Goal: Communication & Community: Answer question/provide support

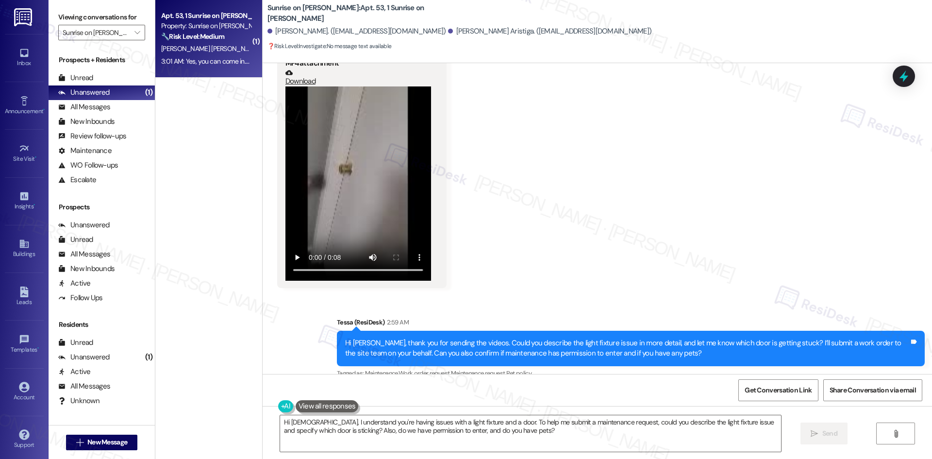
scroll to position [1268, 0]
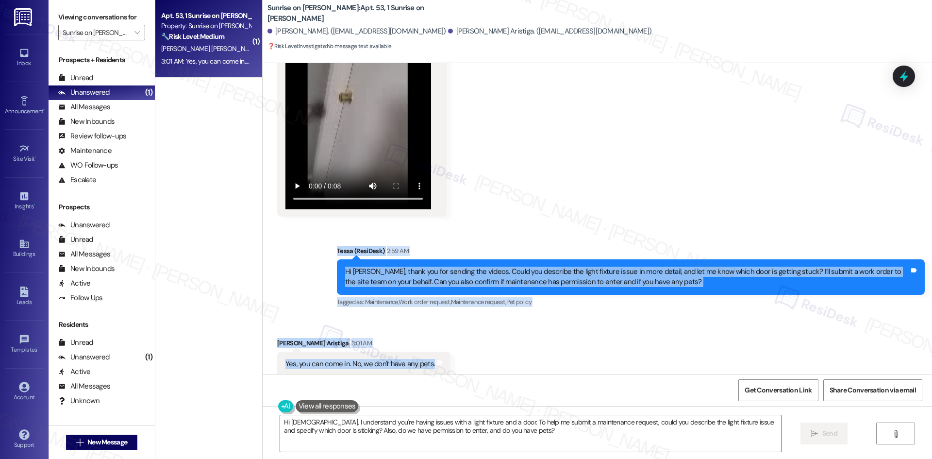
drag, startPoint x: 311, startPoint y: 235, endPoint x: 444, endPoint y: 352, distance: 177.4
click at [444, 352] on div "Lease started [DATE] 8:00 AM Survey, sent via SMS Residesk Automated Survey [DA…" at bounding box center [597, 218] width 669 height 311
copy div "Tessa (ResiDesk) 2:59 AM Hi Zeus, thank you for sending the videos. Could you d…"
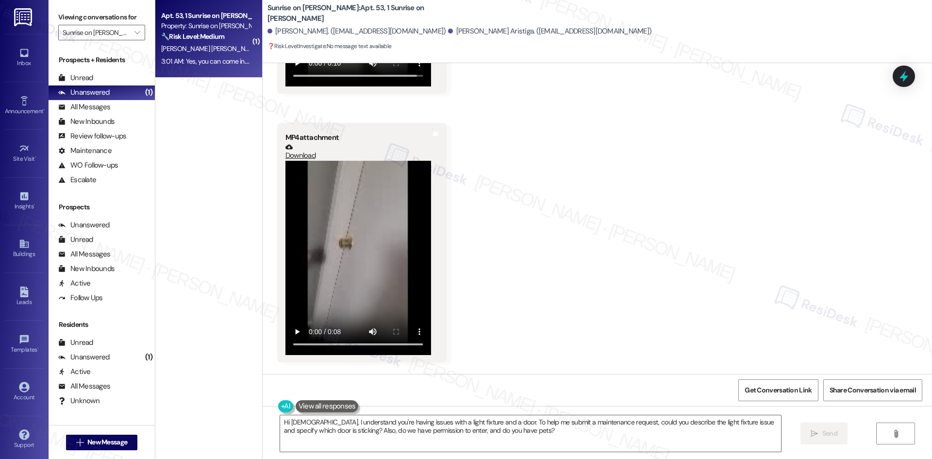
click at [508, 188] on div "Received via SMS Zeus Moreno Aristiga Aug 20, 2025 at 7:09 AM MP4 attachment Do…" at bounding box center [597, 94] width 669 height 550
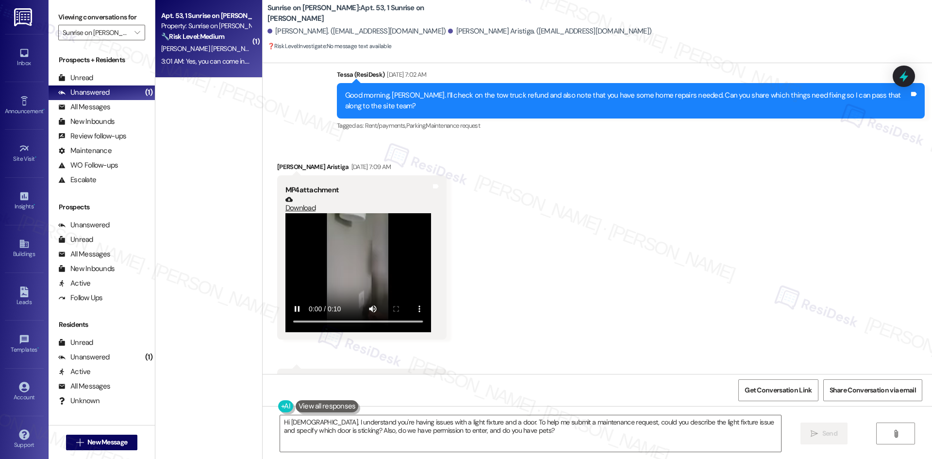
scroll to position [783, 0]
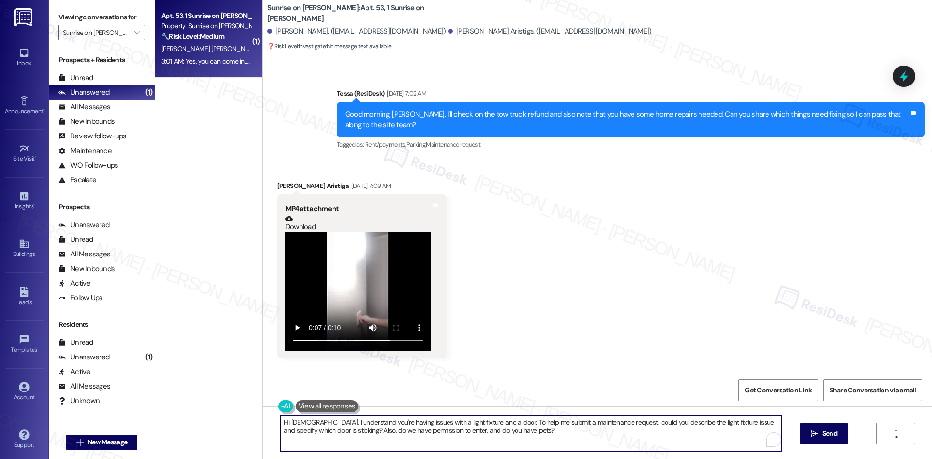
click at [458, 435] on textarea "Hi Zeus, I understand you're having issues with a light fixture and a door. To …" at bounding box center [530, 433] width 501 height 36
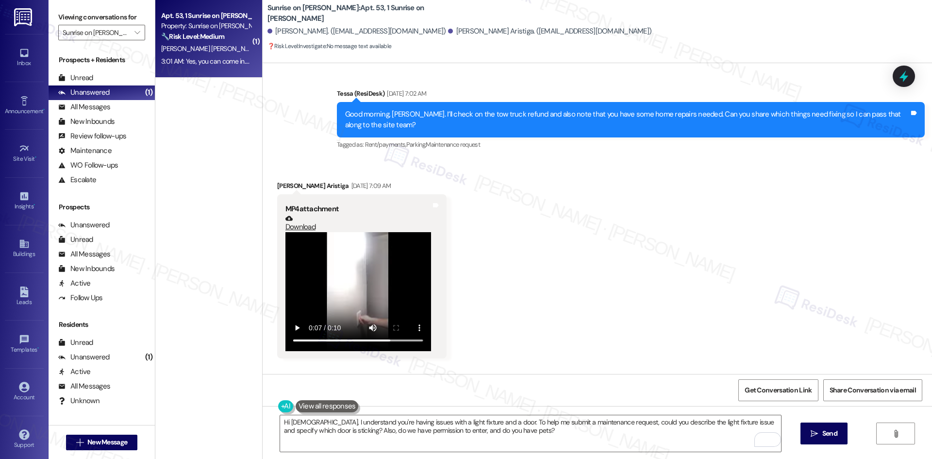
click at [525, 225] on div "Received via SMS Zeus Moreno Aristiga Aug 20, 2025 at 7:09 AM MP4 attachment Do…" at bounding box center [597, 396] width 669 height 475
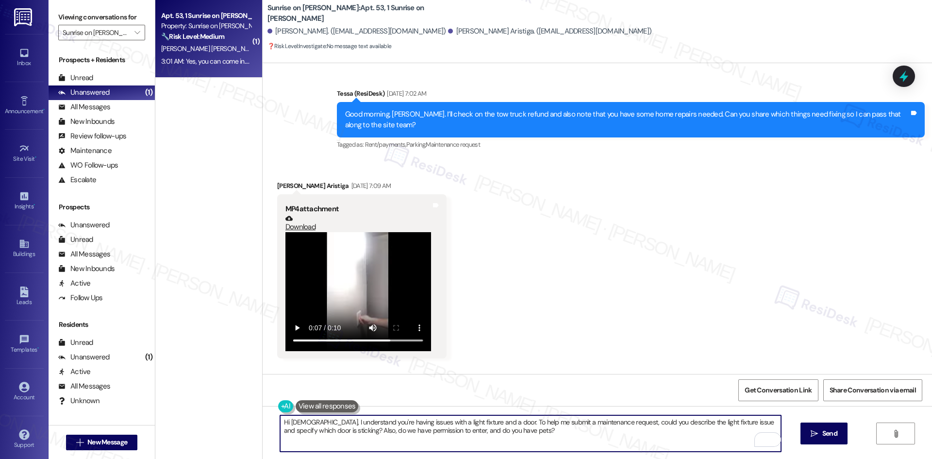
click at [518, 440] on textarea "Hi Zeus, I understand you're having issues with a light fixture and a door. To …" at bounding box center [530, 433] width 501 height 36
paste textarea "Thanks for confirming, Zeus. Could you also tell me more about the light fixtur…"
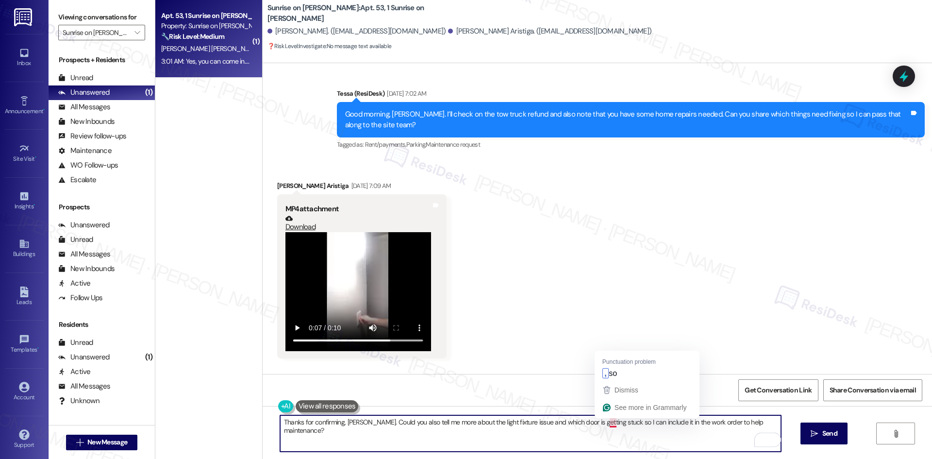
click at [603, 424] on textarea "Thanks for confirming, Zeus. Could you also tell me more about the light fixtur…" at bounding box center [530, 433] width 501 height 36
click at [573, 438] on textarea "Thanks for confirming, Zeus. Could you also tell me more about the light fixtur…" at bounding box center [530, 433] width 501 height 36
click at [761, 422] on textarea "Thanks for confirming, Zeus. Could you also tell me more about the light fixtur…" at bounding box center [530, 433] width 501 height 36
click at [696, 433] on textarea "Thanks for confirming, Zeus. Could you also tell me more about the light fixtur…" at bounding box center [530, 433] width 501 height 36
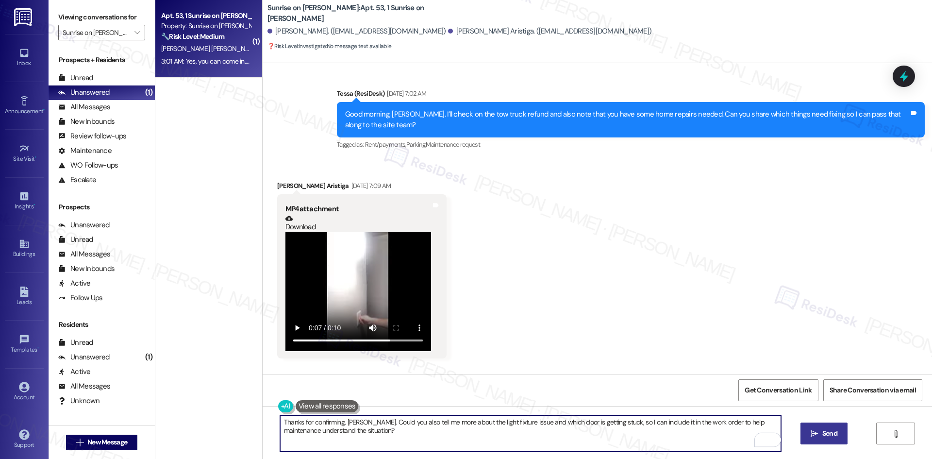
type textarea "Thanks for confirming, [PERSON_NAME]. Could you also tell me more about the lig…"
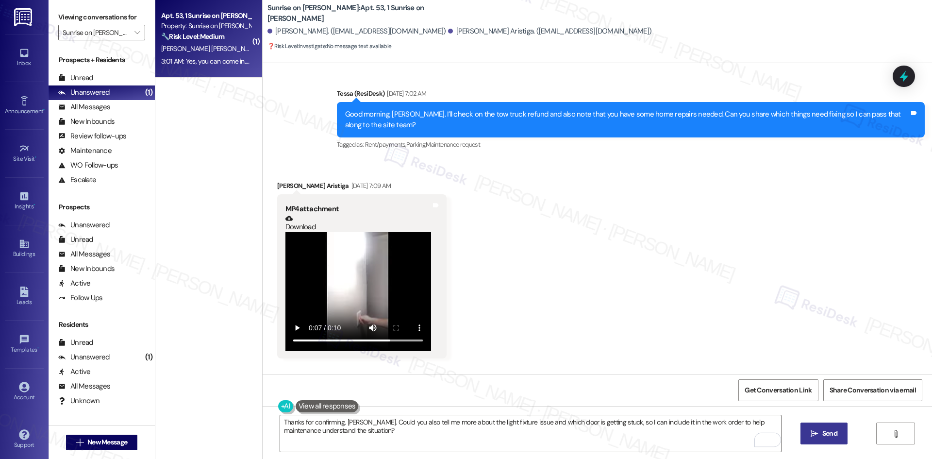
click at [827, 438] on span "Send" at bounding box center [829, 433] width 15 height 10
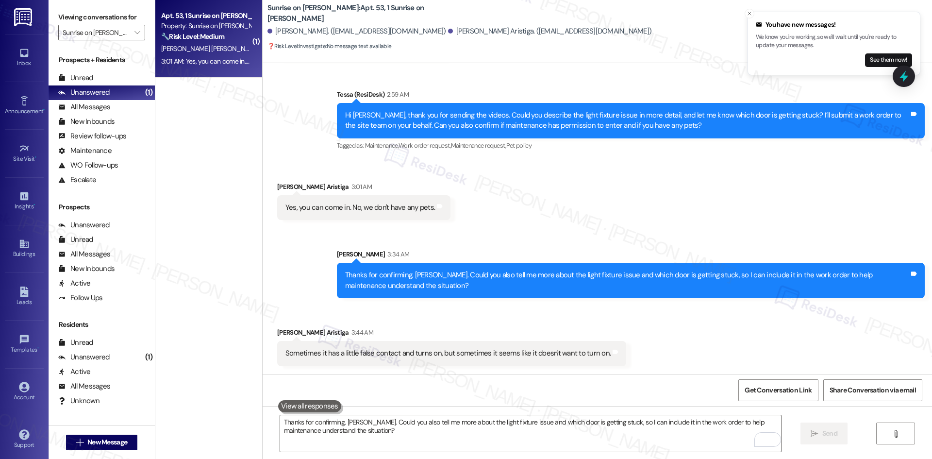
scroll to position [1414, 0]
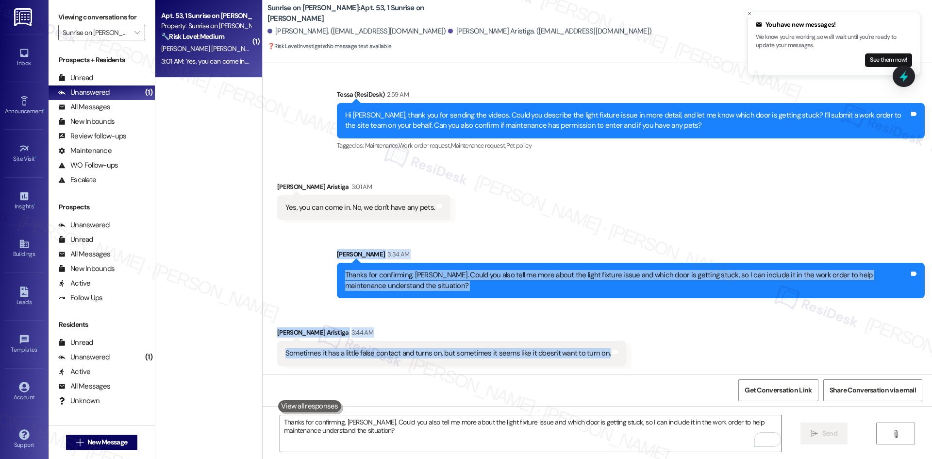
drag, startPoint x: 325, startPoint y: 246, endPoint x: 635, endPoint y: 355, distance: 328.1
click at [635, 355] on div "Lease started Jun 02, 2025 at 8:00 AM Survey, sent via SMS Residesk Automated S…" at bounding box center [597, 218] width 669 height 311
copy div "Sarah 3:34 AM Thanks for confirming, Zeus. Could you also tell me more about th…"
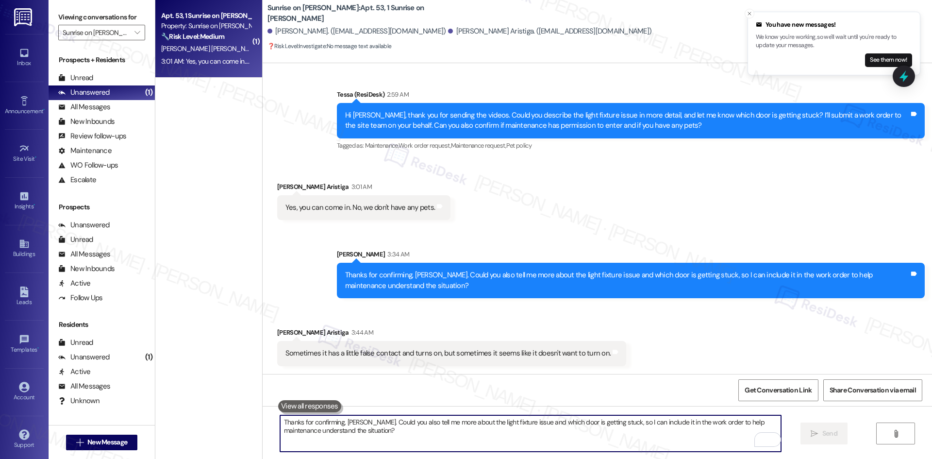
click at [473, 437] on textarea "Thanks for confirming, Zeus. Could you also tell me more about the light fixtur…" at bounding box center [530, 433] width 501 height 36
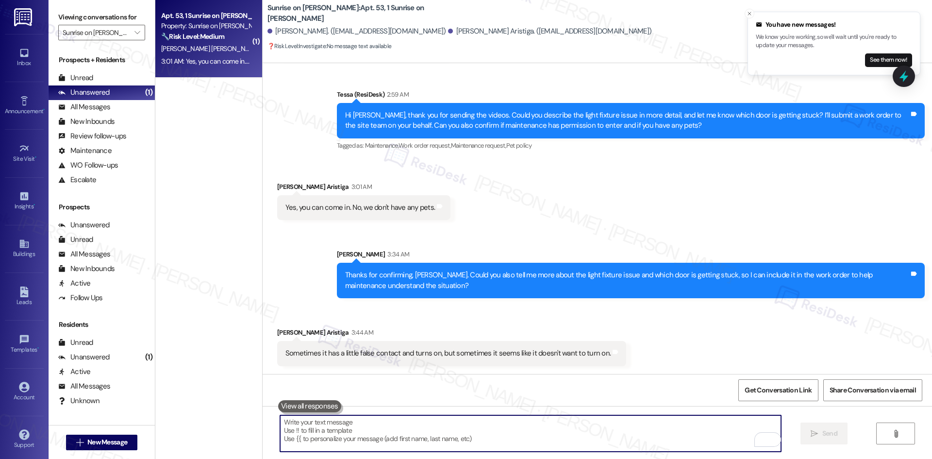
paste textarea "Thank you for explaining the light fixture issue, Zeus. Could you also let me k…"
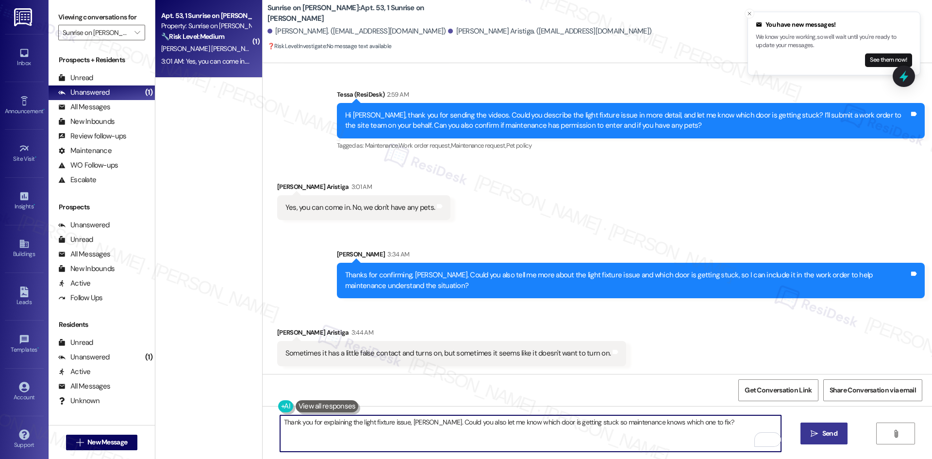
type textarea "Thank you for explaining the light fixture issue, Zeus. Could you also let me k…"
click at [827, 433] on span "Send" at bounding box center [829, 433] width 15 height 10
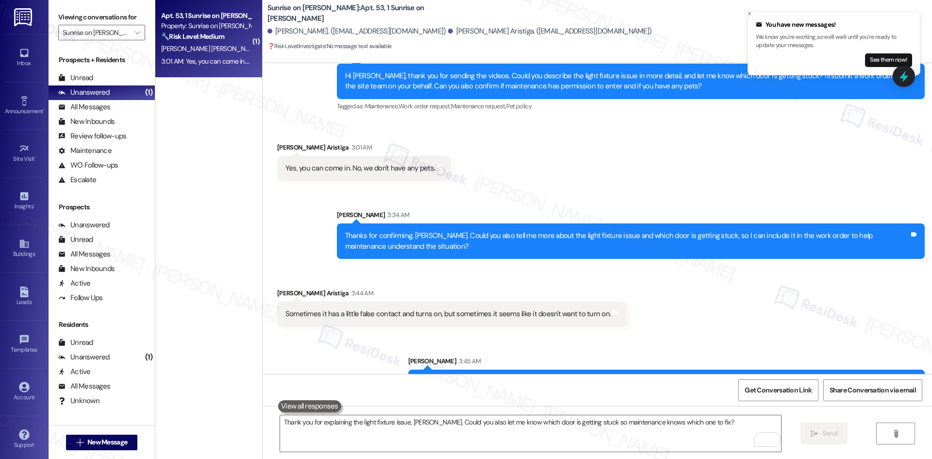
scroll to position [1336, 0]
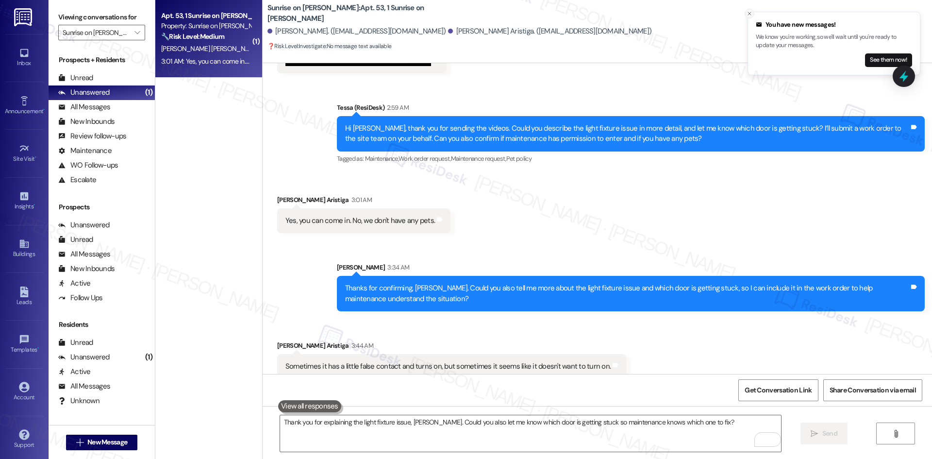
click at [749, 16] on icon "Close toast" at bounding box center [749, 14] width 6 height 6
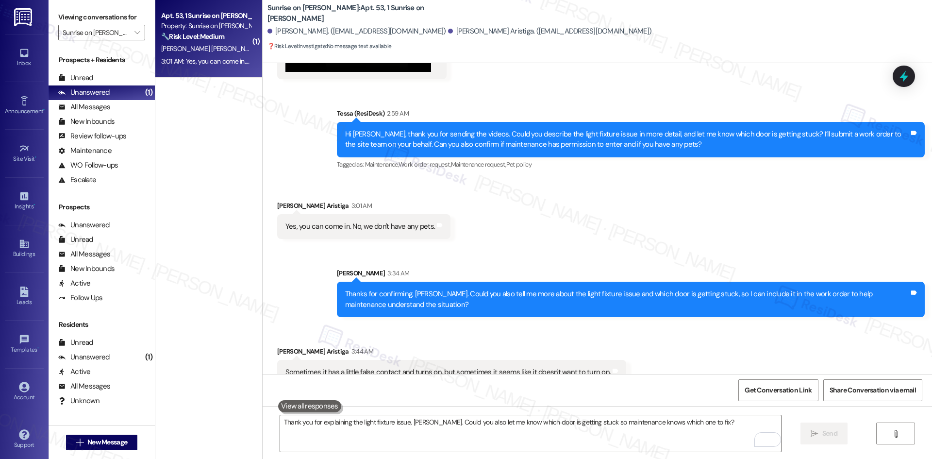
scroll to position [1482, 0]
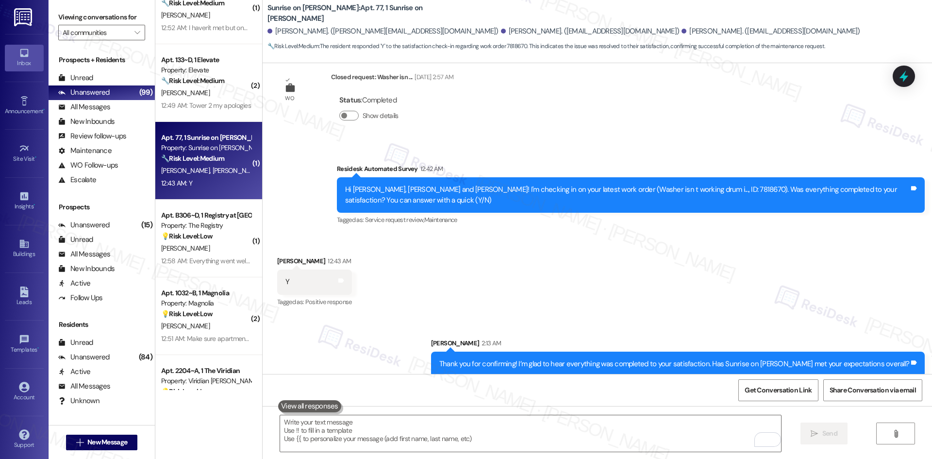
scroll to position [437, 0]
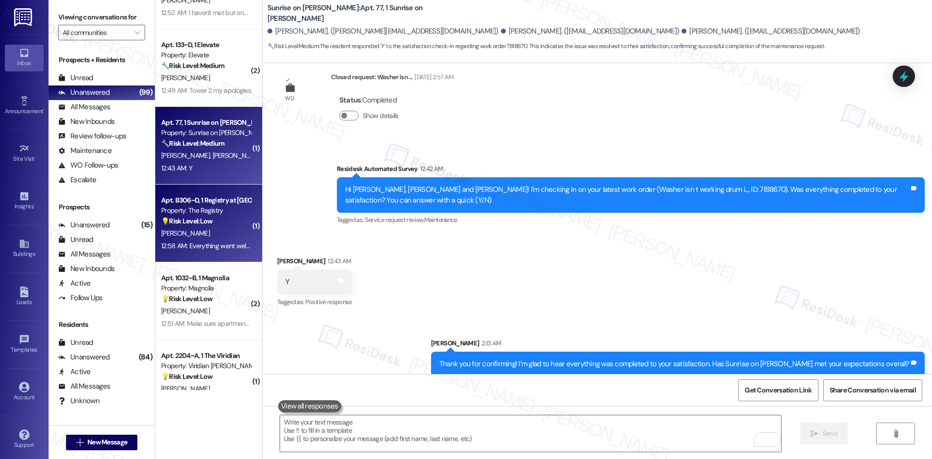
click at [216, 224] on div "💡 Risk Level: Low The resident is providing feedback on the move-in process, wh…" at bounding box center [206, 221] width 90 height 10
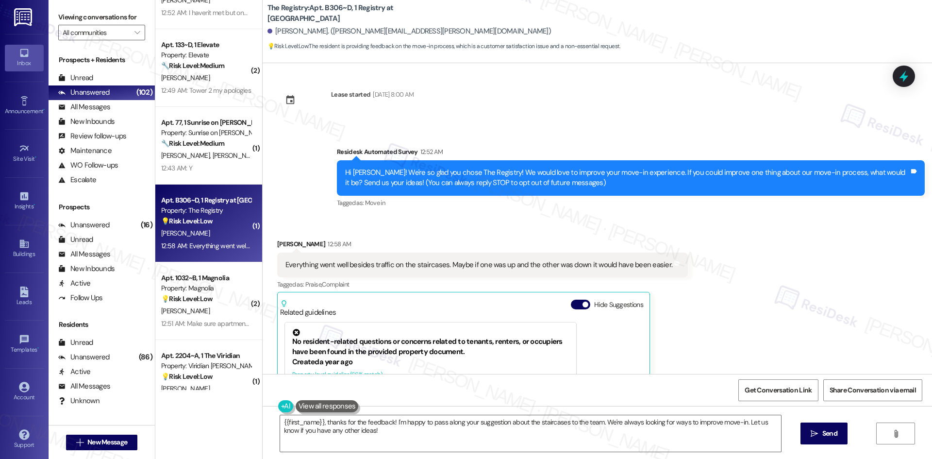
scroll to position [0, 0]
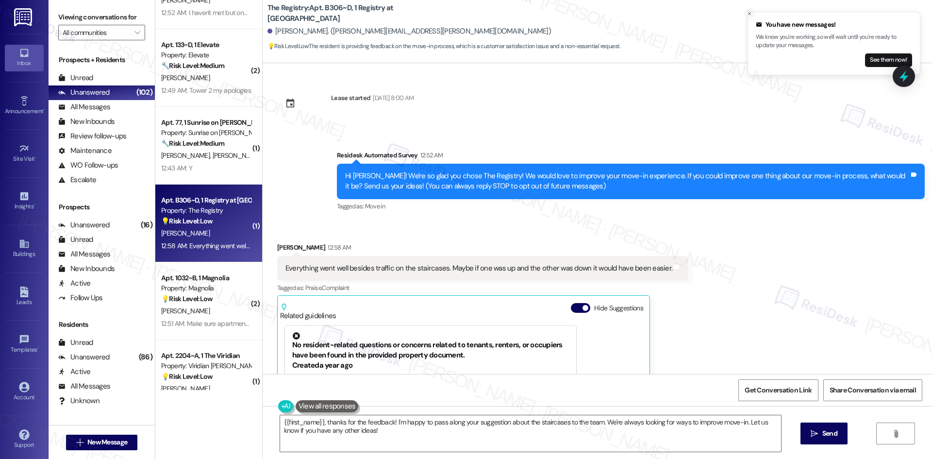
click at [748, 16] on icon "Close toast" at bounding box center [749, 14] width 6 height 6
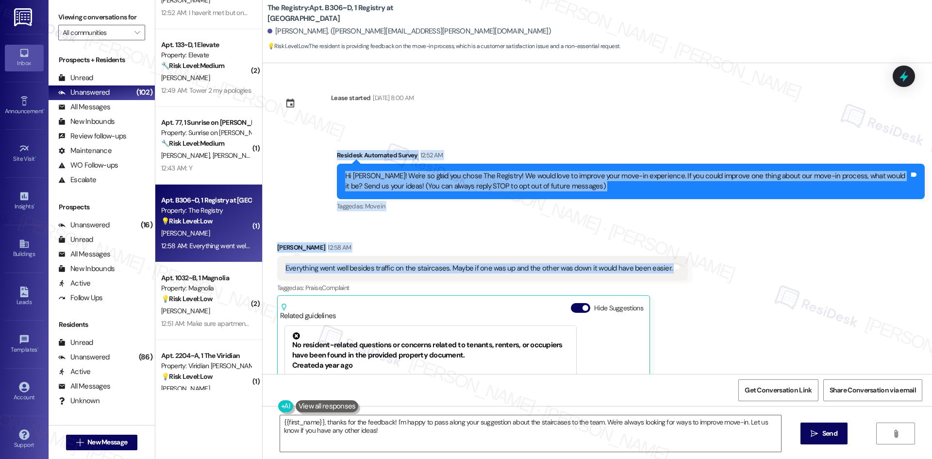
drag, startPoint x: 376, startPoint y: 178, endPoint x: 725, endPoint y: 274, distance: 362.2
click at [725, 274] on div "Lease started [DATE] 8:00 AM Survey, sent via SMS Residesk Automated Survey 12:…" at bounding box center [597, 218] width 669 height 311
copy div "Residesk Automated Survey 12:52 AM Hi [PERSON_NAME]! We're so glad you chose Th…"
click at [396, 243] on div "Natalie Faleide 12:58 AM" at bounding box center [482, 249] width 410 height 14
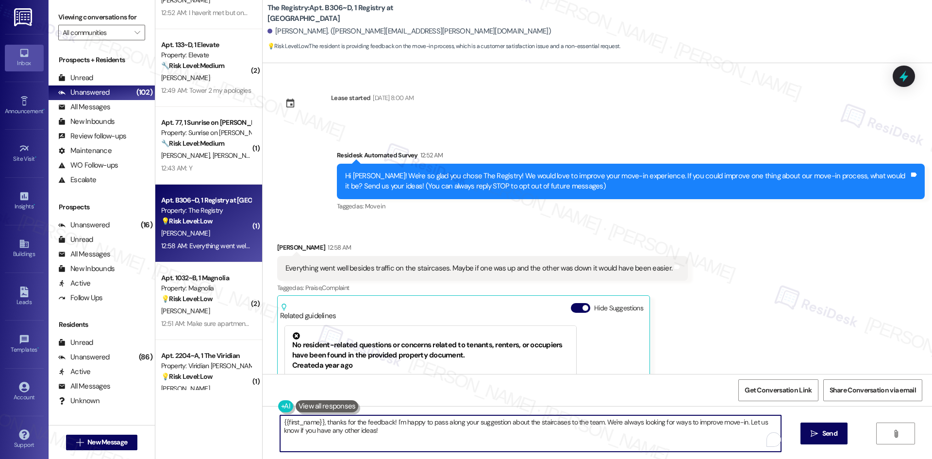
click at [448, 440] on textarea "{{first_name}}, thanks for the feedback! I'm happy to pass along your suggestio…" at bounding box center [530, 433] width 501 height 36
paste textarea "hank you for your feedback. I appreciate you sharing this, and I’ll forward you…"
type textarea "Thank you for your feedback. I appreciate you sharing this, and I’ll forward yo…"
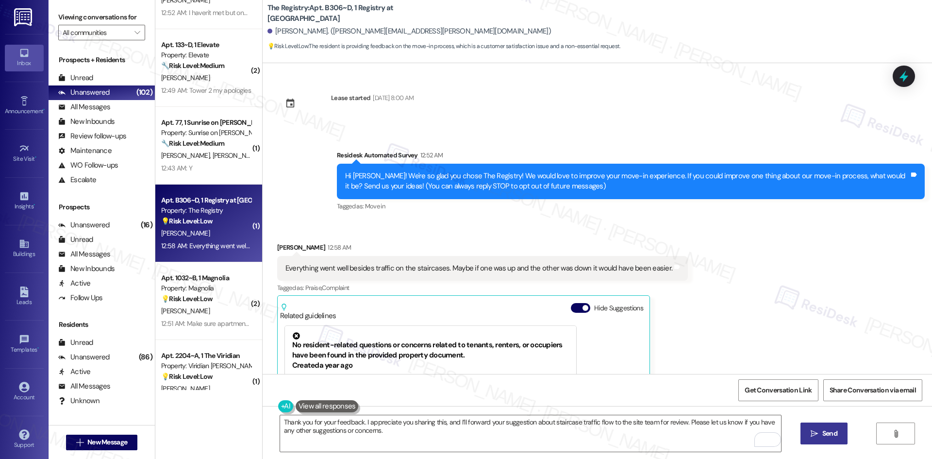
click at [817, 437] on span " Send" at bounding box center [823, 433] width 31 height 10
type textarea "{{first_name}}, thanks for the feedback! I'm happy to pass along your suggestio…"
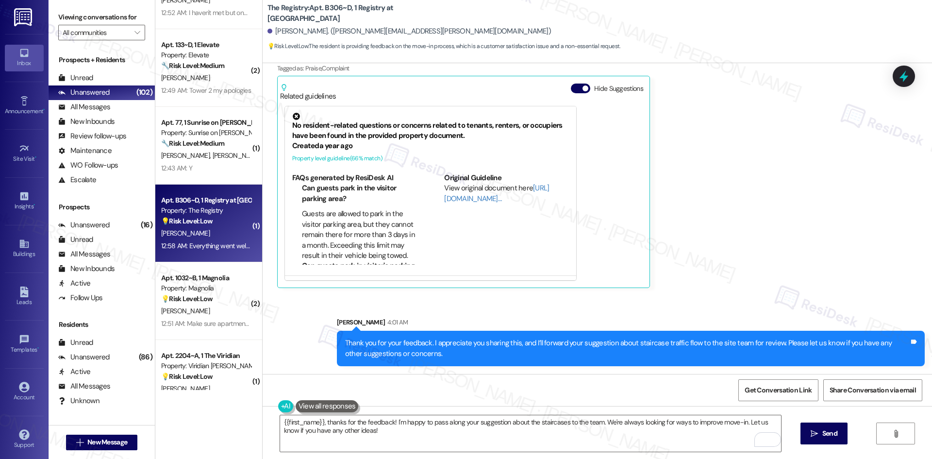
click at [755, 292] on div "Received via SMS Natalie Faleide 12:58 AM Everything went well besides traffic …" at bounding box center [597, 148] width 669 height 294
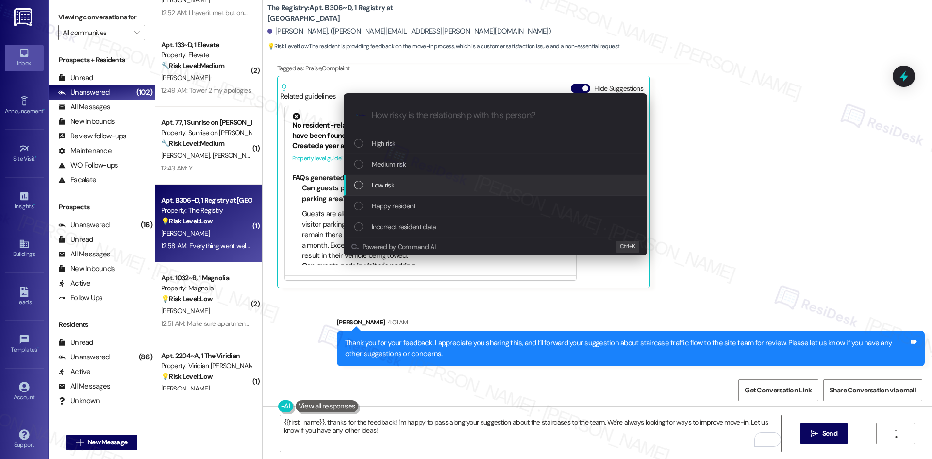
click at [416, 178] on div "Low risk" at bounding box center [495, 185] width 303 height 21
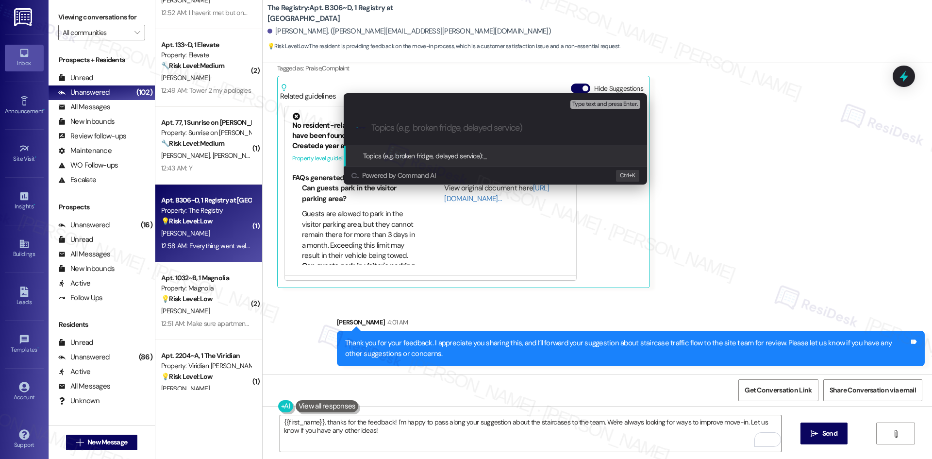
click at [412, 128] on input "Topics (e.g. broken fridge, delayed service)" at bounding box center [502, 128] width 263 height 10
paste input "Move-In Feedback – Staircase Traffic Flow"
type input "Move-In Feedback – Staircase Traffic Flow"
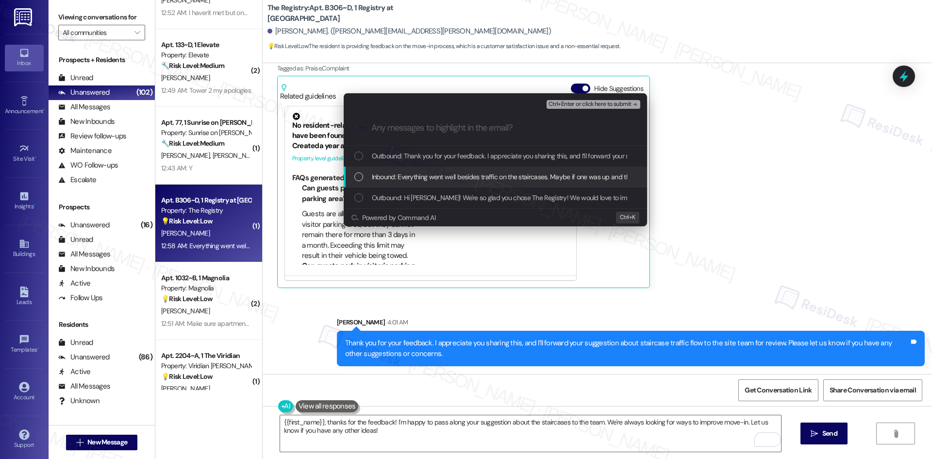
drag, startPoint x: 433, startPoint y: 176, endPoint x: 465, endPoint y: 173, distance: 32.2
click at [434, 177] on span "Inbound: Everything went well besides traffic on the staircases. Maybe if one w…" at bounding box center [563, 176] width 383 height 11
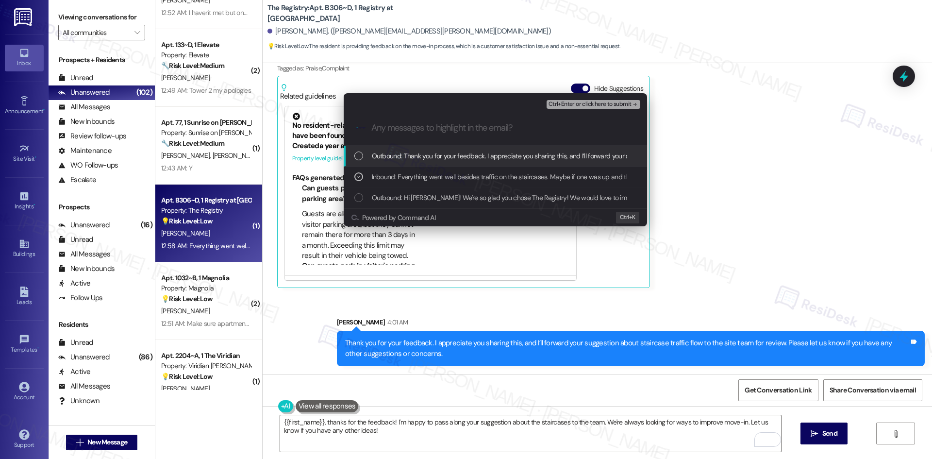
click at [620, 101] on span "Ctrl+Enter or click here to submit" at bounding box center [589, 104] width 83 height 7
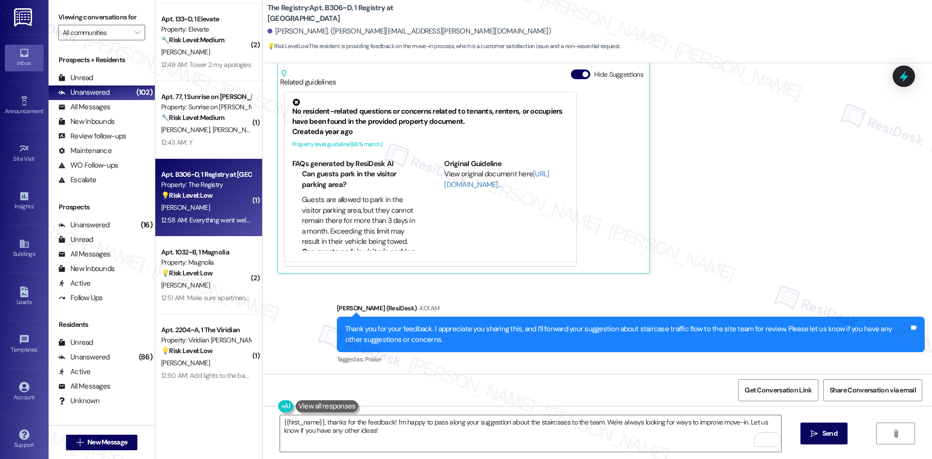
scroll to position [582, 0]
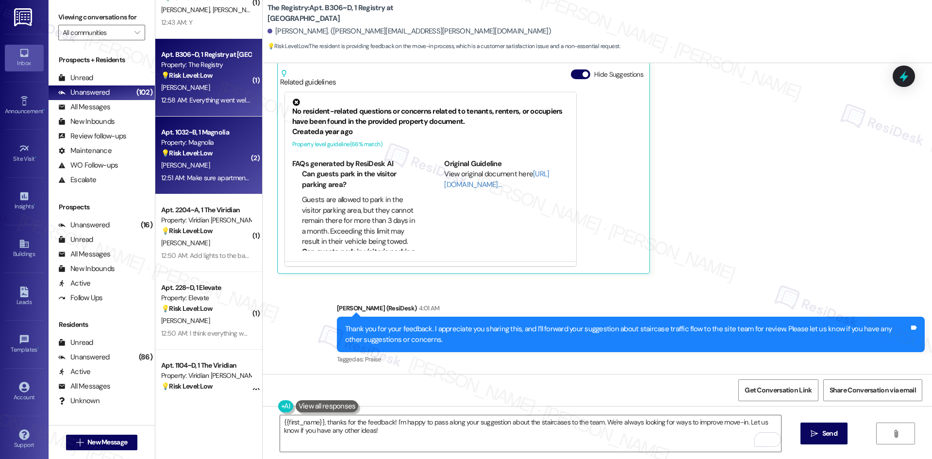
click at [177, 179] on div "12:51 AM: Make sure apartments are fully cleaned 12:51 AM: Make sure apartments…" at bounding box center [229, 177] width 137 height 9
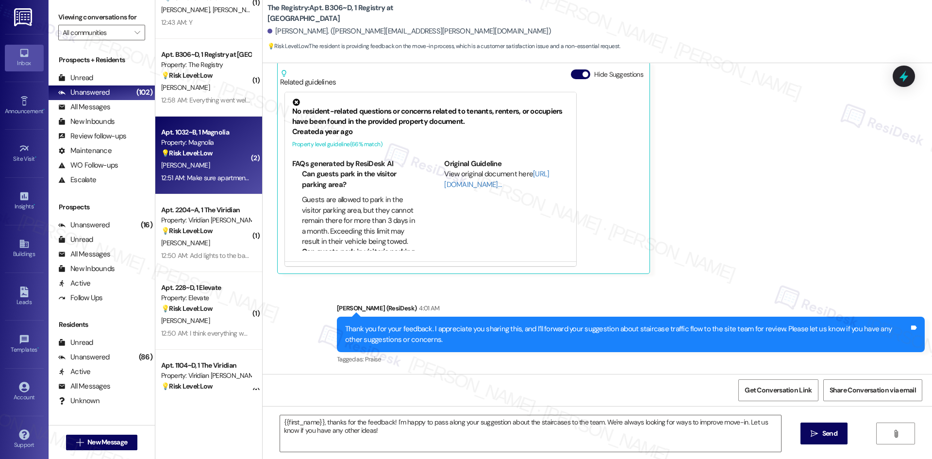
type textarea "Fetching suggested responses. Please feel free to read through the conversation…"
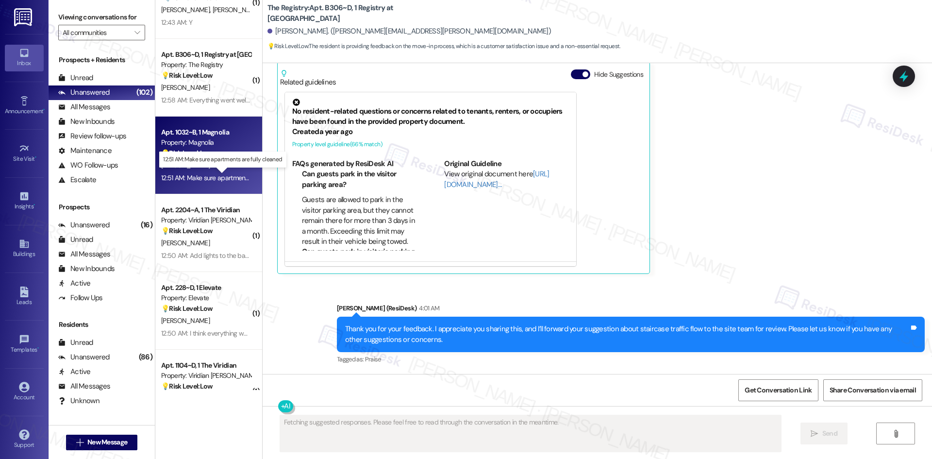
scroll to position [0, 0]
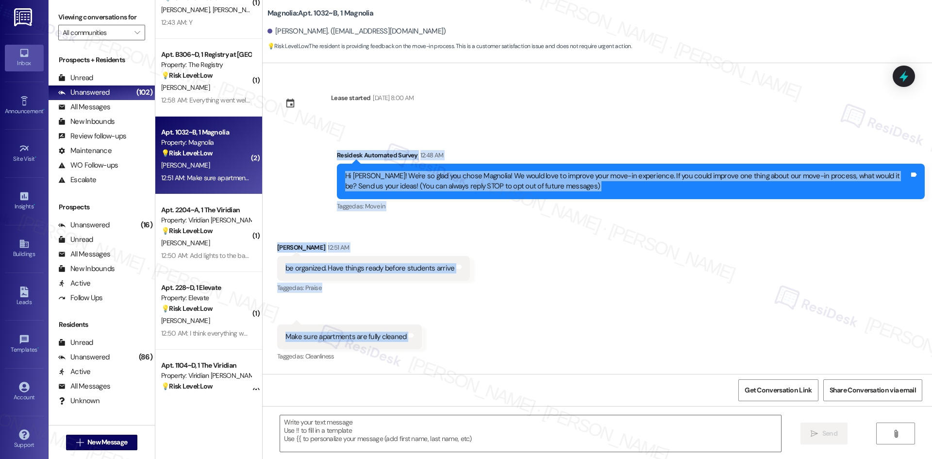
drag, startPoint x: 308, startPoint y: 148, endPoint x: 441, endPoint y: 348, distance: 240.5
click at [441, 348] on div "Lease started Aug 15, 2025 at 8:00 AM Survey, sent via SMS Residesk Automated S…" at bounding box center [597, 218] width 669 height 311
copy div "Residesk Automated Survey 12:48 AM Hi Chadai! We're so glad you chose Magnolia!…"
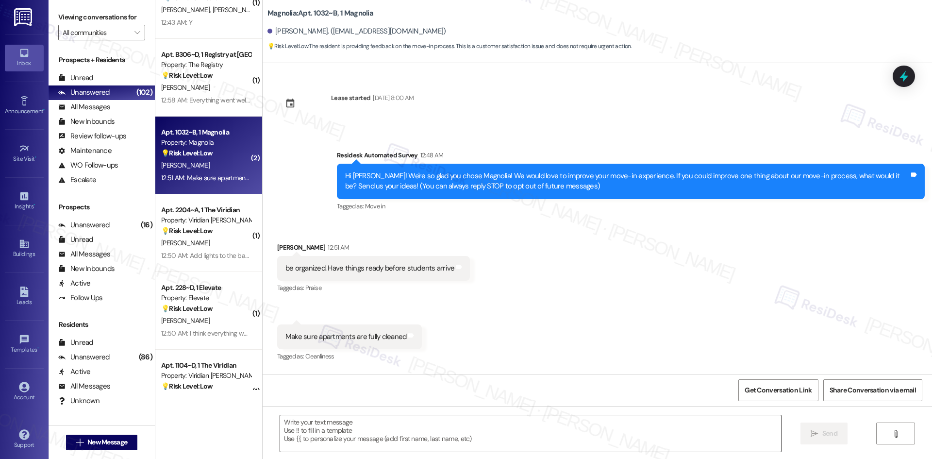
click at [393, 440] on textarea at bounding box center [530, 433] width 501 height 36
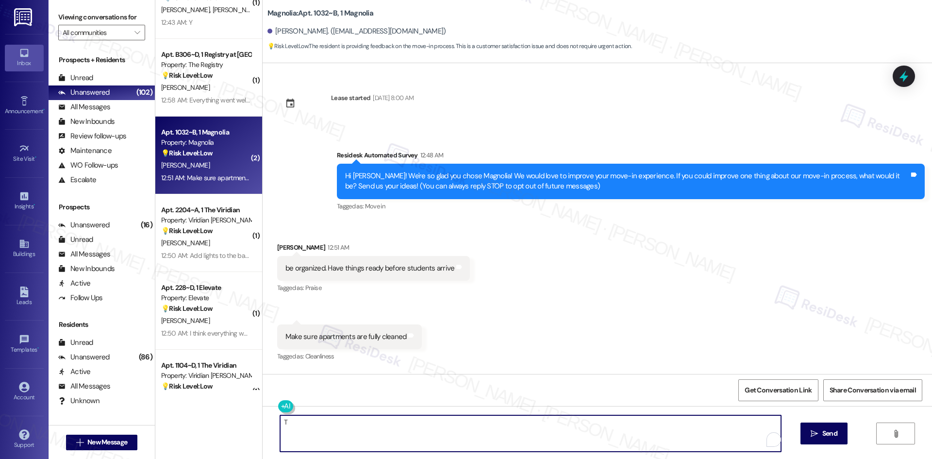
paste textarea "hank you for your feedback. I appreciate you sharing this, and I’ll forward you…"
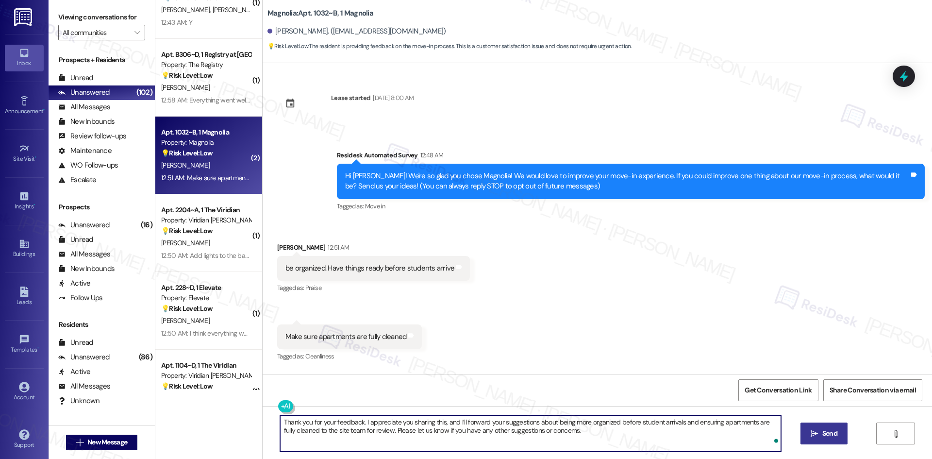
type textarea "Thank you for your feedback. I appreciate you sharing this, and I’ll forward yo…"
click at [833, 434] on span "Send" at bounding box center [829, 433] width 15 height 10
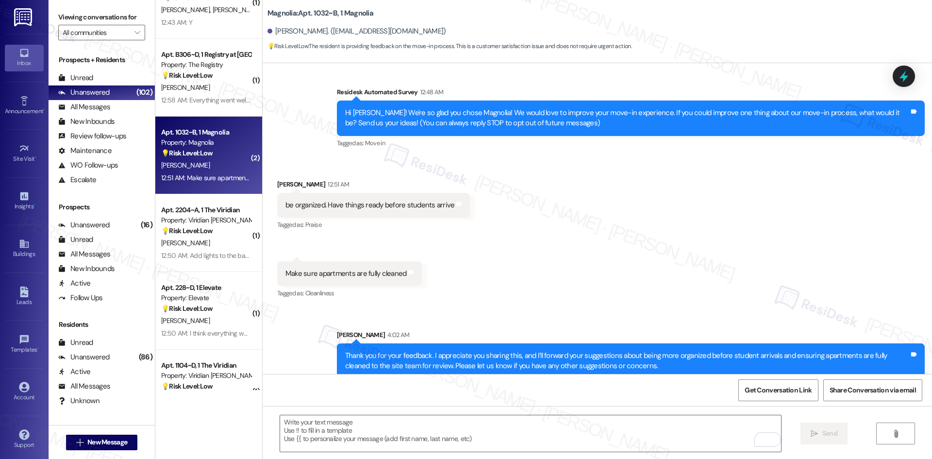
scroll to position [75, 0]
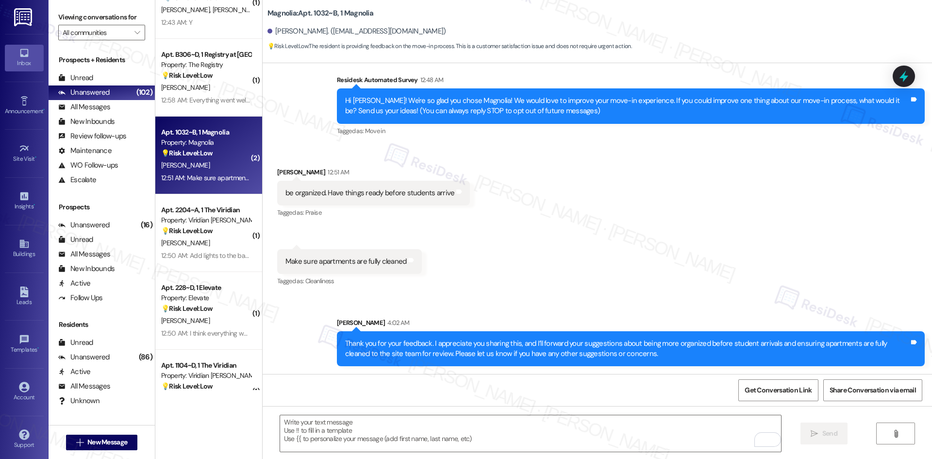
click at [683, 274] on div "Received via SMS Chadai Jones 12:51 AM be organized. Have things ready before s…" at bounding box center [597, 220] width 669 height 150
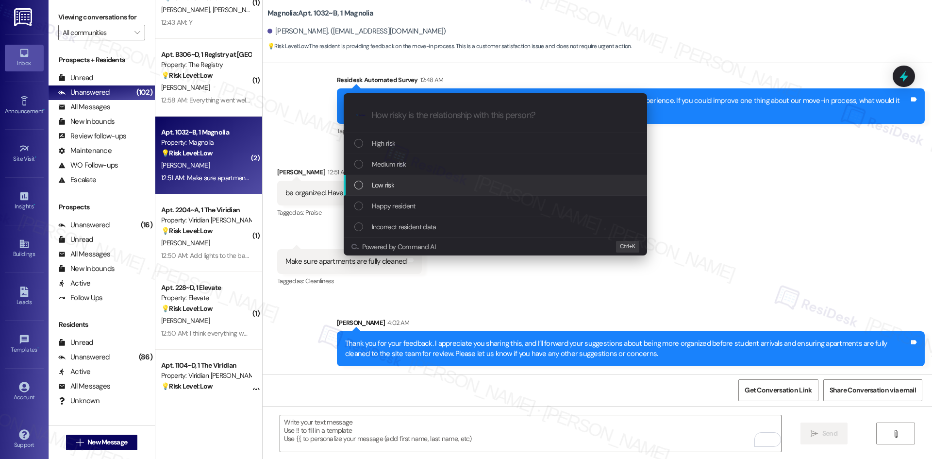
click at [427, 182] on div "Low risk" at bounding box center [496, 185] width 284 height 11
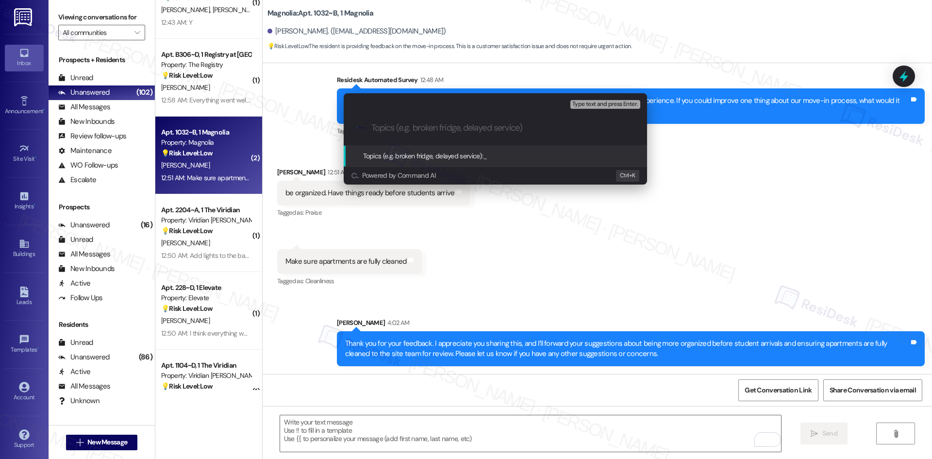
click at [416, 128] on input "Topics (e.g. broken fridge, delayed service)" at bounding box center [502, 128] width 263 height 10
paste input "Move-In Feedback – Organization & Apartment Cleanliness"
type input "Move-In Feedback – Organization & Apartment Cleanliness"
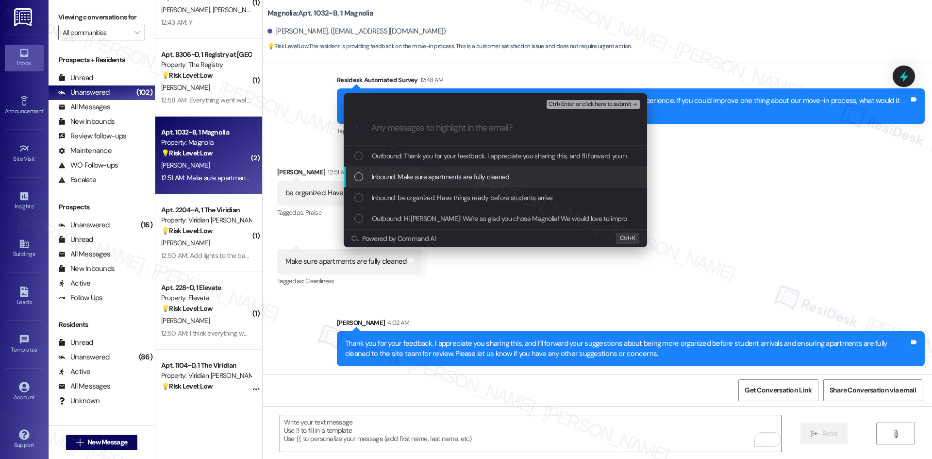
click at [408, 174] on span "Inbound: Make sure apartments are fully cleaned" at bounding box center [441, 176] width 138 height 11
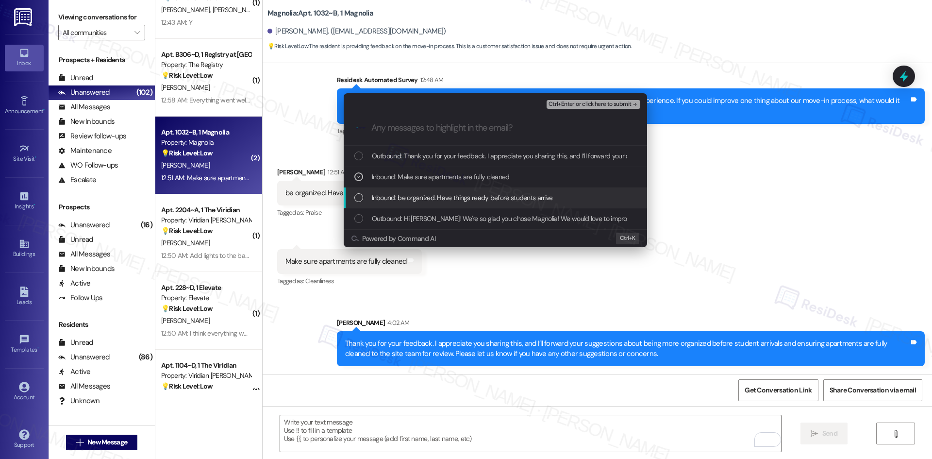
drag, startPoint x: 412, startPoint y: 199, endPoint x: 423, endPoint y: 199, distance: 10.7
click at [413, 199] on span "Inbound: be organized. Have things ready before students arrive" at bounding box center [462, 197] width 181 height 11
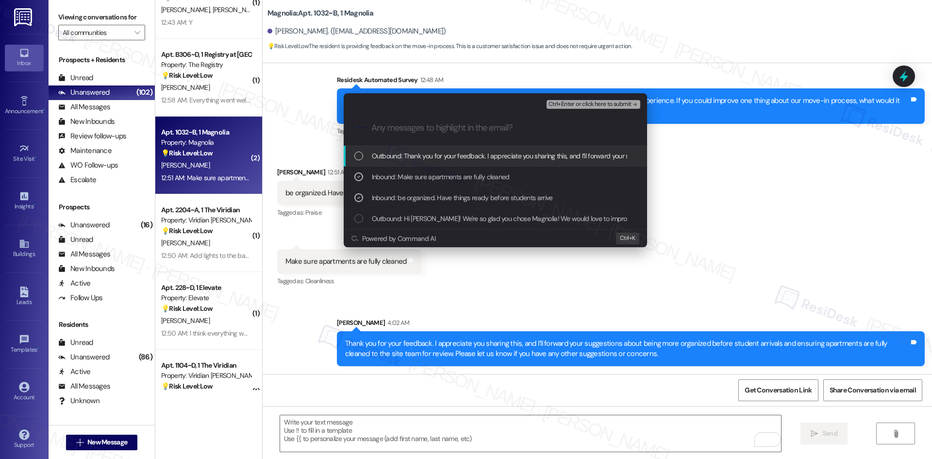
click at [607, 104] on span "Ctrl+Enter or click here to submit" at bounding box center [589, 104] width 83 height 7
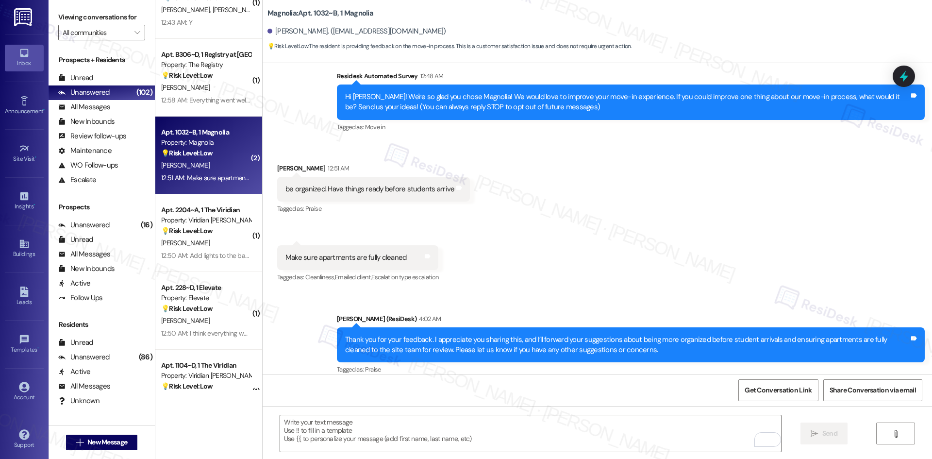
scroll to position [90, 0]
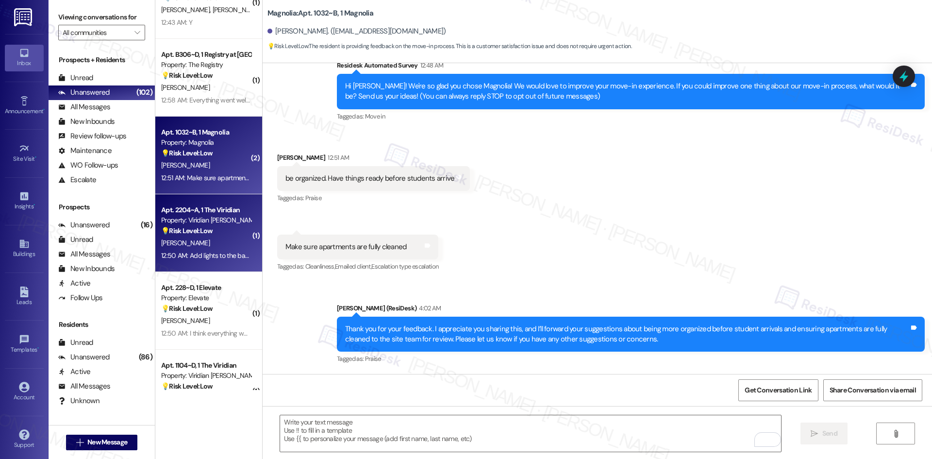
click at [218, 238] on div "[PERSON_NAME]" at bounding box center [206, 243] width 92 height 12
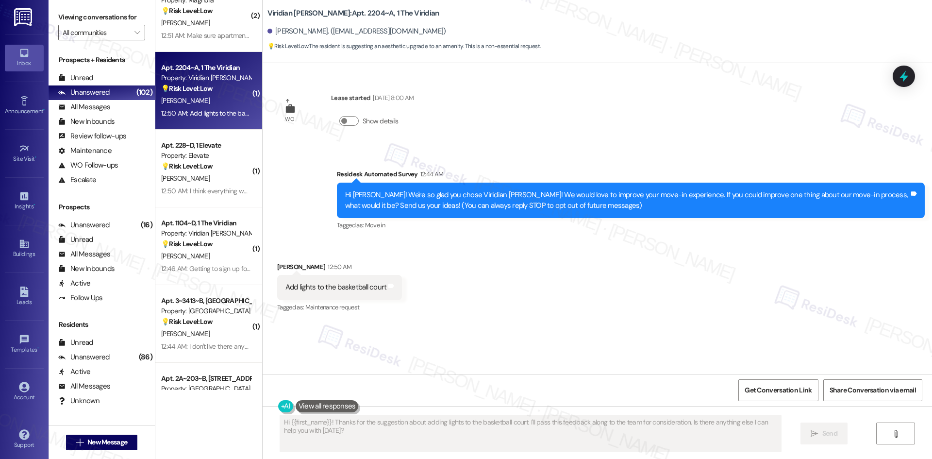
scroll to position [728, 0]
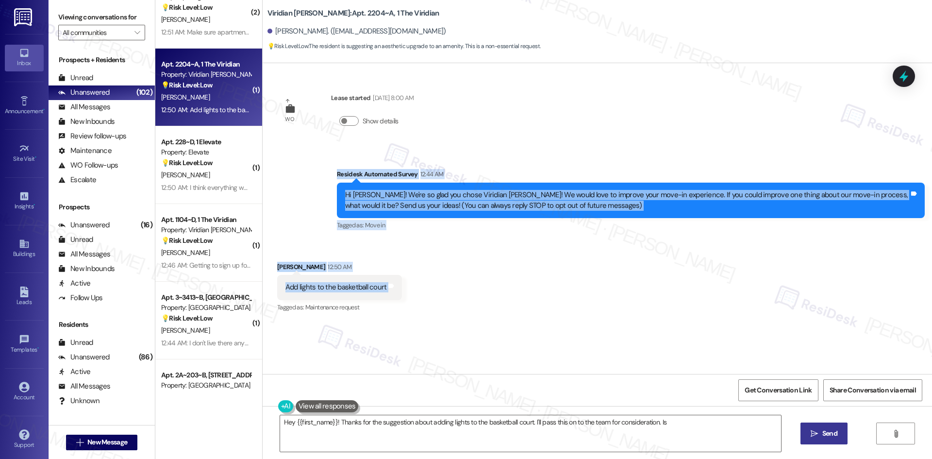
drag, startPoint x: 316, startPoint y: 174, endPoint x: 433, endPoint y: 296, distance: 169.2
click at [433, 296] on div "WO Lease started Aug 15, 2025 at 8:00 AM Show details Survey, sent via SMS Resi…" at bounding box center [597, 218] width 669 height 311
copy div "Residesk Automated Survey 12:44 AM Hi Joshua! We're so glad you chose Viridian …"
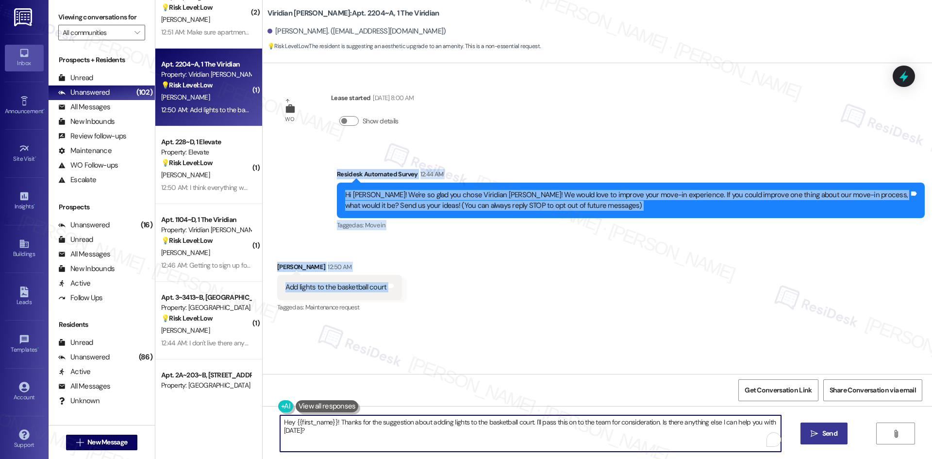
click at [412, 429] on textarea "Hey {{first_name}}! Thanks for the suggestion about adding lights to the basket…" at bounding box center [530, 433] width 501 height 36
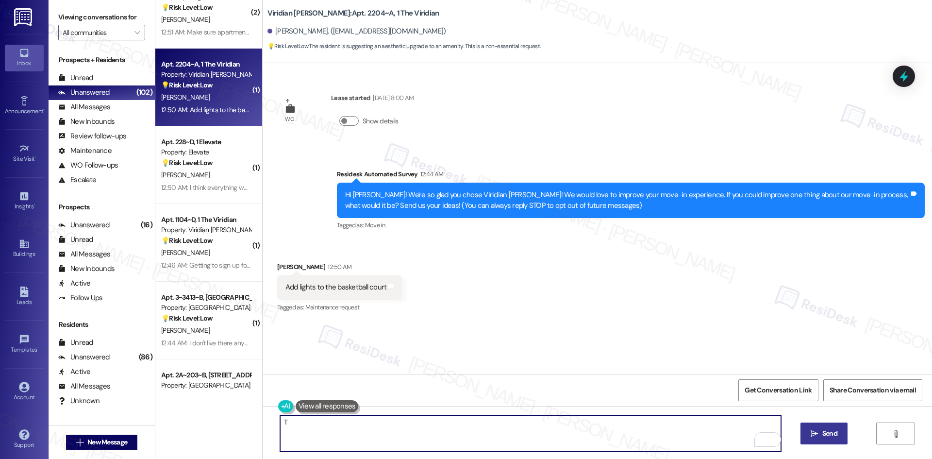
paste textarea "hank you for your feedback. I appreciate you sharing this, and I’ll forward you…"
type textarea "Thank you for your feedback. I appreciate you sharing this, and I’ll forward yo…"
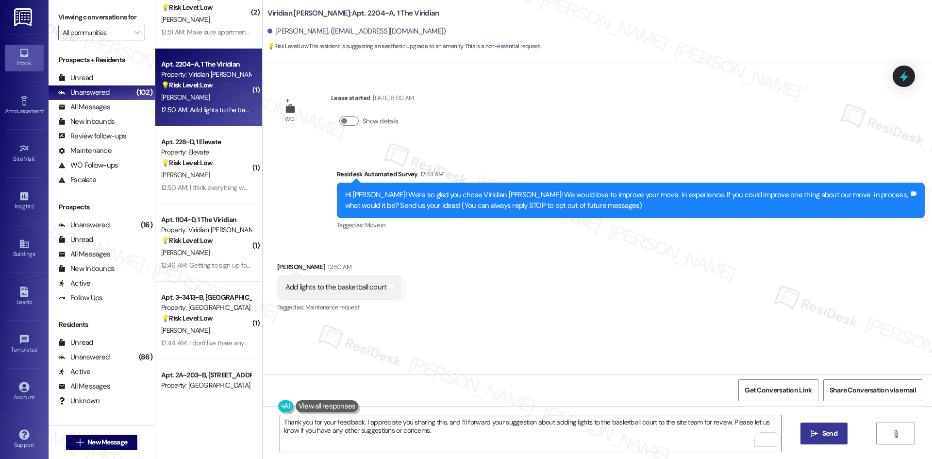
click at [830, 431] on span "Send" at bounding box center [829, 433] width 15 height 10
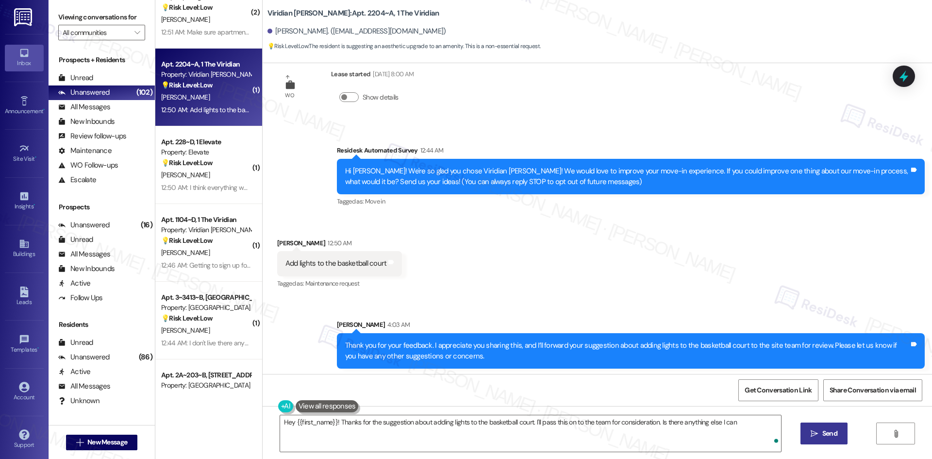
scroll to position [26, 0]
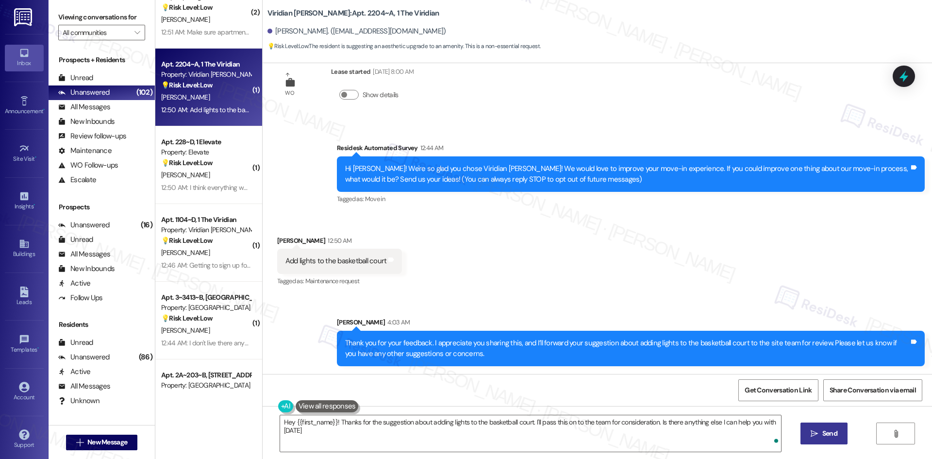
type textarea "Hey {{first_name}}! Thanks for the suggestion about adding lights to the basket…"
click at [616, 266] on div "Received via SMS Joshua Mochoberi 12:50 AM Add lights to the basketball court T…" at bounding box center [597, 254] width 669 height 82
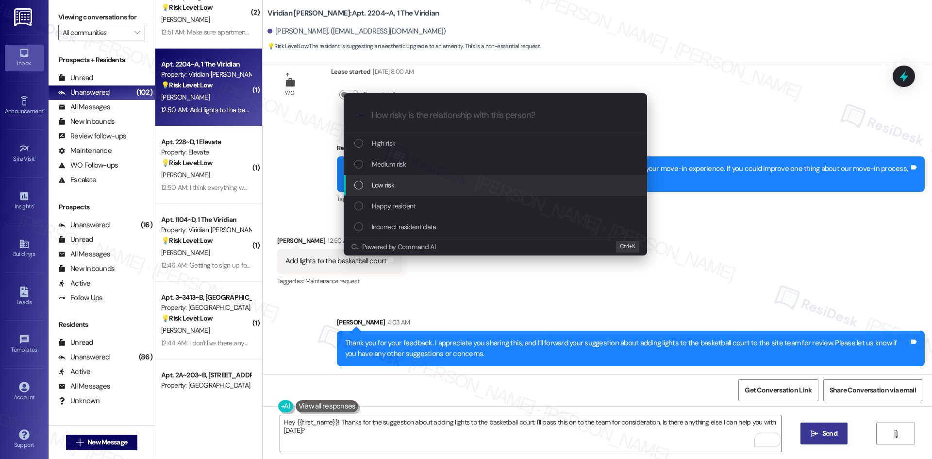
click at [377, 182] on span "Low risk" at bounding box center [383, 185] width 22 height 11
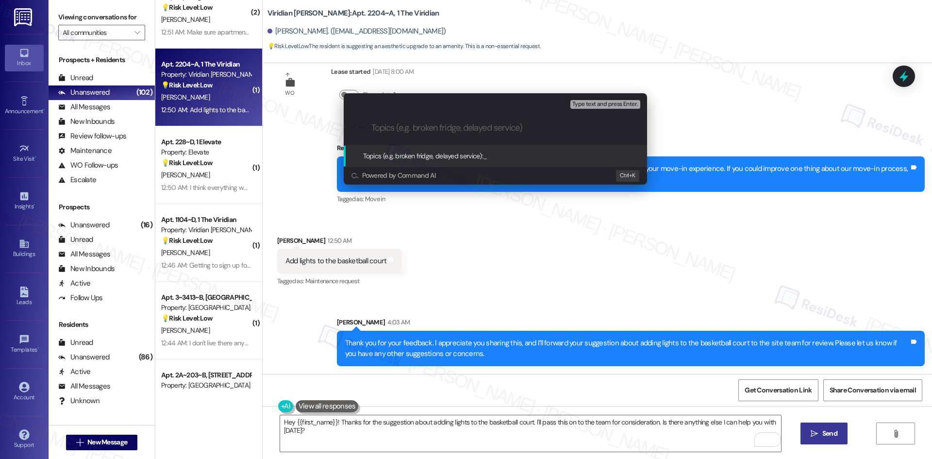
click at [408, 125] on input "Topics (e.g. broken fridge, delayed service)" at bounding box center [502, 128] width 263 height 10
paste input "Move-In Feedback – Basketball Court Lighting"
type input "Move-In Feedback – Basketball Court Lighting"
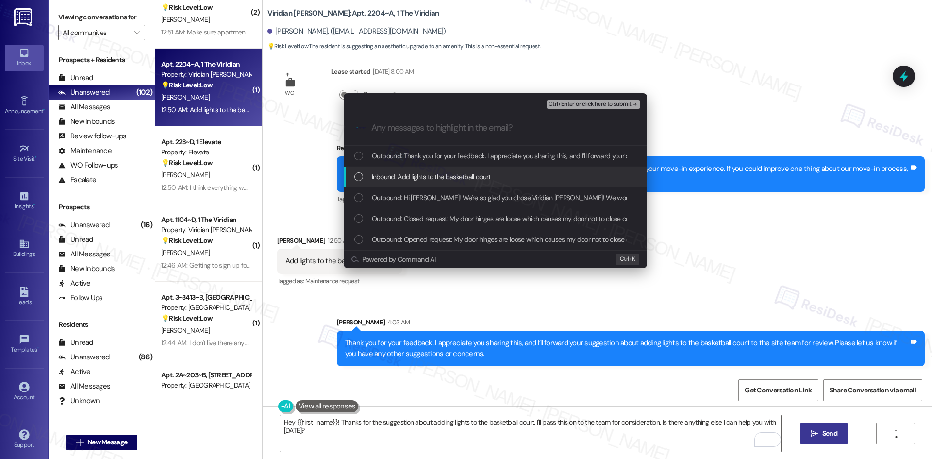
click at [382, 174] on span "Inbound: Add lights to the basketball court" at bounding box center [431, 176] width 119 height 11
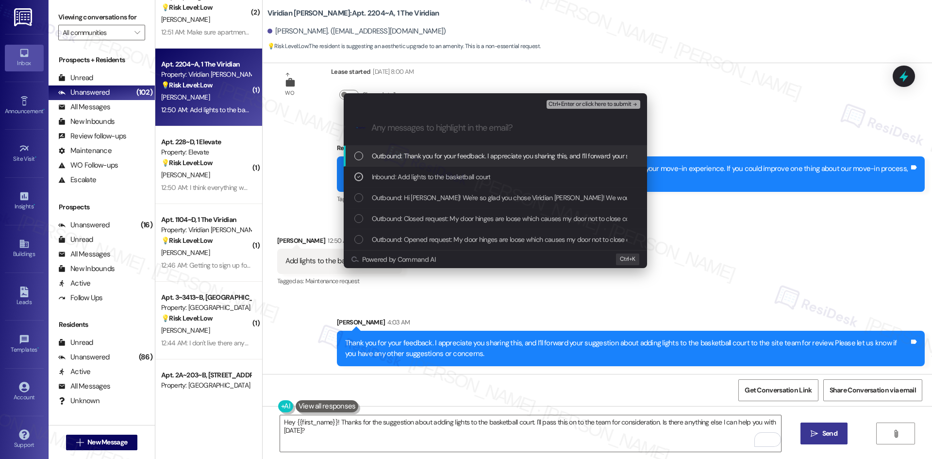
click at [628, 105] on span "Ctrl+Enter or click here to submit" at bounding box center [589, 104] width 83 height 7
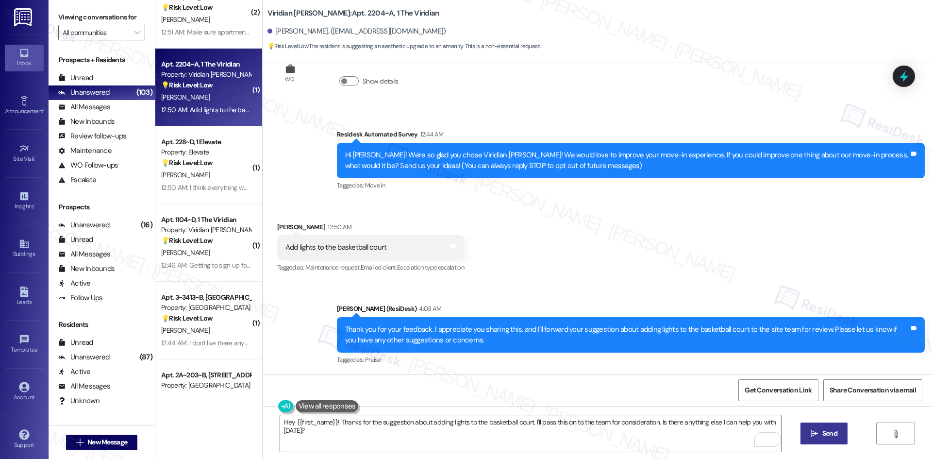
scroll to position [40, 0]
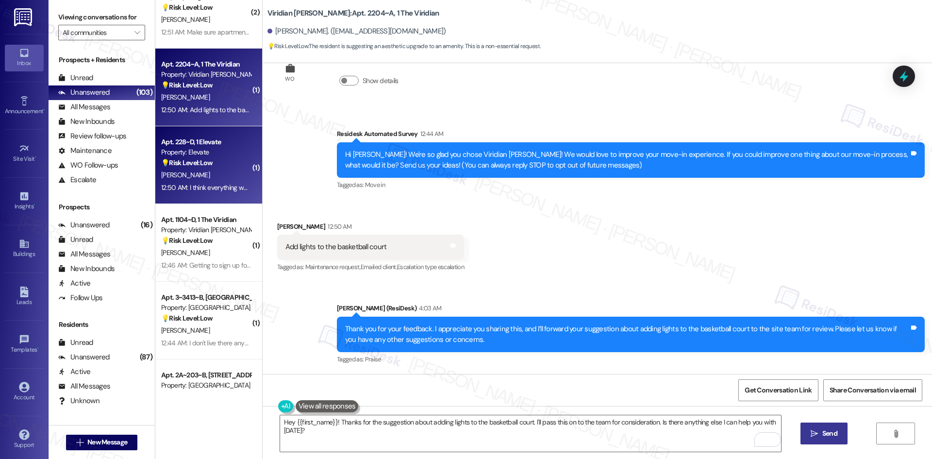
click at [206, 171] on div "[PERSON_NAME]" at bounding box center [206, 175] width 92 height 12
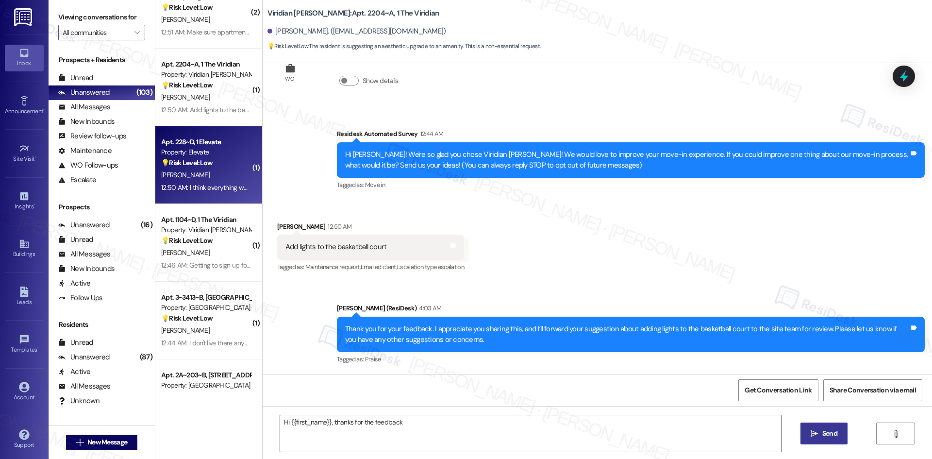
scroll to position [0, 0]
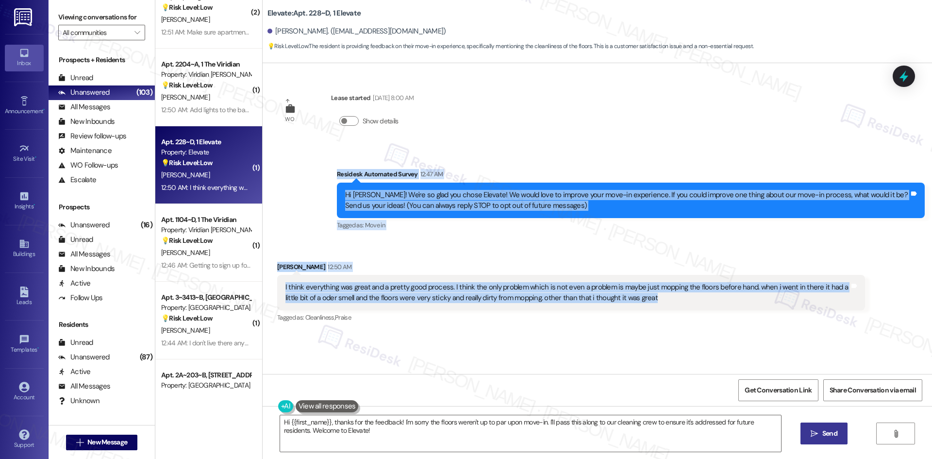
drag, startPoint x: 422, startPoint y: 217, endPoint x: 717, endPoint y: 302, distance: 306.5
click at [717, 302] on div "WO Lease started Aug 15, 2025 at 8:00 AM Show details Survey, sent via SMS Resi…" at bounding box center [597, 218] width 669 height 311
copy div "Residesk Automated Survey 12:47 AM Hi Kaden! We're so glad you chose Elevate! W…"
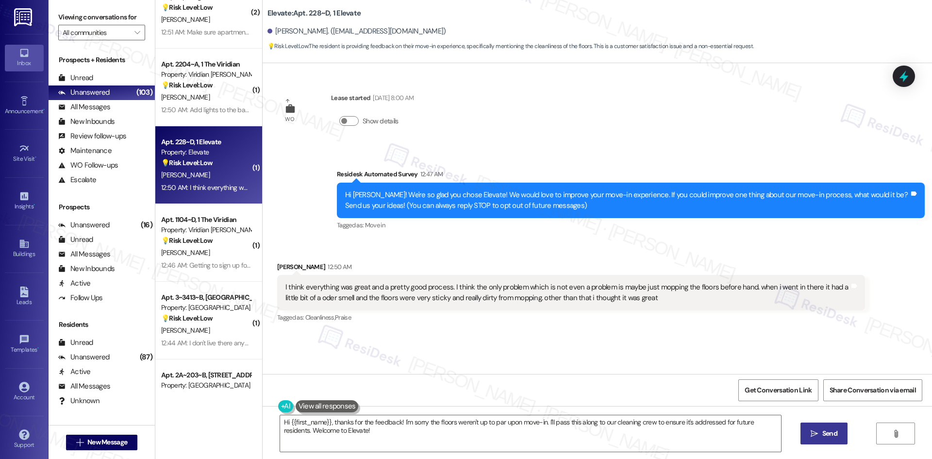
click at [480, 129] on div "WO Lease started Aug 15, 2025 at 8:00 AM Show details Survey, sent via SMS Resi…" at bounding box center [597, 218] width 669 height 311
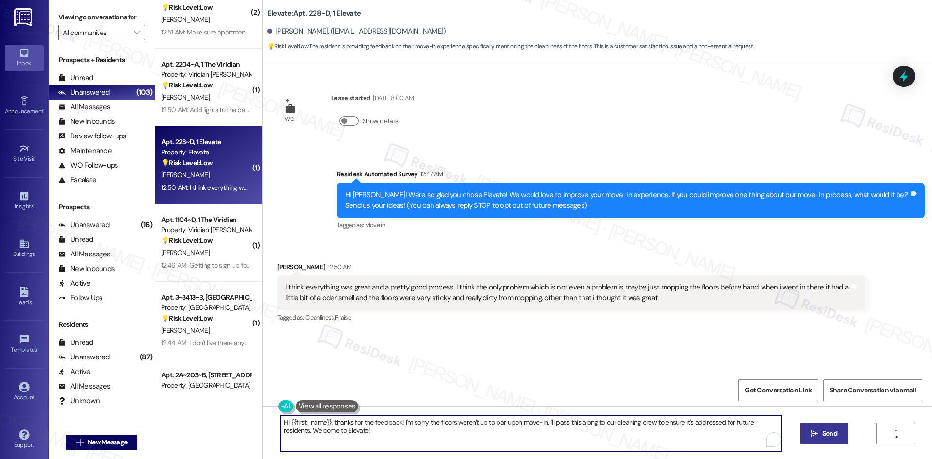
drag, startPoint x: 408, startPoint y: 423, endPoint x: 420, endPoint y: 425, distance: 11.7
click at [409, 424] on textarea "Hi {{first_name}}, thanks for the feedback! I'm sorry the floors weren't up to …" at bounding box center [530, 433] width 501 height 36
paste textarea "hank you for your feedback. I appreciate you sharing this, and I’ll forward you…"
type textarea "Thank you for your feedback. I appreciate you sharing this, and I’ll forward yo…"
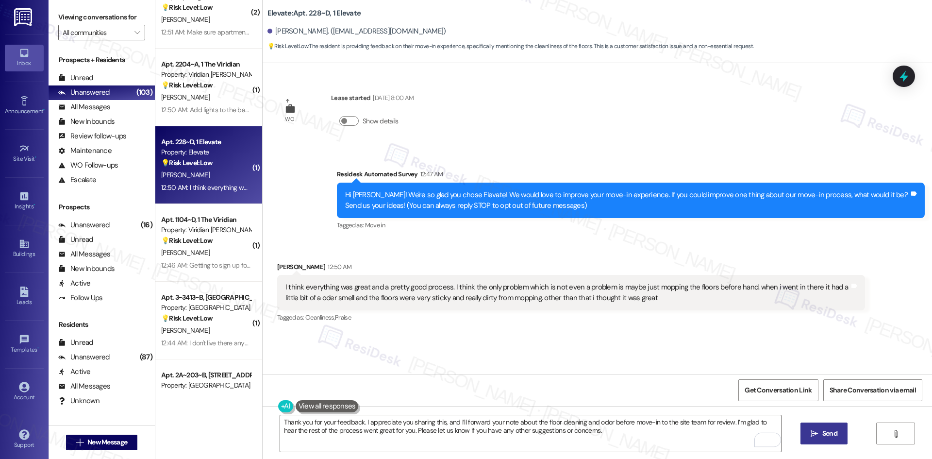
click at [829, 433] on span "Send" at bounding box center [829, 433] width 15 height 10
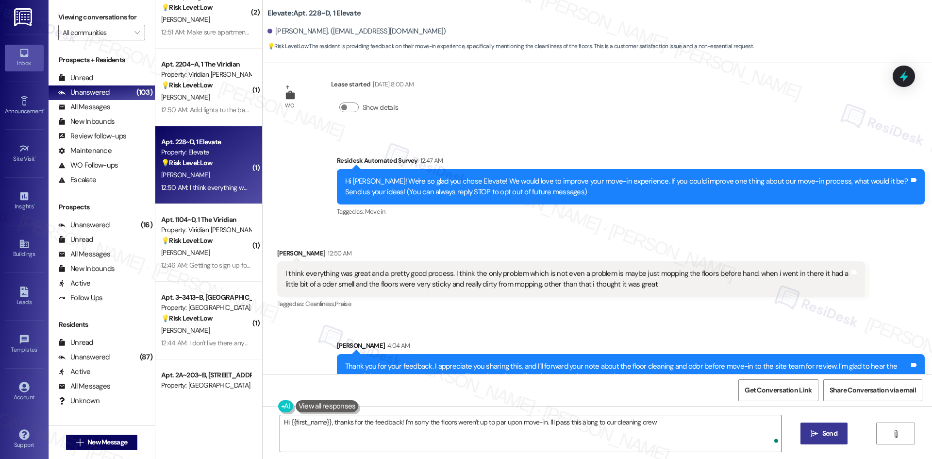
scroll to position [36, 0]
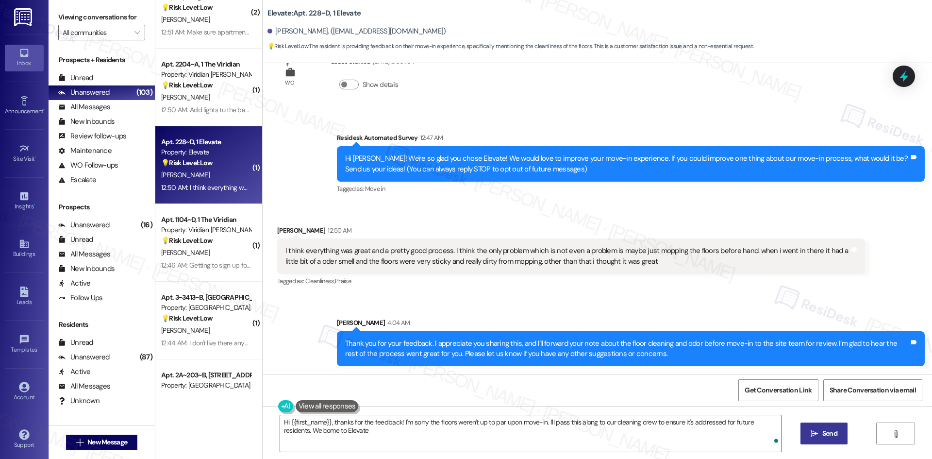
type textarea "Hi {{first_name}}, thanks for the feedback! I'm sorry the floors weren't up to …"
click at [703, 293] on div "Received via SMS Kaden Ward 12:50 AM I think everything was great and a pretty …" at bounding box center [571, 257] width 602 height 78
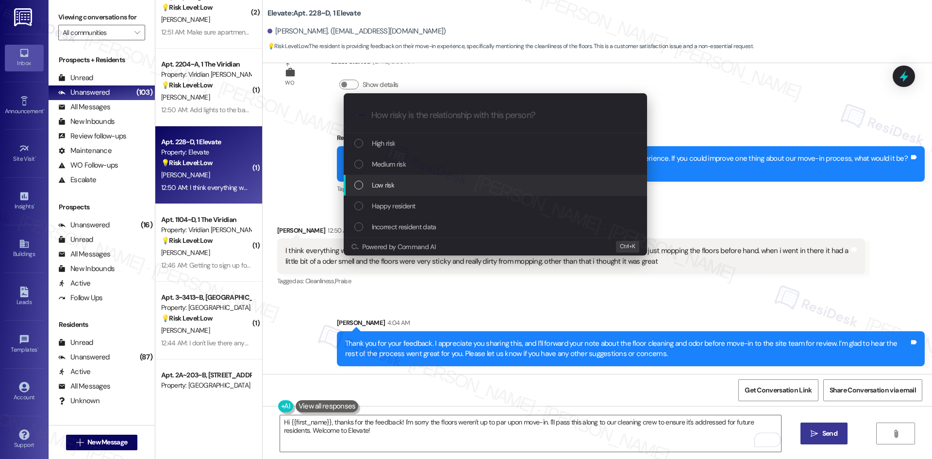
click at [420, 187] on div "Low risk" at bounding box center [496, 185] width 284 height 11
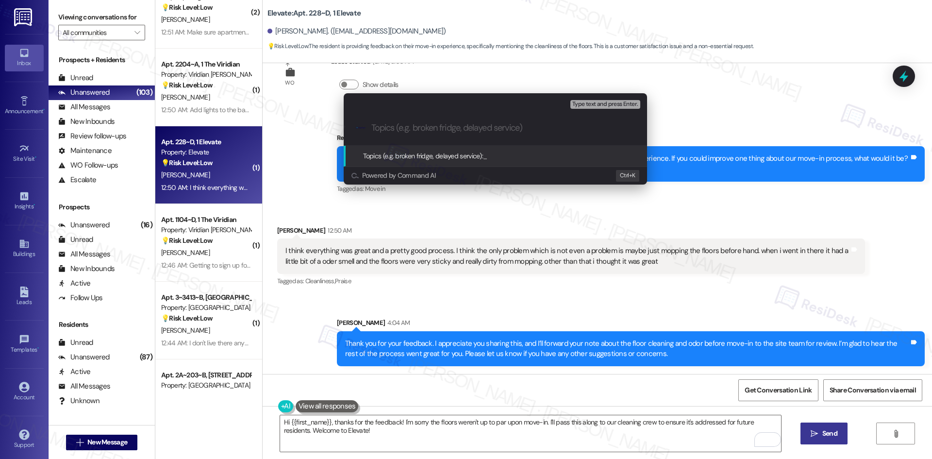
click at [425, 129] on input "Topics (e.g. broken fridge, delayed service)" at bounding box center [502, 128] width 263 height 10
paste input "Move-In Feedback – Floor Cleaning & Odor"
type input "Move-In Feedback – Floor Cleaning & Odor"
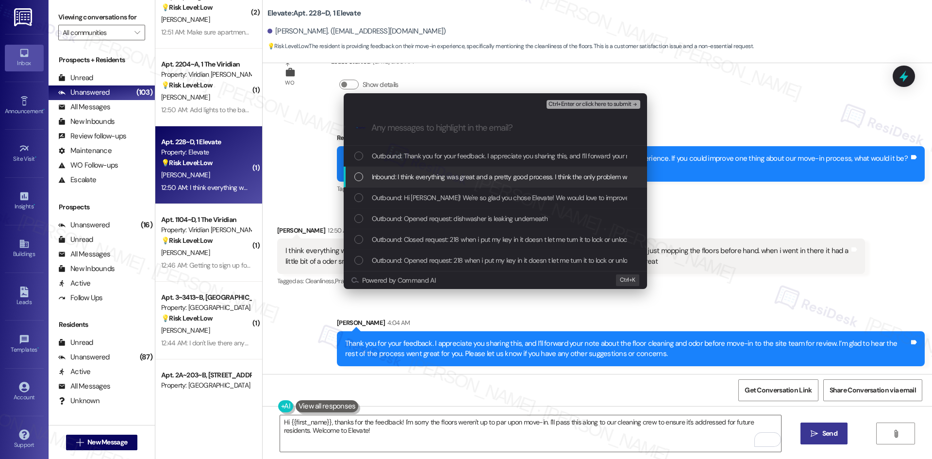
click at [426, 178] on span "Inbound: I think everything was great and a pretty good process. I think the on…" at bounding box center [815, 176] width 886 height 11
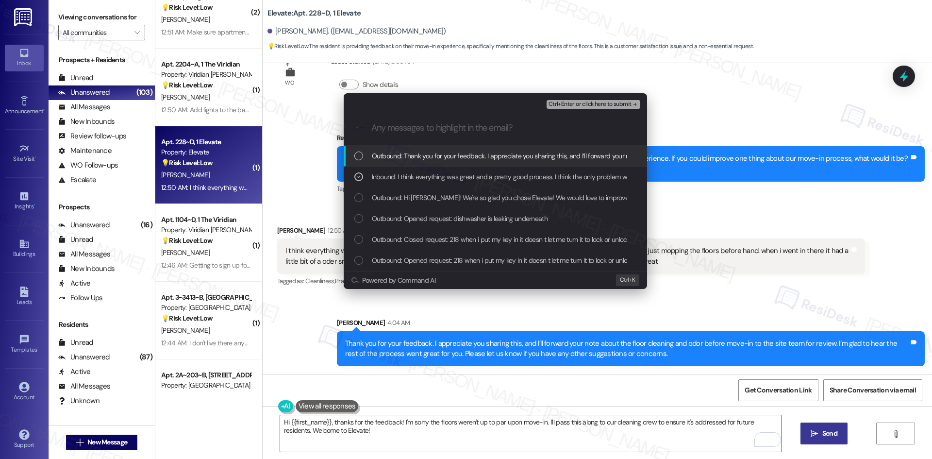
click at [618, 104] on span "Ctrl+Enter or click here to submit" at bounding box center [589, 104] width 83 height 7
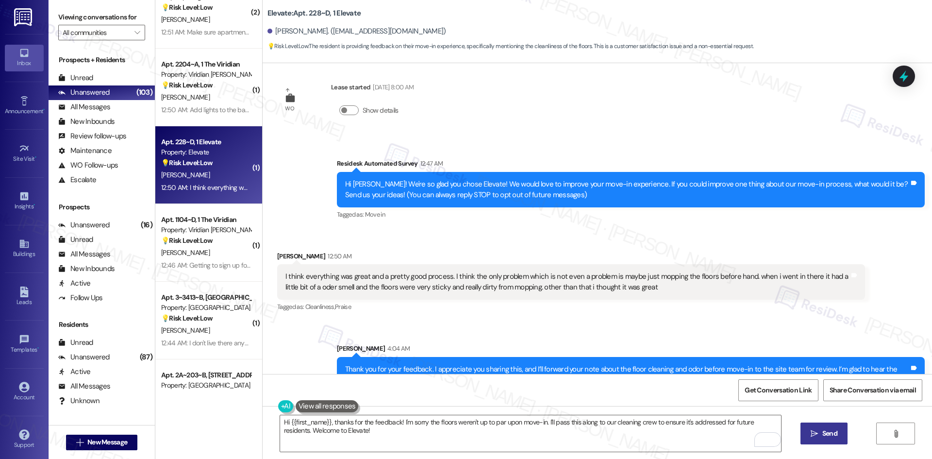
scroll to position [0, 0]
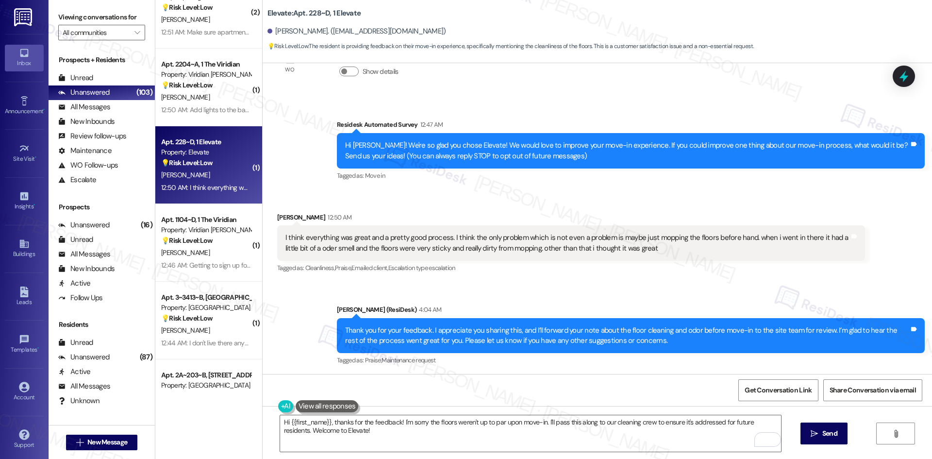
scroll to position [51, 0]
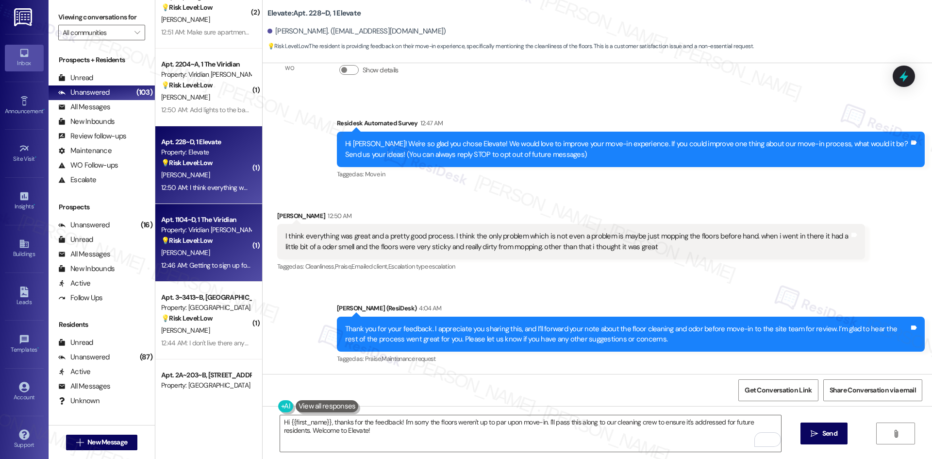
click at [196, 245] on div "💡 Risk Level: Low The resident is providing feedback on the move-in process, wh…" at bounding box center [206, 240] width 90 height 10
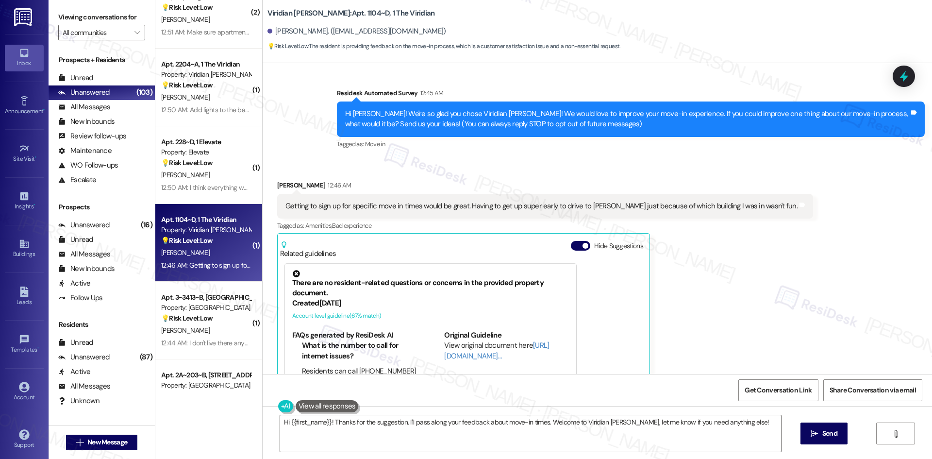
scroll to position [39, 0]
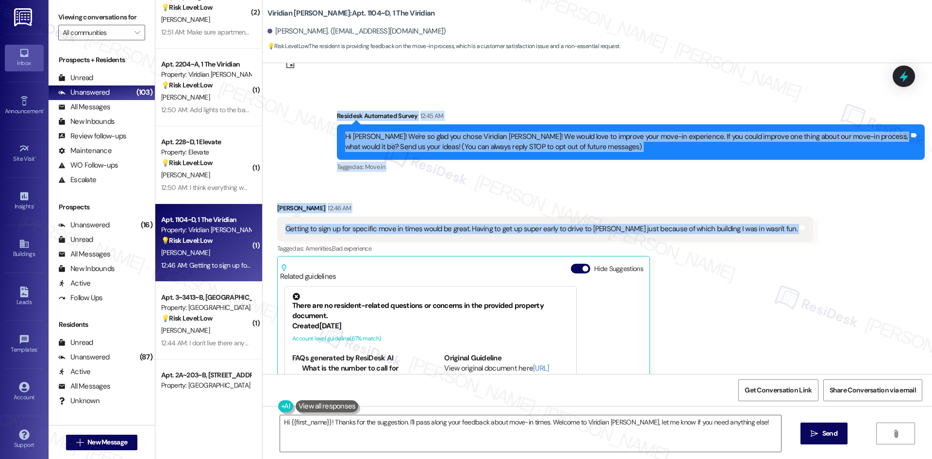
drag, startPoint x: 307, startPoint y: 111, endPoint x: 796, endPoint y: 234, distance: 504.5
click at [796, 234] on div "Lease started [DATE] 8:00 AM Survey, sent via SMS Residesk Automated Survey 12:…" at bounding box center [597, 218] width 669 height 311
copy div "Residesk Automated Survey 12:45 AM Hi [PERSON_NAME]! We're so glad you chose Vi…"
click at [402, 96] on div "Survey, sent via SMS Residesk Automated Survey 12:45 AM Hi Kira! We're so glad …" at bounding box center [597, 135] width 669 height 92
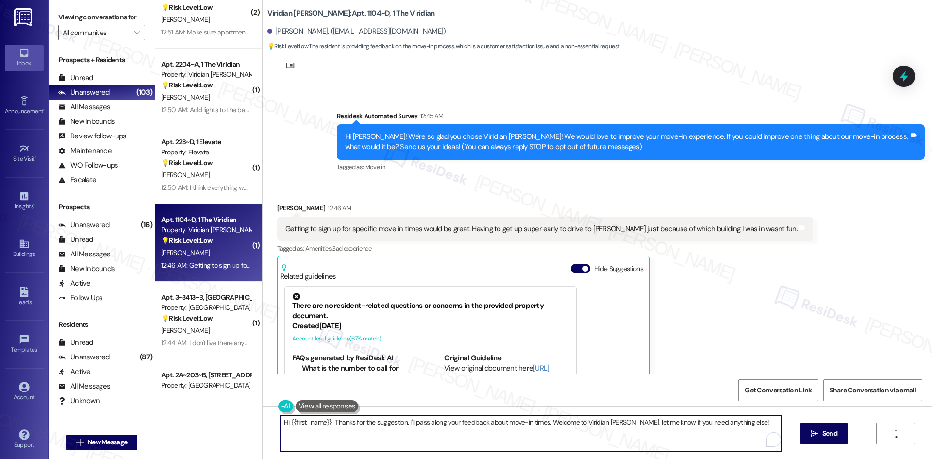
click at [513, 428] on textarea "Hi {{first_name}}! Thanks for the suggestion. I'll pass along your feedback abo…" at bounding box center [530, 433] width 501 height 36
paste textarea "hank you for your feedback. I appreciate you sharing this, and I’ll forward you…"
type textarea "Thank you for your feedback. I appreciate you sharing this, and I’ll forward yo…"
click at [827, 436] on span "Send" at bounding box center [829, 433] width 15 height 10
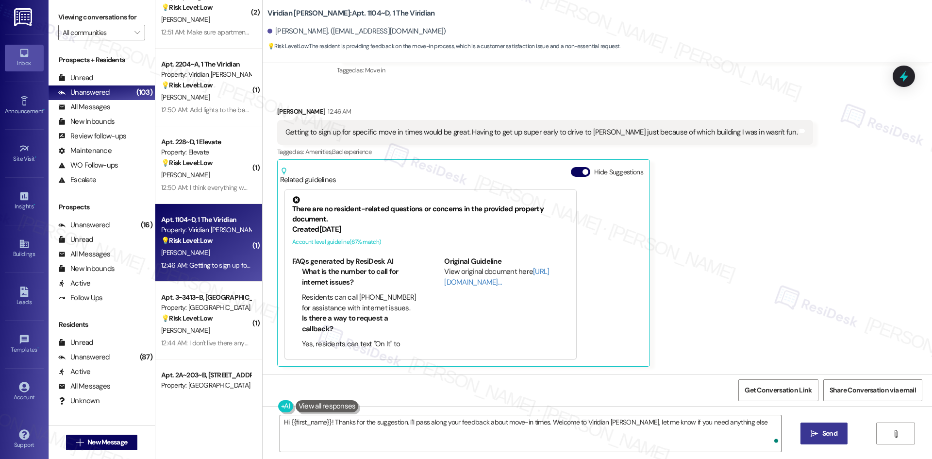
type textarea "Hi {{first_name}}! Thanks for the suggestion. I'll pass along your feedback abo…"
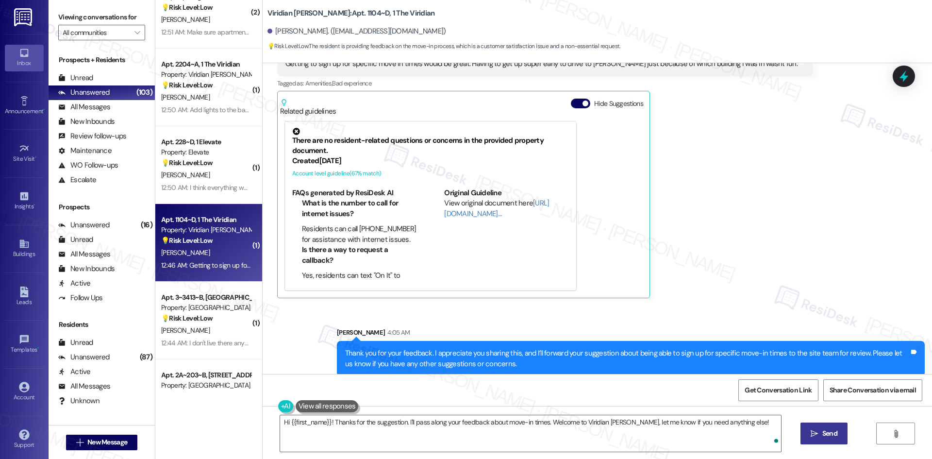
scroll to position [214, 0]
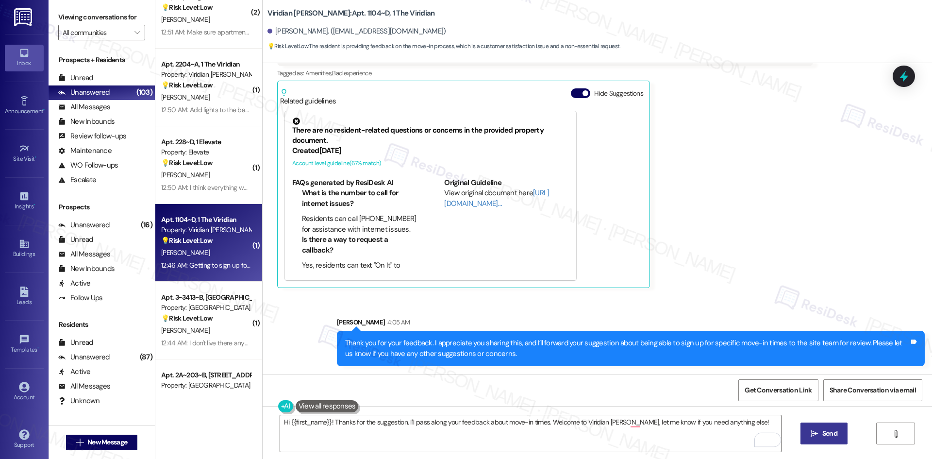
click at [811, 269] on div "Received via SMS Kira Miserandino 12:46 AM Getting to sign up for specific move…" at bounding box center [597, 150] width 669 height 289
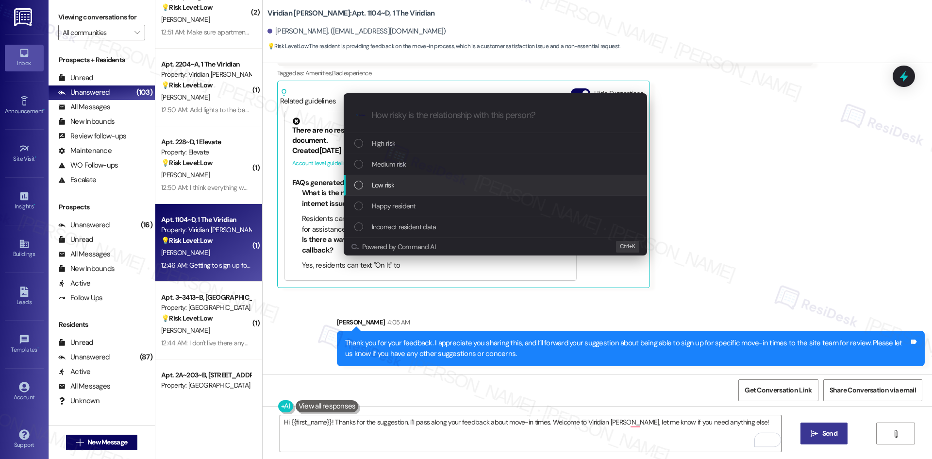
click at [416, 185] on div "Low risk" at bounding box center [496, 185] width 284 height 11
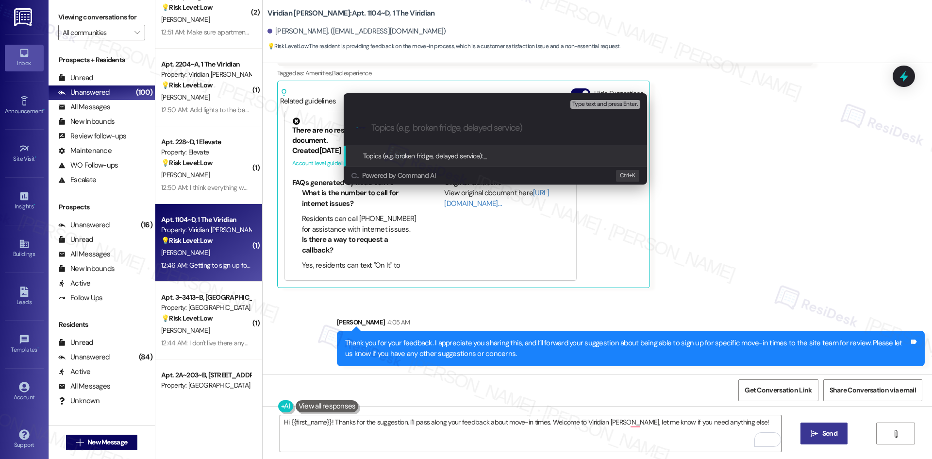
click at [439, 127] on input "Topics (e.g. broken fridge, delayed service)" at bounding box center [502, 128] width 263 height 10
paste input "Move-In Feedback – Sign-Up for Specific Move-In Times"
type input "Move-In Feedback – Sign-Up for Specific Move-In Times"
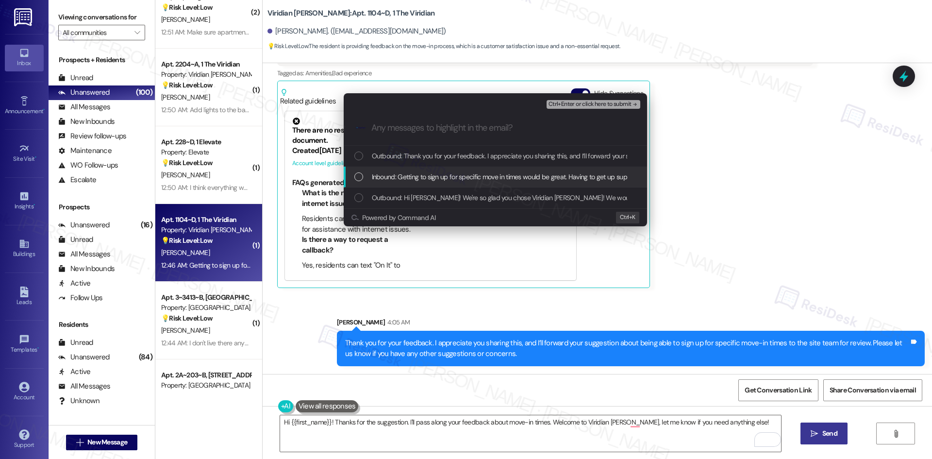
click at [437, 177] on span "Inbound: Getting to sign up for specific move in times would be great. Having t…" at bounding box center [620, 176] width 496 height 11
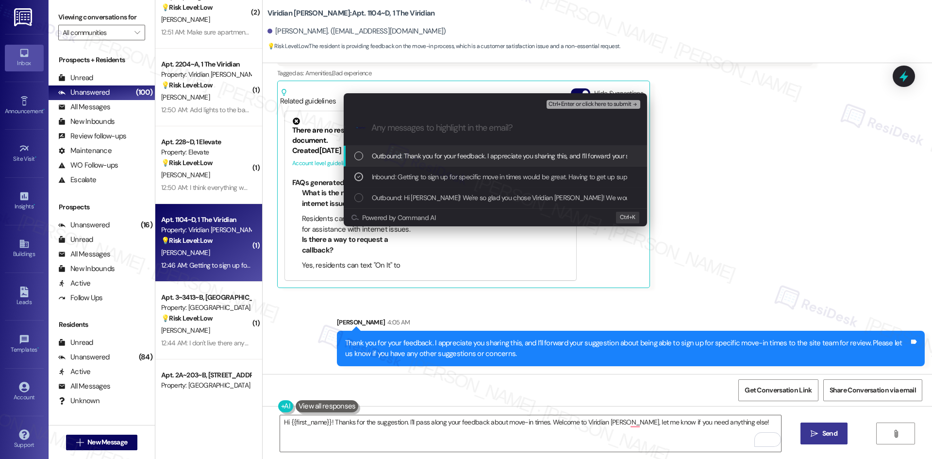
click at [625, 103] on span "Ctrl+Enter or click here to submit" at bounding box center [589, 104] width 83 height 7
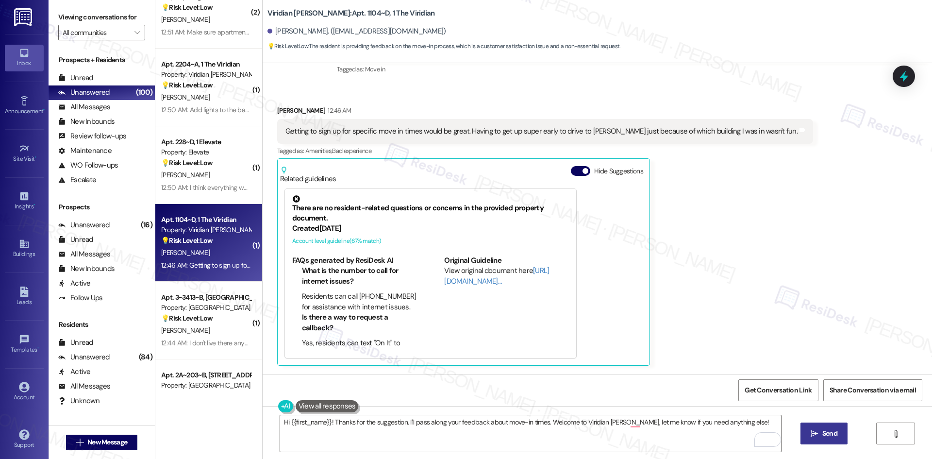
scroll to position [136, 0]
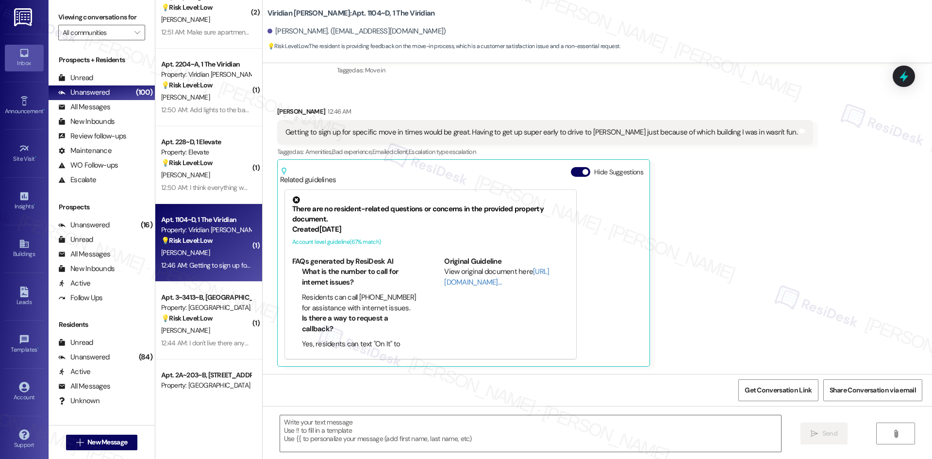
type textarea "Fetching suggested responses. Please feel free to read through the conversation…"
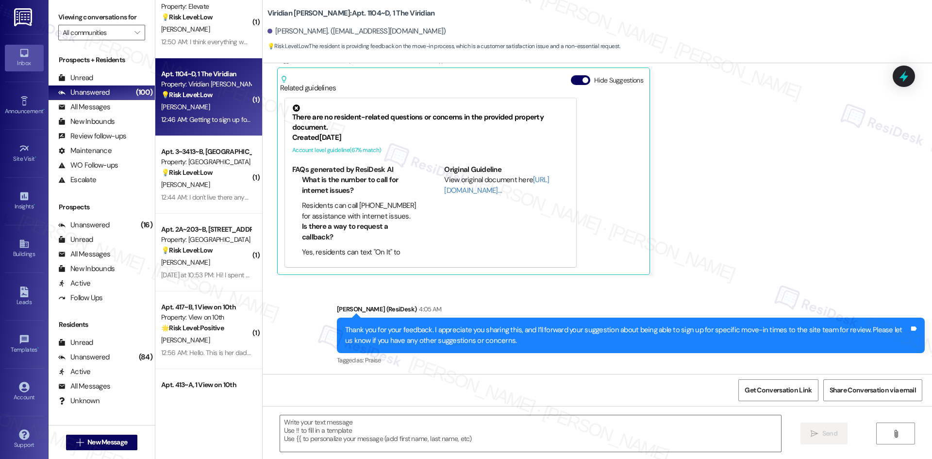
scroll to position [229, 0]
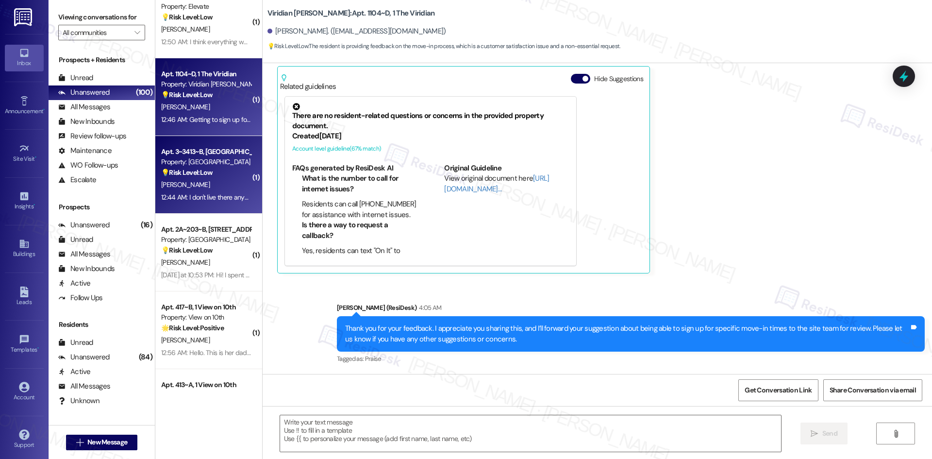
click at [189, 181] on div "N. Ulrich" at bounding box center [206, 185] width 92 height 12
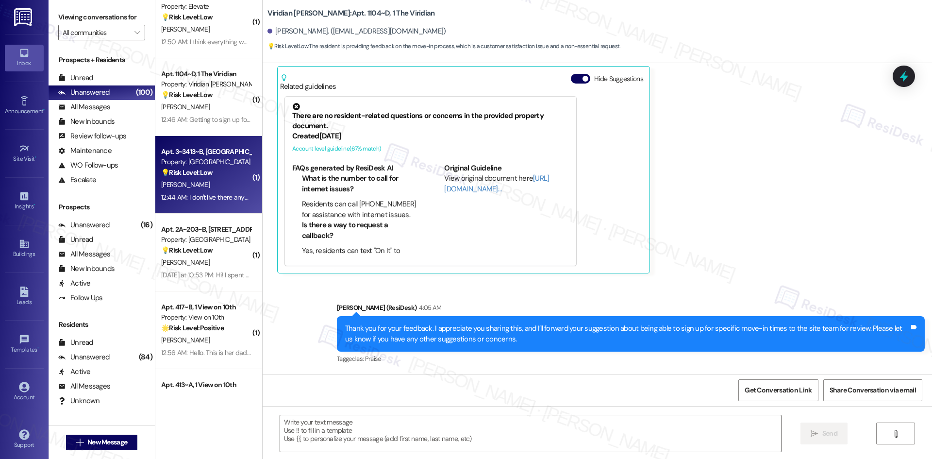
type textarea "Fetching suggested responses. Please feel free to read through the conversation…"
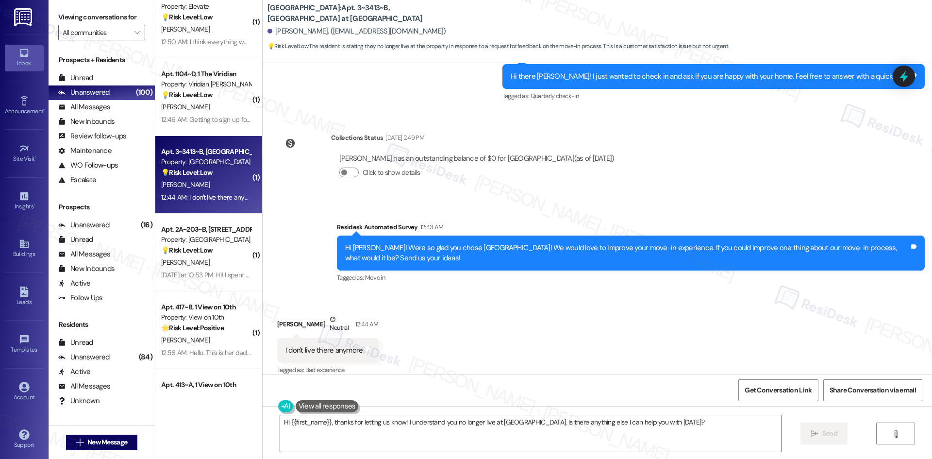
scroll to position [1131, 0]
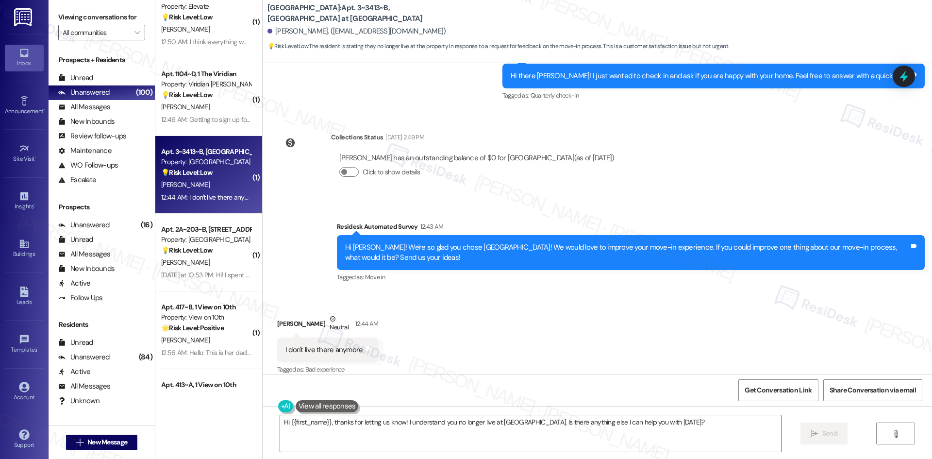
click at [301, 260] on div "Survey, sent via SMS Residesk Automated Survey 12:43 AM Hi Nya! We're so glad y…" at bounding box center [597, 245] width 669 height 92
drag, startPoint x: 377, startPoint y: 440, endPoint x: 432, endPoint y: 440, distance: 54.3
click at [381, 440] on textarea "Hi {{first_name}}, thanks for letting us know! I understand you no longer live …" at bounding box center [530, 433] width 501 height 36
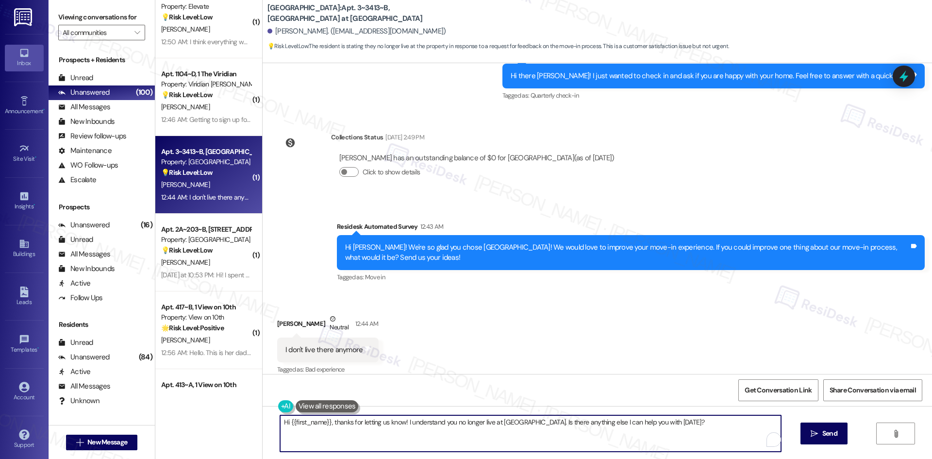
paste textarea "I'm so sorry to bother you! I'll take you off our distribution list. Would you …"
type textarea "I'm so sorry to bother you! I'll take you off our distribution list. Would you …"
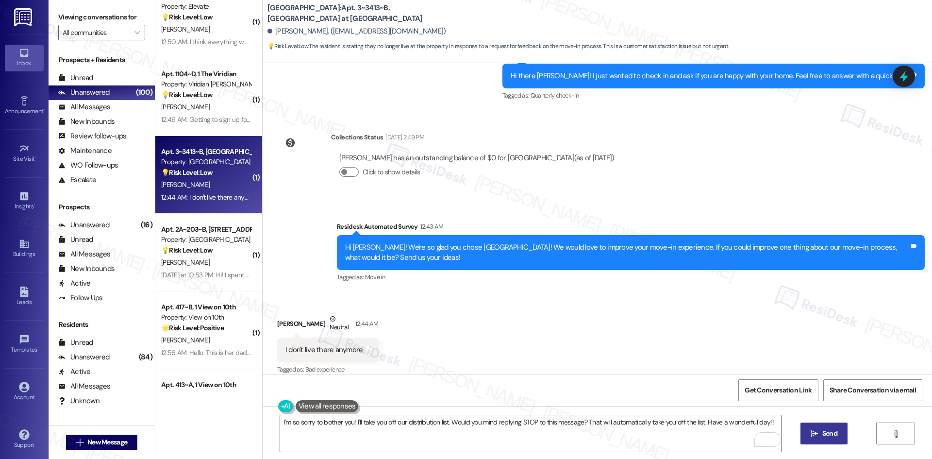
click at [834, 434] on span "Send" at bounding box center [829, 433] width 15 height 10
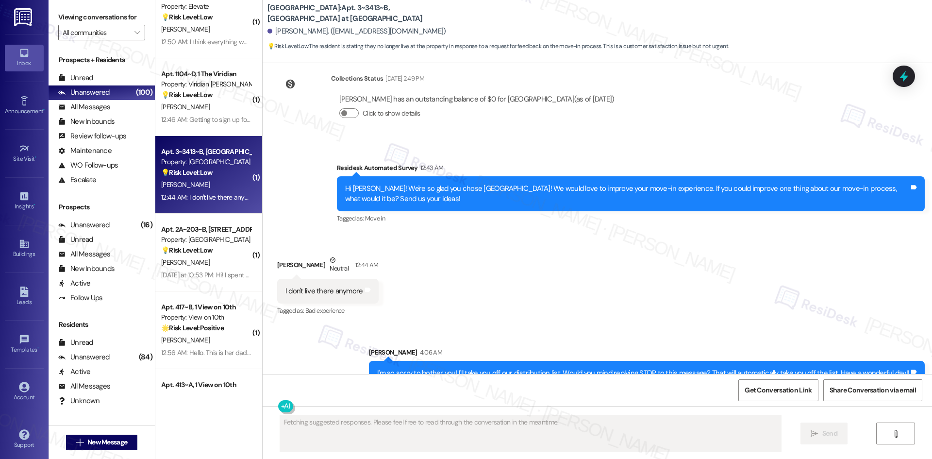
scroll to position [1199, 0]
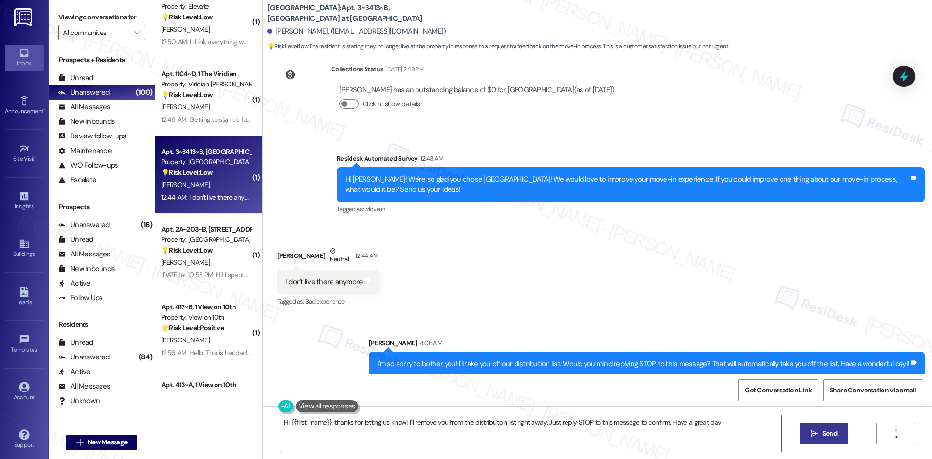
type textarea "Hi {{first_name}}, thanks for letting us know! I'll remove you from the distrib…"
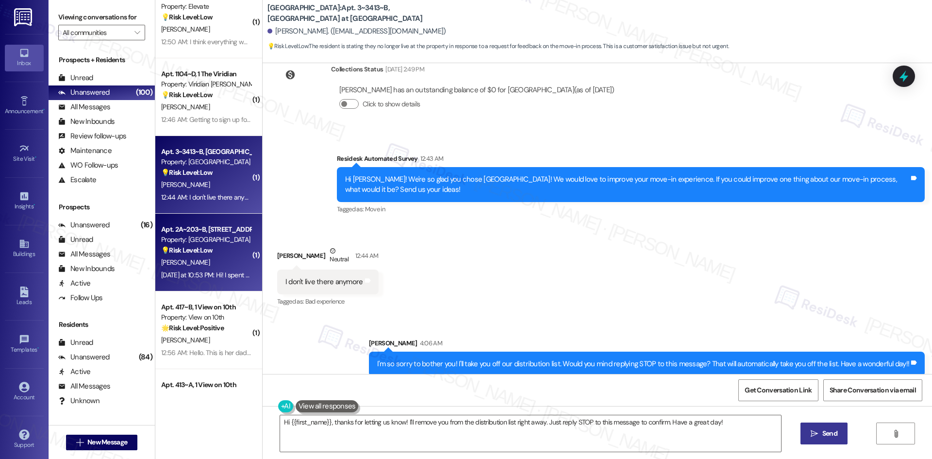
click at [208, 231] on div "Apt. 2A~203~B, 1 St Joe Place" at bounding box center [206, 229] width 90 height 10
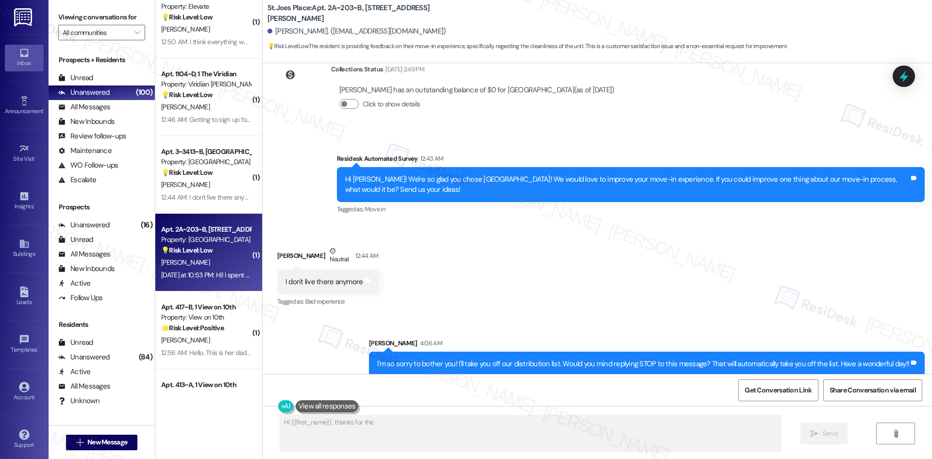
scroll to position [0, 0]
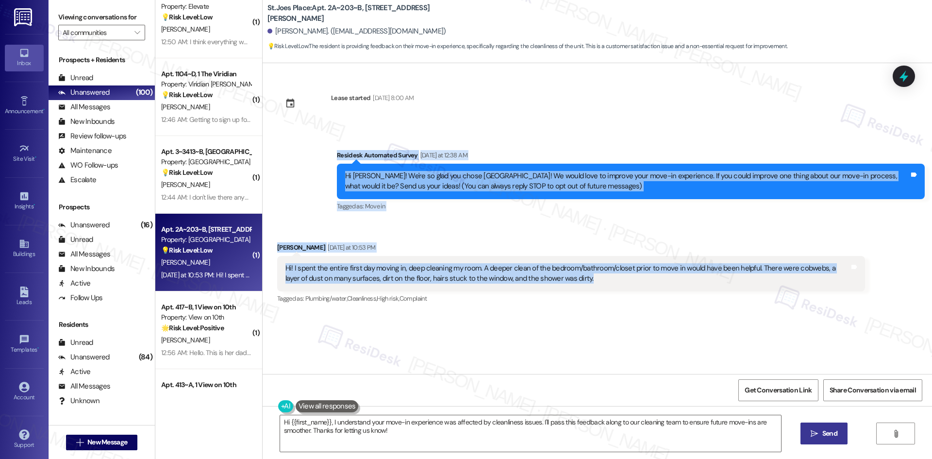
drag, startPoint x: 307, startPoint y: 145, endPoint x: 613, endPoint y: 280, distance: 334.3
click at [613, 280] on div "Lease started Aug 14, 2025 at 8:00 AM Survey, sent via SMS Residesk Automated S…" at bounding box center [597, 218] width 669 height 311
copy div "Residesk Automated Survey Yesterday at 12:38 AM Hi Kelsey! We're so glad you ch…"
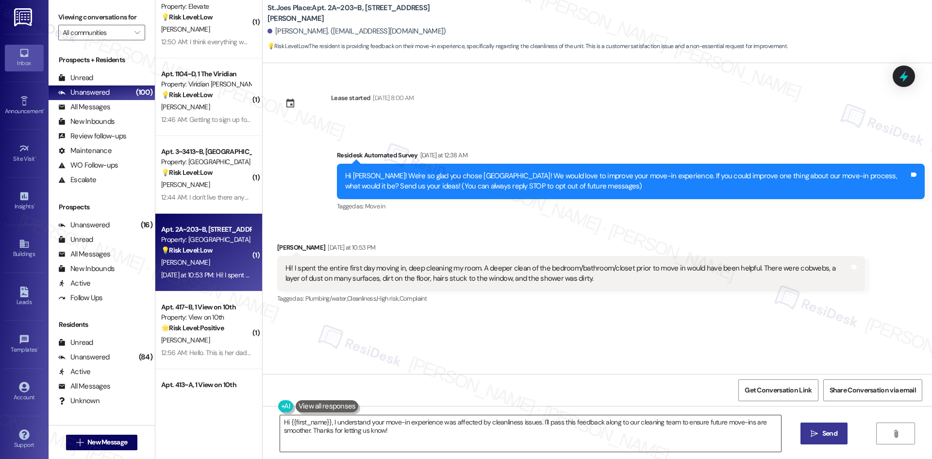
click at [478, 429] on textarea "Hi {{first_name}}, I understand your move-in experience was affected by cleanli…" at bounding box center [530, 433] width 501 height 36
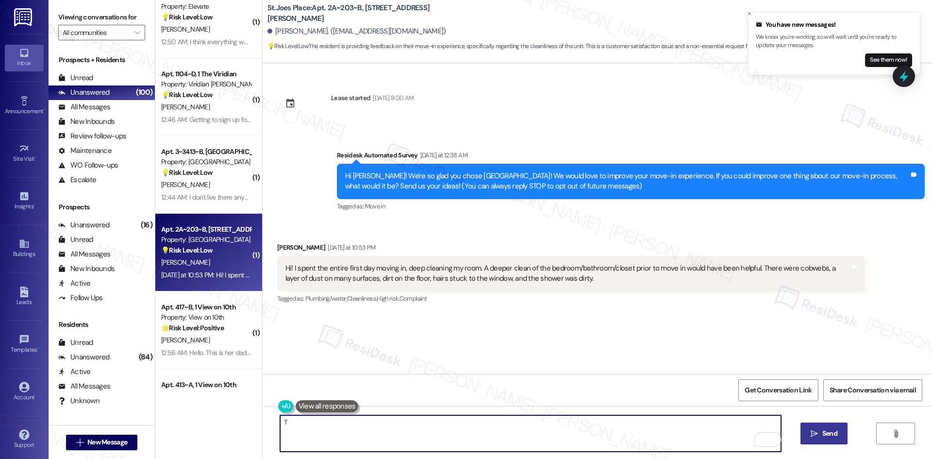
paste textarea "hank you for your feedback. I’m sorry to hear about the condition of your room …"
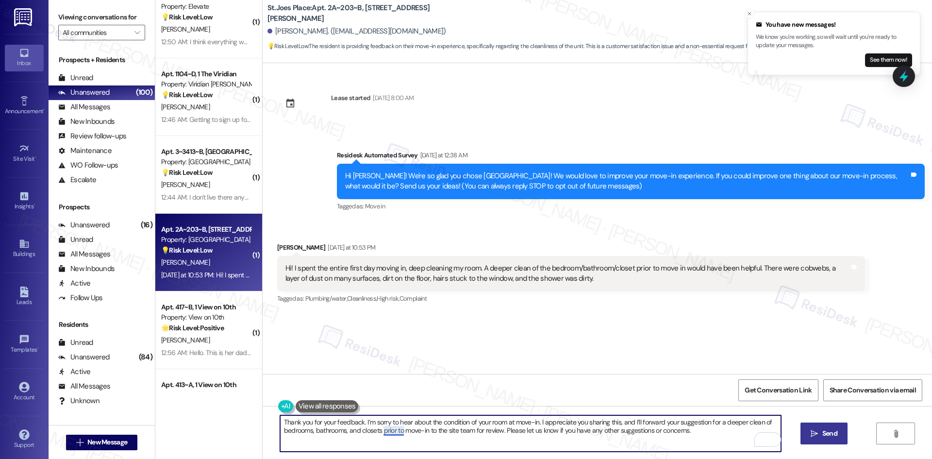
click at [385, 432] on textarea "Thank you for your feedback. I’m sorry to hear about the condition of your room…" at bounding box center [530, 433] width 501 height 36
type textarea "Thank you for your feedback. I’m sorry to hear about the condition of your room…"
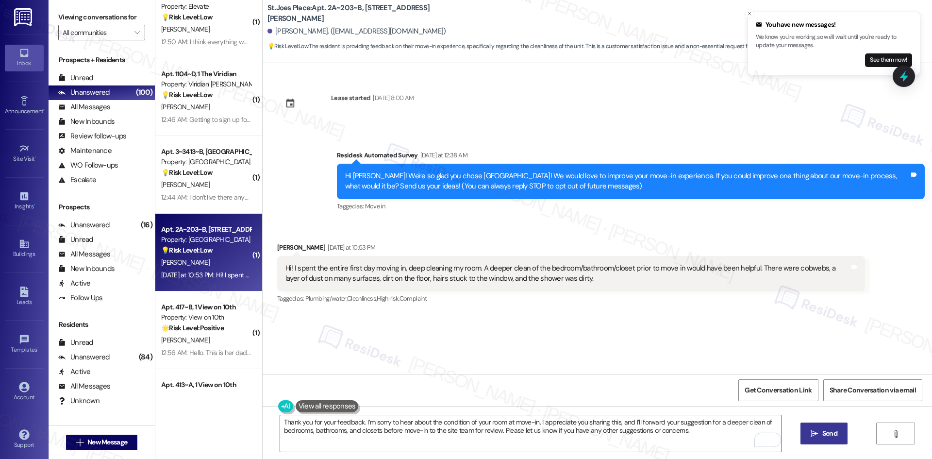
click at [824, 430] on span "Send" at bounding box center [829, 433] width 15 height 10
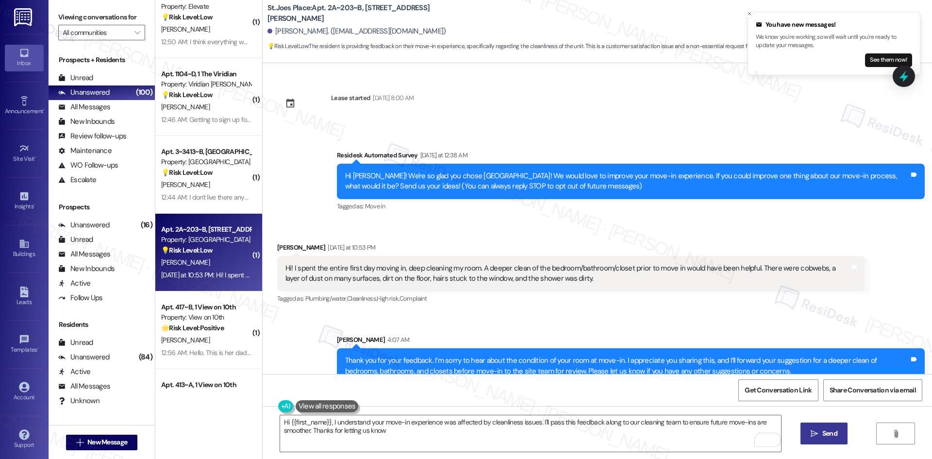
type textarea "Hi {{first_name}}, I understand your move-in experience was affected by cleanli…"
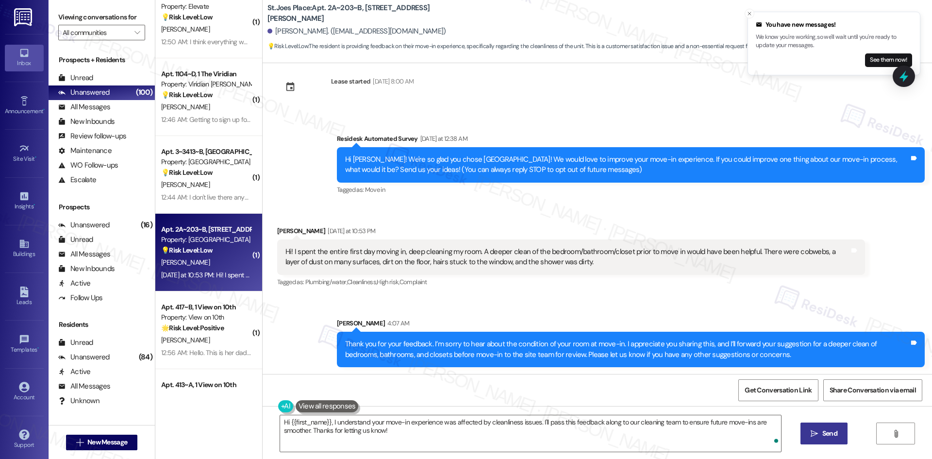
scroll to position [17, 0]
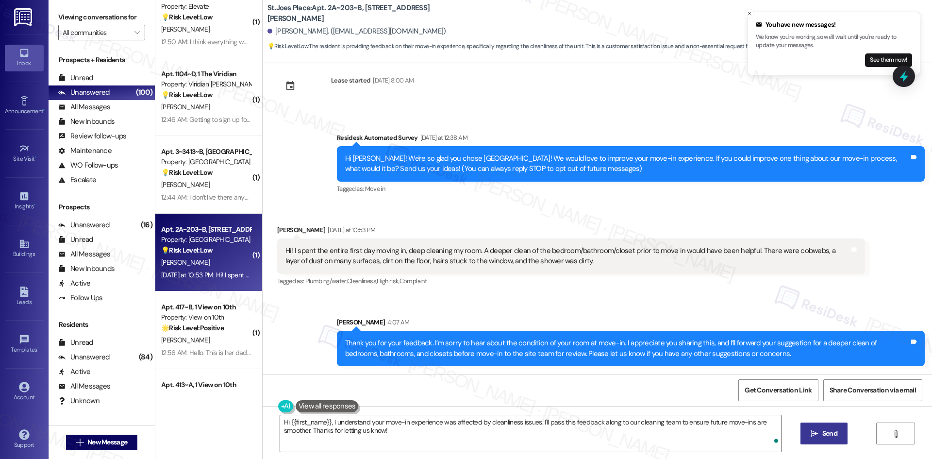
click at [677, 298] on div "Sent via SMS Sarah 4:07 AM Thank you for your feedback. I’m sorry to hear about…" at bounding box center [597, 334] width 669 height 78
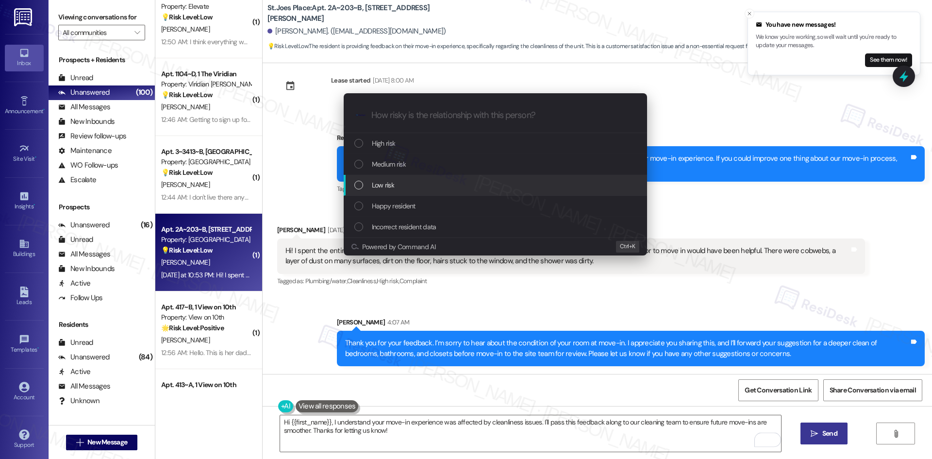
click at [405, 186] on div "Low risk" at bounding box center [496, 185] width 284 height 11
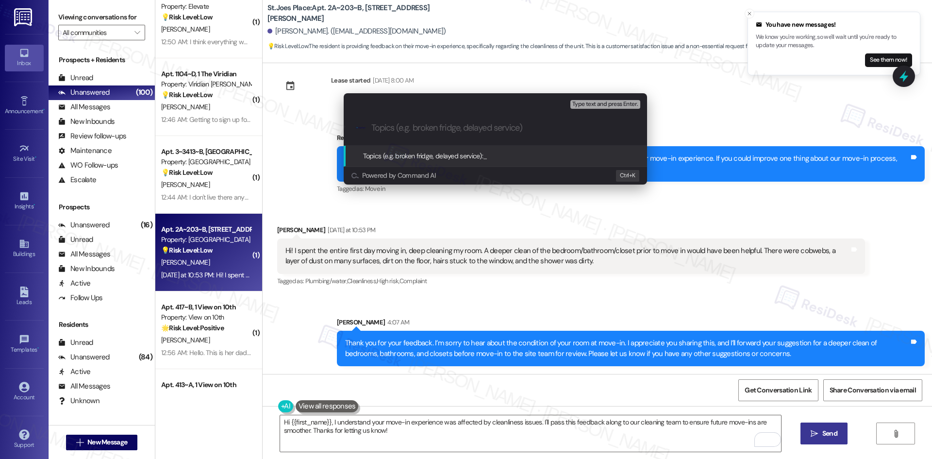
click at [395, 127] on input "Topics (e.g. broken fridge, delayed service)" at bounding box center [502, 128] width 263 height 10
paste input "Move-In Feedback – Unit Cleanliness"
type input "Move-In Feedback – Unit Cleanliness"
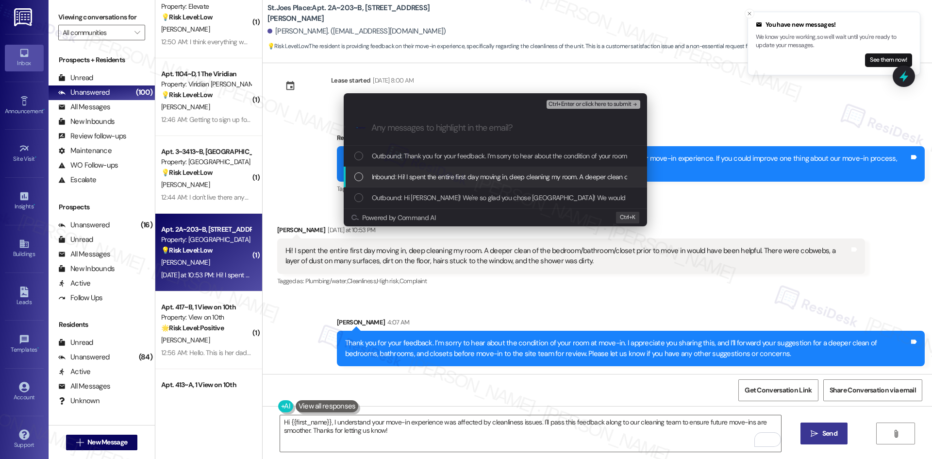
click at [450, 171] on span "Inbound: Hi! I spent the entire first day moving in, deep cleaning my room. A d…" at bounding box center [779, 176] width 815 height 11
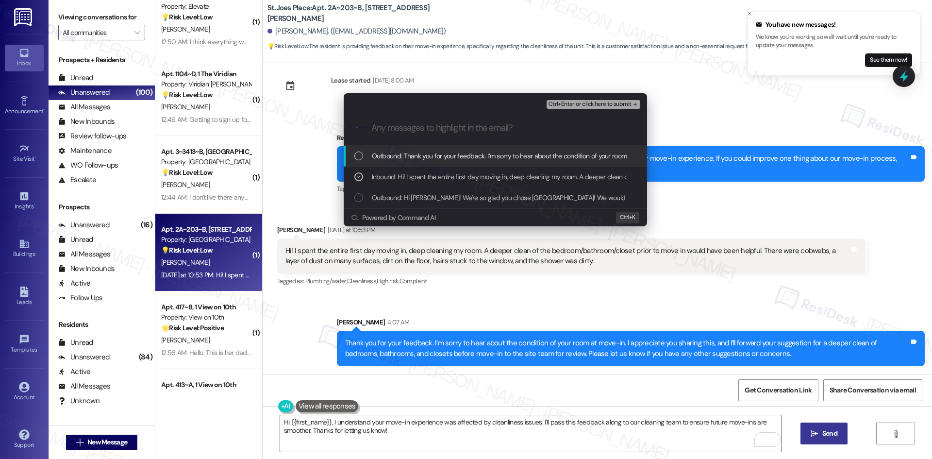
click at [597, 103] on span "Ctrl+Enter or click here to submit" at bounding box center [589, 104] width 83 height 7
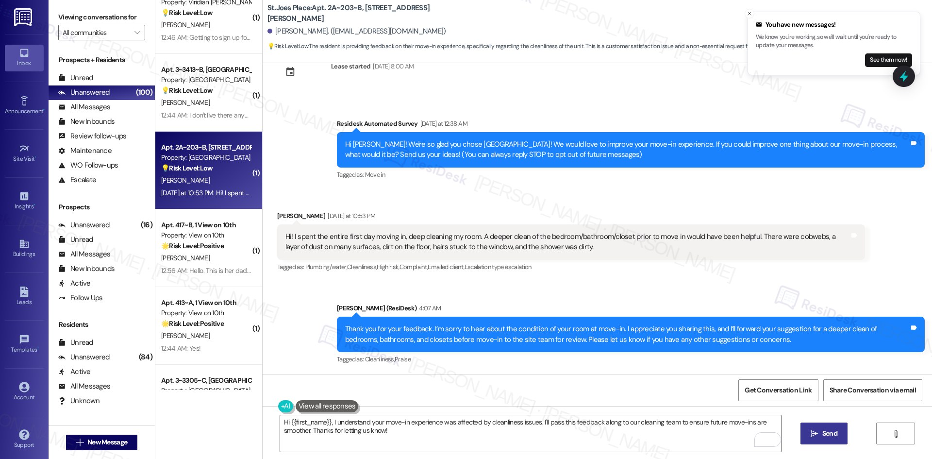
scroll to position [970, 0]
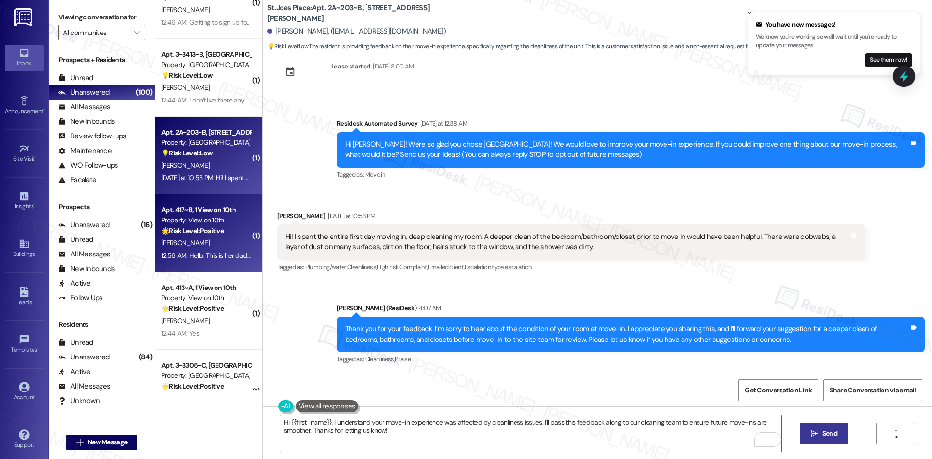
click at [209, 244] on div "G. Lundbom" at bounding box center [206, 243] width 92 height 12
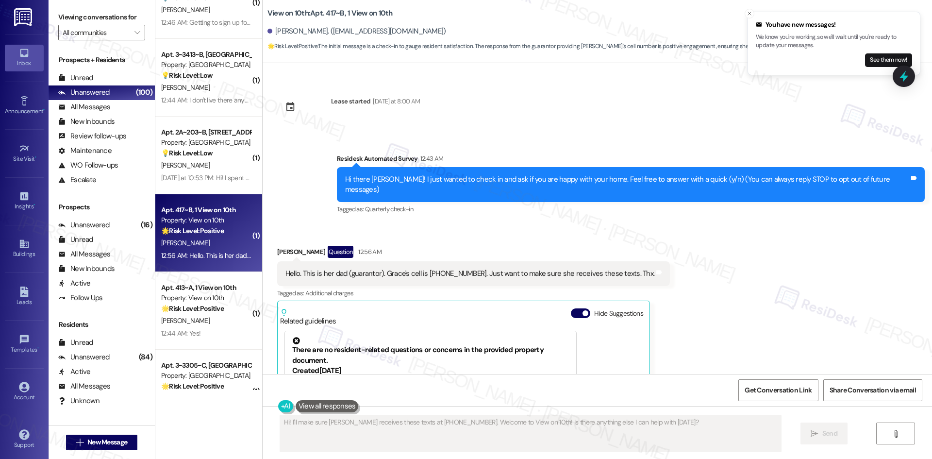
scroll to position [97, 0]
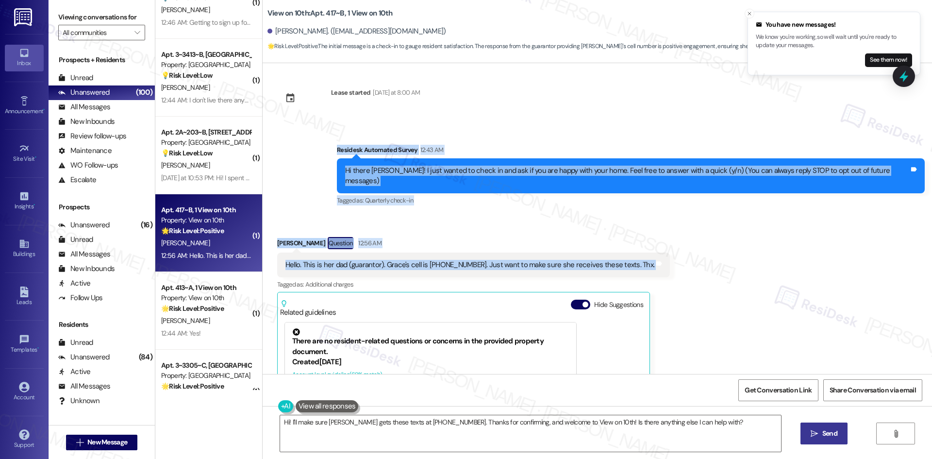
drag, startPoint x: 344, startPoint y: 145, endPoint x: 695, endPoint y: 255, distance: 368.6
click at [695, 255] on div "WO Opened request: Got our key... Aug 17, 2025 at 11:50 PM Status : Completed S…" at bounding box center [597, 218] width 669 height 311
copy div "Residesk Automated Survey 12:43 AM Hi there Grace! I just wanted to check in an…"
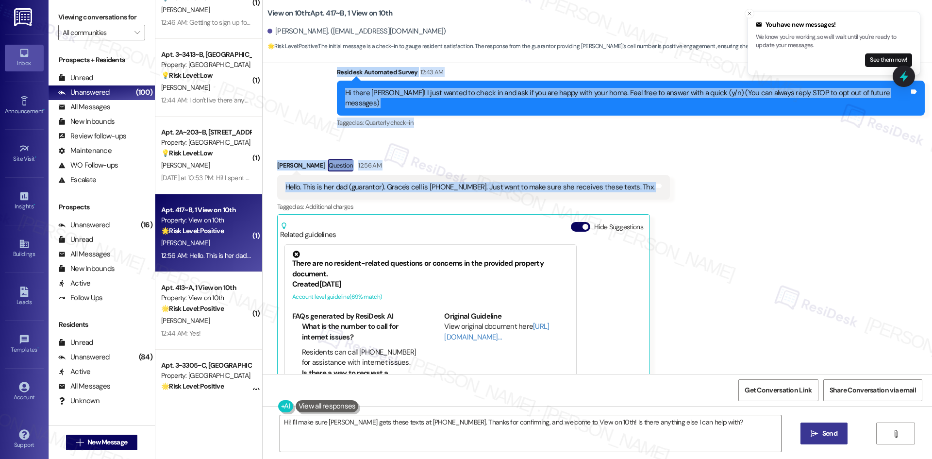
scroll to position [176, 0]
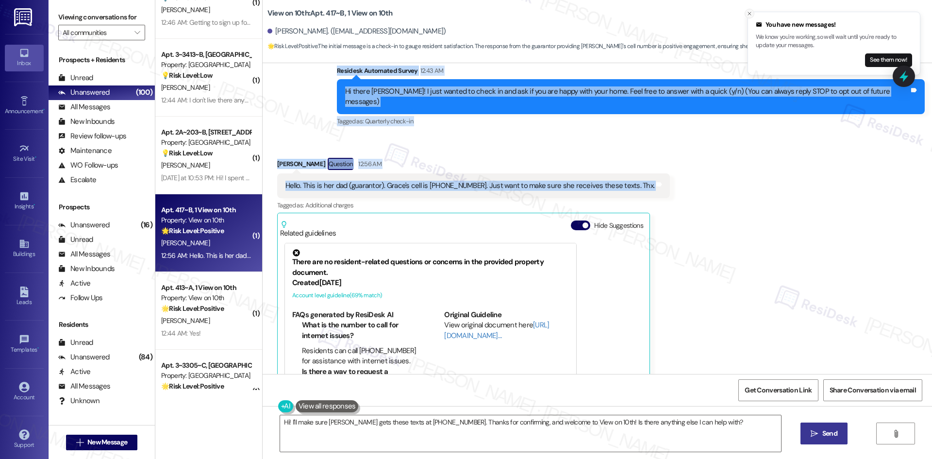
click at [749, 14] on icon "Close toast" at bounding box center [749, 14] width 6 height 6
copy div "Residesk Automated Survey 12:43 AM Hi there Grace! I just wanted to check in an…"
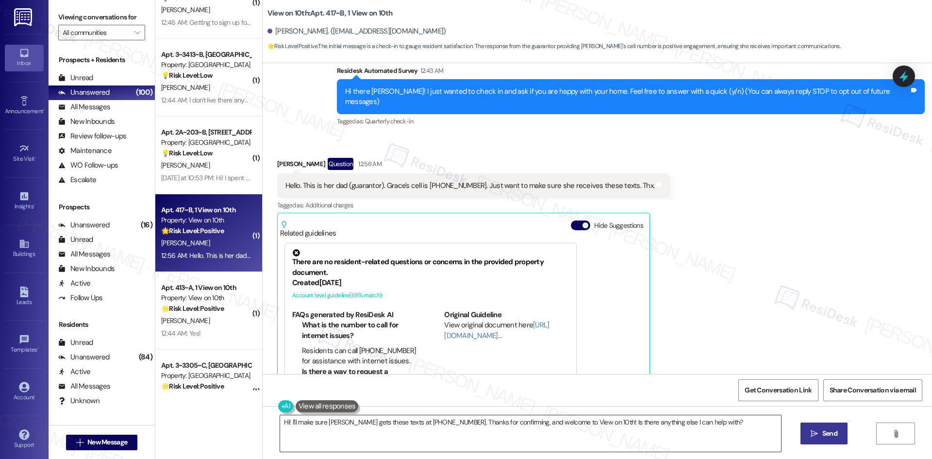
drag, startPoint x: 481, startPoint y: 432, endPoint x: 542, endPoint y: 429, distance: 60.7
click at [486, 432] on textarea "Hi! I'll make sure Grace gets these texts at 512-375-0930. Thanks for confirmin…" at bounding box center [530, 433] width 501 height 36
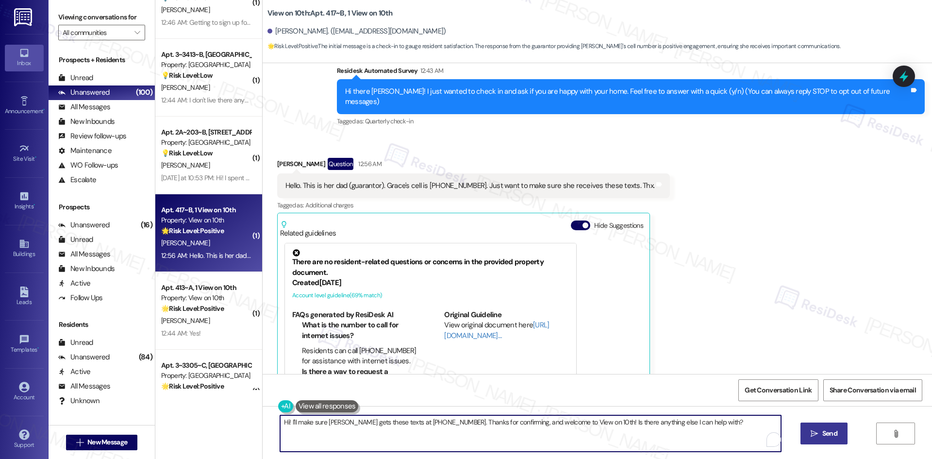
paste textarea "Thank you for confirming, we’ll make sure Grace receives these texts at her num…"
type textarea "Thank you for confirming, we’ll make sure Grace receives these texts at her num…"
click at [825, 437] on span "Send" at bounding box center [829, 433] width 15 height 10
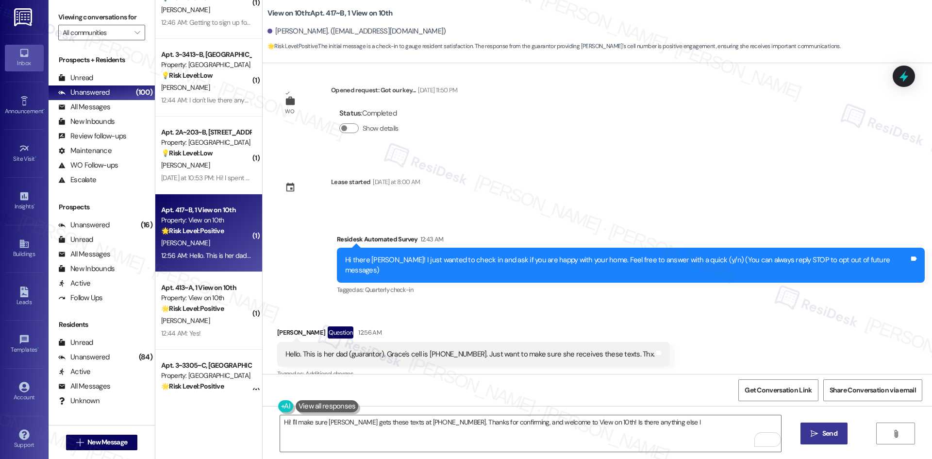
scroll to position [0, 0]
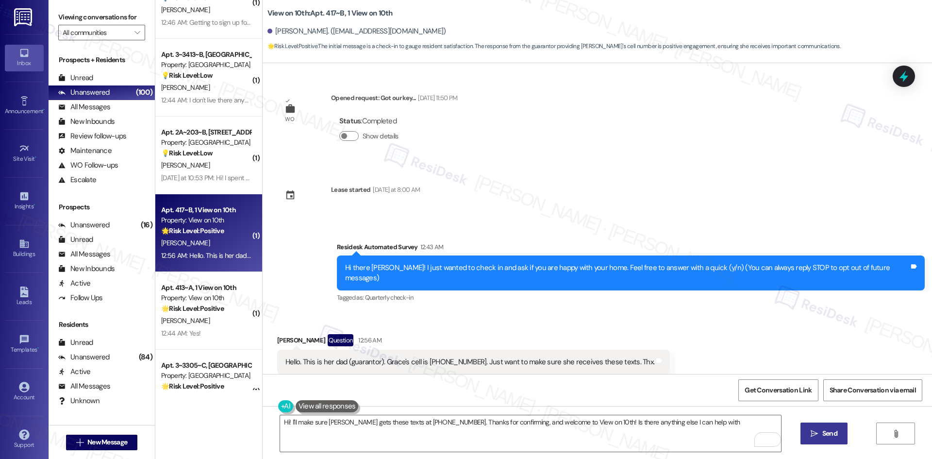
type textarea "Hi! I'll make sure Grace gets these texts at 512-375-0930. Thanks for confirmin…"
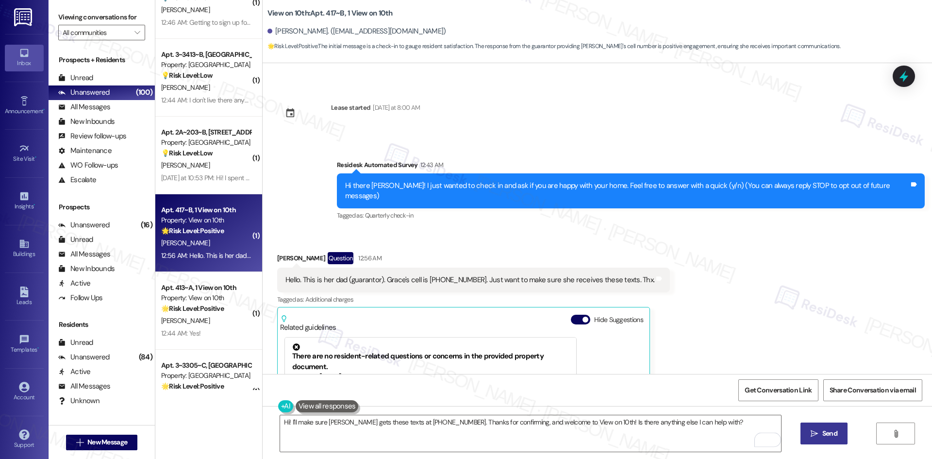
scroll to position [97, 0]
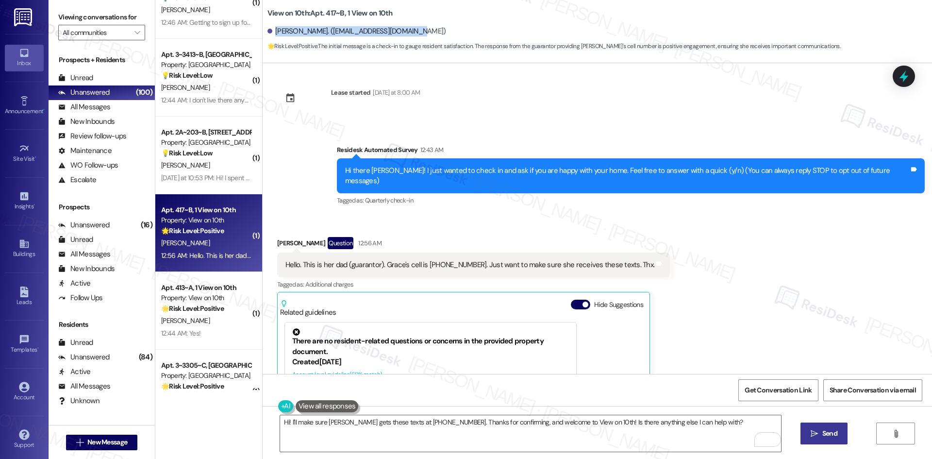
drag, startPoint x: 269, startPoint y: 30, endPoint x: 456, endPoint y: 31, distance: 187.3
click at [456, 31] on div "Grace Lundbom. (gracelund2005@gmail.com)" at bounding box center [599, 31] width 664 height 19
copy div "Grace Lundbom. (gracelund2005@gmail.com)"
drag, startPoint x: 272, startPoint y: 13, endPoint x: 335, endPoint y: 16, distance: 63.7
click at [335, 16] on b "View on 10th: Apt. 417~B, 1 View on 10th" at bounding box center [329, 13] width 125 height 10
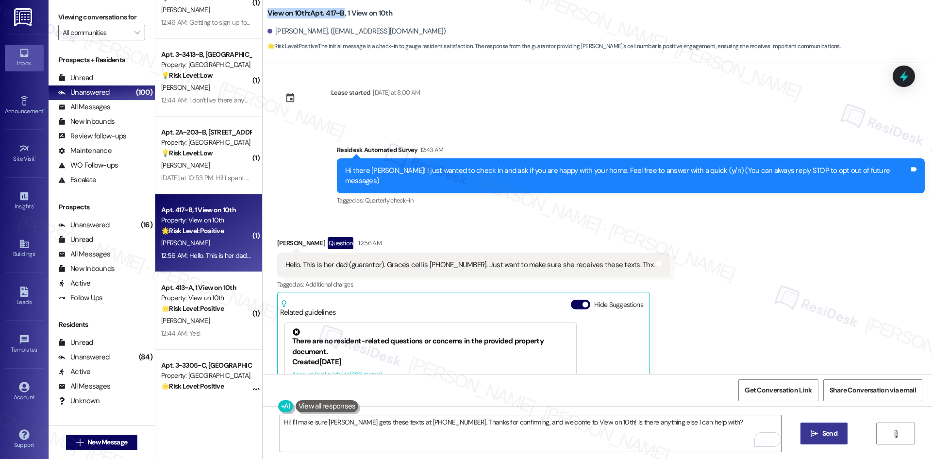
copy b "View on 10th: Apt. 417~B"
drag, startPoint x: 525, startPoint y: 219, endPoint x: 475, endPoint y: 219, distance: 50.5
click at [525, 230] on div "Received via SMS Grace Lundbom Question 12:56 AM Hello. This is her dad (guaran…" at bounding box center [473, 370] width 407 height 281
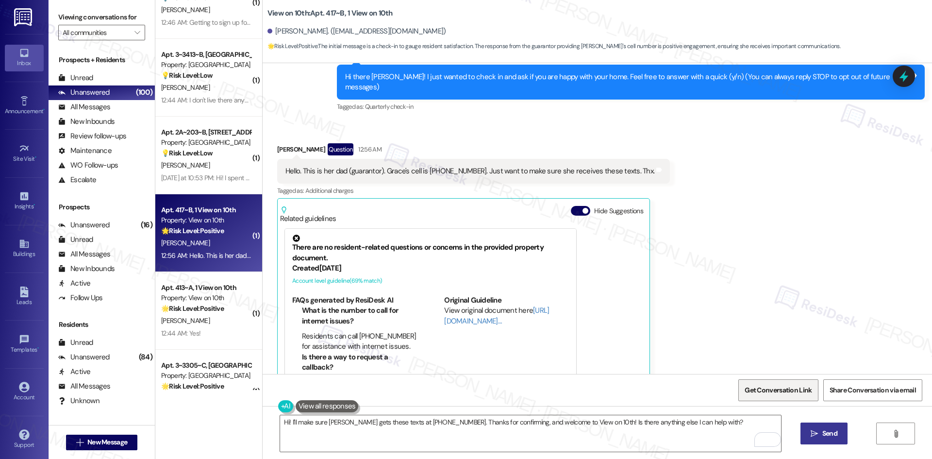
scroll to position [194, 0]
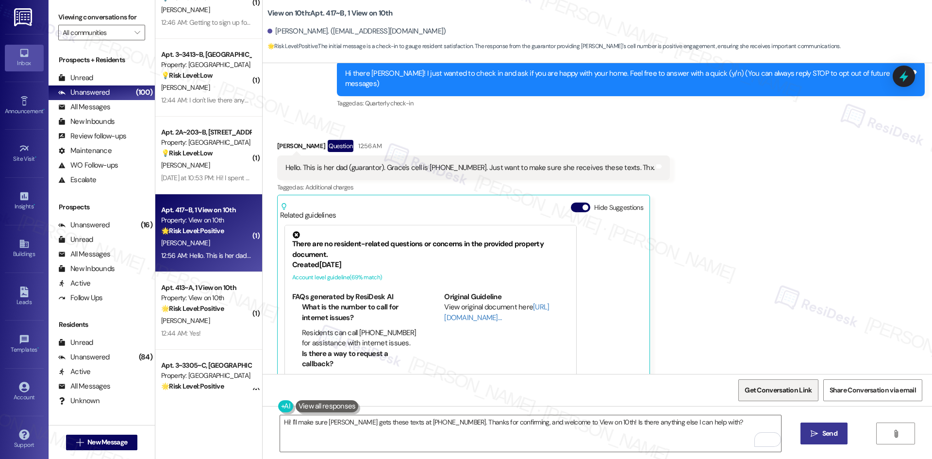
click at [792, 390] on span "Get Conversation Link" at bounding box center [777, 390] width 67 height 10
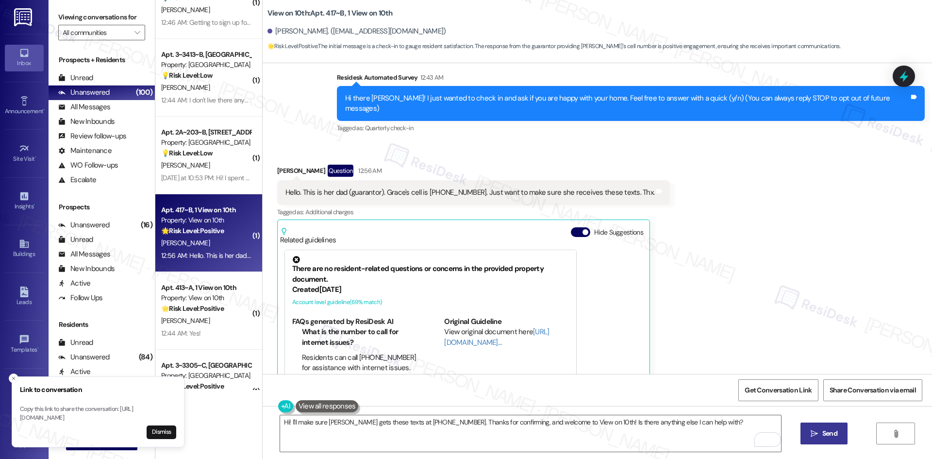
scroll to position [97, 0]
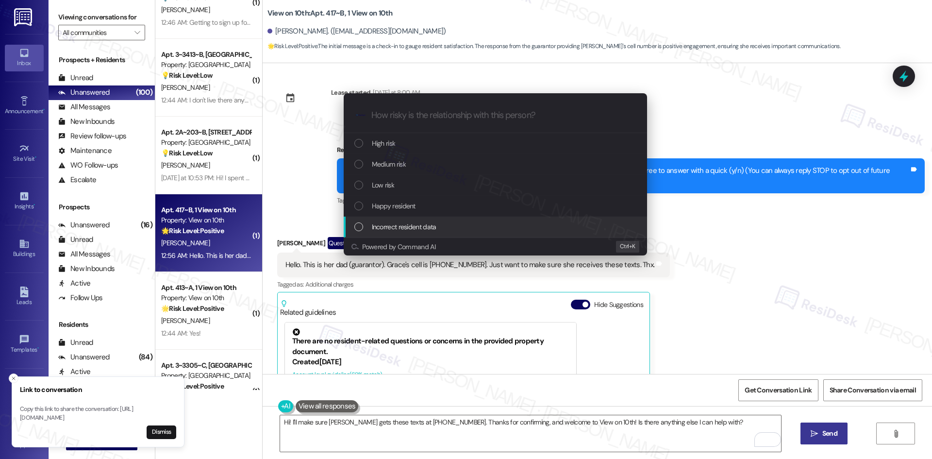
click at [445, 222] on div "Incorrect resident data" at bounding box center [496, 226] width 284 height 11
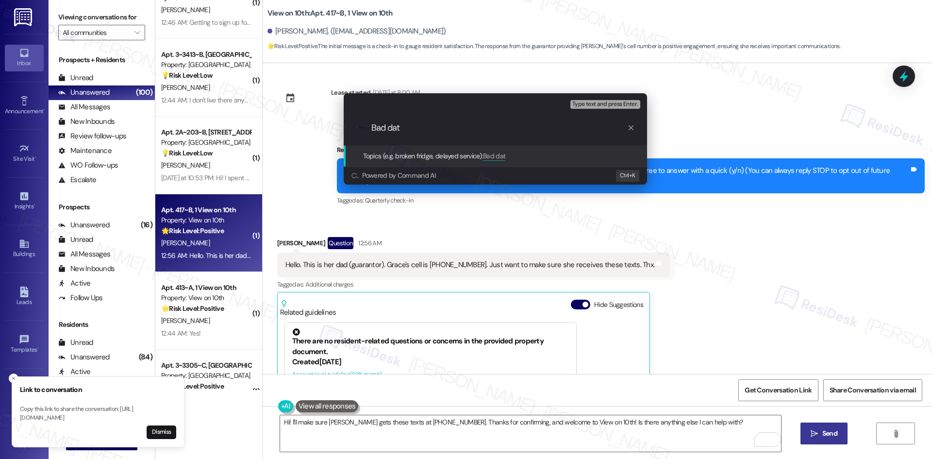
drag, startPoint x: 401, startPoint y: 128, endPoint x: 388, endPoint y: 128, distance: 13.6
click at [388, 128] on input "Bad dat" at bounding box center [499, 128] width 256 height 10
type input "Bad Data"
drag, startPoint x: 416, startPoint y: 127, endPoint x: 339, endPoint y: 125, distance: 77.6
click at [340, 125] on div "Escalate Conversation Incorrect resident data Topics (e.g. broken fridge, delay…" at bounding box center [495, 138] width 328 height 111
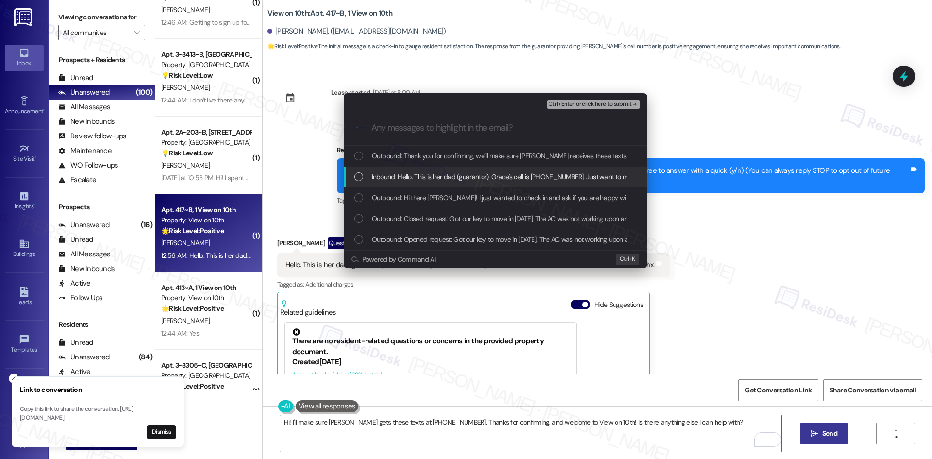
click at [513, 180] on span "Inbound: Hello. This is her dad (guarantor). Grace's cell is 512-375-0930. Just…" at bounding box center [553, 176] width 363 height 11
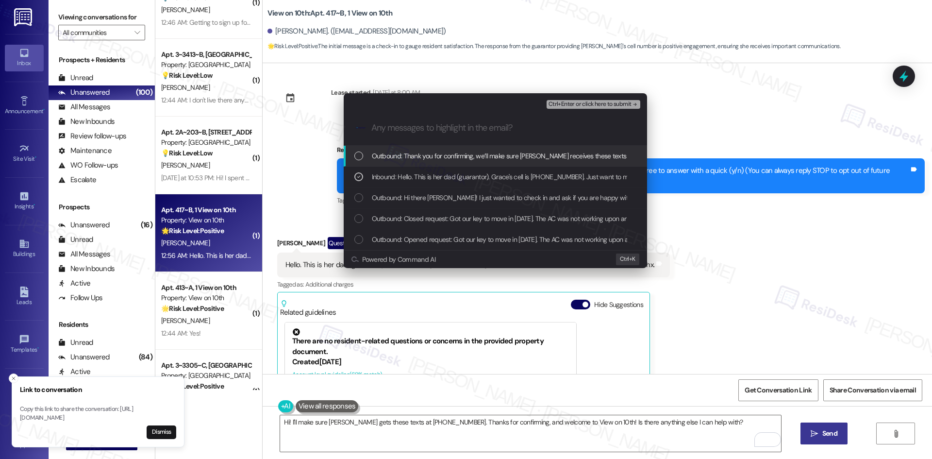
click at [622, 105] on span "Ctrl+Enter or click here to submit" at bounding box center [589, 104] width 83 height 7
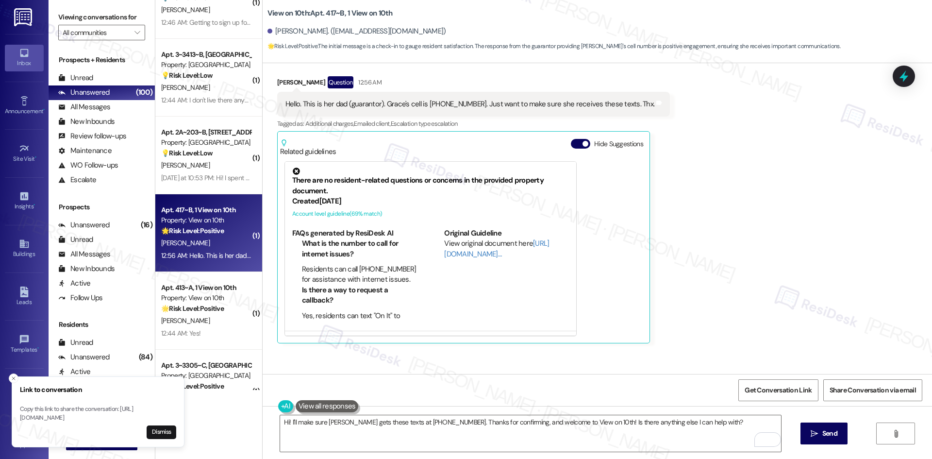
scroll to position [306, 0]
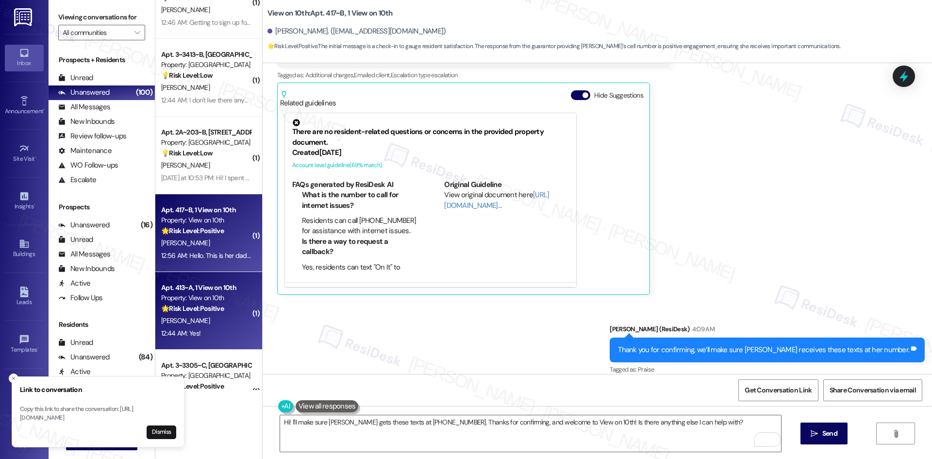
click at [190, 292] on div "Apt. 413~A, 1 View on 10th" at bounding box center [206, 287] width 90 height 10
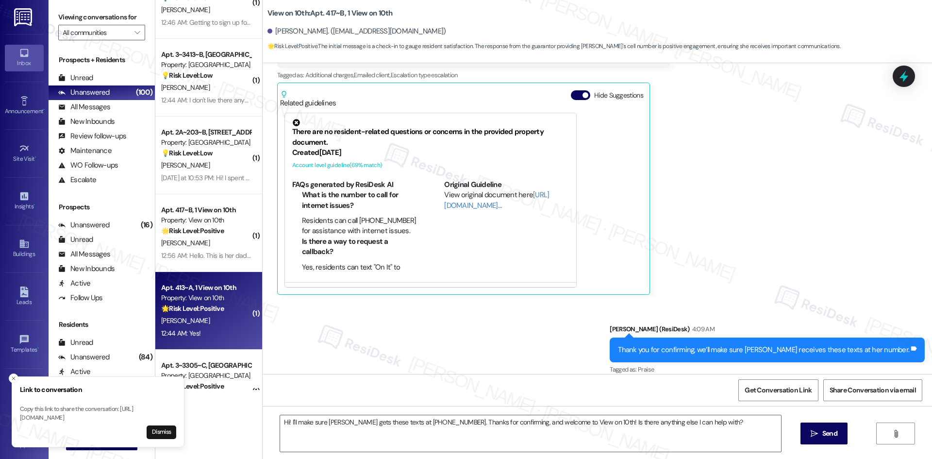
type textarea "Fetching suggested responses. Please feel free to read through the conversation…"
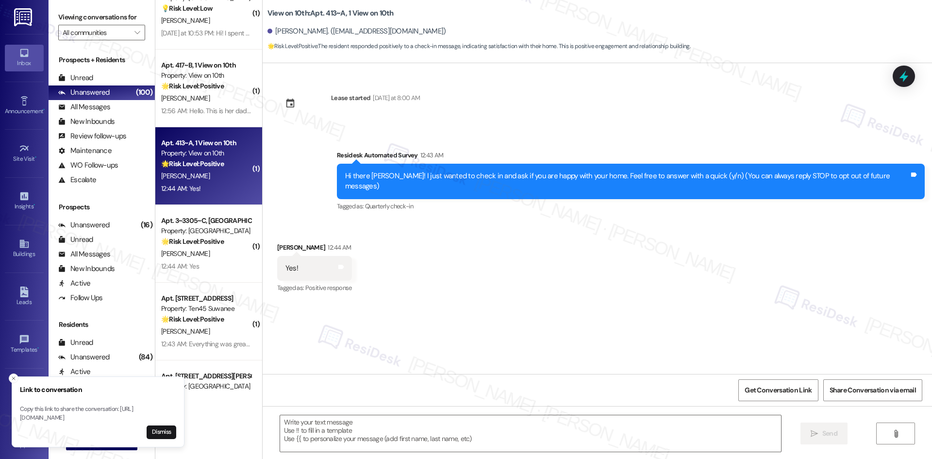
scroll to position [1116, 0]
click at [433, 223] on div "Received via SMS Tennyson Ivy 12:44 AM Yes! Tags and notes Tagged as: Positive …" at bounding box center [597, 261] width 669 height 82
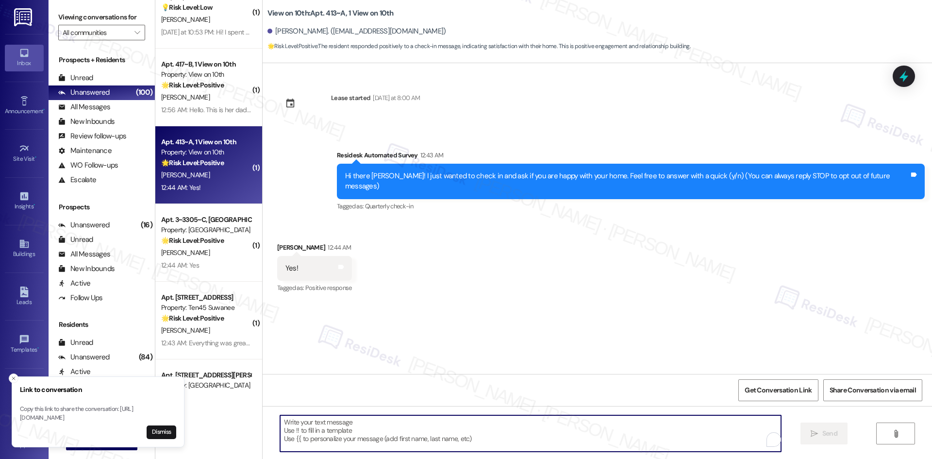
click at [395, 435] on textarea "To enrich screen reader interactions, please activate Accessibility in Grammarl…" at bounding box center [530, 433] width 501 height 36
paste textarea "I'm glad you are satisfied with your home, {{first_name}}! We’d really apprecia…"
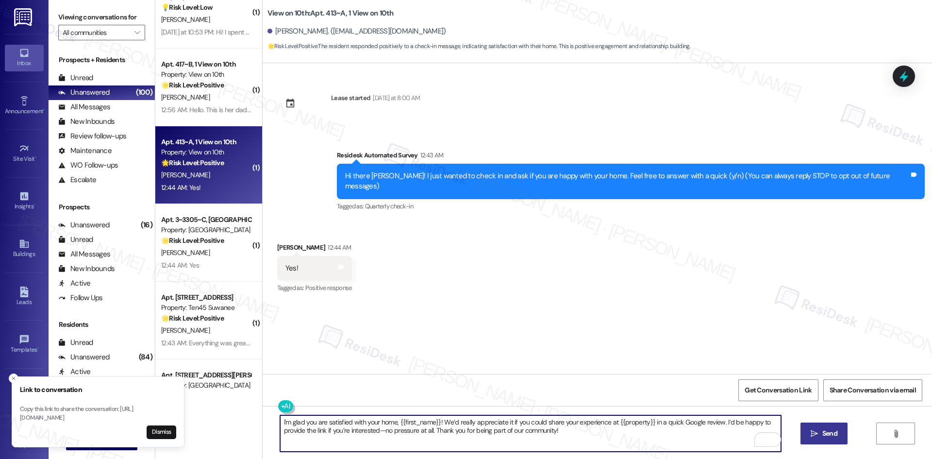
type textarea "I'm glad you are satisfied with your home, {{first_name}}! We’d really apprecia…"
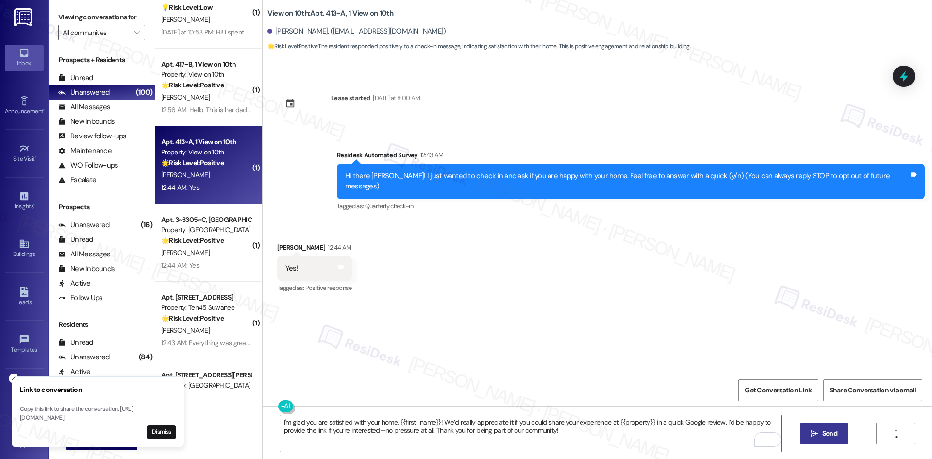
click at [830, 439] on button " Send" at bounding box center [823, 433] width 47 height 22
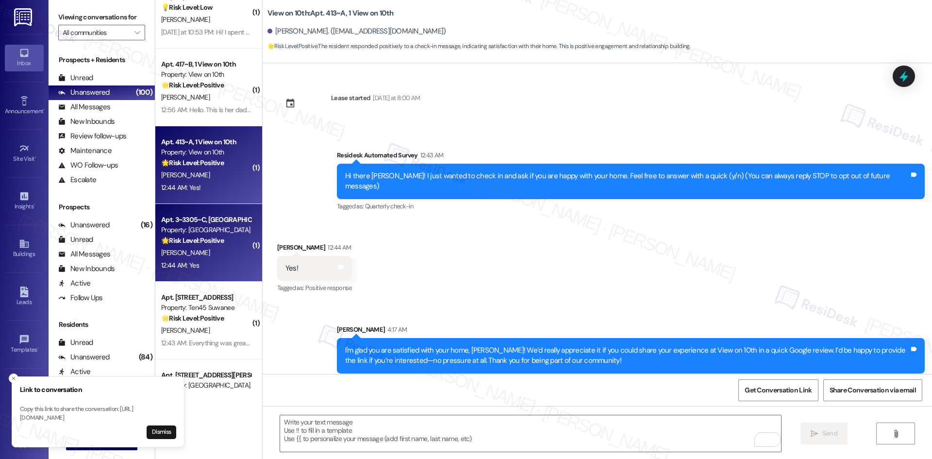
click at [205, 259] on div "12:44 AM: Yes 12:44 AM: Yes" at bounding box center [206, 265] width 92 height 12
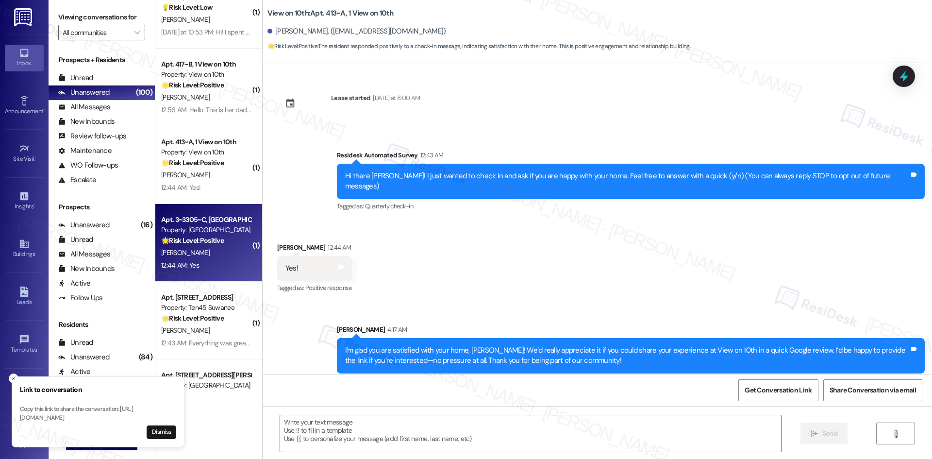
type textarea "Fetching suggested responses. Please feel free to read through the conversation…"
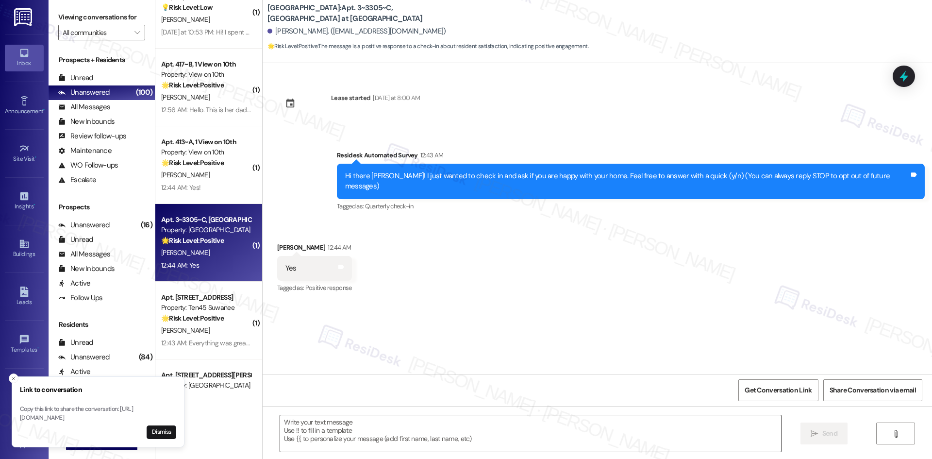
click at [466, 436] on textarea at bounding box center [530, 433] width 501 height 36
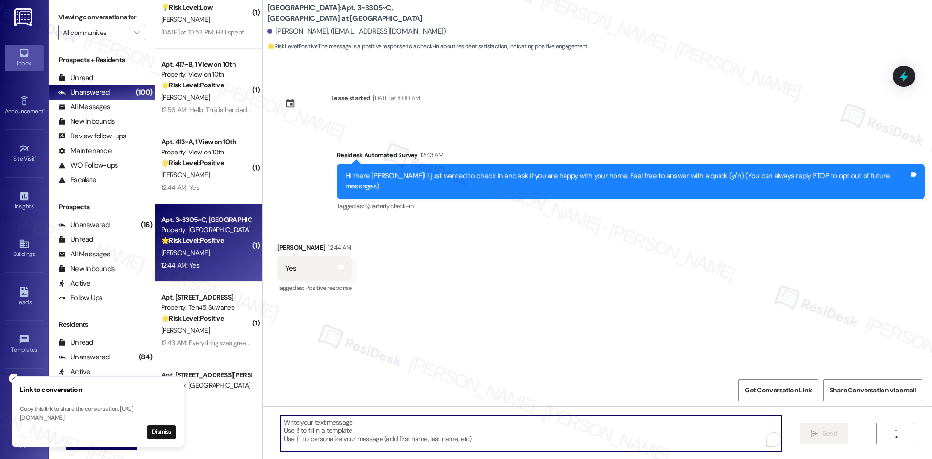
paste textarea "I'm glad you are satisfied with your home, {{first_name}}! We’d really apprecia…"
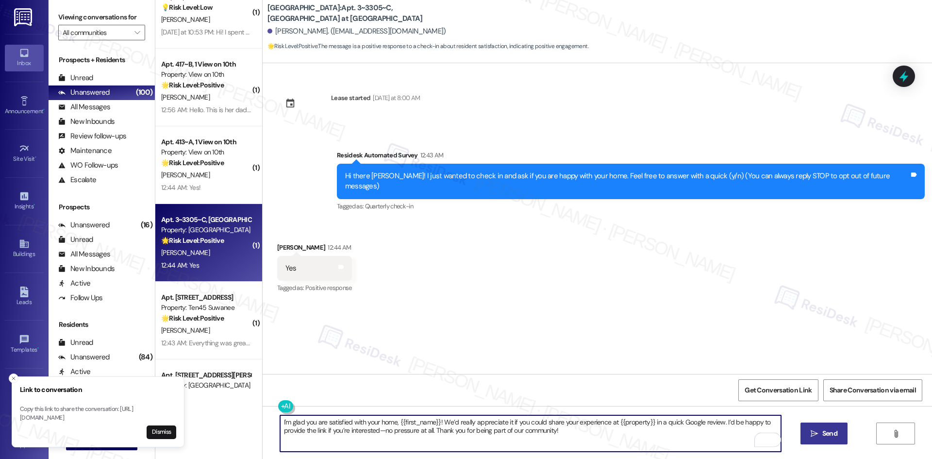
type textarea "I'm glad you are satisfied with your home, {{first_name}}! We’d really apprecia…"
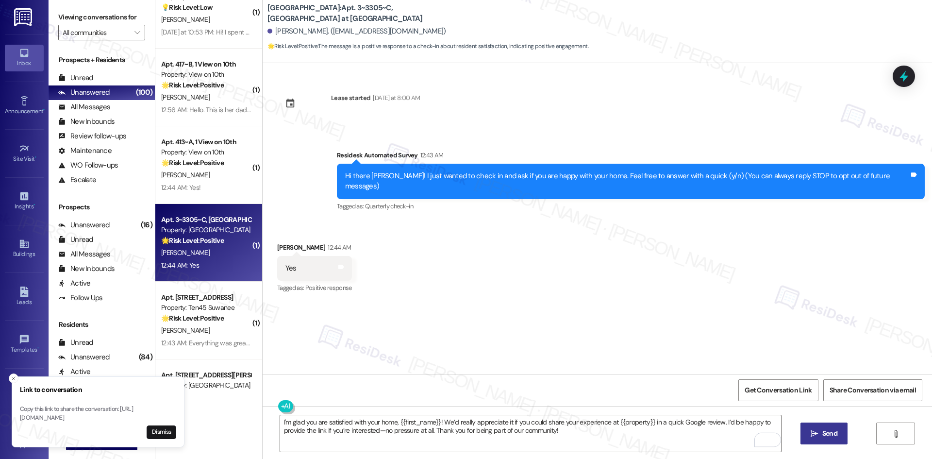
click at [825, 432] on span "Send" at bounding box center [829, 433] width 15 height 10
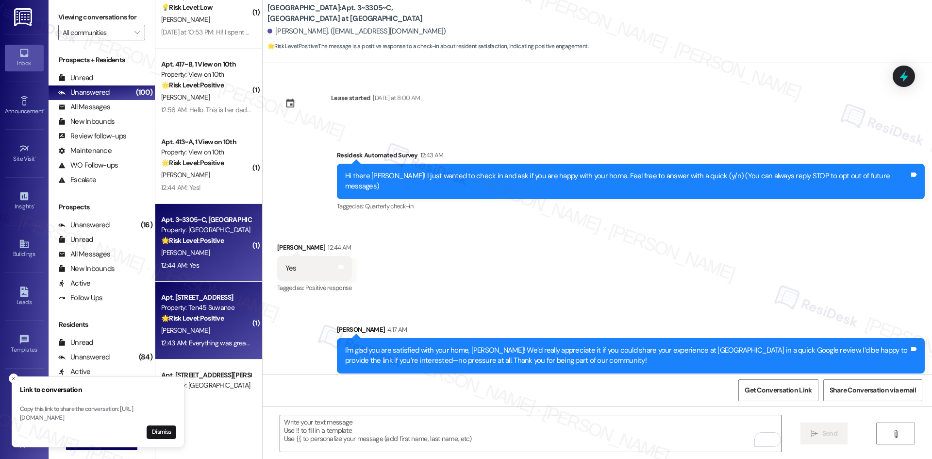
click at [212, 313] on div "🌟 Risk Level: Positive The resident responded positively to a move-in experienc…" at bounding box center [206, 318] width 90 height 10
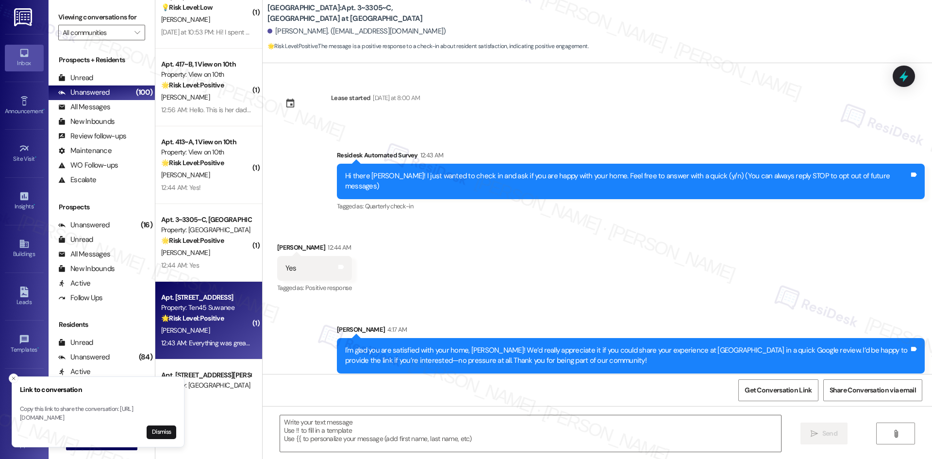
type textarea "Fetching suggested responses. Please feel free to read through the conversation…"
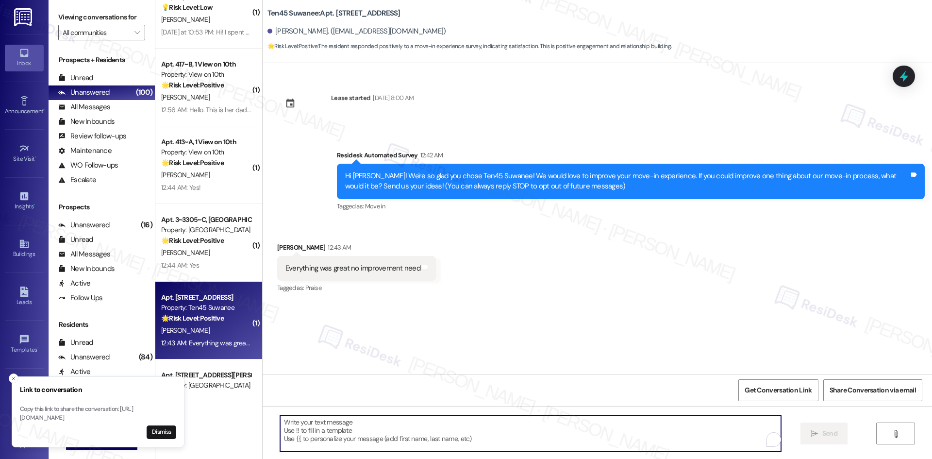
click at [372, 433] on textarea "To enrich screen reader interactions, please activate Accessibility in Grammarl…" at bounding box center [530, 433] width 501 height 36
paste textarea "I'm glad you are satisfied with your home, {{first_name}}! We’d really apprecia…"
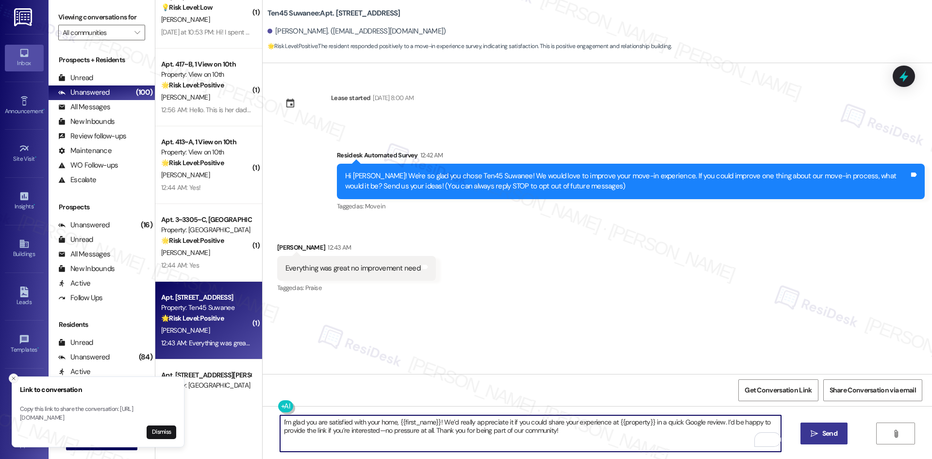
type textarea "I'm glad you are satisfied with your home, {{first_name}}! We’d really apprecia…"
click at [13, 377] on line "Close toast" at bounding box center [13, 378] width 3 height 3
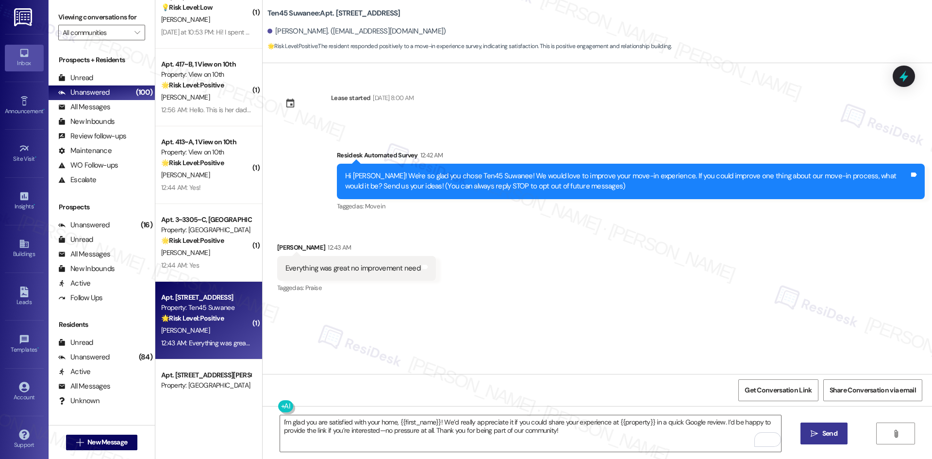
click at [824, 430] on span "Send" at bounding box center [829, 433] width 15 height 10
click at [422, 266] on icon at bounding box center [425, 266] width 6 height 4
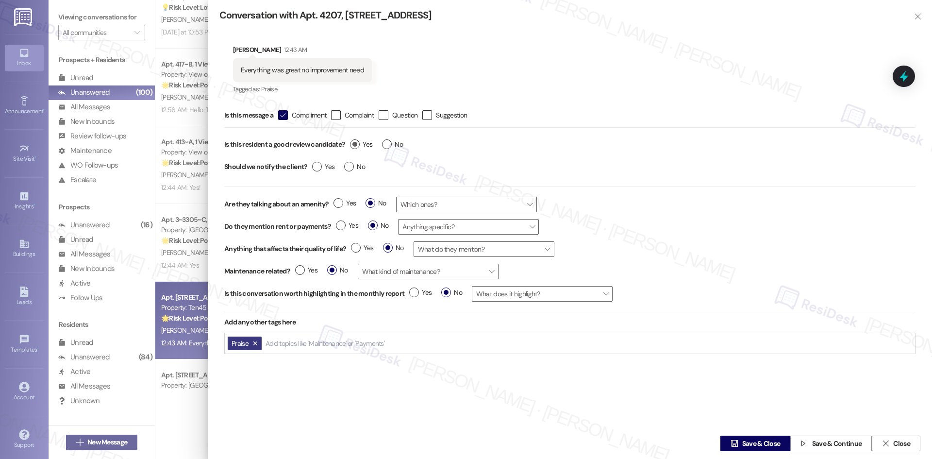
click at [351, 143] on label "Yes" at bounding box center [361, 144] width 22 height 10
click at [351, 143] on input "Yes" at bounding box center [361, 145] width 22 height 13
radio input "true"
click at [320, 166] on label "Yes" at bounding box center [323, 167] width 22 height 10
click at [320, 166] on input "Yes" at bounding box center [323, 168] width 22 height 13
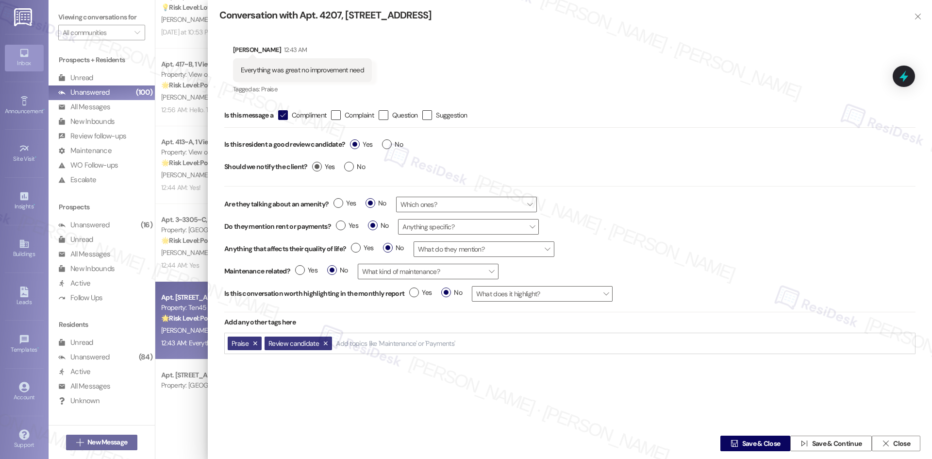
radio input "true"
click at [748, 441] on span "Save & Close" at bounding box center [761, 443] width 38 height 10
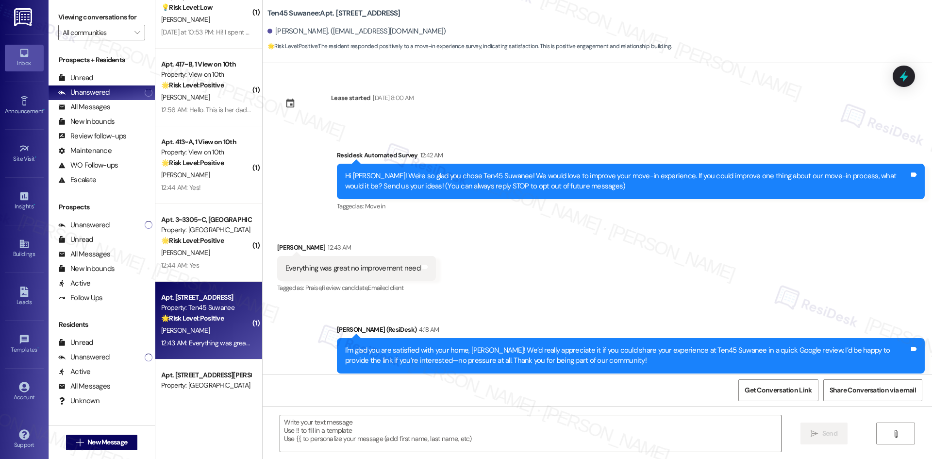
type textarea "Fetching suggested responses. Please feel free to read through the conversation…"
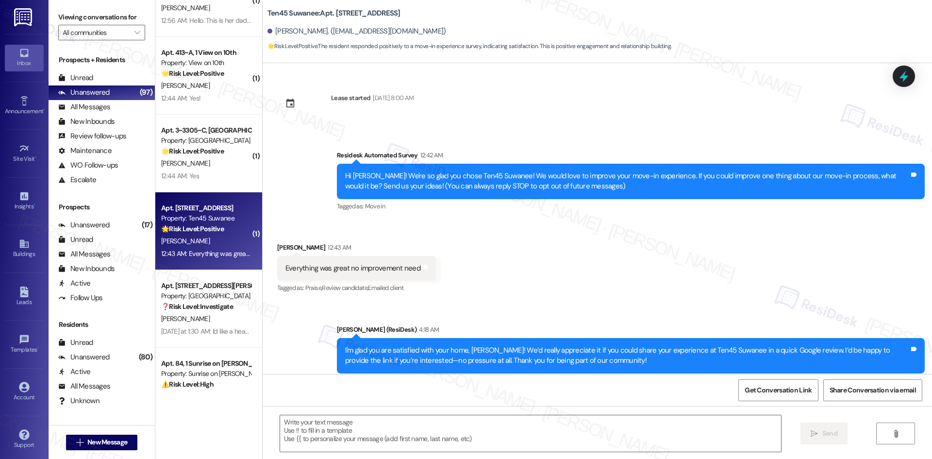
scroll to position [1213, 0]
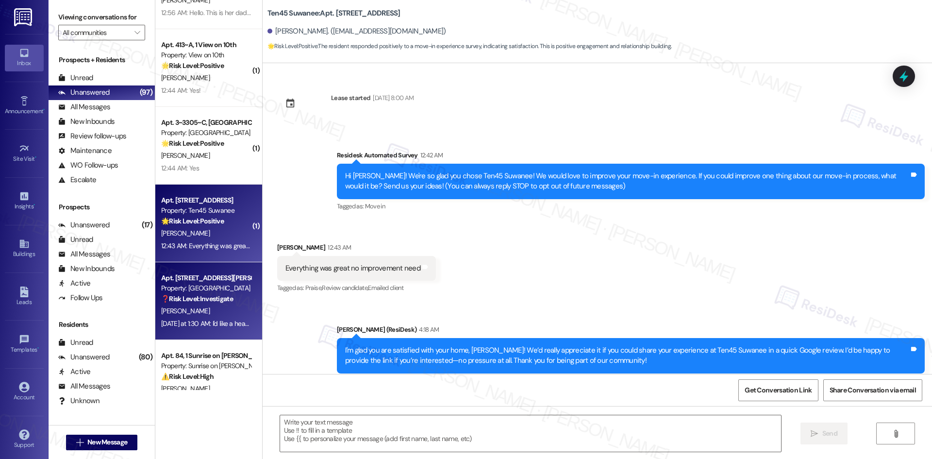
click at [182, 309] on div "[PERSON_NAME]" at bounding box center [206, 311] width 92 height 12
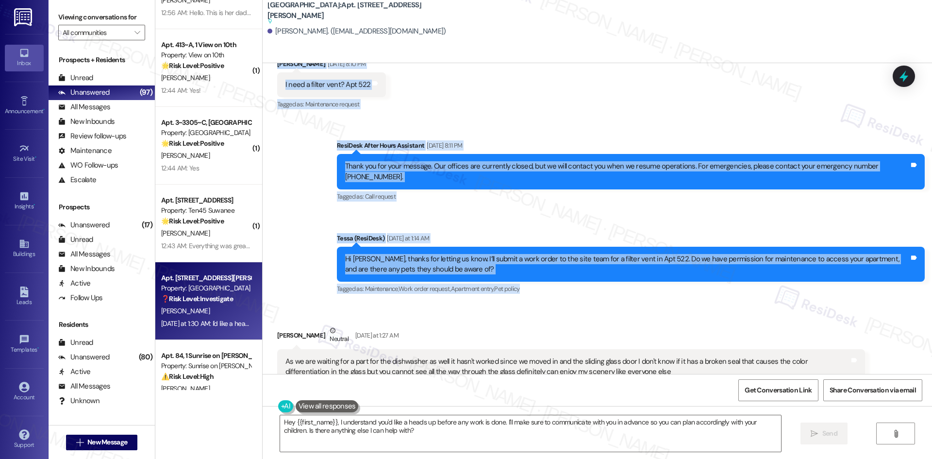
scroll to position [1756, 0]
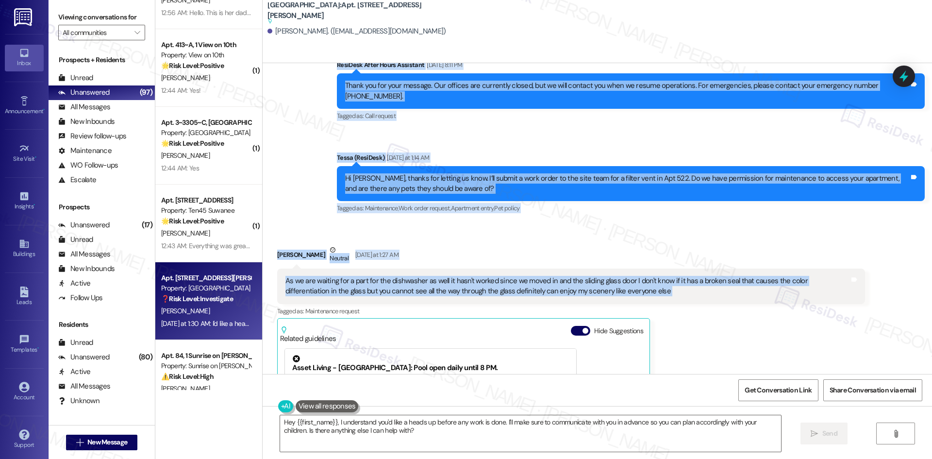
drag, startPoint x: 259, startPoint y: 209, endPoint x: 865, endPoint y: 276, distance: 609.7
click at [865, 276] on div "Lease started Apr 11, 2025 at 8:00 AM Announcement, sent via SMS Tessa (ResiDes…" at bounding box center [597, 218] width 669 height 311
copy div "Joe Green Aug 21, 2025 at 8:10 PM I need a filter vent? Apt 522 Tags and notes …"
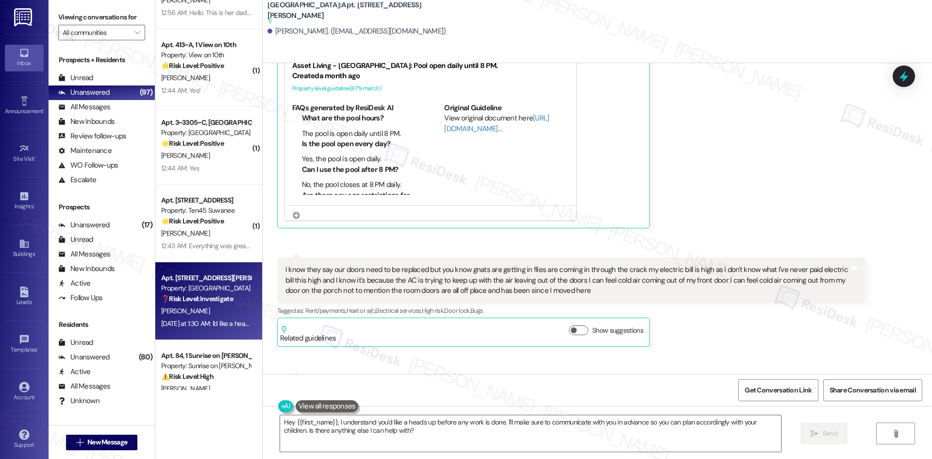
scroll to position [2096, 0]
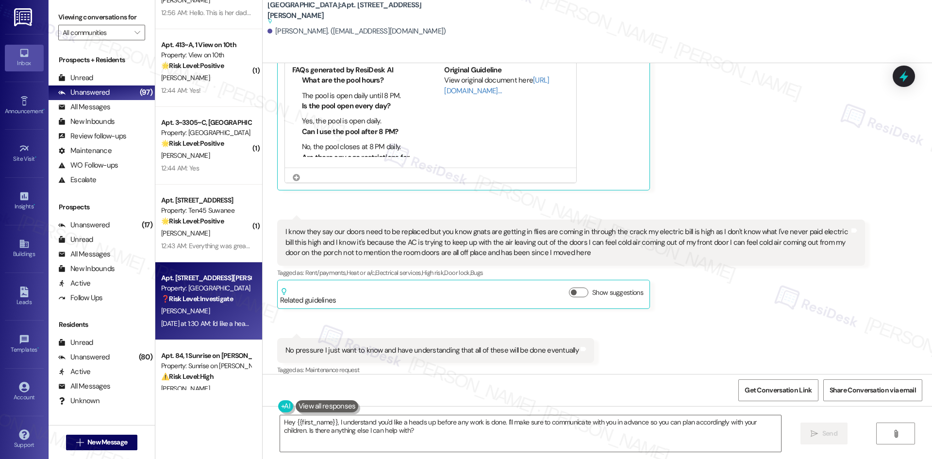
click at [705, 329] on div "Received via SMS Joe Green Neutral Yesterday at 1:27 AM As we are waiting for a…" at bounding box center [597, 187] width 669 height 608
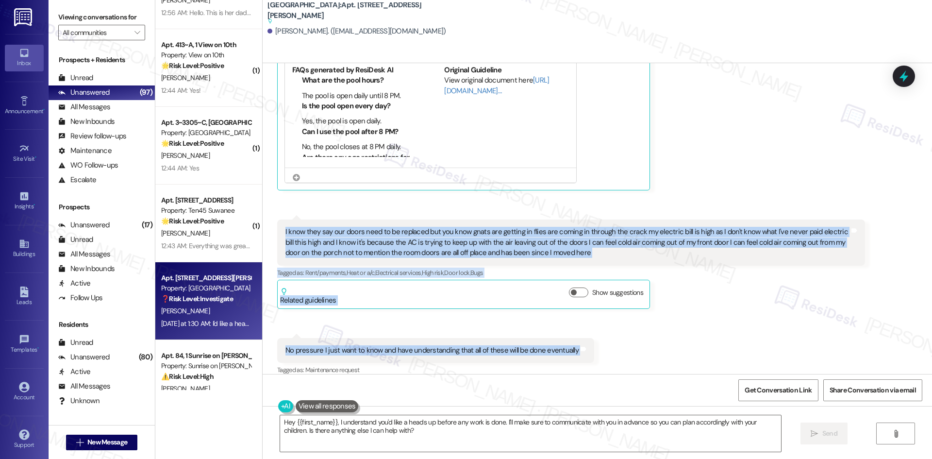
drag, startPoint x: 274, startPoint y: 204, endPoint x: 588, endPoint y: 336, distance: 340.4
click at [588, 336] on div "Received via SMS Joe Green Neutral Yesterday at 1:27 AM As we are waiting for a…" at bounding box center [597, 187] width 669 height 608
copy div "I know they say our doors need to be replaced but you know gnats are getting in…"
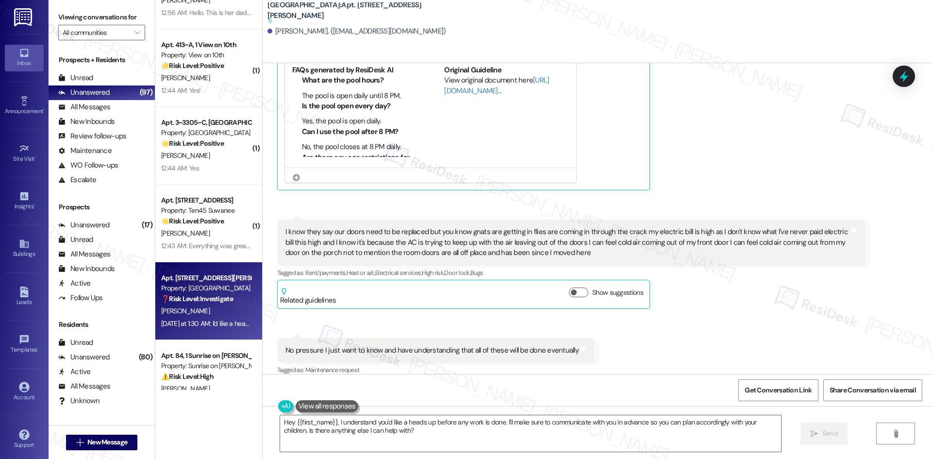
click at [805, 144] on div "Joe Green Neutral Yesterday at 1:27 AM As we are waiting for a part for the dis…" at bounding box center [571, 48] width 588 height 286
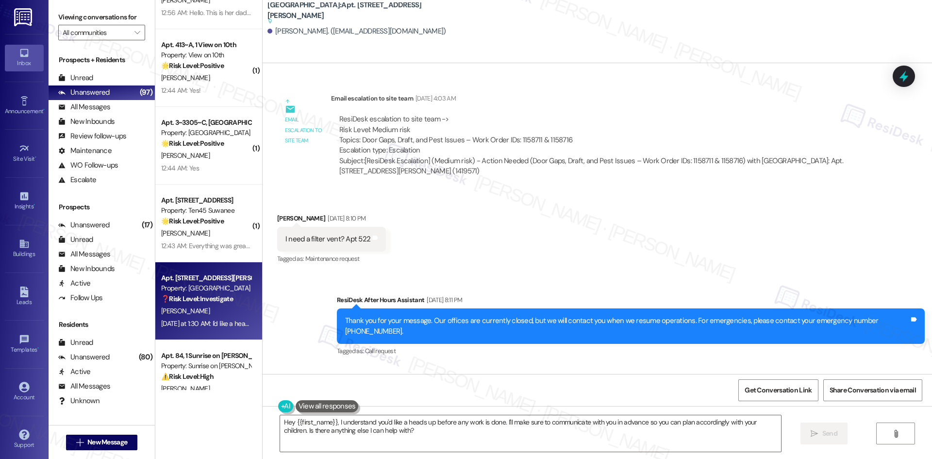
scroll to position [1507, 0]
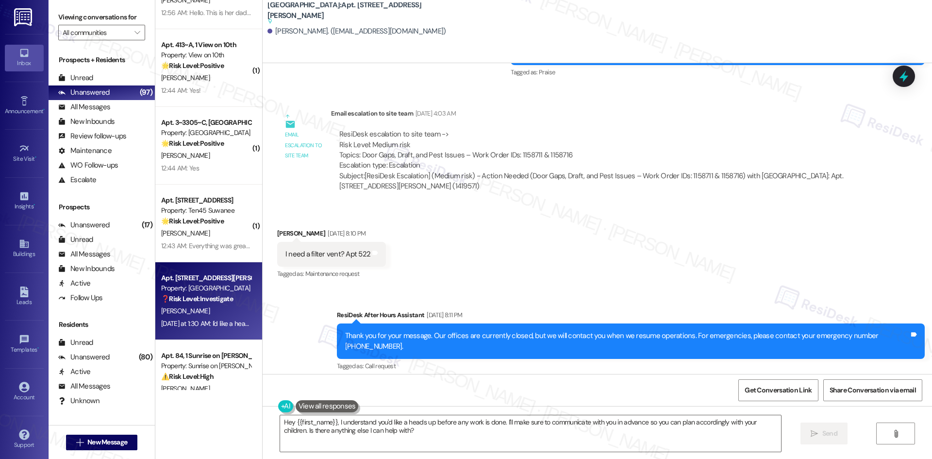
click at [552, 288] on div "Sent via SMS ResiDesk After Hours Assistant Aug 21, 2025 at 8:11 PM Thank you f…" at bounding box center [597, 380] width 669 height 184
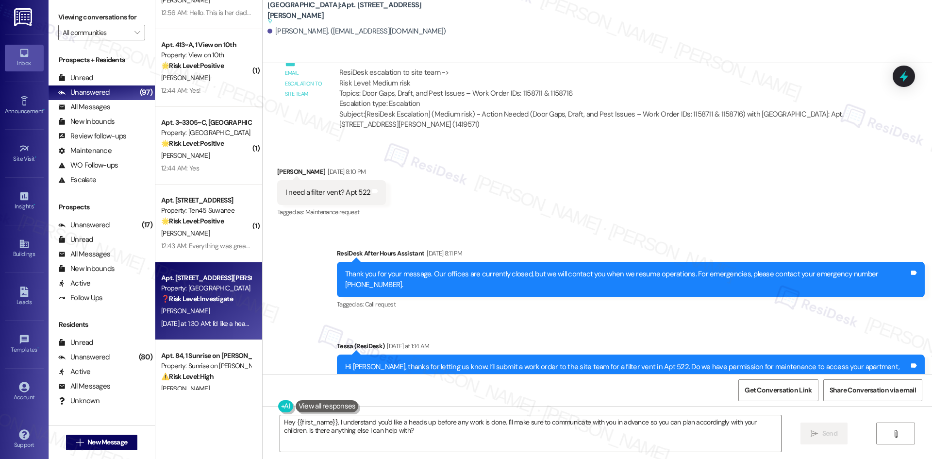
scroll to position [1701, 0]
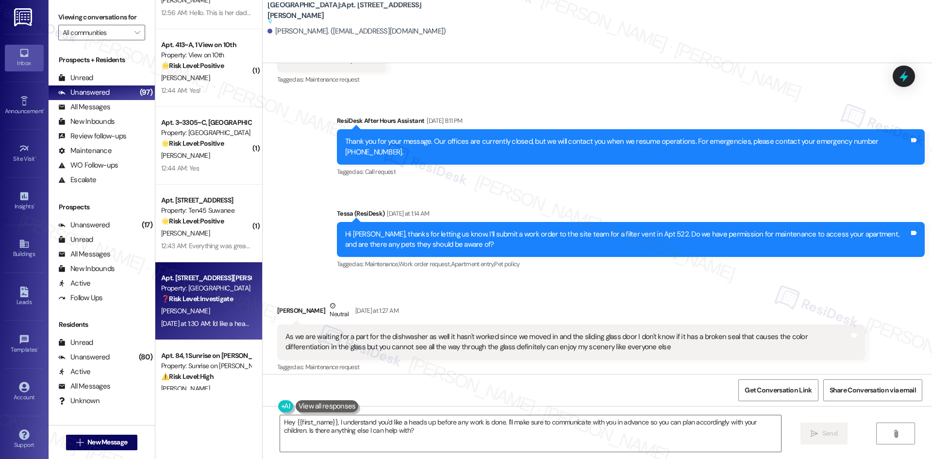
click at [454, 41] on div "Georgetown Oaks: Apt. 522, 1015 King George Blvd Suggested actions and notes av…" at bounding box center [597, 31] width 669 height 63
click at [469, 441] on textarea "Hey {{first_name}}, I understand you'd like a heads up before any work is done.…" at bounding box center [530, 433] width 501 height 36
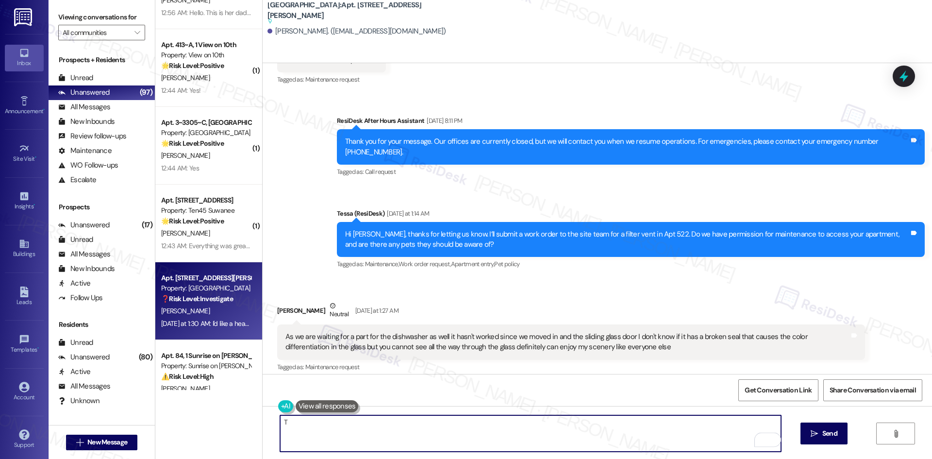
paste textarea "hank you for sharing these details, and I’m sorry to hear about all the issues …"
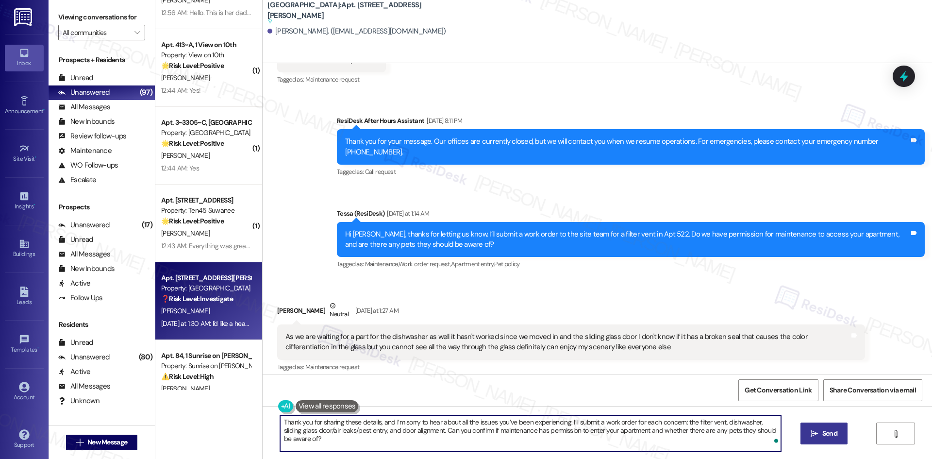
type textarea "Thank you for sharing these details, and I’m sorry to hear about all the issues…"
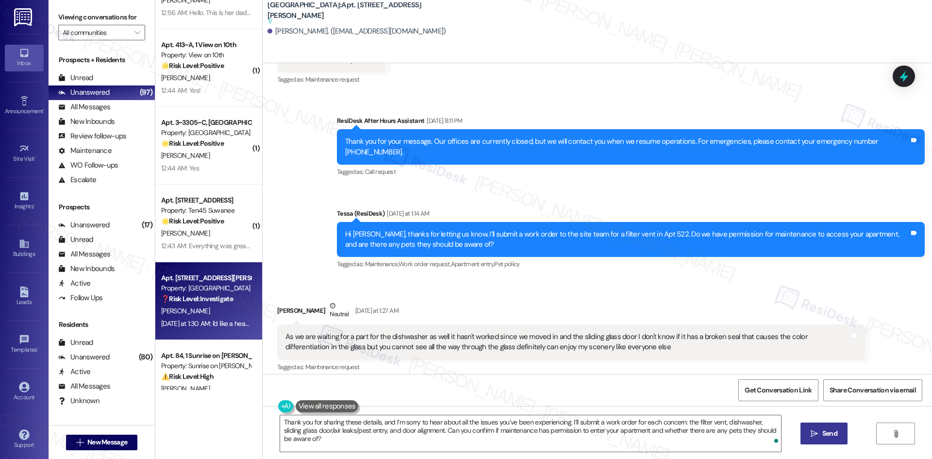
click at [822, 433] on span "Send" at bounding box center [829, 433] width 15 height 10
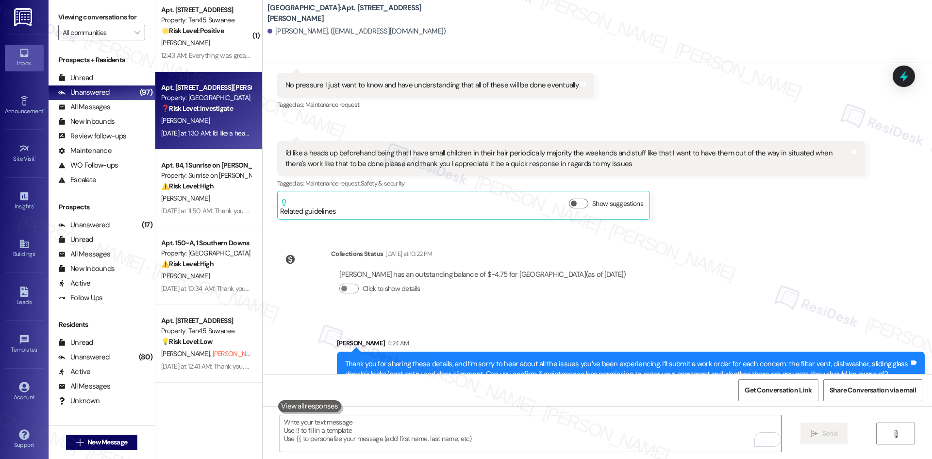
scroll to position [1407, 0]
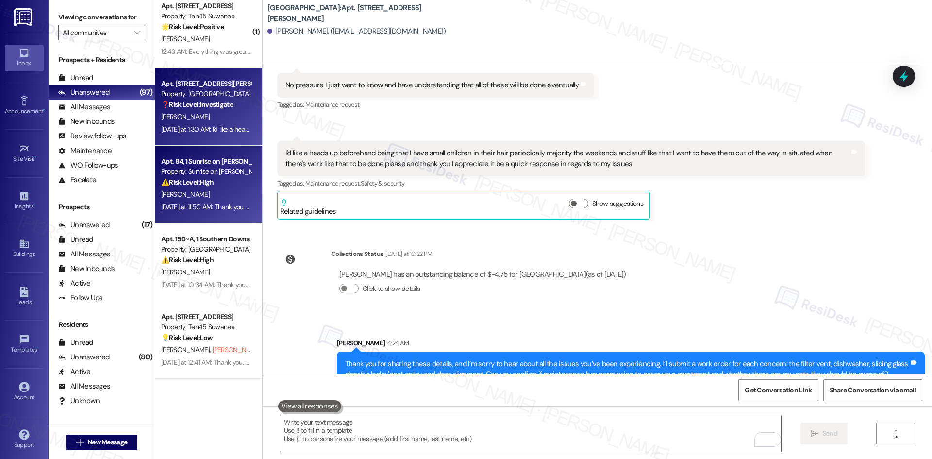
click at [226, 188] on div "Apt. 84, 1 Sunrise on Bethany Property: Sunrise on Bethany ⚠️ Risk Level: High …" at bounding box center [206, 171] width 92 height 33
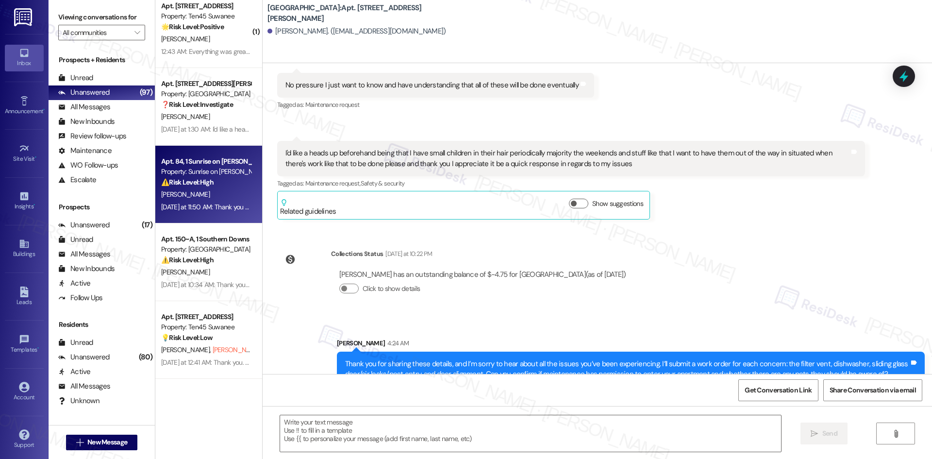
type textarea "Fetching suggested responses. Please feel free to read through the conversation…"
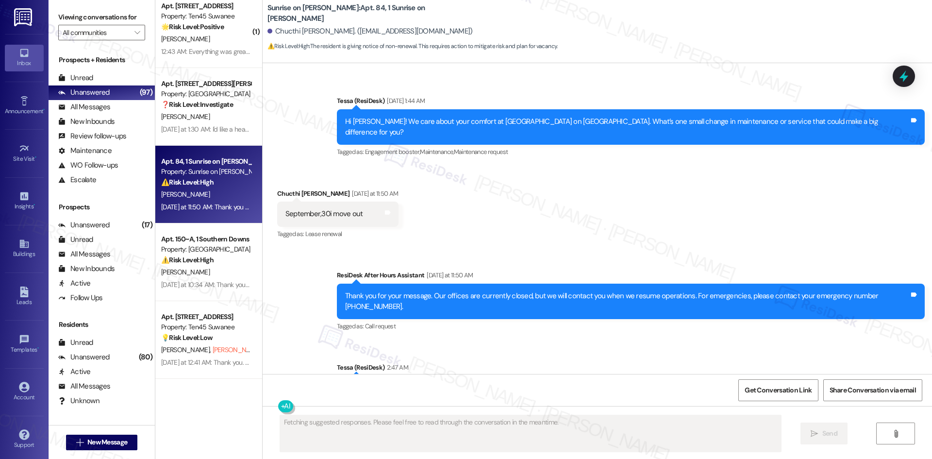
scroll to position [1621, 0]
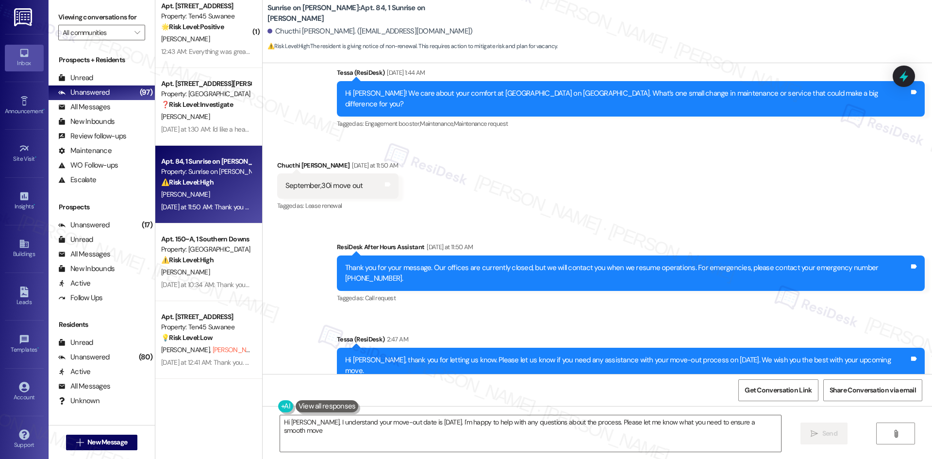
type textarea "Hi Chucthi, I understand your move-out date is September 30th. I'm happy to hel…"
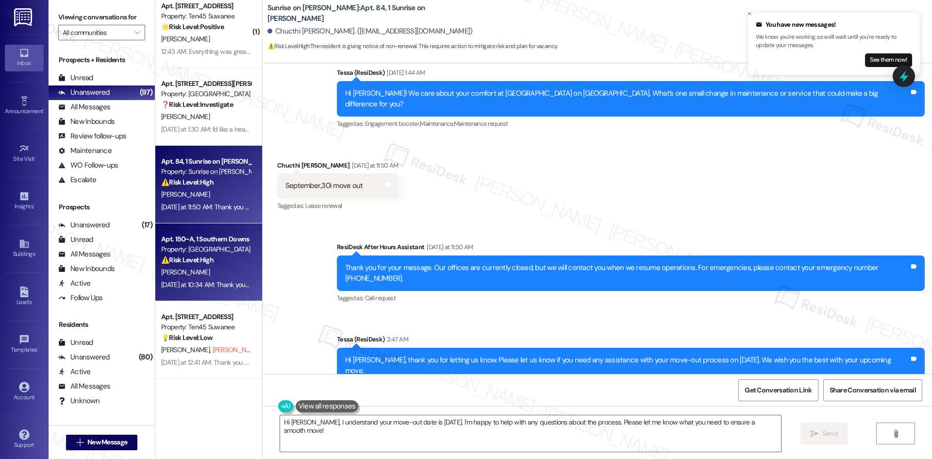
click at [202, 263] on strong "⚠️ Risk Level: High" at bounding box center [187, 259] width 52 height 9
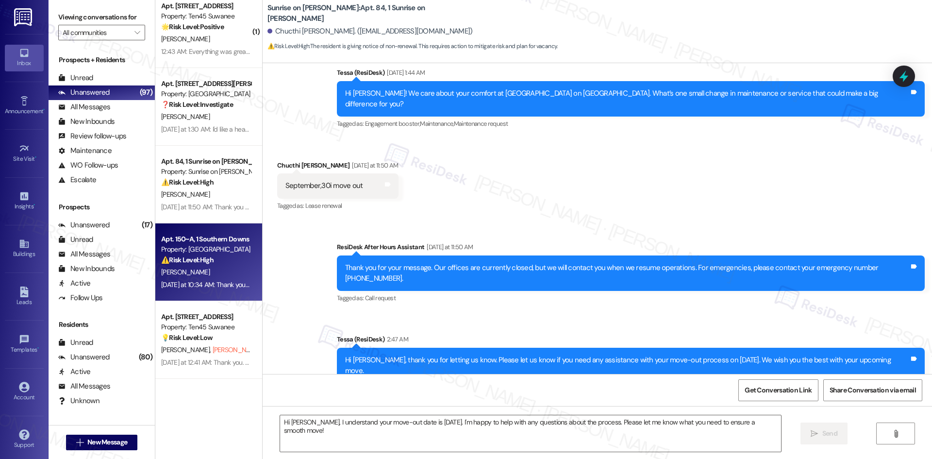
type textarea "Fetching suggested responses. Please feel free to read through the conversation…"
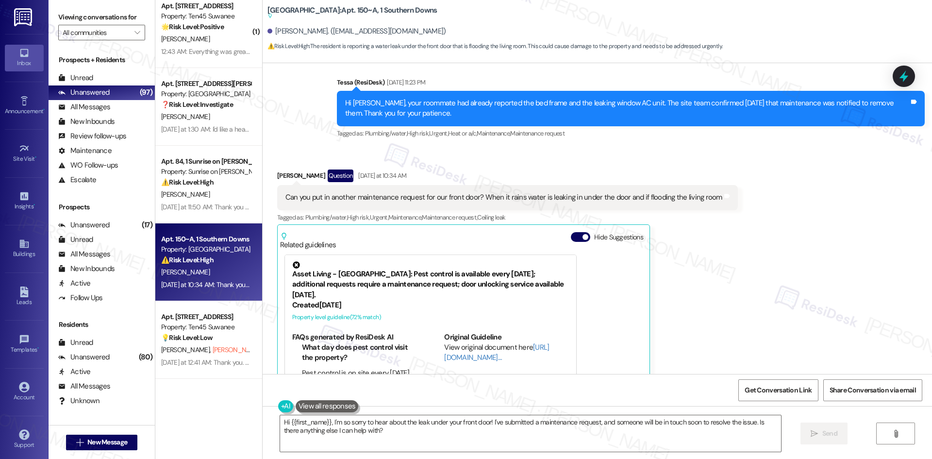
scroll to position [498, 0]
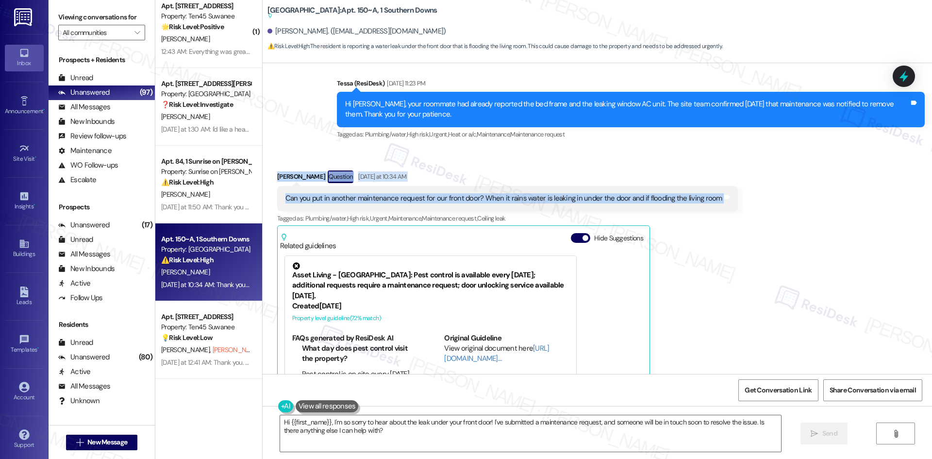
drag, startPoint x: 262, startPoint y: 168, endPoint x: 790, endPoint y: 190, distance: 529.3
click at [790, 190] on div "Received via SMS Salvatore Rodriguez Question Yesterday at 10:34 AM Can you put…" at bounding box center [597, 296] width 669 height 296
copy div "Salvatore Rodriguez Question Yesterday at 10:34 AM Can you put in another maint…"
click at [589, 158] on div "Received via SMS Salvatore Rodriguez Question Yesterday at 10:34 AM Can you put…" at bounding box center [597, 296] width 669 height 296
drag, startPoint x: 262, startPoint y: 165, endPoint x: 749, endPoint y: 201, distance: 488.5
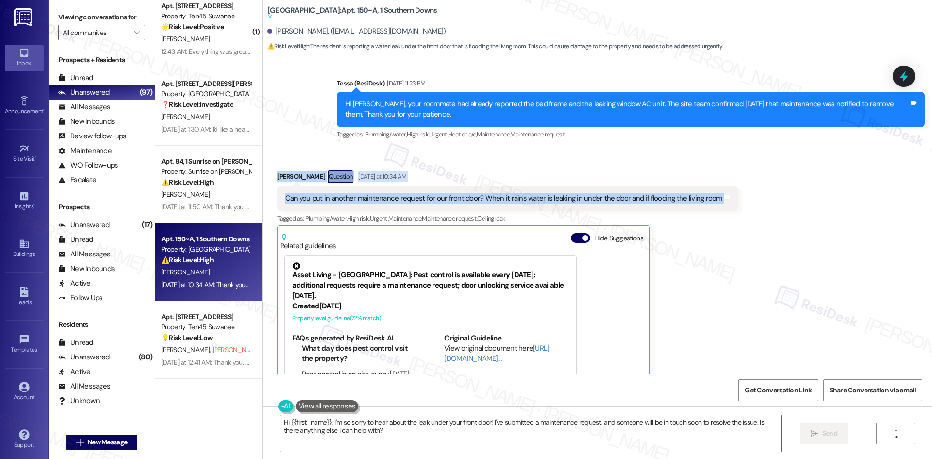
click at [749, 201] on div "Received via SMS Salvatore Rodriguez Question Yesterday at 10:34 AM Can you put…" at bounding box center [597, 296] width 669 height 296
copy div "Salvatore Rodriguez Question Yesterday at 10:34 AM Can you put in another maint…"
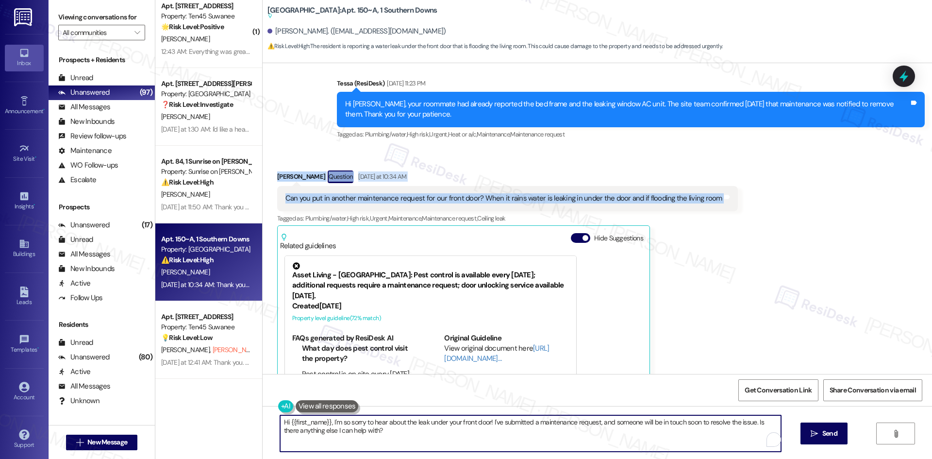
click at [454, 445] on textarea "Hi {{first_name}}, I'm so sorry to hear about the leak under your front door! I…" at bounding box center [530, 433] width 501 height 36
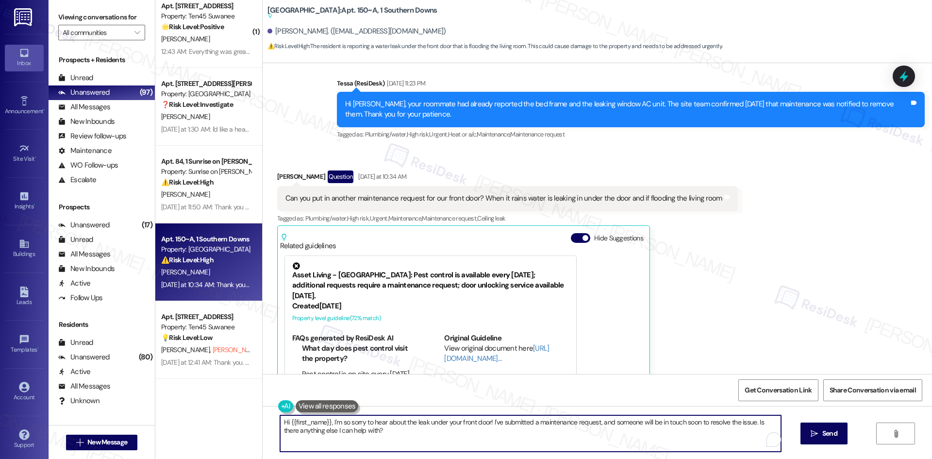
paste textarea "I’m sorry to hear about the water leaking in from your front door. I’ll submit …"
type textarea "I’m sorry to hear about the water leaking in from your front door. I’ll submit …"
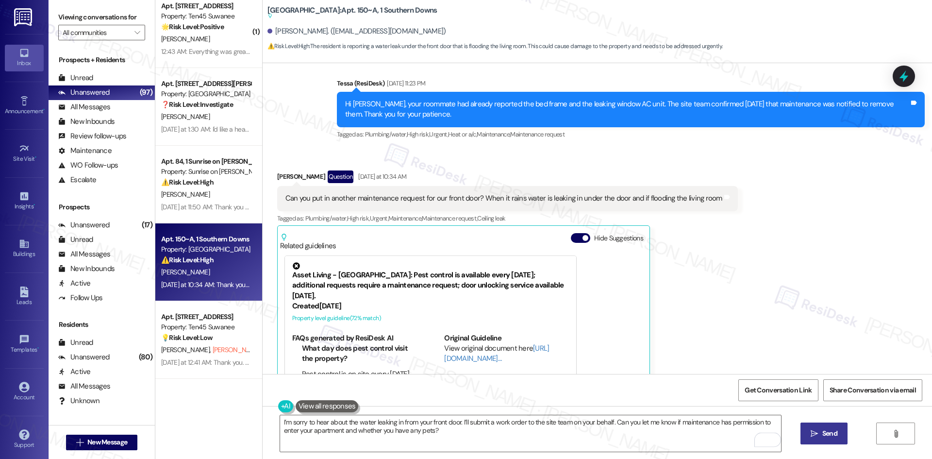
click at [810, 437] on icon "" at bounding box center [813, 433] width 7 height 8
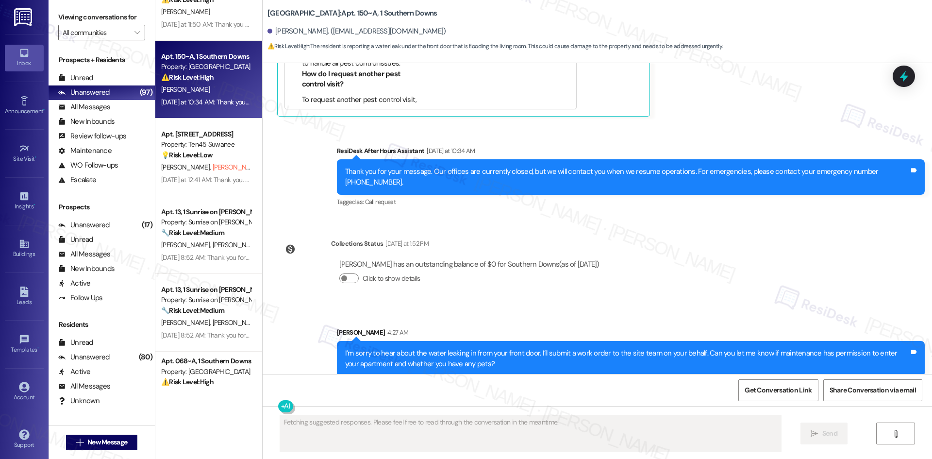
scroll to position [1601, 0]
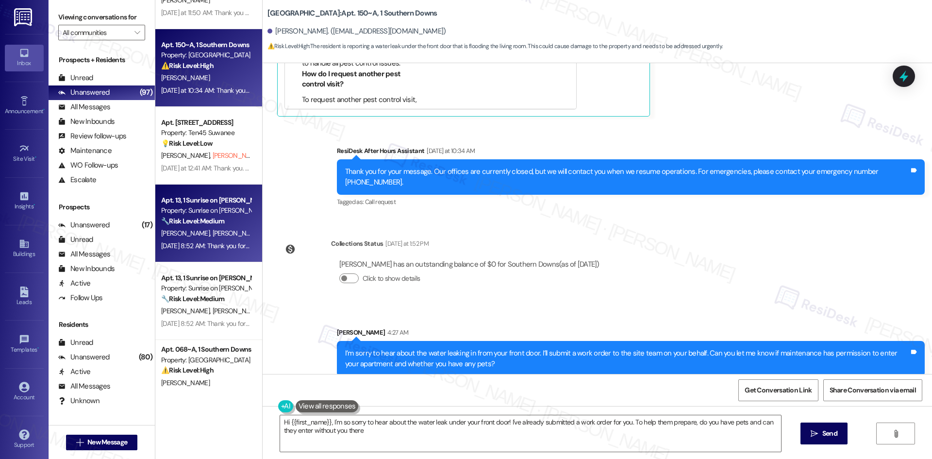
type textarea "Hi {{first_name}}, I'm so sorry to hear about the water leak under your front d…"
click at [214, 224] on strong "🔧 Risk Level: Medium" at bounding box center [192, 220] width 63 height 9
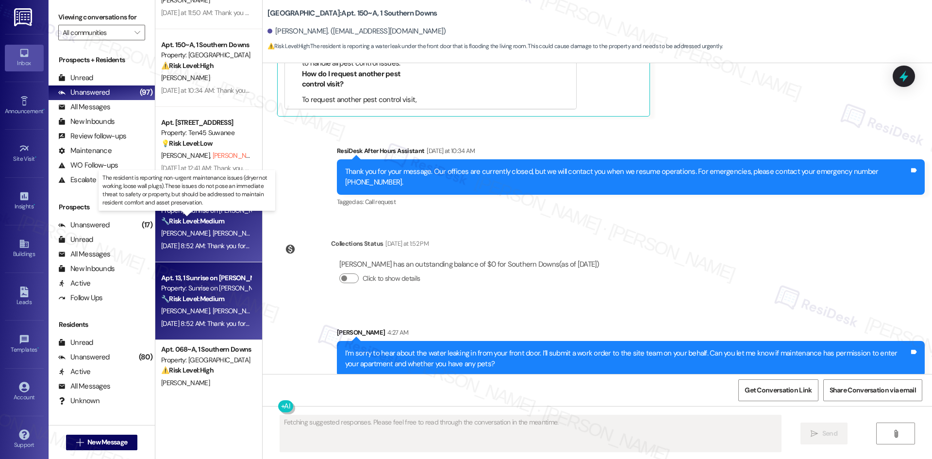
scroll to position [1072, 0]
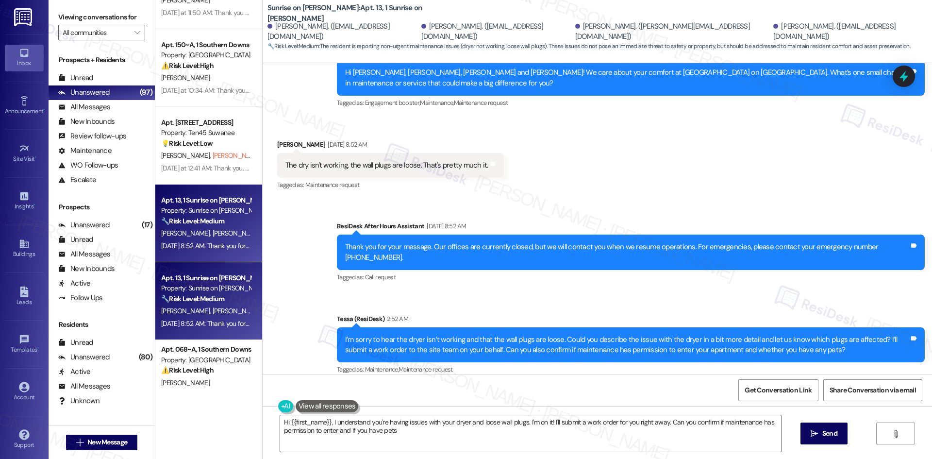
type textarea "Hi {{first_name}}, I understand you're having issues with your dryer and loose …"
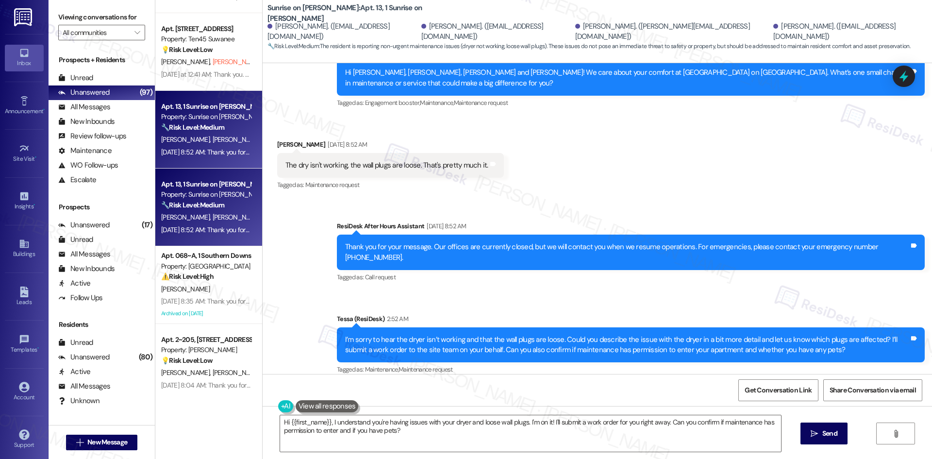
scroll to position [1747, 0]
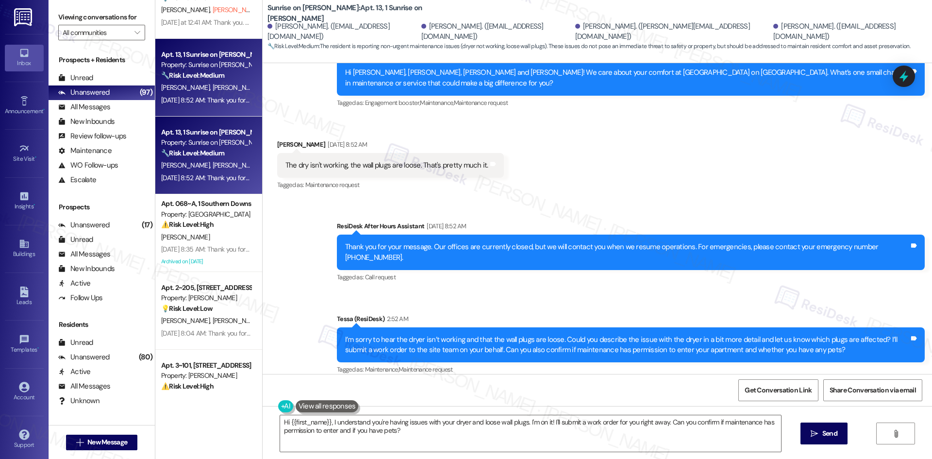
click at [287, 240] on div "Sent via SMS ResiDesk After Hours Assistant Aug 21, 2025 at 8:52 AM Thank you f…" at bounding box center [597, 291] width 669 height 184
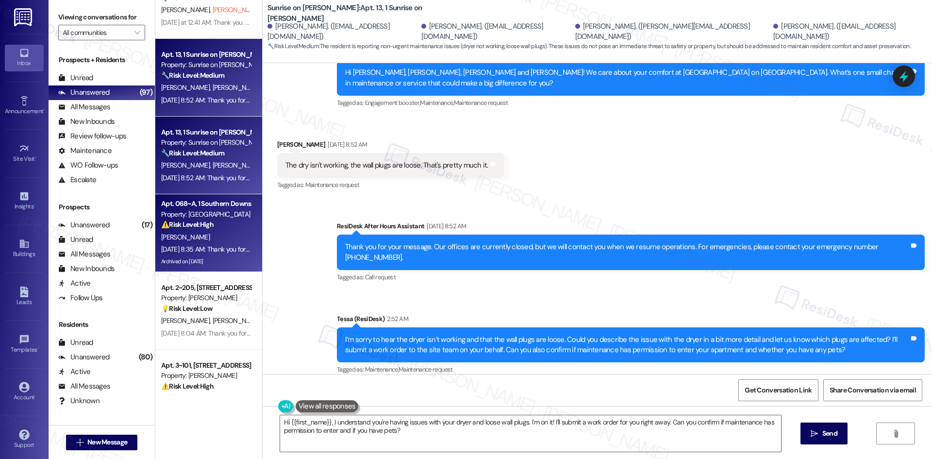
click at [203, 251] on div "Aug 21, 2025 at 8:35 AM: Thank you for your message. Our offices are currently …" at bounding box center [455, 249] width 589 height 9
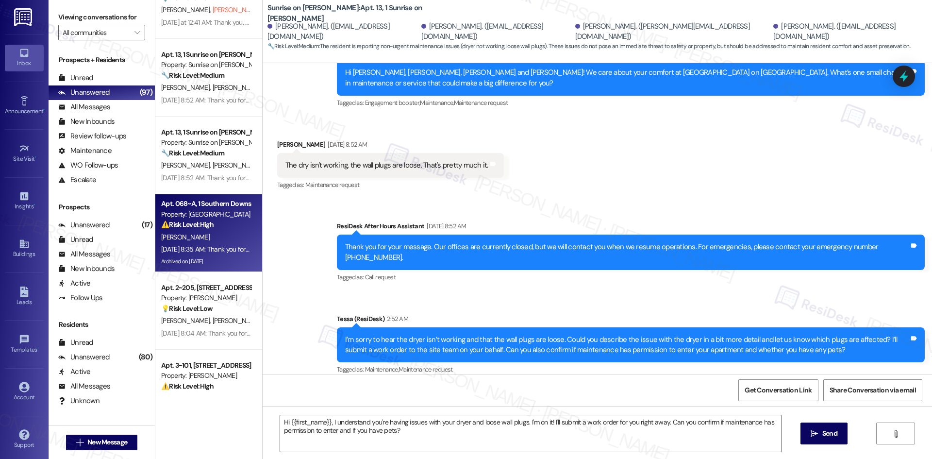
type textarea "Fetching suggested responses. Please feel free to read through the conversation…"
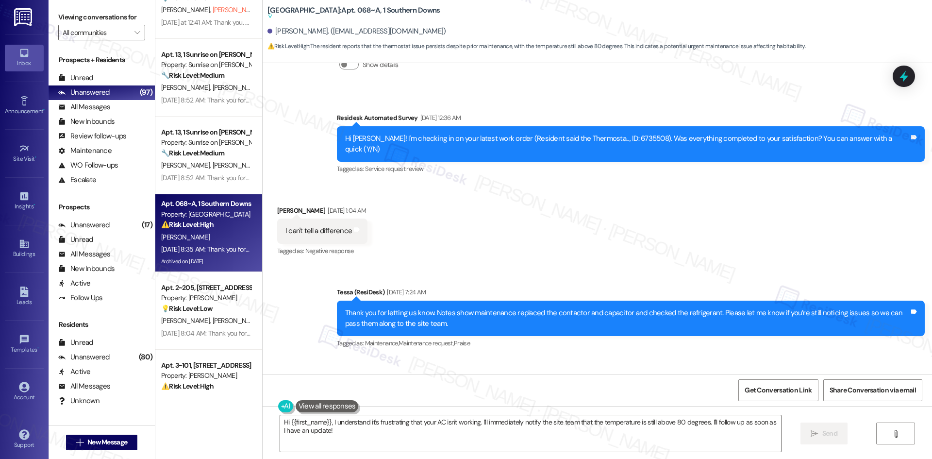
scroll to position [5273, 0]
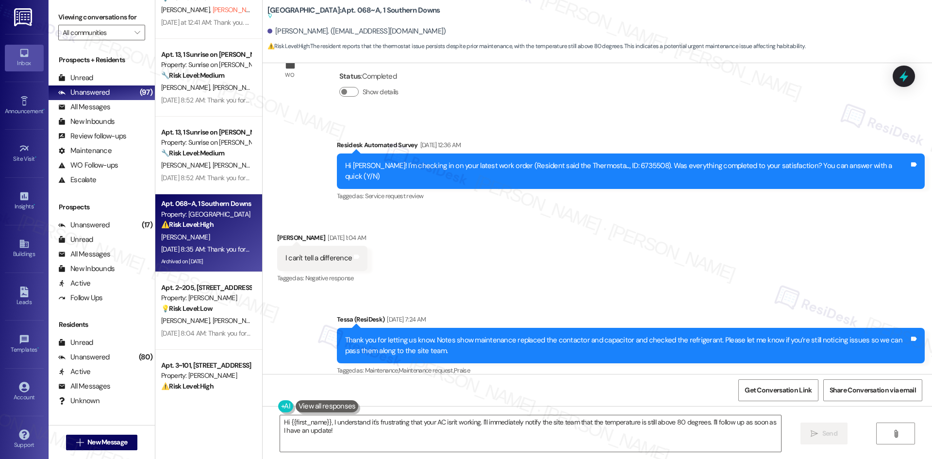
click at [690, 231] on div "Received via SMS Hunter Fuller Aug 19, 2025 at 1:04 AM I can't tell a differenc…" at bounding box center [597, 252] width 669 height 82
click at [655, 230] on div "Received via SMS Hunter Fuller Aug 19, 2025 at 1:04 AM I can't tell a differenc…" at bounding box center [597, 252] width 669 height 82
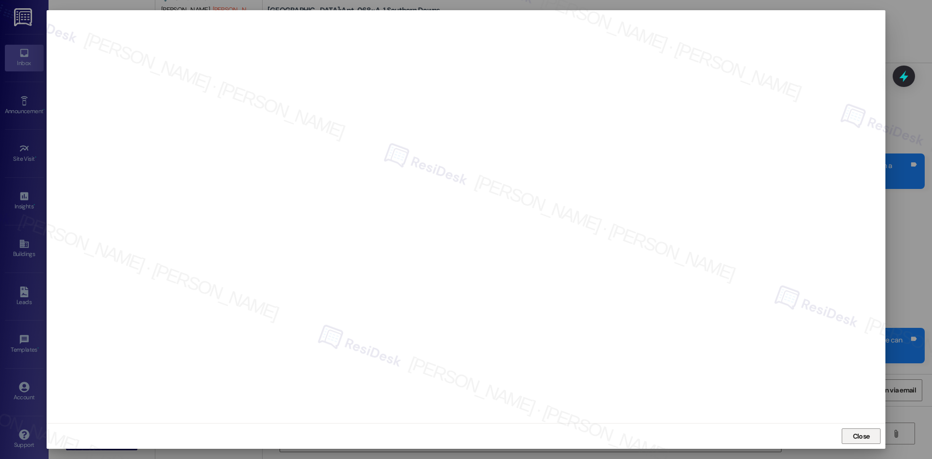
click at [849, 430] on button "Close" at bounding box center [860, 436] width 39 height 16
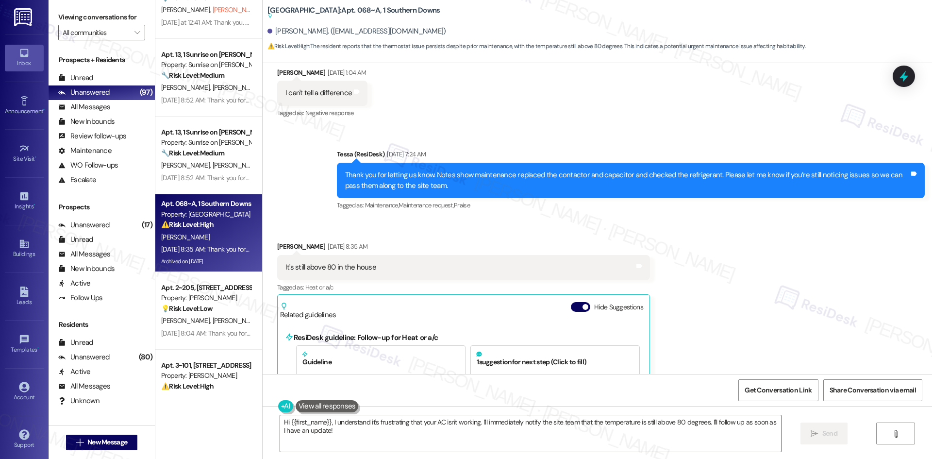
scroll to position [5515, 0]
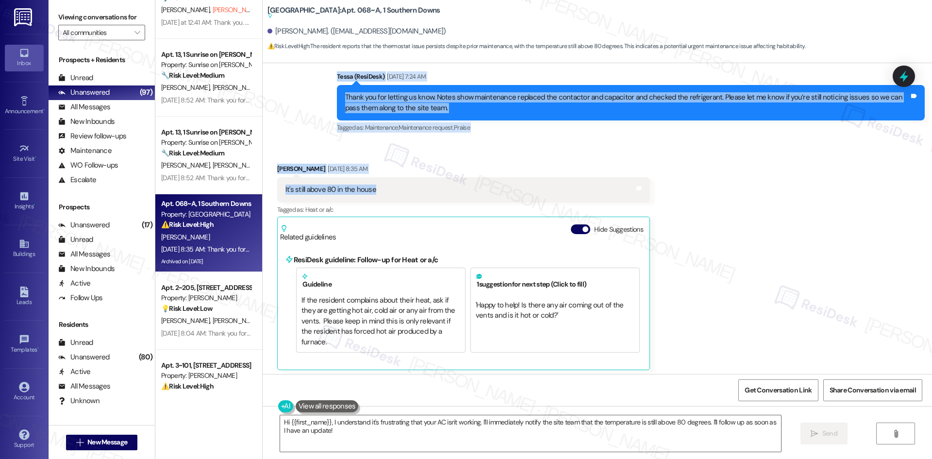
drag, startPoint x: 350, startPoint y: 106, endPoint x: 391, endPoint y: 144, distance: 55.3
click at [391, 144] on div "WO Opened request: Maintenance... Feb 07, 2025 at 10:50 PM Status : Completed S…" at bounding box center [597, 218] width 669 height 311
copy div "Residesk Automated Survey Aug 19, 2025 at 12:36 AM Hi Hunter! I'm checking in o…"
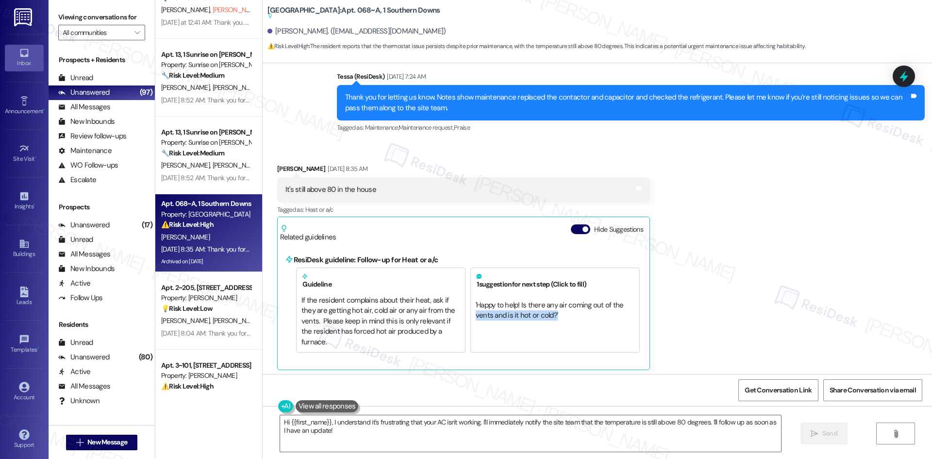
click at [744, 270] on div "Received via SMS Hunter Fuller Aug 21, 2025 at 8:35 AM It's still above 80 in t…" at bounding box center [597, 259] width 669 height 235
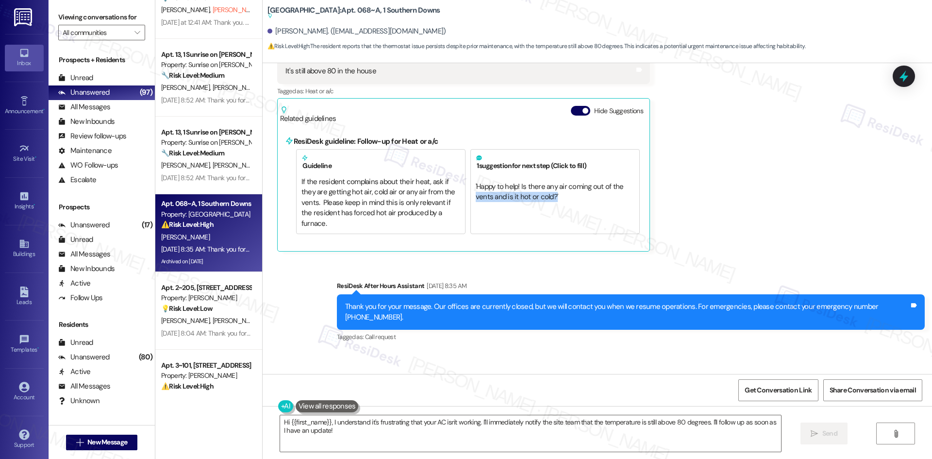
scroll to position [5639, 0]
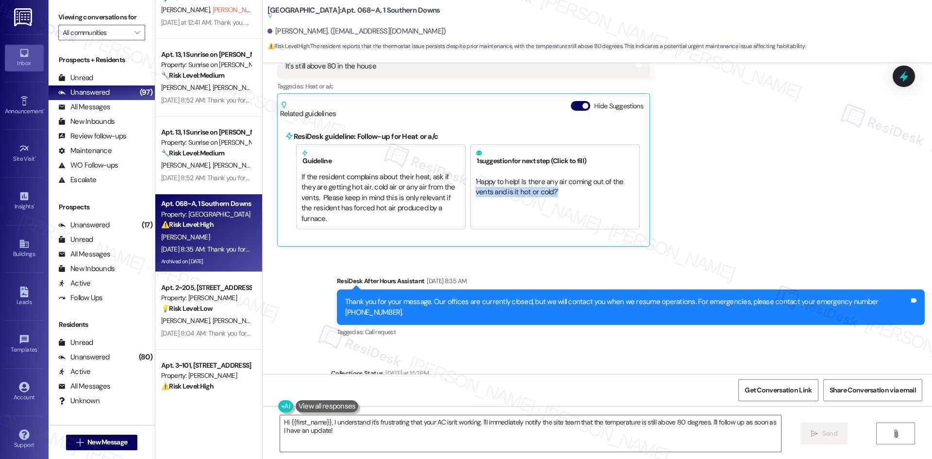
click at [673, 180] on div "Received via SMS Hunter Fuller Aug 21, 2025 at 8:35 AM It's still above 80 in t…" at bounding box center [597, 135] width 669 height 235
click at [555, 444] on textarea "Hi {{first_name}}, I understand it's frustrating that your AC isn't working. I'…" at bounding box center [530, 433] width 501 height 36
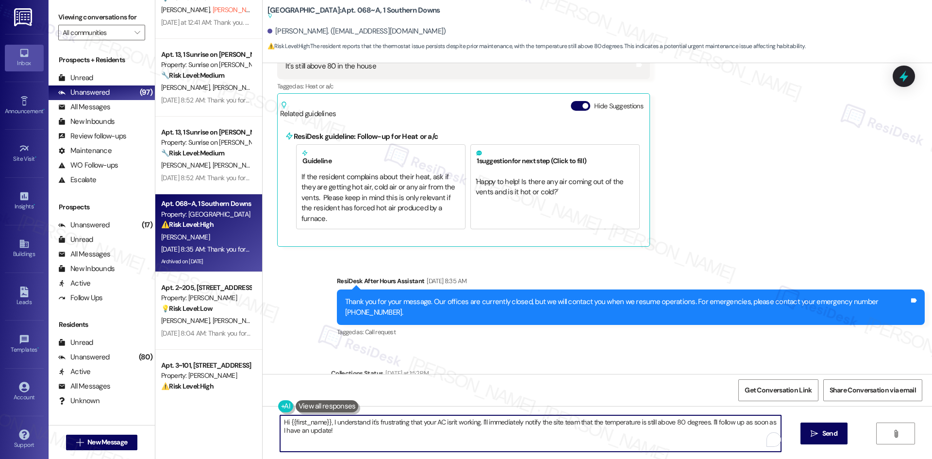
paste textarea "I’m sorry to hear it’s still above 80 in your home. I’ll submit a work order to…"
type textarea "I’m sorry to hear it’s still above 80 in your home. I’ll submit a work order to…"
click at [815, 432] on icon "" at bounding box center [813, 433] width 7 height 8
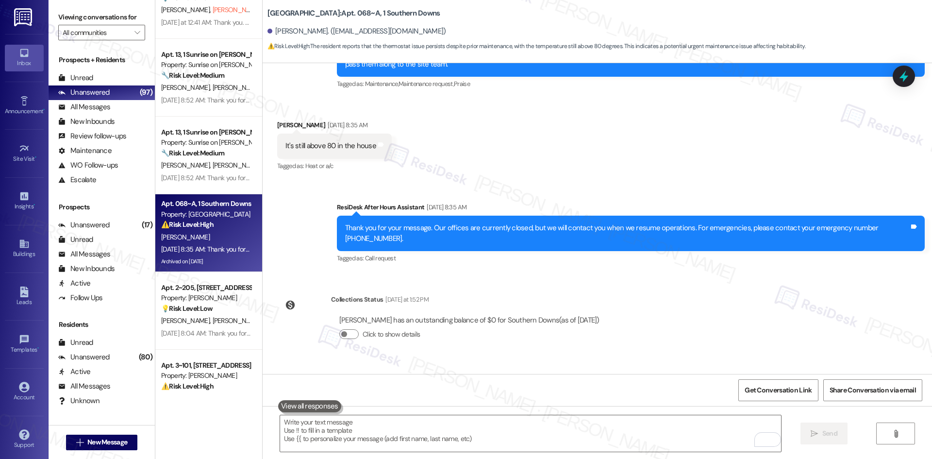
scroll to position [5574, 0]
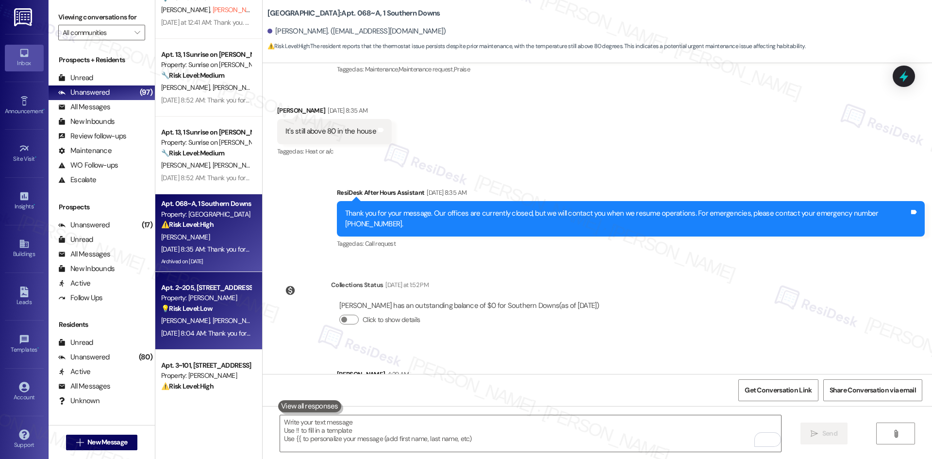
click at [240, 316] on div "S. Knapik T. Dexter" at bounding box center [206, 320] width 92 height 12
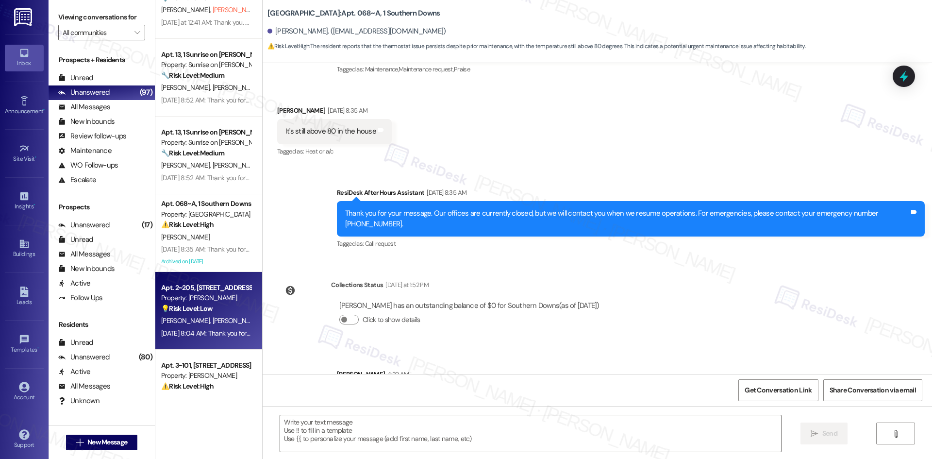
type textarea "Fetching suggested responses. Please feel free to read through the conversation…"
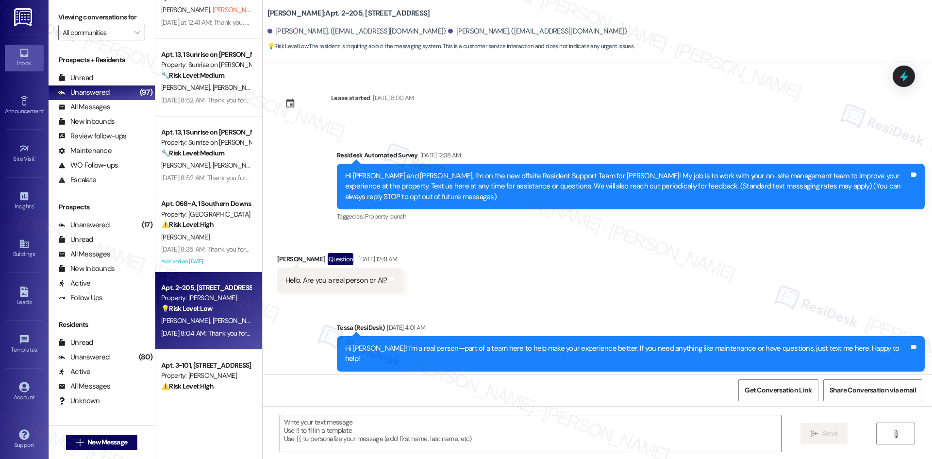
scroll to position [3571, 0]
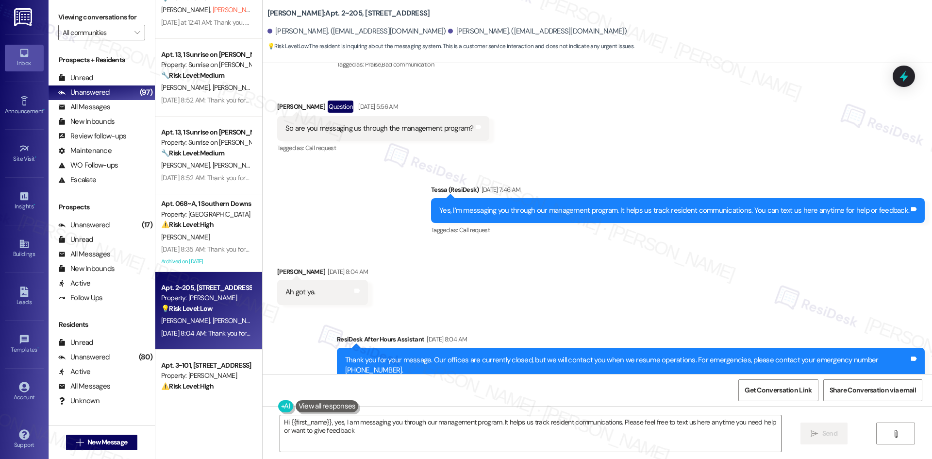
type textarea "Hi {{first_name}}, yes, I am messaging you through our management program. It h…"
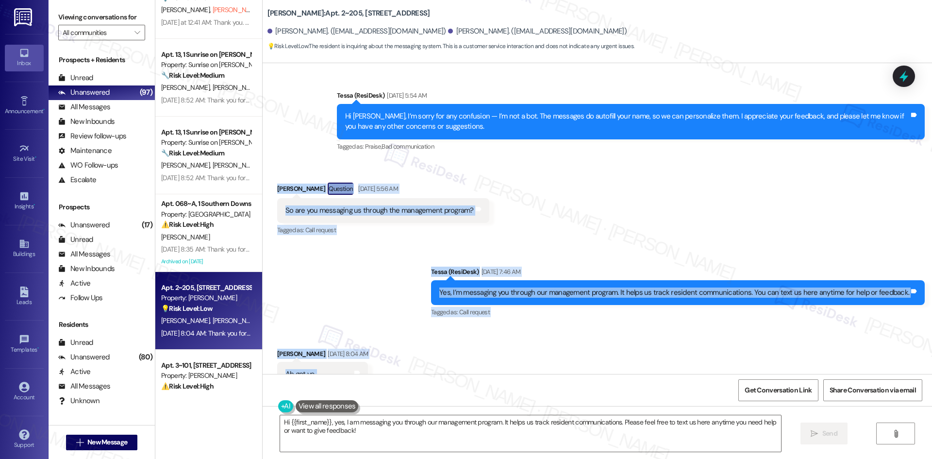
scroll to position [3500, 0]
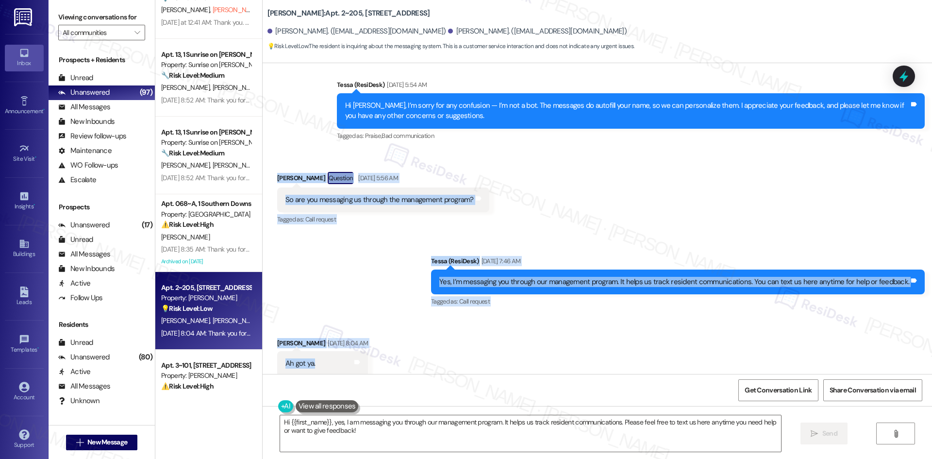
drag, startPoint x: 268, startPoint y: 179, endPoint x: 340, endPoint y: 331, distance: 168.2
click at [336, 331] on div "Lease started Nov 15, 2024 at 8:00 AM Survey, sent via SMS Residesk Automated S…" at bounding box center [597, 218] width 669 height 311
copy div "Timothy Dexter Question Aug 21, 2025 at 5:56 AM So are you messaging us through…"
click at [498, 319] on div "Received via SMS Timothy Dexter Aug 21, 2025 at 8:04 AM Ah got ya. Tags and not…" at bounding box center [597, 349] width 669 height 67
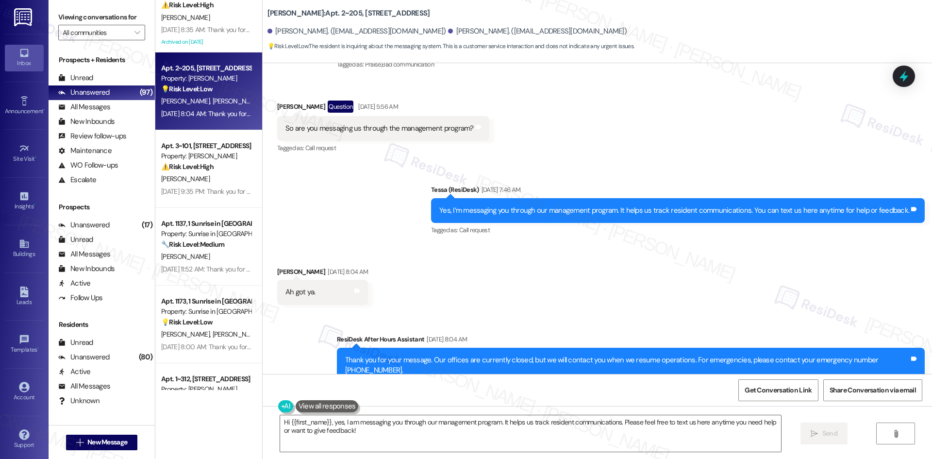
scroll to position [1941, 0]
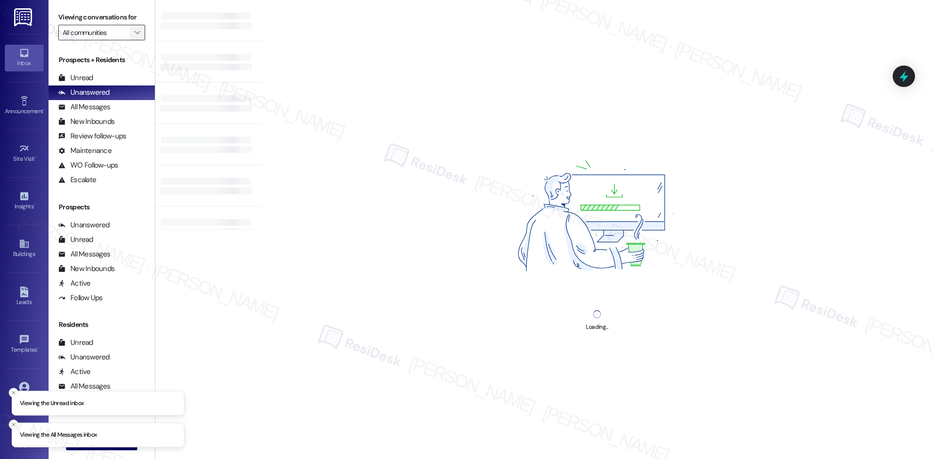
click at [130, 29] on button "" at bounding box center [138, 33] width 16 height 16
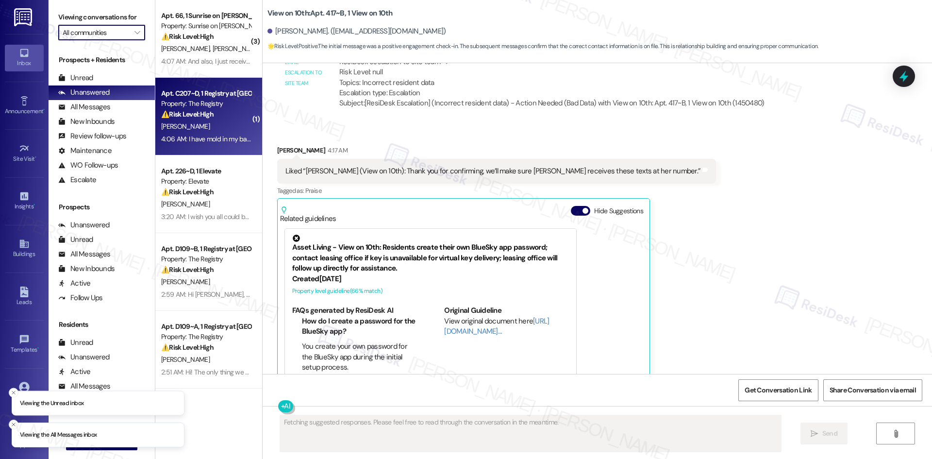
scroll to position [526, 0]
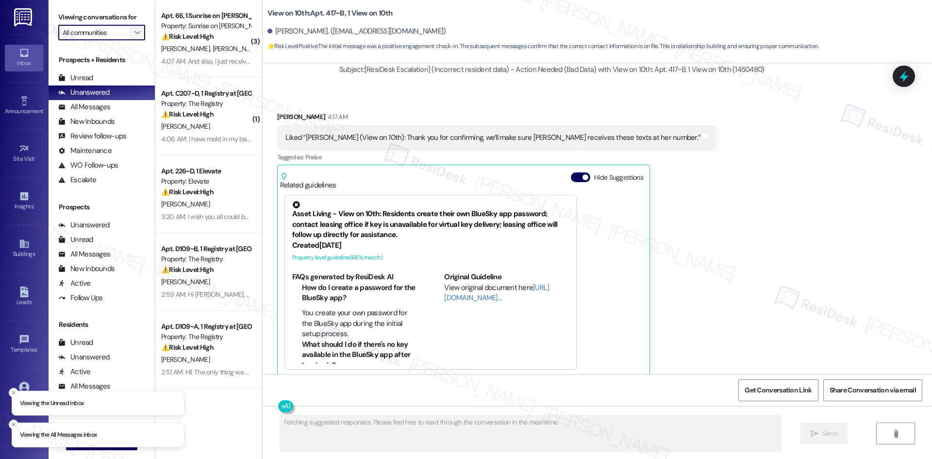
click at [135, 36] on button "" at bounding box center [138, 33] width 16 height 16
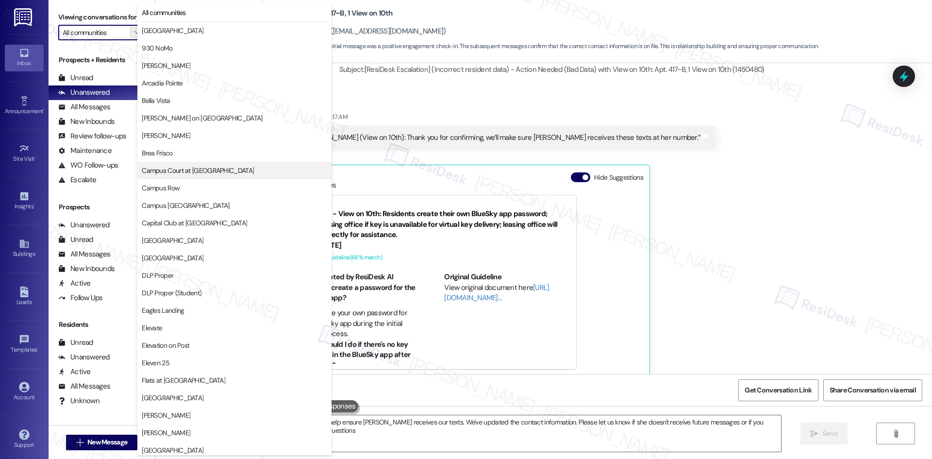
type textarea "Hi! I'm happy to help ensure Grace receives our texts. We've updated the contac…"
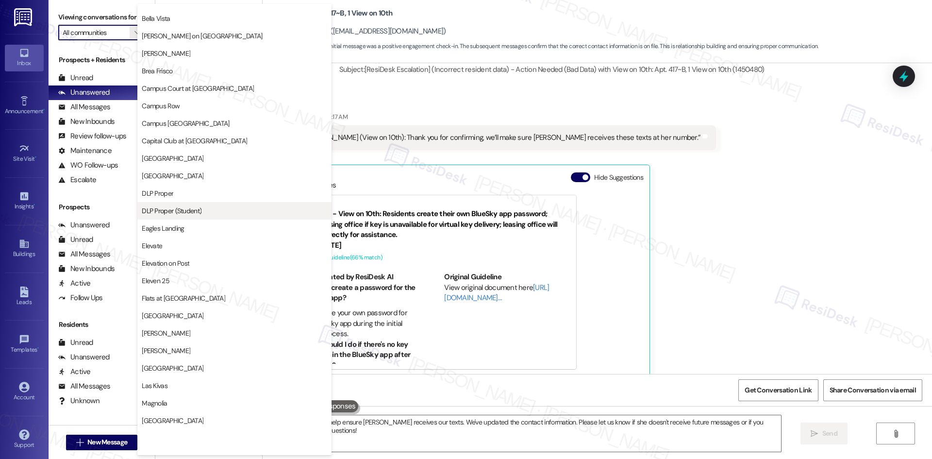
scroll to position [97, 0]
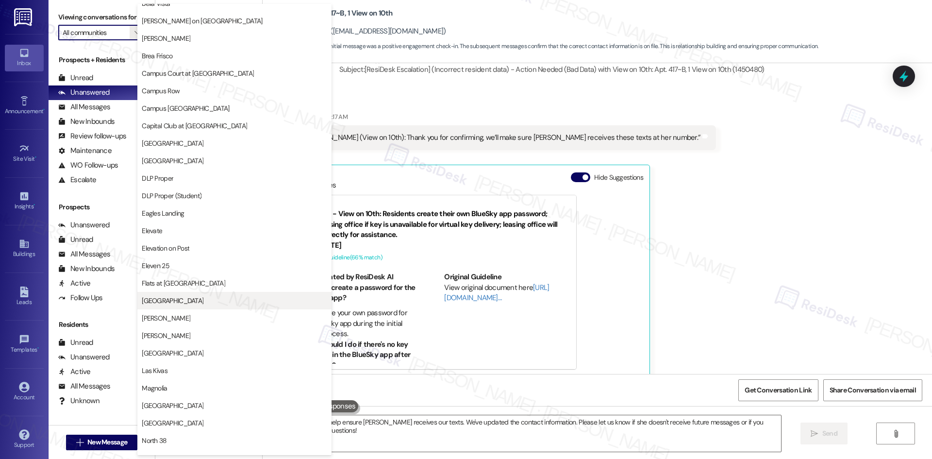
click at [210, 304] on span "[GEOGRAPHIC_DATA]" at bounding box center [234, 300] width 185 height 10
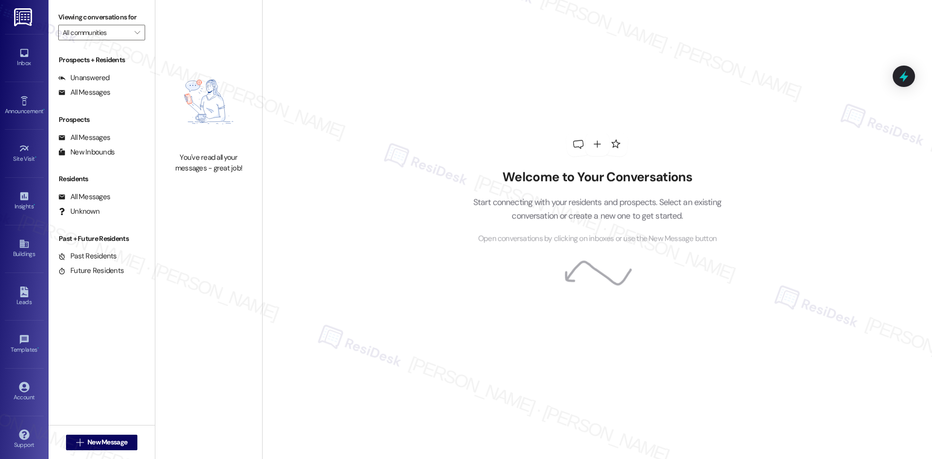
type input "[GEOGRAPHIC_DATA]"
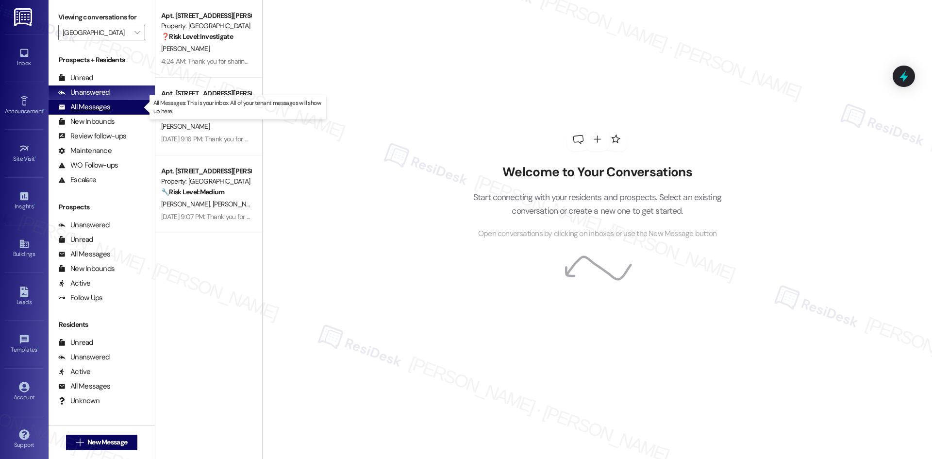
click at [111, 109] on div "All Messages (undefined)" at bounding box center [102, 107] width 106 height 15
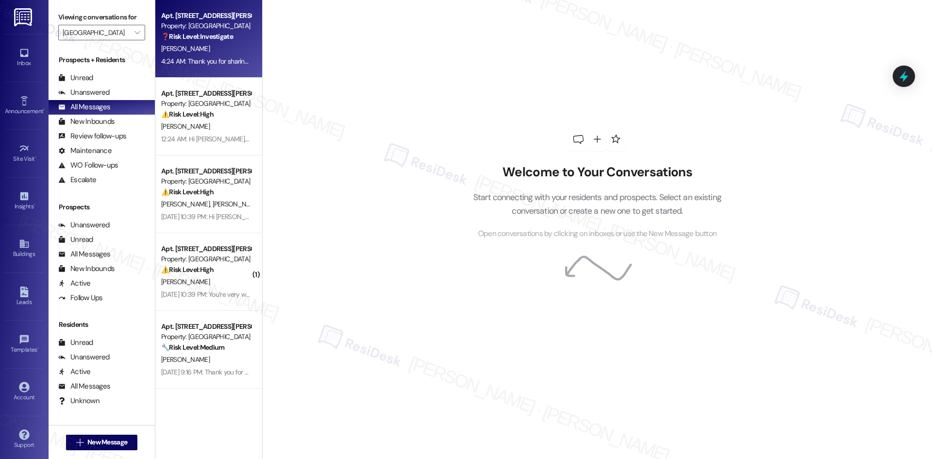
click at [242, 61] on div "Apt. 522, 1015 King George Blvd Property: Georgetown Oaks ❓ Risk Level: Investi…" at bounding box center [208, 39] width 107 height 78
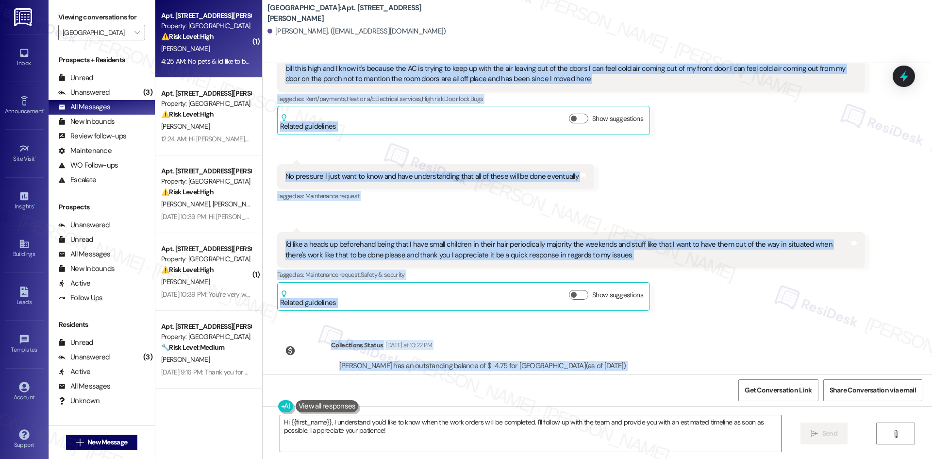
scroll to position [2443, 0]
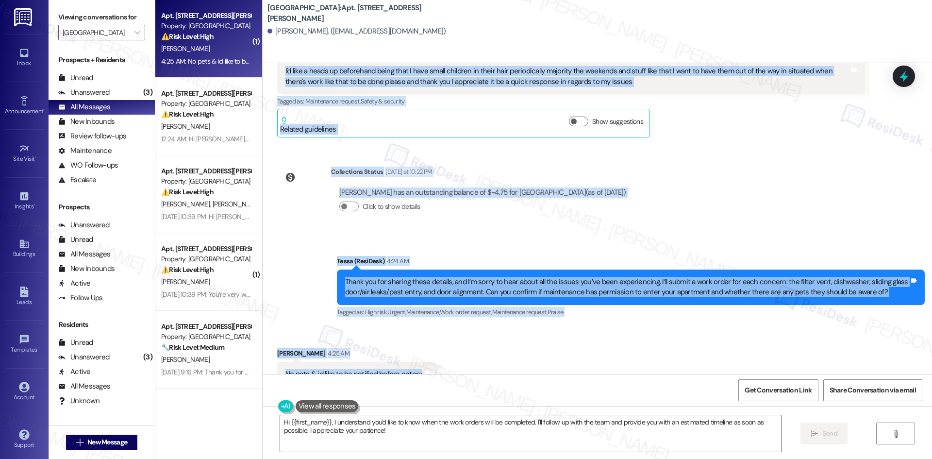
drag, startPoint x: 266, startPoint y: 148, endPoint x: 436, endPoint y: 352, distance: 265.6
click at [436, 352] on div "Lease started Apr 11, 2025 at 8:00 AM Announcement, sent via SMS Tessa (ResiDes…" at bounding box center [597, 218] width 669 height 311
copy div "Joe Green Aug 21, 2025 at 8:10 PM I need a filter vent? Apt 522 Tags and notes …"
drag, startPoint x: 689, startPoint y: 117, endPoint x: 689, endPoint y: 157, distance: 39.8
click at [689, 119] on div "Received via SMS 1:30 AM Joe Green Question Yesterday at 1:30 AM I'd like a hea…" at bounding box center [571, 97] width 602 height 93
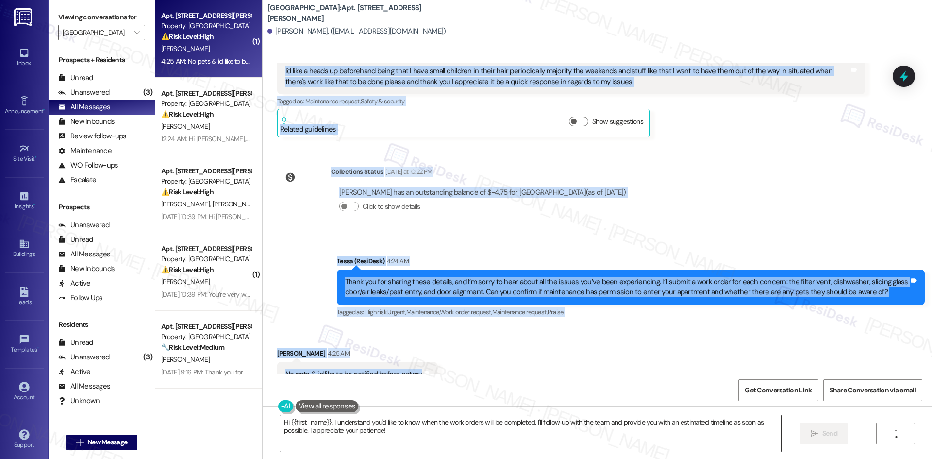
click at [403, 431] on textarea "Hi {{first_name}}, I understand you'd like to know when the work orders will be…" at bounding box center [530, 433] width 501 height 36
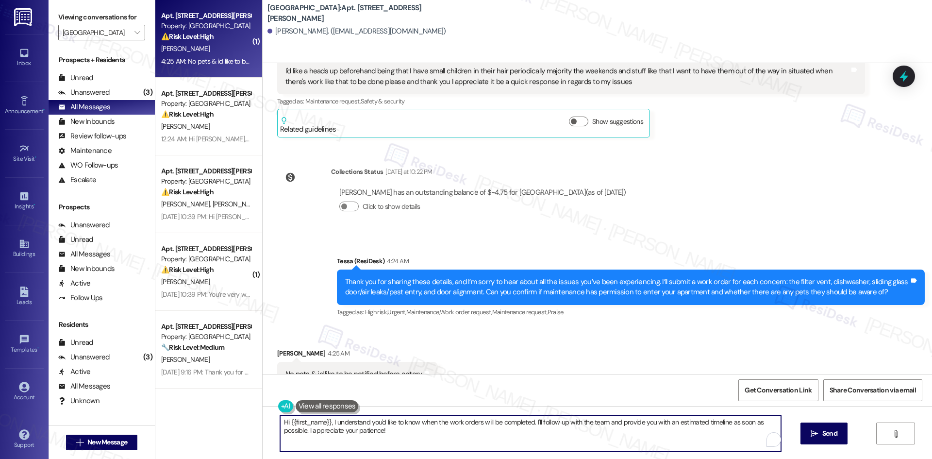
type textarea "R"
paste textarea "hank you for confirming. I’ll let the site team know about your request to be n…"
type textarea "Thank you for confirming. I’ll let the site team know about your request to be …"
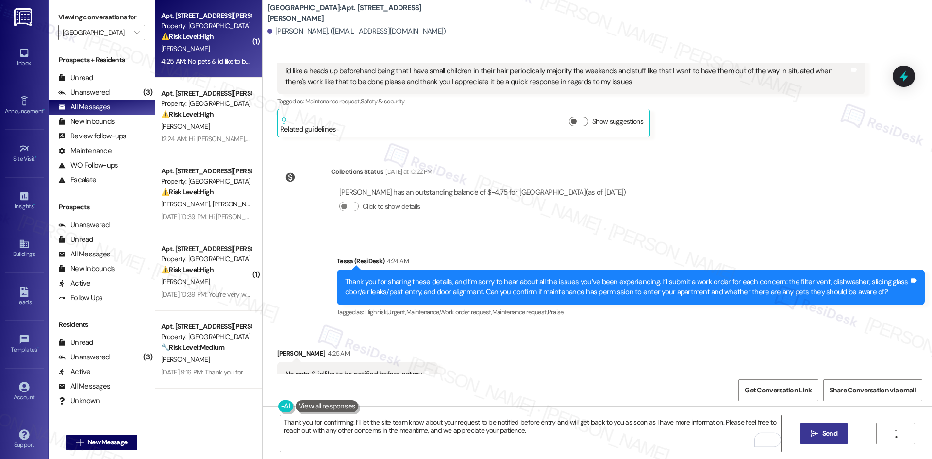
click at [833, 435] on span "Send" at bounding box center [829, 433] width 15 height 10
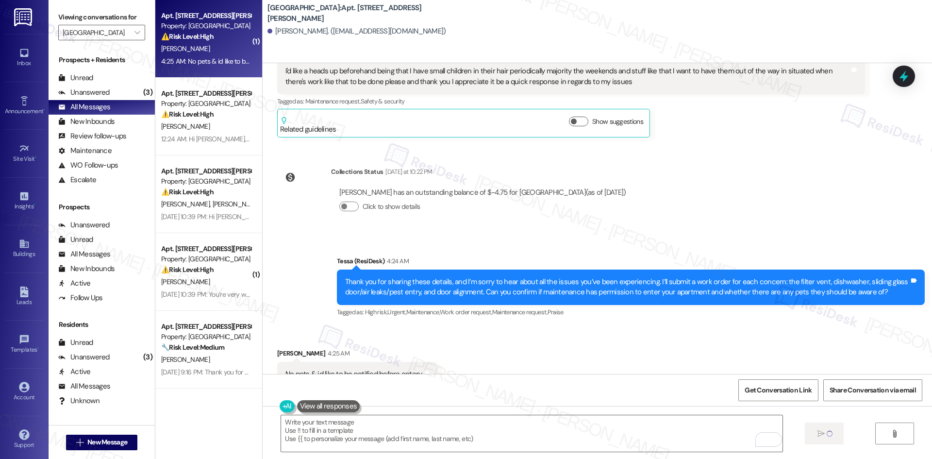
scroll to position [2443, 0]
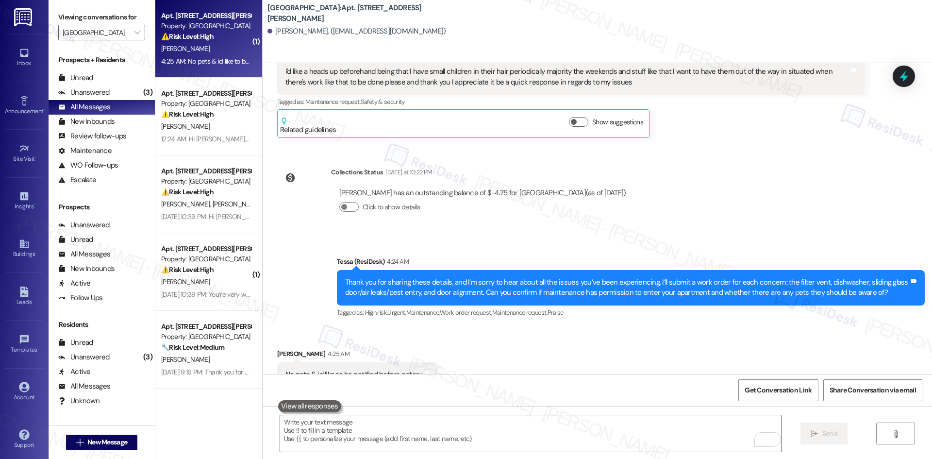
click at [705, 201] on div "Lease started Apr 11, 2025 at 8:00 AM Announcement, sent via SMS Tessa (ResiDes…" at bounding box center [597, 218] width 669 height 311
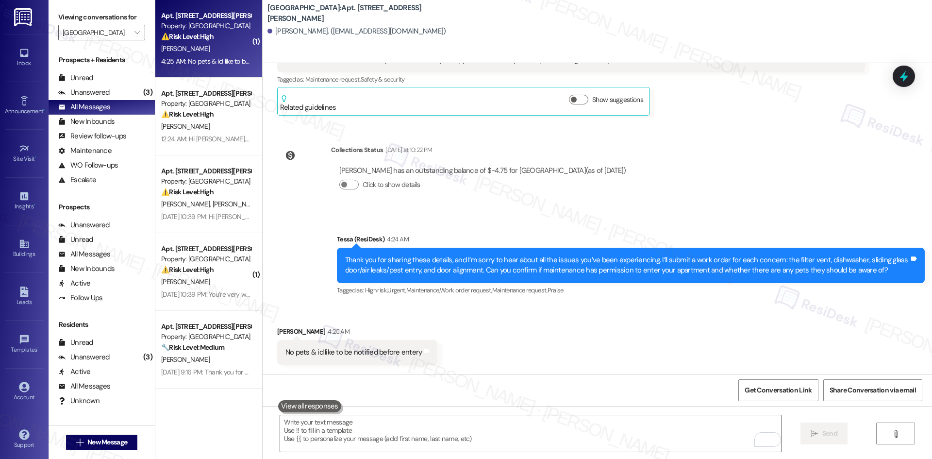
scroll to position [2521, 0]
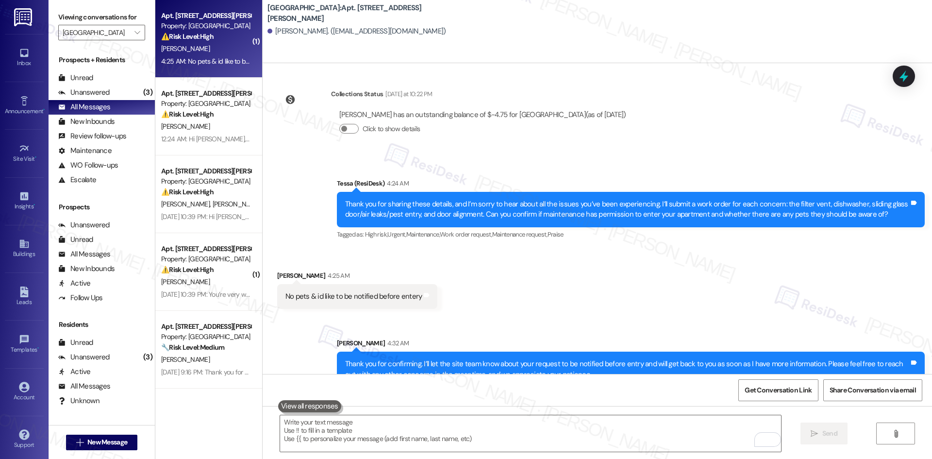
click at [734, 275] on div "Received via SMS Joe Green 4:25 AM No pets & id like to be notified before ente…" at bounding box center [597, 281] width 669 height 67
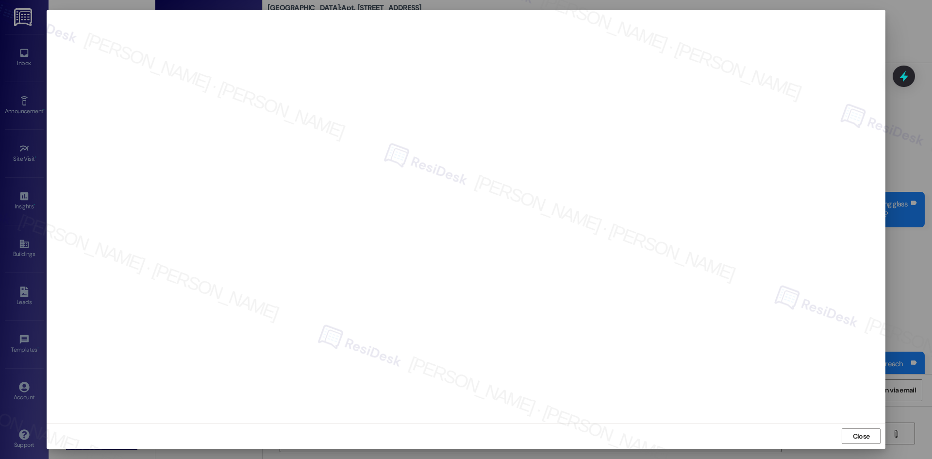
click at [427, 423] on div "Close" at bounding box center [466, 436] width 838 height 26
click at [403, 419] on div at bounding box center [466, 216] width 838 height 413
click at [541, 427] on div "Close" at bounding box center [466, 436] width 838 height 26
click at [857, 434] on span "Close" at bounding box center [861, 436] width 17 height 10
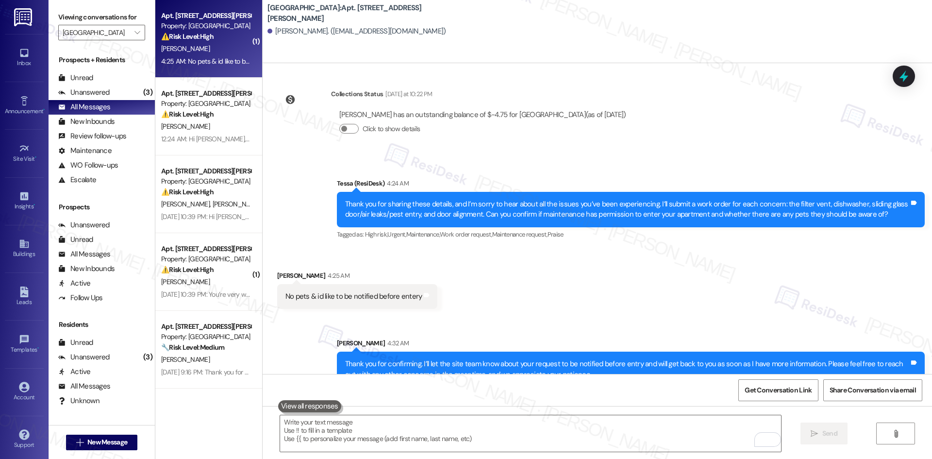
click at [665, 287] on div "Received via SMS Joe Green 4:25 AM No pets & id like to be notified before ente…" at bounding box center [597, 281] width 669 height 67
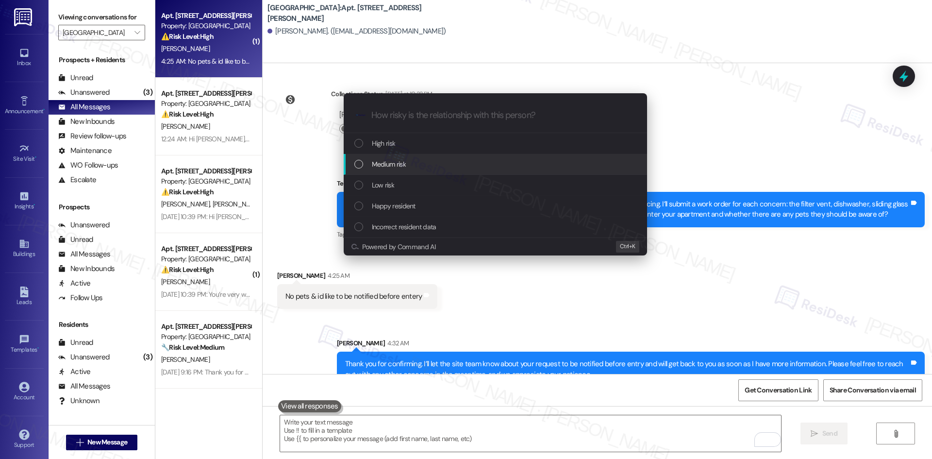
click at [447, 159] on div "Medium risk" at bounding box center [496, 164] width 284 height 11
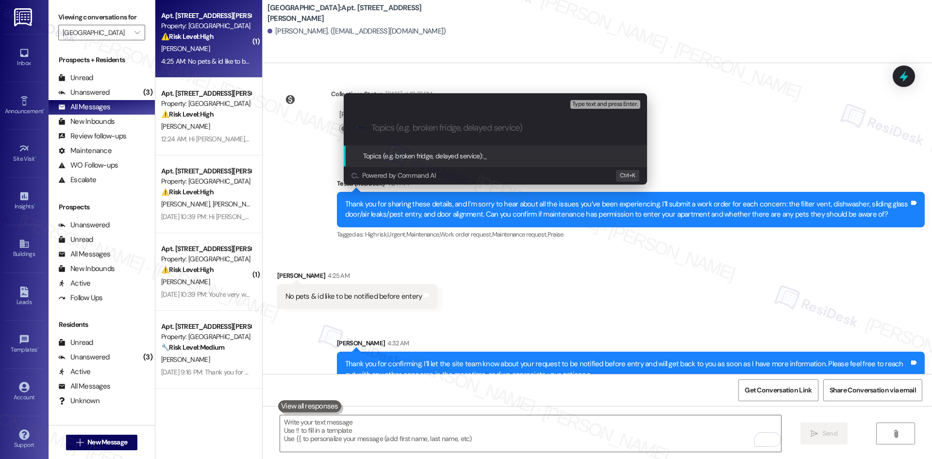
click at [390, 127] on input "Topics (e.g. broken fridge, delayed service)" at bounding box center [502, 128] width 263 height 10
paste input "Multiple Maintenance Concerns (WO 1171188, 1171191, 1171193, 1171196) & Entry N…"
type input "Multiple Maintenance Concerns (WO 1171188, 1171191, 1171193, 1171196) & Entry N…"
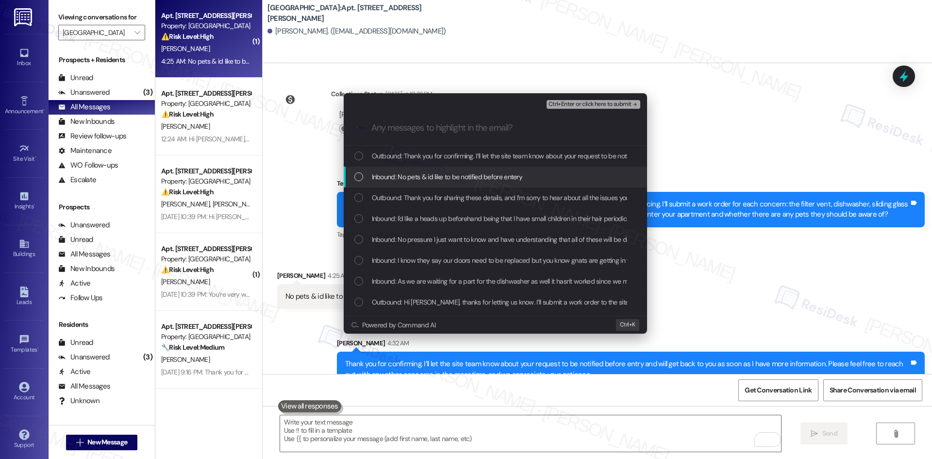
click at [475, 172] on span "Inbound: No pets & id like to be notified before entery" at bounding box center [447, 176] width 151 height 11
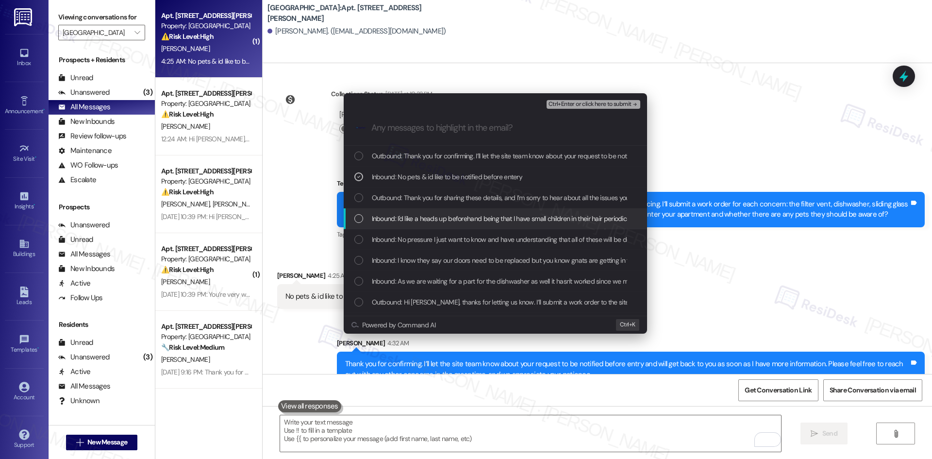
click at [476, 216] on span "Inbound: I'd like a heads up beforehand being that I have small children in the…" at bounding box center [795, 218] width 846 height 11
click at [481, 241] on span "Inbound: No pressure I just want to know and have understanding that all of the…" at bounding box center [520, 239] width 296 height 11
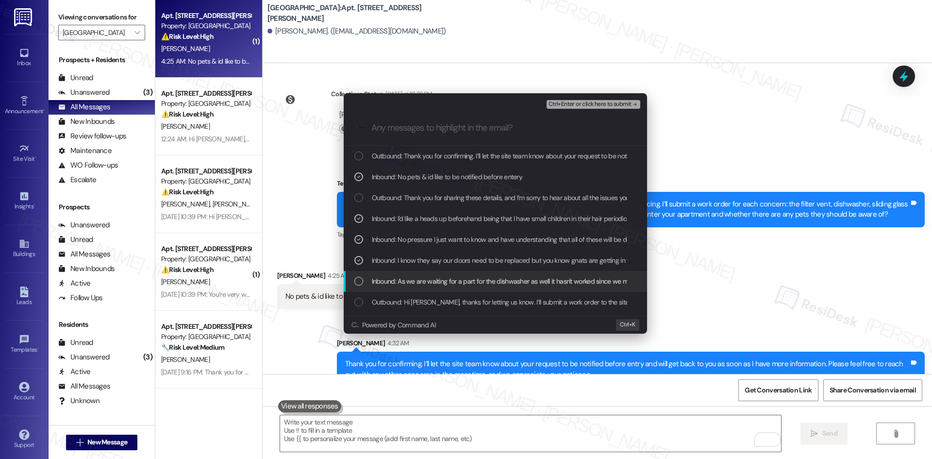
click at [485, 276] on span "Inbound: As we are waiting for a part for the dishwasher as well it hasn't work…" at bounding box center [801, 281] width 859 height 11
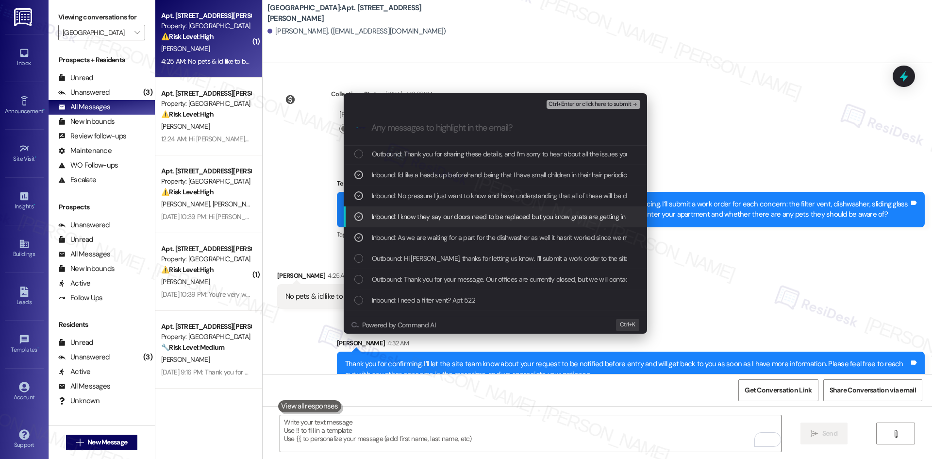
scroll to position [49, 0]
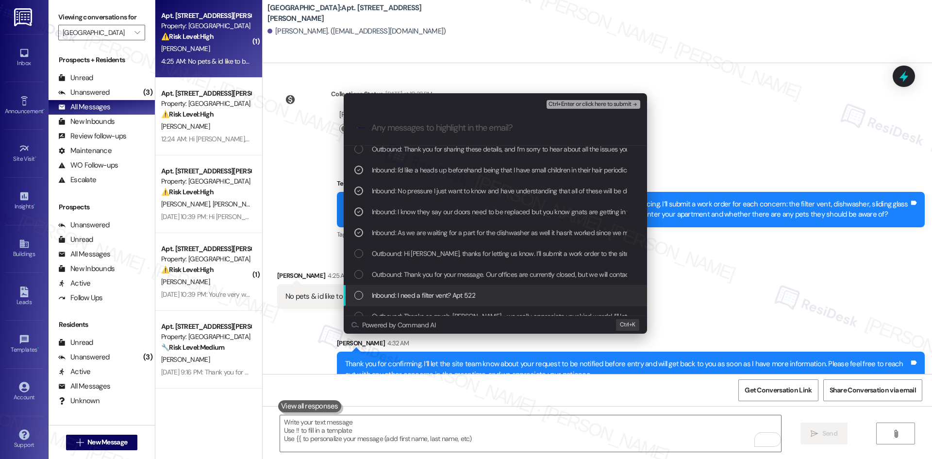
click at [465, 295] on span "Inbound: I need a filter vent? Apt 522" at bounding box center [423, 295] width 103 height 11
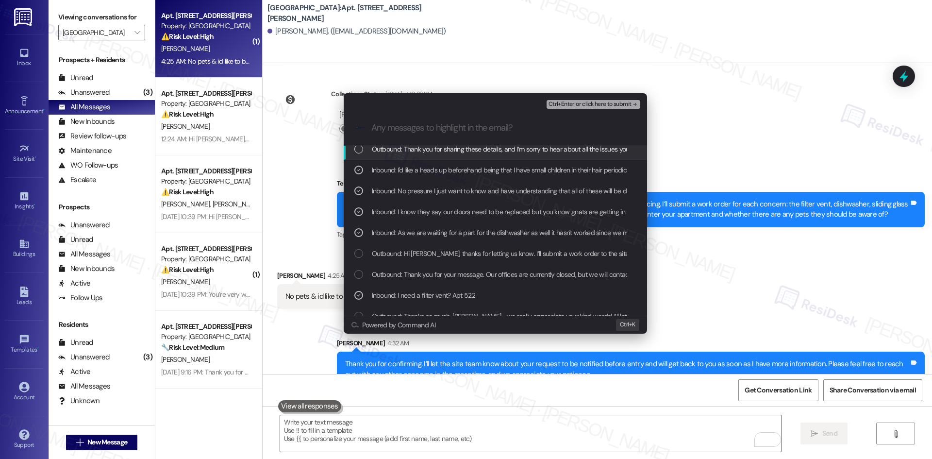
click at [631, 103] on icon "remove-block-ctrl+enter-or click here to submit" at bounding box center [634, 104] width 7 height 7
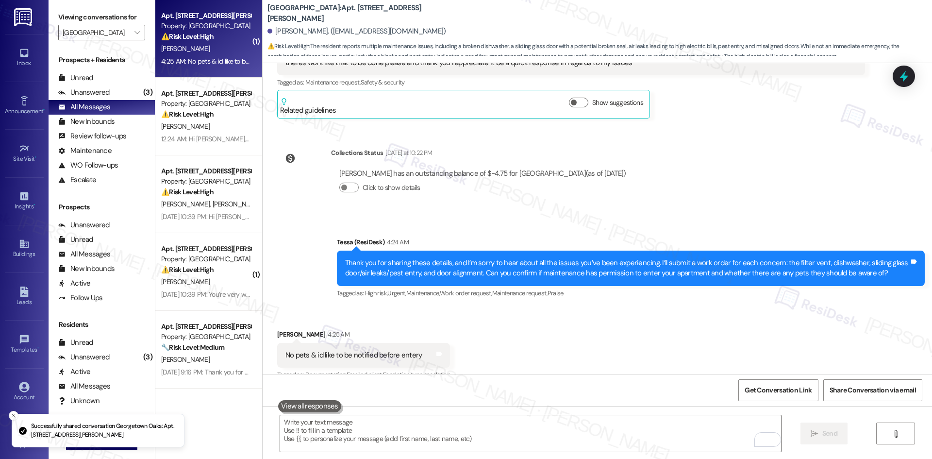
scroll to position [2366, 0]
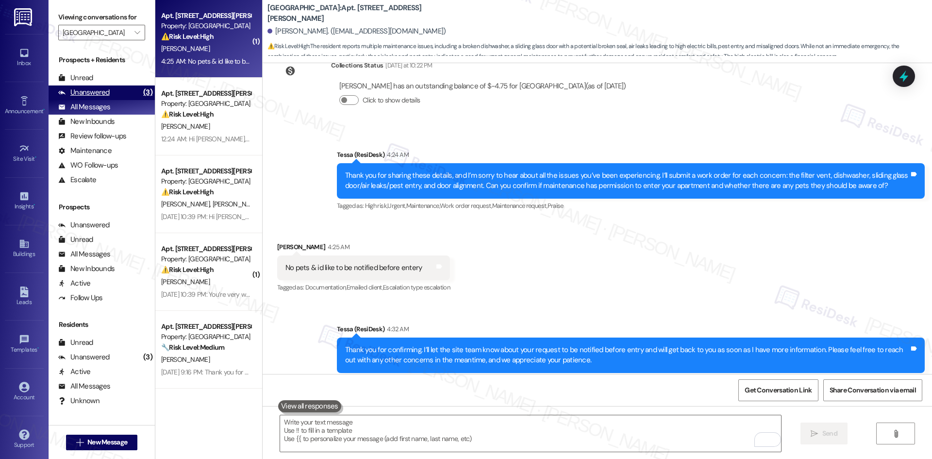
click at [98, 88] on div "Unanswered" at bounding box center [83, 92] width 51 height 10
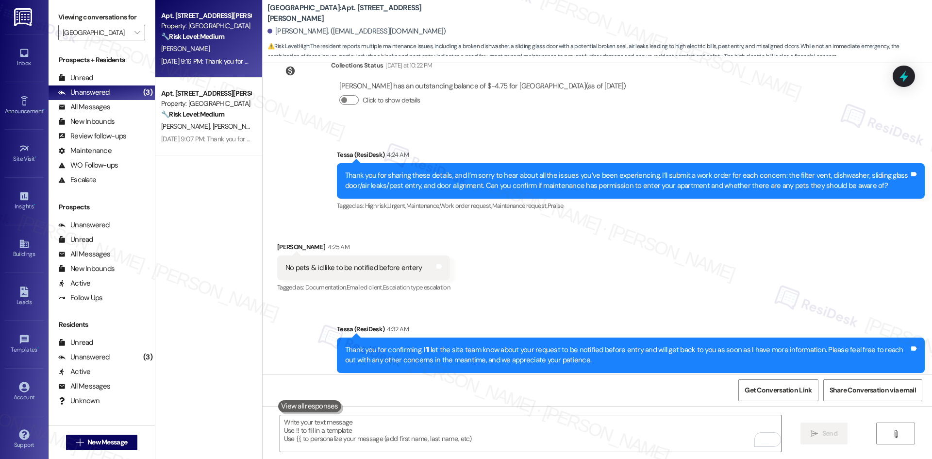
click at [207, 41] on div "🔧 Risk Level: Medium The resident is requesting maintenance for a tub. Without …" at bounding box center [206, 37] width 90 height 10
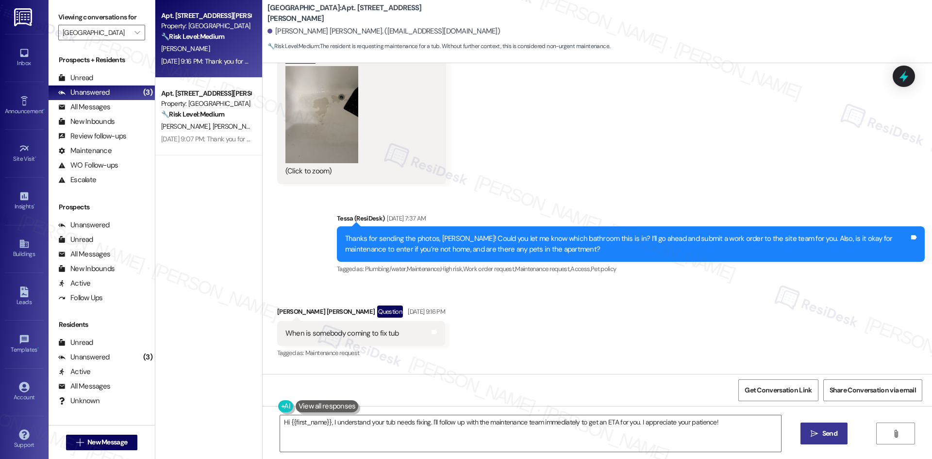
scroll to position [853, 0]
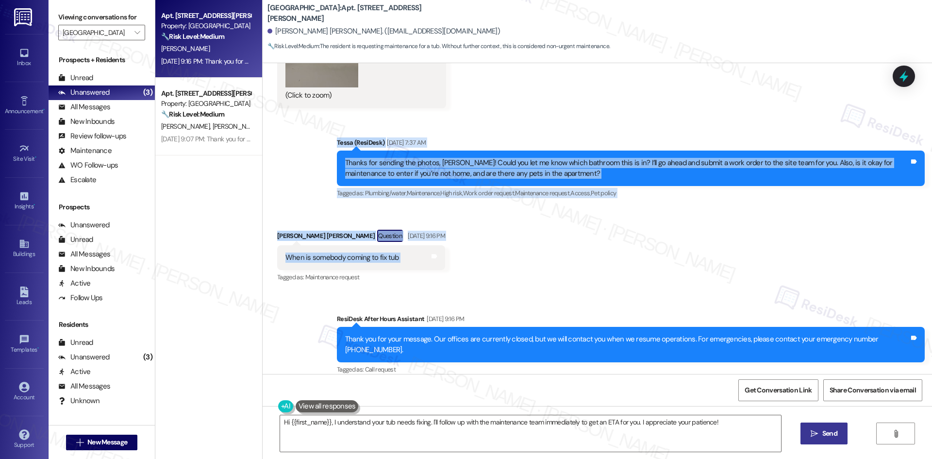
drag, startPoint x: 349, startPoint y: 179, endPoint x: 427, endPoint y: 258, distance: 110.5
click at [427, 258] on div "Lease started Mar 28, 2025 at 8:00 AM Announcement, sent via SMS Tessa (ResiDes…" at bounding box center [597, 218] width 669 height 311
drag, startPoint x: 263, startPoint y: 158, endPoint x: 451, endPoint y: 264, distance: 216.0
click at [451, 264] on div "Lease started Mar 28, 2025 at 8:00 AM Announcement, sent via SMS Tessa (ResiDes…" at bounding box center [597, 218] width 669 height 311
copy div "Shakira Logan Jul 18, 2025 at 12:05 AM My tub peeling Tags and notes Tagged as:…"
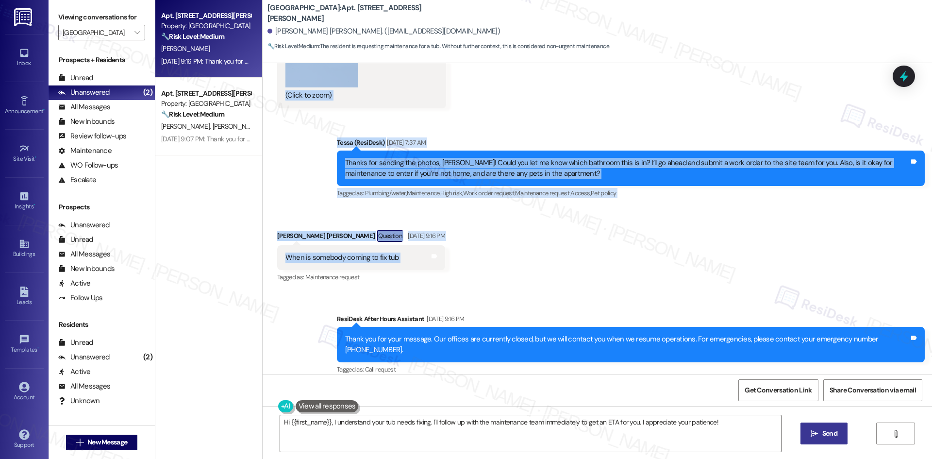
click at [337, 200] on div "Tagged as: Plumbing/water , Click to highlight conversations about Plumbing/wat…" at bounding box center [631, 193] width 588 height 14
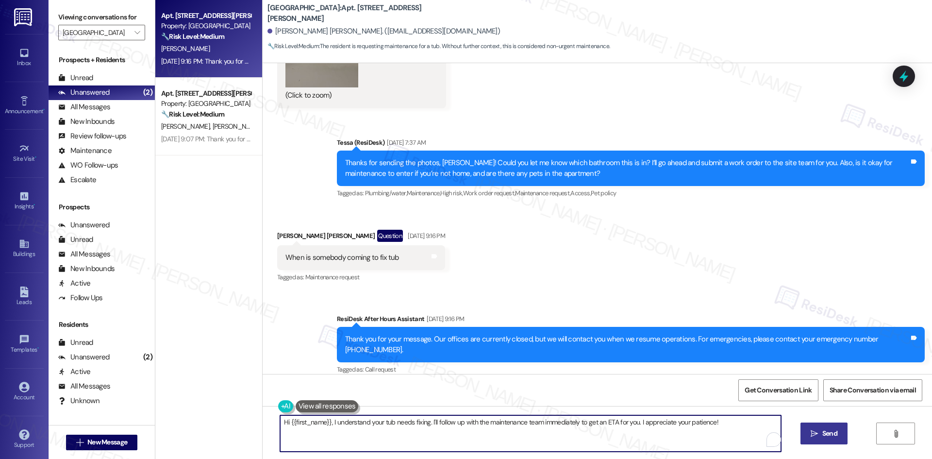
click at [359, 442] on textarea "Hi {{first_name}}, I understand your tub needs fixing. I'll follow up with the …" at bounding box center [530, 433] width 501 height 36
paste textarea "Shakira, I understand your concern about the tub. Maintenance hasn’t been sched…"
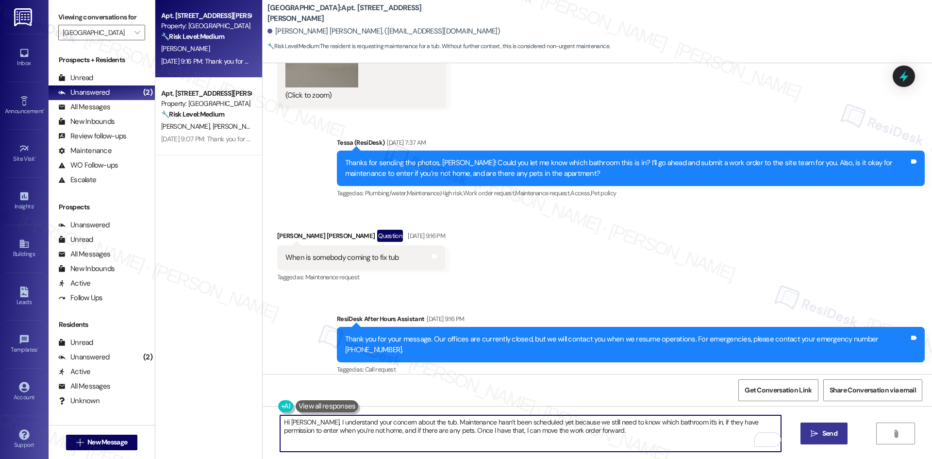
type textarea "Hi Shakira, I understand your concern about the tub. Maintenance hasn’t been sc…"
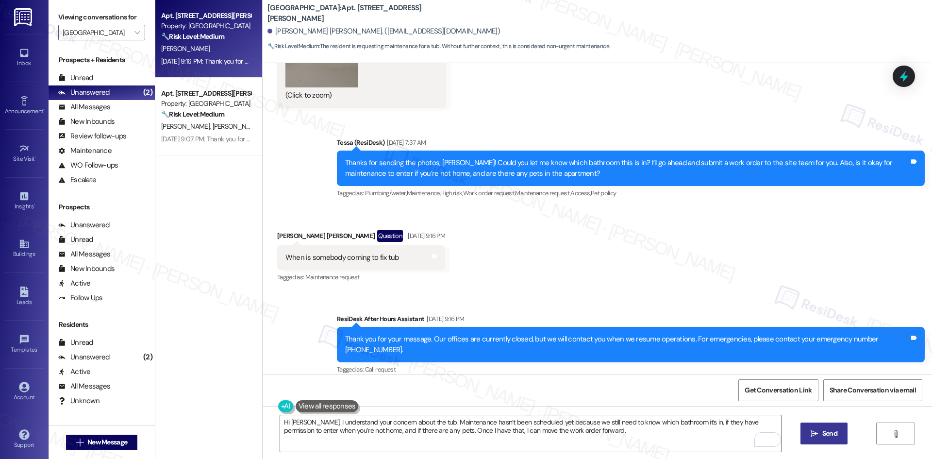
click at [820, 436] on span "Send" at bounding box center [829, 433] width 19 height 10
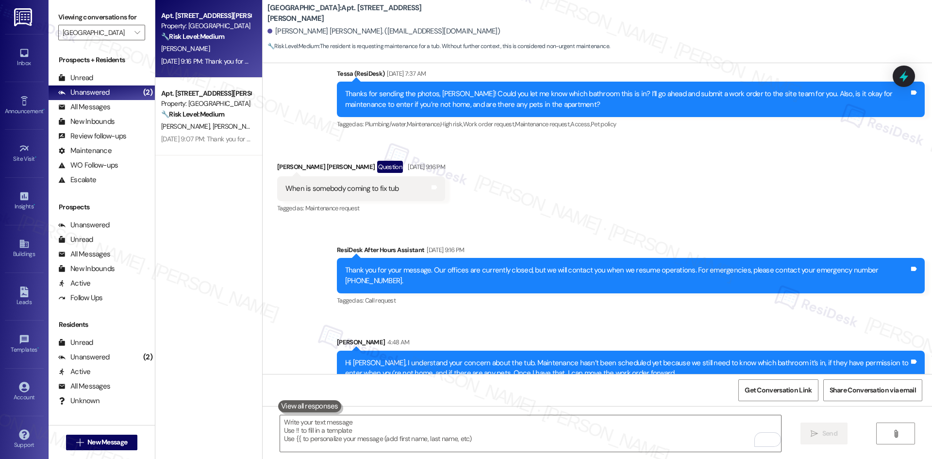
scroll to position [932, 0]
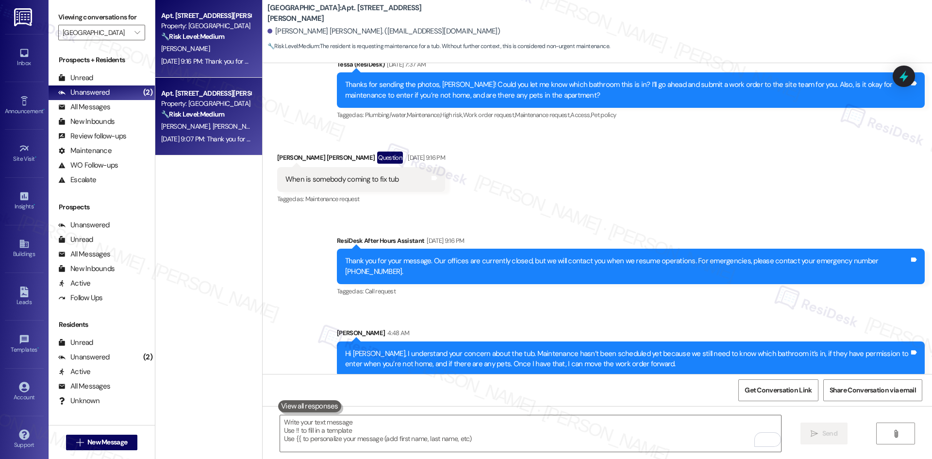
click at [212, 123] on span "C. Warner" at bounding box center [236, 126] width 49 height 9
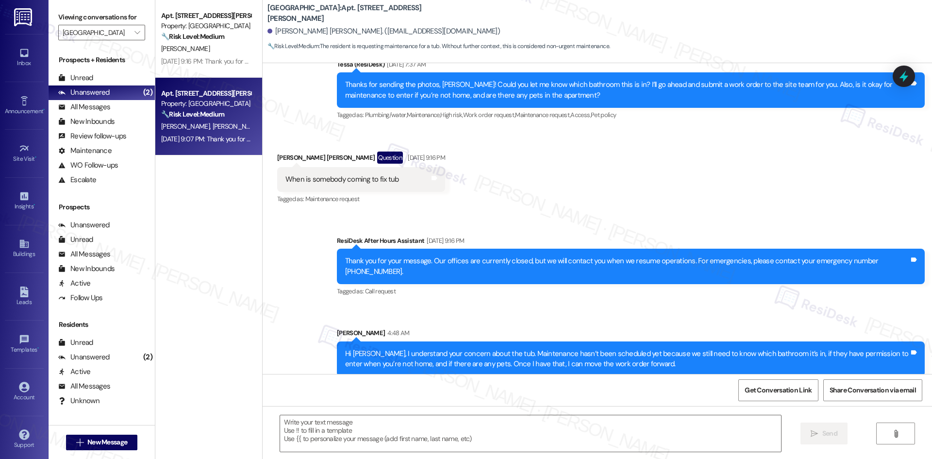
type textarea "Fetching suggested responses. Please feel free to read through the conversation…"
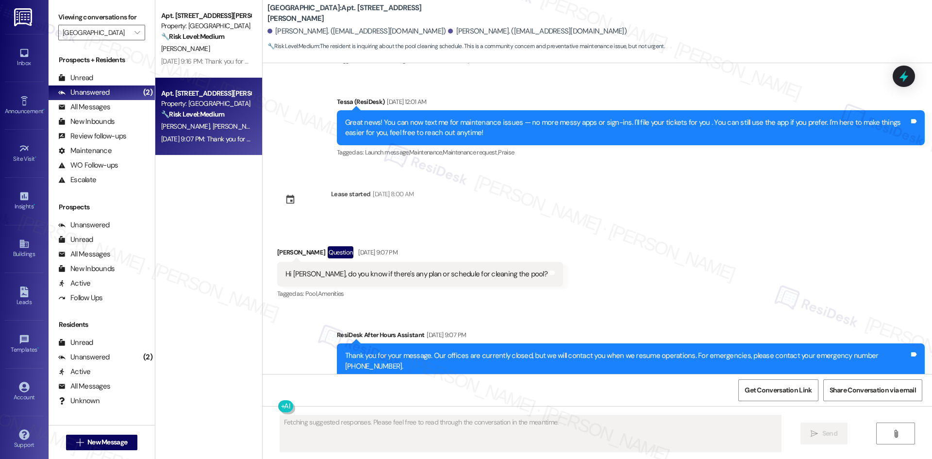
scroll to position [105, 0]
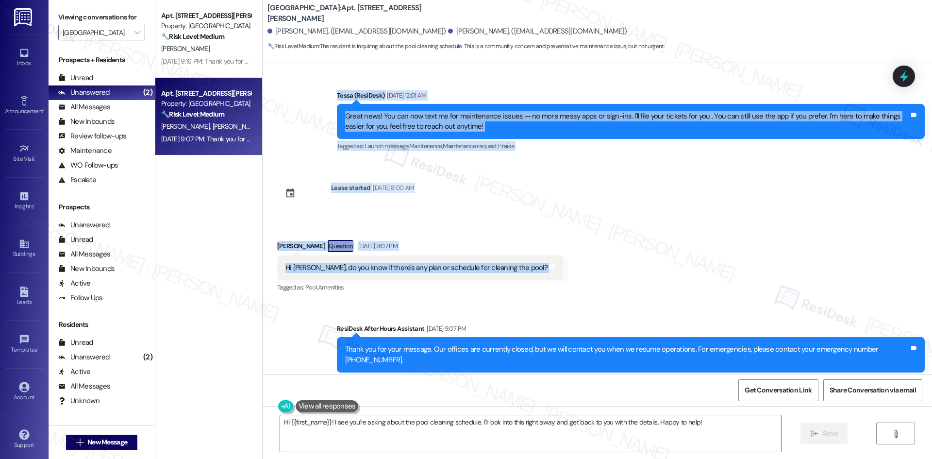
drag, startPoint x: 352, startPoint y: 112, endPoint x: 550, endPoint y: 254, distance: 243.3
click at [550, 254] on div "Announcement, sent via SMS Tessa (ResiDesk) Jul 11, 2025 at 4:15 AM Hi Christop…" at bounding box center [597, 218] width 669 height 311
copy div "Tessa (ResiDesk) Jul 18, 2025 at 12:01 AM Great news! You can now text me for m…"
click at [679, 227] on div "Received via SMS Cathryn Zimmer Question Aug 19, 2025 at 9:07 PM Hi Tessa, do y…" at bounding box center [597, 260] width 669 height 84
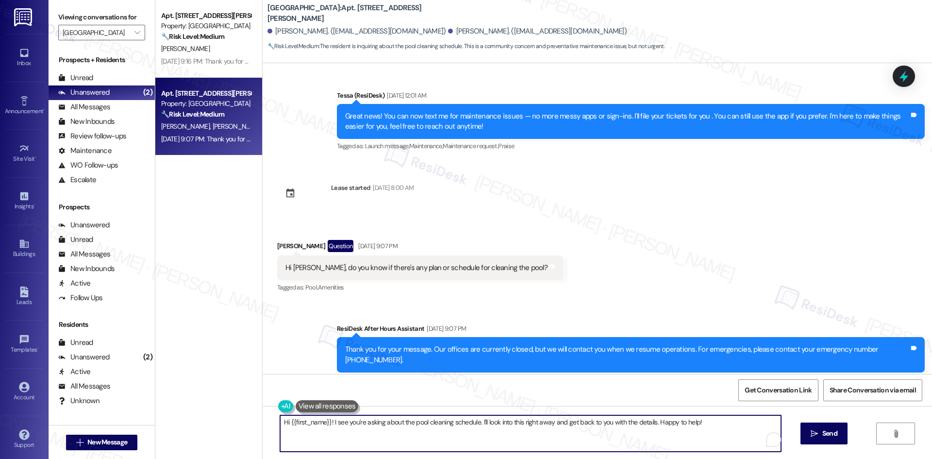
click at [411, 423] on textarea "Hi {{first_name}}! I see you're asking about the pool cleaning schedule. I'll l…" at bounding box center [530, 433] width 501 height 36
paste textarea "Cathryn, at this time the pool is closed while the team works to balance the ch…"
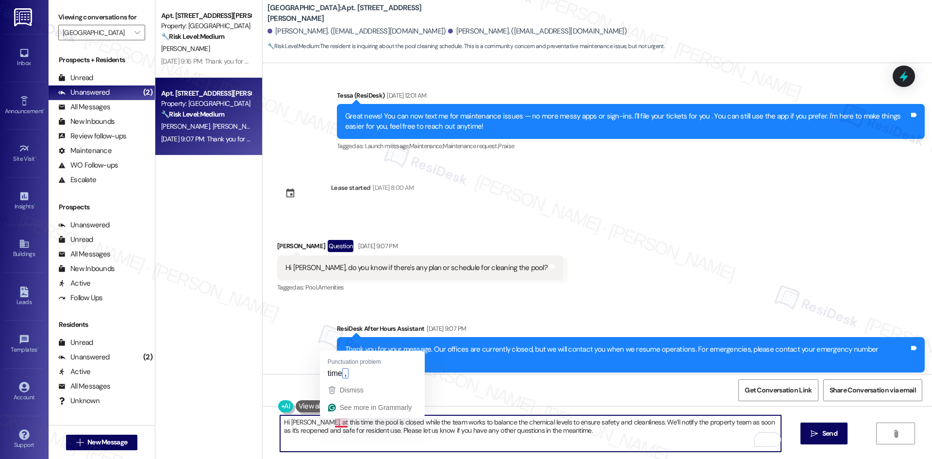
click at [334, 422] on textarea "Hi Cathryn, at this time the pool is closed while the team works to balance the…" at bounding box center [530, 433] width 501 height 36
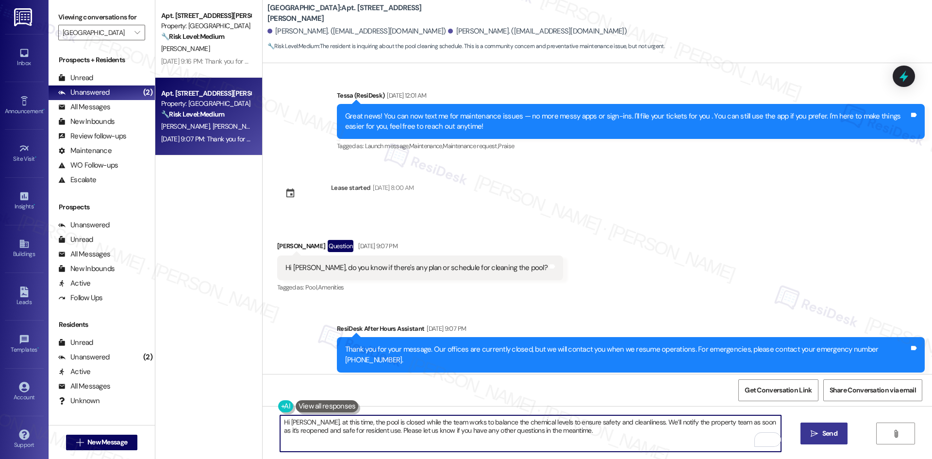
type textarea "Hi Cathryn, at this time, the pool is closed while the team works to balance th…"
click at [831, 438] on span "Send" at bounding box center [829, 433] width 15 height 10
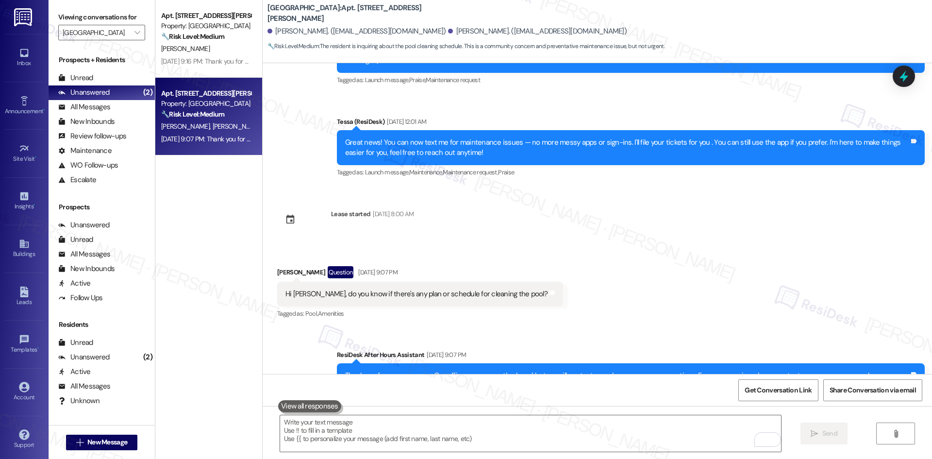
scroll to position [183, 0]
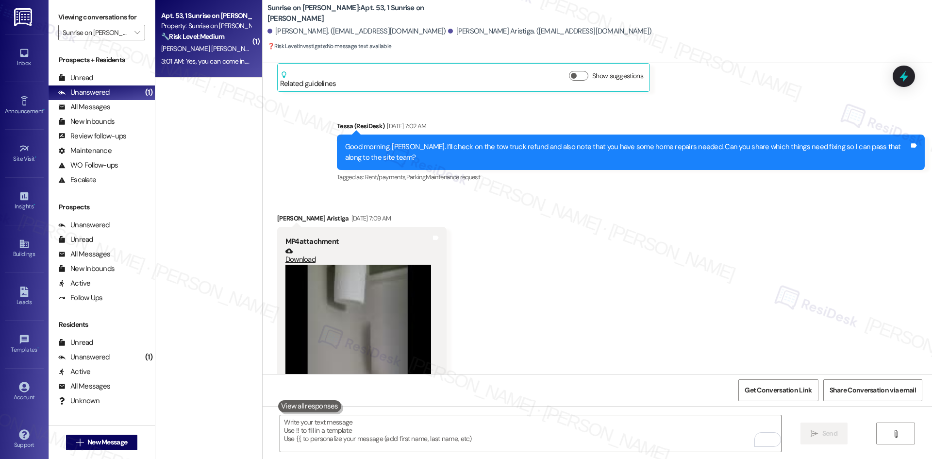
scroll to position [754, 0]
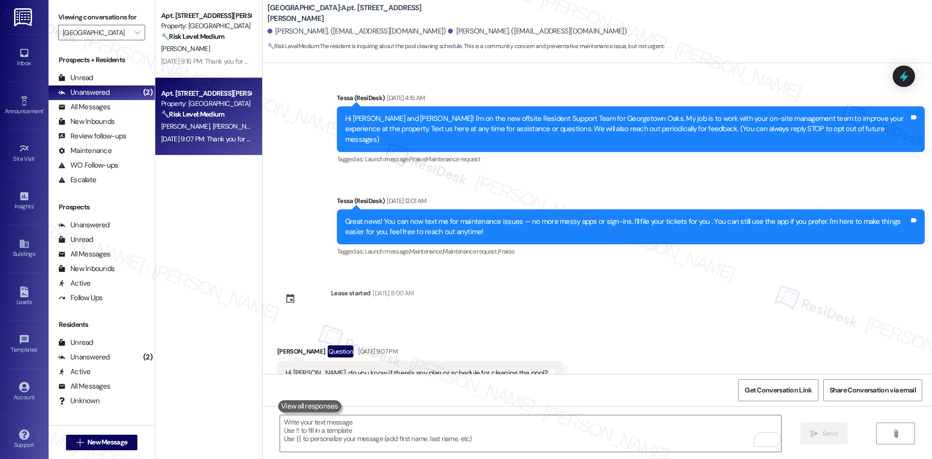
scroll to position [183, 0]
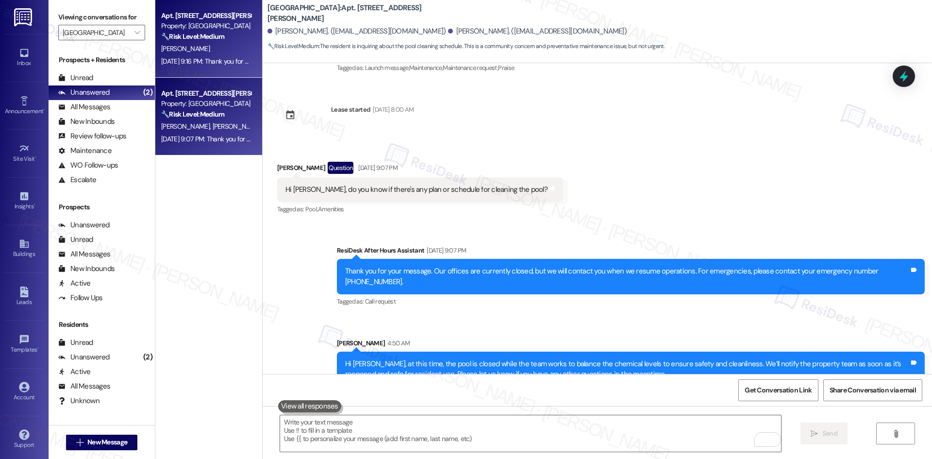
click at [189, 41] on div "🔧 Risk Level: Medium The resident is requesting maintenance for a tub. Without …" at bounding box center [206, 37] width 90 height 10
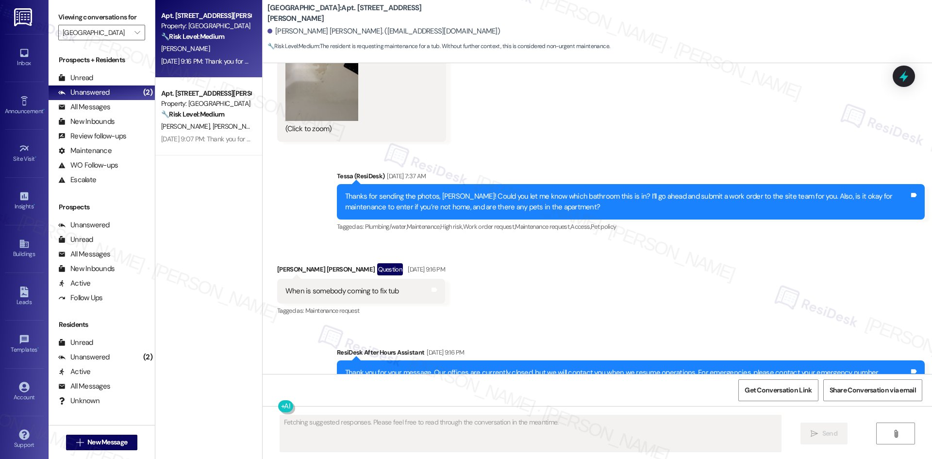
scroll to position [946, 0]
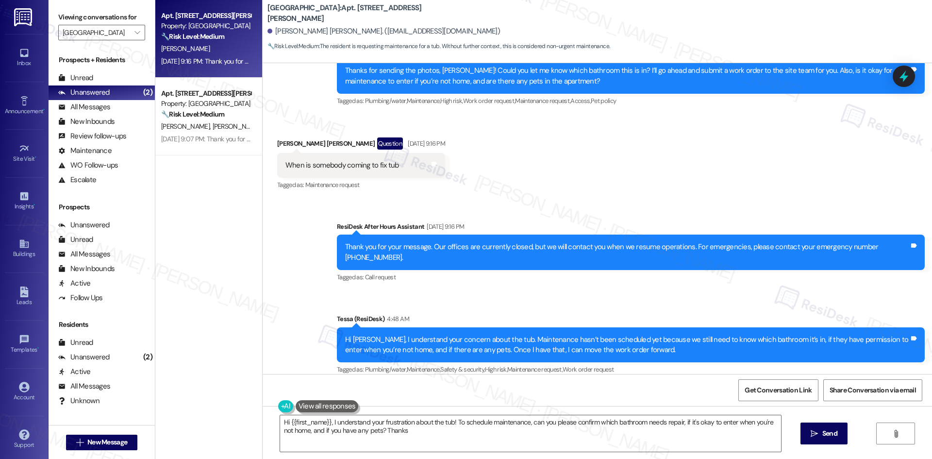
type textarea "Hi {{first_name}}, I understand your frustration about the tub! To schedule mai…"
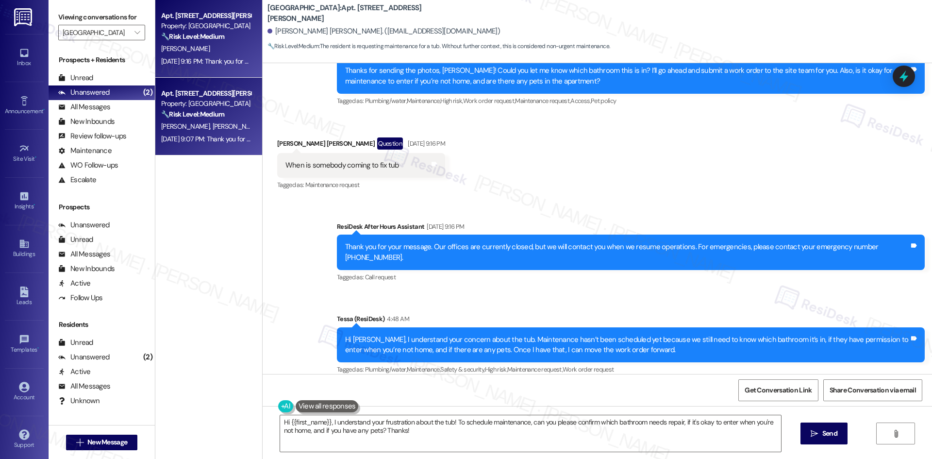
click at [205, 136] on div "[DATE] 9:07 PM: Thank you for your message. Our offices are currently closed, b…" at bounding box center [455, 138] width 588 height 9
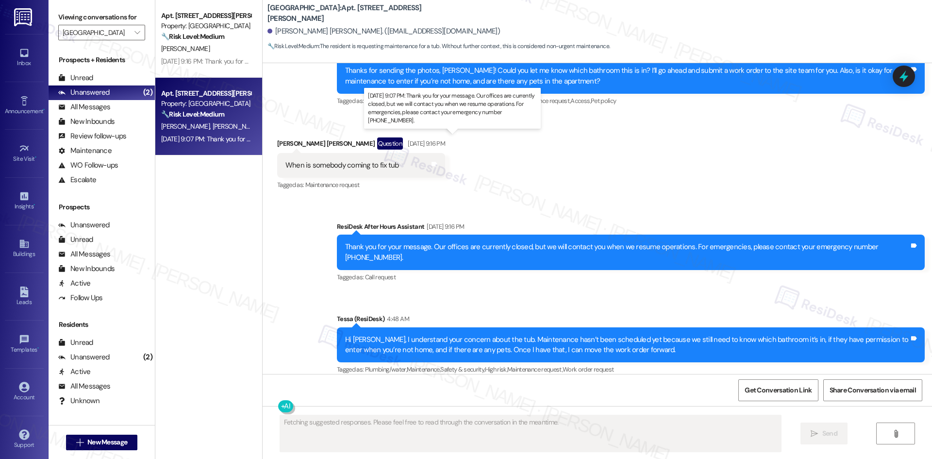
scroll to position [197, 0]
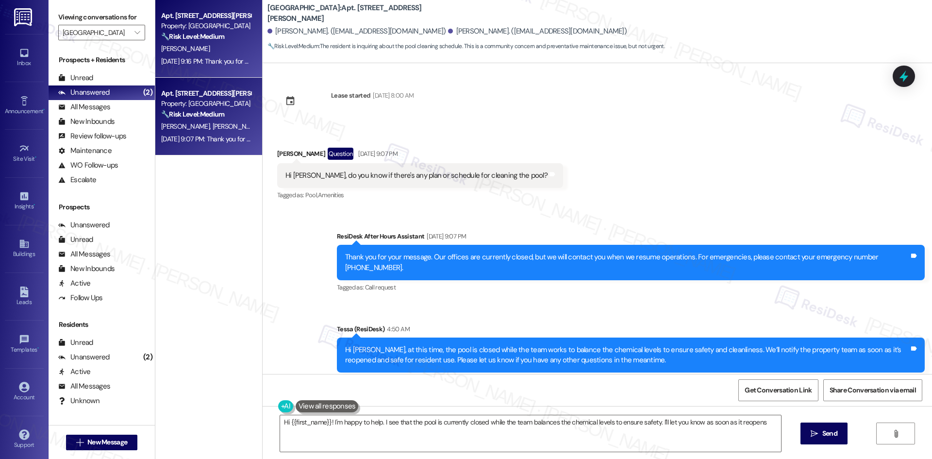
type textarea "Hi {{first_name}}! I'm happy to help. I see that the pool is currently closed w…"
click at [187, 36] on strong "🔧 Risk Level: Medium" at bounding box center [192, 36] width 63 height 9
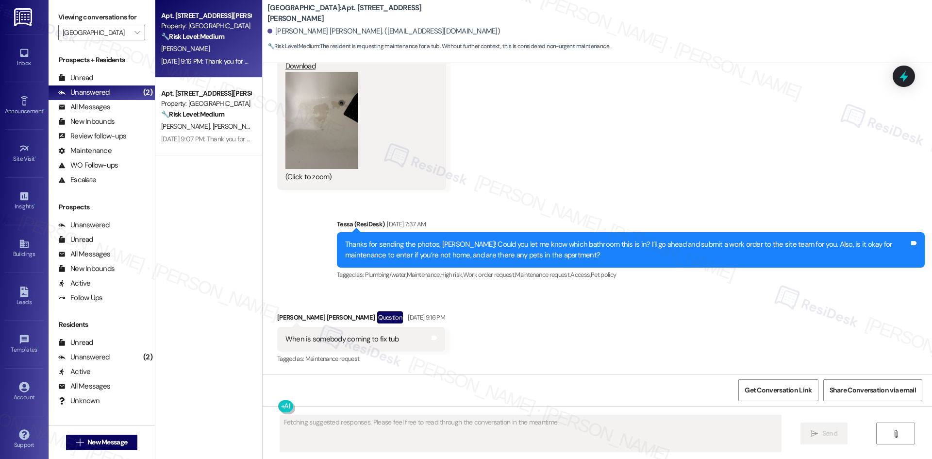
scroll to position [771, 0]
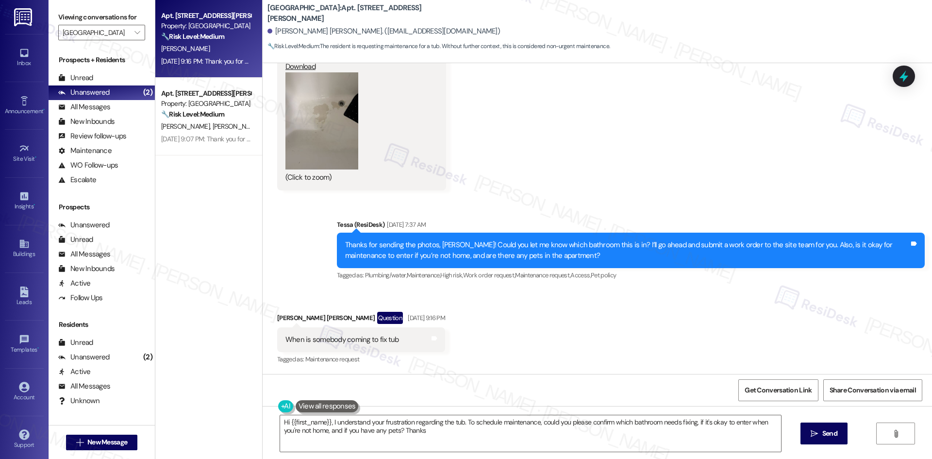
type textarea "Hi {{first_name}}, I understand your frustration regarding the tub. To schedule…"
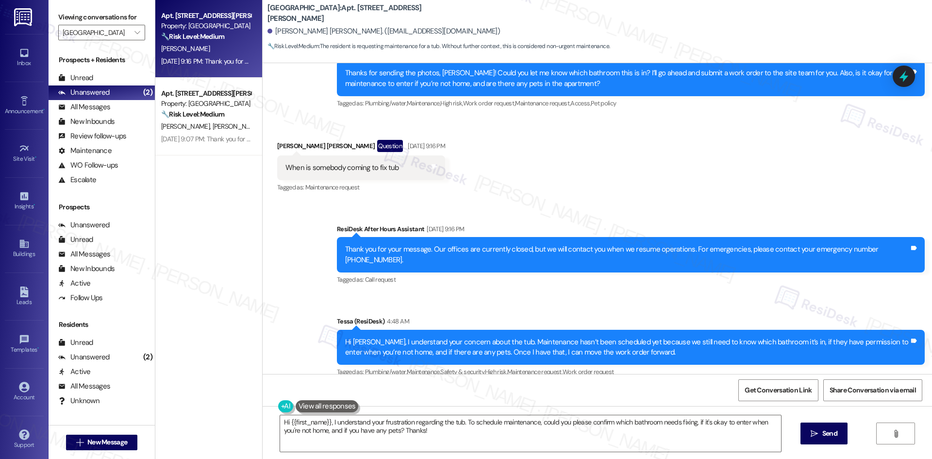
scroll to position [946, 0]
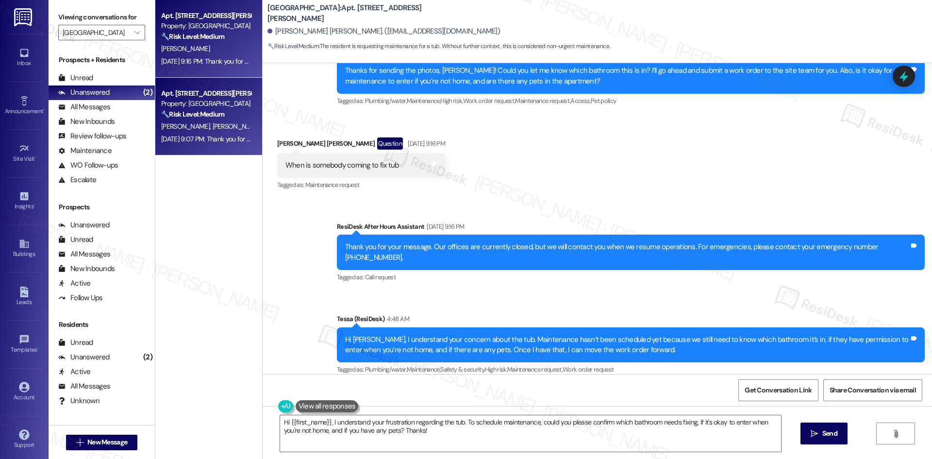
click at [212, 130] on span "[PERSON_NAME]" at bounding box center [236, 126] width 49 height 9
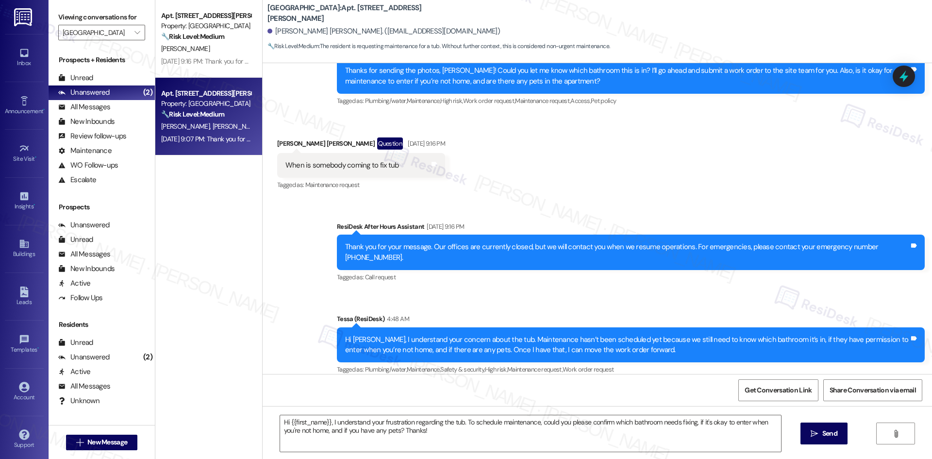
type textarea "Fetching suggested responses. Please feel free to read through the conversation…"
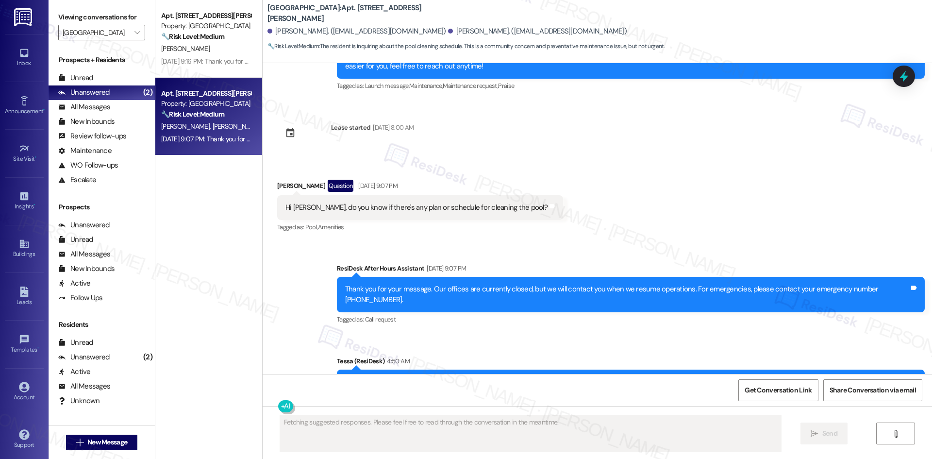
scroll to position [197, 0]
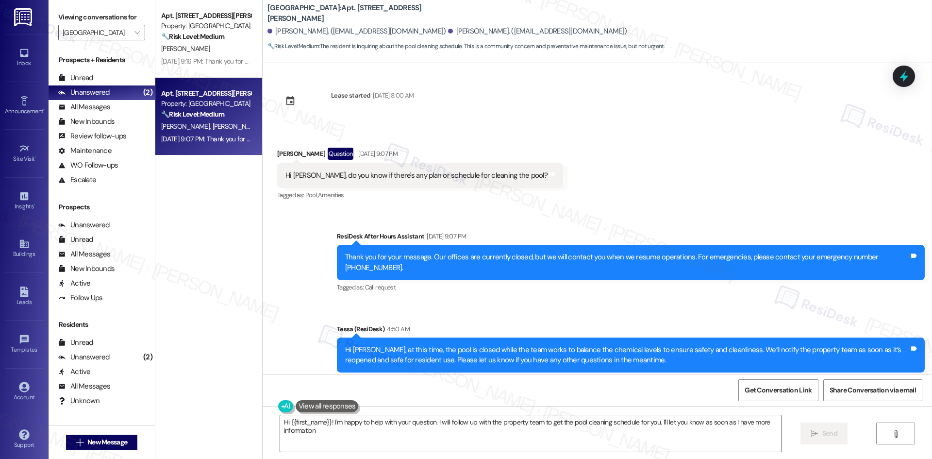
type textarea "Hi {{first_name}}! I'm happy to help with your question. I will follow up with …"
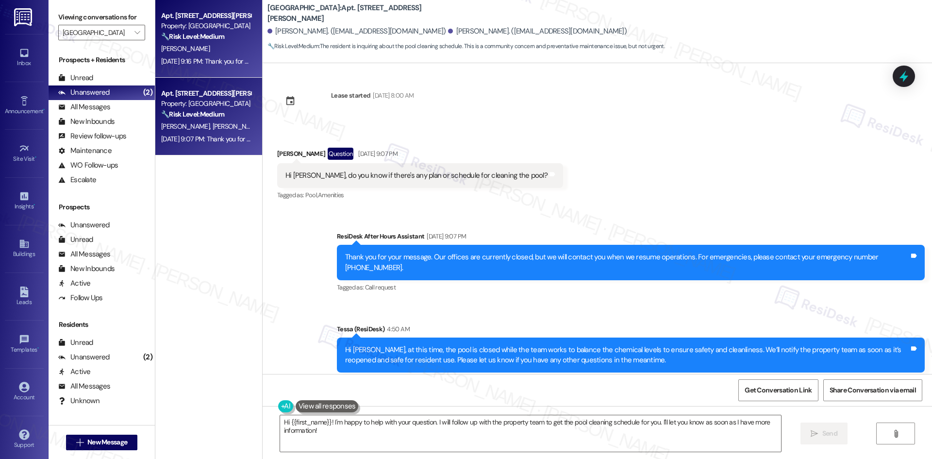
click at [182, 65] on div "[DATE] 9:16 PM: Thank you for your message. Our offices are currently closed, b…" at bounding box center [454, 61] width 586 height 9
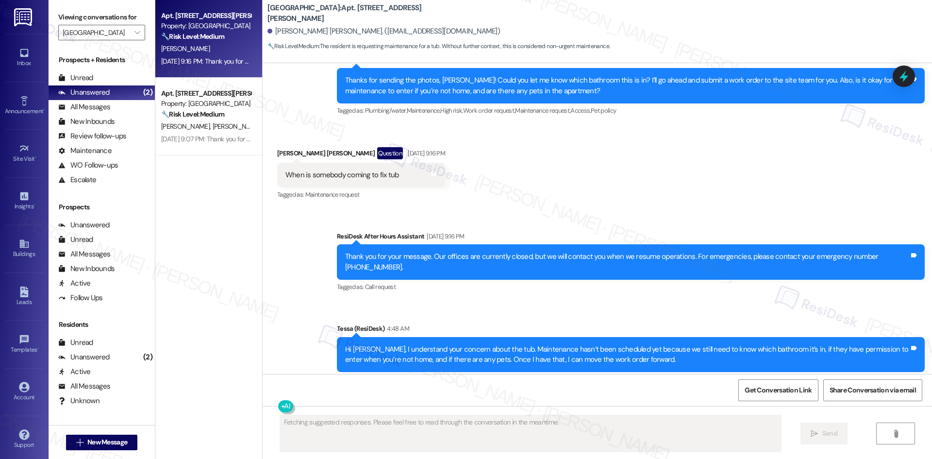
scroll to position [946, 0]
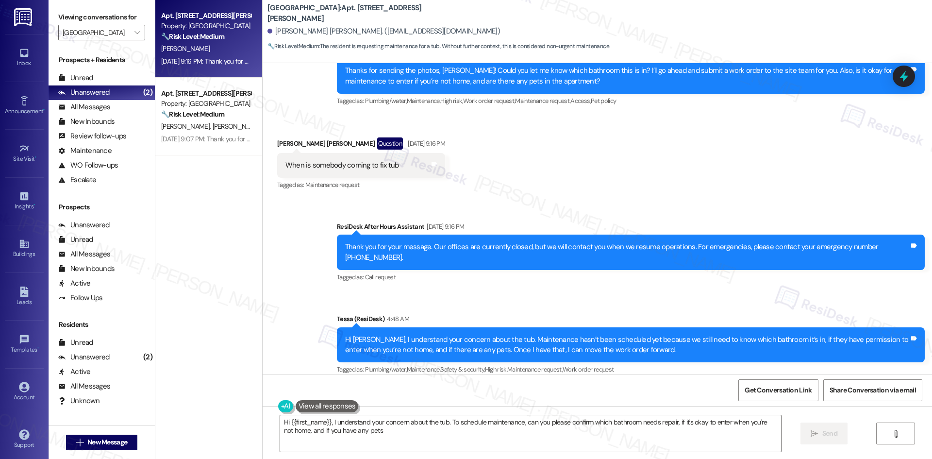
type textarea "Hi {{first_name}}, I understand your concern about the tub. To schedule mainten…"
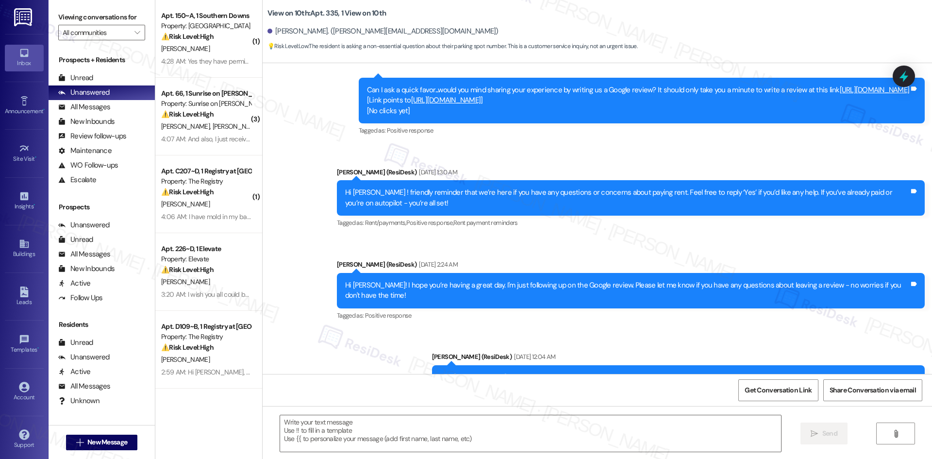
type textarea "Fetching suggested responses. Please feel free to read through the conversation…"
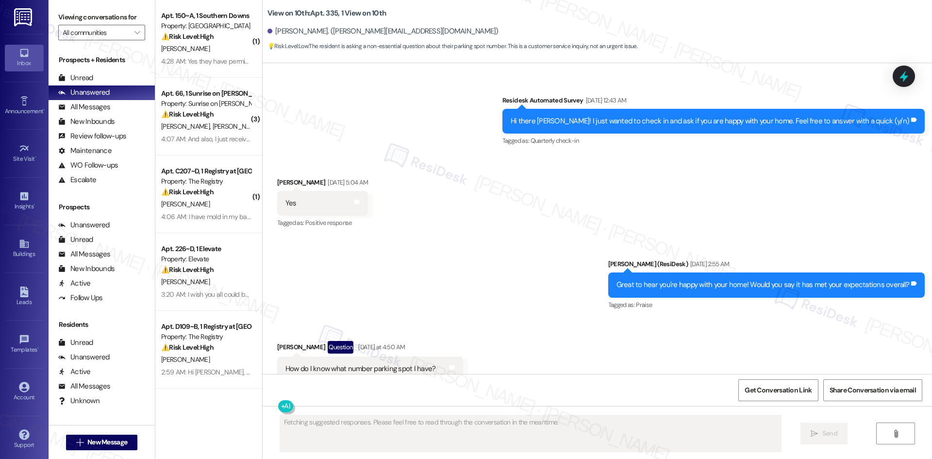
scroll to position [2137, 0]
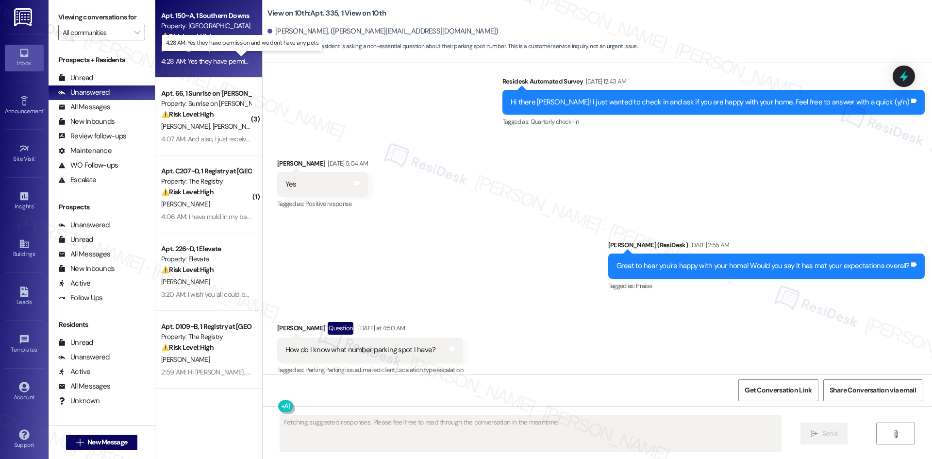
click at [218, 57] on div "4:28 AM: Yes they have permission and we don't have any pets 4:28 AM: Yes they …" at bounding box center [250, 61] width 178 height 9
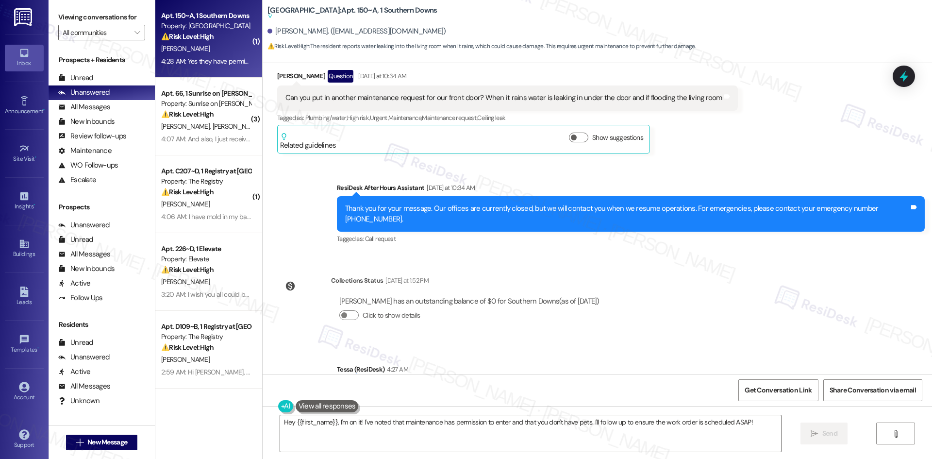
scroll to position [538, 0]
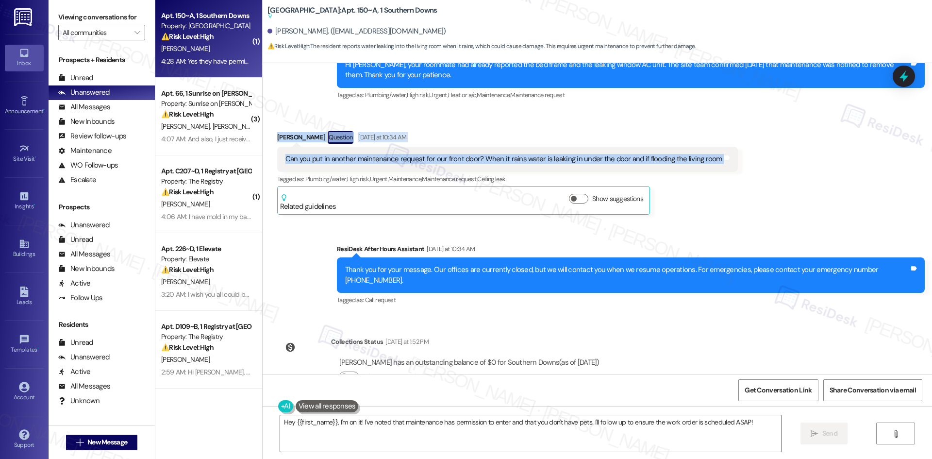
drag, startPoint x: 279, startPoint y: 133, endPoint x: 743, endPoint y: 153, distance: 464.3
click at [743, 153] on div "Received via SMS [PERSON_NAME] Question [DATE] at 10:34 AM Can you put in anoth…" at bounding box center [597, 165] width 669 height 113
copy div "[PERSON_NAME] Question [DATE] at 10:34 AM Can you put in another maintenance re…"
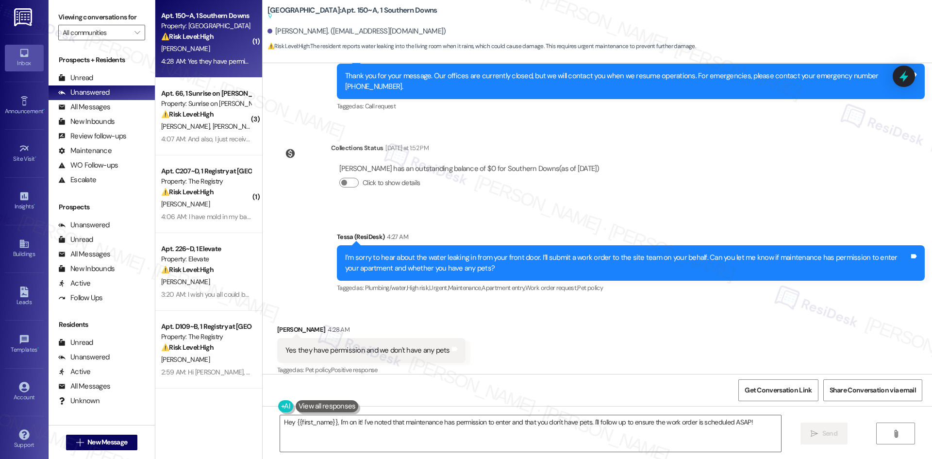
scroll to position [732, 0]
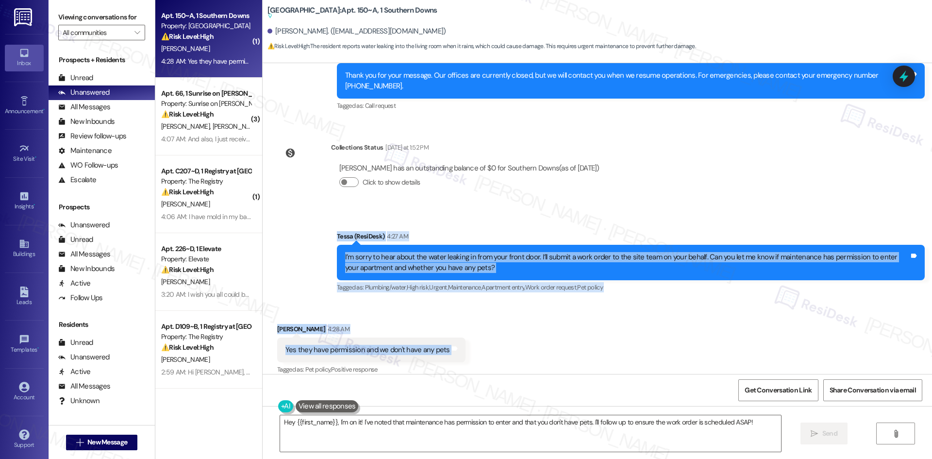
drag, startPoint x: 333, startPoint y: 223, endPoint x: 479, endPoint y: 334, distance: 182.8
click at [479, 334] on div "Lease started [DATE] 8:00 AM Survey, sent via SMS Residesk Automated Survey [DA…" at bounding box center [597, 218] width 669 height 311
copy div "[PERSON_NAME] (ResiDesk) 4:27 AM I’m sorry to hear about the water leaking in f…"
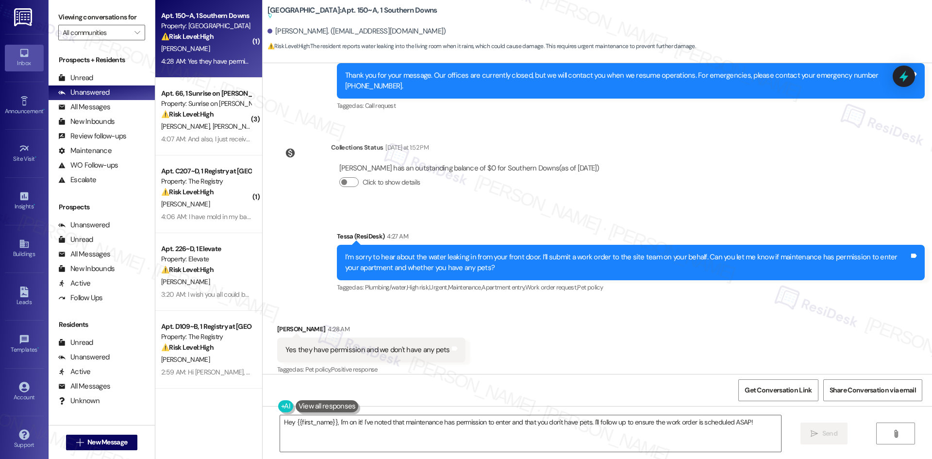
click at [669, 179] on div "Lease started [DATE] 8:00 AM Survey, sent via SMS Residesk Automated Survey [DA…" at bounding box center [597, 218] width 669 height 311
click at [412, 437] on textarea "Hey {{first_name}}, I'm on it! I've noted that maintenance has permission to en…" at bounding box center [530, 433] width 501 height 36
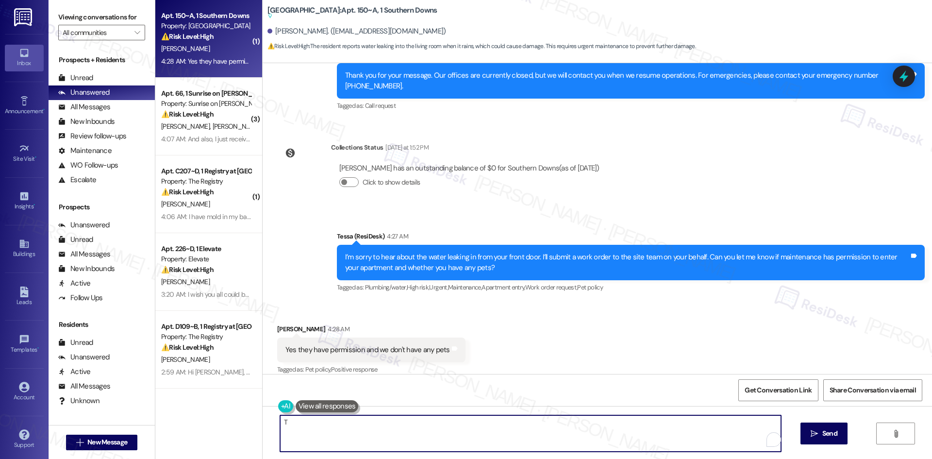
paste textarea "[PERSON_NAME] you for confirming. I’ll let the site team know and get back to y…"
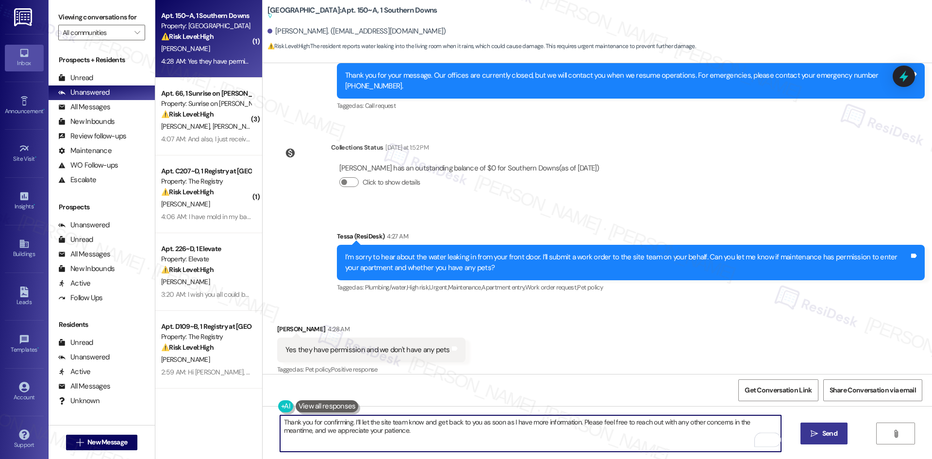
type textarea "Thank you for confirming. I’ll let the site team know and get back to you as so…"
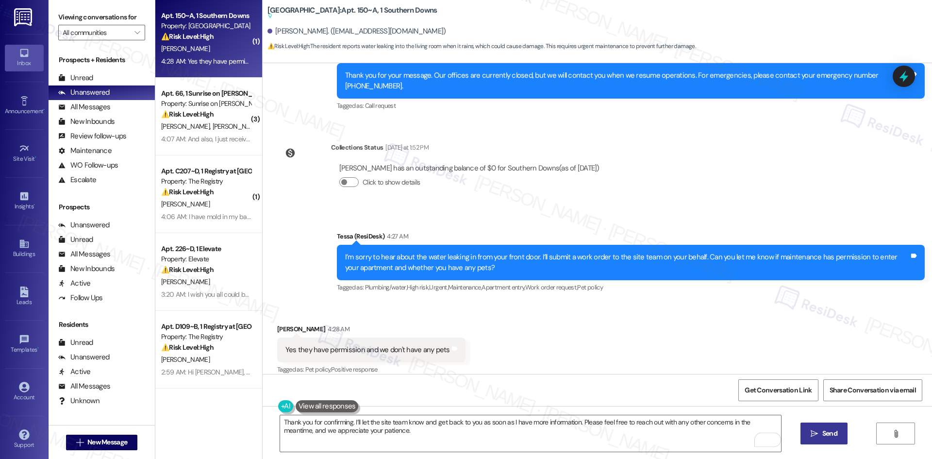
click at [827, 434] on span "Send" at bounding box center [829, 433] width 15 height 10
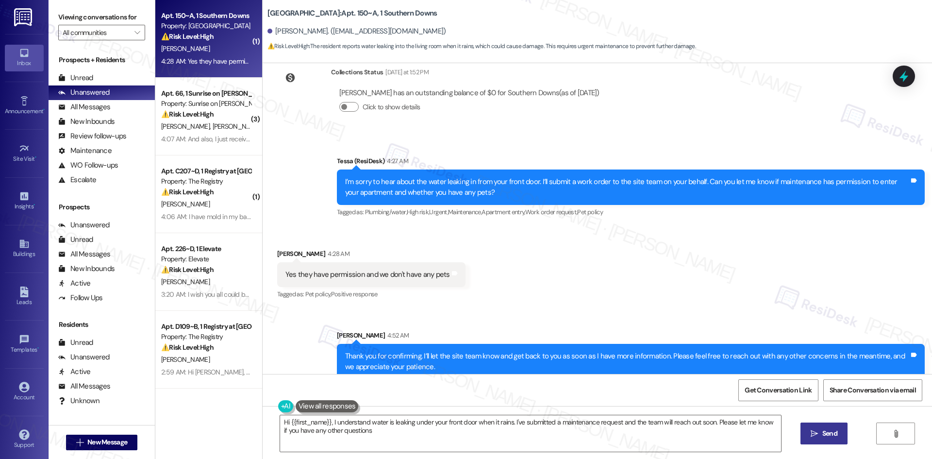
type textarea "Hi {{first_name}}, I understand water is leaking under your front door when it …"
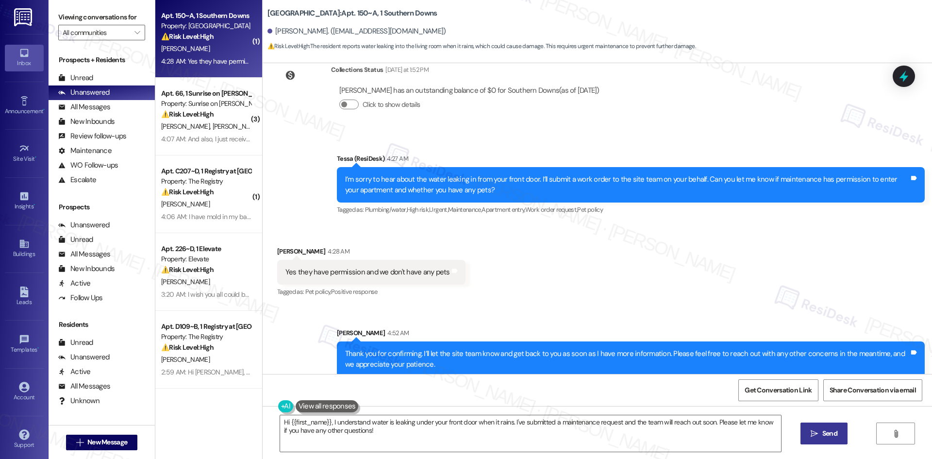
scroll to position [810, 0]
click at [640, 267] on div "Received via SMS [PERSON_NAME] 4:28 AM Yes they have permission and we don't ha…" at bounding box center [597, 265] width 669 height 82
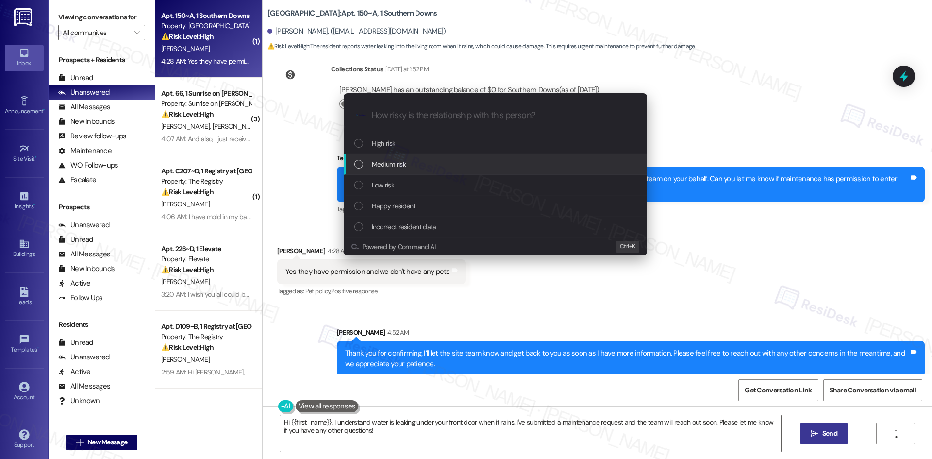
click at [476, 158] on div "Medium risk" at bounding box center [495, 164] width 303 height 21
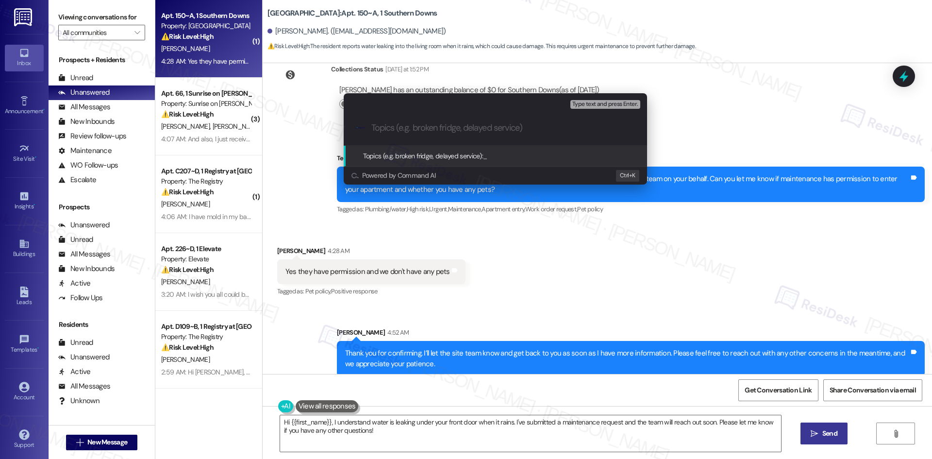
click at [459, 128] on input "Topics (e.g. broken fridge, delayed service)" at bounding box center [502, 128] width 263 height 10
paste input "Front Door Leak Causing Flooding"
click at [622, 237] on div "Escalate Conversation Medium risk Topics (e.g. broken fridge, delayed service) …" at bounding box center [466, 229] width 932 height 459
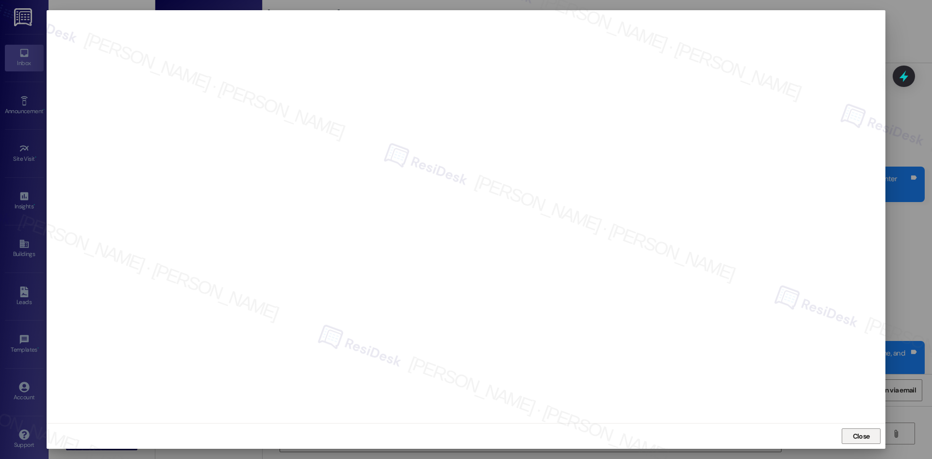
click at [862, 438] on span "Close" at bounding box center [861, 436] width 17 height 10
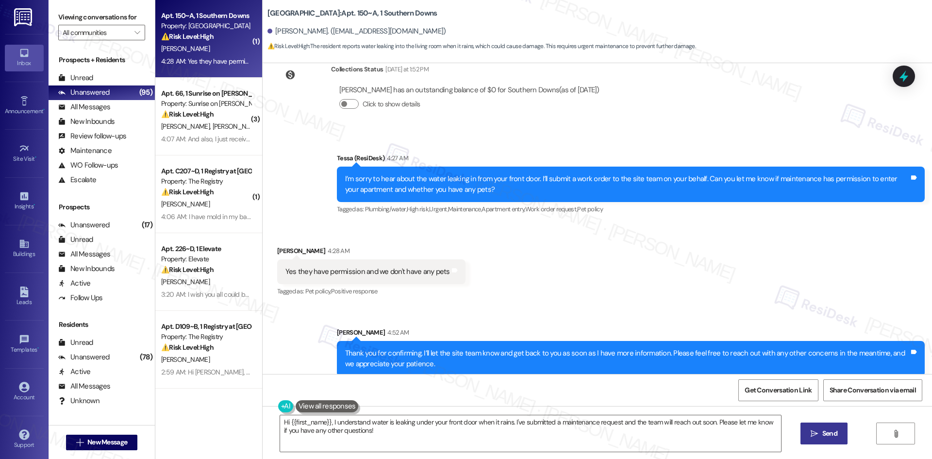
click at [666, 263] on div "Received via SMS [PERSON_NAME] 4:28 AM Yes they have permission and we don't ha…" at bounding box center [597, 265] width 669 height 82
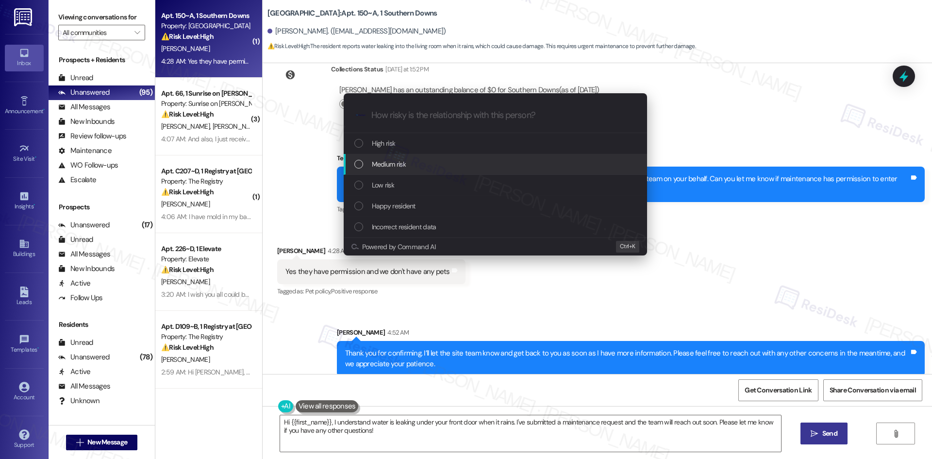
click at [430, 160] on div "Medium risk" at bounding box center [496, 164] width 284 height 11
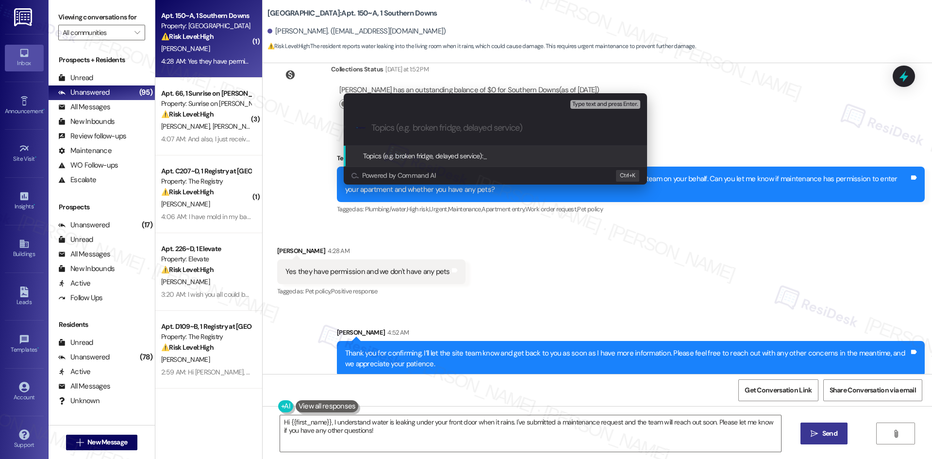
click at [396, 125] on input "Topics (e.g. broken fridge, delayed service)" at bounding box center [502, 128] width 263 height 10
paste input "Front Door Leak Causing Flooding (WO 6779676"
type input "Front Door Leak Causing Flooding (WO 6779676)"
click at [568, 129] on input "Front Door Leak Causing Flooding (WO 6779676)" at bounding box center [499, 128] width 256 height 10
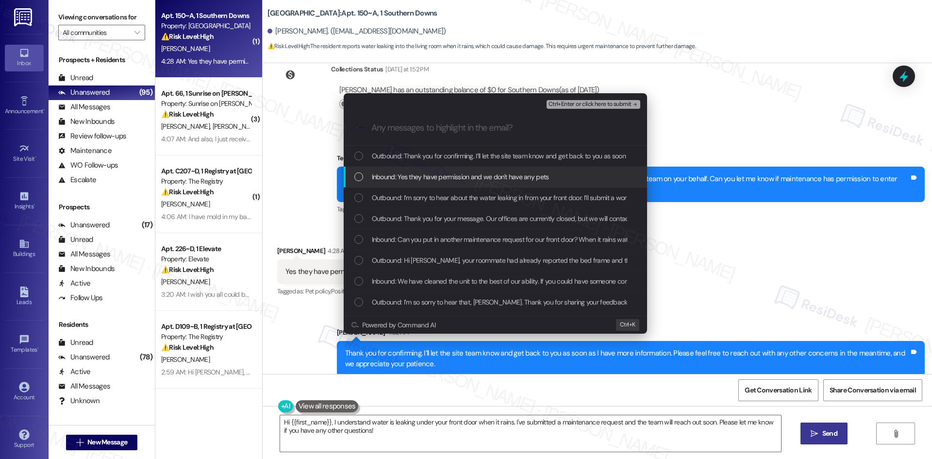
click at [544, 179] on span "Inbound: Yes they have permission and we don't have any pets" at bounding box center [460, 176] width 177 height 11
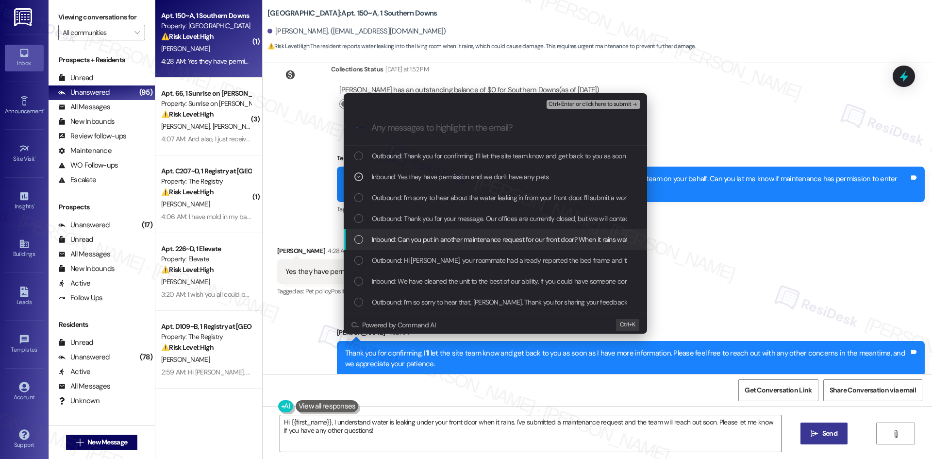
click at [543, 236] on span "Inbound: Can you put in another maintenance request for our front door? When it…" at bounding box center [583, 239] width 423 height 11
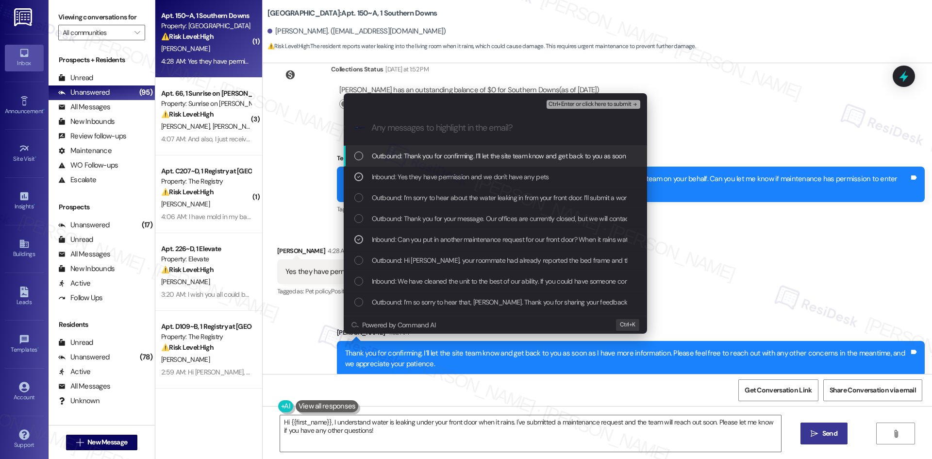
click at [612, 104] on span "Ctrl+Enter or click here to submit" at bounding box center [589, 104] width 83 height 7
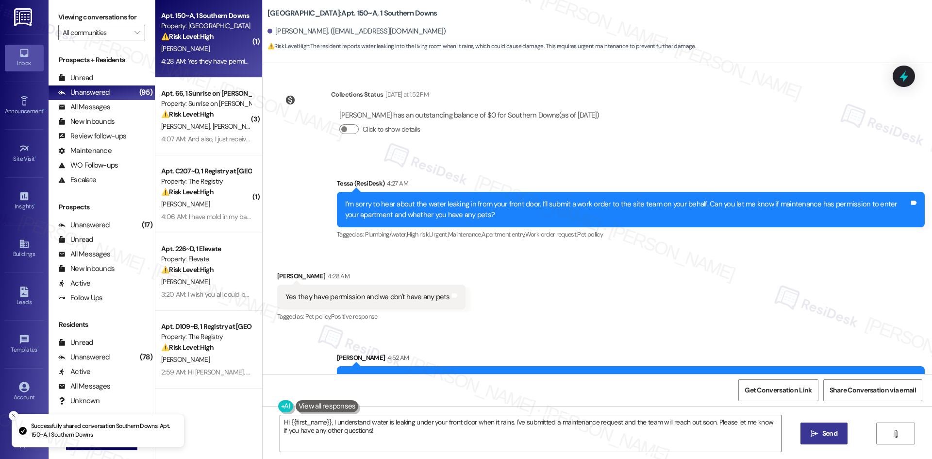
scroll to position [731, 0]
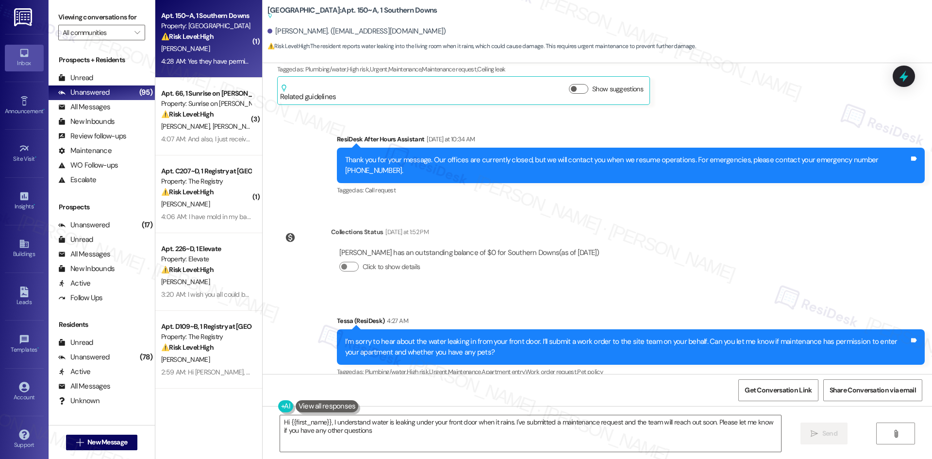
type textarea "Hi {{first_name}}, I understand water is leaking under your front door when it …"
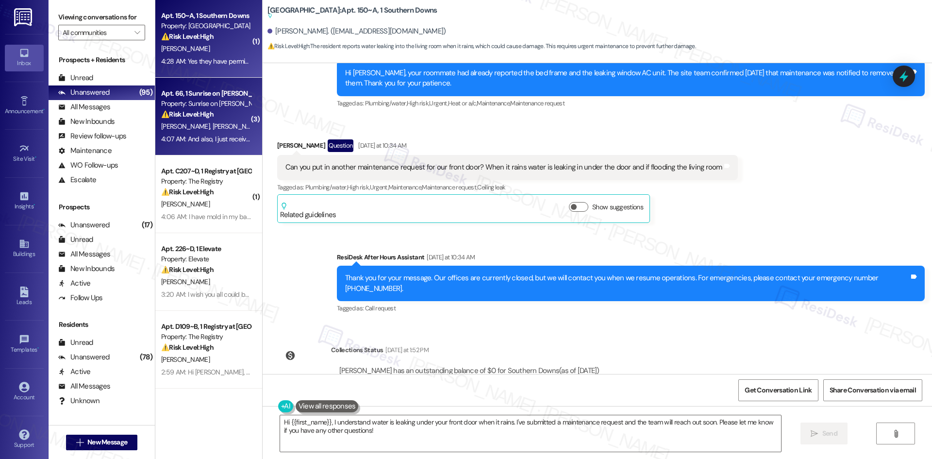
scroll to position [533, 0]
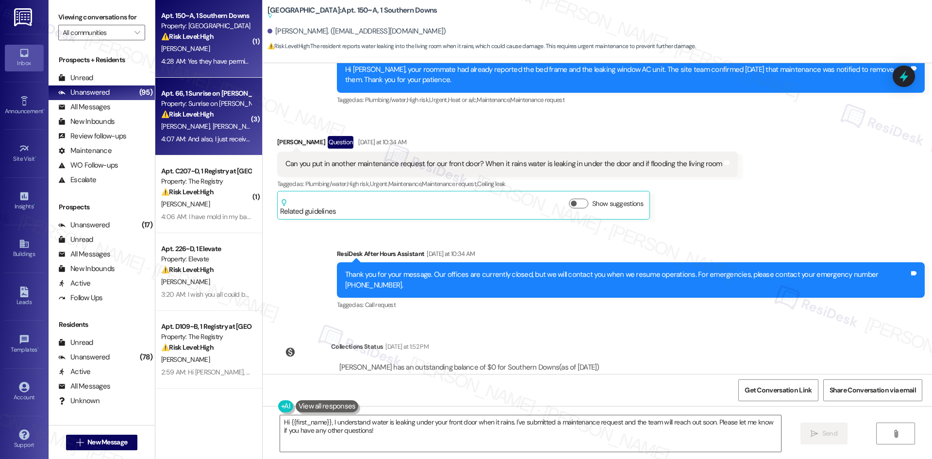
click at [206, 115] on strong "⚠️ Risk Level: High" at bounding box center [187, 114] width 52 height 9
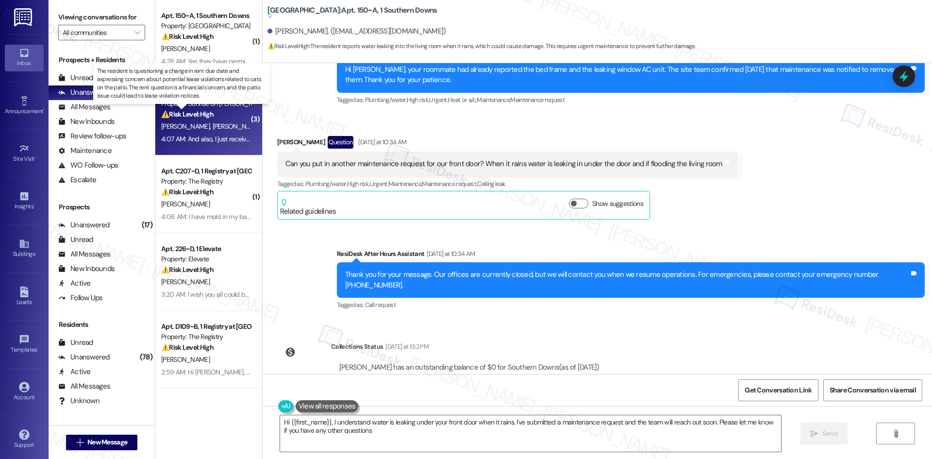
type textarea "Hi {{first_name}}, I understand water is leaking under your front door when it …"
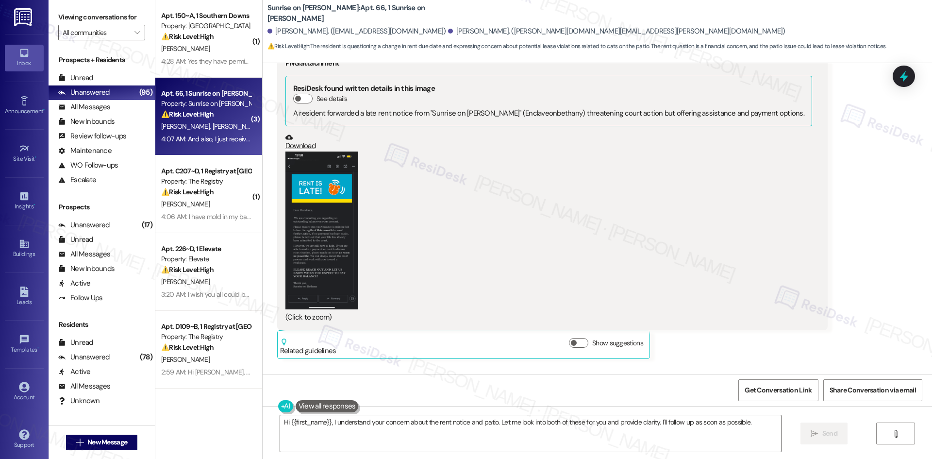
scroll to position [6898, 0]
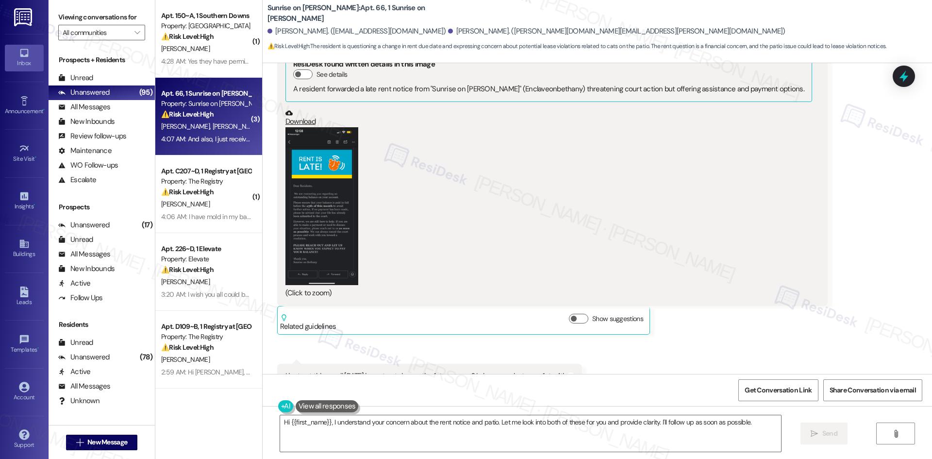
click at [337, 177] on button "Zoom image" at bounding box center [321, 206] width 73 height 158
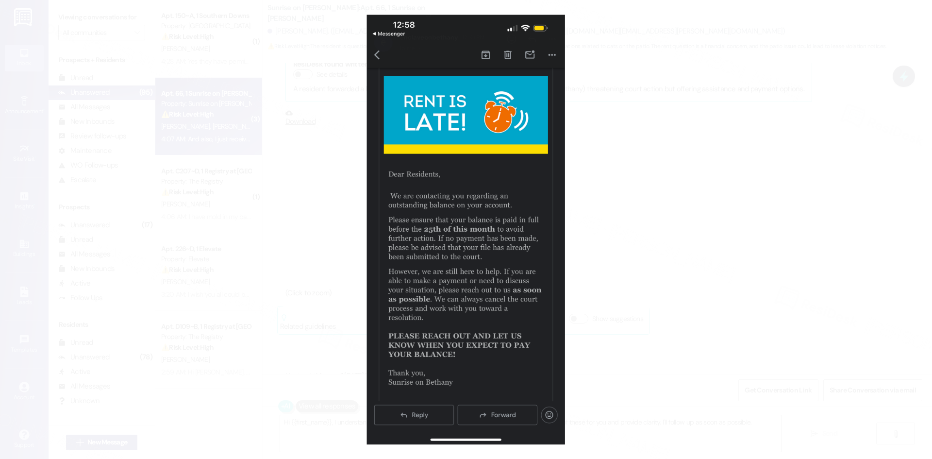
click at [722, 180] on button "Unzoom image" at bounding box center [466, 229] width 932 height 459
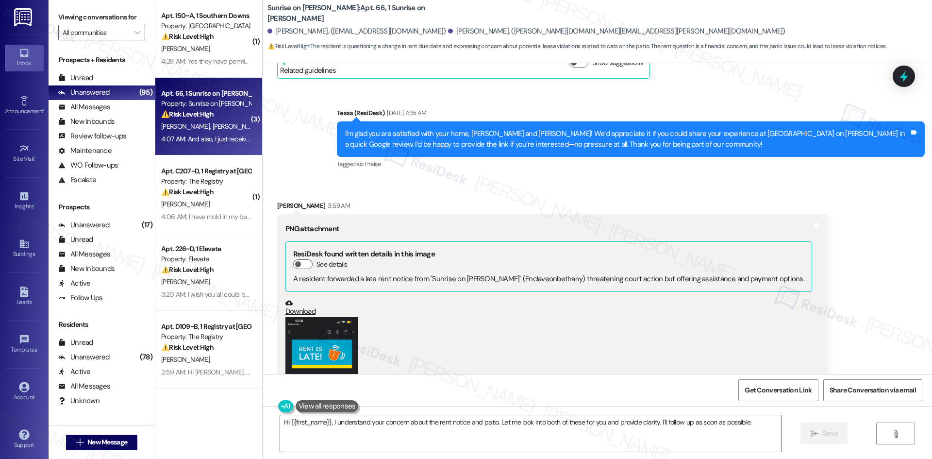
scroll to position [6704, 0]
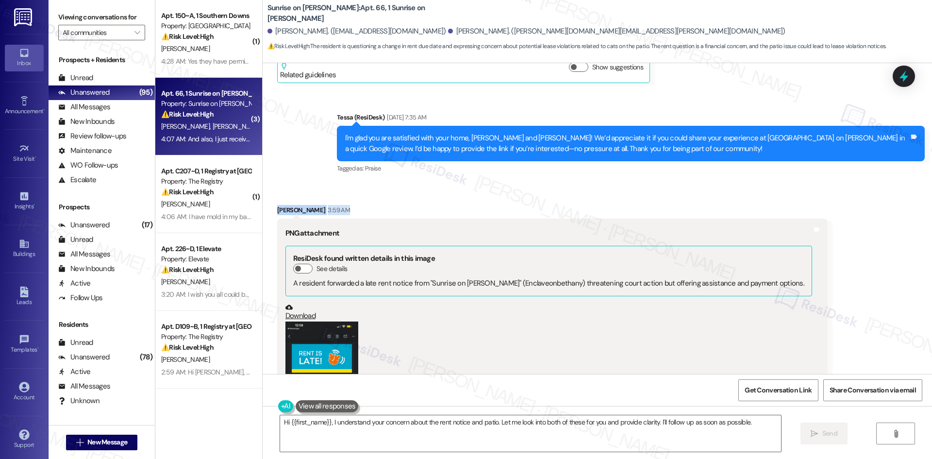
drag, startPoint x: 263, startPoint y: 151, endPoint x: 341, endPoint y: 162, distance: 78.3
click at [341, 197] on div "Received via SMS Daniel Hernandez 3:59 AM PNG attachment ResiDesk found written…" at bounding box center [552, 366] width 565 height 338
copy div "Daniel Hernandez 3:59 AM"
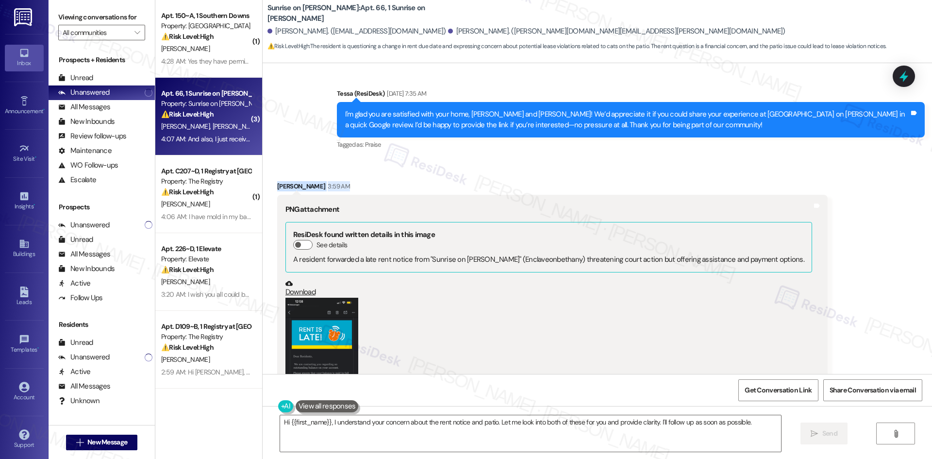
scroll to position [6801, 0]
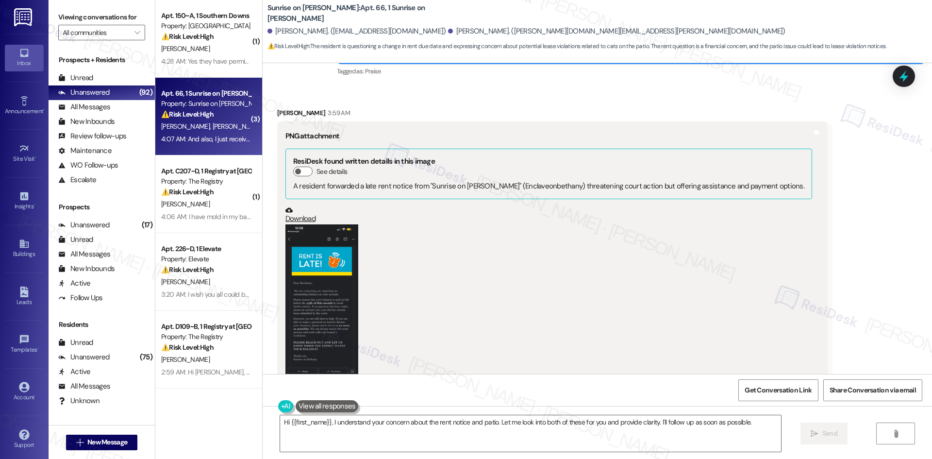
click at [557, 273] on div "(Click to zoom)" at bounding box center [548, 309] width 526 height 171
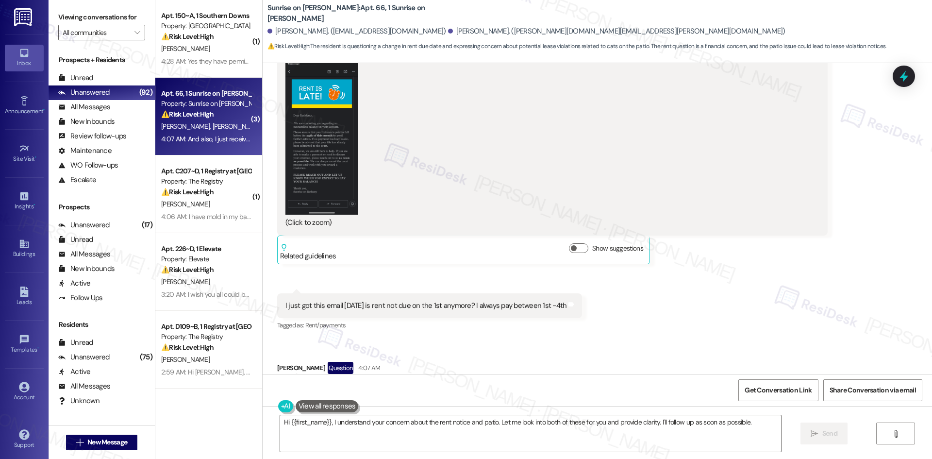
scroll to position [6995, 0]
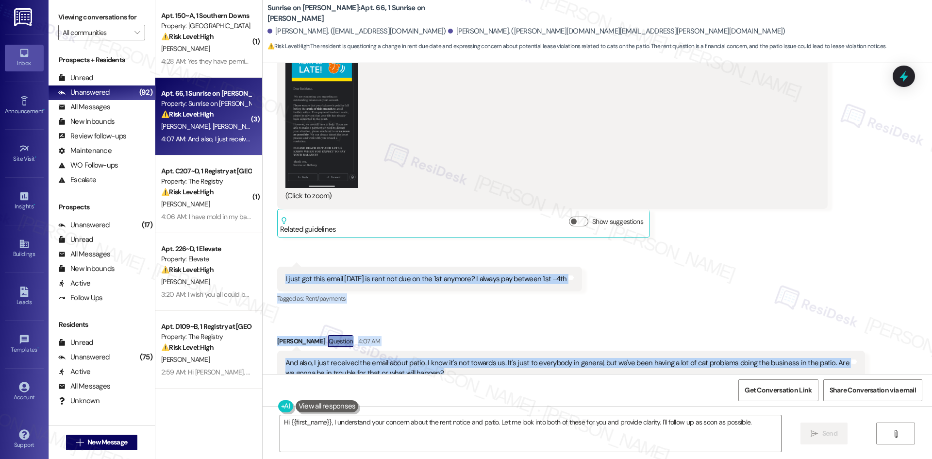
drag, startPoint x: 272, startPoint y: 218, endPoint x: 519, endPoint y: 324, distance: 268.7
click at [519, 324] on div "Received via SMS Daniel Hernandez 3:59 AM PNG attachment ResiDesk found written…" at bounding box center [597, 256] width 669 height 728
copy div "I just got this email today is rent not due on the 1st anymore? I always pay be…"
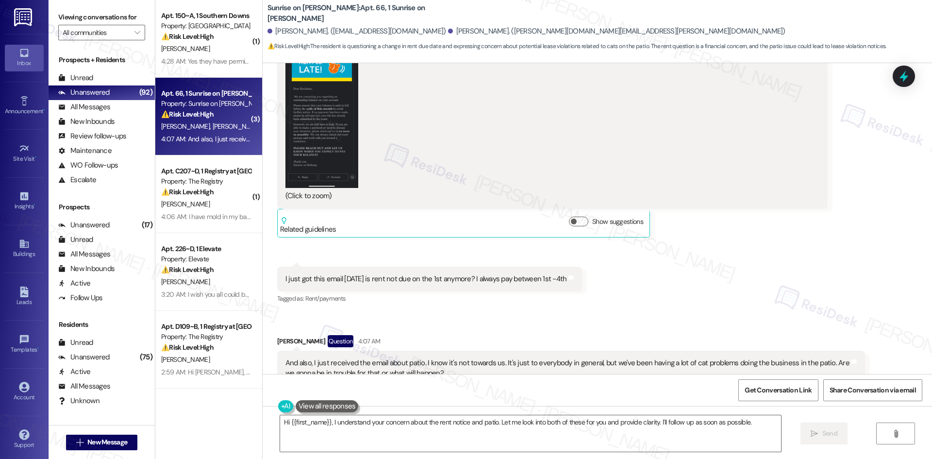
click at [781, 198] on div "Received via SMS Daniel Hernandez 3:59 AM PNG attachment ResiDesk found written…" at bounding box center [597, 256] width 669 height 728
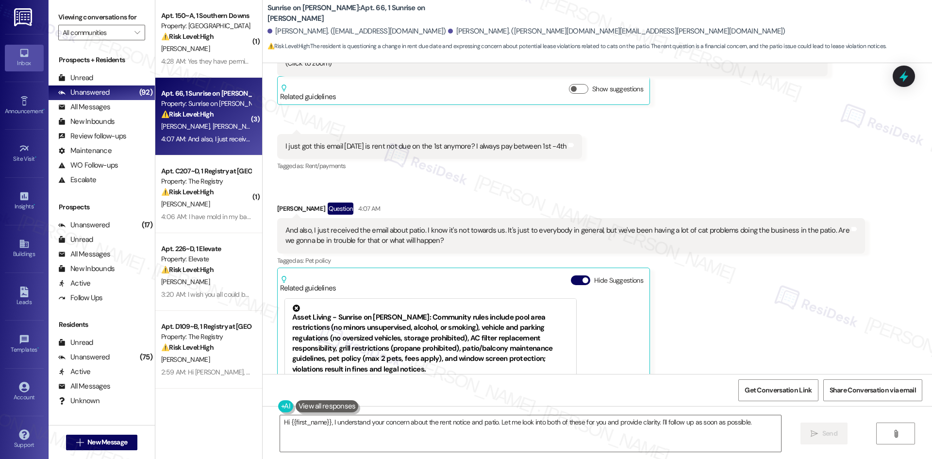
scroll to position [7141, 0]
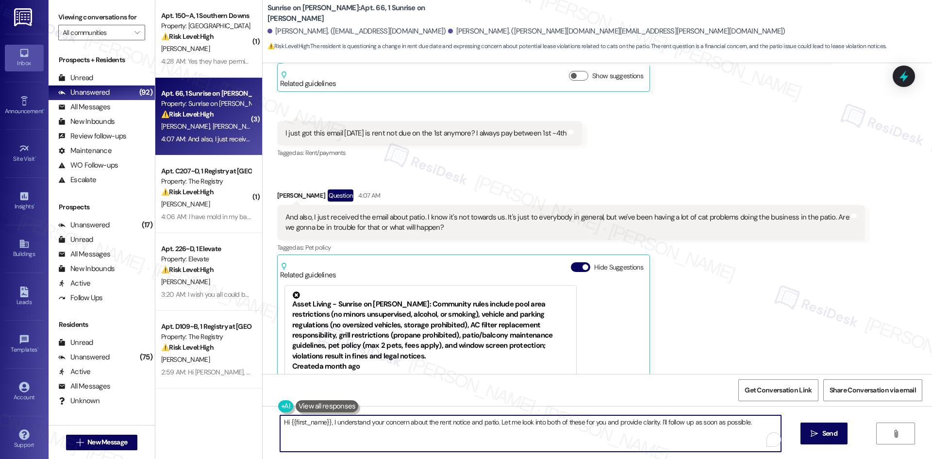
click at [527, 435] on textarea "Hi {{first_name}}, I understand your concern about the rent notice and patio. L…" at bounding box center [530, 433] width 501 height 36
paste textarea "Daniel, thank you for reaching out. I understand your concerns about the rent d…"
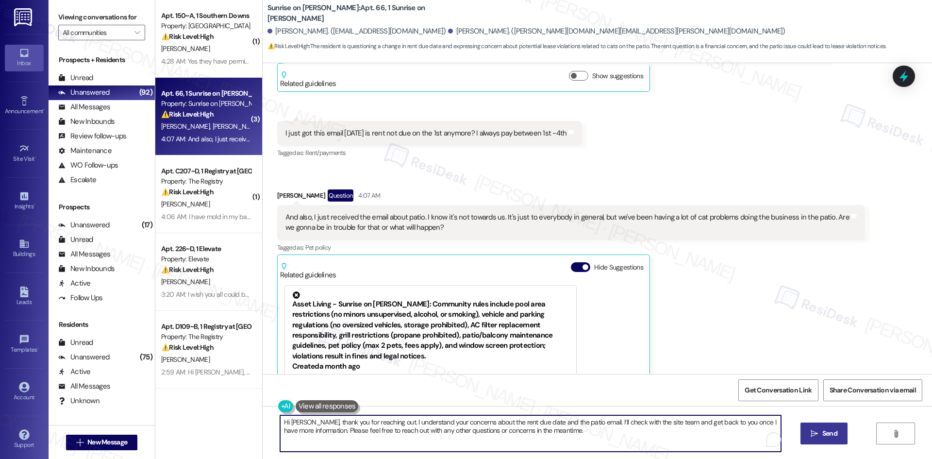
type textarea "Hi Daniel, thank you for reaching out. I understand your concerns about the ren…"
click at [817, 440] on button " Send" at bounding box center [823, 433] width 47 height 22
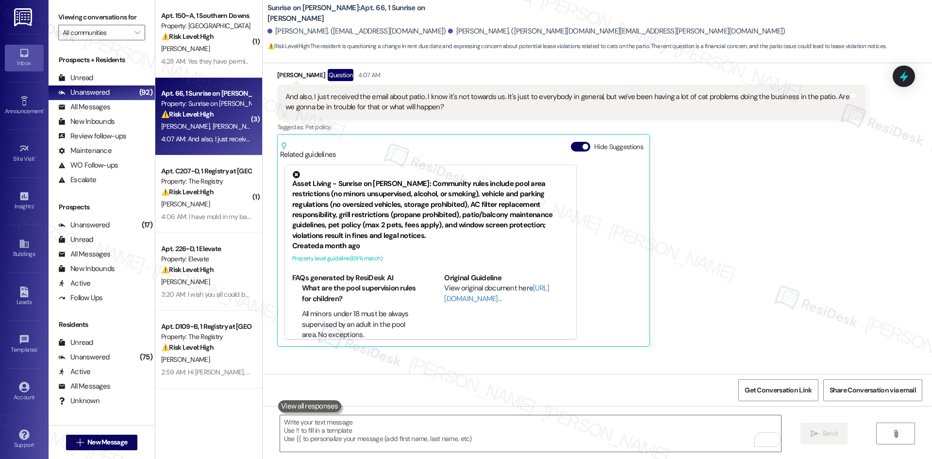
scroll to position [7268, 0]
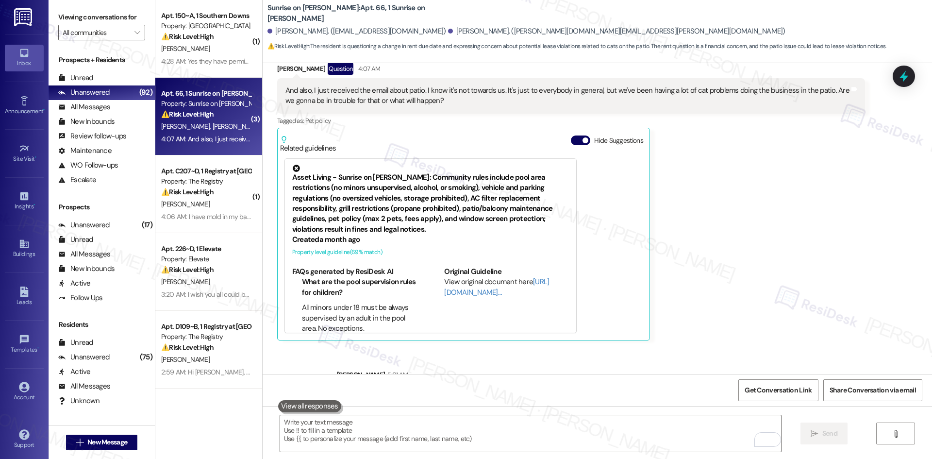
click at [771, 250] on div "Daniel Hernandez Question 4:07 AM And also, I just received the email about pat…" at bounding box center [571, 202] width 588 height 278
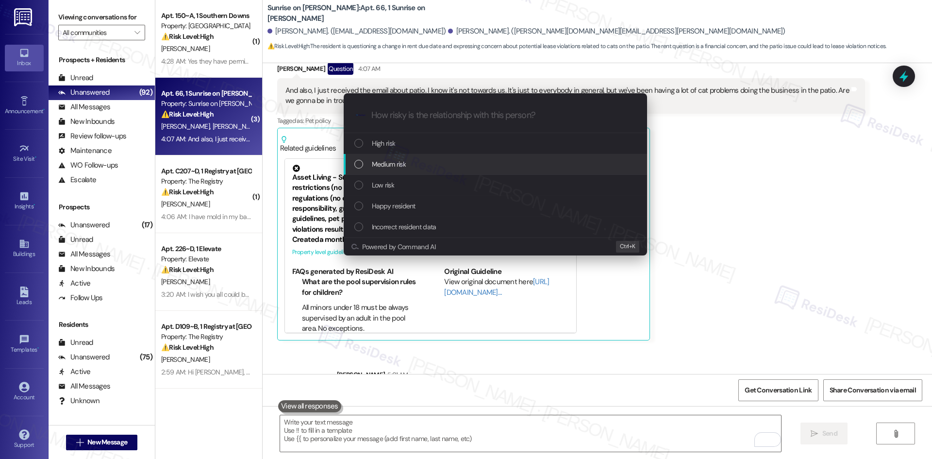
click at [430, 164] on div "Medium risk" at bounding box center [496, 164] width 284 height 11
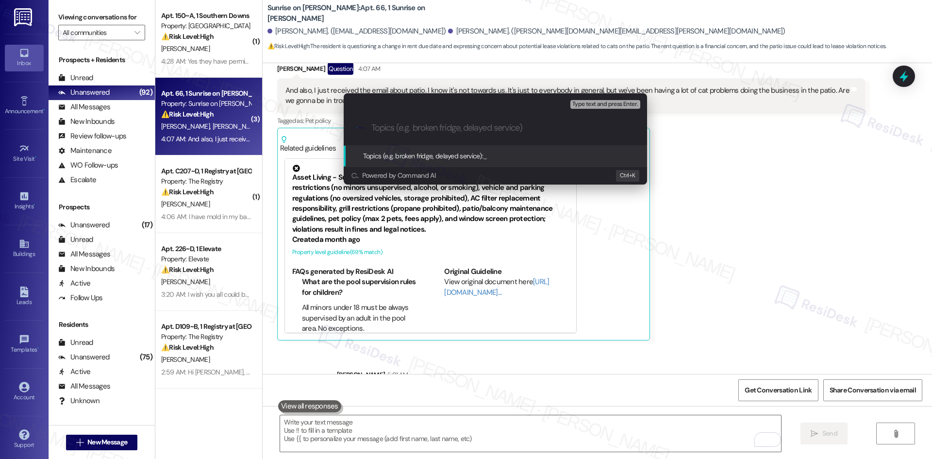
click at [416, 130] on input "Topics (e.g. broken fridge, delayed service)" at bounding box center [502, 128] width 263 height 10
paste input "Rent Due Date & Patio Concern"
type input "Rent Due Date & Patio Concern"
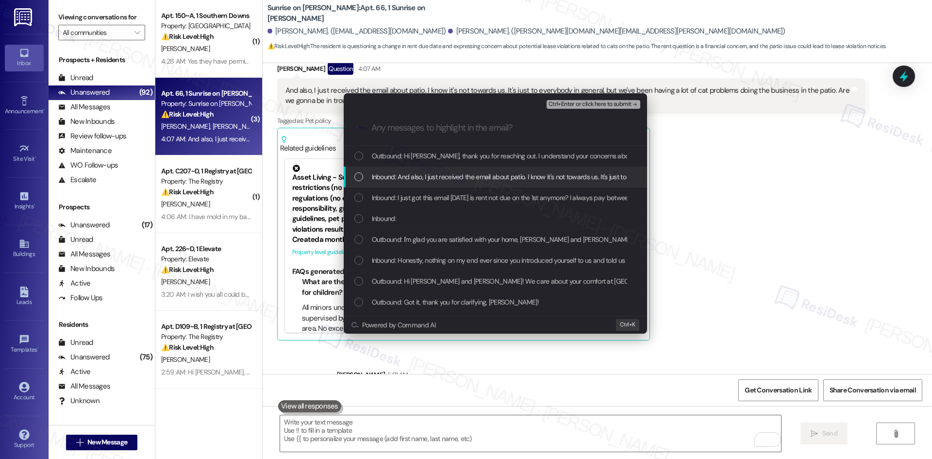
click at [458, 174] on span "Inbound: And also, I just received the email about patio. I know it's not towar…" at bounding box center [716, 176] width 689 height 11
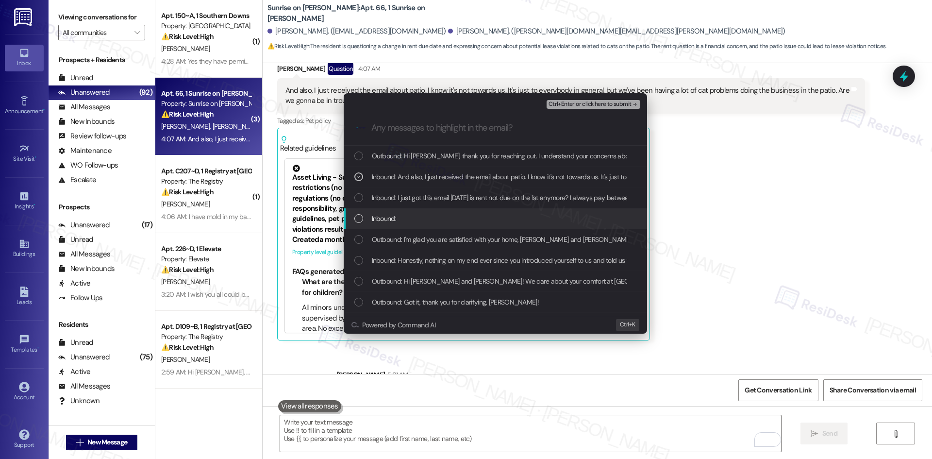
click at [446, 217] on div "Inbound:" at bounding box center [496, 218] width 284 height 11
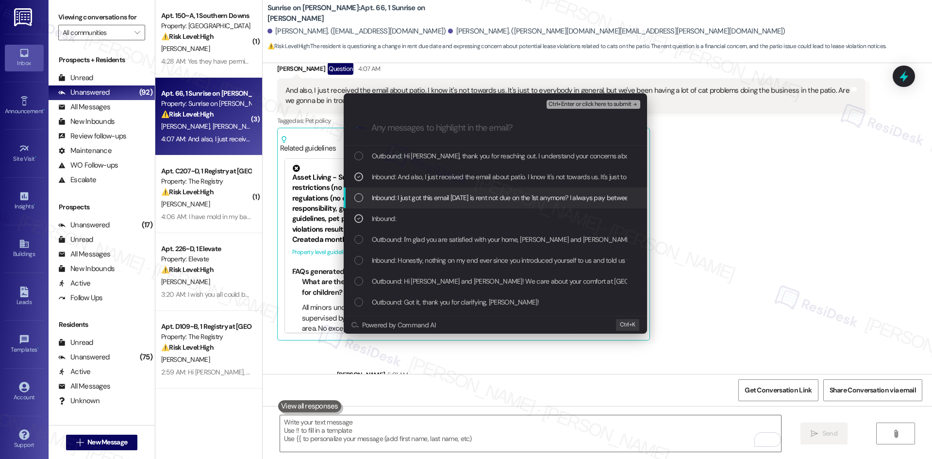
drag, startPoint x: 451, startPoint y: 199, endPoint x: 467, endPoint y: 190, distance: 18.9
click at [451, 199] on span "Inbound: I just got this email today is rent not due on the 1st anymore? I alwa…" at bounding box center [513, 197] width 283 height 11
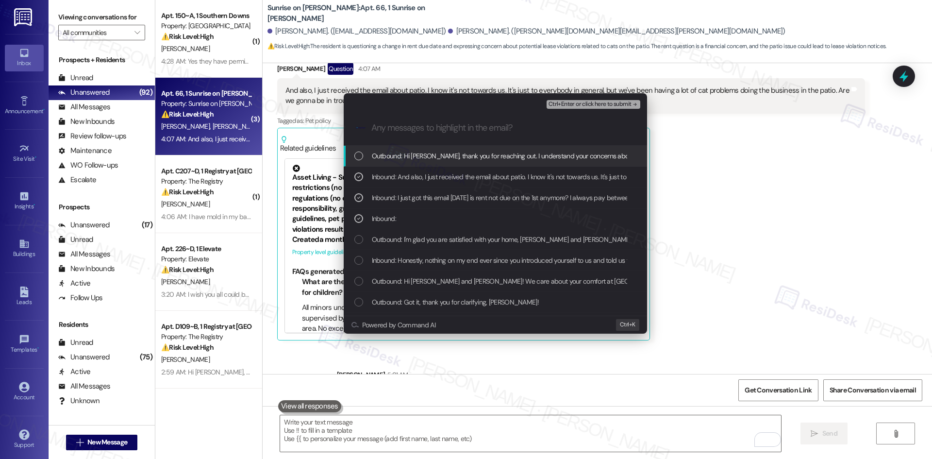
click at [612, 103] on span "Ctrl+Enter or click here to submit" at bounding box center [589, 104] width 83 height 7
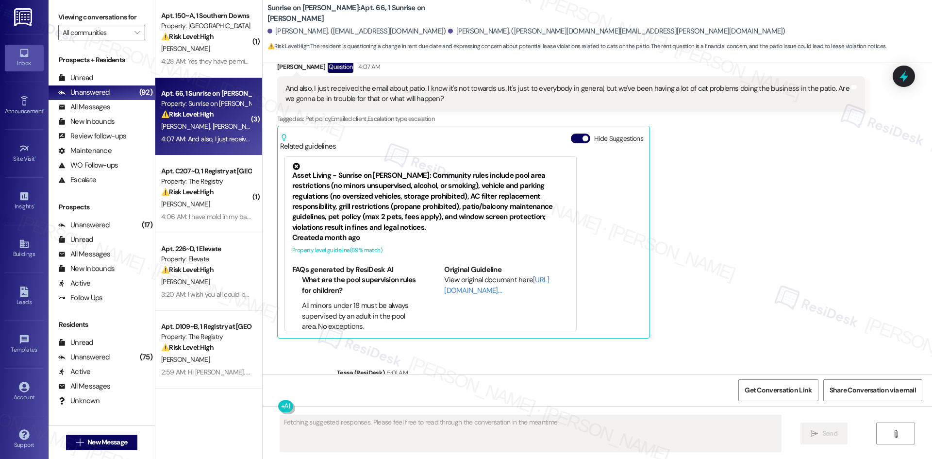
scroll to position [7282, 0]
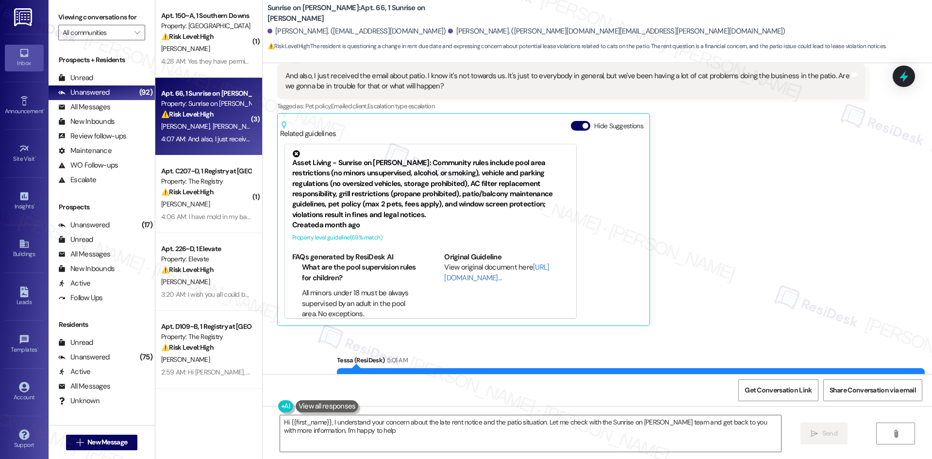
type textarea "Hi {{first_name}}, I understand your concern about the late rent notice and the…"
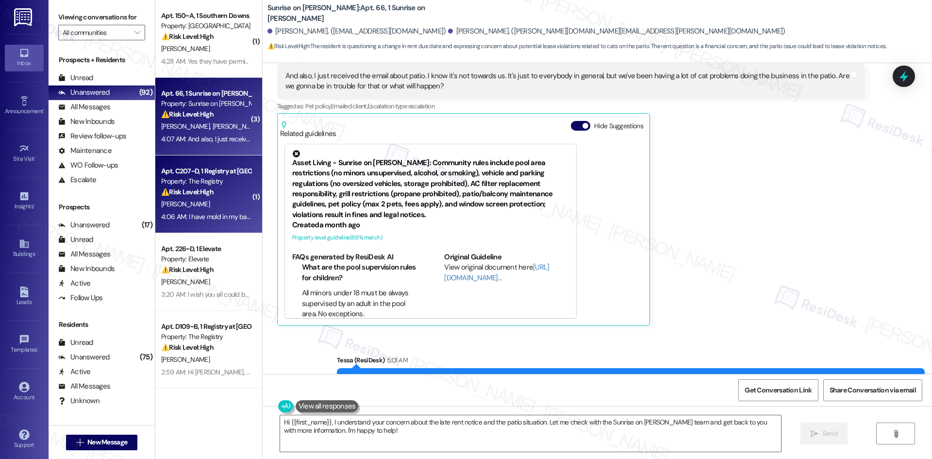
click at [218, 202] on div "[PERSON_NAME]" at bounding box center [206, 204] width 92 height 12
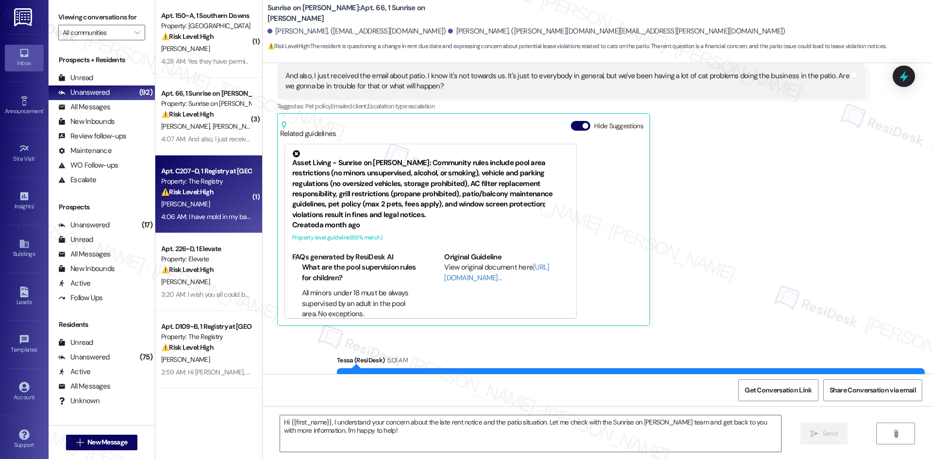
type textarea "Fetching suggested responses. Please feel free to read through the conversation…"
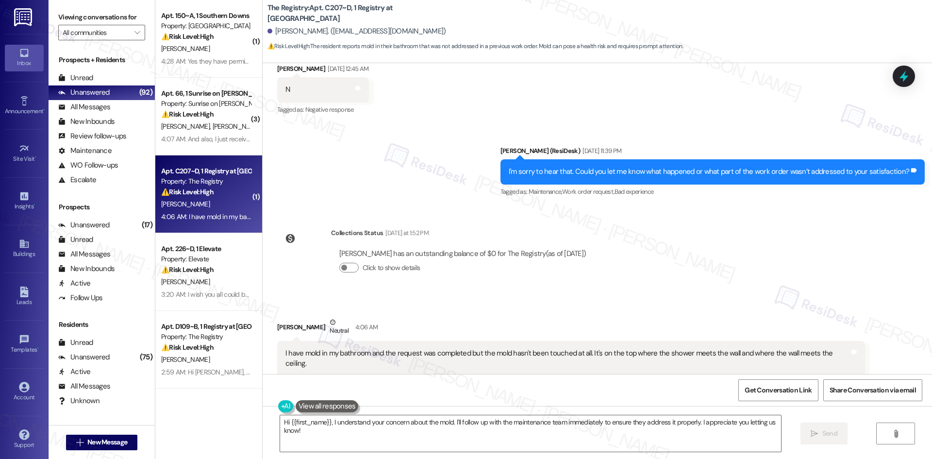
scroll to position [2223, 0]
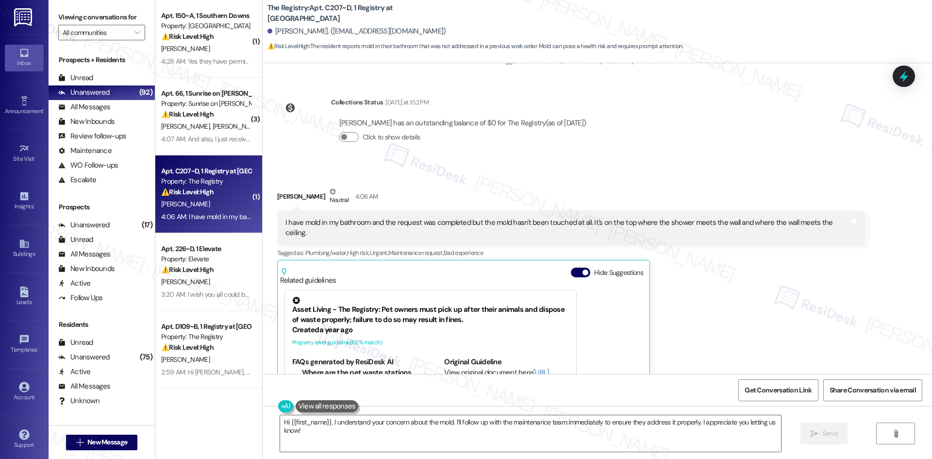
click at [720, 256] on div "Elizabeth Lester Neutral 4:06 AM I have mold in my bathroom and the request was…" at bounding box center [571, 326] width 588 height 281
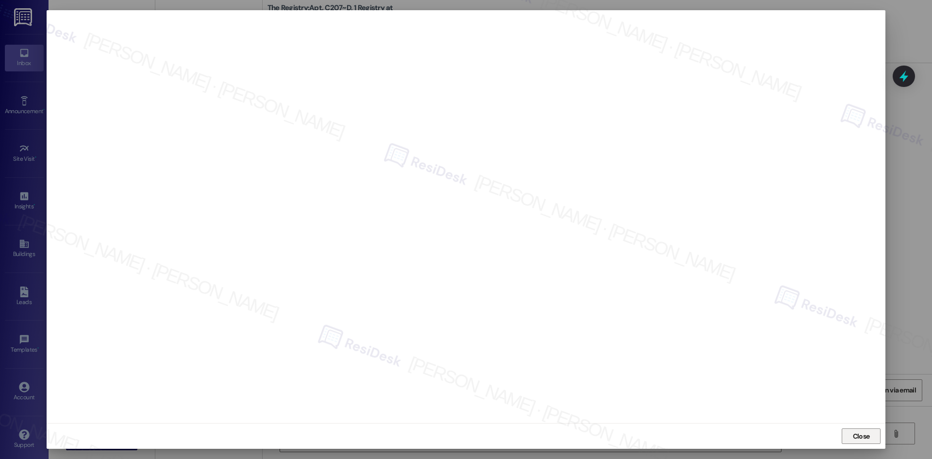
click at [868, 436] on span "Close" at bounding box center [861, 436] width 17 height 10
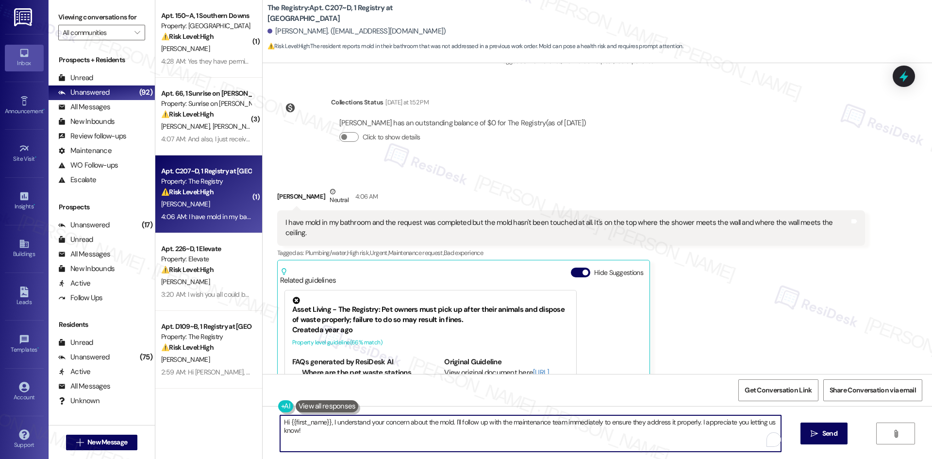
click at [355, 434] on textarea "Hi {{first_name}}, I understand your concern about the mold. I'll follow up wit…" at bounding box center [530, 433] width 501 height 36
paste textarea "6733019"
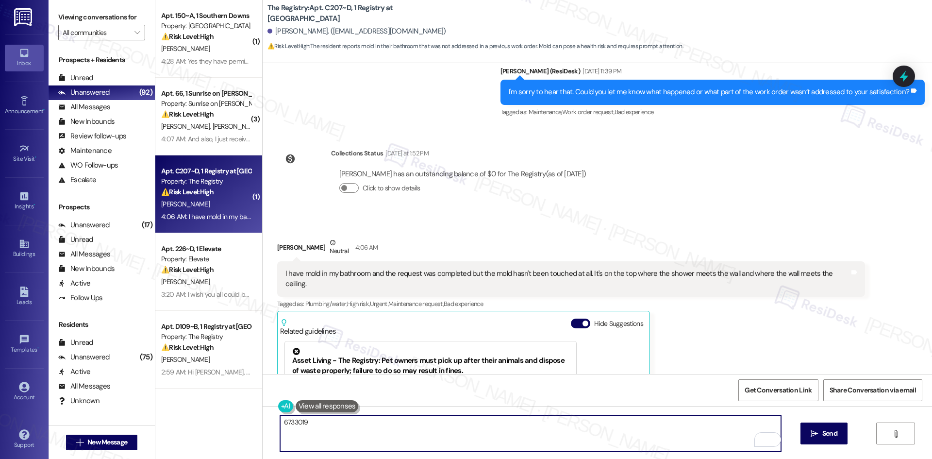
scroll to position [2174, 0]
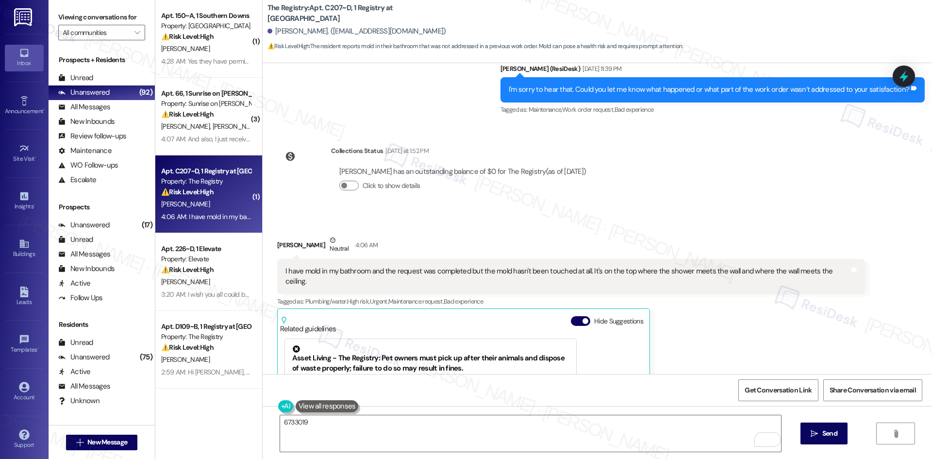
click at [699, 301] on div "Elizabeth Lester Neutral 4:06 AM I have mold in my bathroom and the request was…" at bounding box center [571, 375] width 588 height 281
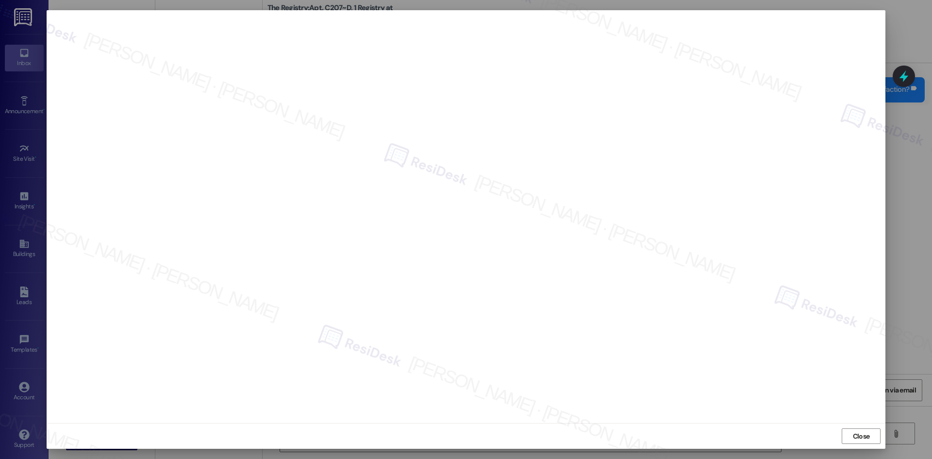
drag, startPoint x: 868, startPoint y: 439, endPoint x: 804, endPoint y: 415, distance: 67.9
click at [867, 439] on span "Close" at bounding box center [861, 436] width 17 height 10
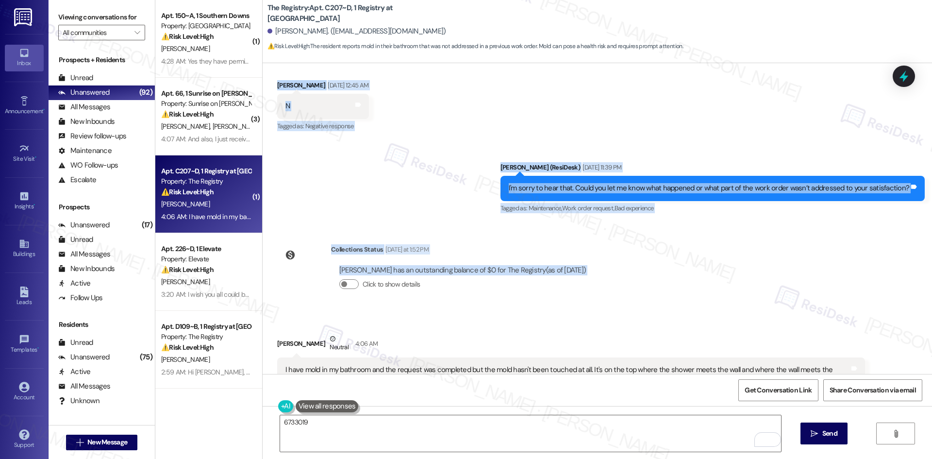
scroll to position [2077, 0]
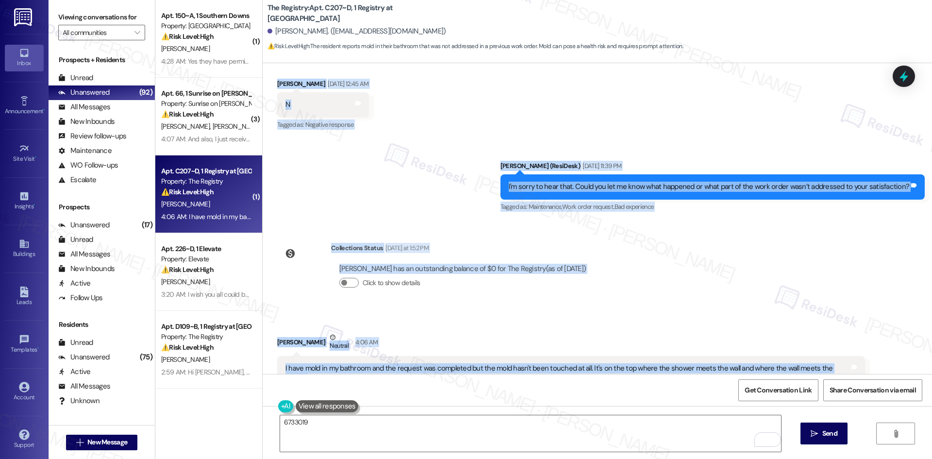
drag, startPoint x: 377, startPoint y: 127, endPoint x: 891, endPoint y: 331, distance: 553.4
click at [891, 331] on div "WO Opened request: dishwasher ... Aug 19, 2023 at 11:47 PM Status : New Show de…" at bounding box center [597, 218] width 669 height 311
copy div "Residesk Automated Survey Aug 19, 2025 at 12:45 AM Hi Elizabeth! I'm checking i…"
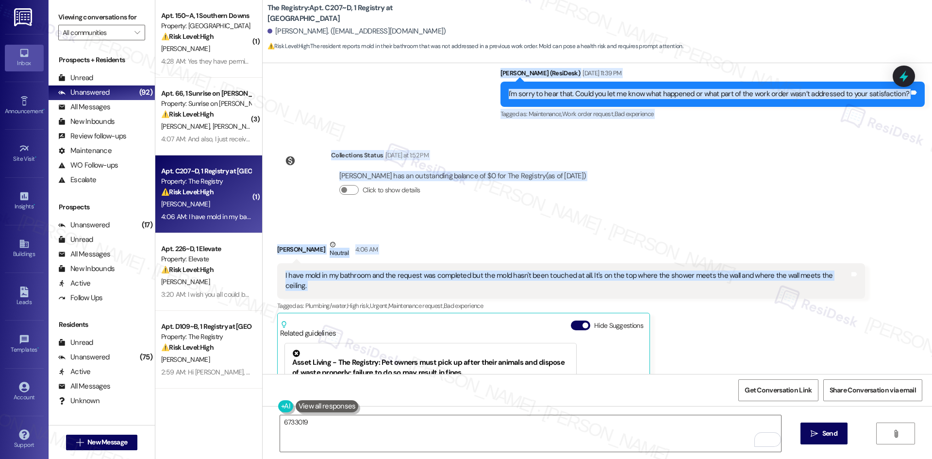
scroll to position [2174, 0]
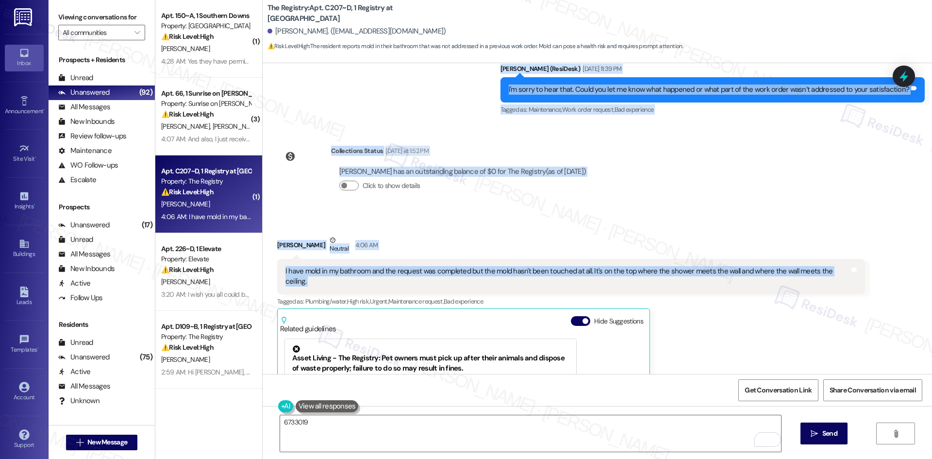
click at [724, 213] on div "Received via SMS Elizabeth Lester Neutral 4:06 AM I have mold in my bathroom an…" at bounding box center [597, 368] width 669 height 310
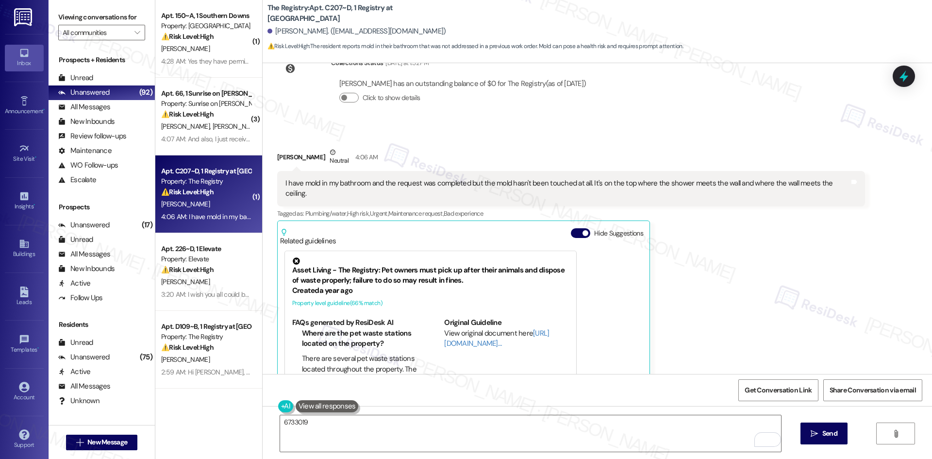
scroll to position [2272, 0]
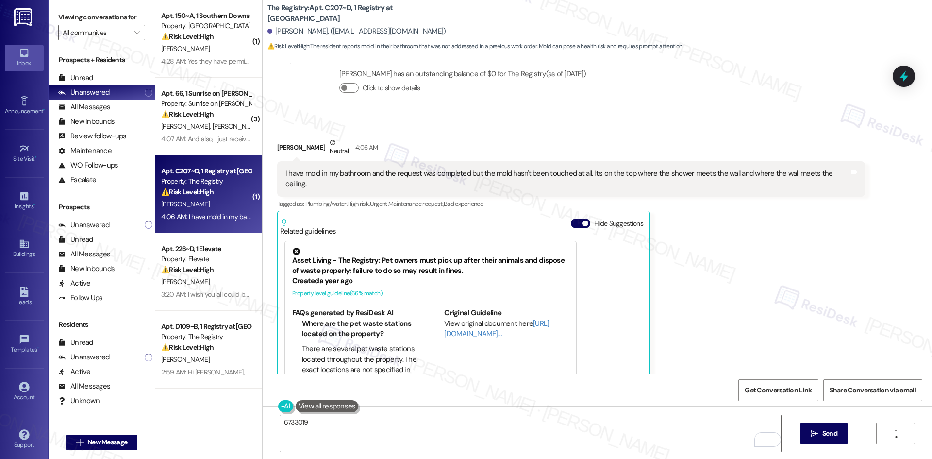
click at [728, 243] on div "Elizabeth Lester Neutral 4:06 AM I have mold in my bathroom and the request was…" at bounding box center [571, 277] width 588 height 281
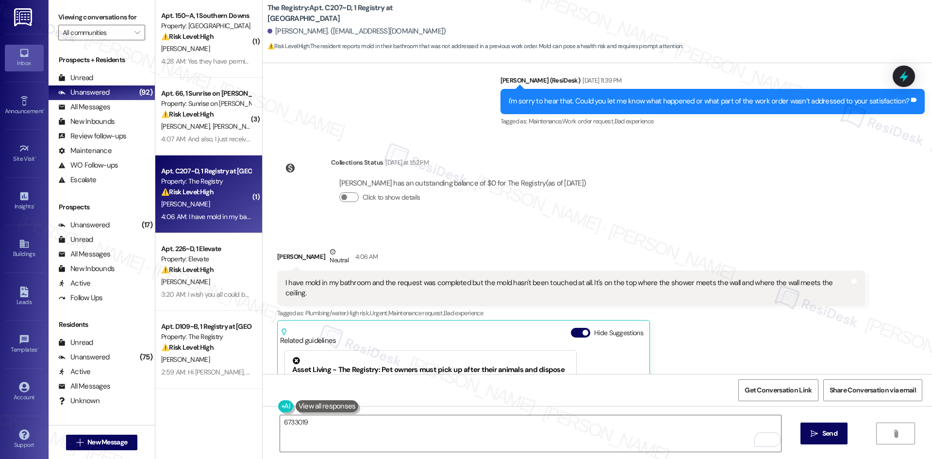
scroll to position [2223, 0]
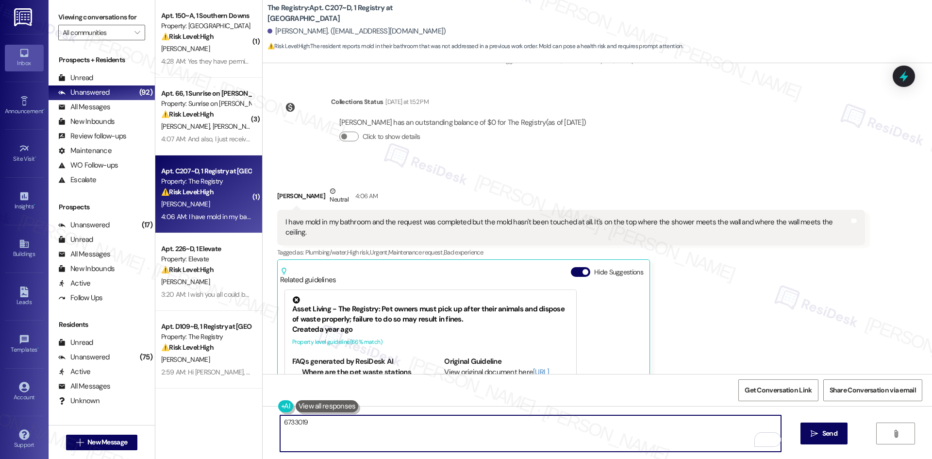
click at [482, 429] on textarea "6733019" at bounding box center [530, 433] width 501 height 36
paste textarea "hank you for following up. I understand your concern since the bathroom work do…"
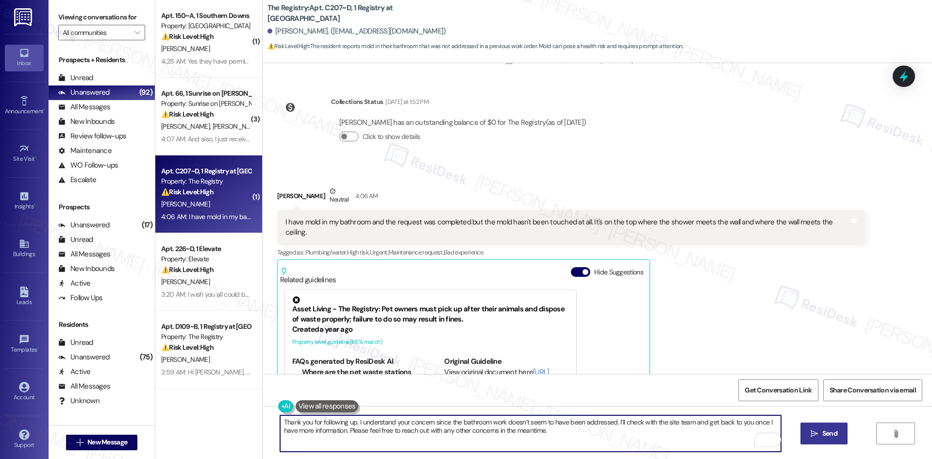
type textarea "Thank you for following up. I understand your concern since the bathroom work d…"
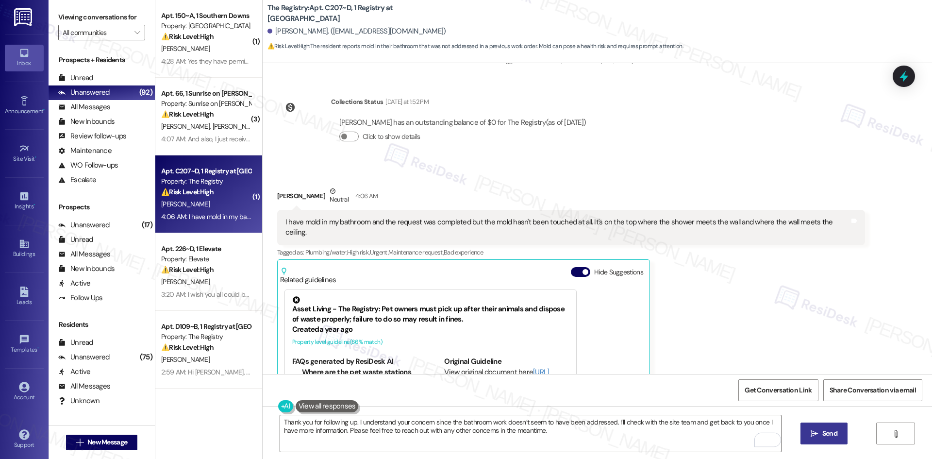
click at [806, 431] on button " Send" at bounding box center [823, 433] width 47 height 22
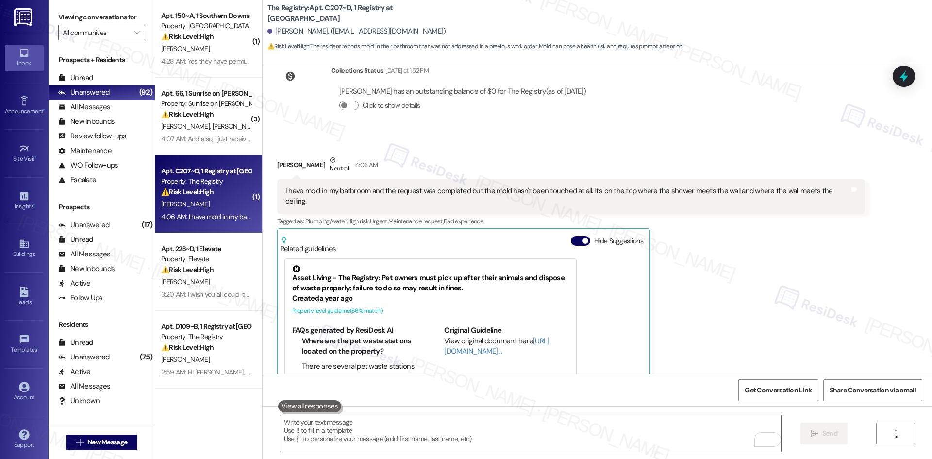
scroll to position [2271, 0]
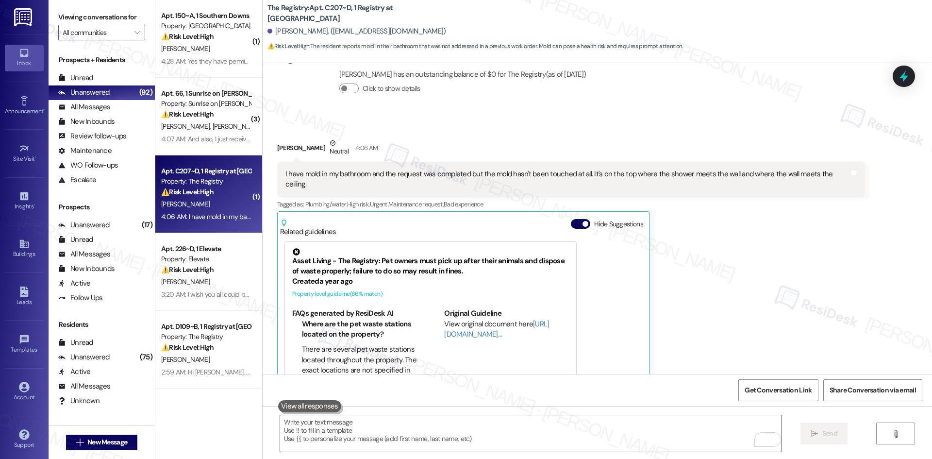
click at [747, 230] on div "Elizabeth Lester Neutral 4:06 AM I have mold in my bathroom and the request was…" at bounding box center [571, 278] width 588 height 281
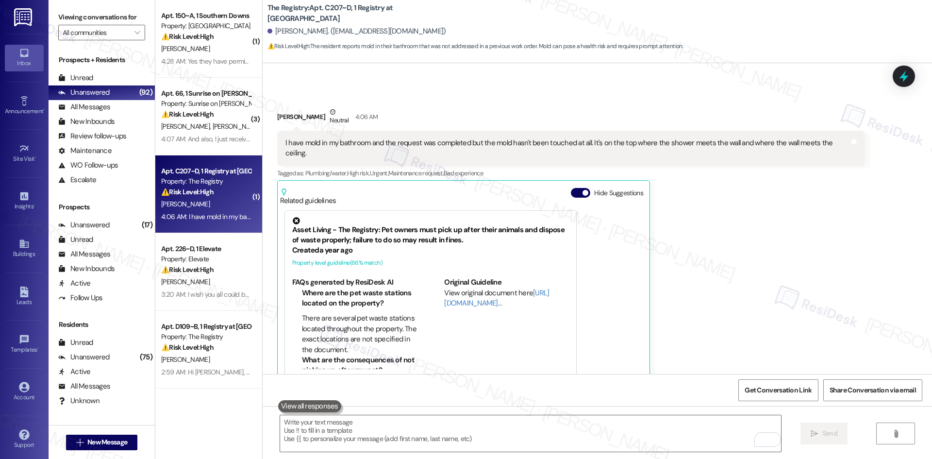
scroll to position [2350, 0]
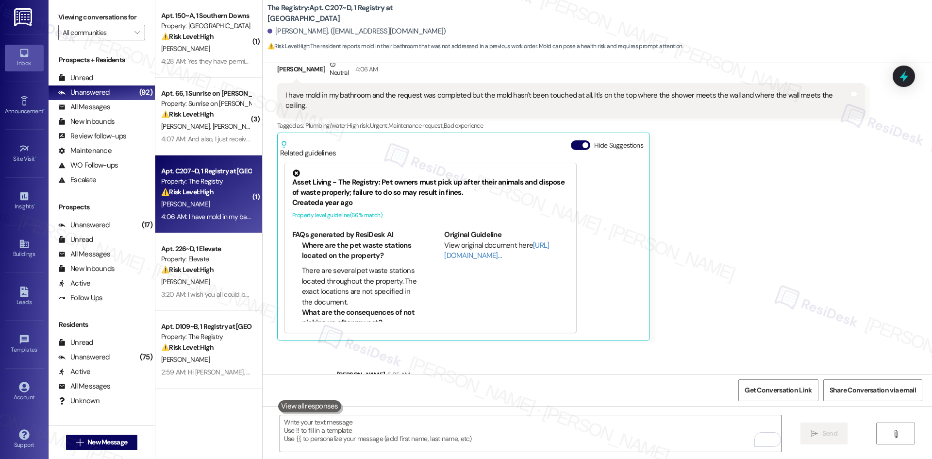
drag, startPoint x: 730, startPoint y: 268, endPoint x: 711, endPoint y: 272, distance: 19.9
click at [731, 268] on div "Elizabeth Lester Neutral 4:06 AM I have mold in my bathroom and the request was…" at bounding box center [571, 199] width 588 height 281
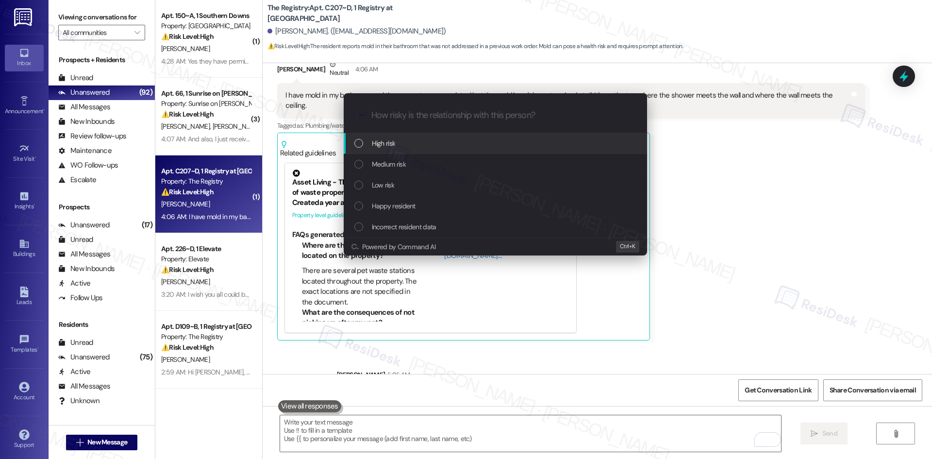
click at [442, 150] on div "High risk" at bounding box center [495, 143] width 303 height 21
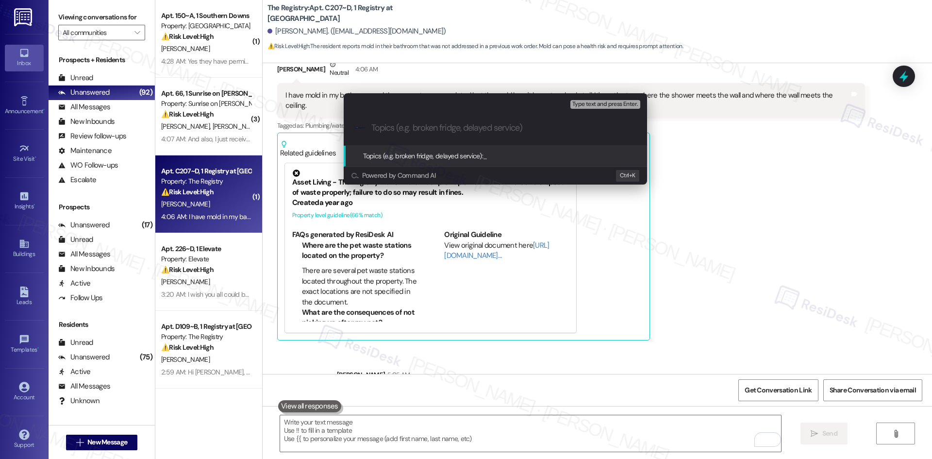
click at [395, 127] on input "Topics (e.g. broken fridge, delayed service)" at bounding box center [502, 128] width 263 height 10
paste input "Work Order 6733019 – Bathroom Issue Not Resolved"
type input "Work Order 6733019 – Bathroom Issue Not Resolved"
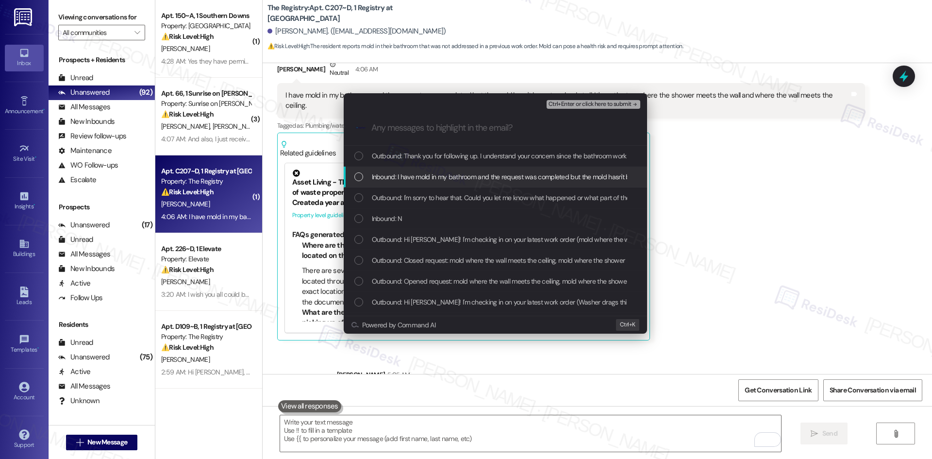
click at [515, 173] on span "Inbound: I have mold in my bathroom and the request was completed but the mold …" at bounding box center [647, 176] width 550 height 11
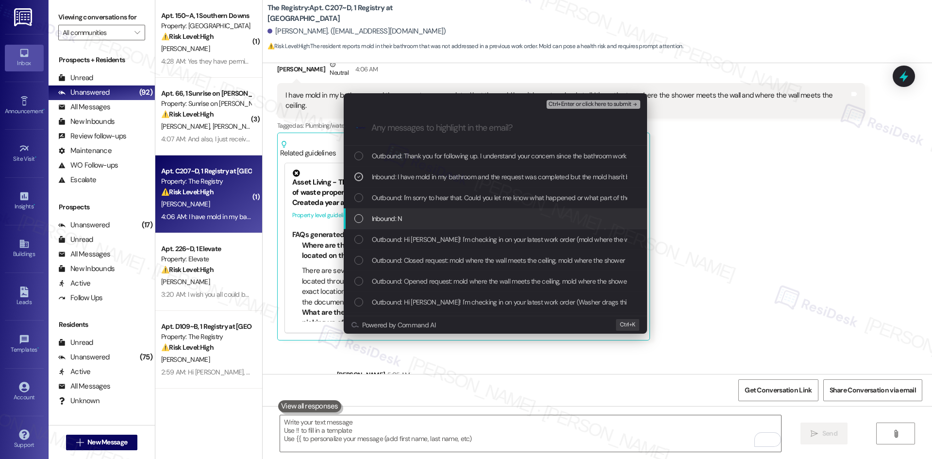
click at [443, 218] on div "Inbound: N" at bounding box center [496, 218] width 284 height 11
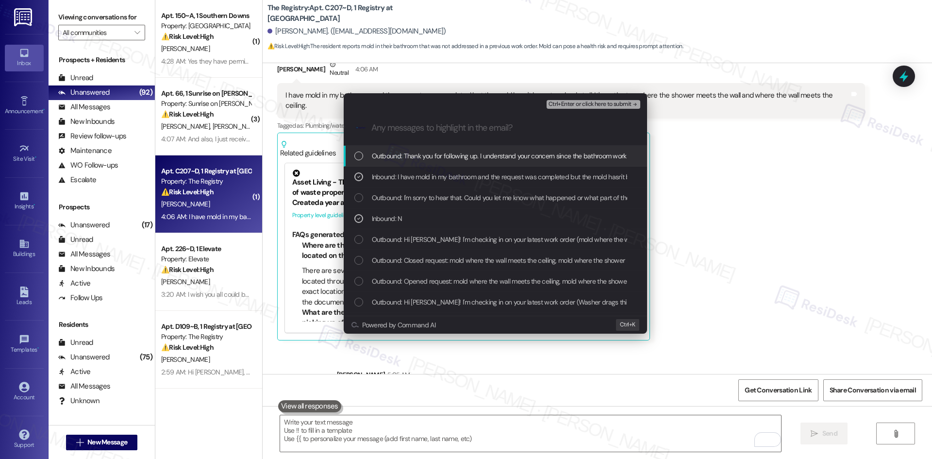
click at [611, 103] on span "Ctrl+Enter or click here to submit" at bounding box center [589, 104] width 83 height 7
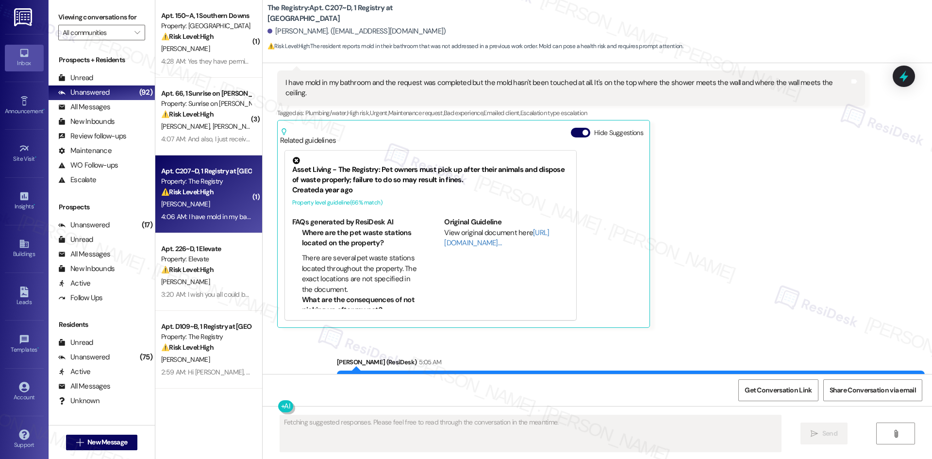
scroll to position [2364, 0]
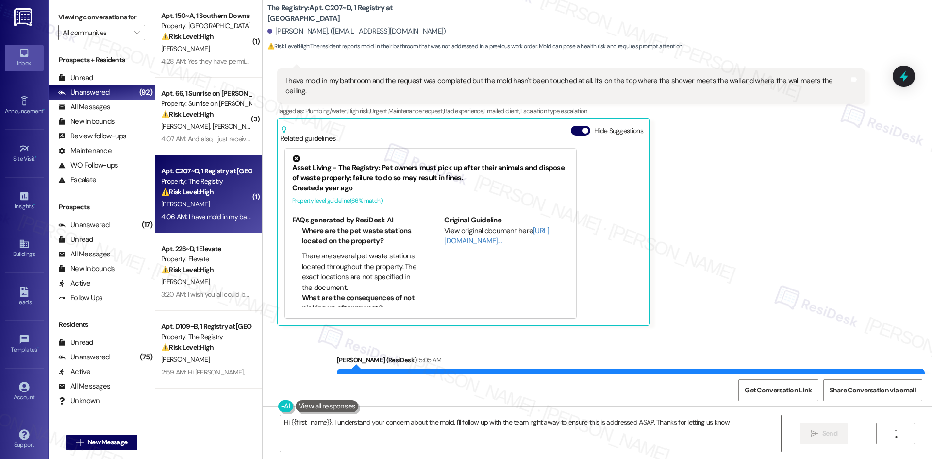
type textarea "Hi {{first_name}}, I understand your concern about the mold. I'll follow up wit…"
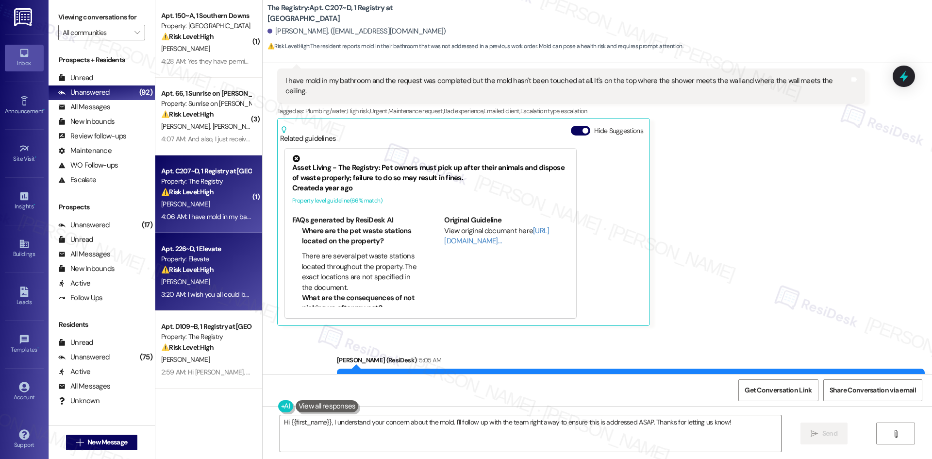
click at [199, 276] on div "[PERSON_NAME]" at bounding box center [206, 282] width 92 height 12
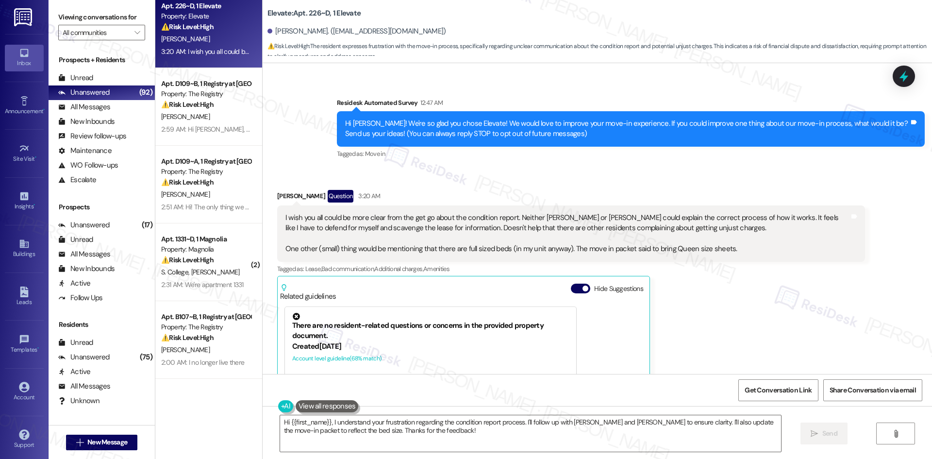
scroll to position [49, 0]
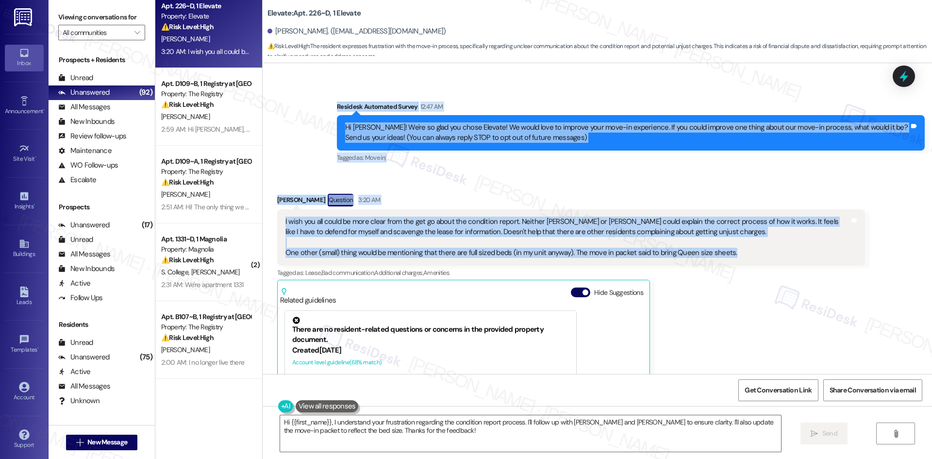
drag, startPoint x: 400, startPoint y: 139, endPoint x: 755, endPoint y: 257, distance: 374.1
click at [758, 257] on div "Lease started Aug 15, 2025 at 8:00 AM Survey, sent via SMS Residesk Automated S…" at bounding box center [597, 218] width 669 height 311
copy div "Residesk Automated Survey 12:47 AM Hi James! We're so glad you chose Elevate! W…"
click at [538, 185] on div "Received via SMS James Morgan Question 3:20 AM I wish you all could be more cle…" at bounding box center [597, 333] width 669 height 323
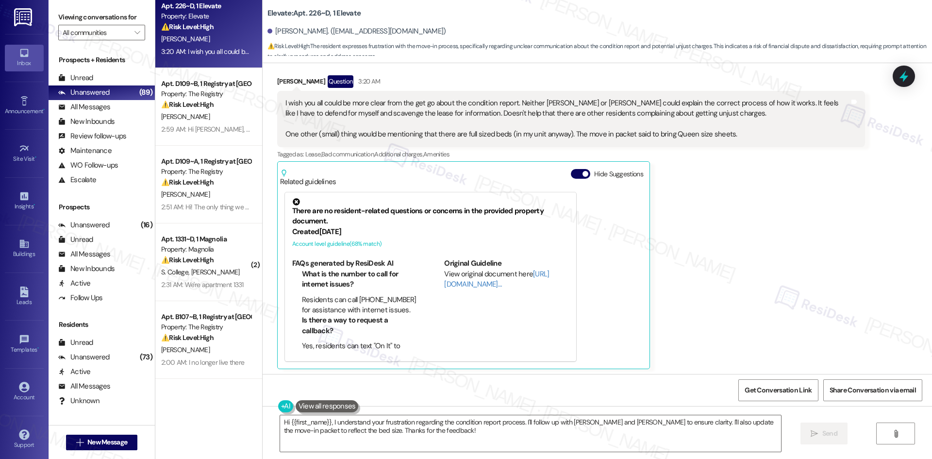
scroll to position [170, 0]
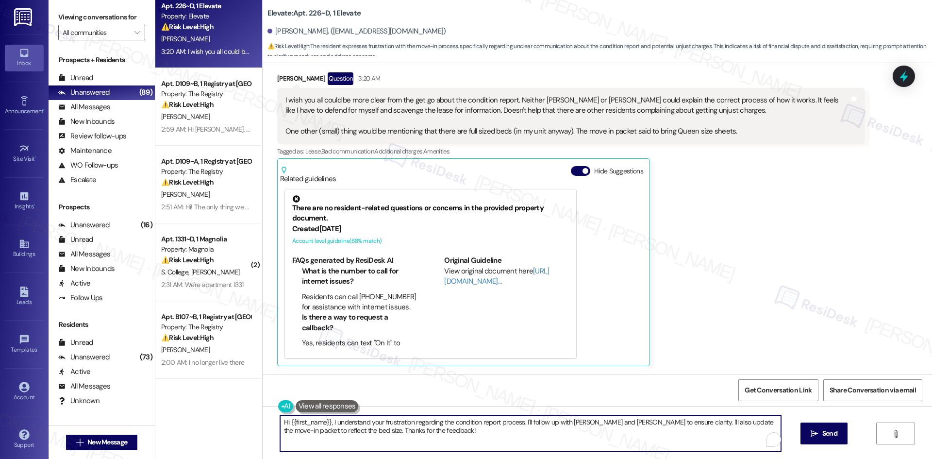
click at [470, 437] on textarea "Hi {{first_name}}, I understand your frustration regarding the condition report…" at bounding box center [530, 433] width 501 height 36
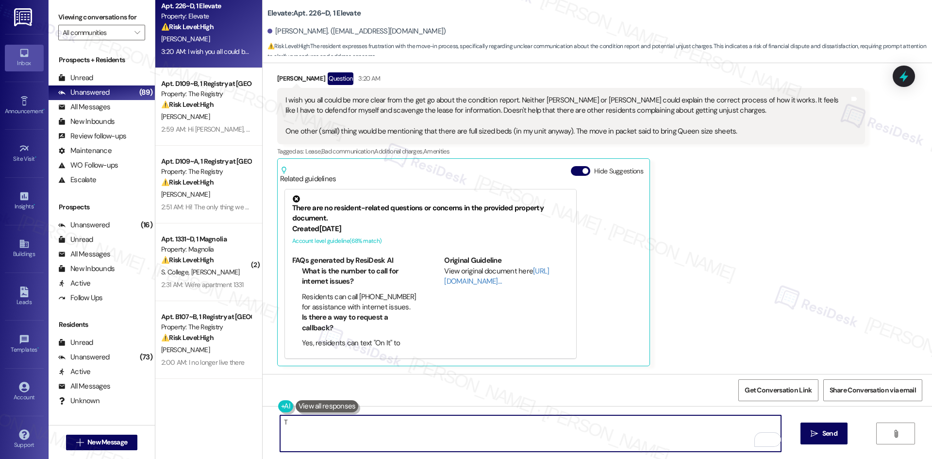
paste textarea "hank you for your feedback. I really appreciate you sharing this, and I’m sorry…"
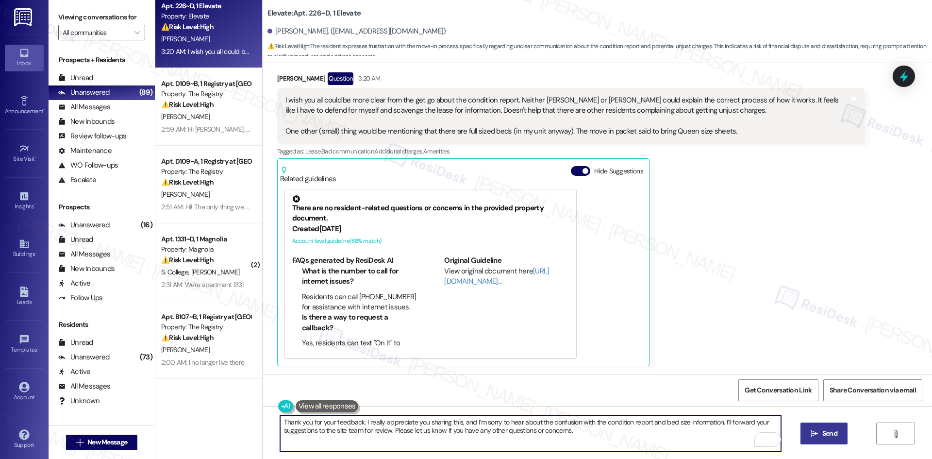
type textarea "Thank you for your feedback. I really appreciate you sharing this, and I’m sorr…"
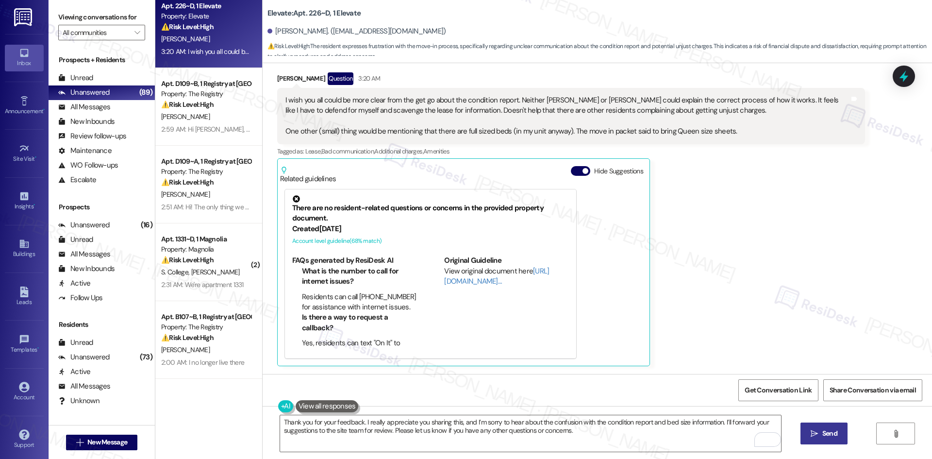
click at [815, 437] on icon "" at bounding box center [813, 433] width 7 height 8
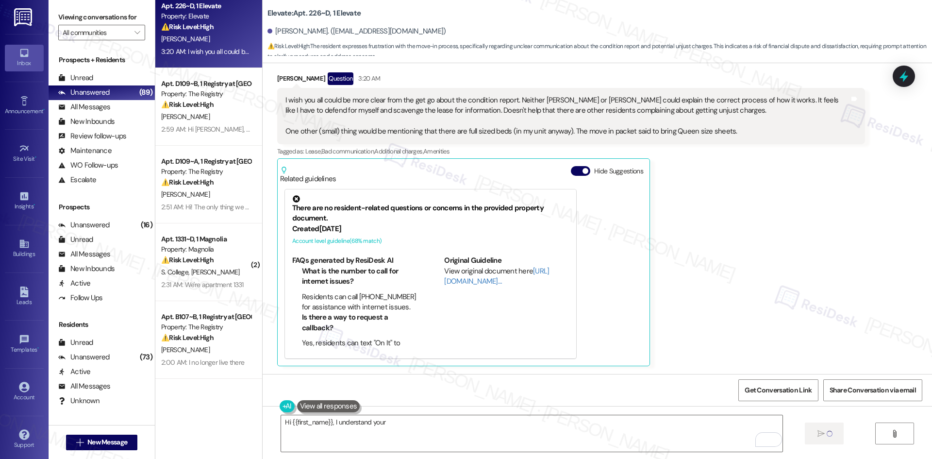
scroll to position [169, 0]
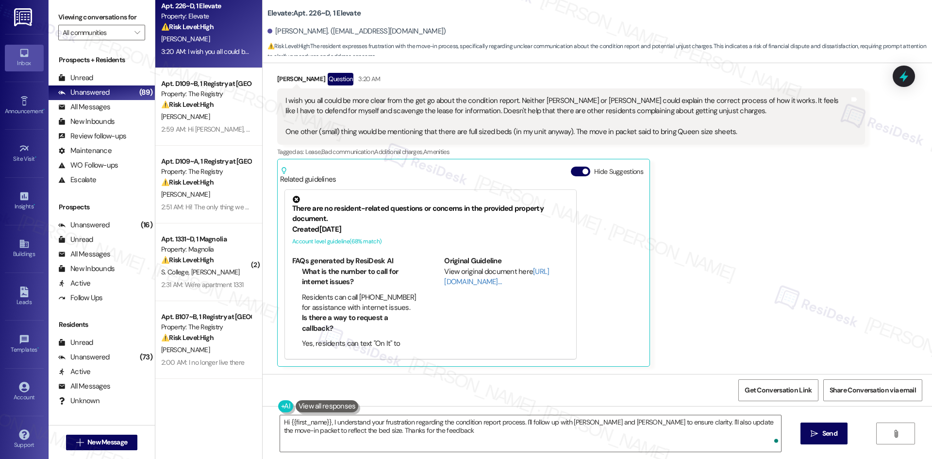
type textarea "Hi {{first_name}}, I understand your frustration regarding the condition report…"
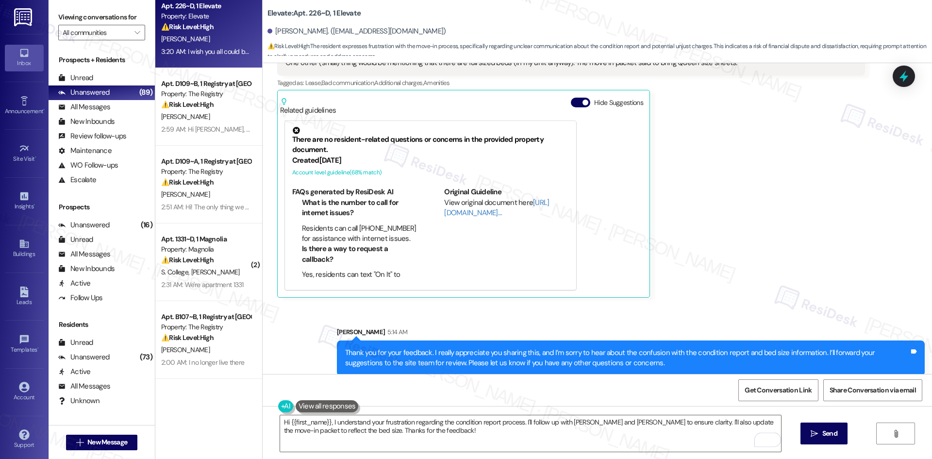
scroll to position [248, 0]
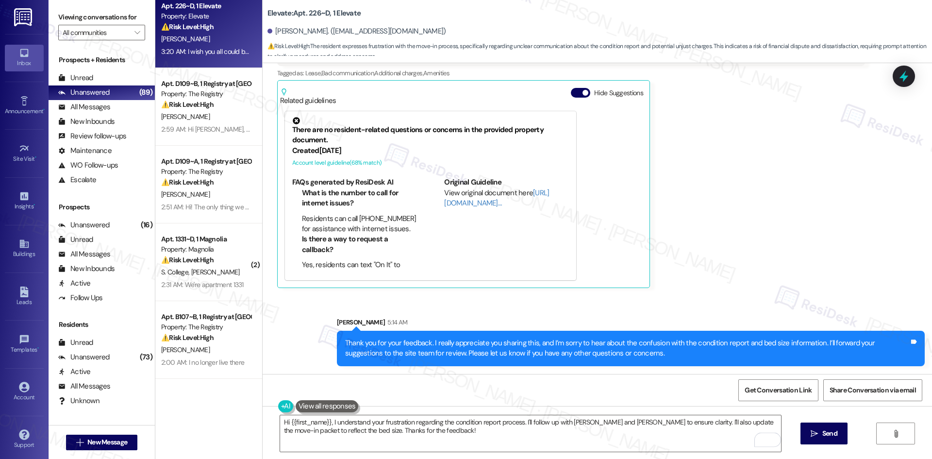
click at [744, 293] on div "Received via SMS James Morgan Question 3:20 AM I wish you all could be more cle…" at bounding box center [571, 141] width 602 height 308
click at [750, 281] on div "James Morgan Question 3:20 AM I wish you all could be more clear from the get g…" at bounding box center [571, 141] width 588 height 294
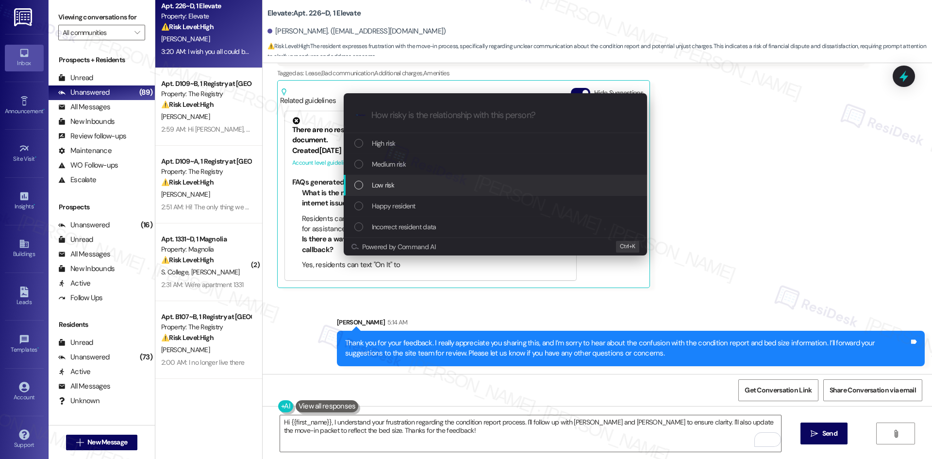
click at [421, 181] on div "Low risk" at bounding box center [496, 185] width 284 height 11
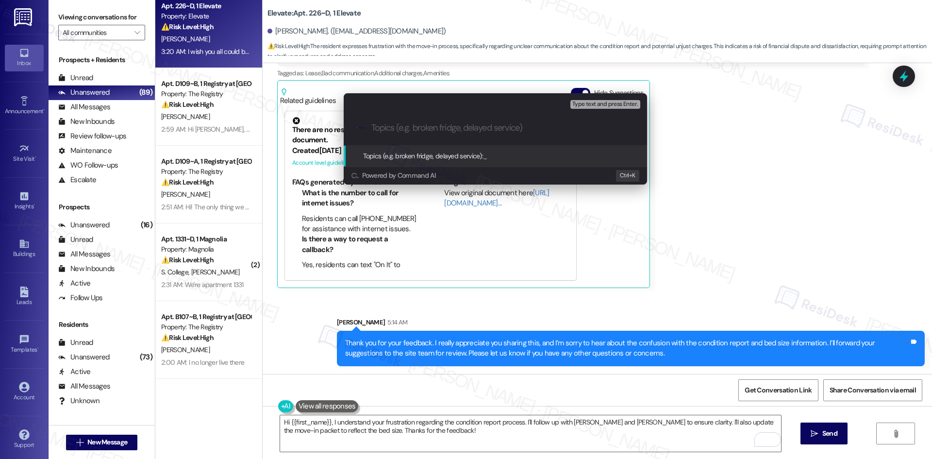
click at [409, 124] on input "Topics (e.g. broken fridge, delayed service)" at bounding box center [502, 128] width 263 height 10
paste input "Move-In Feedback – Condition Report Clarity & Bed Size"
type input "Move-In Feedback – Condition Report Clarity & Bed Size"
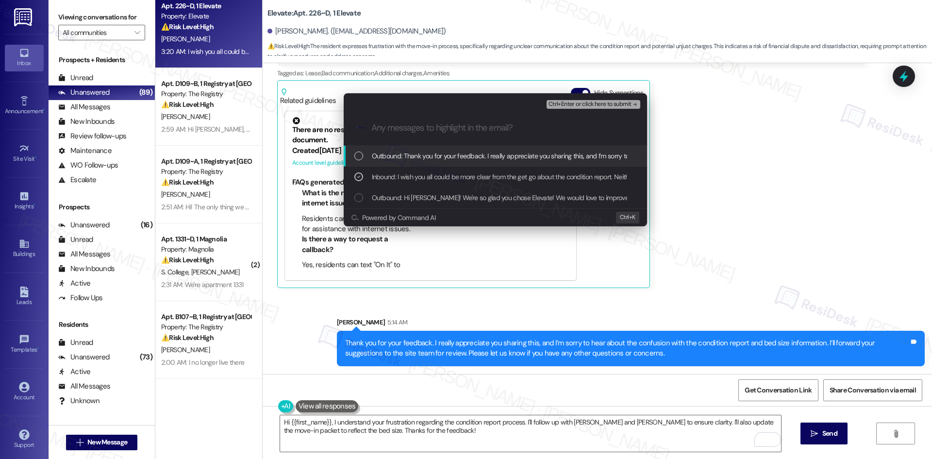
click at [622, 106] on span "Ctrl+Enter or click here to submit" at bounding box center [589, 104] width 83 height 7
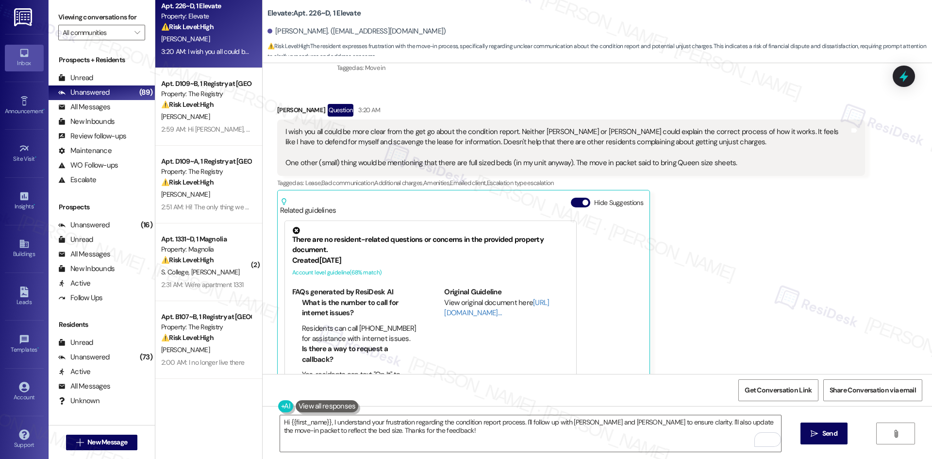
scroll to position [213, 0]
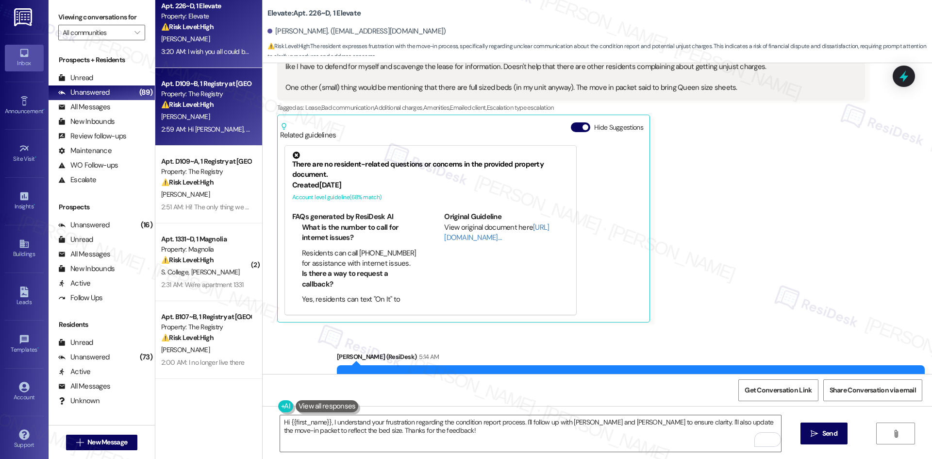
click at [193, 115] on div "[PERSON_NAME]" at bounding box center [206, 117] width 92 height 12
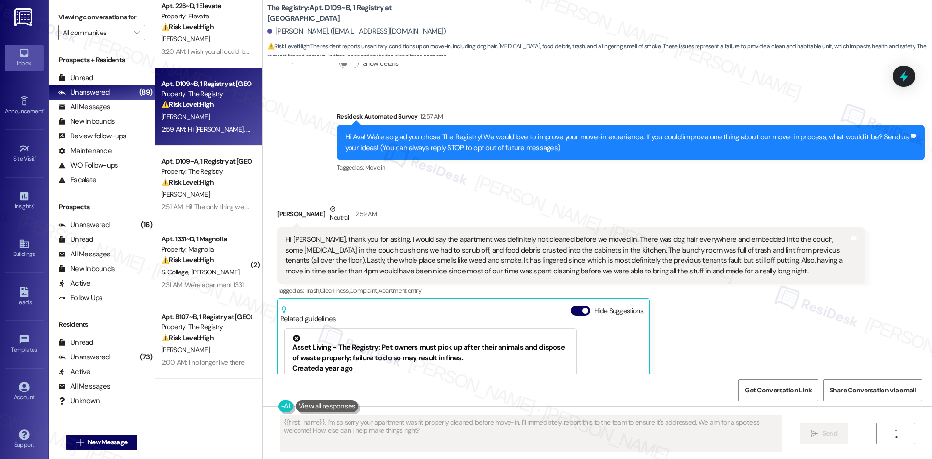
scroll to position [56, 0]
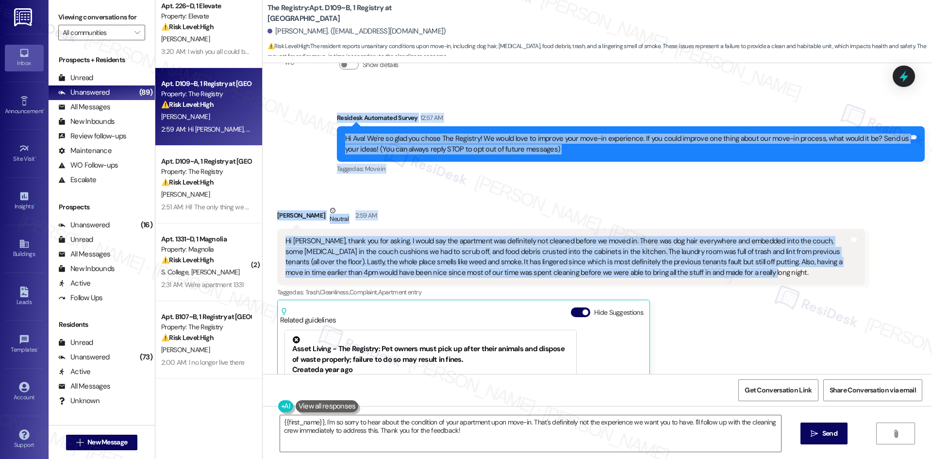
drag, startPoint x: 700, startPoint y: 270, endPoint x: 320, endPoint y: 120, distance: 408.0
click at [320, 120] on div "WO Lease started Aug 15, 2025 at 8:00 AM Show details Survey, sent via SMS Resi…" at bounding box center [597, 218] width 669 height 311
copy div "Residesk Automated Survey 12:57 AM Hi Ava! We're so glad you chose The Registry…"
click at [473, 211] on div "Ava Distefano Neutral 2:59 AM" at bounding box center [571, 217] width 588 height 24
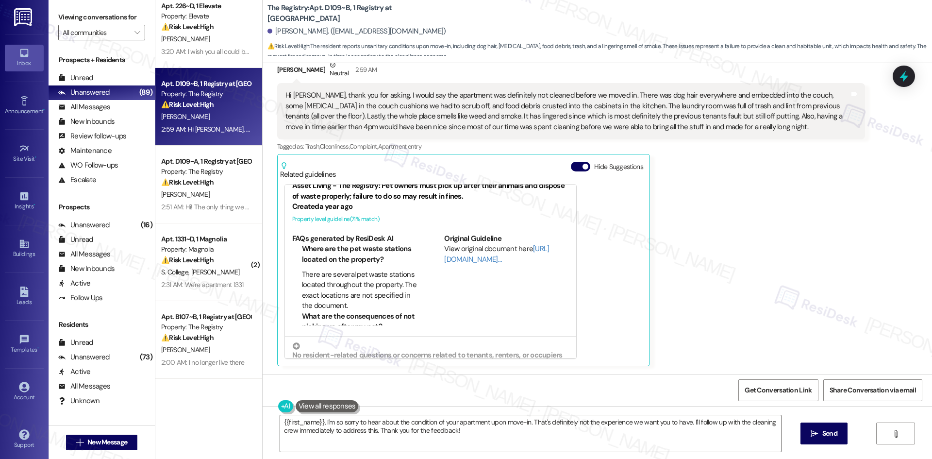
scroll to position [58, 0]
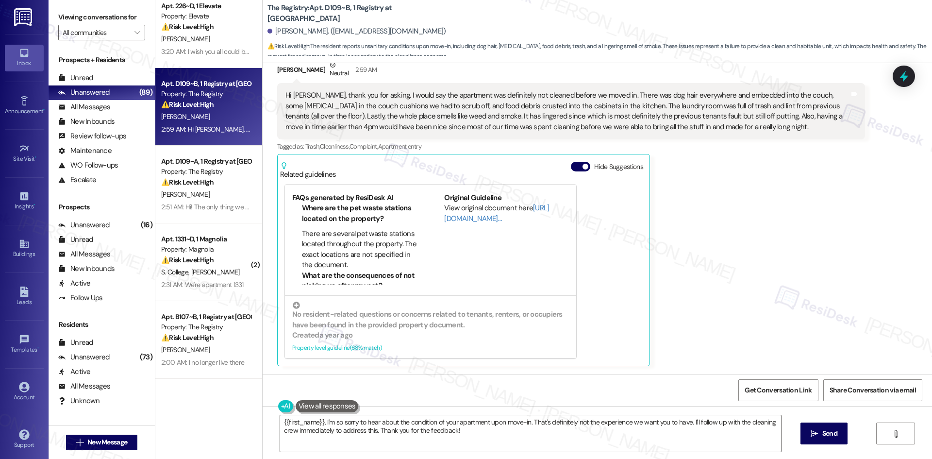
click at [711, 195] on div "Ava Distefano Neutral 2:59 AM Hi Sarah, thank you for asking. I would say the a…" at bounding box center [571, 213] width 588 height 306
click at [513, 437] on textarea "{{first_name}}, I'm so sorry to hear about the condition of your apartment upon…" at bounding box center [530, 433] width 501 height 36
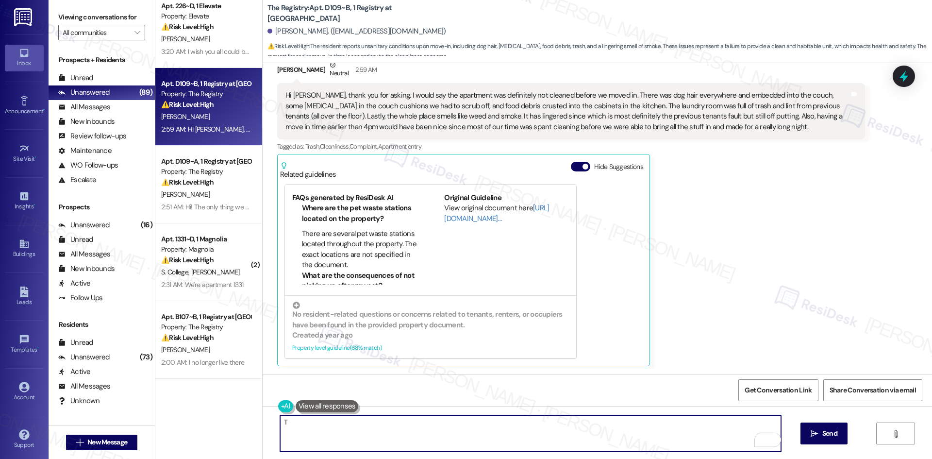
paste textarea "hank you for your feedback, and I’m sorry to hear about the condition of your a…"
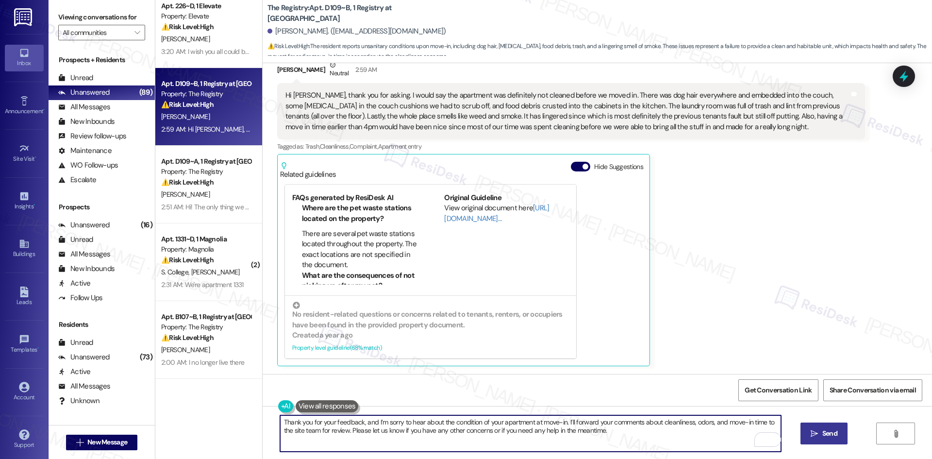
type textarea "Thank you for your feedback, and I’m sorry to hear about the condition of your …"
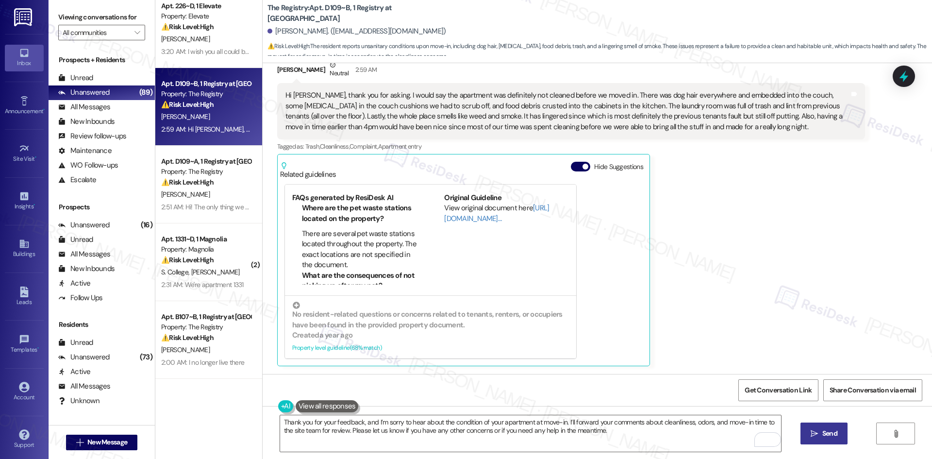
click at [813, 440] on button " Send" at bounding box center [823, 433] width 47 height 22
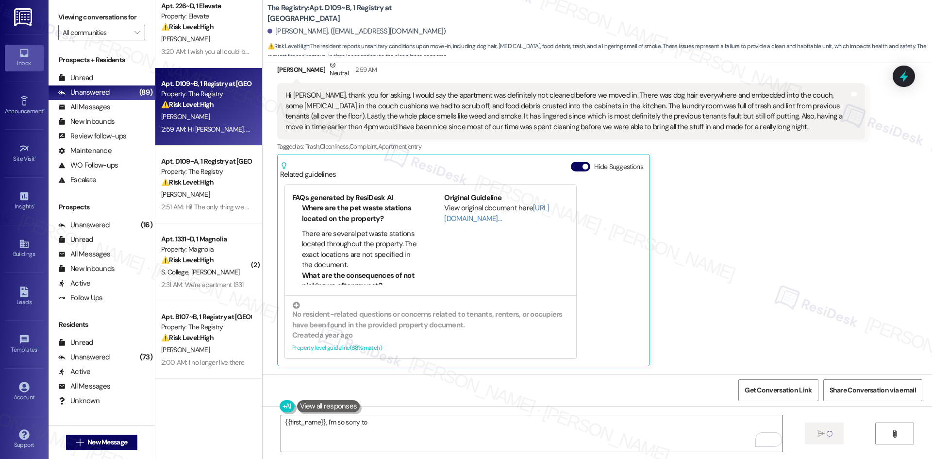
scroll to position [201, 0]
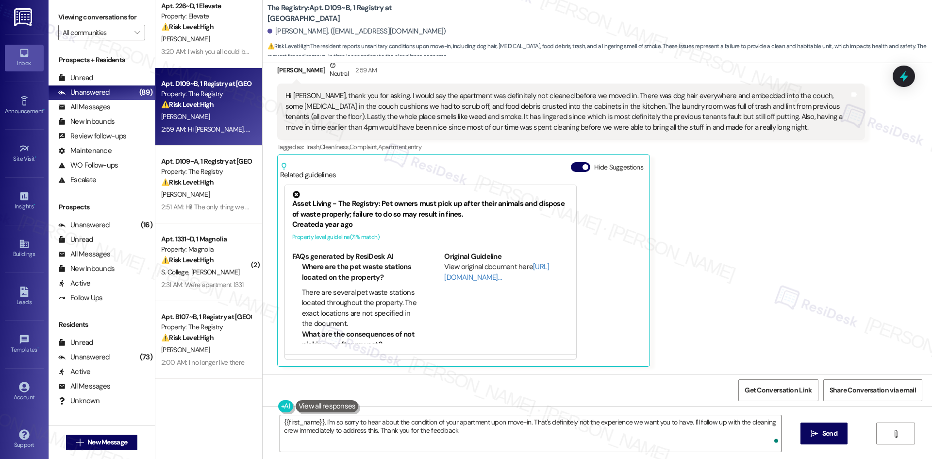
type textarea "{{first_name}}, I'm so sorry to hear about the condition of your apartment upon…"
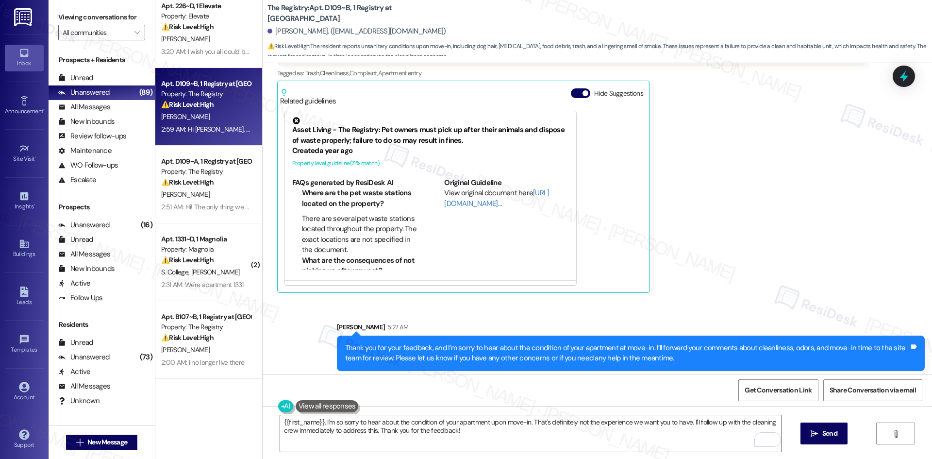
scroll to position [280, 0]
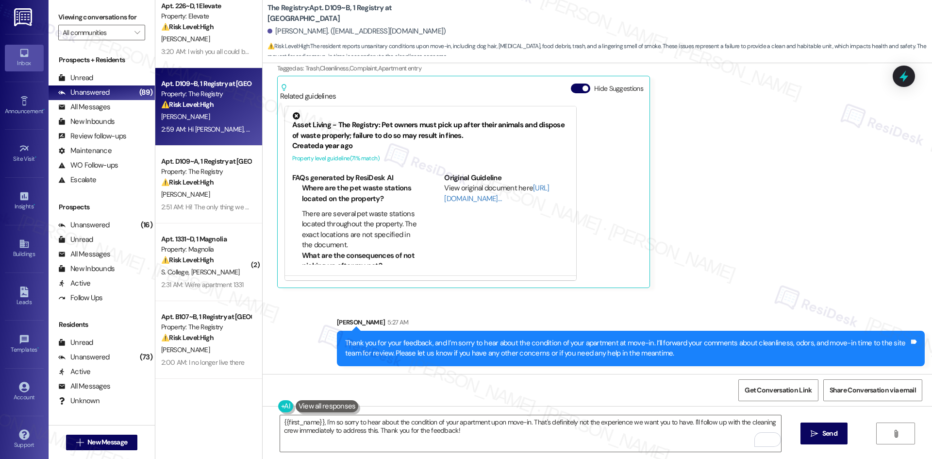
click at [772, 271] on div "Ava Distefano Neutral 2:59 AM Hi Sarah, thank you for asking. I would say the a…" at bounding box center [571, 135] width 588 height 306
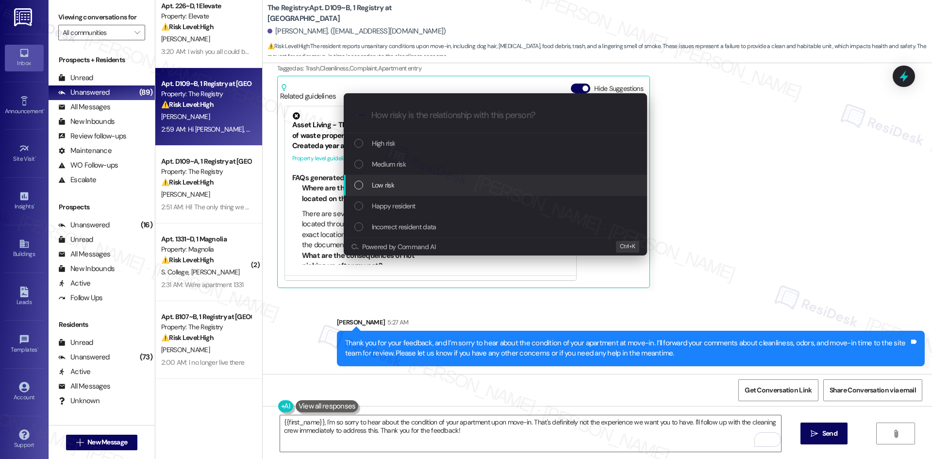
click at [483, 186] on div "Low risk" at bounding box center [496, 185] width 284 height 11
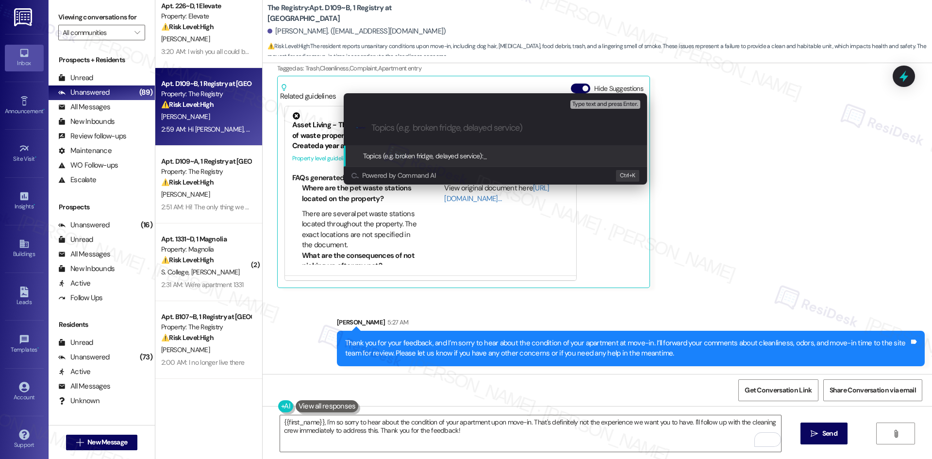
click at [497, 124] on input "Topics (e.g. broken fridge, delayed service)" at bounding box center [502, 128] width 263 height 10
paste input "Move-In Feedback – Cleanliness, Odor & Move-In Time"
type input "Move-In Feedback – Cleanliness, Odor & Move-In Time"
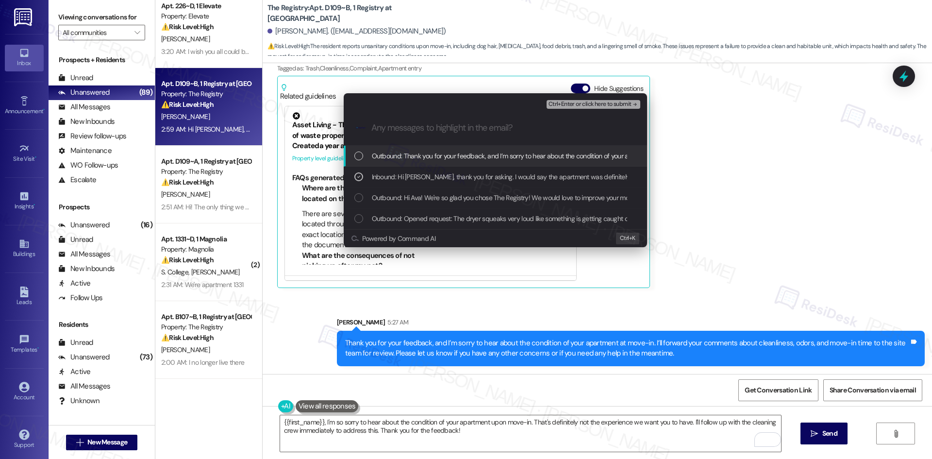
click at [604, 102] on span "Ctrl+Enter or click here to submit" at bounding box center [589, 104] width 83 height 7
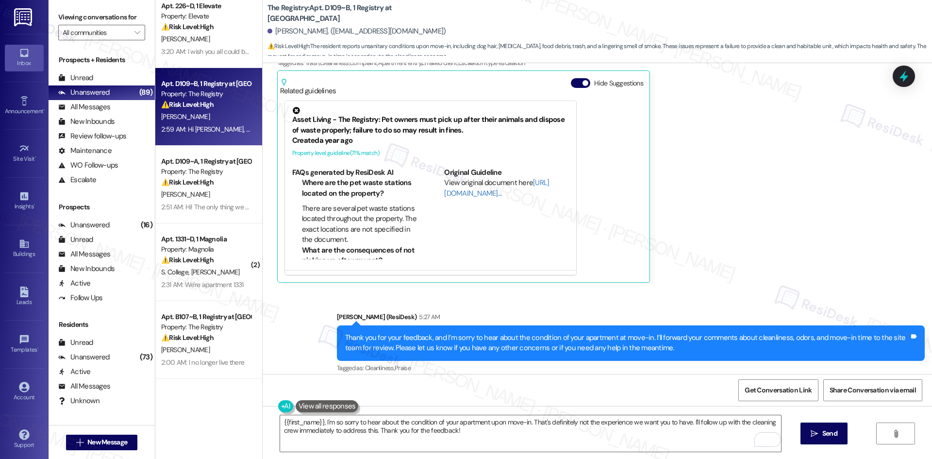
scroll to position [294, 0]
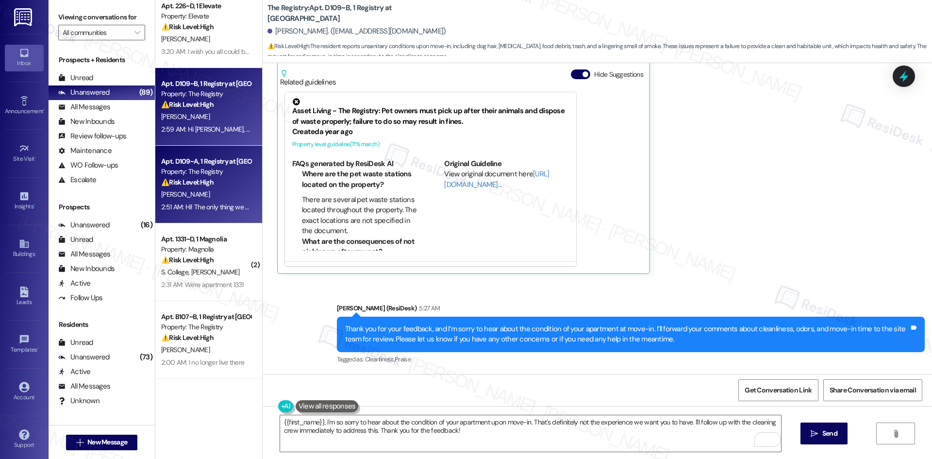
click at [222, 196] on div "[PERSON_NAME]" at bounding box center [206, 194] width 92 height 12
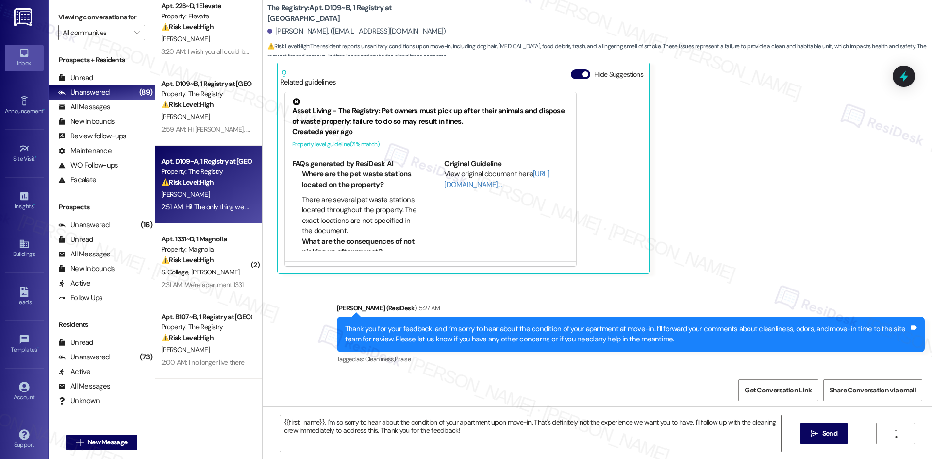
type textarea "Fetching suggested responses. Please feel free to read through the conversation…"
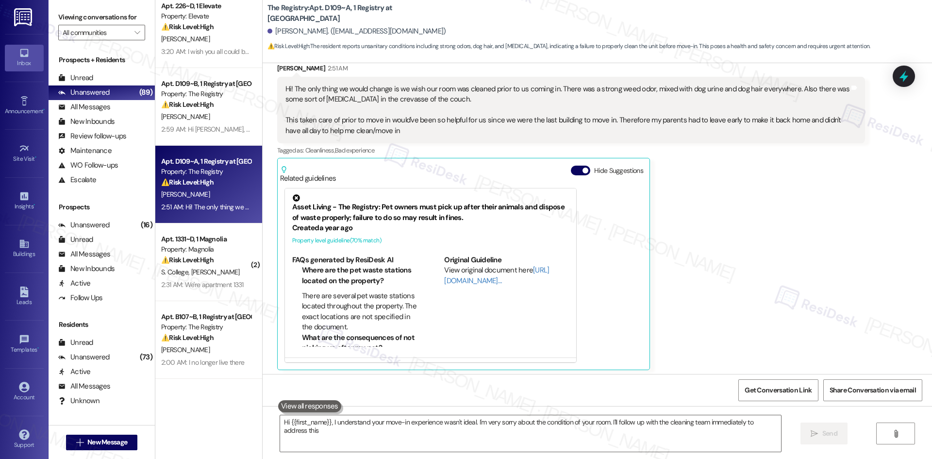
scroll to position [182, 0]
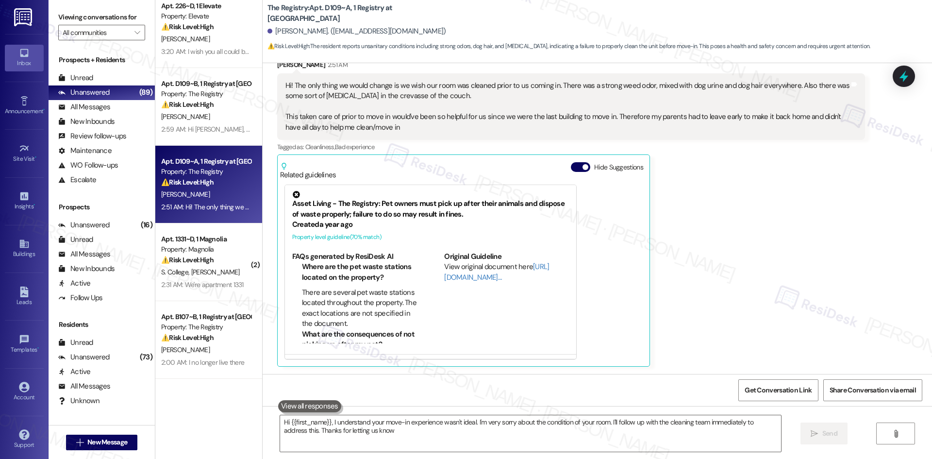
type textarea "Hi {{first_name}}, I understand your move-in experience wasn't ideal. I'm very …"
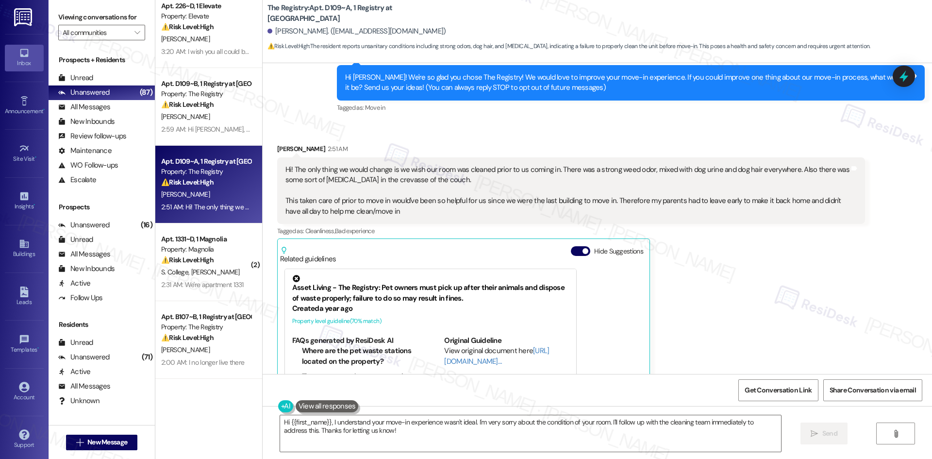
scroll to position [97, 0]
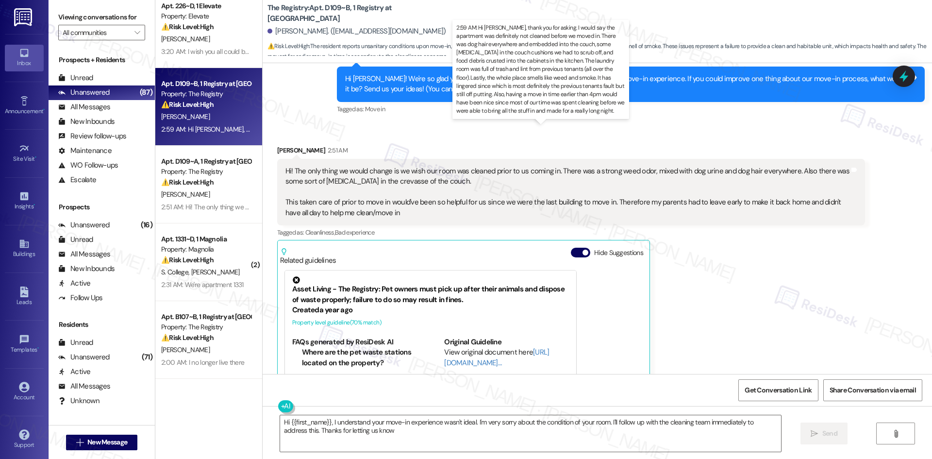
type textarea "Hi {{first_name}}, I understand your move-in experience wasn't ideal. I'm very …"
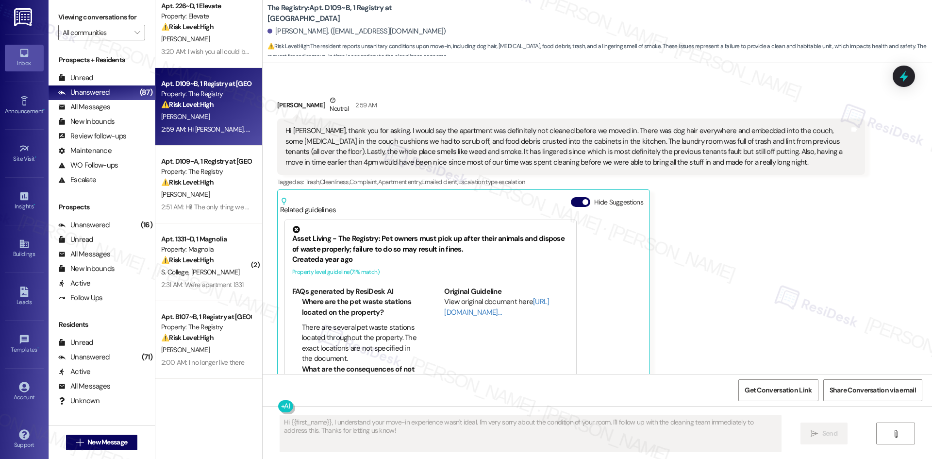
scroll to position [201, 0]
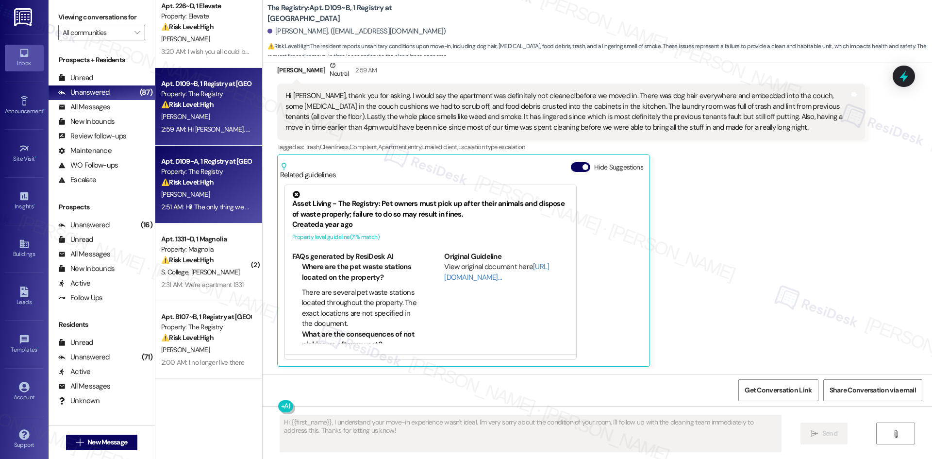
click at [210, 153] on div "Apt. D109~A, 1 Registry at [GEOGRAPHIC_DATA] Property: The Registry ⚠️ Risk Lev…" at bounding box center [208, 185] width 107 height 78
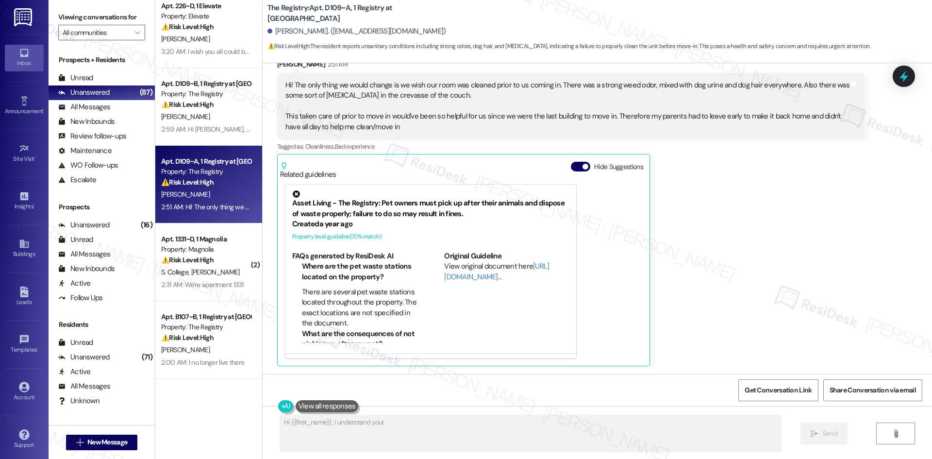
scroll to position [182, 0]
type textarea "Hi {{first_name}}, I understand your move-in experience wasn't ideal. I'm sorry…"
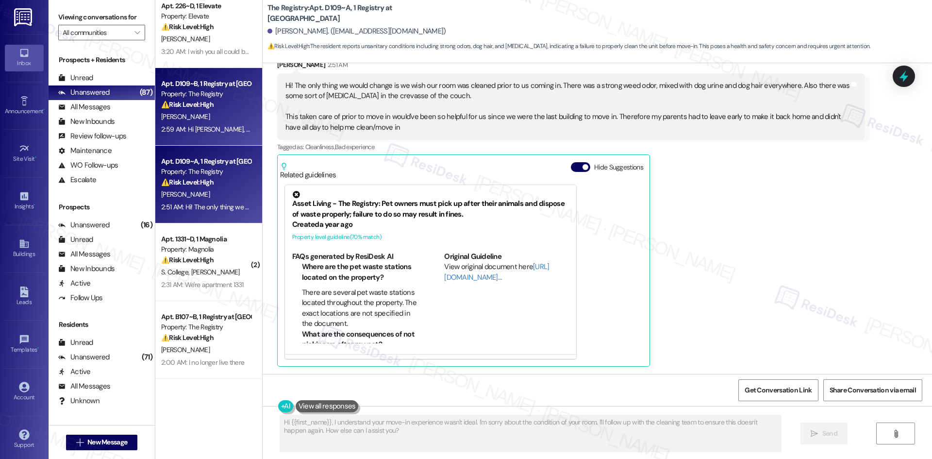
click at [196, 108] on strong "⚠️ Risk Level: High" at bounding box center [187, 104] width 52 height 9
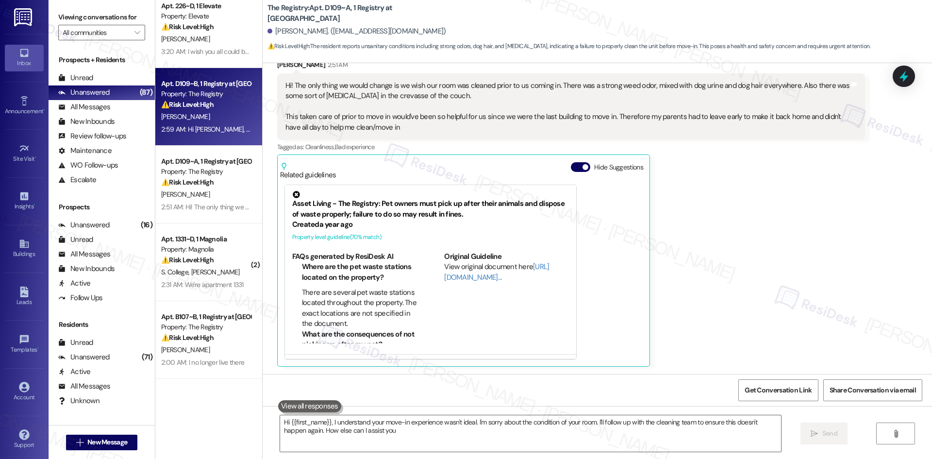
type textarea "Hi {{first_name}}, I understand your move-in experience wasn't ideal. I'm sorry…"
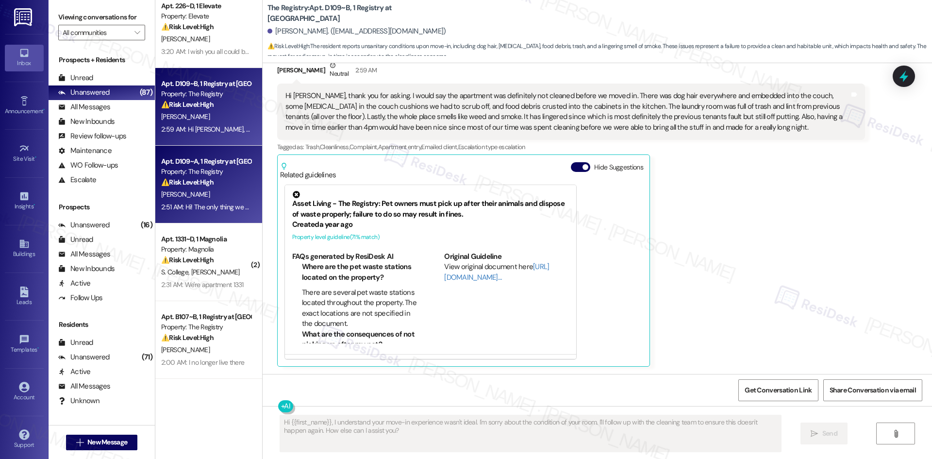
click at [195, 149] on div "Apt. D109~A, 1 Registry at [GEOGRAPHIC_DATA] Property: The Registry ⚠️ Risk Lev…" at bounding box center [208, 185] width 107 height 78
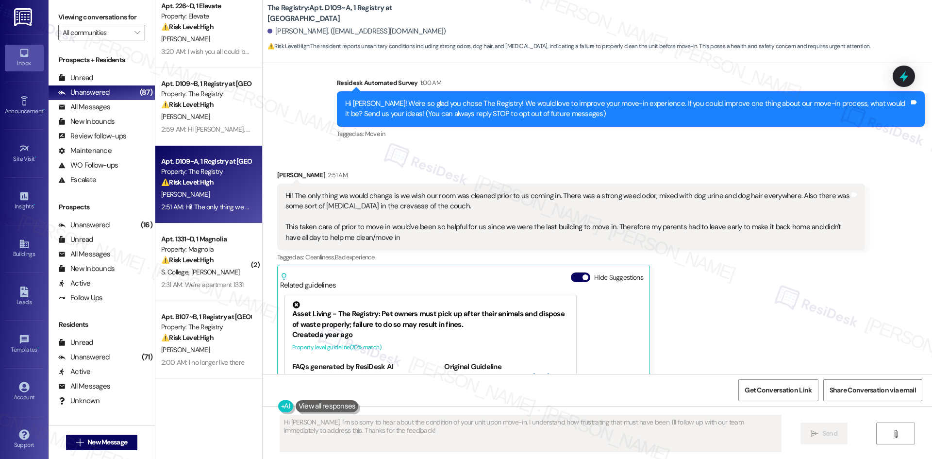
scroll to position [37, 0]
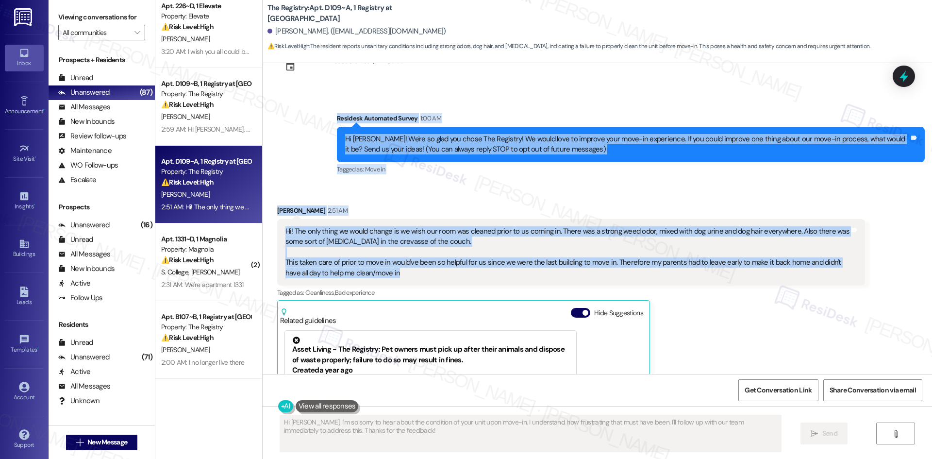
drag, startPoint x: 320, startPoint y: 114, endPoint x: 421, endPoint y: 279, distance: 193.0
click at [421, 279] on div "Lease started [DATE] 8:00 AM Survey, sent via SMS Residesk Automated Survey 1:0…" at bounding box center [597, 218] width 669 height 311
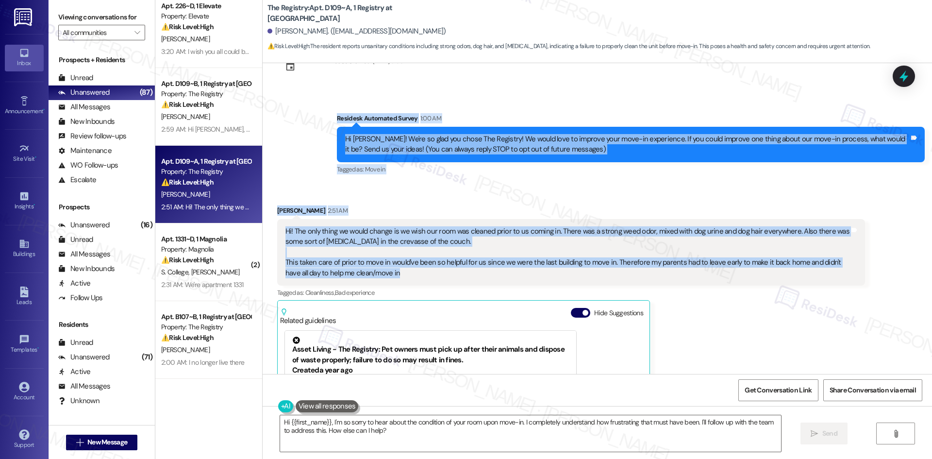
copy div "Residesk Automated Survey 1:00 AM Hi [PERSON_NAME]! We're so glad you chose The…"
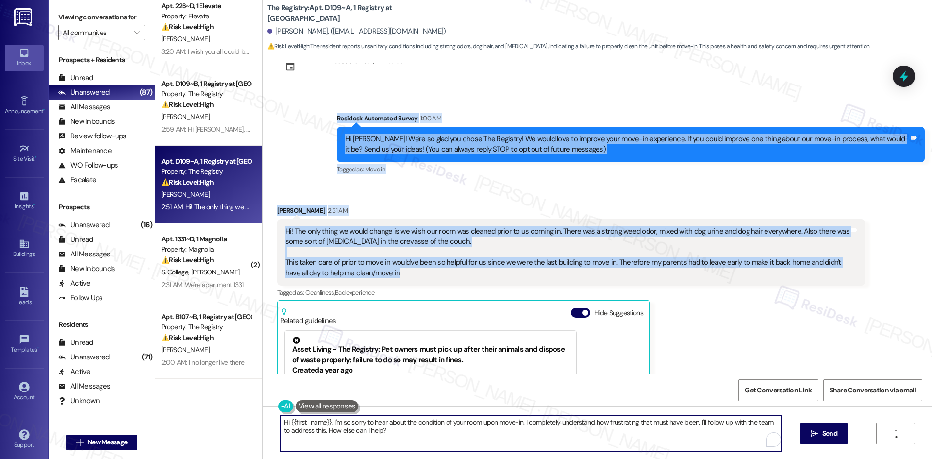
click at [442, 444] on textarea "Hi {{first_name}}, I'm so sorry to hear about the condition of your room upon m…" at bounding box center [530, 433] width 501 height 36
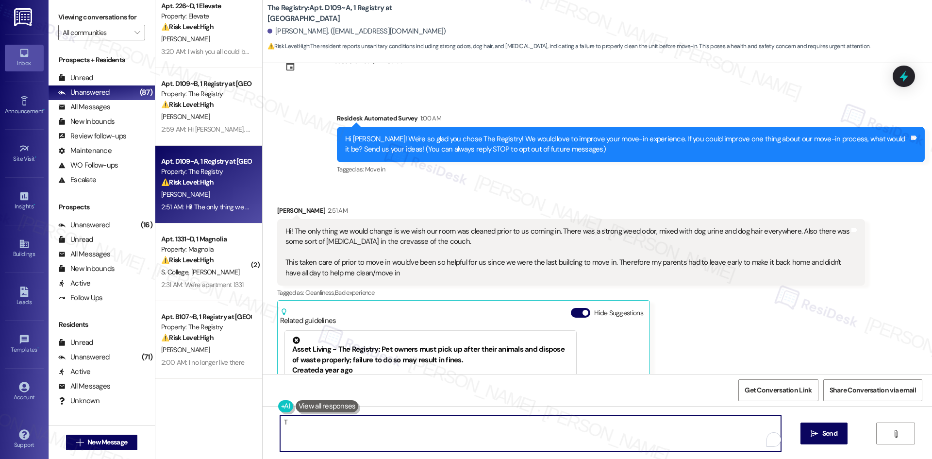
paste textarea "[PERSON_NAME] you for sharing your feedback. I’m sorry to hear about the condit…"
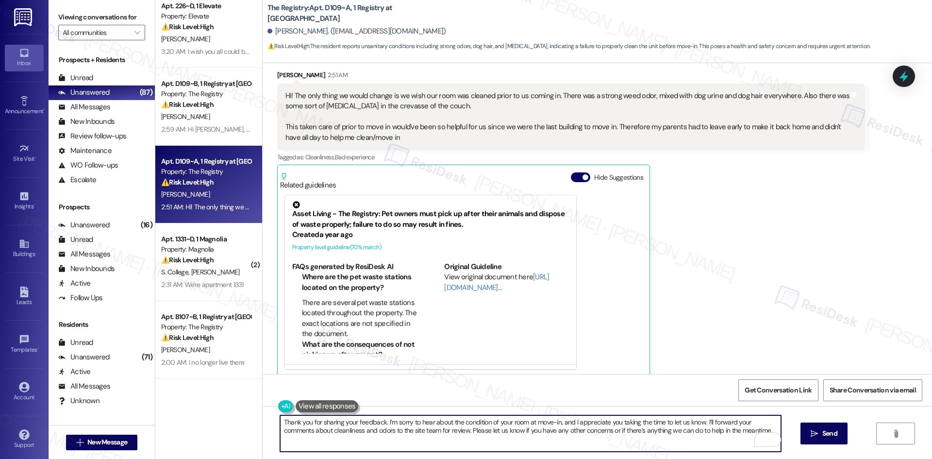
scroll to position [183, 0]
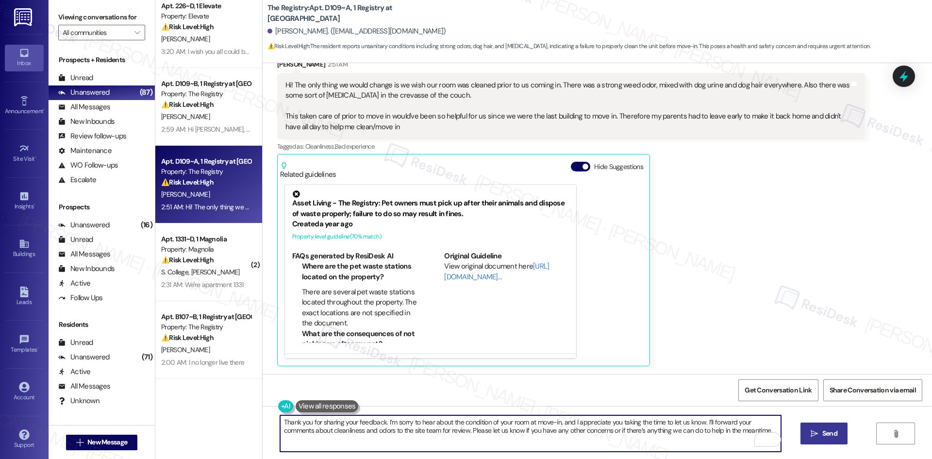
click at [833, 434] on span "Send" at bounding box center [829, 433] width 15 height 10
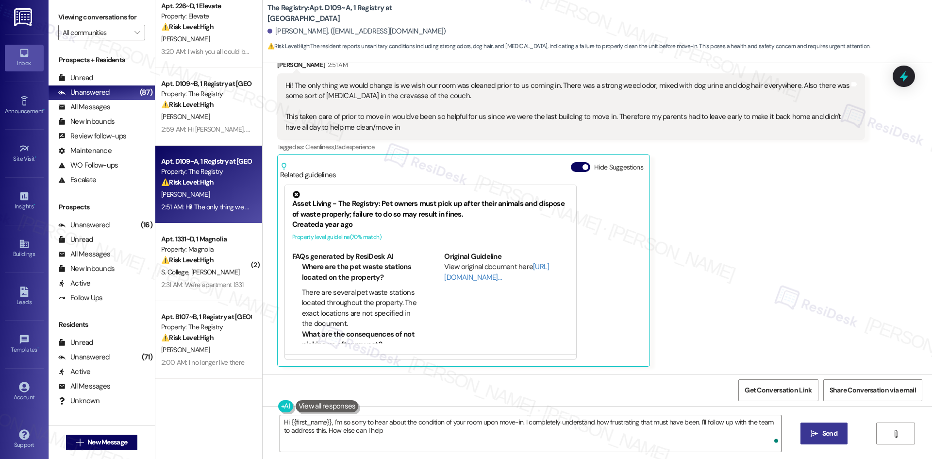
type textarea "Hi {{first_name}}, I'm so sorry to hear about the condition of your room upon m…"
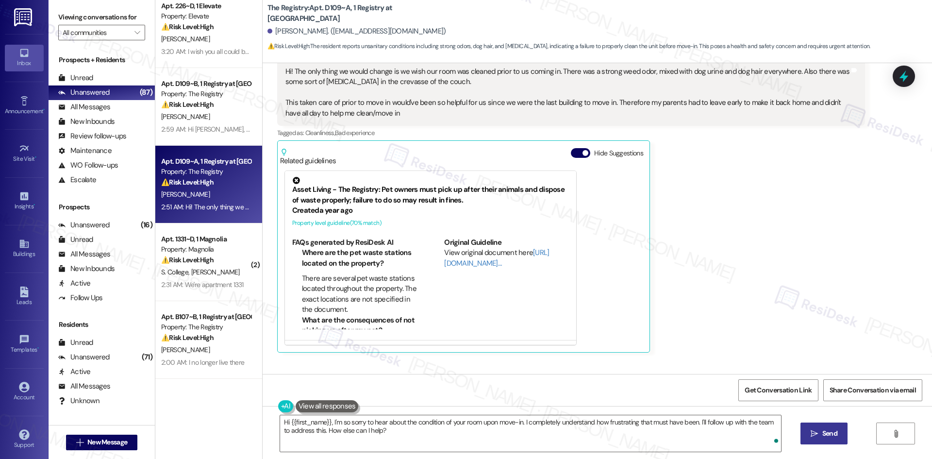
scroll to position [261, 0]
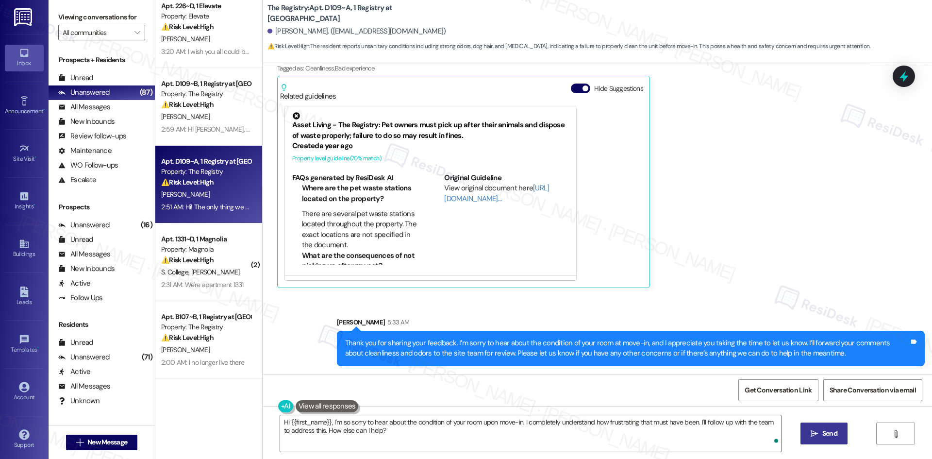
click at [704, 261] on div "[PERSON_NAME] 2:51 AM Hi! The only thing we would change is we wish our room wa…" at bounding box center [571, 134] width 588 height 307
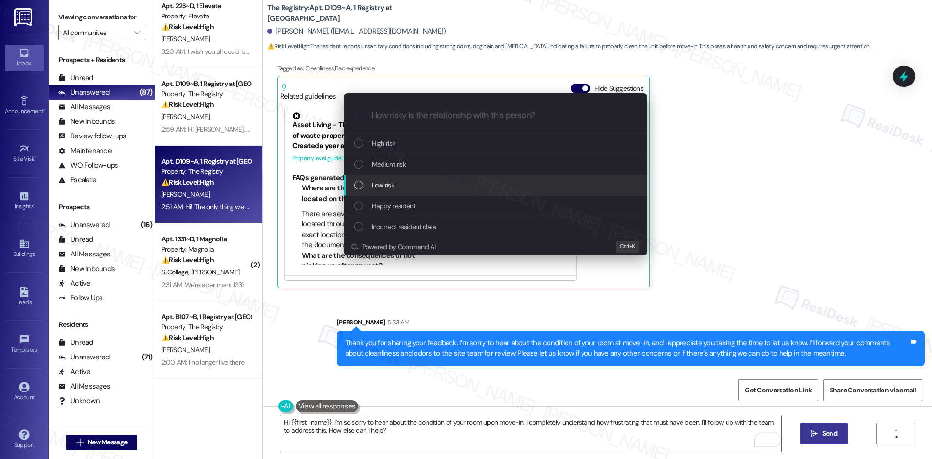
click at [414, 186] on div "Low risk" at bounding box center [496, 185] width 284 height 11
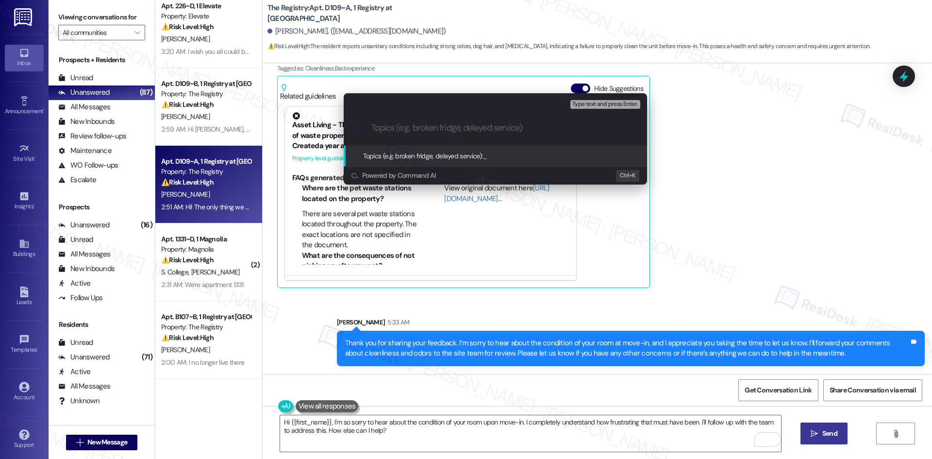
click at [382, 132] on input "Topics (e.g. broken fridge, delayed service)" at bounding box center [502, 128] width 263 height 10
paste input "Move-In Feedback – Unit Cleanliness & Odor"
type input "Move-In Feedback – Unit Cleanliness & Odor"
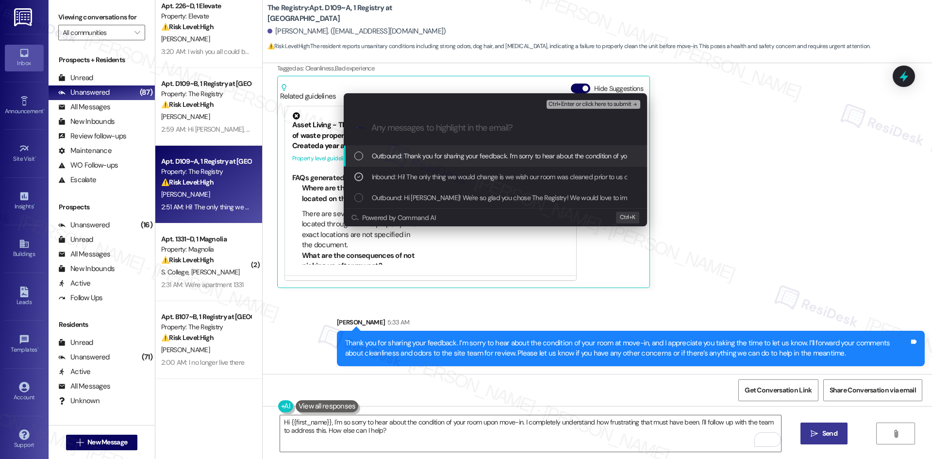
click at [614, 104] on span "Ctrl+Enter or click here to submit" at bounding box center [589, 104] width 83 height 7
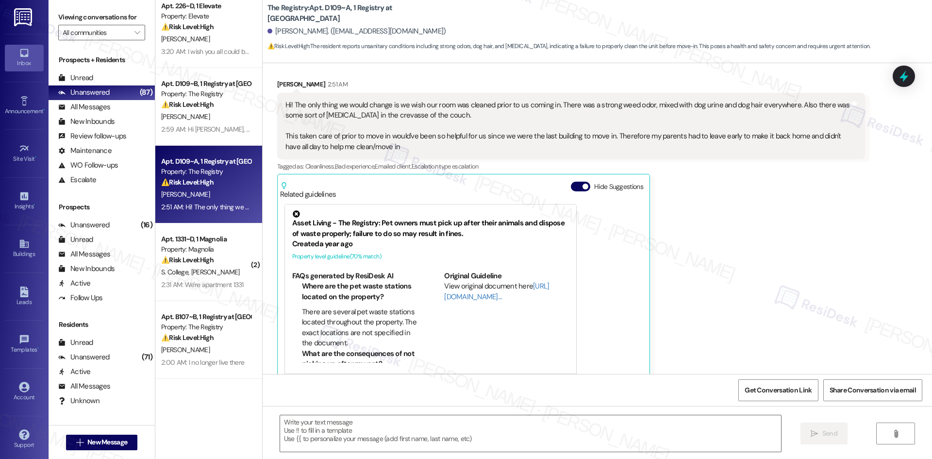
scroll to position [275, 0]
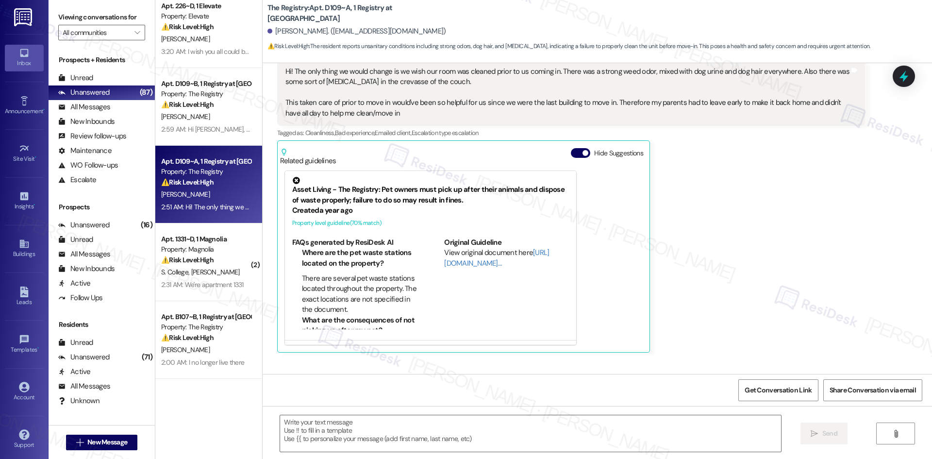
type textarea "Fetching suggested responses. Please feel free to read through the conversation…"
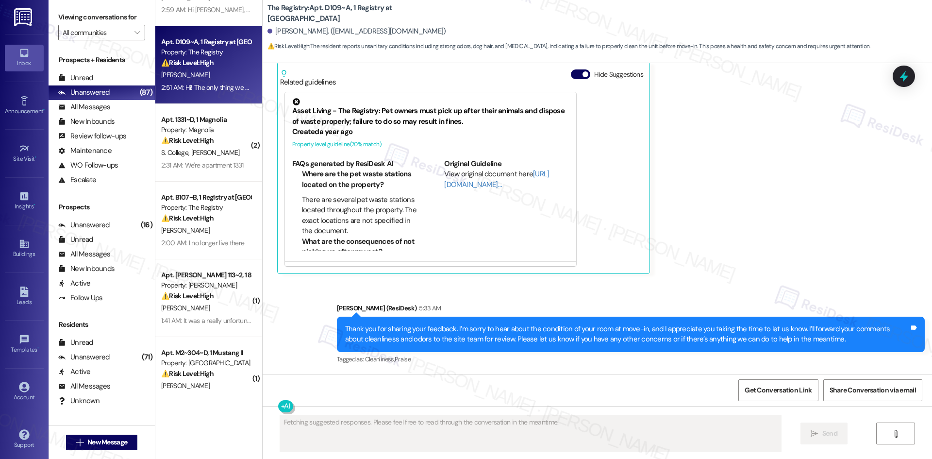
scroll to position [388, 0]
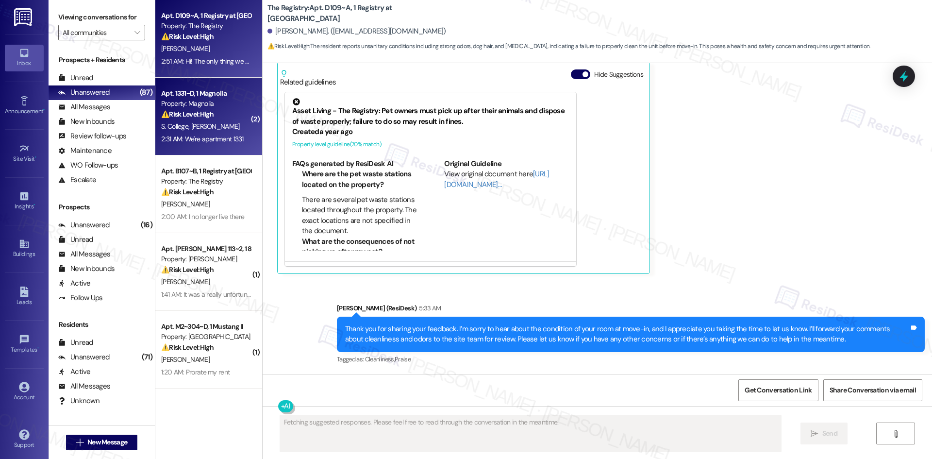
click at [220, 130] on div "S. College [PERSON_NAME]" at bounding box center [206, 126] width 92 height 12
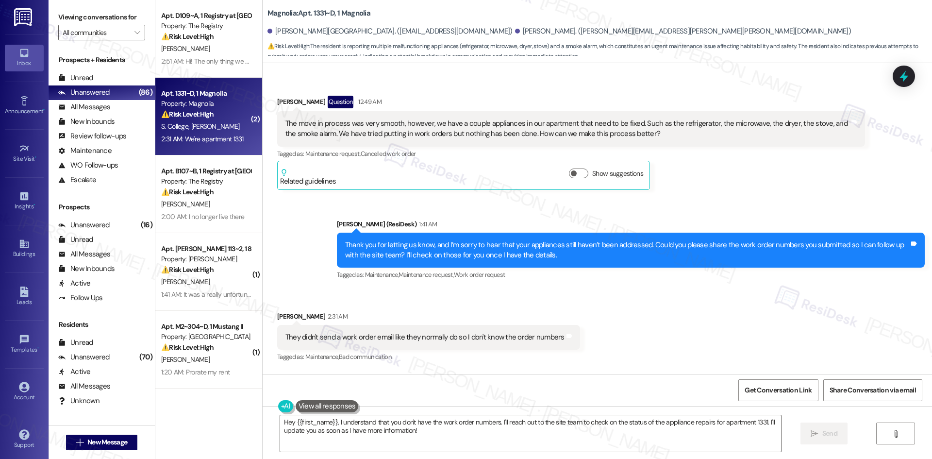
scroll to position [213, 0]
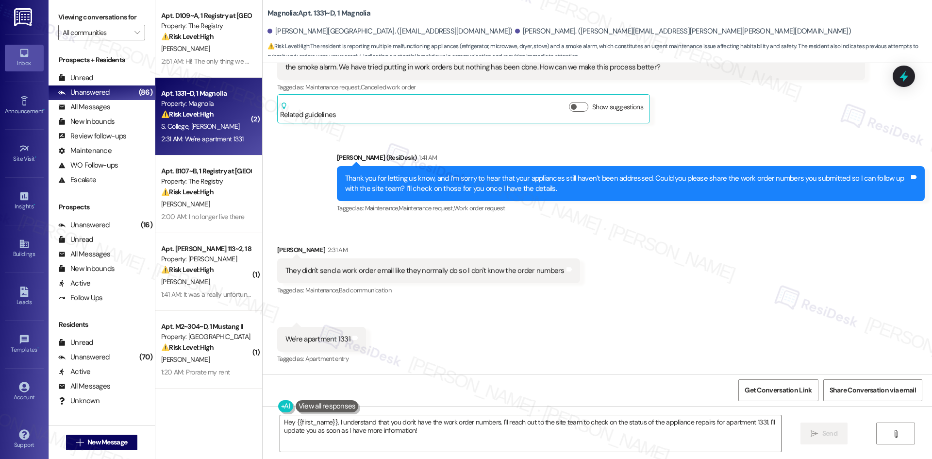
click at [665, 298] on div "Received via SMS [PERSON_NAME] 2:31 AM They didn't send a work order email like…" at bounding box center [597, 298] width 669 height 150
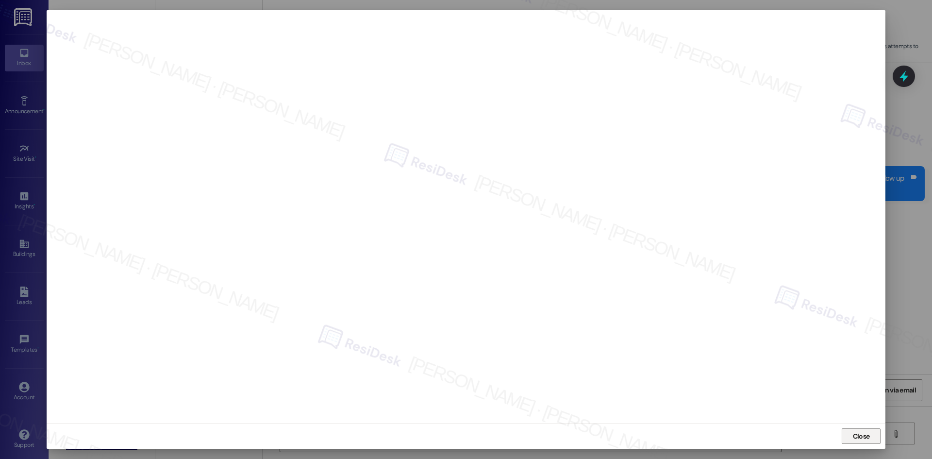
click at [861, 435] on span "Close" at bounding box center [861, 436] width 17 height 10
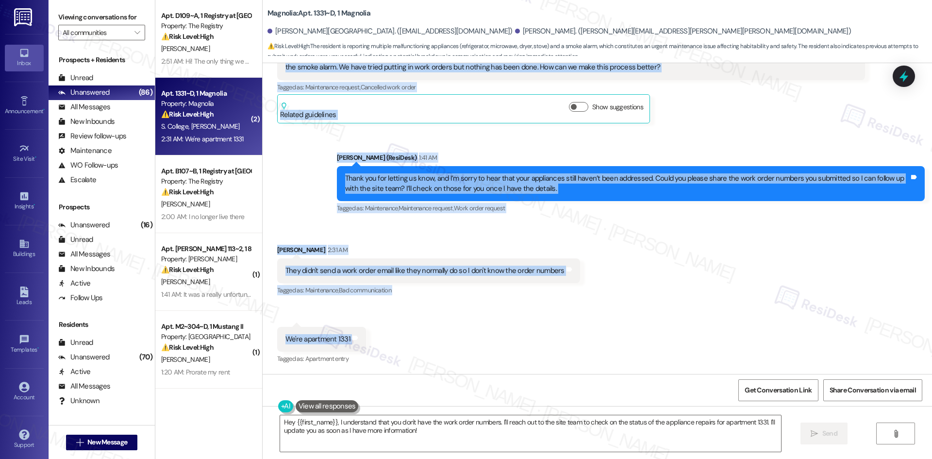
drag, startPoint x: 327, startPoint y: 131, endPoint x: 401, endPoint y: 345, distance: 227.1
click at [401, 345] on div "Lease started [DATE] 8:00 AM Survey, sent via SMS Residesk Automated Survey 12:…" at bounding box center [597, 218] width 669 height 311
copy div "Residesk Automated Survey 12:44 AM Hi [PERSON_NAME] and [PERSON_NAME]! We're so…"
click at [472, 225] on div "Received via SMS [PERSON_NAME] 2:31 AM They didn't send a work order email like…" at bounding box center [597, 298] width 669 height 150
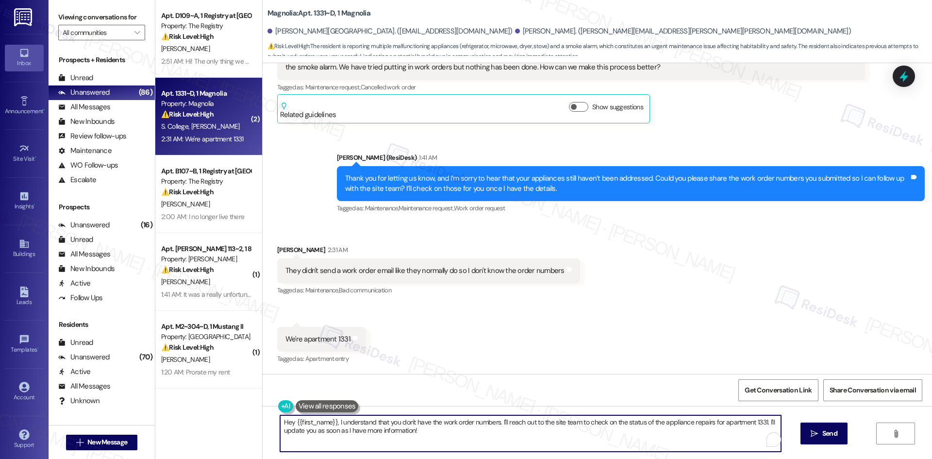
click at [443, 437] on textarea "Hey {{first_name}}, I understand that you don't have the work order numbers. I'…" at bounding box center [530, 433] width 501 height 36
paste textarea "[PERSON_NAME] you for letting me know, and I understand your concern. Since you…"
type textarea "Thank you for letting me know, and I understand your concern. Since you don’t h…"
click at [828, 436] on span "Send" at bounding box center [829, 433] width 15 height 10
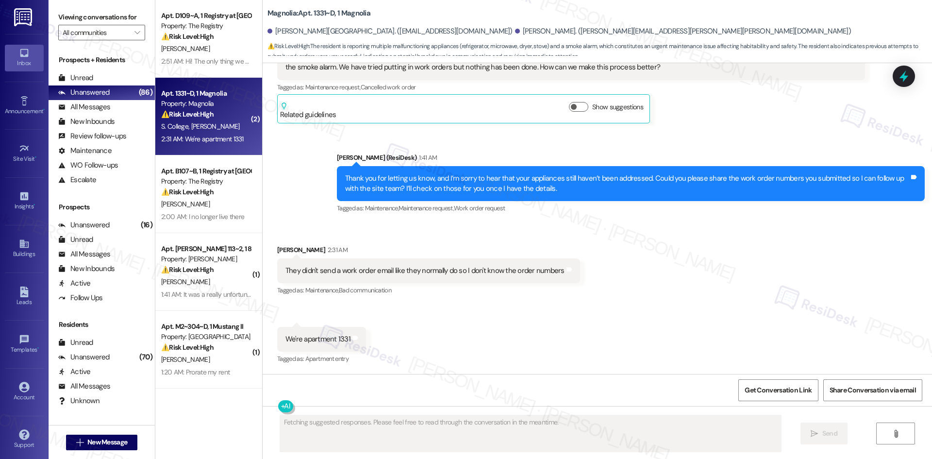
scroll to position [213, 0]
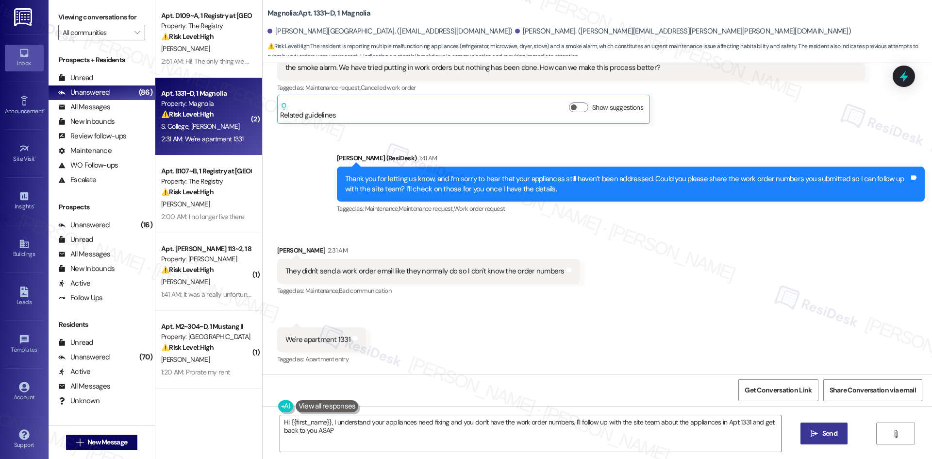
type textarea "Hi {{first_name}}, I understand your appliances need fixing and you don't have …"
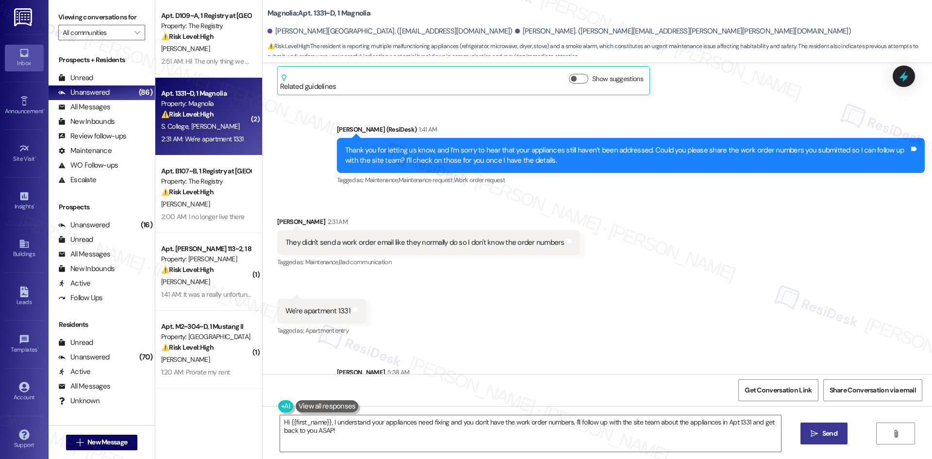
scroll to position [291, 0]
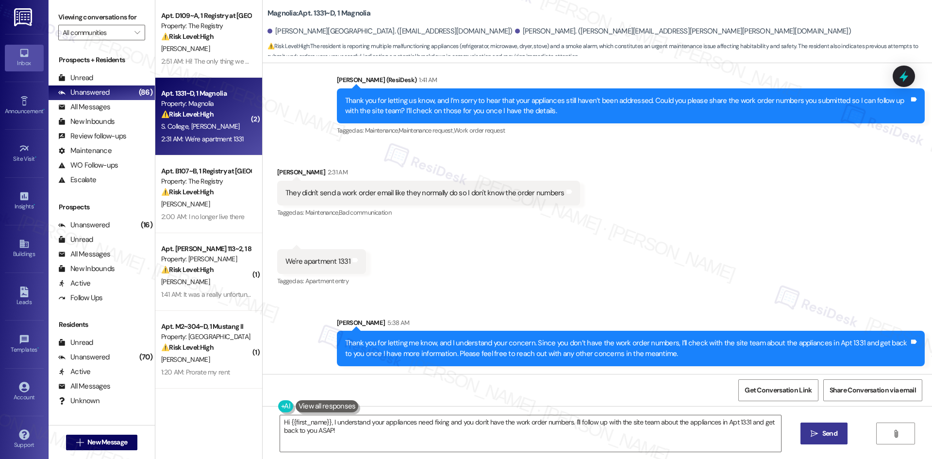
click at [806, 293] on div "Received via SMS [PERSON_NAME] 2:31 AM They didn't send a work order email like…" at bounding box center [597, 220] width 669 height 150
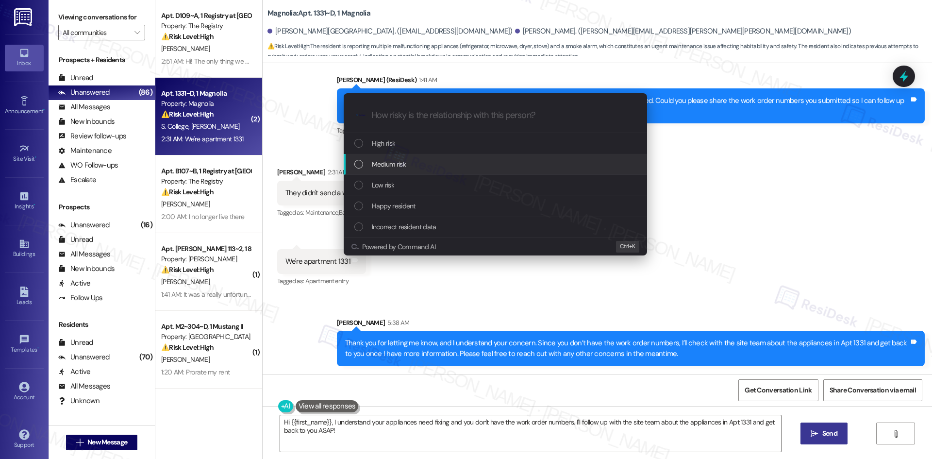
click at [472, 163] on div "Medium risk" at bounding box center [496, 164] width 284 height 11
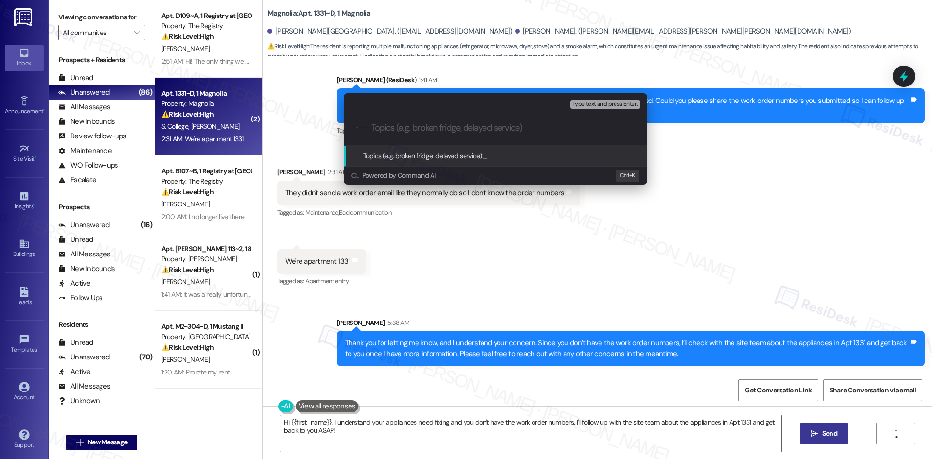
click at [421, 128] on input "Topics (e.g. broken fridge, delayed service)" at bounding box center [502, 128] width 263 height 10
paste input "Appliance Repairs Needed – Refrigerator, Microwave, Dryer, Stove, Smoke Alarm"
type input "Appliance Repairs Needed – Refrigerator, Microwave, Dryer, Stove, Smoke Alarm"
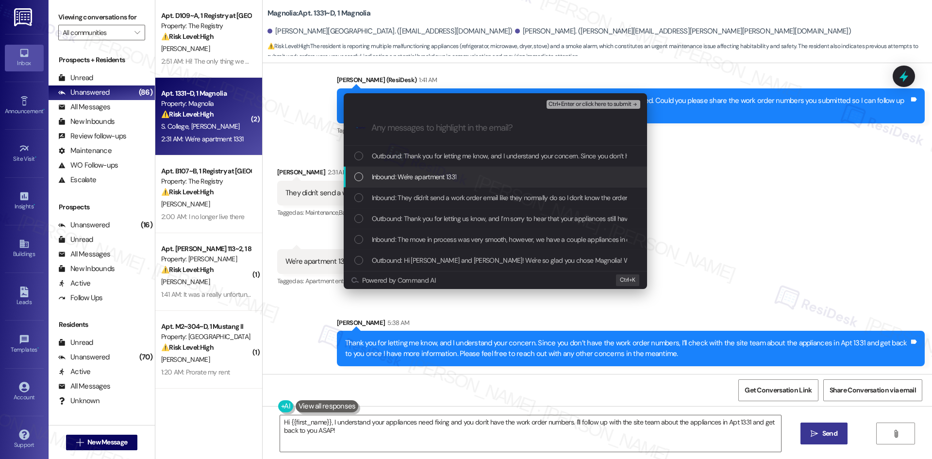
click at [438, 182] on div "Inbound: We're apartment 1331" at bounding box center [495, 176] width 303 height 21
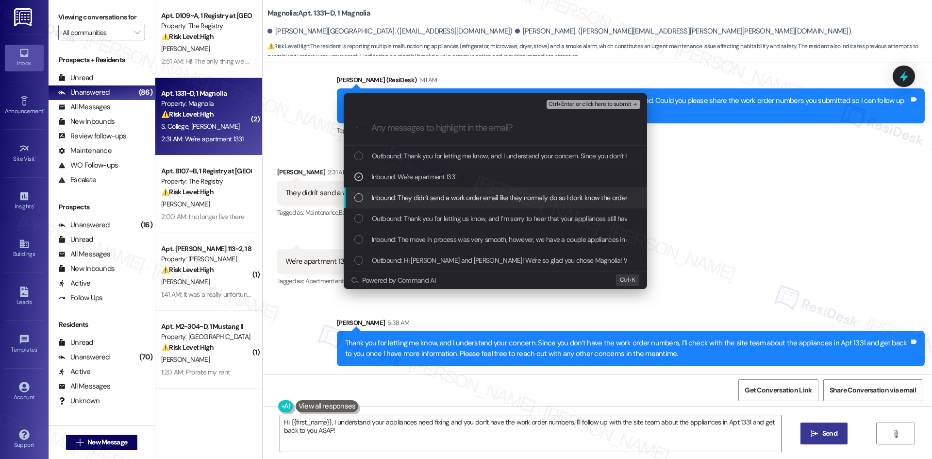
click at [443, 198] on span "Inbound: They didn't send a work order email like they normally do so I don't k…" at bounding box center [513, 197] width 282 height 11
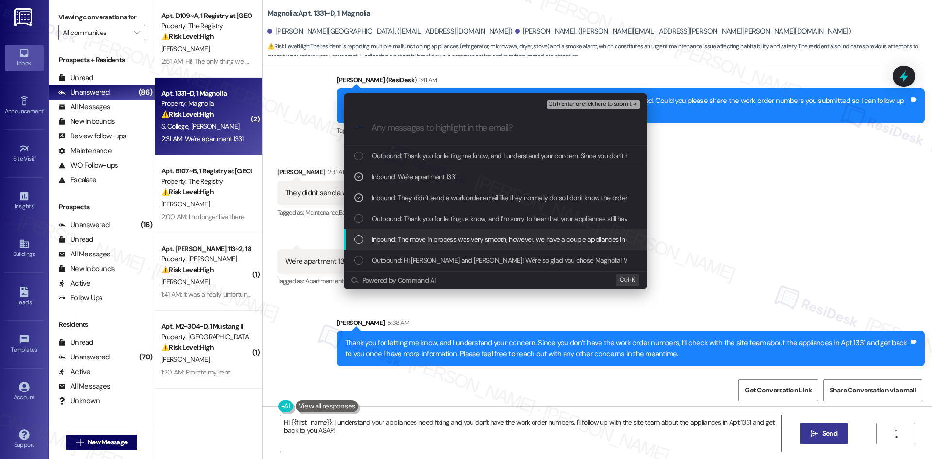
drag, startPoint x: 473, startPoint y: 241, endPoint x: 480, endPoint y: 240, distance: 7.3
click at [473, 241] on span "Inbound: The move in process was very smooth, however, we have a couple applian…" at bounding box center [814, 239] width 884 height 11
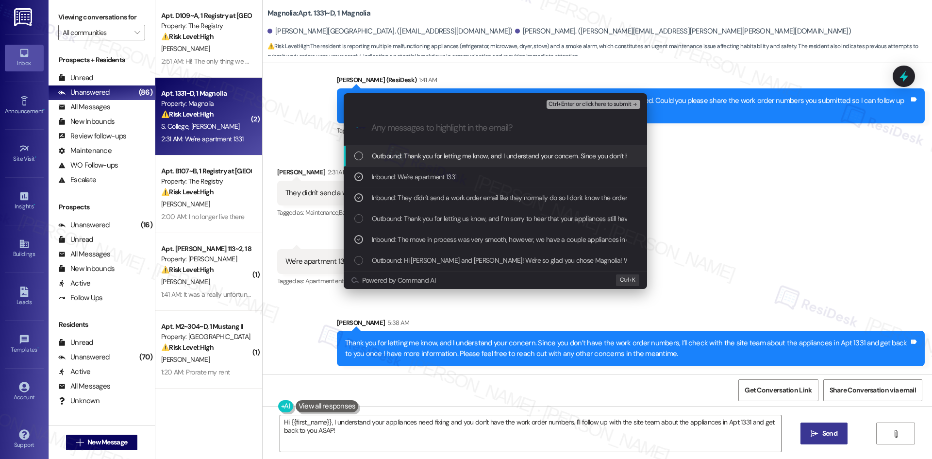
click at [612, 102] on span "Ctrl+Enter or click here to submit" at bounding box center [589, 104] width 83 height 7
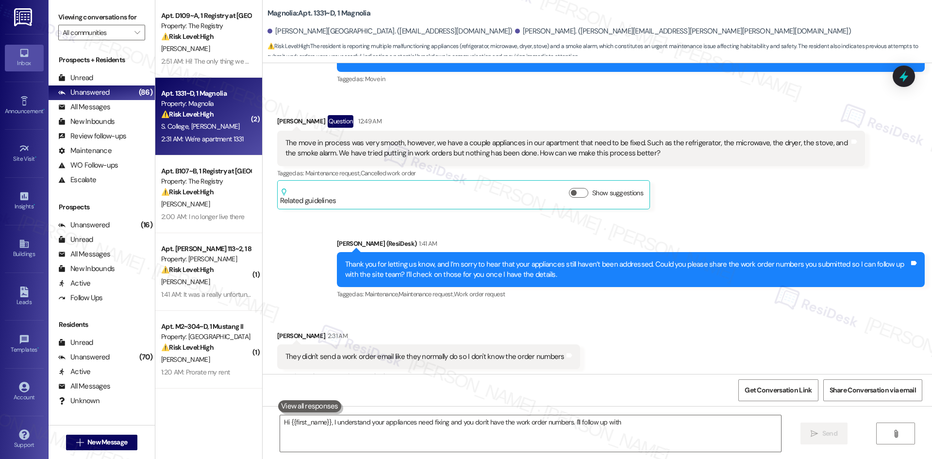
scroll to position [213, 0]
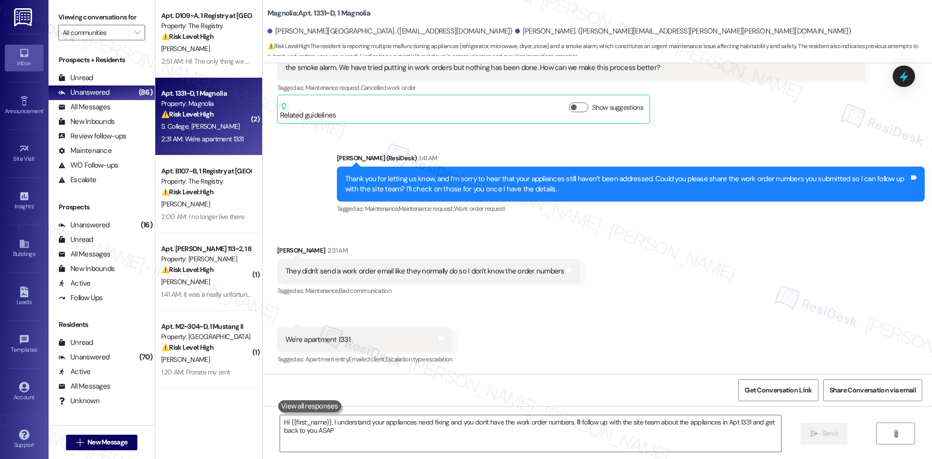
type textarea "Hi {{first_name}}, I understand your appliances need fixing and you don't have …"
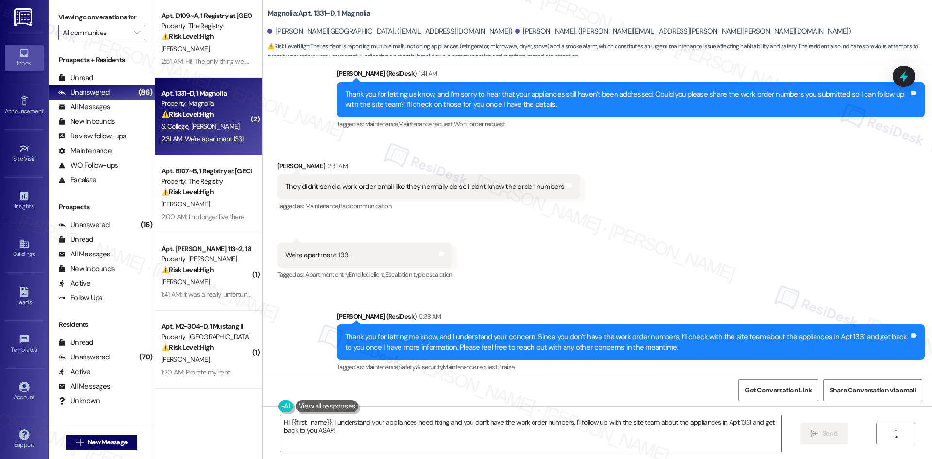
scroll to position [305, 0]
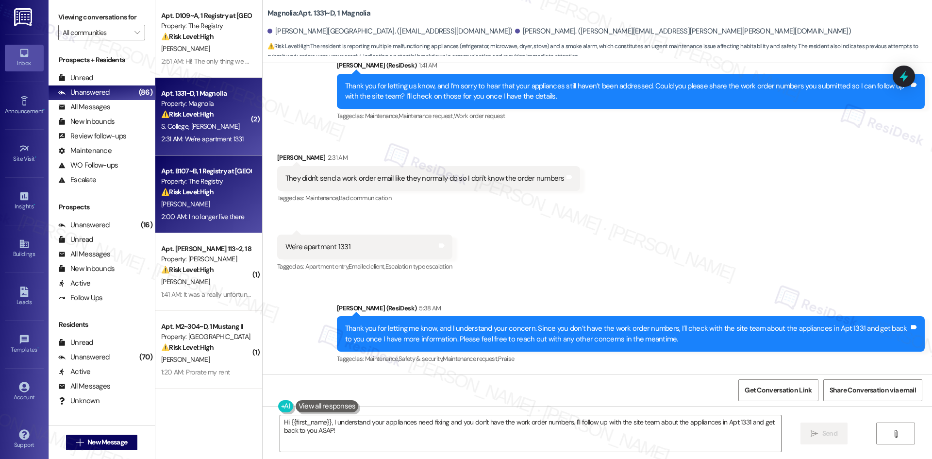
click at [184, 207] on div "[PERSON_NAME]" at bounding box center [206, 204] width 92 height 12
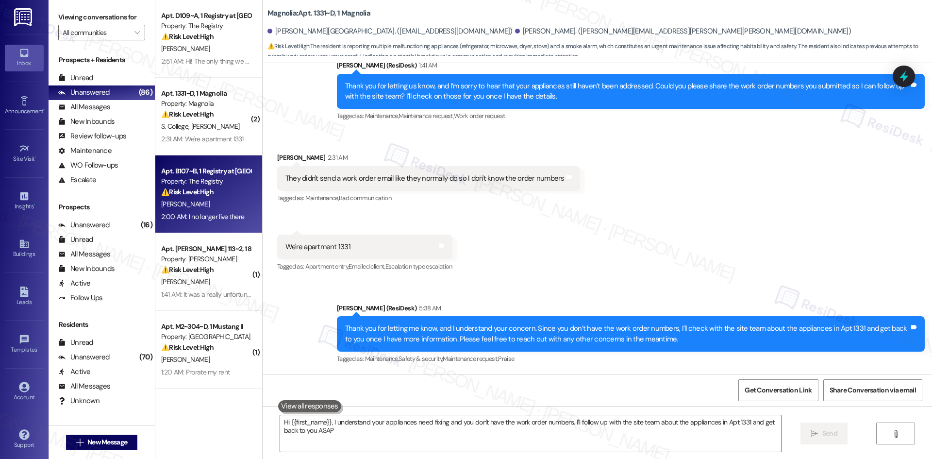
type textarea "Hi {{first_name}}, I understand your appliances need fixing and you don't have …"
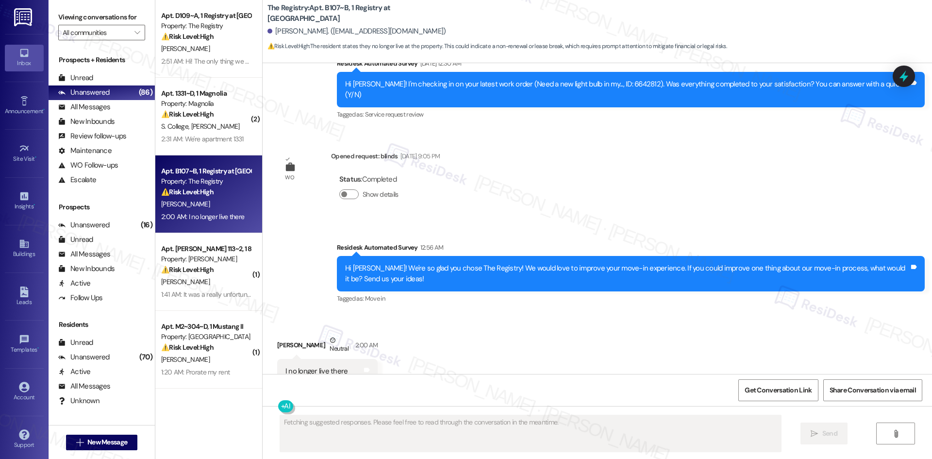
scroll to position [2964, 0]
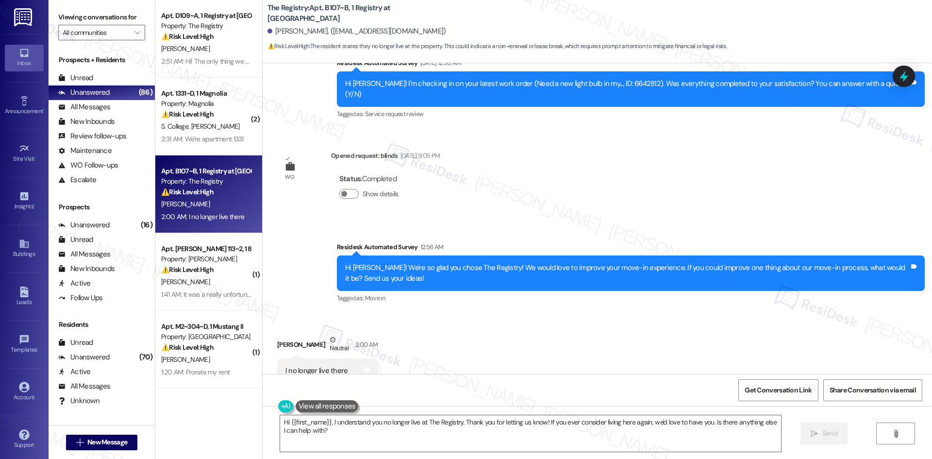
click at [547, 176] on div "WO Opened request: Dryer is no... [DATE] 7:38 PM Status : New Show details Anno…" at bounding box center [597, 218] width 669 height 311
click at [399, 430] on textarea "Hi {{first_name}}, I understand you no longer live at The Registry. Thank you f…" at bounding box center [530, 433] width 501 height 36
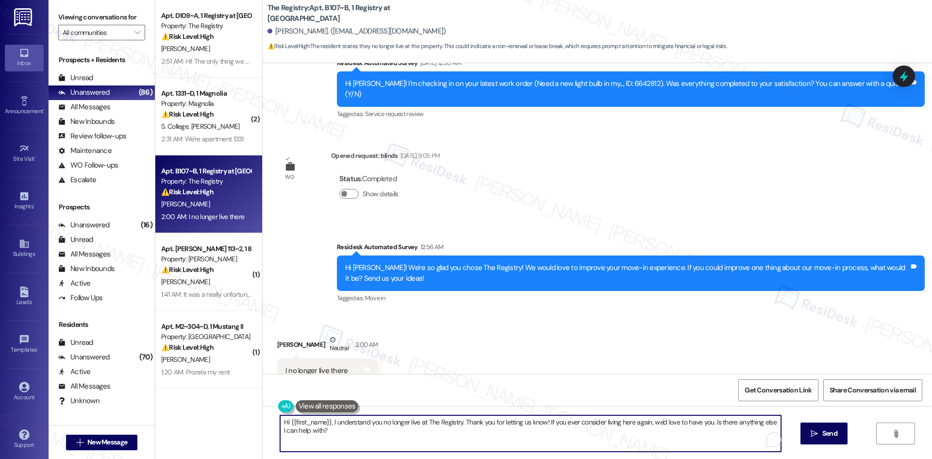
paste textarea "I'm so sorry to bother you! I'll take you off our distribution list. Would you …"
type textarea "I'm so sorry to bother you! I'll take you off our distribution list. Would you …"
click at [821, 439] on button " Send" at bounding box center [823, 433] width 47 height 22
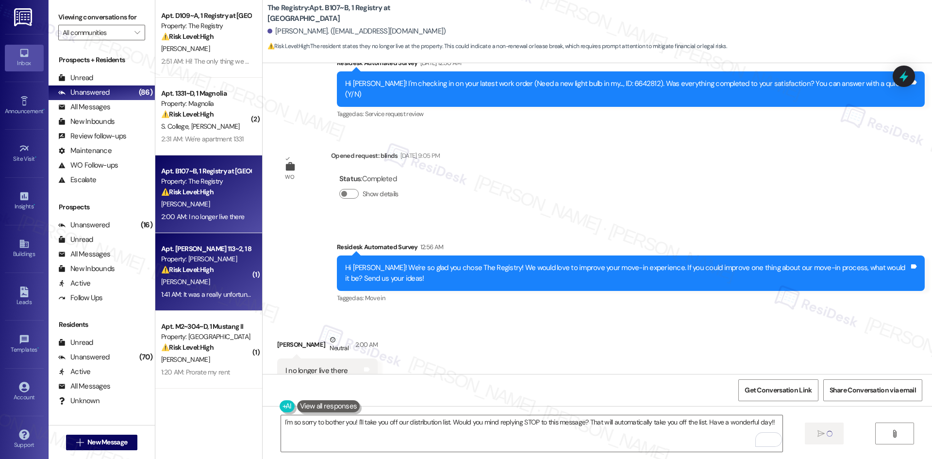
click at [164, 271] on strong "⚠️ Risk Level: High" at bounding box center [187, 269] width 52 height 9
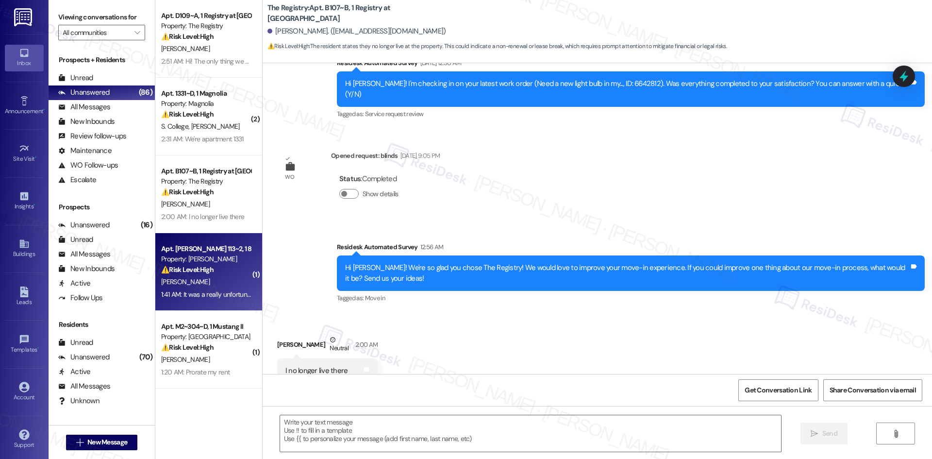
type textarea "Fetching suggested responses. Please feel free to read through the conversation…"
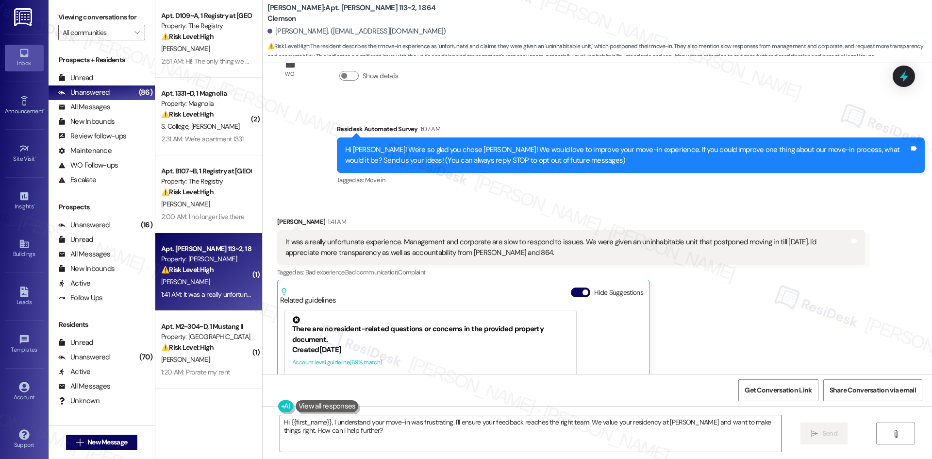
scroll to position [20, 0]
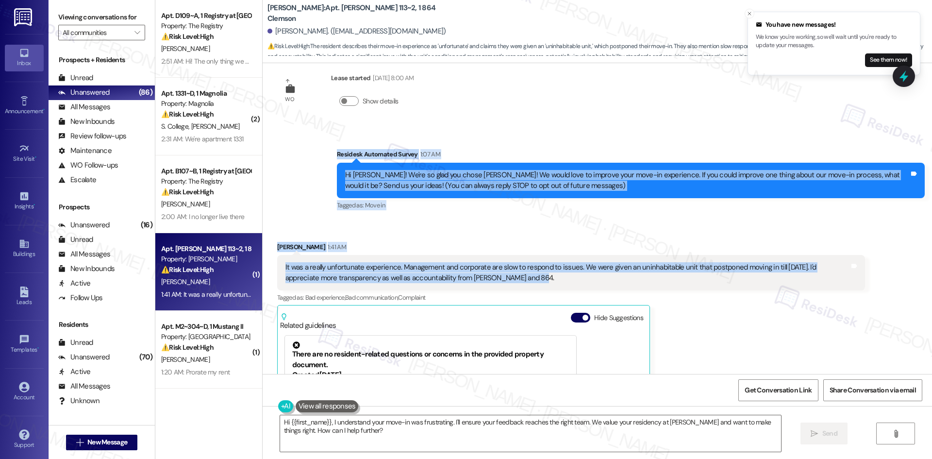
drag, startPoint x: 318, startPoint y: 151, endPoint x: 588, endPoint y: 289, distance: 303.6
click at [588, 289] on div "WO Lease started [DATE] 8:00 AM Show details Survey, sent via SMS Residesk Auto…" at bounding box center [597, 218] width 669 height 311
copy div "Residesk Automated Survey 1:07 AM Hi [PERSON_NAME]! We're so glad you chose [PE…"
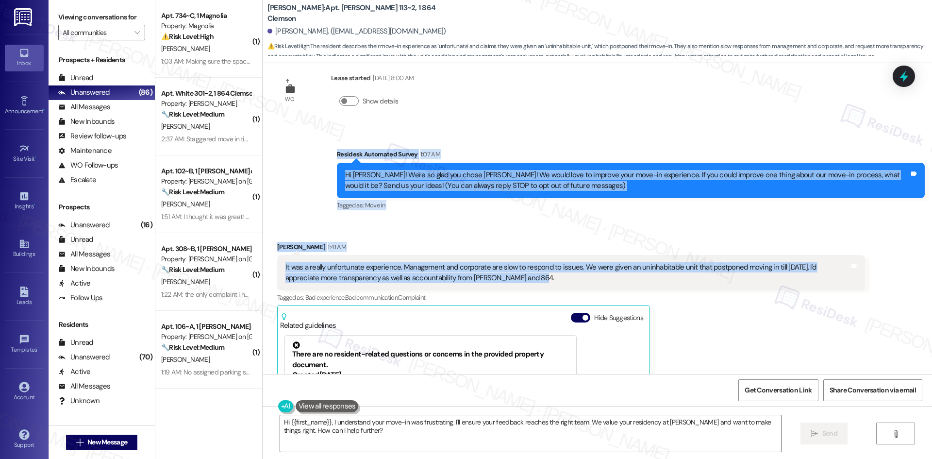
click at [331, 220] on div "Received via SMS [PERSON_NAME] 1:41 AM It was a really unfortunate experience. …" at bounding box center [597, 370] width 669 height 300
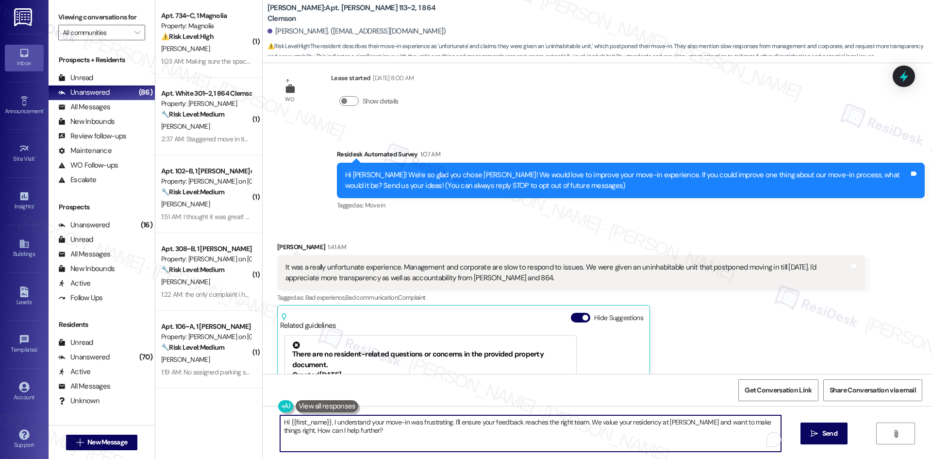
click at [381, 430] on textarea "Hi {{first_name}}, I understand your move-in was frustrating. I'll ensure your …" at bounding box center [530, 433] width 501 height 36
paste textarea "[PERSON_NAME] you for your feedback. I appreciate you sharing this, and I’ll fo…"
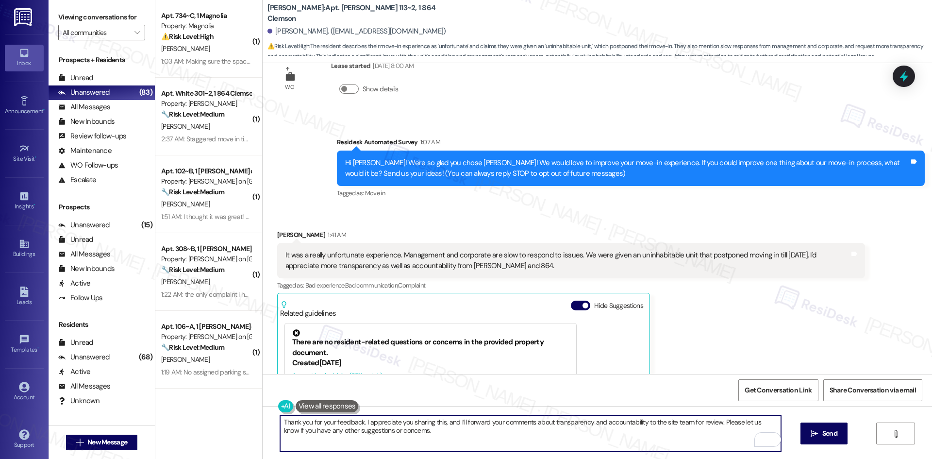
scroll to position [166, 0]
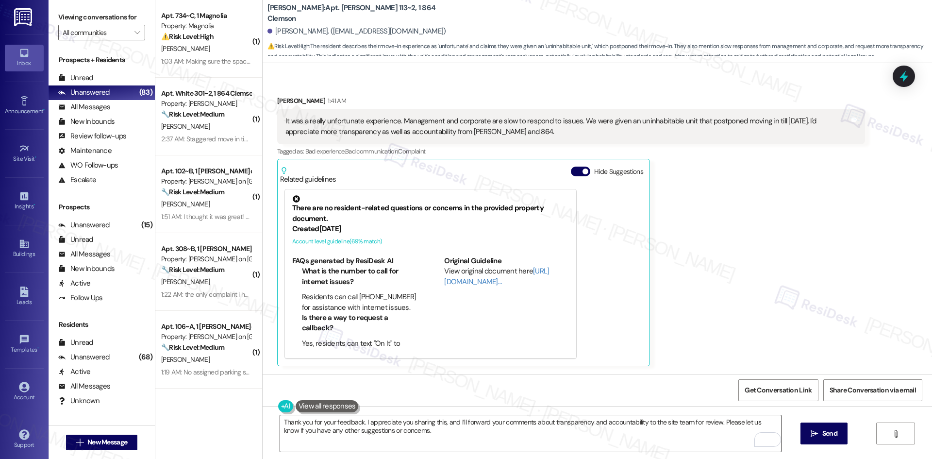
click at [522, 417] on textarea "Thank you for your feedback. I appreciate you sharing this, and I’ll forward yo…" at bounding box center [530, 433] width 501 height 36
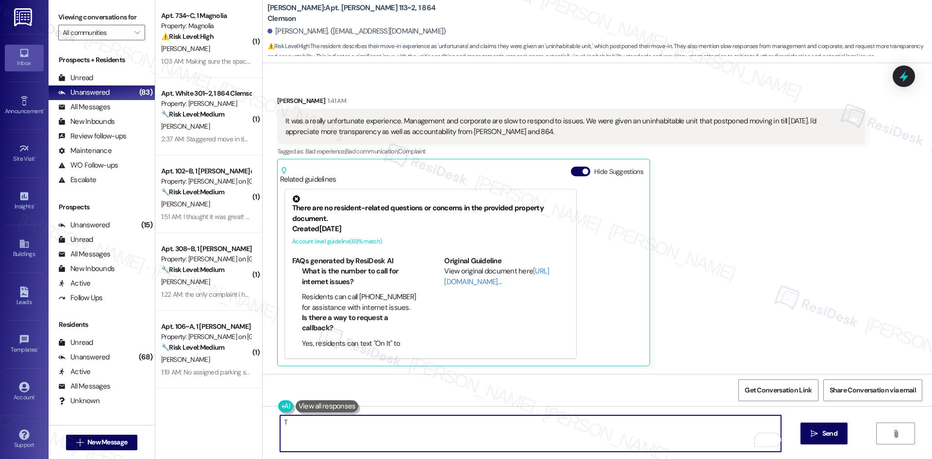
paste textarea "[PERSON_NAME] you for your feedback, and I’m sorry to hear about the challenges…"
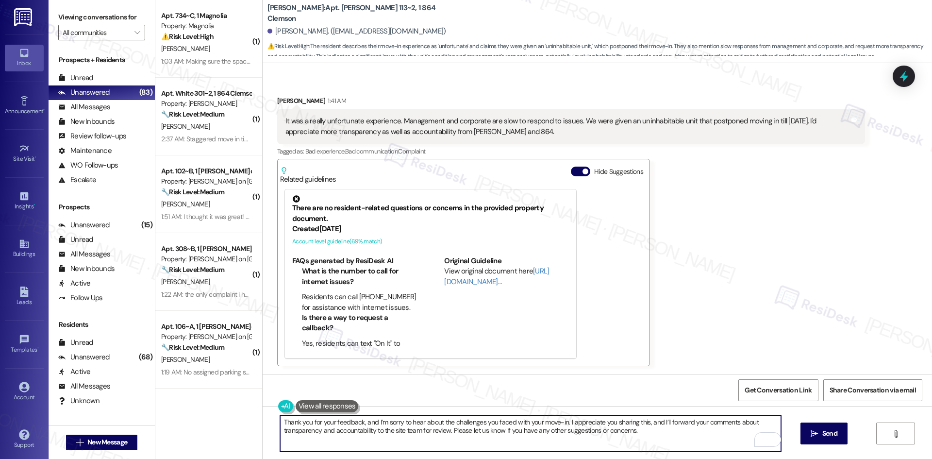
type textarea "Thank you for your feedback, and I’m sorry to hear about the challenges you fac…"
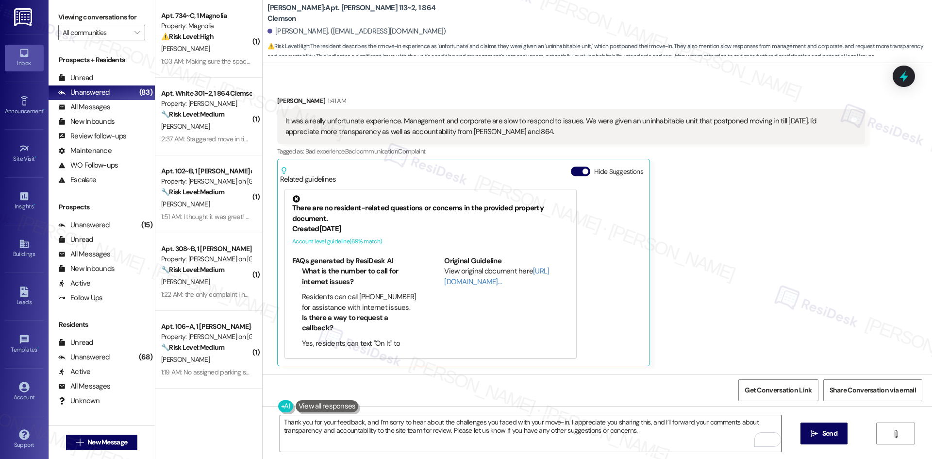
click at [509, 442] on textarea "Thank you for your feedback, and I’m sorry to hear about the challenges you fac…" at bounding box center [530, 433] width 501 height 36
click at [827, 435] on span "Send" at bounding box center [829, 433] width 15 height 10
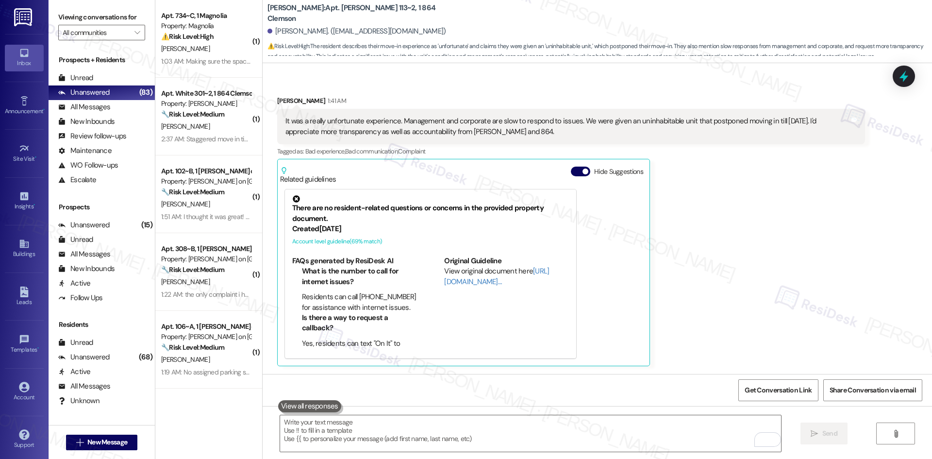
type textarea "Fetching suggested responses. Please feel free to read through the conversation…"
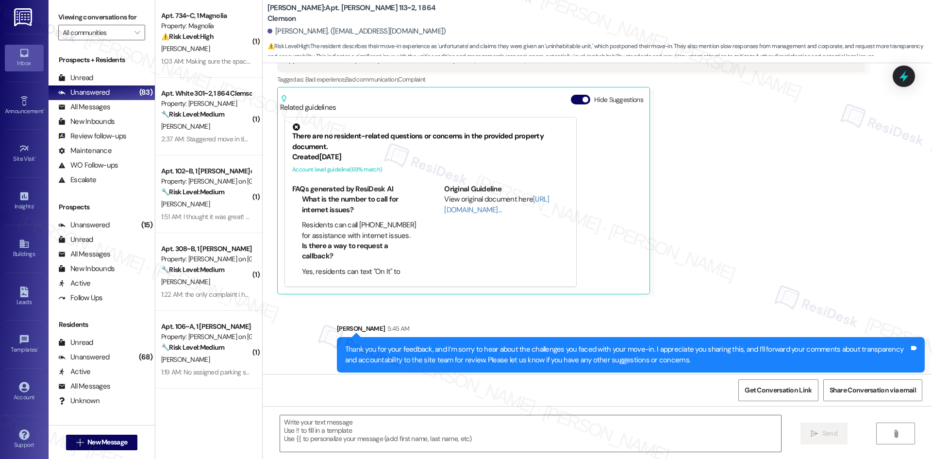
scroll to position [244, 0]
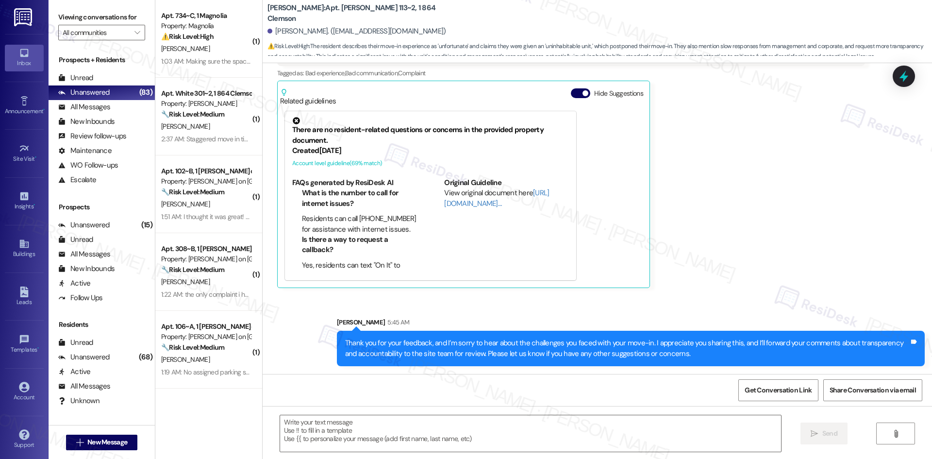
click at [824, 252] on div "[PERSON_NAME] 1:41 AM It was a really unfortunate experience. Management and co…" at bounding box center [571, 152] width 588 height 271
click at [721, 154] on div "[PERSON_NAME] 1:41 AM It was a really unfortunate experience. Management and co…" at bounding box center [571, 152] width 588 height 271
click at [739, 252] on div "[PERSON_NAME] 1:41 AM It was a really unfortunate experience. Management and co…" at bounding box center [571, 152] width 588 height 271
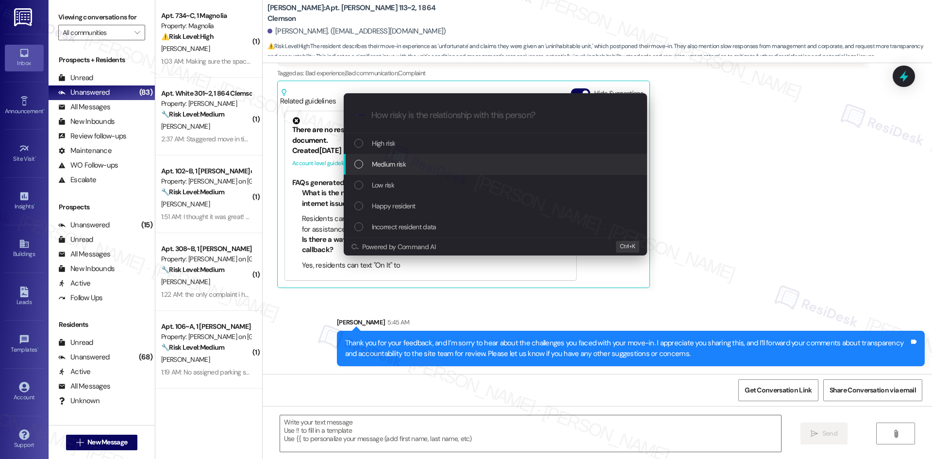
click at [593, 166] on div "Medium risk" at bounding box center [496, 164] width 284 height 11
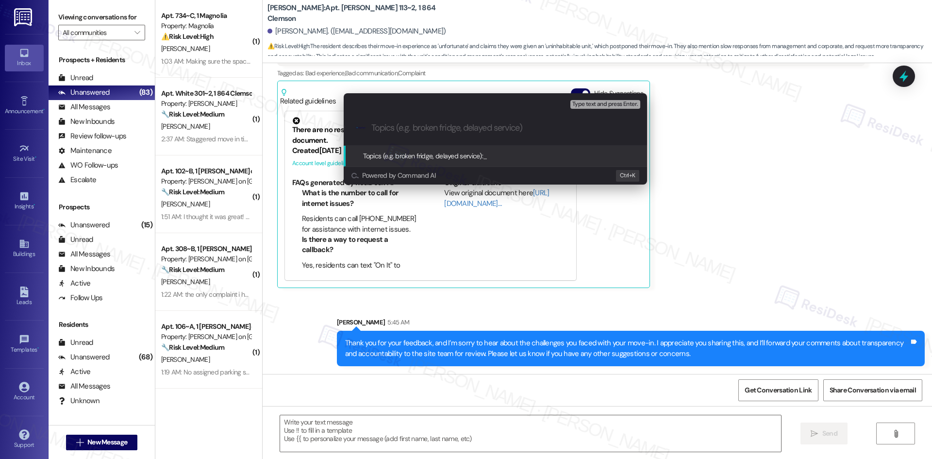
click at [751, 178] on div "Escalate Conversation Medium risk Topics (e.g. broken fridge, delayed service) …" at bounding box center [466, 229] width 932 height 459
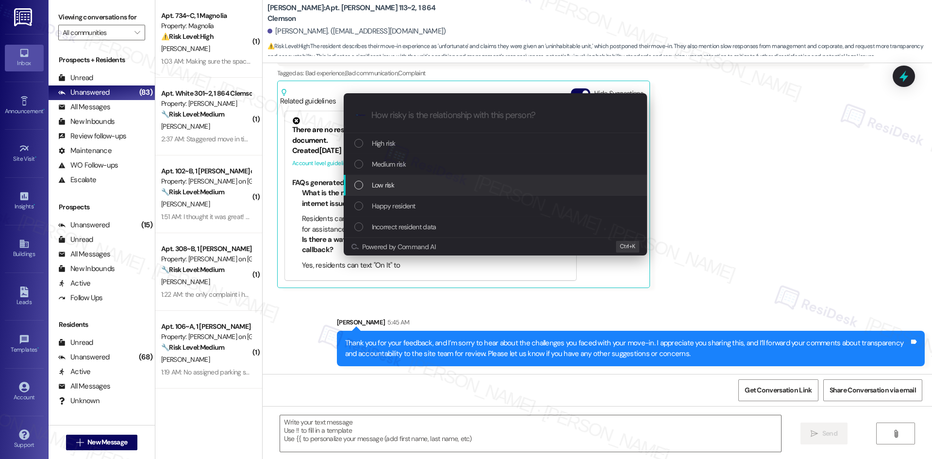
click at [434, 180] on div "Low risk" at bounding box center [496, 185] width 284 height 11
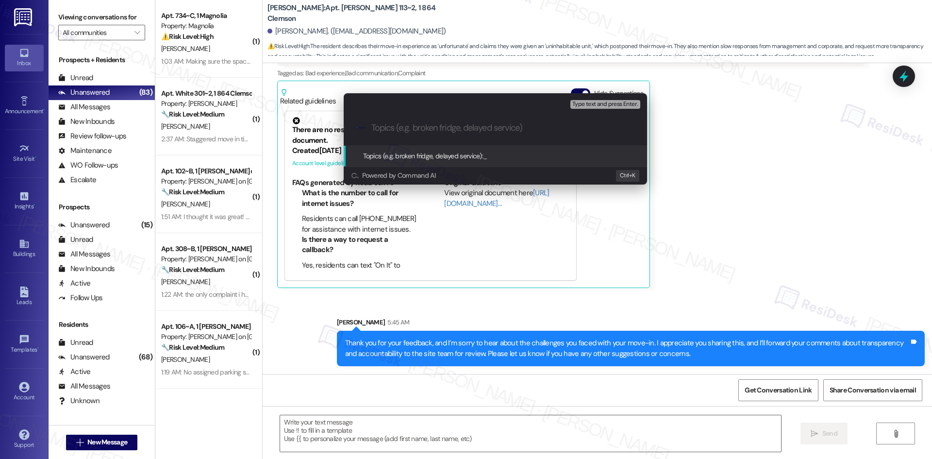
click at [428, 130] on input "Topics (e.g. broken fridge, delayed service)" at bounding box center [502, 128] width 263 height 10
paste input "Move-In Feedback – Transparency, Accountability & Unit Condition"
type input "Move-In Feedback – Transparency, Accountability & Unit Condition"
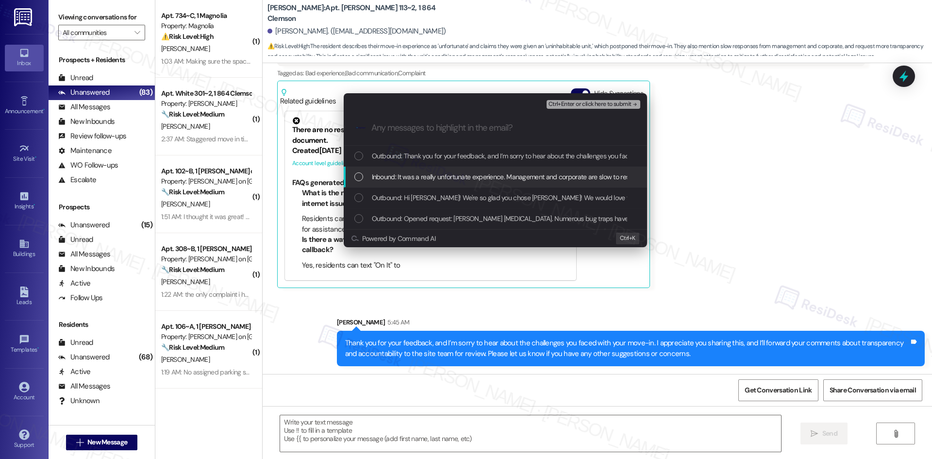
click at [421, 183] on div "Inbound: It was a really unfortunate experience. Management and corporate are s…" at bounding box center [495, 176] width 303 height 21
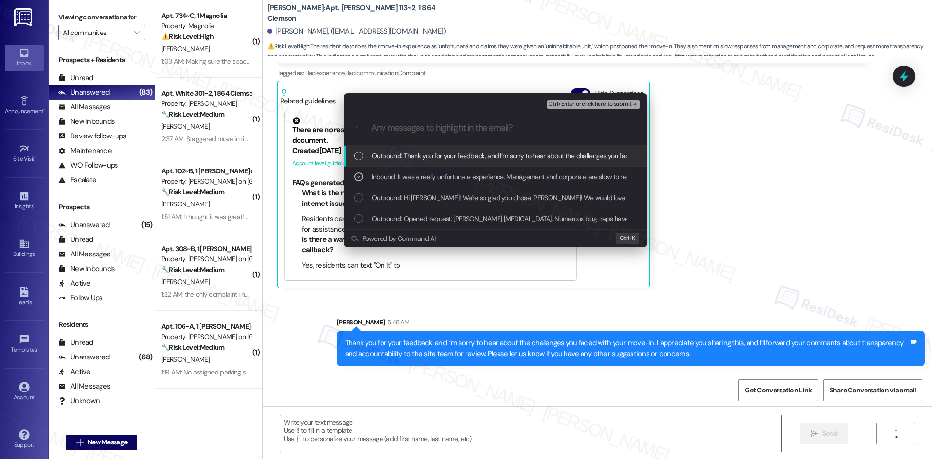
click at [617, 105] on span "Ctrl+Enter or click here to submit" at bounding box center [589, 104] width 83 height 7
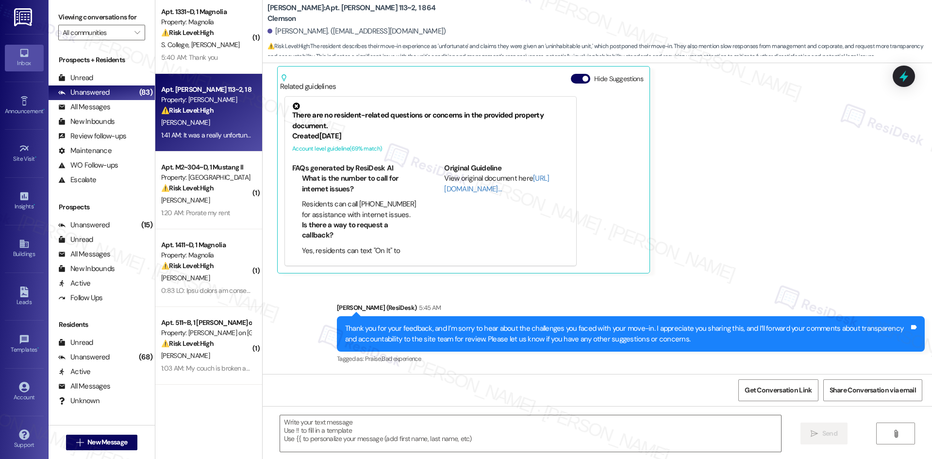
scroll to position [0, 0]
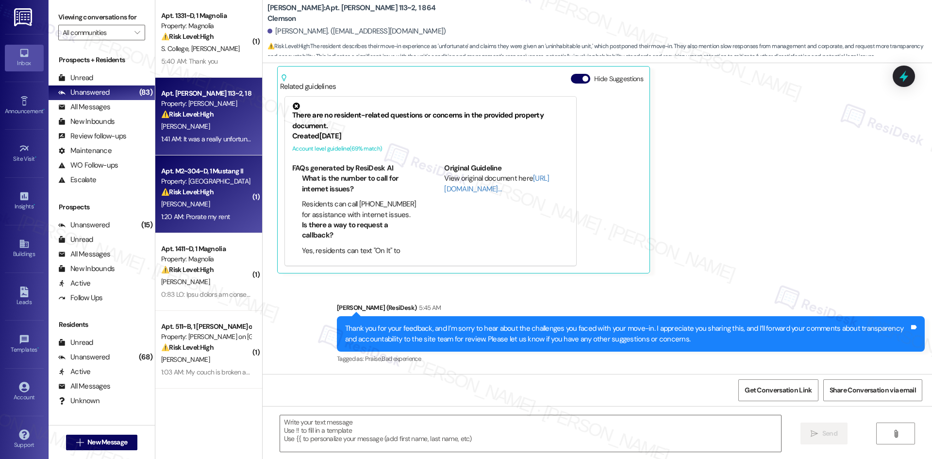
click at [199, 205] on div "[PERSON_NAME]" at bounding box center [206, 204] width 92 height 12
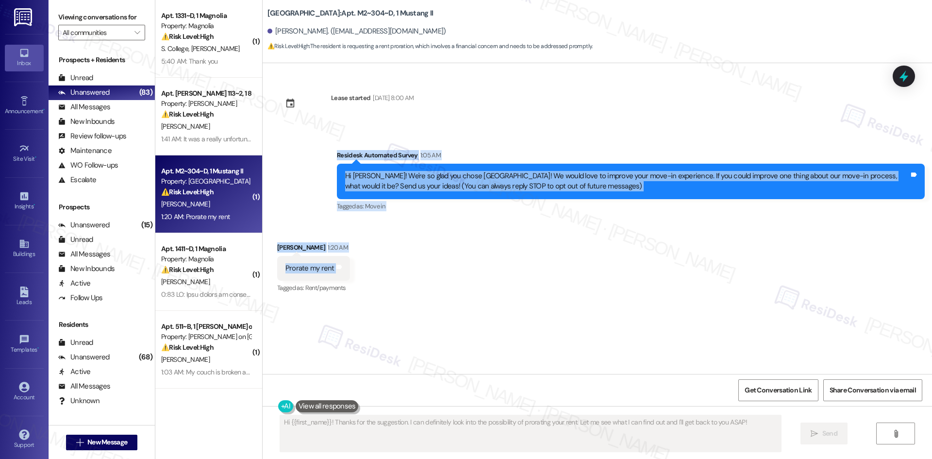
drag, startPoint x: 319, startPoint y: 156, endPoint x: 400, endPoint y: 263, distance: 134.7
click at [400, 263] on div "Lease started [DATE] 8:00 AM Survey, sent via SMS Residesk Automated Survey 1:0…" at bounding box center [597, 218] width 669 height 311
copy div "Residesk Automated Survey 1:05 AM Hi [PERSON_NAME]! We're so glad you chose [GE…"
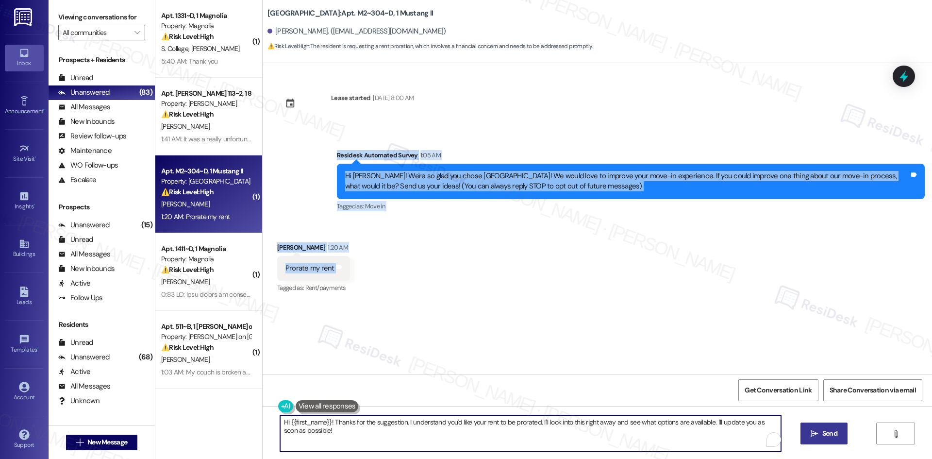
click at [453, 431] on textarea "Hi {{first_name}}! Thanks for the suggestion. I understand you'd like your rent…" at bounding box center [530, 433] width 501 height 36
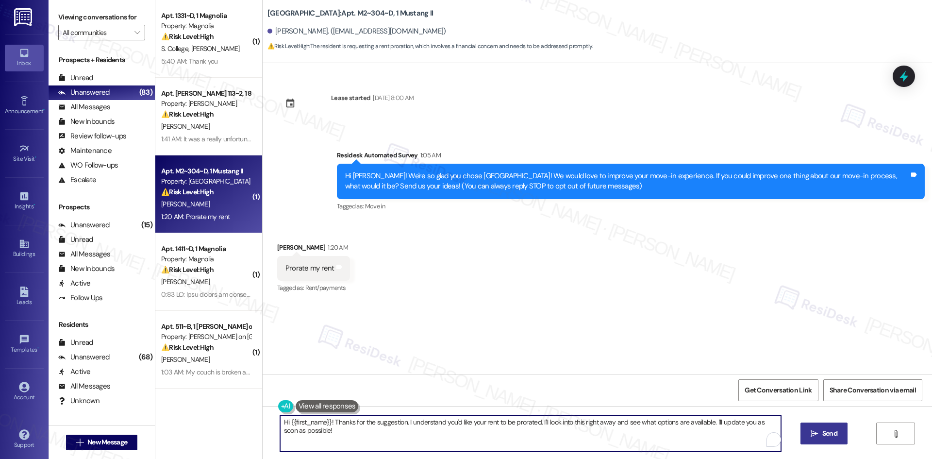
type textarea "R"
paste textarea "[PERSON_NAME] you for your feedback. I’ll forward your suggestion about prorati…"
type textarea "Thank you for your feedback. I’ll forward your suggestion about prorating rent …"
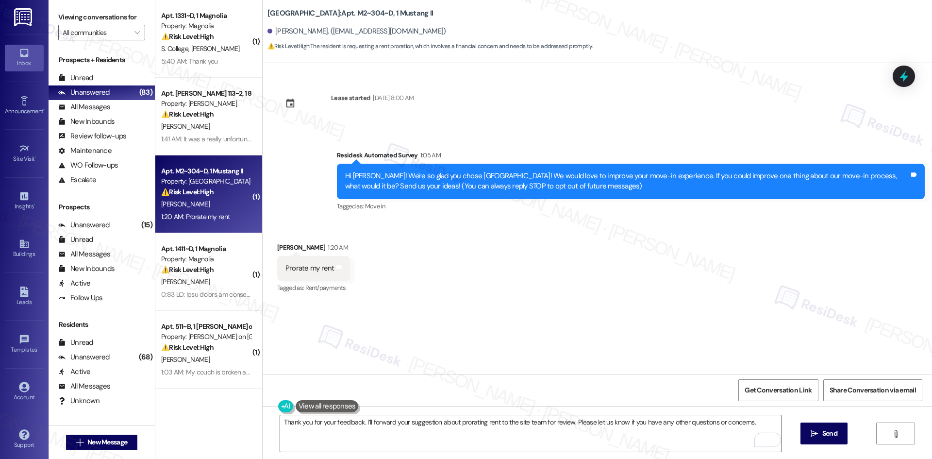
click at [807, 434] on button " Send" at bounding box center [823, 433] width 47 height 22
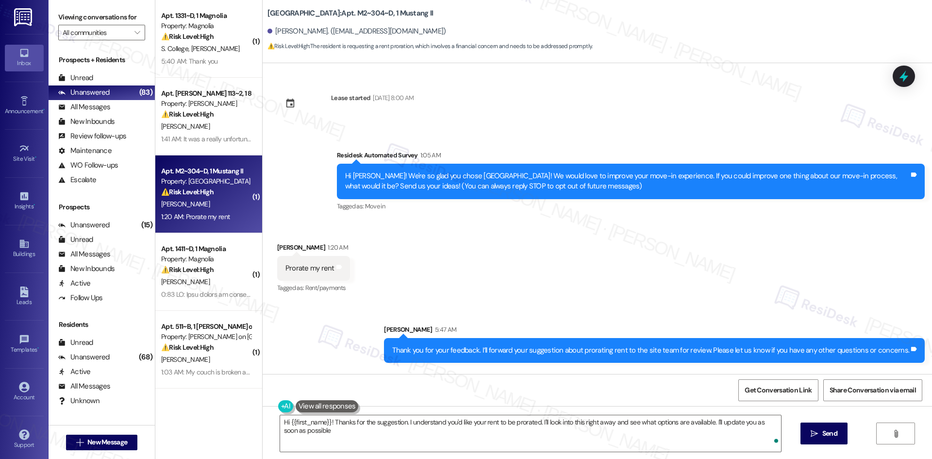
type textarea "Hi {{first_name}}! Thanks for the suggestion. I understand you'd like your rent…"
click at [540, 262] on div "Received via SMS [PERSON_NAME] 1:20 AM Prorate my rent Tags and notes Tagged as…" at bounding box center [597, 261] width 669 height 82
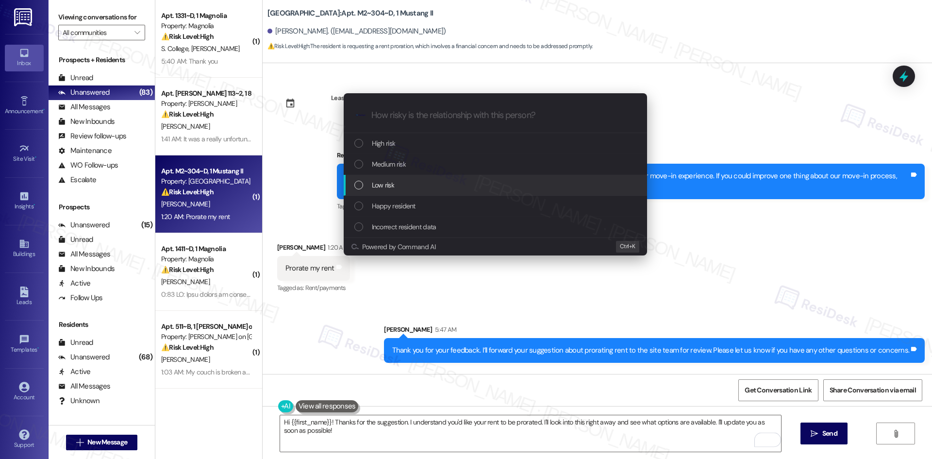
drag, startPoint x: 429, startPoint y: 185, endPoint x: 416, endPoint y: 183, distance: 12.8
click at [428, 185] on div "Low risk" at bounding box center [496, 185] width 284 height 11
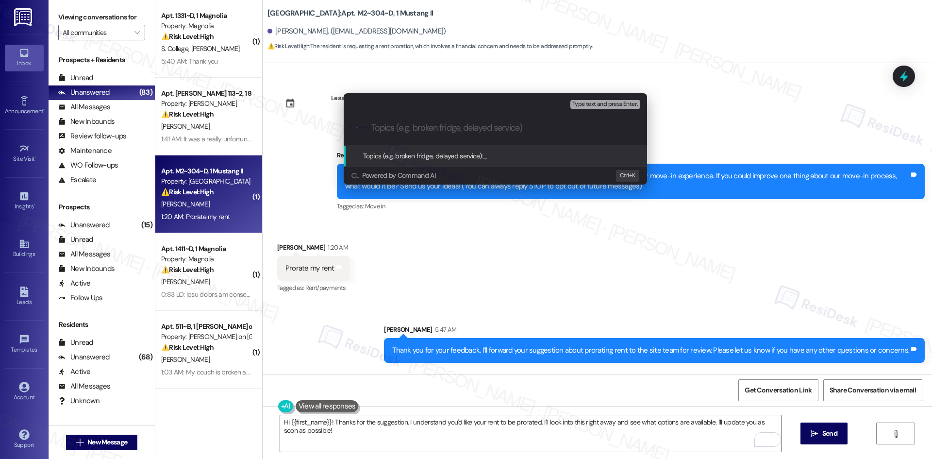
click at [421, 131] on input "Topics (e.g. broken fridge, delayed service)" at bounding box center [502, 128] width 263 height 10
paste input "Move-In Feedback – Prorated Rent"
type input "Move-In Feedback – Prorated Rent"
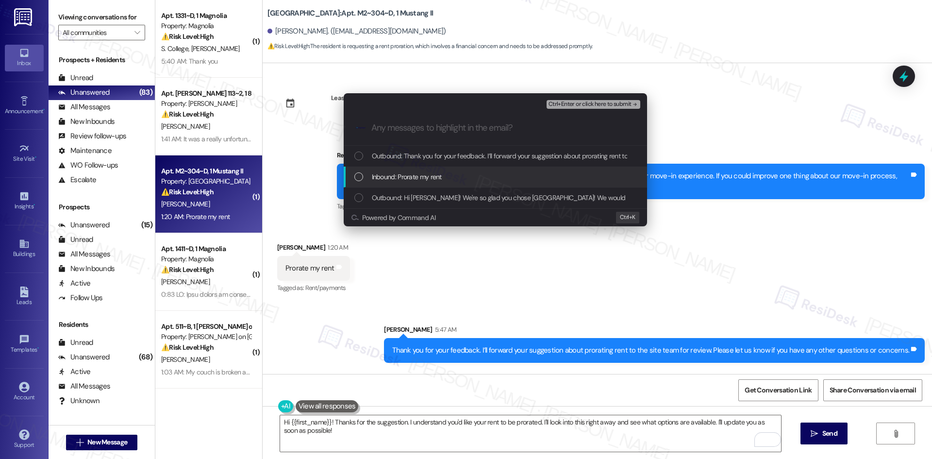
click at [422, 177] on span "Inbound: Prorate my rent" at bounding box center [407, 176] width 70 height 11
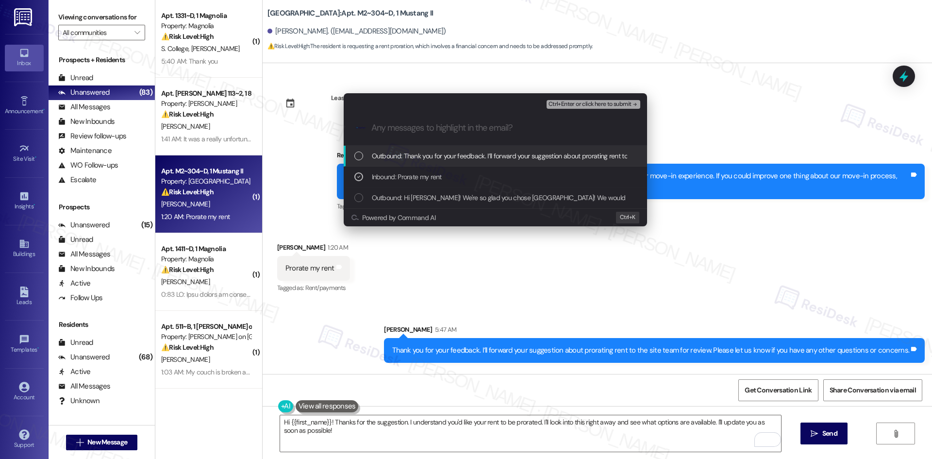
click at [627, 100] on div "Ctrl+Enter or click here to submit" at bounding box center [594, 104] width 96 height 13
click at [627, 101] on span "Ctrl+Enter or click here to submit" at bounding box center [589, 104] width 83 height 7
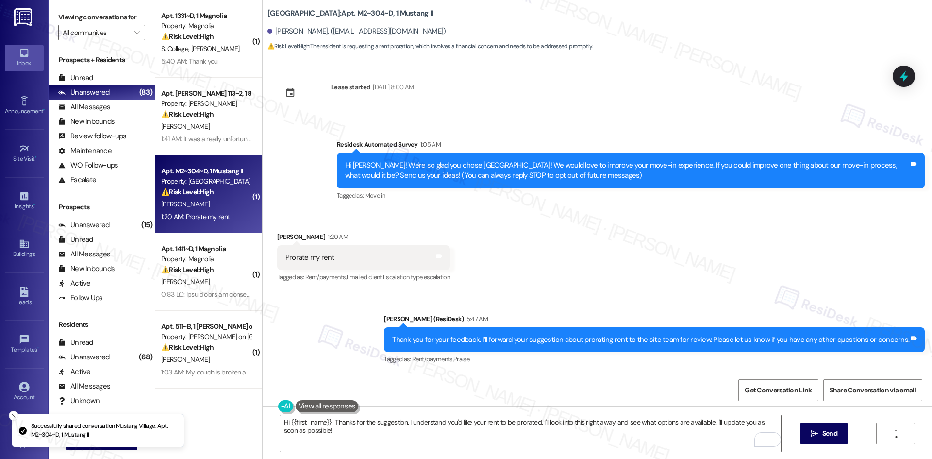
scroll to position [11, 0]
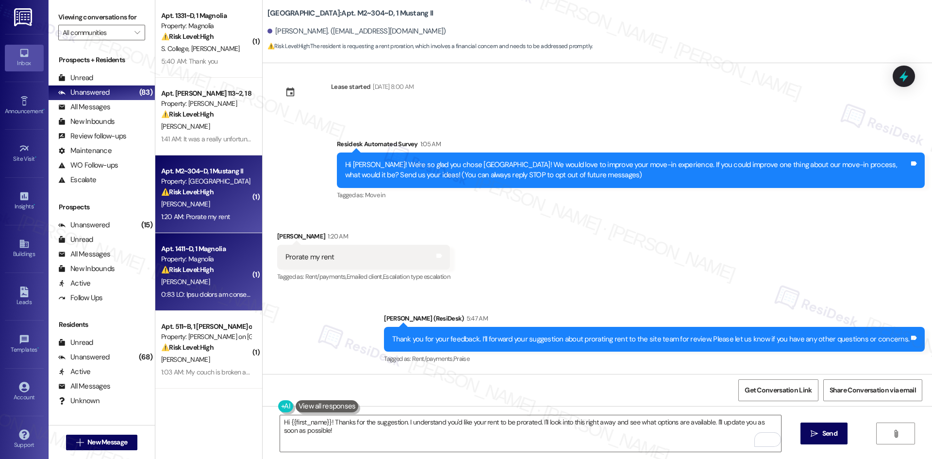
click at [207, 267] on strong "⚠️ Risk Level: High" at bounding box center [187, 269] width 52 height 9
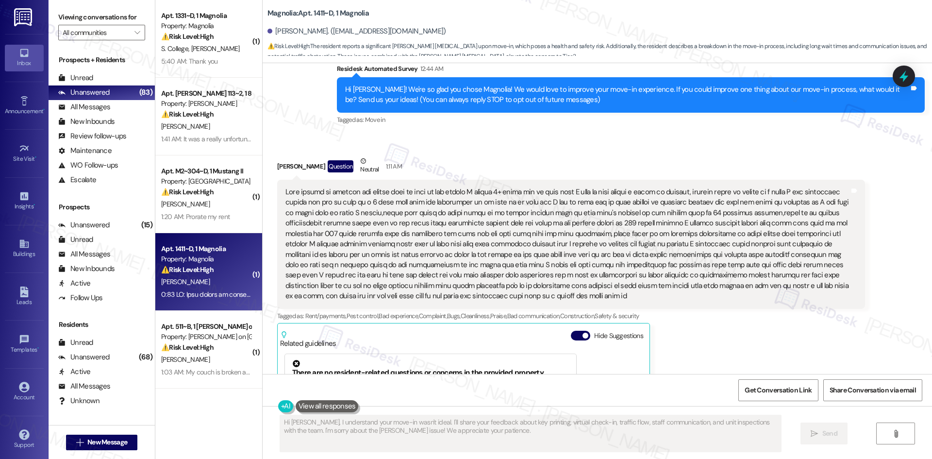
scroll to position [56, 0]
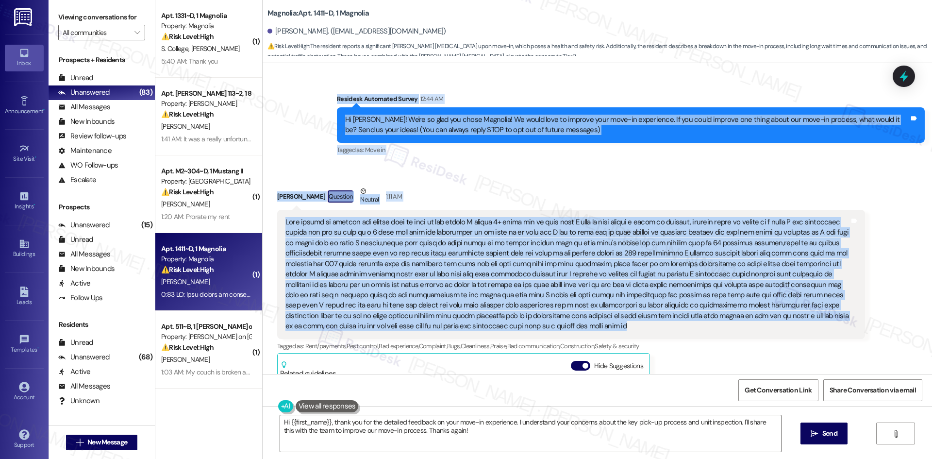
drag, startPoint x: 329, startPoint y: 99, endPoint x: 623, endPoint y: 328, distance: 372.0
click at [623, 328] on div "Lease started [DATE] 8:00 AM Survey, sent via SMS Residesk Automated Survey 12:…" at bounding box center [597, 218] width 669 height 311
copy div "Residesk Automated Survey 12:44 AM Hi [PERSON_NAME]! We're so glad you chose Ma…"
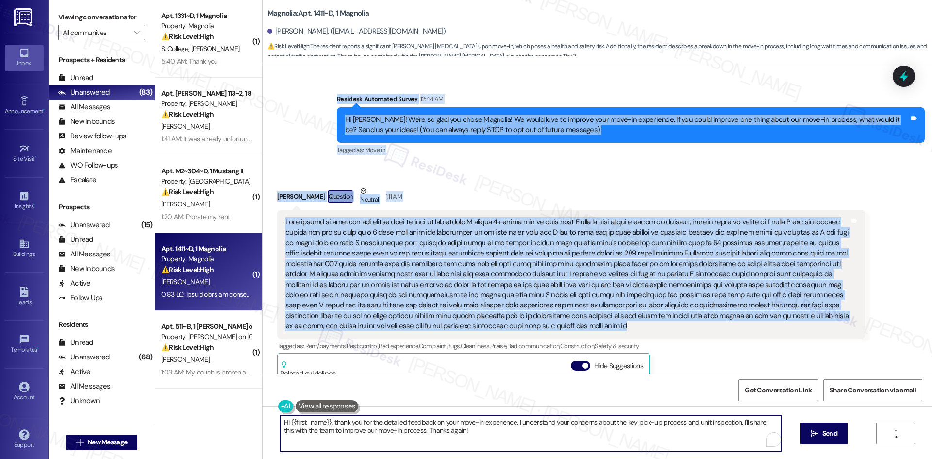
click at [452, 442] on textarea "Hi {{first_name}}, thank you for the detailed feedback on your move-in experien…" at bounding box center [530, 433] width 501 height 36
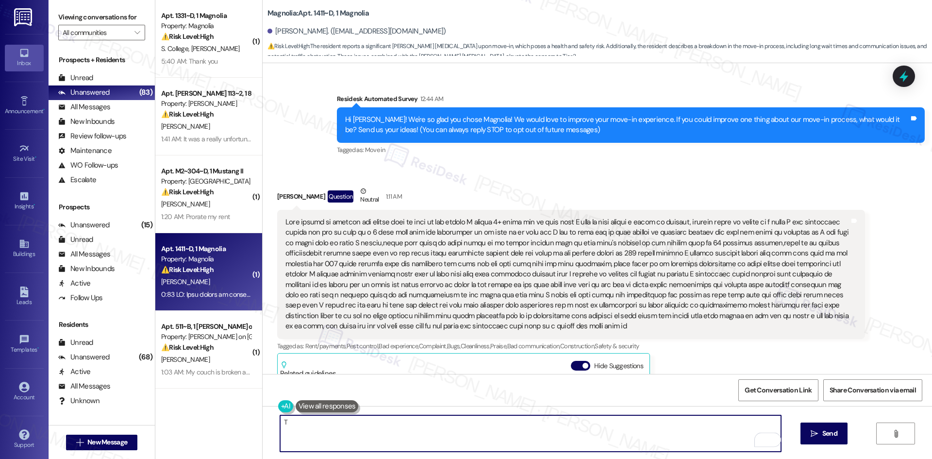
paste textarea "hank you for sharing such detailed feedback. I appreciate the time you took to …"
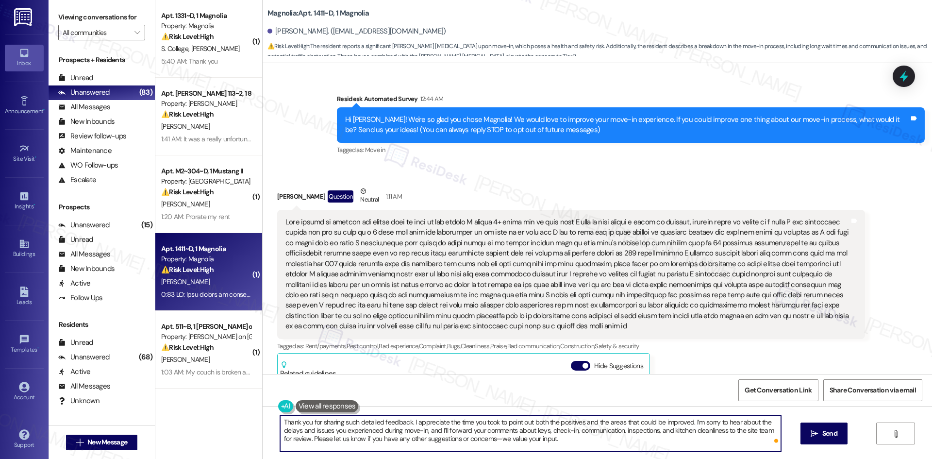
click at [559, 436] on textarea "Thank you for sharing such detailed feedback. I appreciate the time you took to…" at bounding box center [530, 433] width 501 height 36
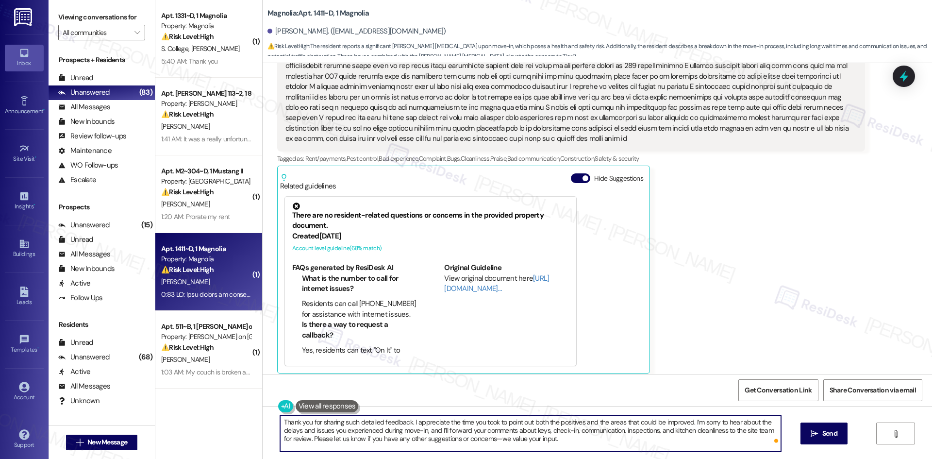
scroll to position [251, 0]
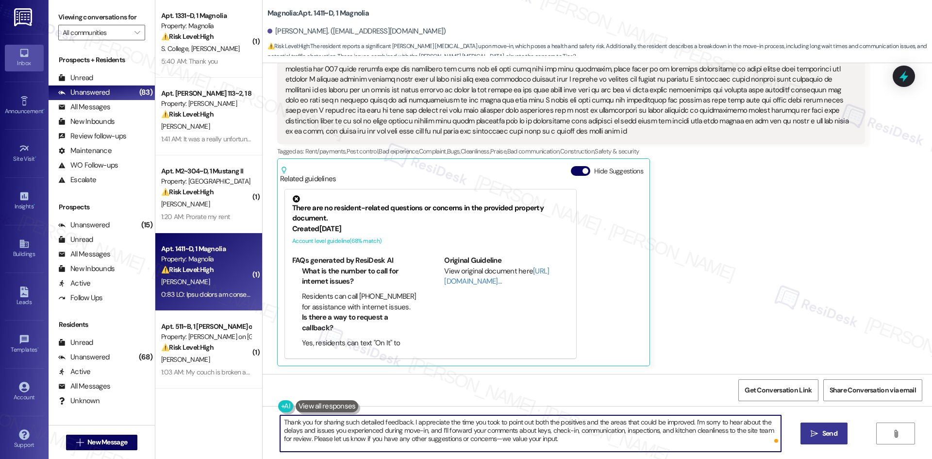
type textarea "Thank you for sharing such detailed feedback. I appreciate the time you took to…"
click at [813, 436] on icon "" at bounding box center [813, 433] width 7 height 8
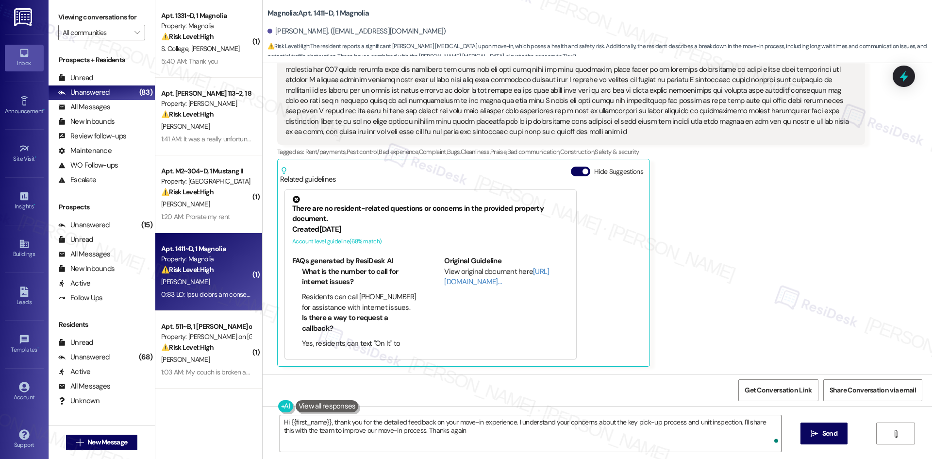
type textarea "Hi {{first_name}}, thank you for the detailed feedback on your move-in experien…"
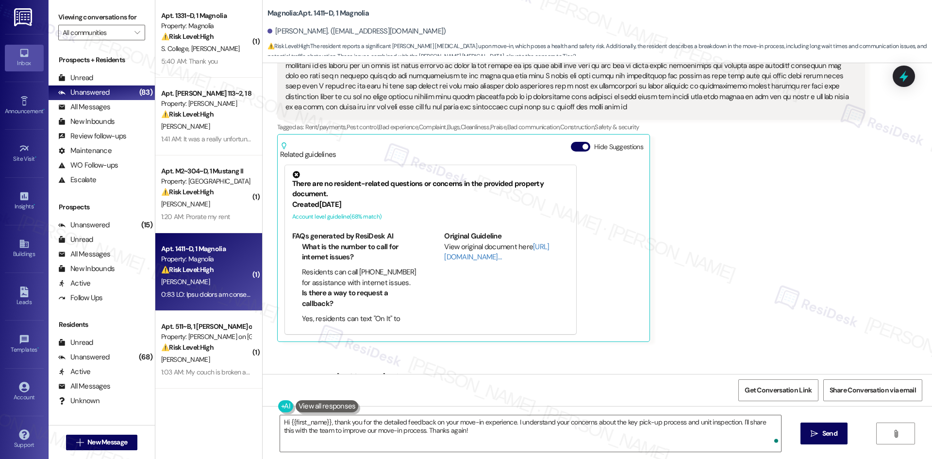
scroll to position [339, 0]
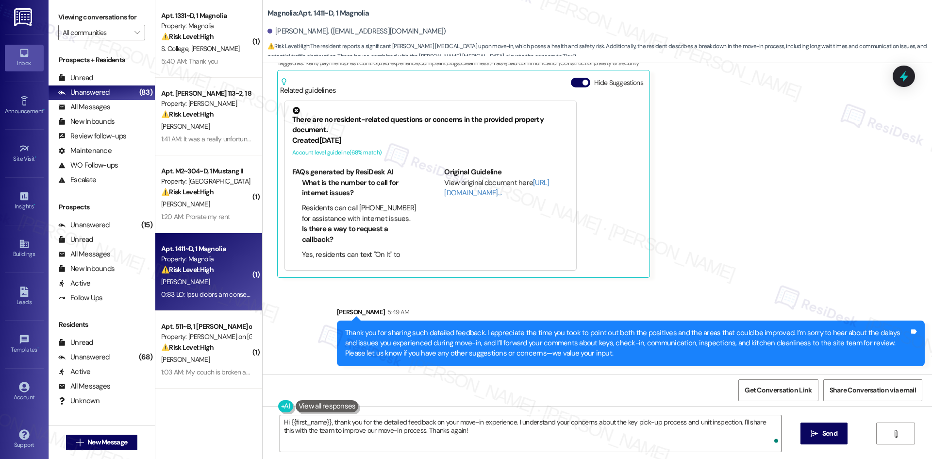
click at [731, 261] on div "Markuis Crider Question Neutral 1:11 AM Tags and notes Tagged as: Rent/payments…" at bounding box center [571, 90] width 588 height 375
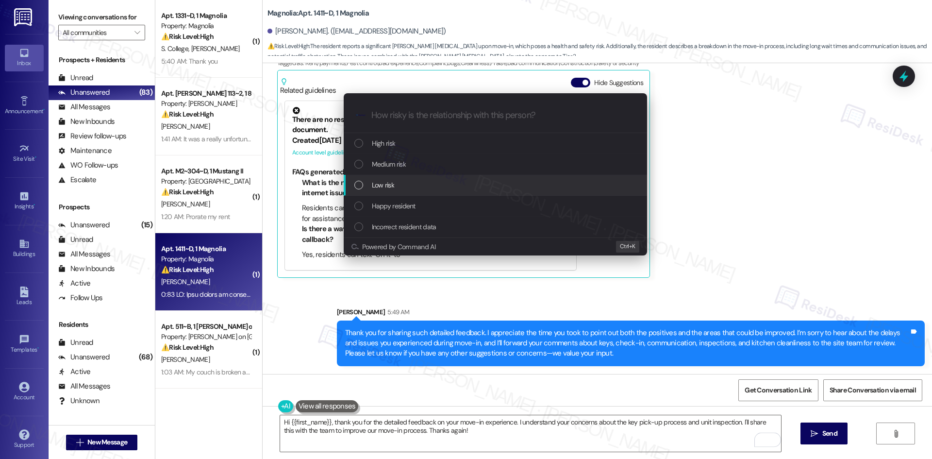
click at [394, 186] on span "Low risk" at bounding box center [383, 185] width 22 height 11
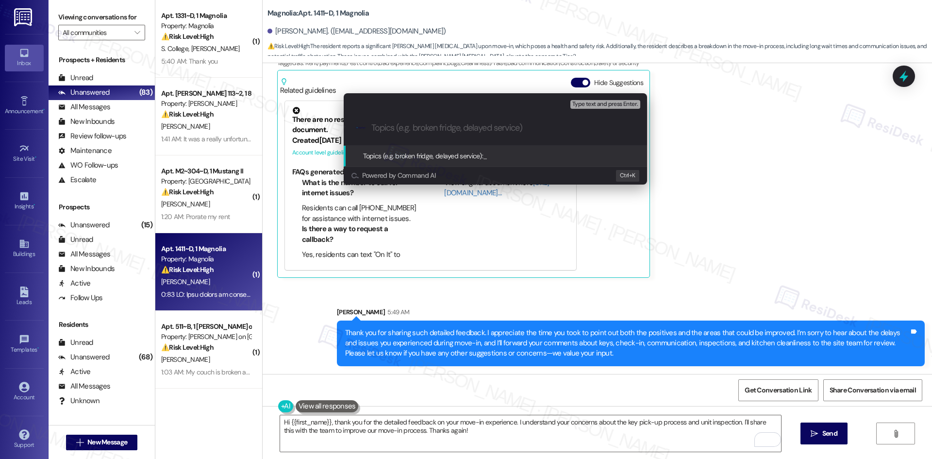
click at [417, 129] on input "Topics (e.g. broken fridge, delayed service)" at bounding box center [502, 128] width 263 height 10
paste input "Move-In Feedback – Keys, Check-In, Communication & Inspections"
type input "Move-In Feedback – Keys, Check-In, Communication & Inspections"
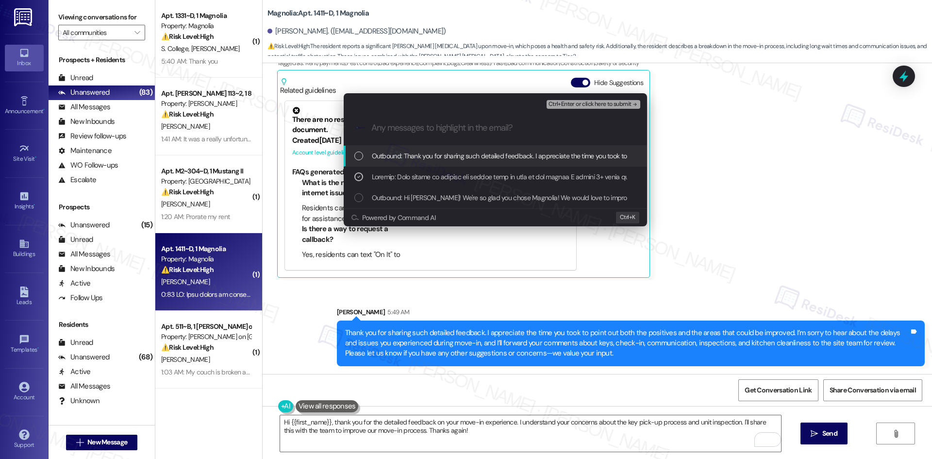
click at [610, 103] on span "Ctrl+Enter or click here to submit" at bounding box center [589, 104] width 83 height 7
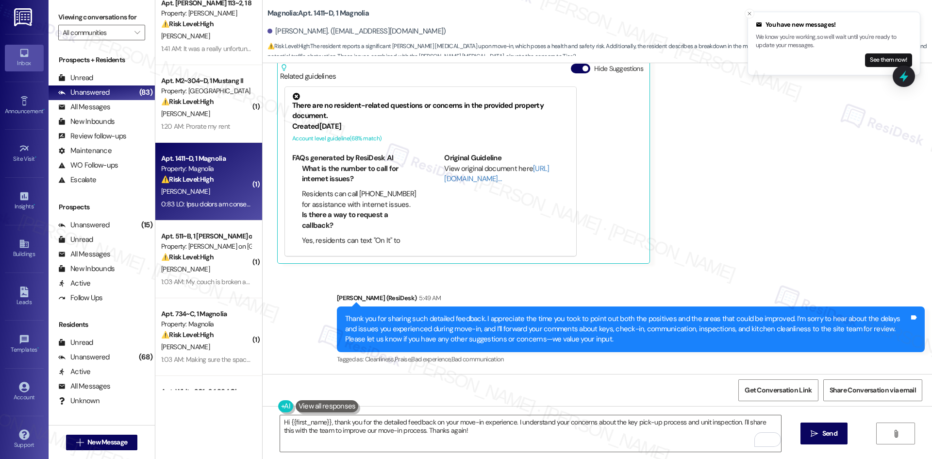
scroll to position [97, 0]
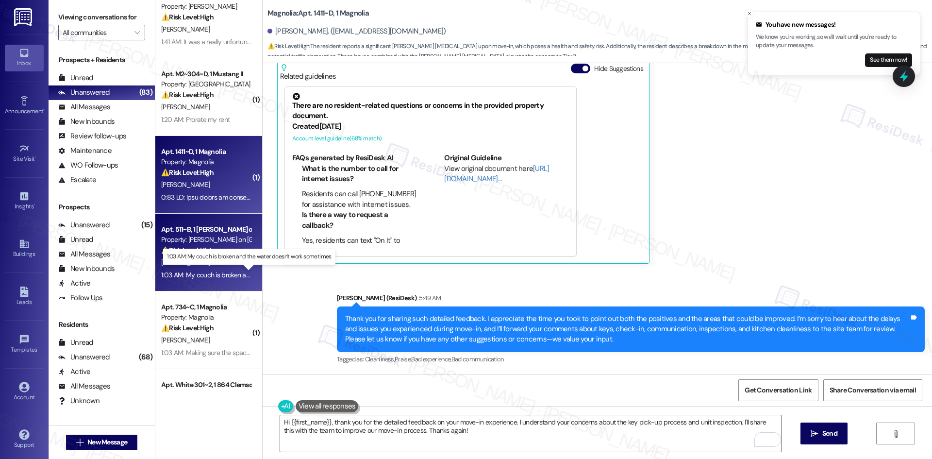
click at [218, 271] on div "1:03 AM: My couch is broken and the water doesn't work sometimes 1:03 AM: My co…" at bounding box center [256, 274] width 190 height 9
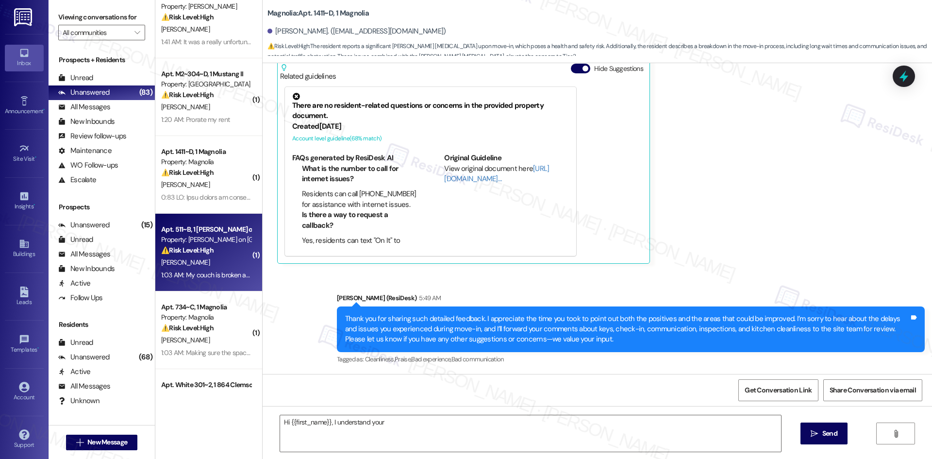
scroll to position [274, 0]
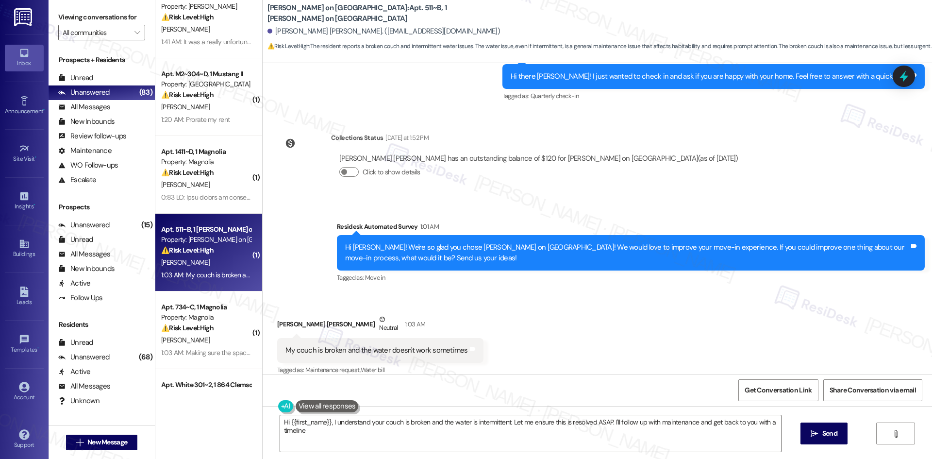
type textarea "Hi {{first_name}}, I understand your couch is broken and the water is intermitt…"
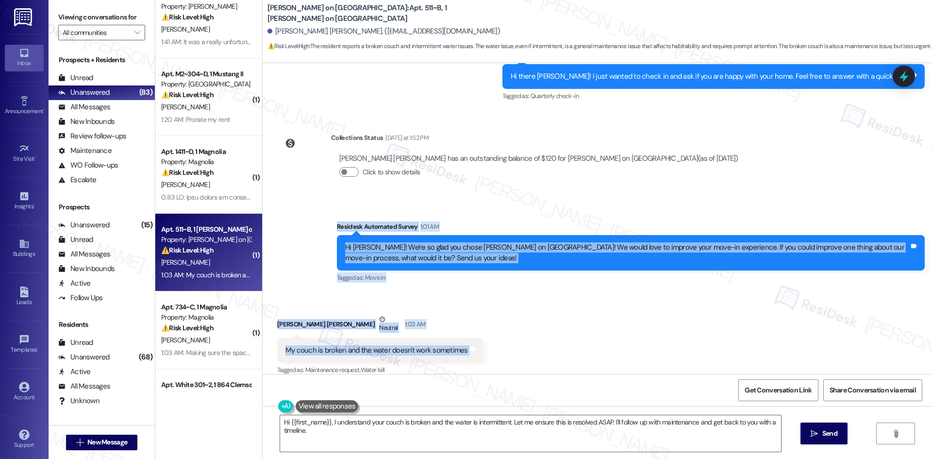
drag, startPoint x: 322, startPoint y: 213, endPoint x: 477, endPoint y: 340, distance: 200.0
click at [477, 340] on div "Survey, sent via SMS Residesk Automated Survey Jan 03, 2025 at 3:27 AM Hi Jacks…" at bounding box center [597, 218] width 669 height 311
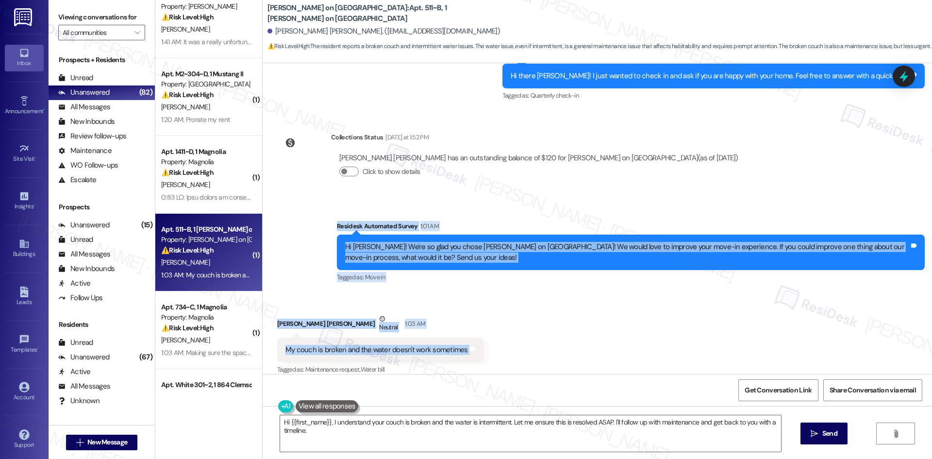
click at [299, 347] on div "My couch is broken and the water doesn't work sometimes Tags and notes" at bounding box center [380, 349] width 206 height 25
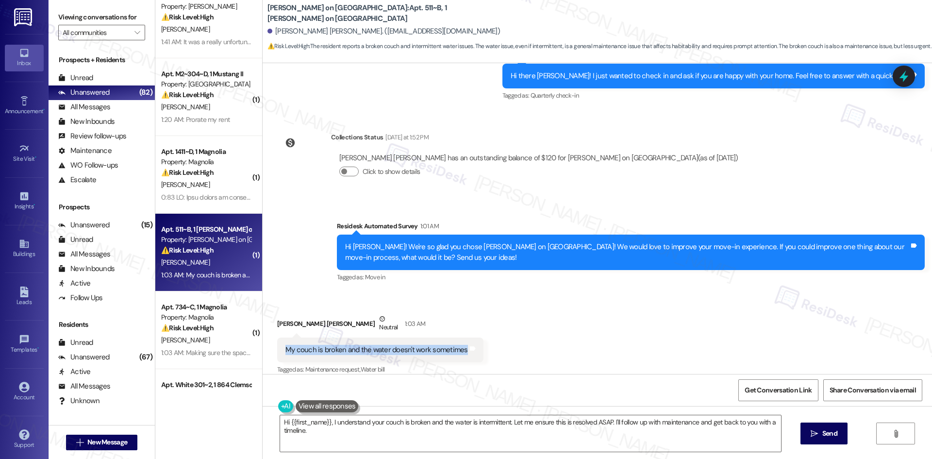
drag, startPoint x: 285, startPoint y: 336, endPoint x: 455, endPoint y: 342, distance: 170.4
click at [455, 345] on div "My couch is broken and the water doesn't work sometimes" at bounding box center [376, 350] width 184 height 10
click at [306, 199] on div "Survey, sent via SMS Residesk Automated Survey 1:01 AM Hi Jackson! We're so gla…" at bounding box center [597, 245] width 669 height 92
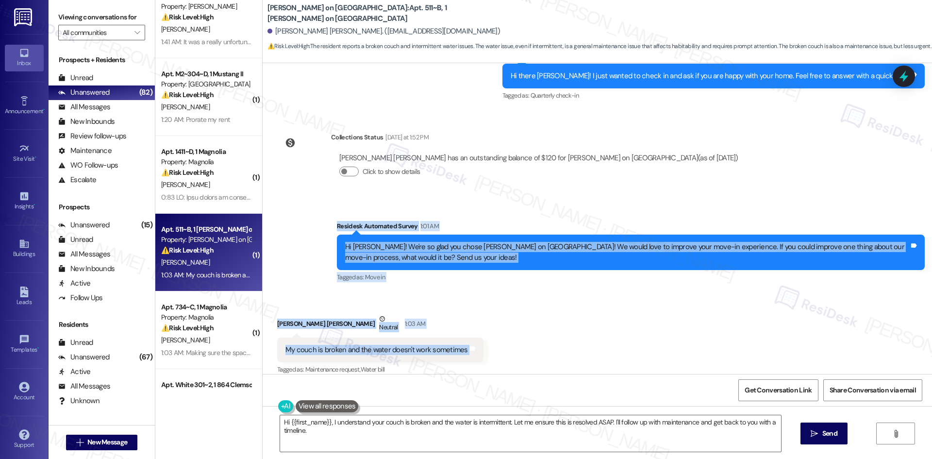
drag, startPoint x: 306, startPoint y: 213, endPoint x: 552, endPoint y: 339, distance: 276.5
click at [552, 339] on div "Survey, sent via SMS Residesk Automated Survey Jan 03, 2025 at 3:27 AM Hi Jacks…" at bounding box center [597, 218] width 669 height 311
copy div "Residesk Automated Survey 1:01 AM Hi Jackson! We're so glad you chose Bixby on …"
click at [530, 323] on div "Received via SMS [PERSON_NAME] [PERSON_NAME] Neutral 1:03 AM My couch is broken…" at bounding box center [597, 338] width 669 height 92
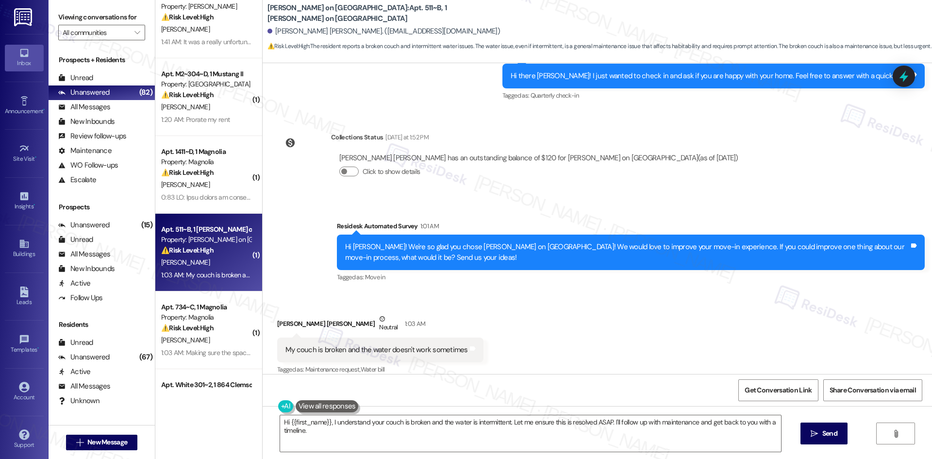
click at [355, 292] on div "Received via SMS [PERSON_NAME] [PERSON_NAME] Neutral 1:03 AM My couch is broken…" at bounding box center [597, 338] width 669 height 92
drag, startPoint x: 275, startPoint y: 336, endPoint x: 507, endPoint y: 339, distance: 232.0
click at [507, 339] on div "Received via SMS [PERSON_NAME] [PERSON_NAME] Neutral 1:03 AM My couch is broken…" at bounding box center [597, 338] width 669 height 92
copy div "My couch is broken and the water doesn't work sometimes Tags and notes"
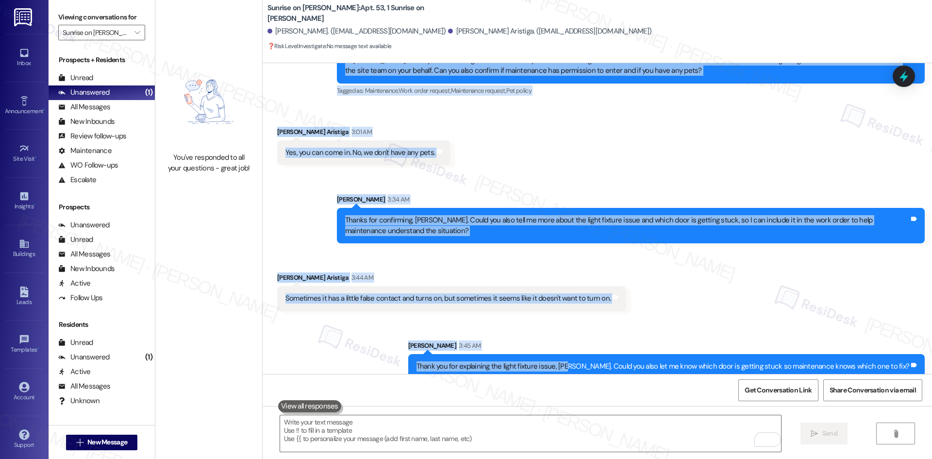
scroll to position [1482, 0]
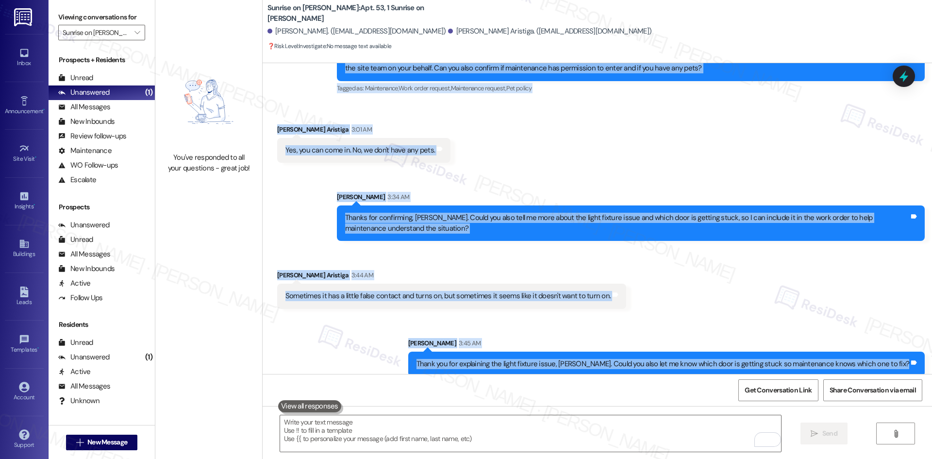
drag, startPoint x: 263, startPoint y: 287, endPoint x: 911, endPoint y: 361, distance: 652.4
click at [911, 361] on div "Lease started [DATE] 8:00 AM Survey, sent via SMS Residesk Automated Survey [DA…" at bounding box center [597, 218] width 669 height 311
copy div "Lore Ipsumd Sitametc Adi 26, 7942 el 4:69 SE Doe, T incid utla etdo ma aliq en …"
click at [312, 194] on div "Sent via SMS [PERSON_NAME] 3:34 AM Thanks for confirming, [PERSON_NAME]. Could …" at bounding box center [597, 209] width 669 height 78
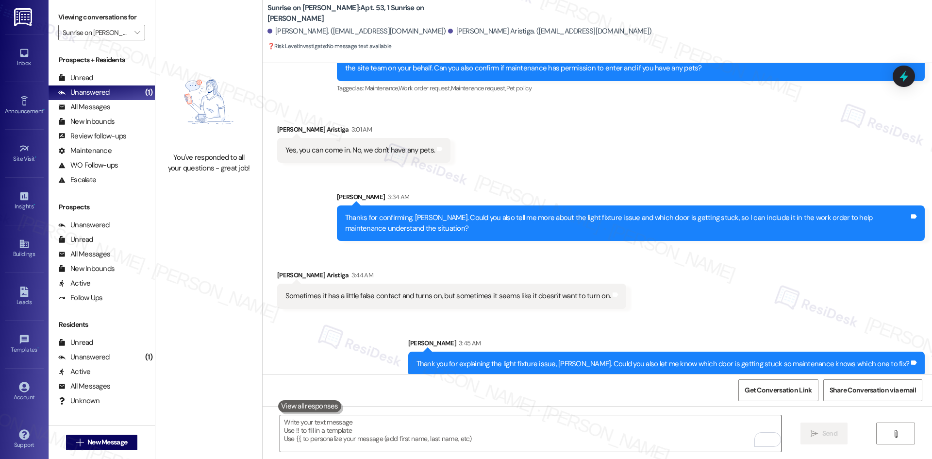
click at [410, 439] on textarea "To enrich screen reader interactions, please activate Accessibility in Grammarl…" at bounding box center [530, 433] width 501 height 36
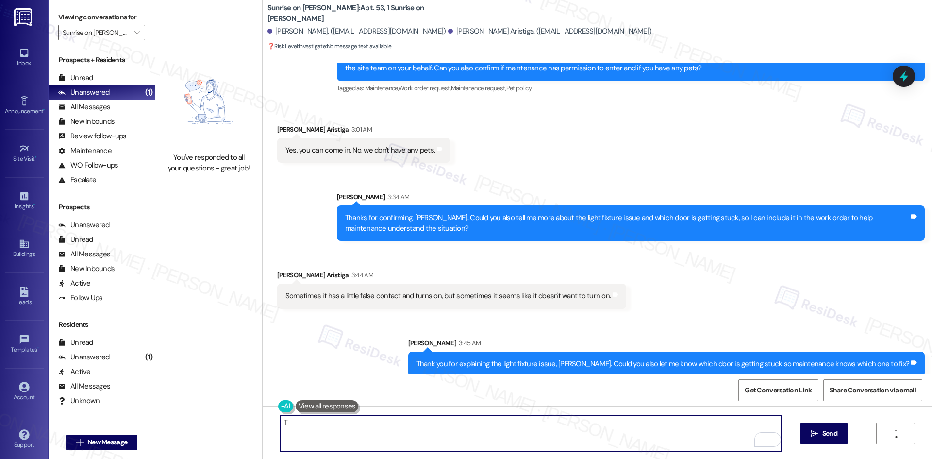
paste textarea "[PERSON_NAME] you for clarifying the light fixture issue. I’ll let the site tea…"
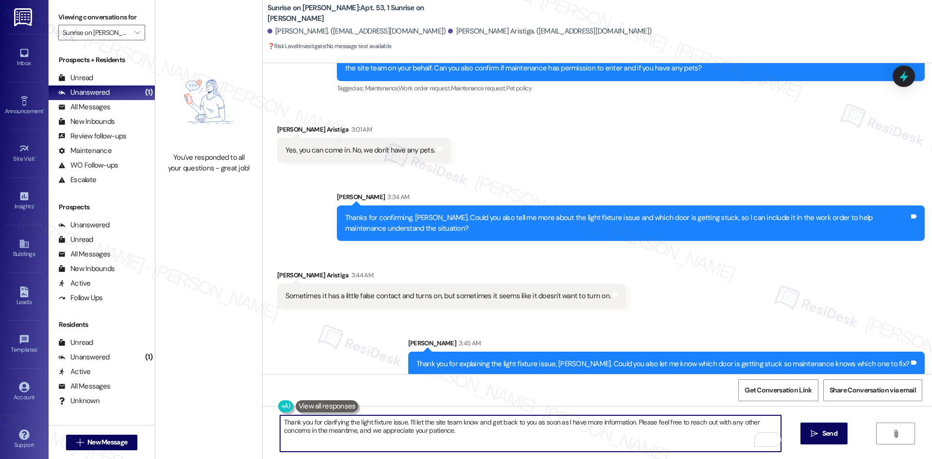
type textarea "Thank you for clarifying the light fixture issue. I’ll let the site team know a…"
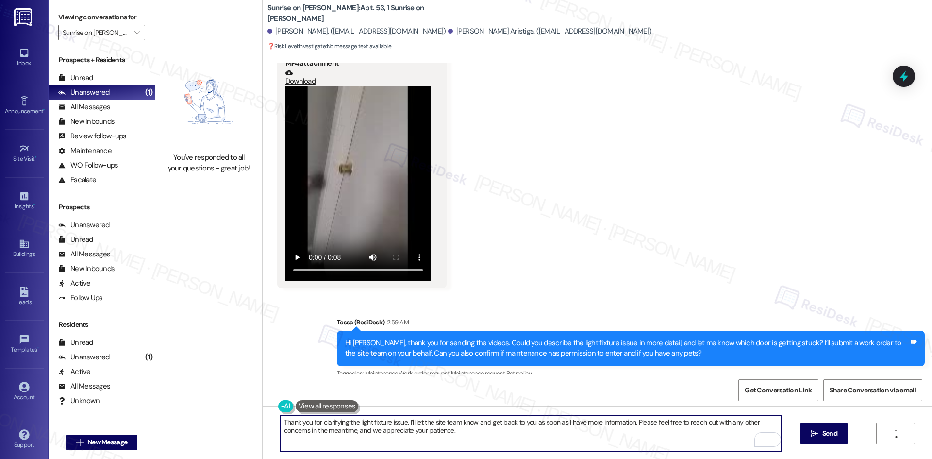
scroll to position [1045, 0]
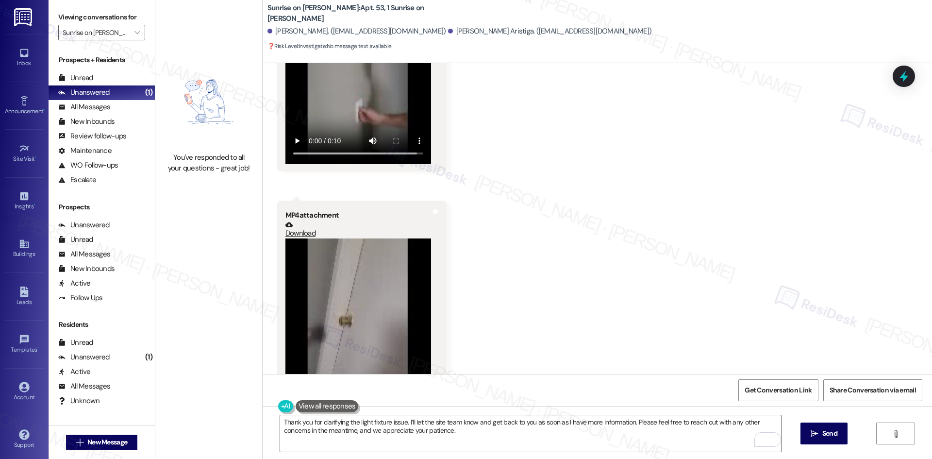
click at [340, 279] on video at bounding box center [358, 335] width 146 height 194
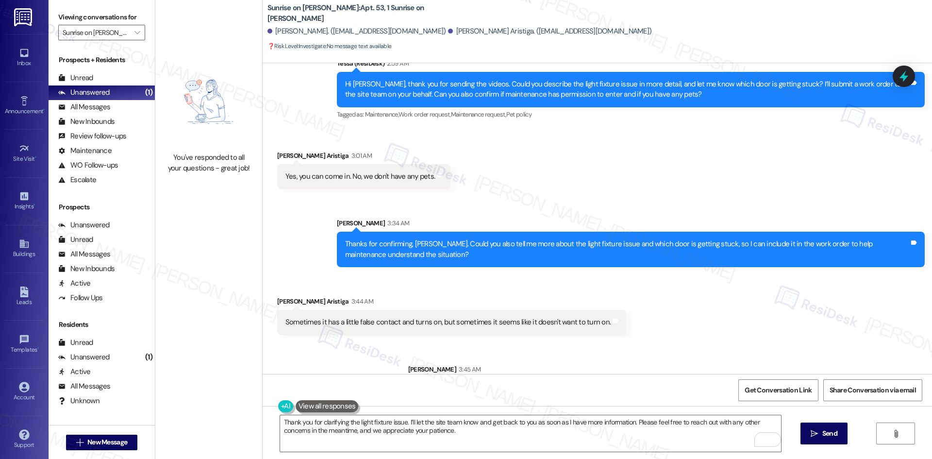
scroll to position [1407, 0]
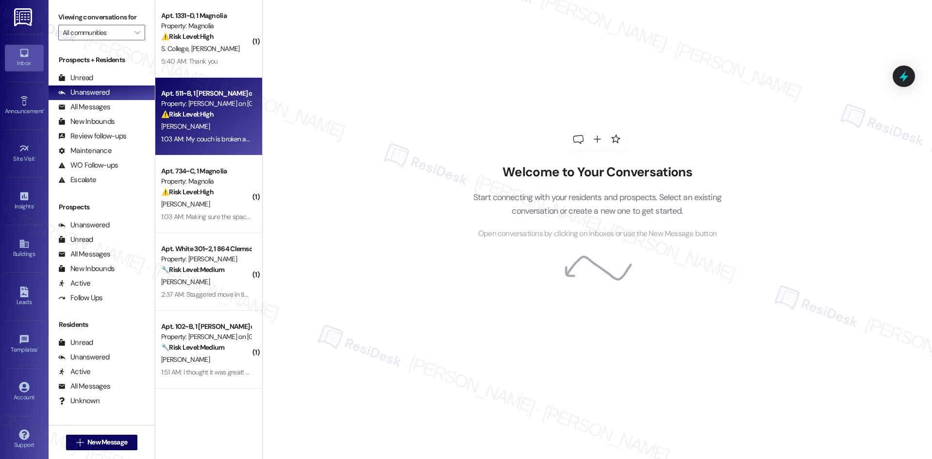
click at [222, 138] on div "1:03 AM: My couch is broken and the water doesn't work sometimes 1:03 AM: My co…" at bounding box center [256, 138] width 190 height 9
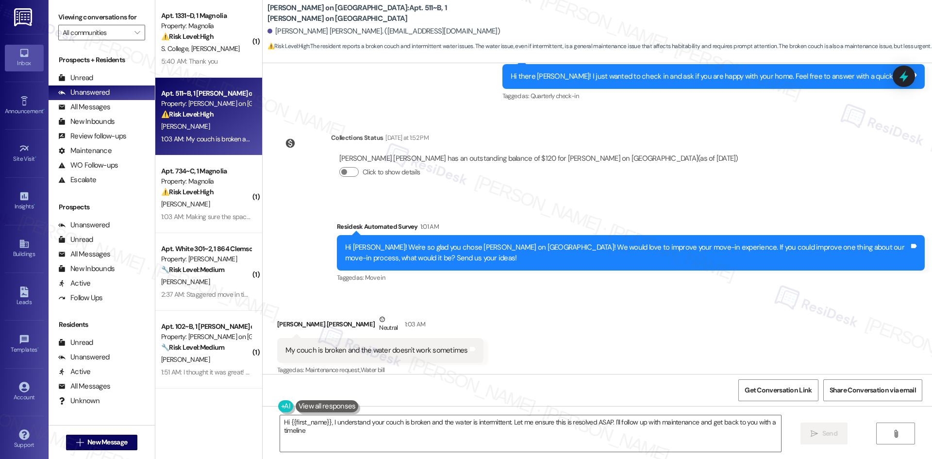
type textarea "Hi {{first_name}}, I understand your couch is broken and the water is intermitt…"
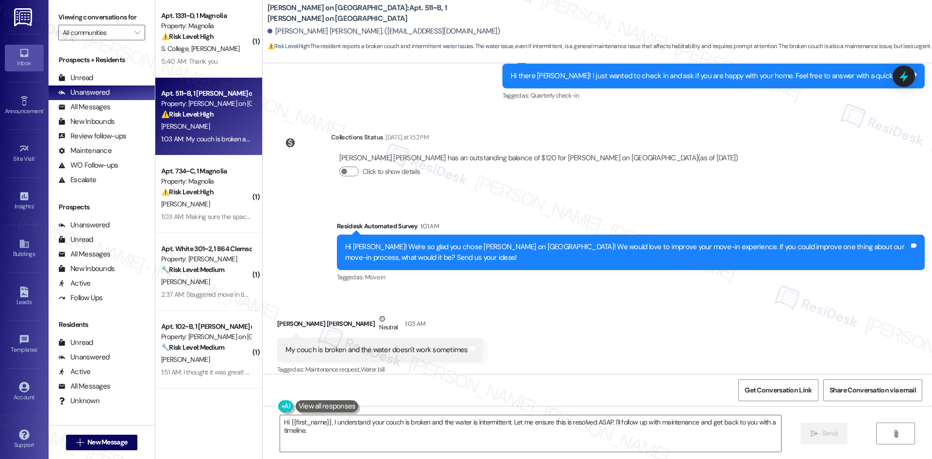
click at [555, 328] on div "Received via SMS [PERSON_NAME] [PERSON_NAME] Neutral 1:03 AM My couch is broken…" at bounding box center [597, 338] width 669 height 92
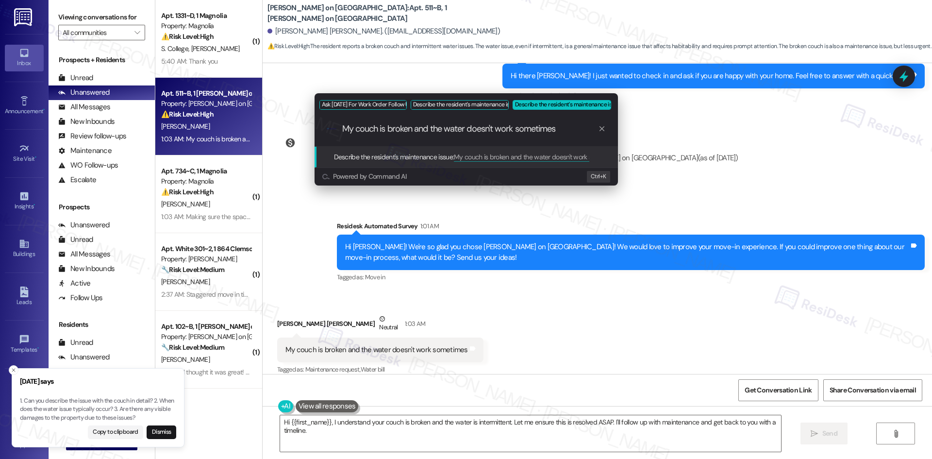
type input "My couch is broken and the water doesn't work sometimes"
drag, startPoint x: 28, startPoint y: 400, endPoint x: 54, endPoint y: 400, distance: 26.2
click at [54, 400] on div "Ask [DATE] For Work Order Follow Ups Describe the resident's maintenance issue …" at bounding box center [466, 229] width 932 height 459
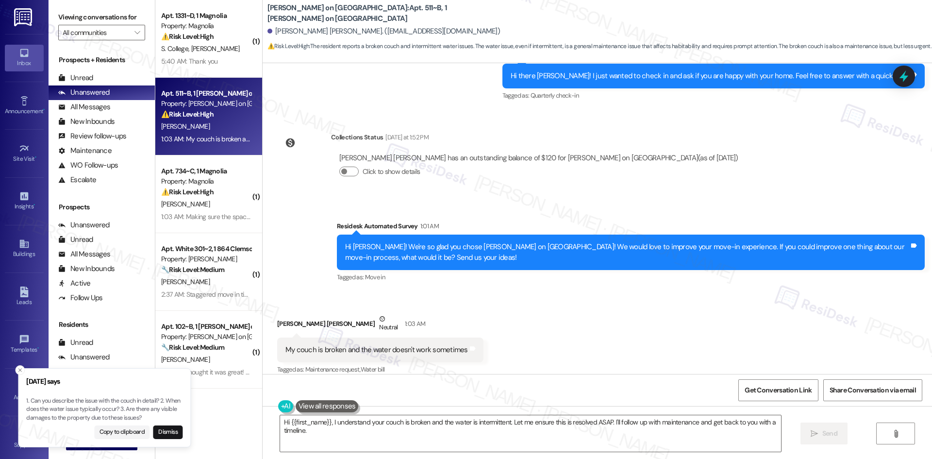
drag, startPoint x: 25, startPoint y: 399, endPoint x: 54, endPoint y: 399, distance: 29.6
click at [54, 399] on p "1. Can you describe the issue with the couch in detail? 2. When does the water …" at bounding box center [104, 409] width 156 height 26
click at [115, 401] on p "1. Can you describe the issue with the couch in detail? 2. When does the water …" at bounding box center [98, 409] width 156 height 26
drag, startPoint x: 47, startPoint y: 400, endPoint x: 155, endPoint y: 403, distance: 107.7
click at [155, 403] on p "1. Can you describe the issue with the couch in detail? 2. When does the water …" at bounding box center [98, 409] width 156 height 26
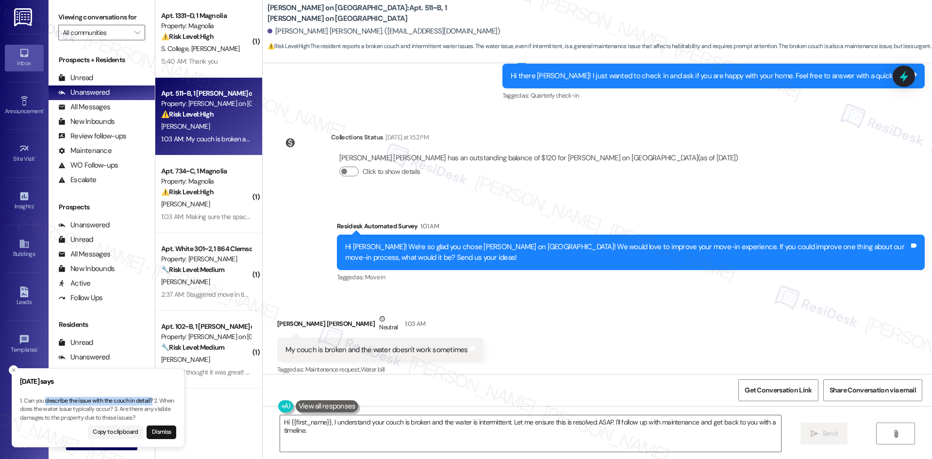
copy p "describe the issue with the couch in detail?"
click at [600, 292] on div "Received via SMS [PERSON_NAME] [PERSON_NAME] Neutral 1:03 AM My couch is broken…" at bounding box center [597, 338] width 669 height 92
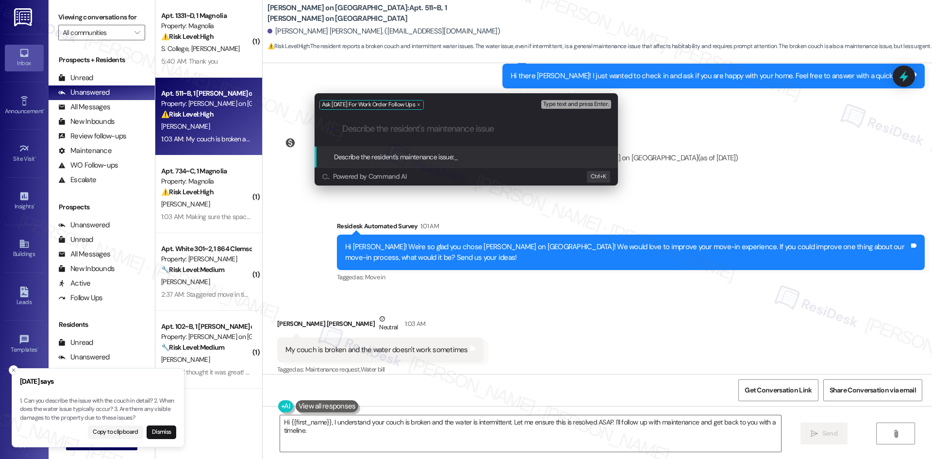
paste input "describe the issue with the couch in detail?"
click at [364, 339] on div "Ask [DATE] For Work Order Follow Ups Type text and press Enter. .cls-1{fill:#0a…" at bounding box center [466, 229] width 932 height 459
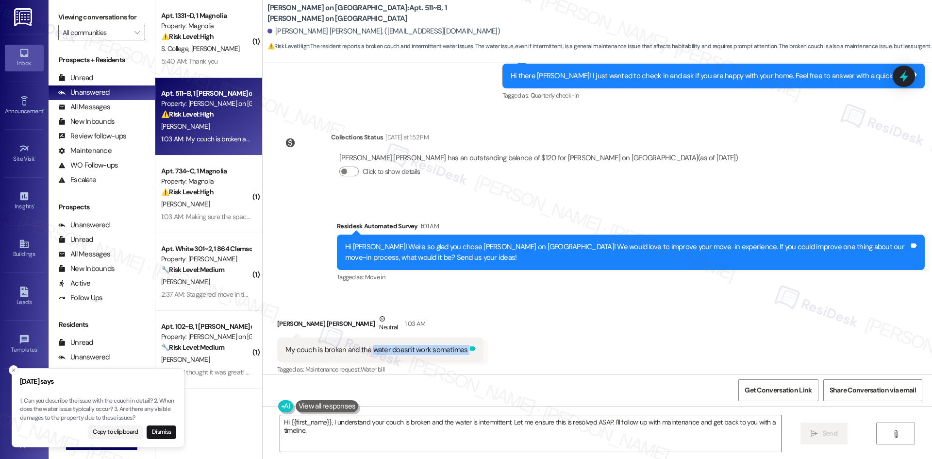
drag, startPoint x: 364, startPoint y: 339, endPoint x: 459, endPoint y: 344, distance: 94.8
click at [459, 344] on div "My couch is broken and the water doesn't work sometimes Tags and notes" at bounding box center [380, 349] width 206 height 25
copy div "water doesn't work sometimes Tags and notes"
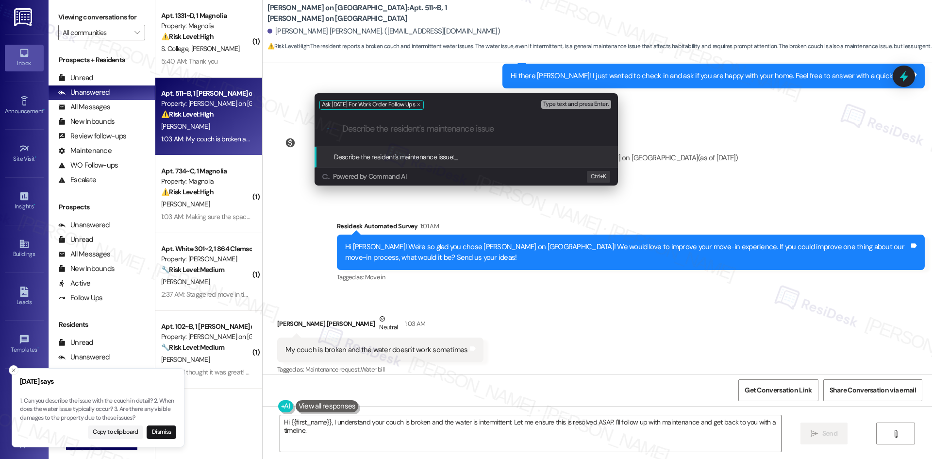
paste input "water doesn't work sometimes"
type input "water doesn't work sometimes"
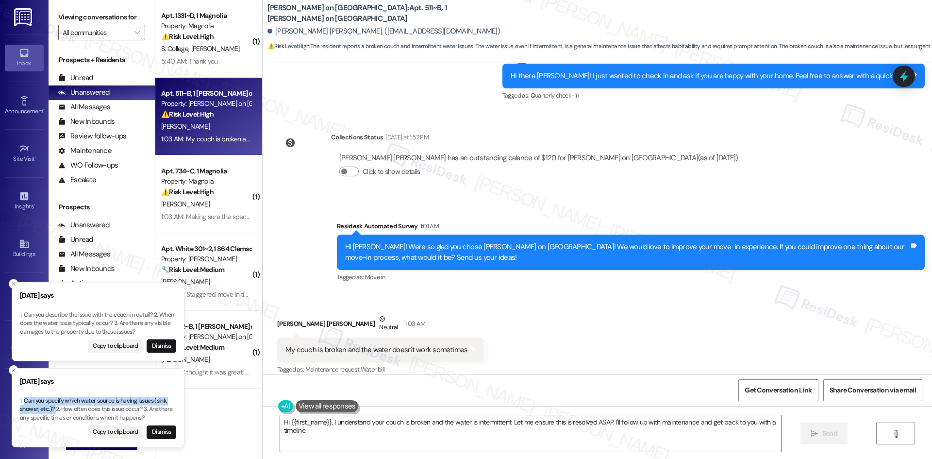
drag, startPoint x: 26, startPoint y: 401, endPoint x: 56, endPoint y: 413, distance: 32.9
click at [56, 413] on p "1. Can you specify which water source is having issues (sink, shower, etc.)? 2.…" at bounding box center [98, 409] width 156 height 26
click at [110, 413] on p "1. Can you specify which water source is having issues (sink, shower, etc.)? 2.…" at bounding box center [98, 409] width 156 height 26
drag, startPoint x: 144, startPoint y: 408, endPoint x: 24, endPoint y: 402, distance: 120.0
click at [24, 402] on p "1. Can you specify which water source is having issues (sink, shower, etc.)? 2.…" at bounding box center [98, 409] width 156 height 26
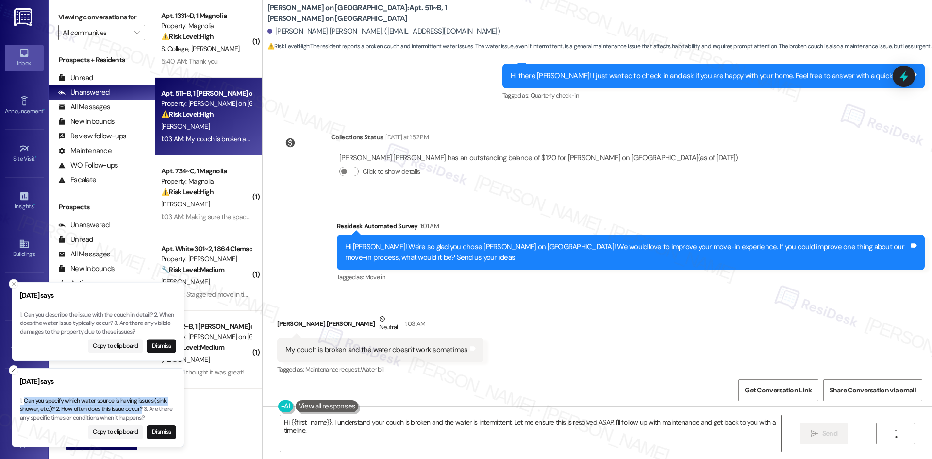
copy p "Can you specify which water source is having issues (sink, shower, etc.)? 2. Ho…"
click at [488, 181] on div "[PERSON_NAME] [PERSON_NAME] has an outstanding balance of $120 for [PERSON_NAME…" at bounding box center [538, 169] width 415 height 47
click at [384, 419] on textarea "Hi {{first_name}}, I understand your couch is broken and the water is intermitt…" at bounding box center [530, 433] width 501 height 36
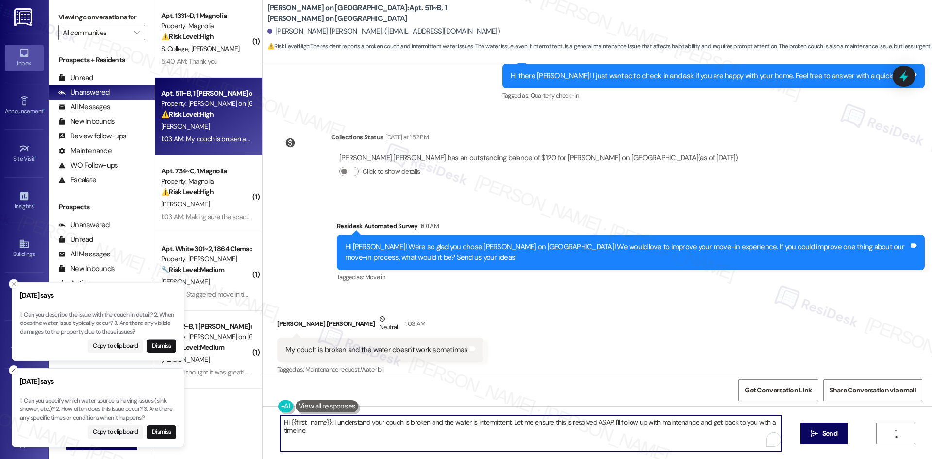
paste textarea "I’m sorry to hear about the issues in your apartment. Could you describe the pr…"
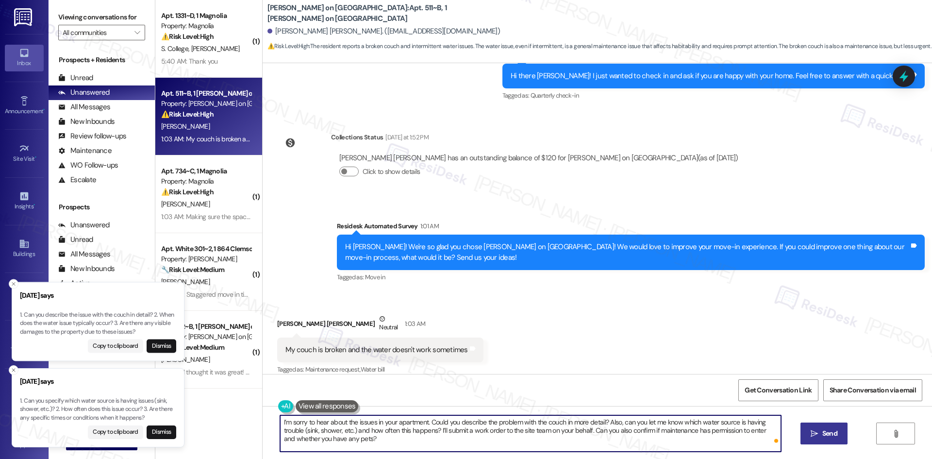
type textarea "I’m sorry to hear about the issues in your apartment. Could you describe the pr…"
click at [828, 435] on span "Send" at bounding box center [829, 433] width 15 height 10
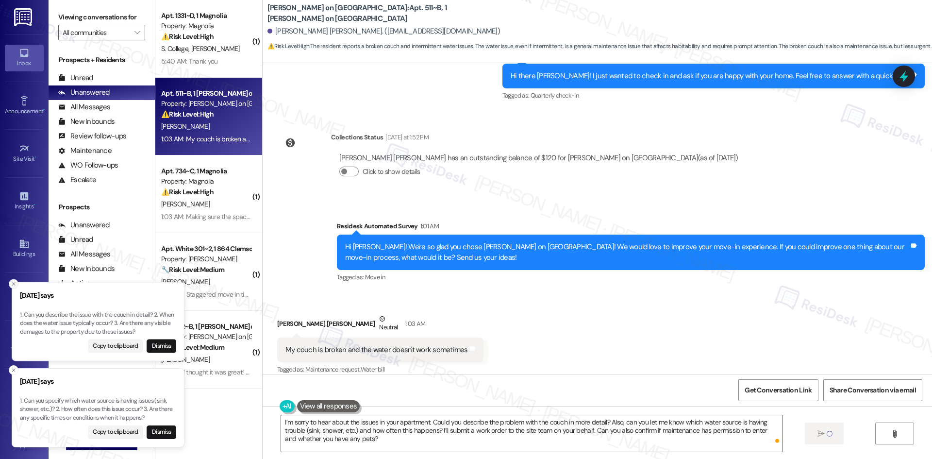
click at [13, 282] on icon "Close toast" at bounding box center [14, 283] width 6 height 6
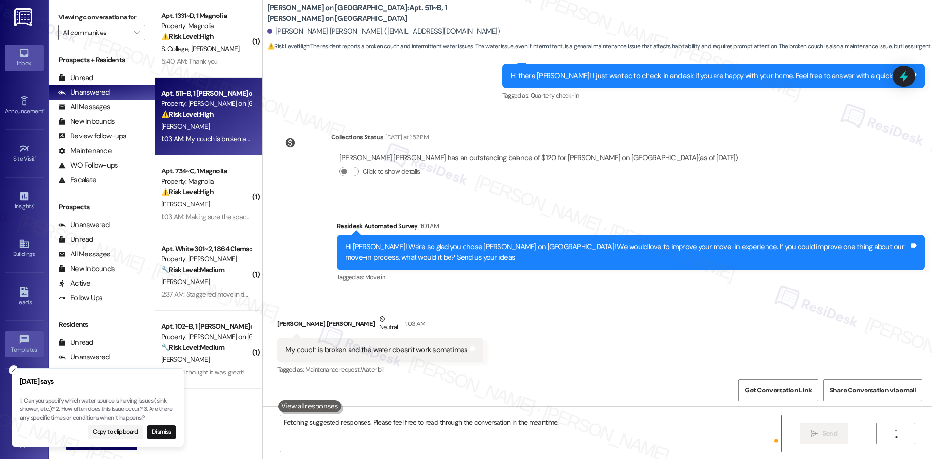
scroll to position [274, 0]
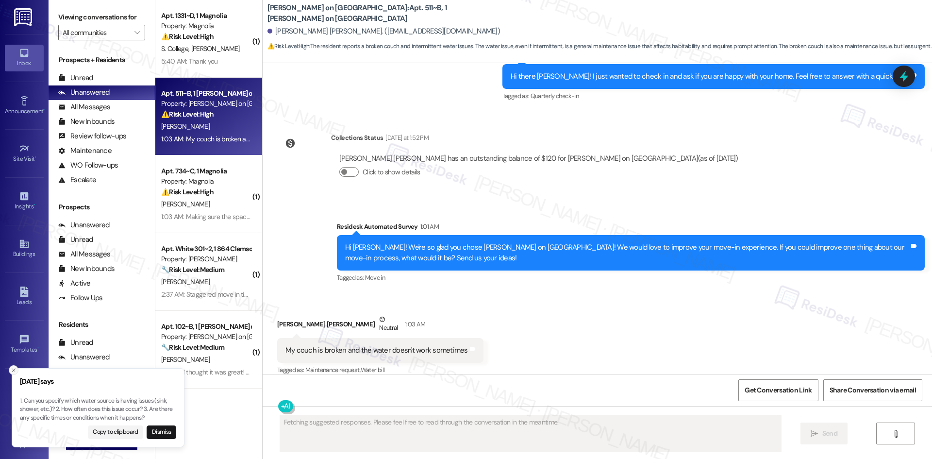
click at [12, 370] on icon "Close toast" at bounding box center [14, 370] width 6 height 6
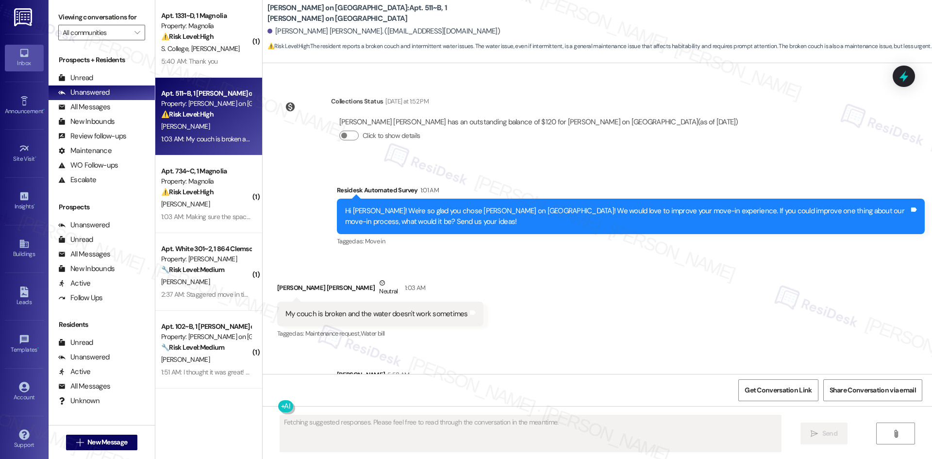
scroll to position [362, 0]
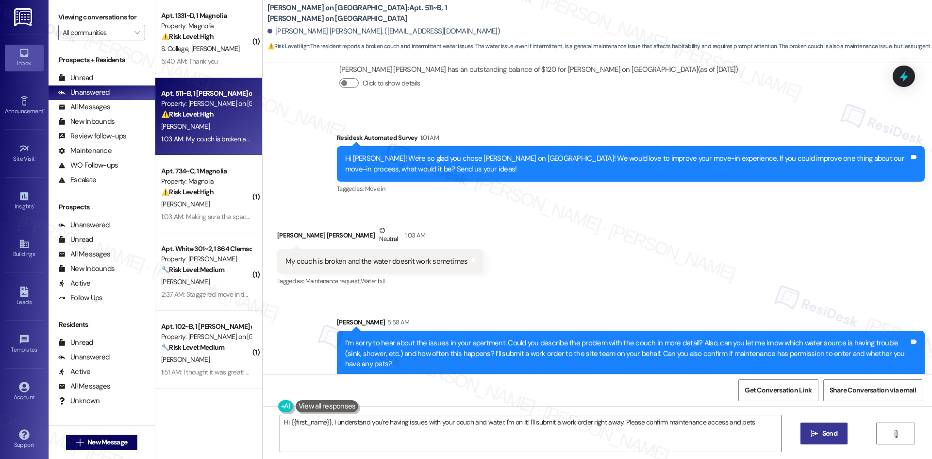
type textarea "Hi {{first_name}}, I understand you're having issues with your couch and water.…"
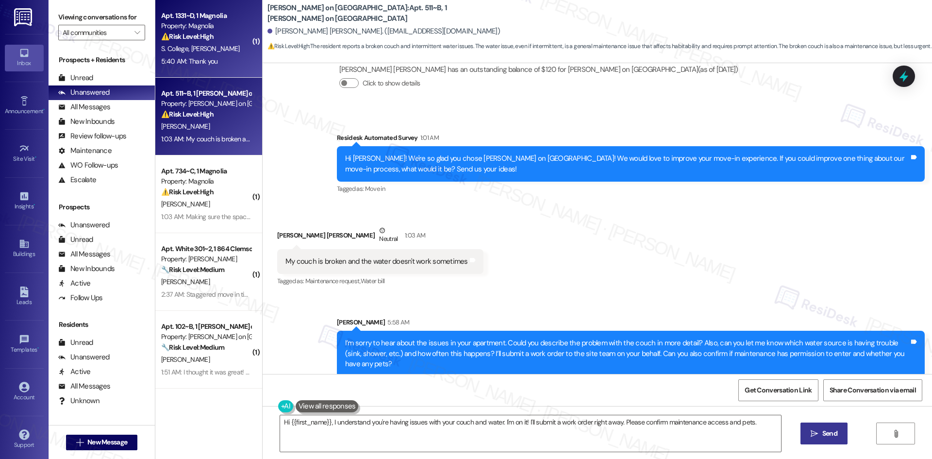
click at [223, 64] on div "5:40 AM: Thank you 5:40 AM: Thank you" at bounding box center [206, 61] width 92 height 12
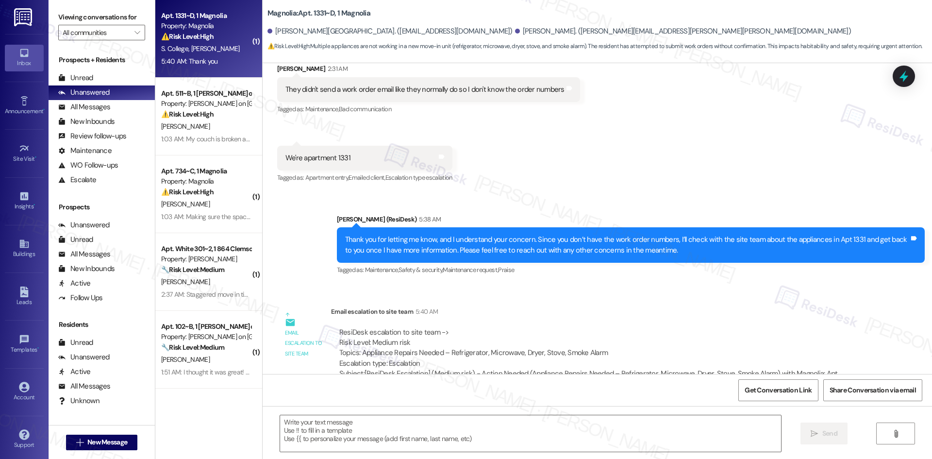
type textarea "Fetching suggested responses. Please feel free to read through the conversation…"
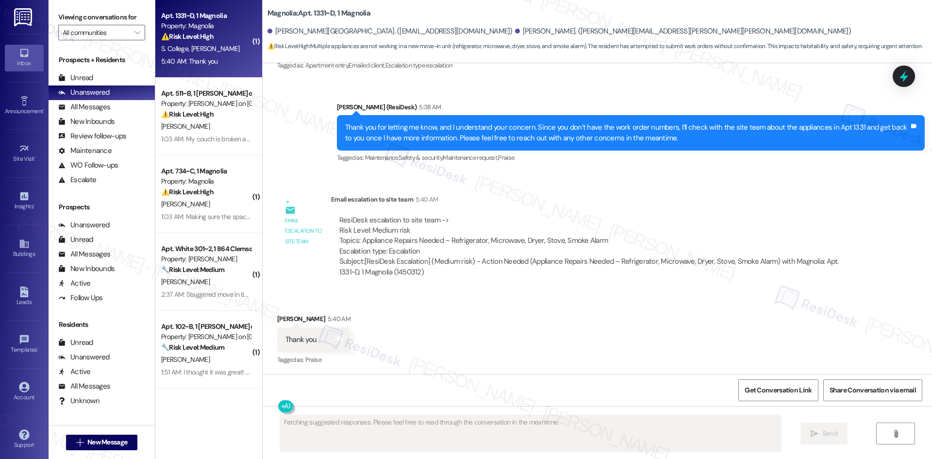
scroll to position [507, 0]
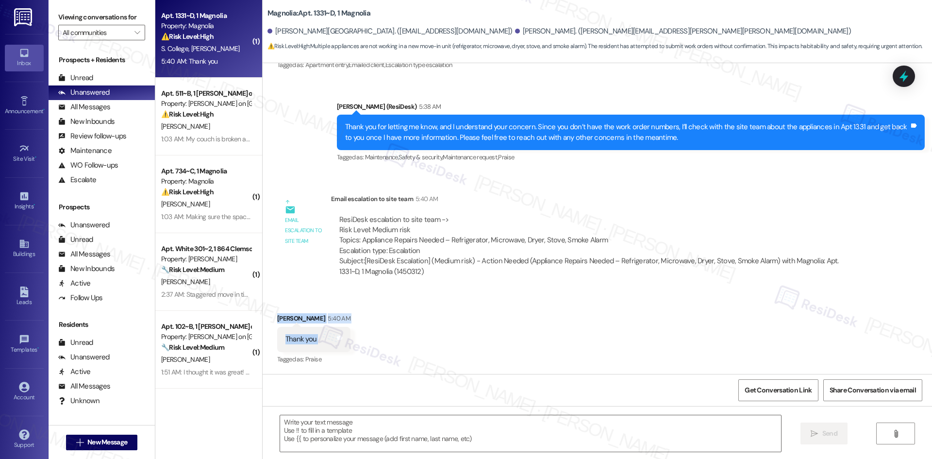
drag, startPoint x: 285, startPoint y: 318, endPoint x: 371, endPoint y: 345, distance: 89.5
click at [371, 346] on div "Received via SMS [PERSON_NAME] 5:40 AM Thank you Tags and notes Tagged as: Prai…" at bounding box center [597, 332] width 669 height 82
copy div "[PERSON_NAME] 5:40 AM Thank you Tags and notes"
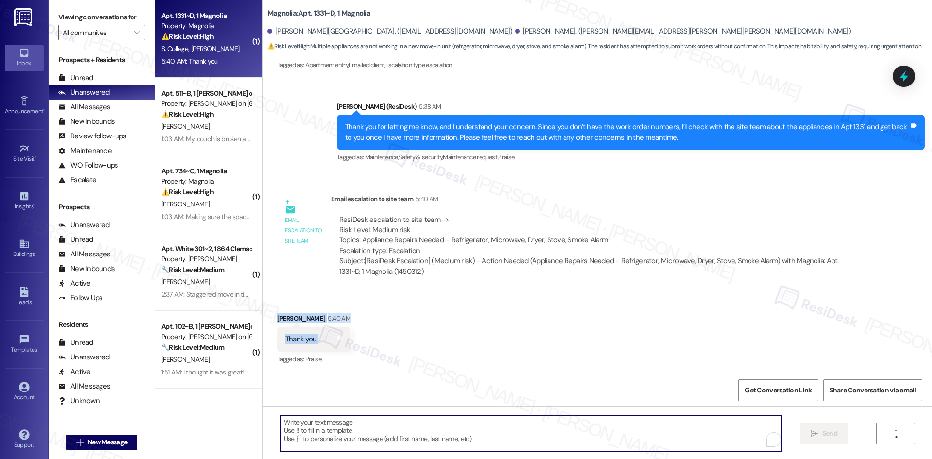
click at [395, 434] on textarea "To enrich screen reader interactions, please activate Accessibility in Grammarl…" at bounding box center [530, 433] width 501 height 36
paste textarea "You’re welcome, Alex!"
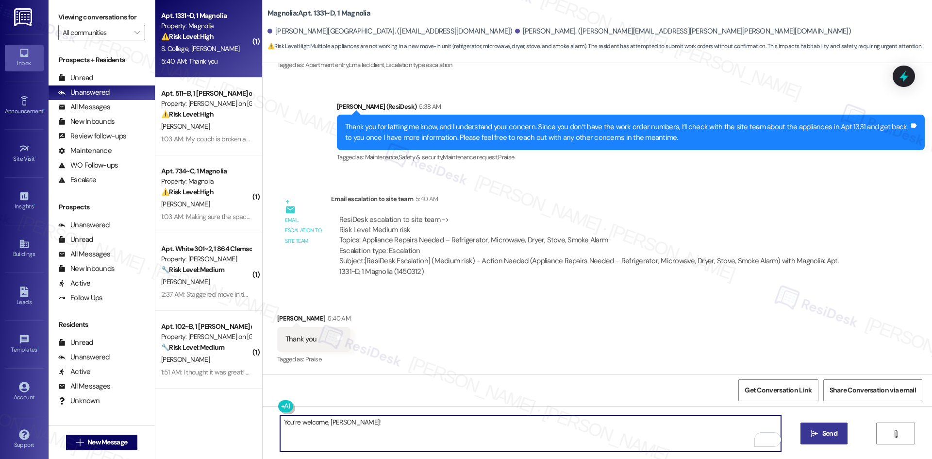
type textarea "You’re welcome, Alex!"
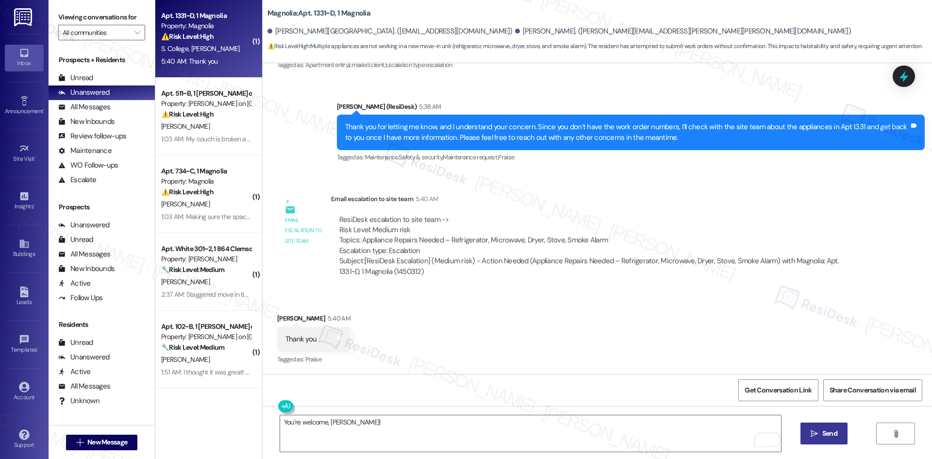
click at [814, 435] on icon "" at bounding box center [813, 433] width 7 height 8
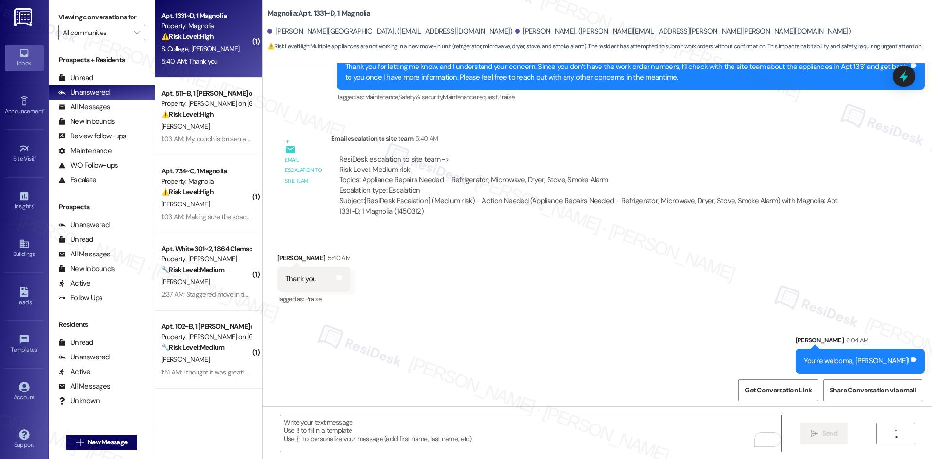
scroll to position [574, 0]
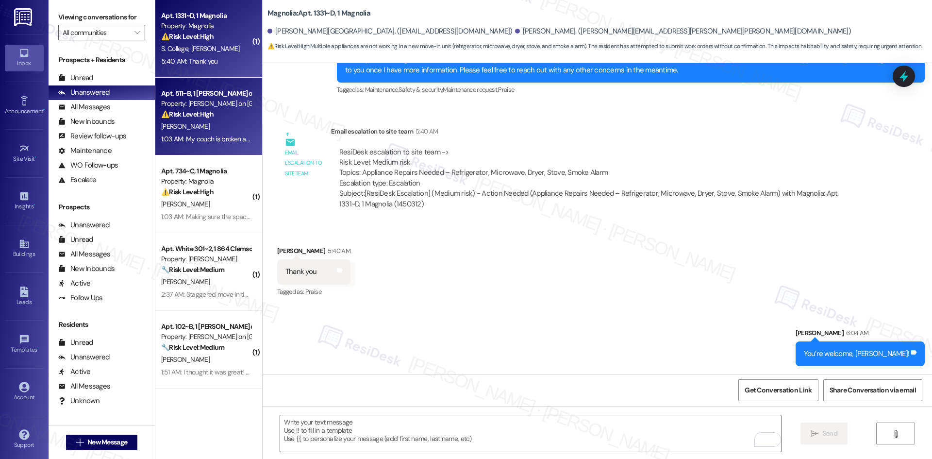
click at [216, 138] on div "1:03 AM: My couch is broken and the water doesn't work sometimes 1:03 AM: My co…" at bounding box center [256, 138] width 190 height 9
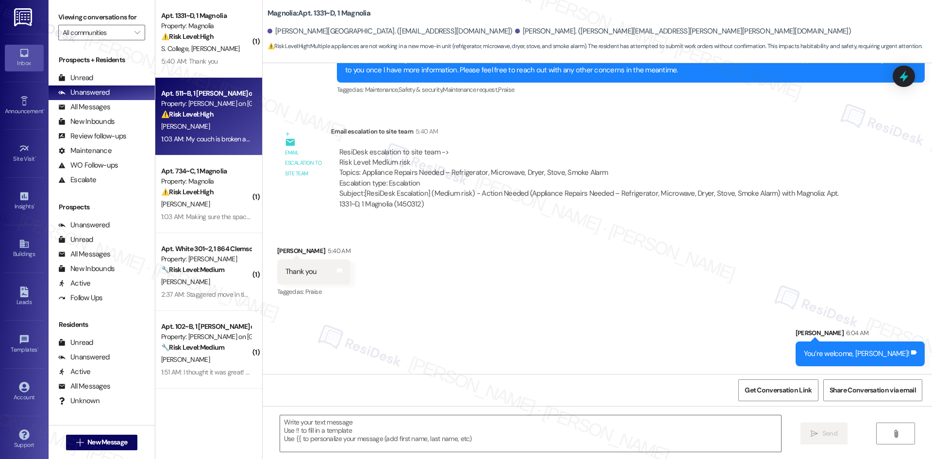
type textarea "Fetching suggested responses. Please feel free to read through the conversation…"
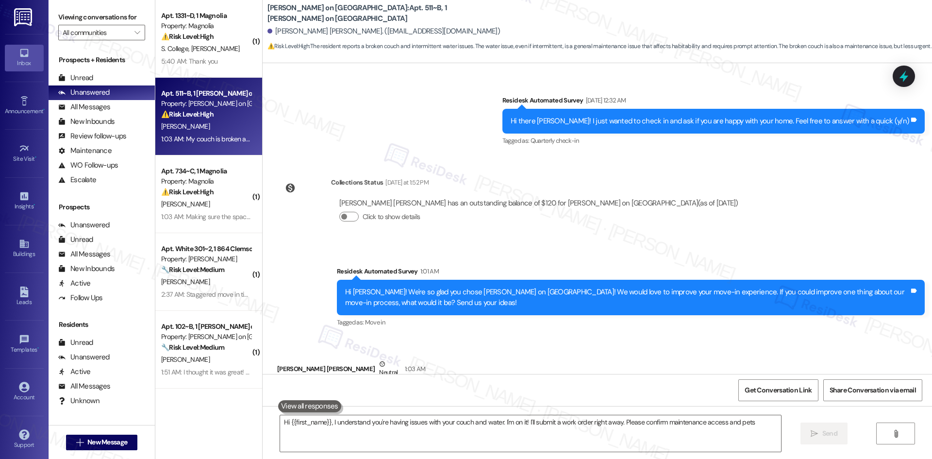
type textarea "Hi {{first_name}}, I understand you're having issues with your couch and water.…"
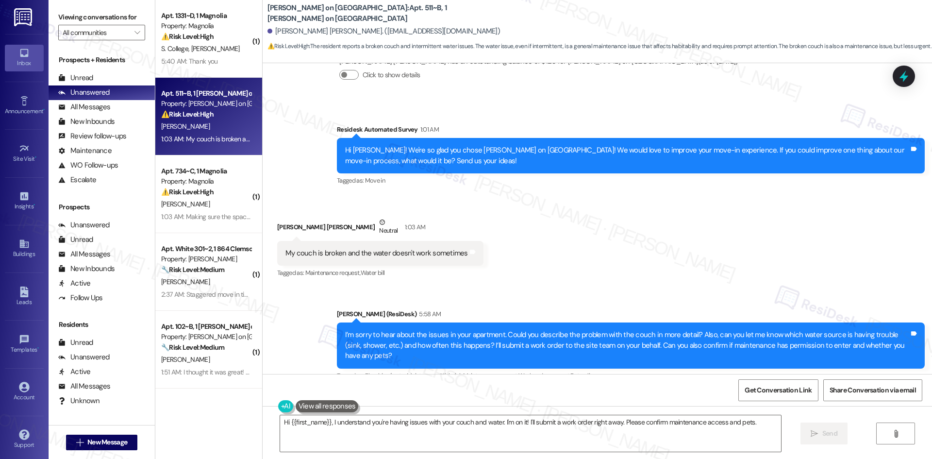
scroll to position [377, 0]
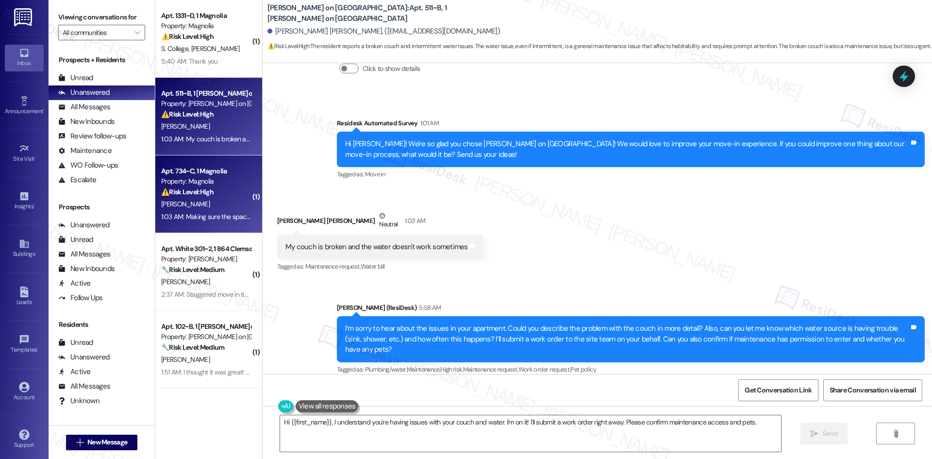
click at [225, 217] on div "1:03 AM: Making sure the space is cleaned before move in and making sure we get…" at bounding box center [391, 216] width 460 height 9
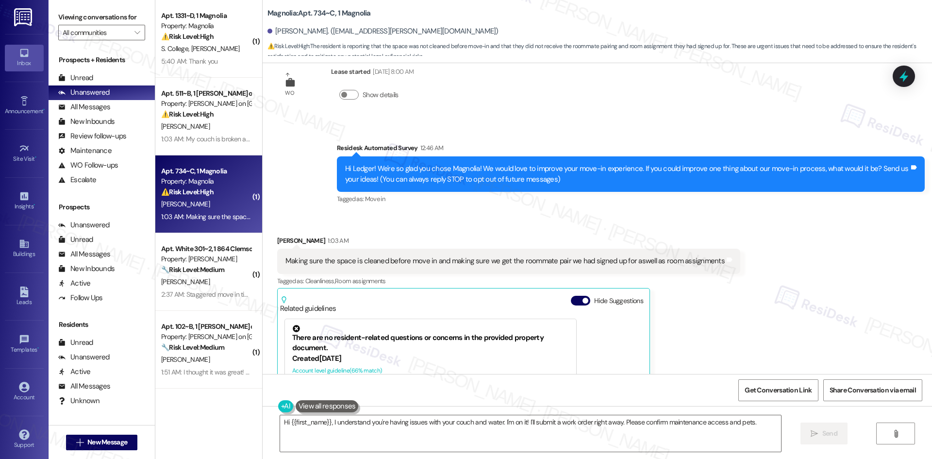
scroll to position [10, 0]
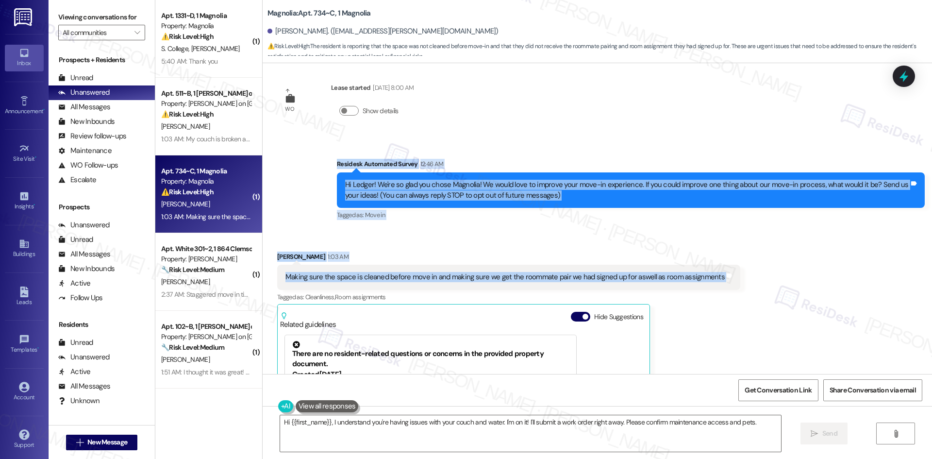
drag, startPoint x: 322, startPoint y: 158, endPoint x: 739, endPoint y: 280, distance: 435.0
click at [739, 280] on div "WO Lease started Aug 15, 2025 at 8:00 AM Show details Survey, sent via SMS Resi…" at bounding box center [597, 218] width 669 height 311
copy div "Residesk Automated Survey 12:46 AM Hi Ledger! We're so glad you chose Magnolia!…"
click at [534, 139] on div "Survey, sent via SMS Residesk Automated Survey 12:46 AM Hi Ledger! We're so gla…" at bounding box center [597, 183] width 669 height 92
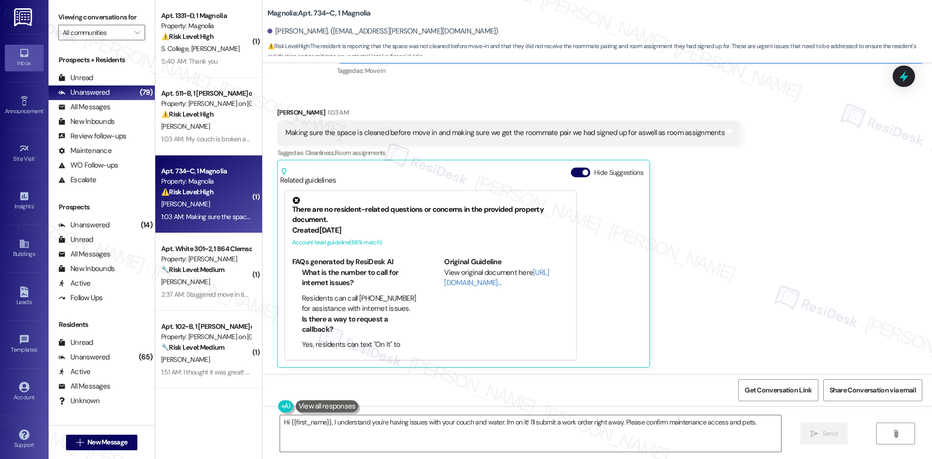
scroll to position [156, 0]
drag, startPoint x: 713, startPoint y: 278, endPoint x: 693, endPoint y: 376, distance: 100.0
click at [713, 284] on div "Ledger Willey 1:03 AM Making sure the space is cleaned before move in and makin…" at bounding box center [508, 236] width 463 height 260
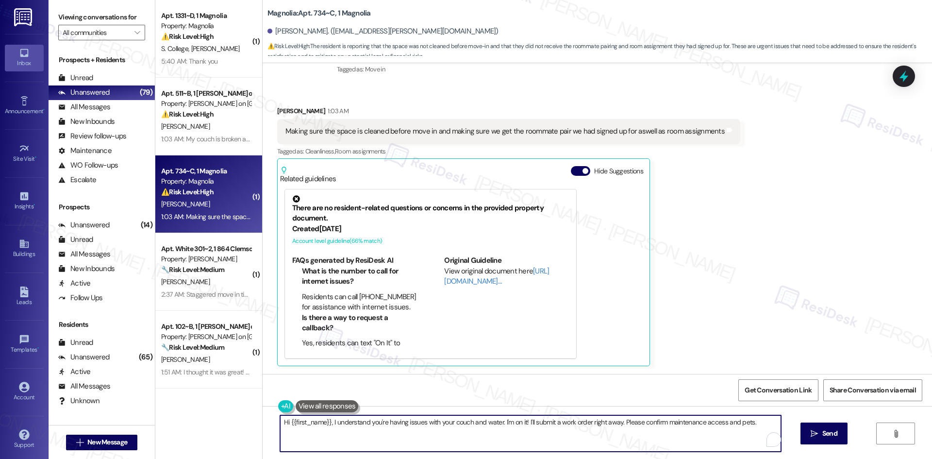
click at [640, 440] on textarea "Hi {{first_name}}, I understand you're having issues with your couch and water.…" at bounding box center [530, 433] width 501 height 36
paste textarea "hank you for your feedback, and I’m sorry to hear about the issues with cleanli…"
type textarea "Thank you for your feedback, and I’m sorry to hear about the issues with cleanl…"
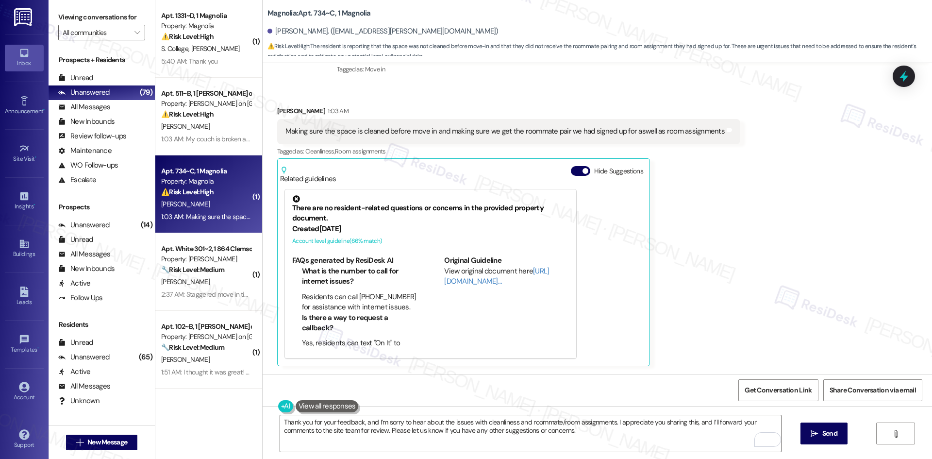
click at [833, 193] on div "Received via SMS Ledger Willey 1:03 AM Making sure the space is cleaned before …" at bounding box center [597, 228] width 669 height 289
click at [810, 440] on button " Send" at bounding box center [823, 433] width 47 height 22
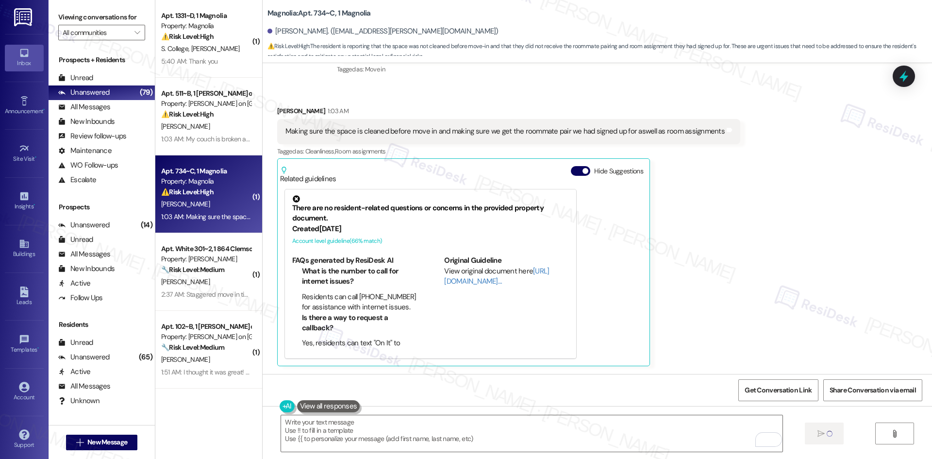
type textarea "Fetching suggested responses. Please feel free to read through the conversation…"
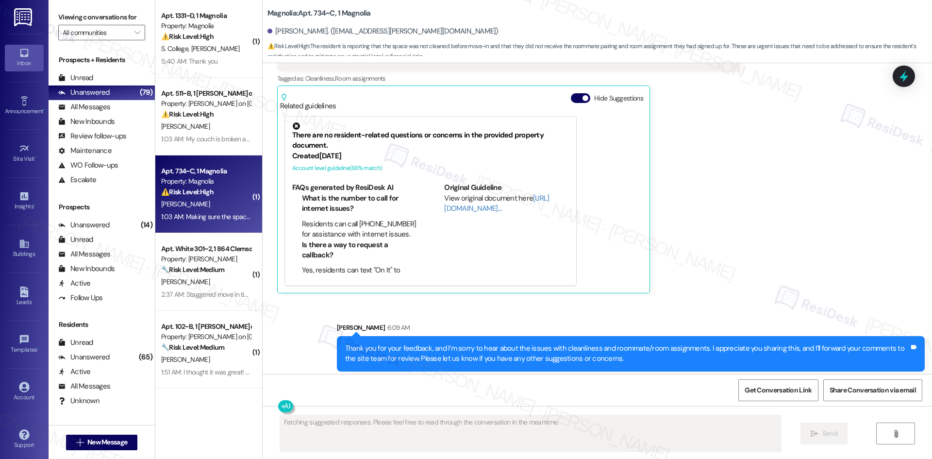
scroll to position [234, 0]
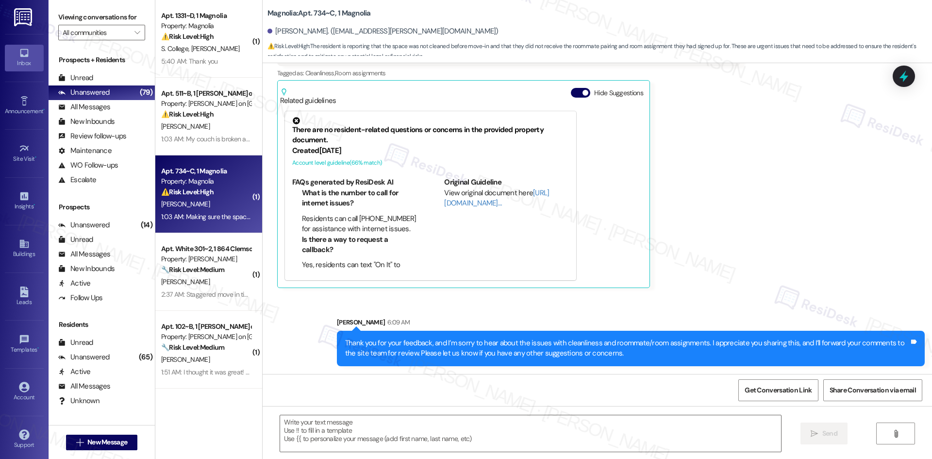
click at [745, 213] on div "Received via SMS Ledger Willey 1:03 AM Making sure the space is cleaned before …" at bounding box center [597, 150] width 669 height 289
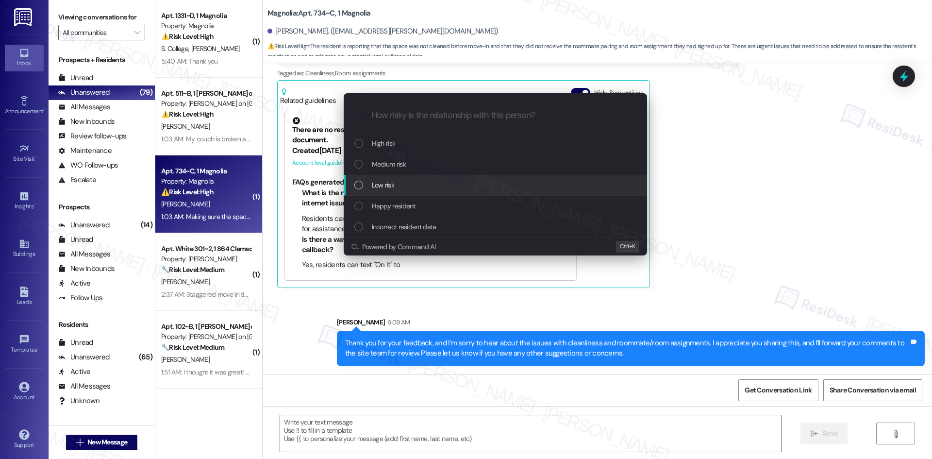
click at [441, 189] on div "Low risk" at bounding box center [496, 185] width 284 height 11
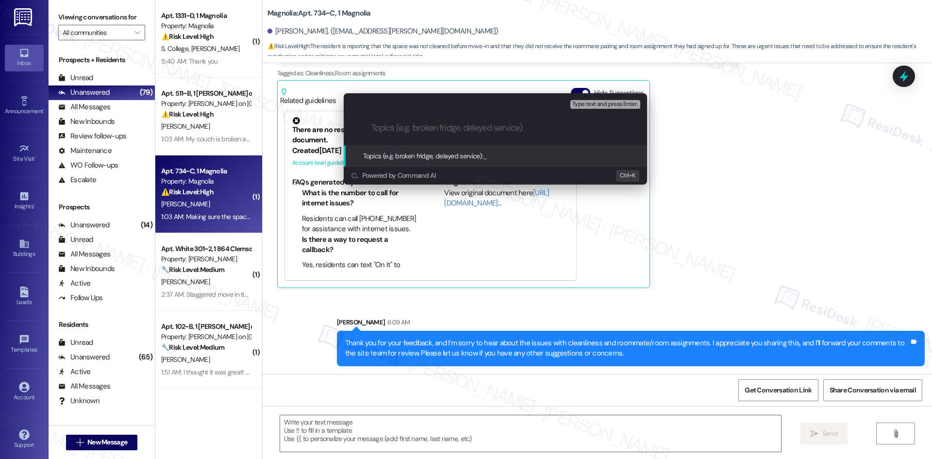
click at [434, 128] on input "Topics (e.g. broken fridge, delayed service)" at bounding box center [502, 128] width 263 height 10
paste input "Move-In Feedback – Cleanliness & Roommate/Room"
type input "Move-In Feedback – Cleanliness & Roommate/Room"
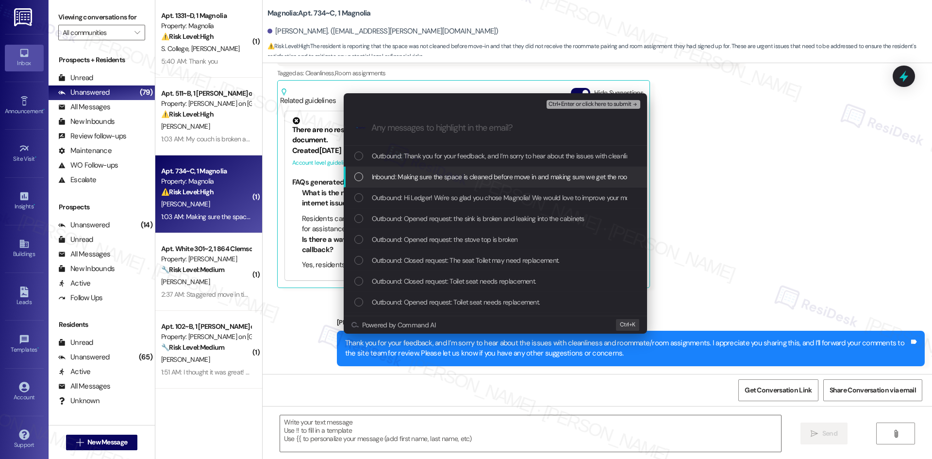
click at [463, 172] on span "Inbound: Making sure the space is cleaned before move in and making sure we get…" at bounding box center [587, 176] width 430 height 11
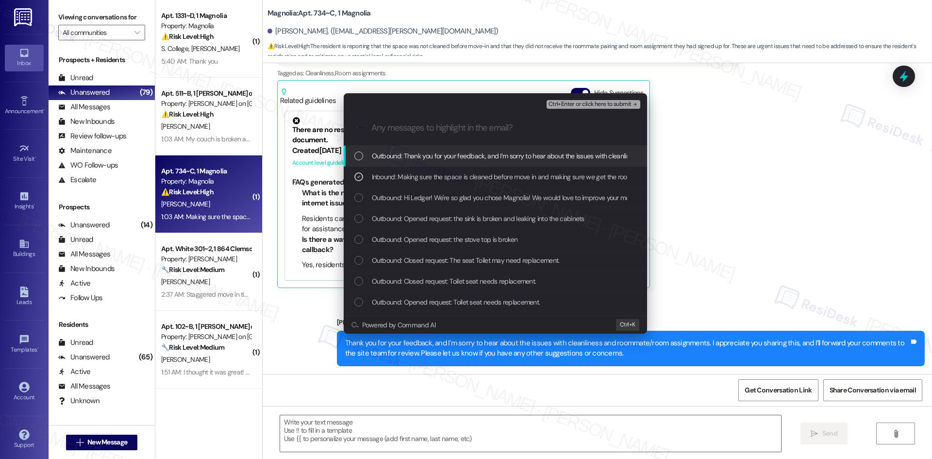
click at [623, 102] on span "Ctrl+Enter or click here to submit" at bounding box center [589, 104] width 83 height 7
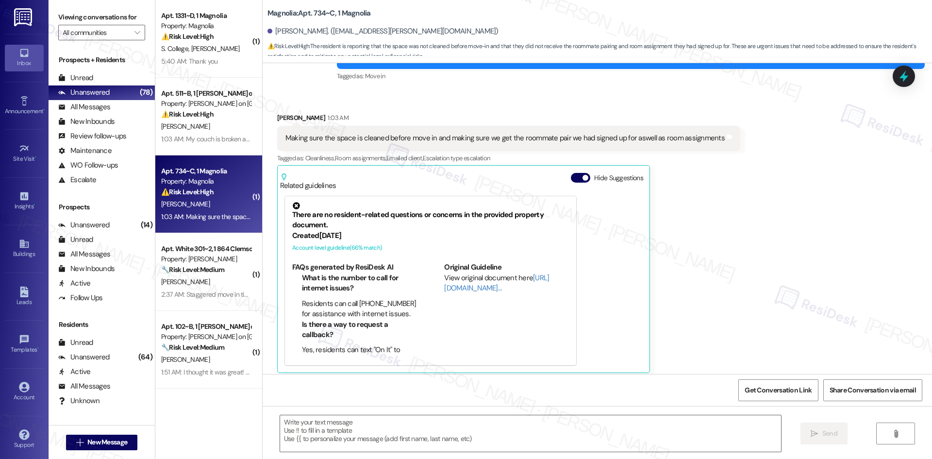
scroll to position [102, 0]
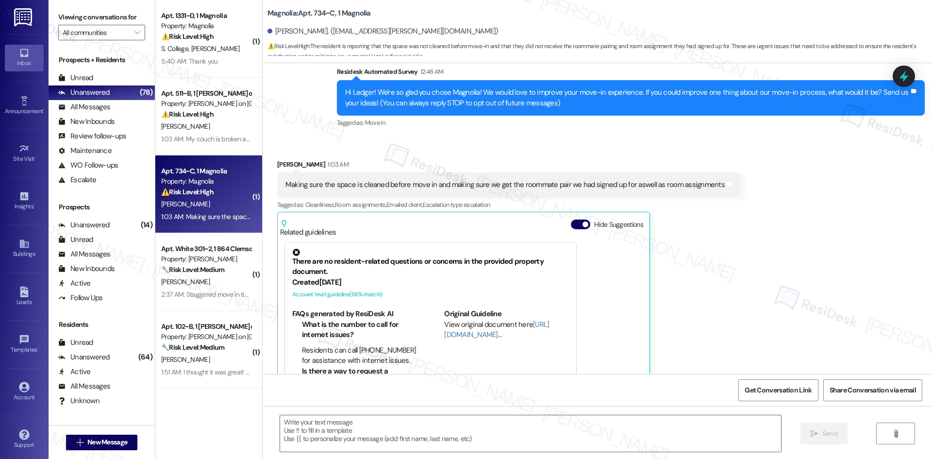
click at [817, 188] on div "Received via SMS Ledger Willey 1:03 AM Making sure the space is cleaned before …" at bounding box center [597, 281] width 669 height 289
click at [816, 188] on div "Received via SMS Ledger Willey 1:03 AM Making sure the space is cleaned before …" at bounding box center [597, 281] width 669 height 289
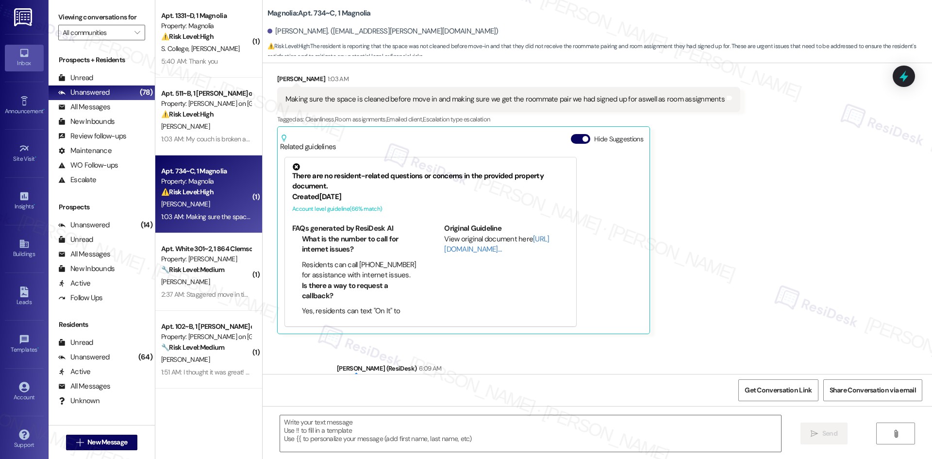
scroll to position [248, 0]
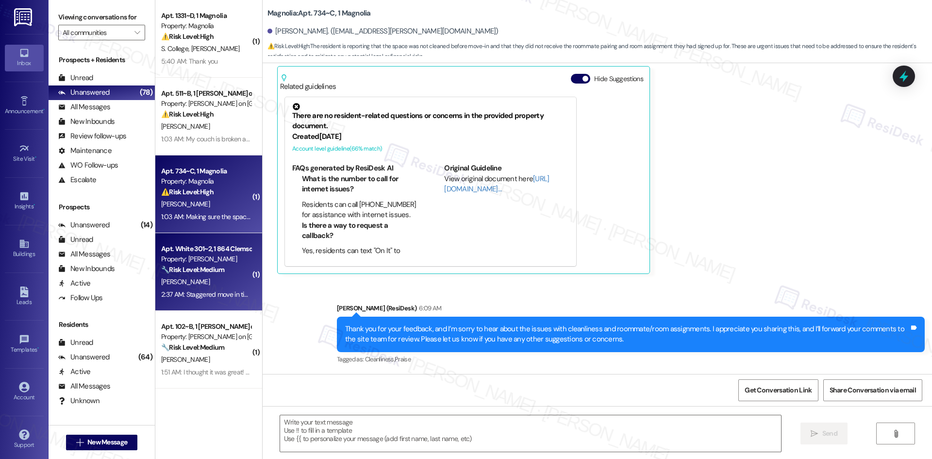
click at [196, 287] on div "[PERSON_NAME]" at bounding box center [206, 282] width 92 height 12
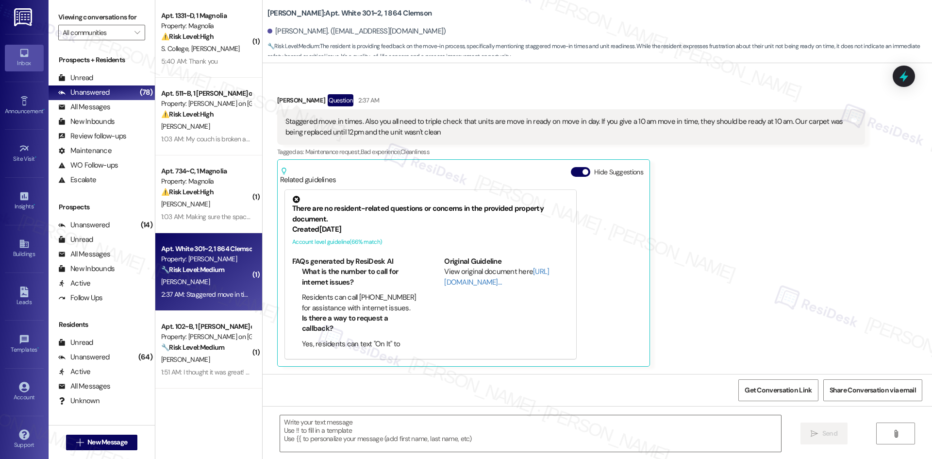
type textarea "Fetching suggested responses. Please feel free to read through the conversation…"
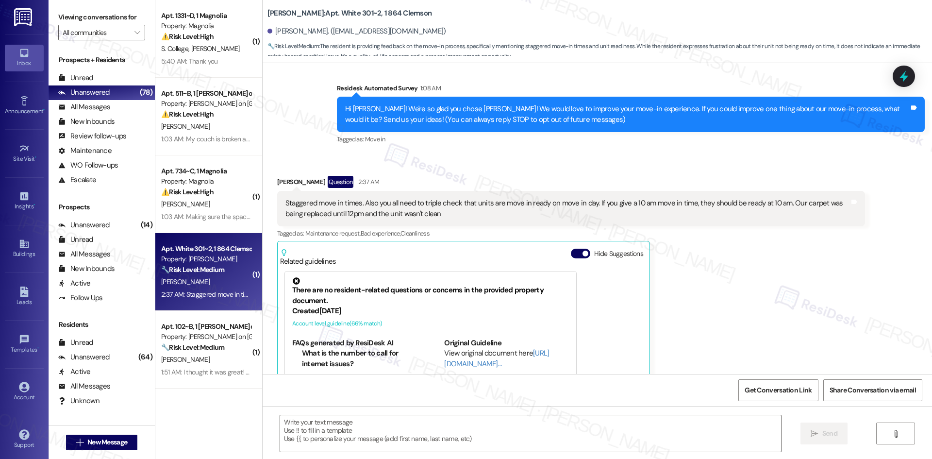
scroll to position [71, 0]
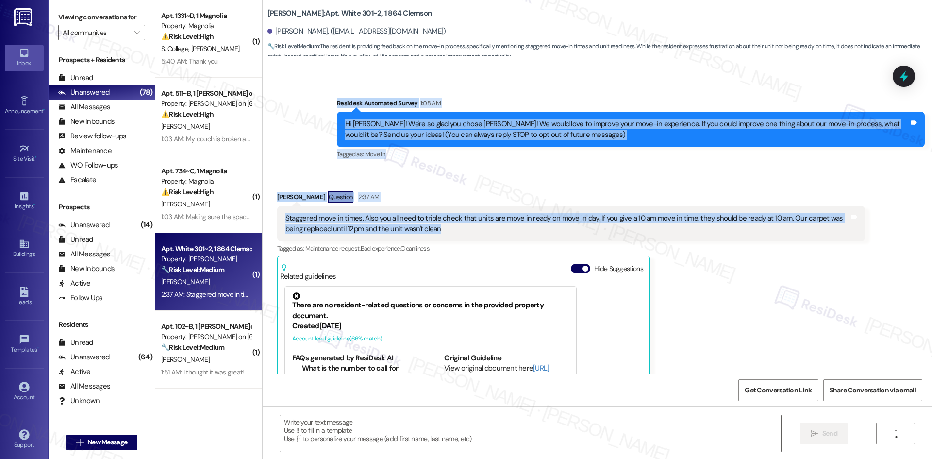
drag, startPoint x: 324, startPoint y: 98, endPoint x: 463, endPoint y: 231, distance: 192.9
click at [463, 231] on div "WO Lease started Aug 15, 2025 at 8:00 AM Show details Survey, sent via SMS Resi…" at bounding box center [597, 218] width 669 height 311
copy div "Residesk Automated Survey 1:08 AM Hi Hailey! We're so glad you chose Tiger Town…"
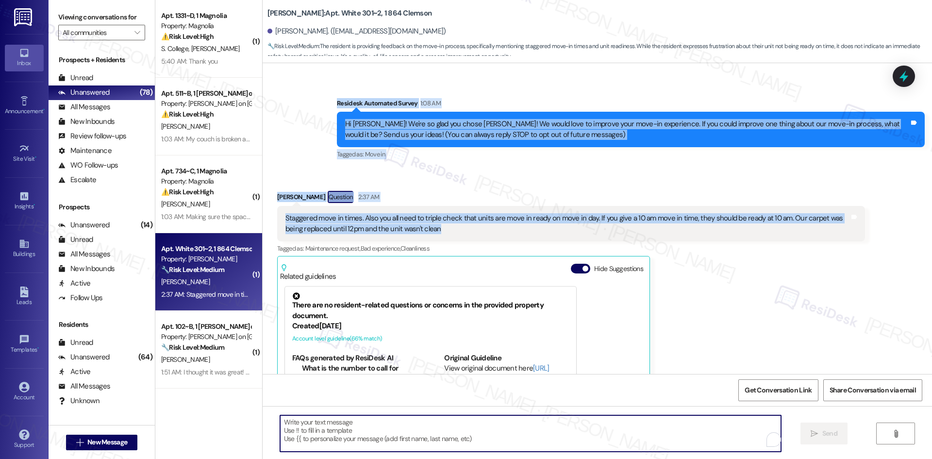
click at [468, 423] on textarea "To enrich screen reader interactions, please activate Accessibility in Grammarl…" at bounding box center [530, 433] width 501 height 36
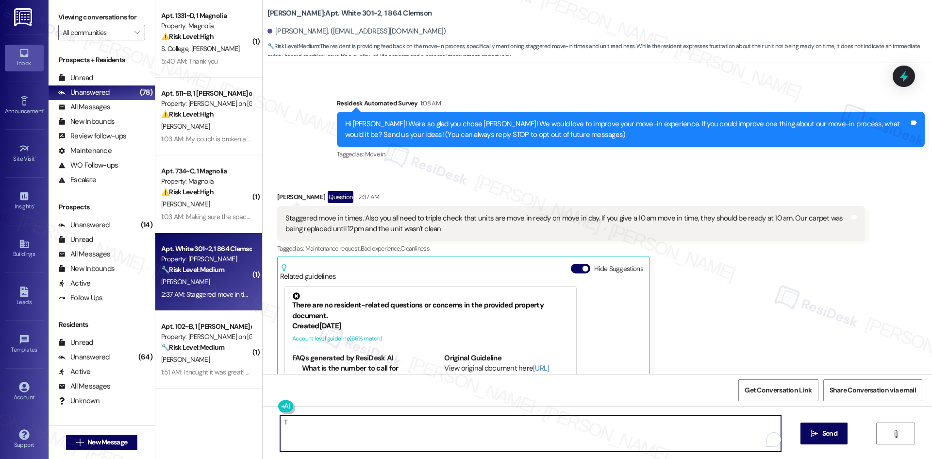
paste textarea "hank you for your feedback, and I’m sorry to hear about the delays and conditio…"
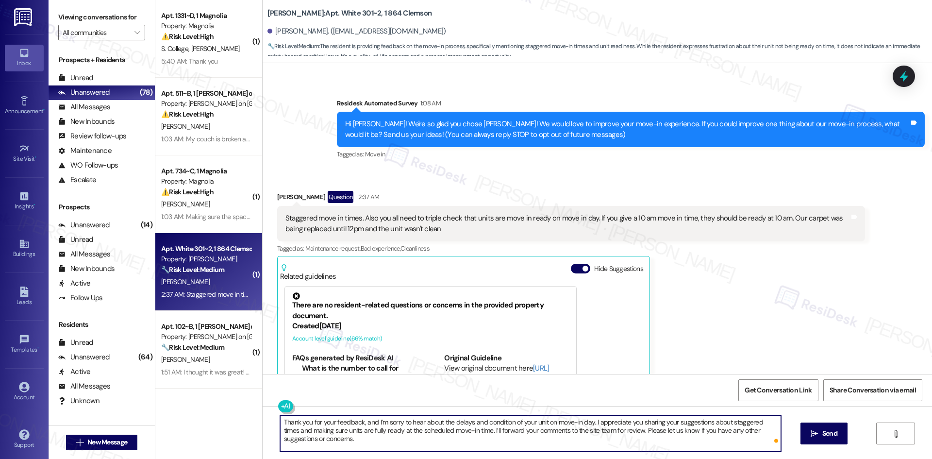
click at [390, 445] on textarea "Thank you for your feedback, and I’m sorry to hear about the delays and conditi…" at bounding box center [530, 433] width 501 height 36
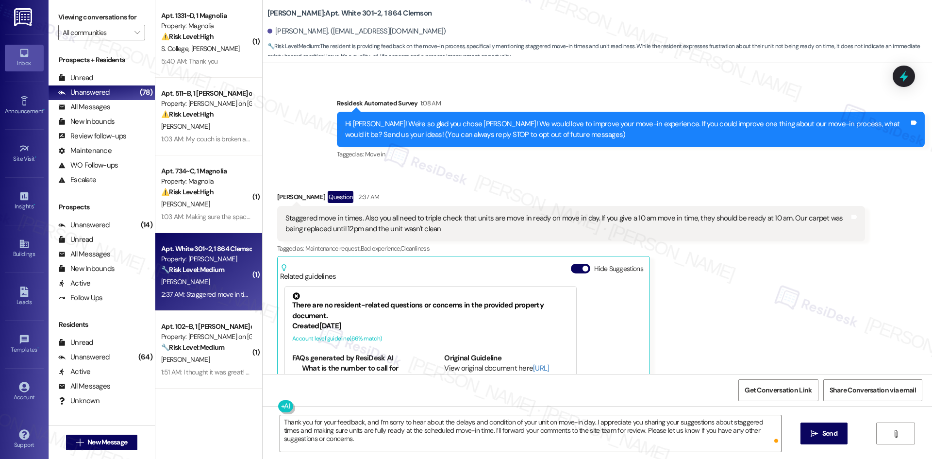
click at [438, 176] on div "Received via SMS Hailey Bowen Question 2:37 AM Staggered move in times. Also yo…" at bounding box center [597, 320] width 669 height 302
click at [520, 441] on textarea "Thank you for your feedback, and I’m sorry to hear about the delays and conditi…" at bounding box center [530, 433] width 501 height 36
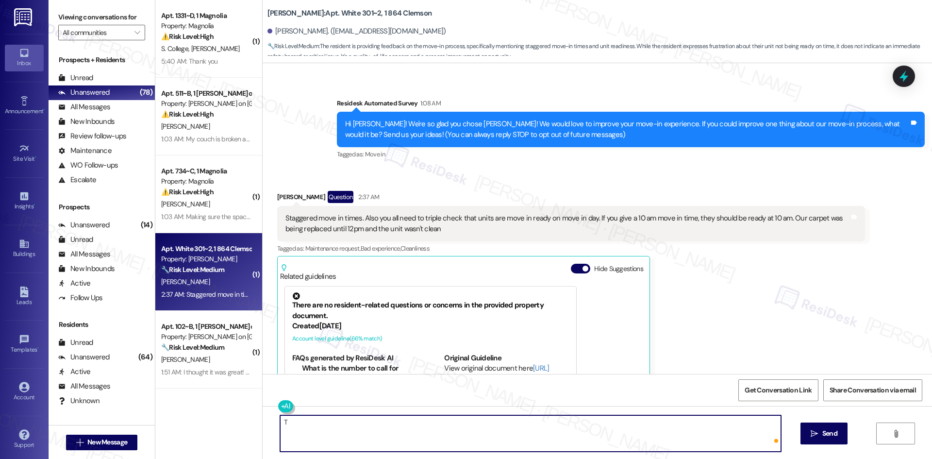
paste textarea "hank you for your feedback, and I’m sorry about the delays and condition of you…"
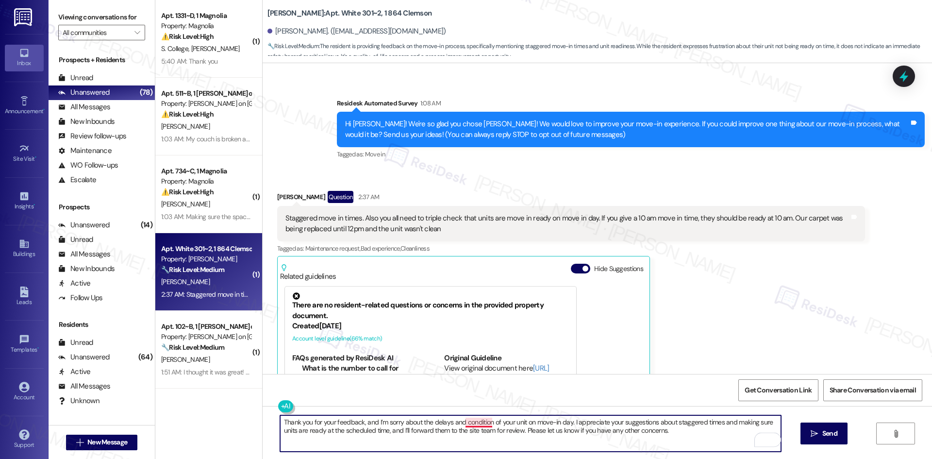
click at [474, 421] on textarea "Thank you for your feedback, and I’m sorry about the delays and condition of yo…" at bounding box center [530, 433] width 501 height 36
click at [667, 445] on textarea "Thank you for your feedback, and I’m sorry about the delays and the condition o…" at bounding box center [530, 433] width 501 height 36
type textarea "Thank you for your feedback, and I’m sorry about the delays and the condition o…"
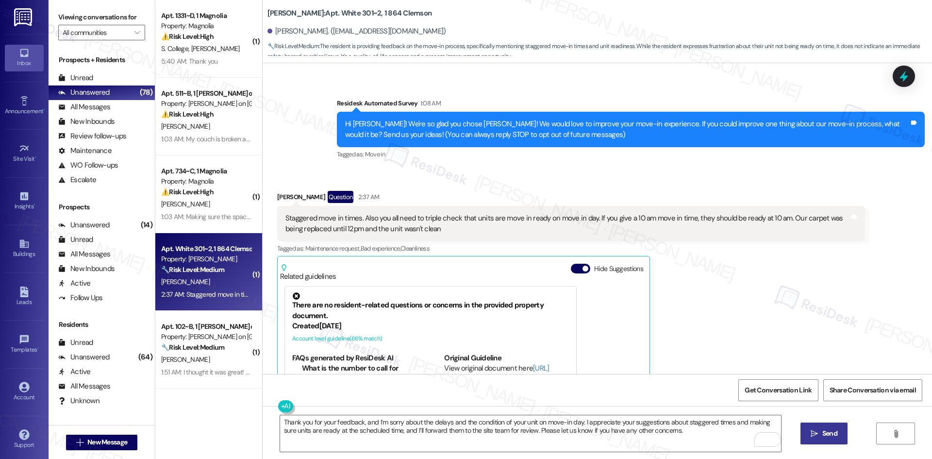
click at [829, 435] on span "Send" at bounding box center [829, 433] width 15 height 10
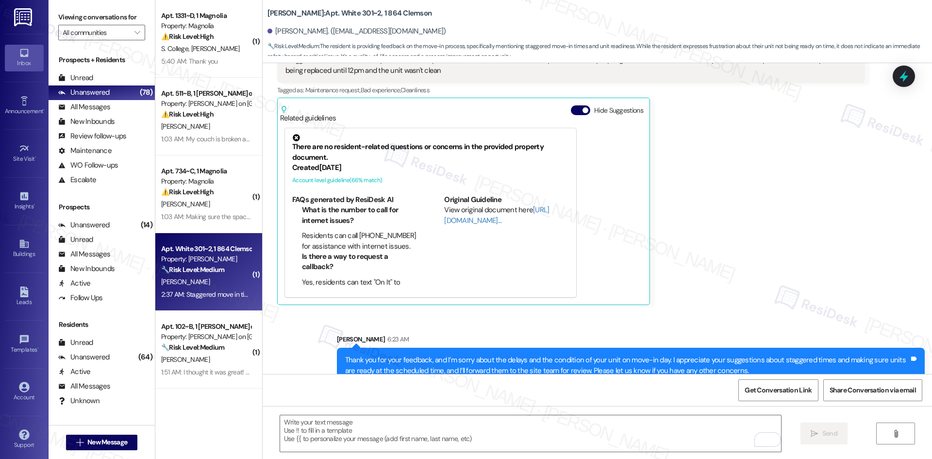
scroll to position [246, 0]
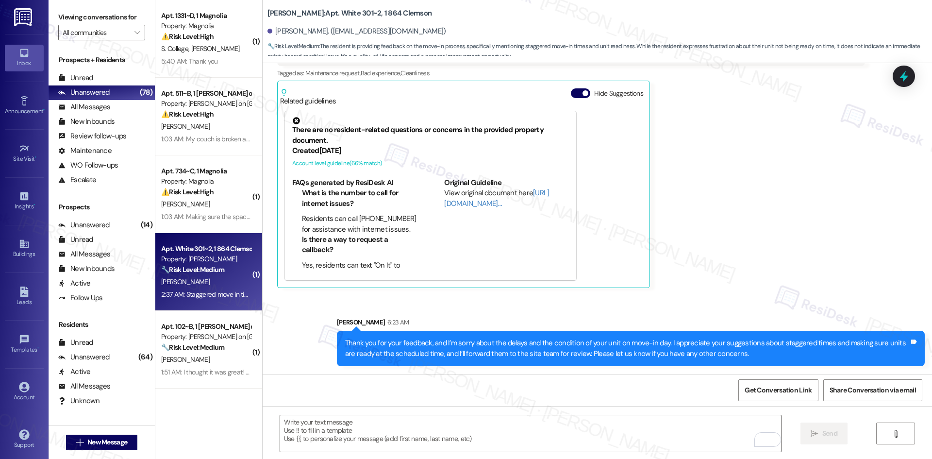
click at [714, 309] on div "Sent via SMS Sarah 6:23 AM Thank you for your feedback, and I’m sorry about the…" at bounding box center [597, 334] width 669 height 78
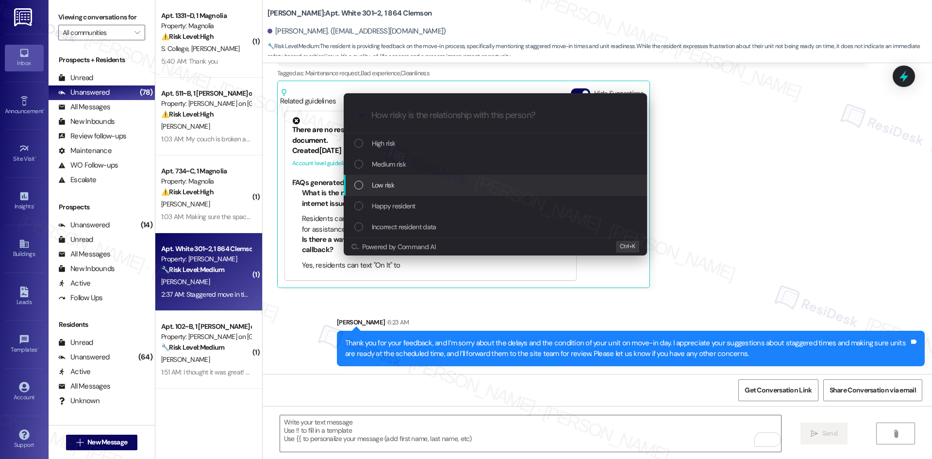
drag, startPoint x: 432, startPoint y: 190, endPoint x: 427, endPoint y: 187, distance: 6.1
click at [431, 189] on div "Low risk" at bounding box center [496, 185] width 284 height 11
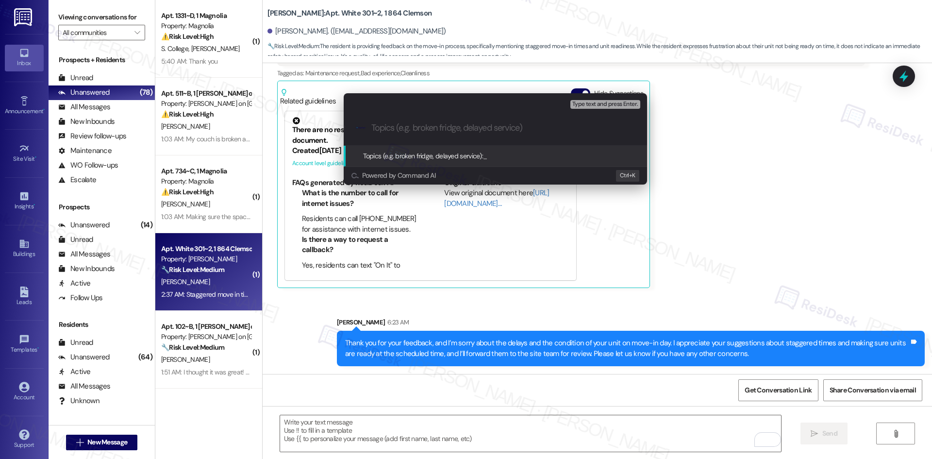
click at [400, 123] on input "Topics (e.g. broken fridge, delayed service)" at bounding box center [502, 128] width 263 height 10
paste input "Move-In Feedback – Staggered Times & Readiness"
type input "Move-In Feedback – Staggered Times & Readiness"
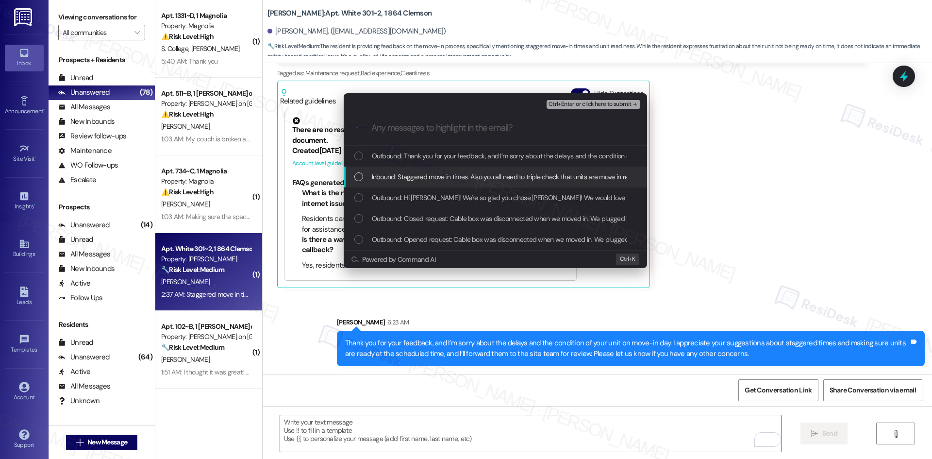
click at [416, 173] on span "Inbound: Staggered move in times. Also you all need to triple check that units …" at bounding box center [714, 176] width 684 height 11
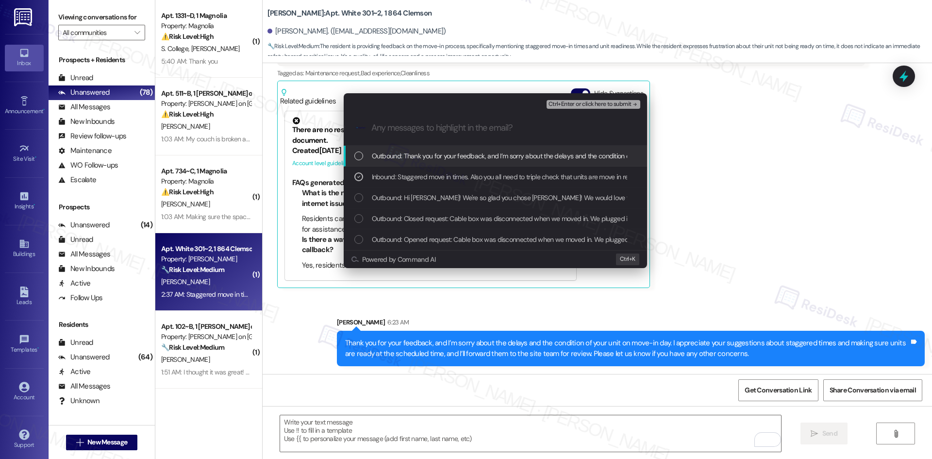
click at [600, 104] on span "Ctrl+Enter or click here to submit" at bounding box center [589, 104] width 83 height 7
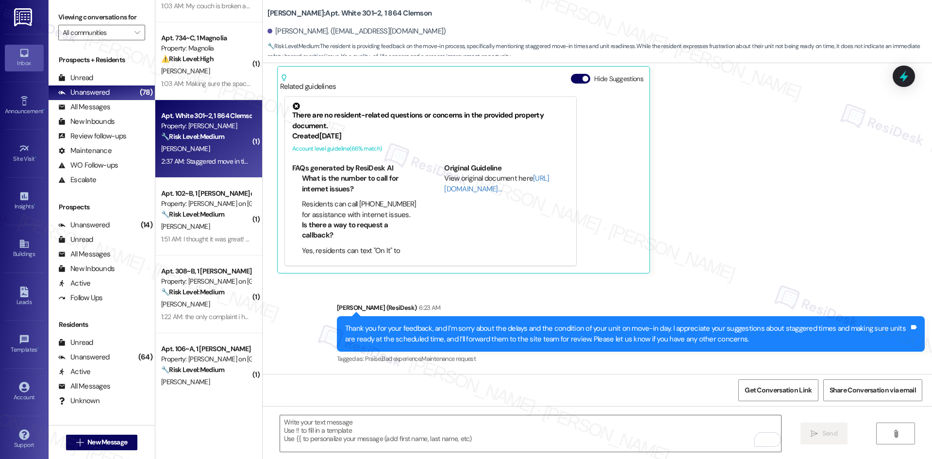
scroll to position [146, 0]
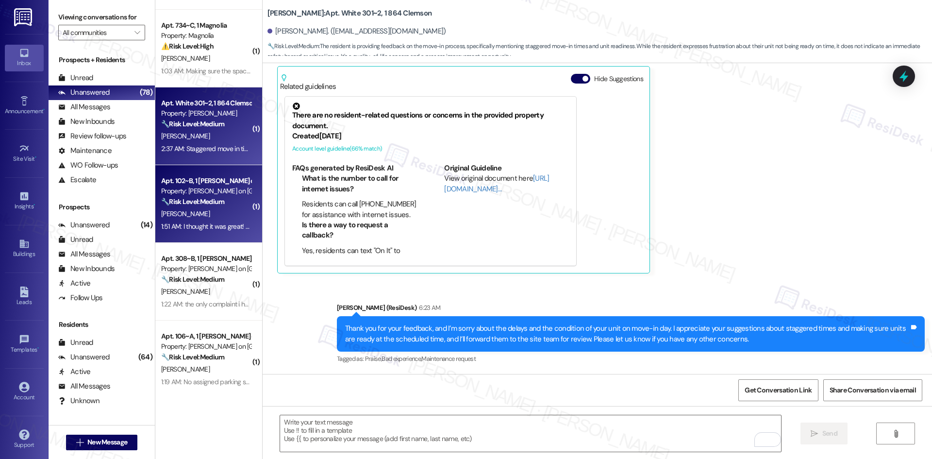
click at [211, 220] on div "1:51 AM: I thought it was great! Everyone is so friendly and maintenance has be…" at bounding box center [206, 226] width 92 height 12
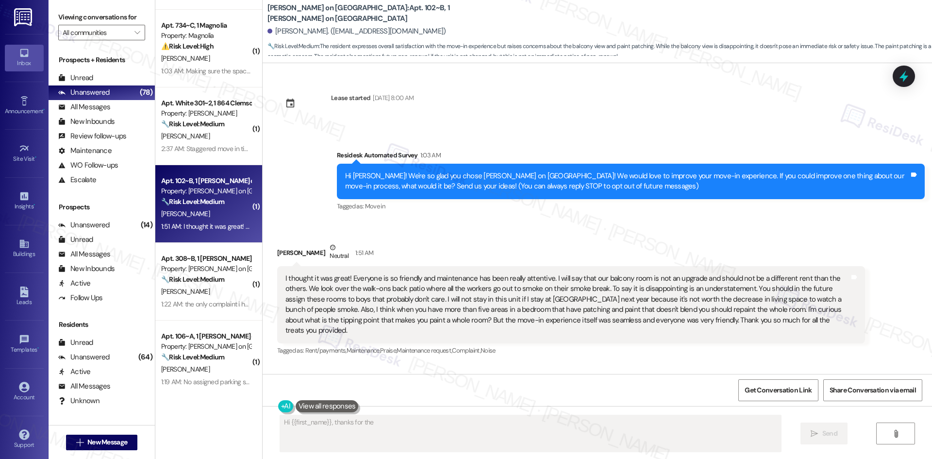
scroll to position [0, 0]
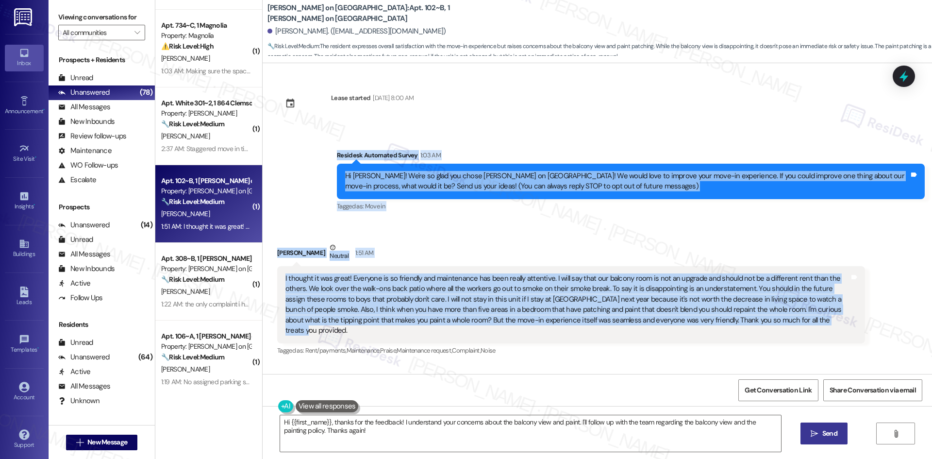
drag, startPoint x: 320, startPoint y: 144, endPoint x: 810, endPoint y: 331, distance: 524.0
click at [810, 331] on div "Lease started Aug 15, 2025 at 8:00 AM Survey, sent via SMS Residesk Automated S…" at bounding box center [597, 218] width 669 height 311
copy div "Residesk Automated Survey 1:03 AM Hi Megan! We're so glad you chose Bixby on Co…"
click at [489, 129] on div "Survey, sent via SMS Residesk Automated Survey 1:03 AM Hi Megan! We're so glad …" at bounding box center [597, 174] width 669 height 92
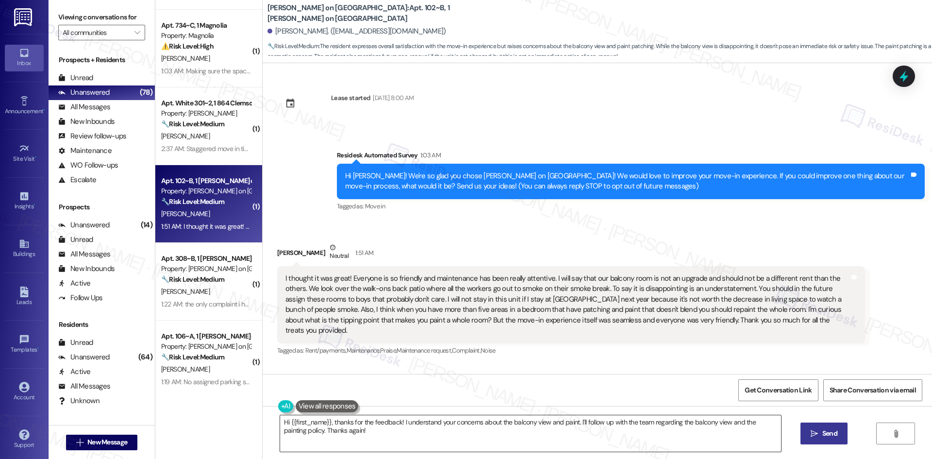
click at [416, 444] on textarea "Hi {{first_name}}, thanks for the feedback! I understand your concerns about th…" at bounding box center [530, 433] width 501 height 36
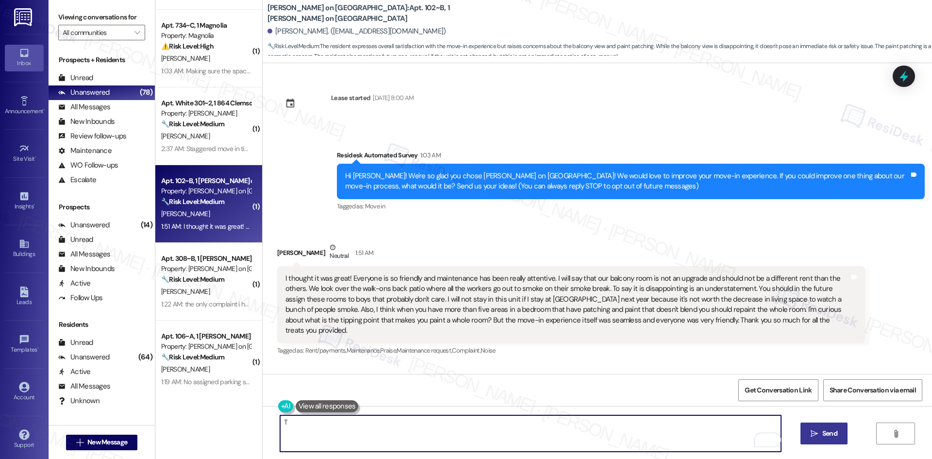
paste textarea "hank you for your feedback. I’m glad to hear your move-in went smoothly and tha…"
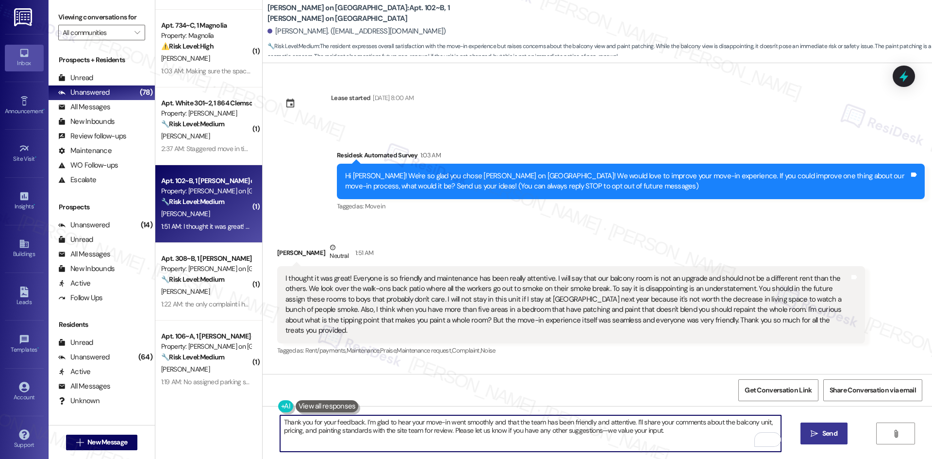
click at [618, 440] on textarea "Thank you for your feedback. I’m glad to hear your move-in went smoothly and th…" at bounding box center [530, 433] width 501 height 36
type textarea "Thank you for your feedback. I’m glad to hear your move-in went smoothly and th…"
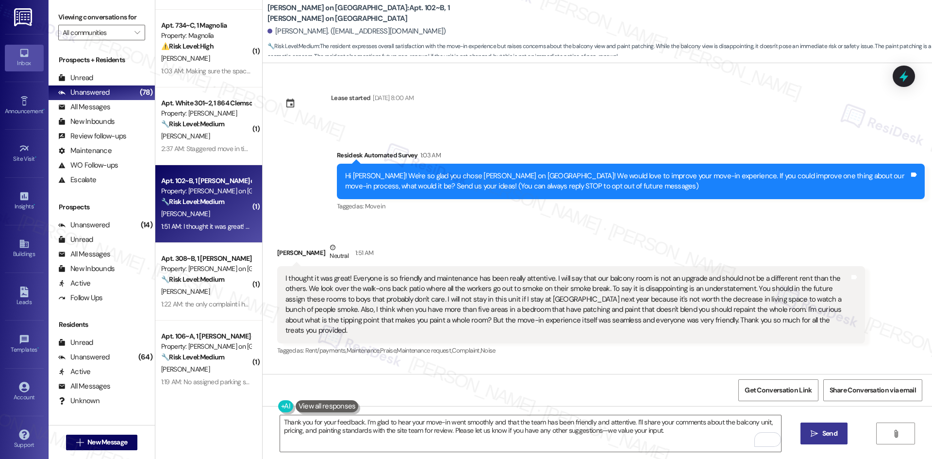
click at [811, 432] on icon "" at bounding box center [813, 433] width 7 height 8
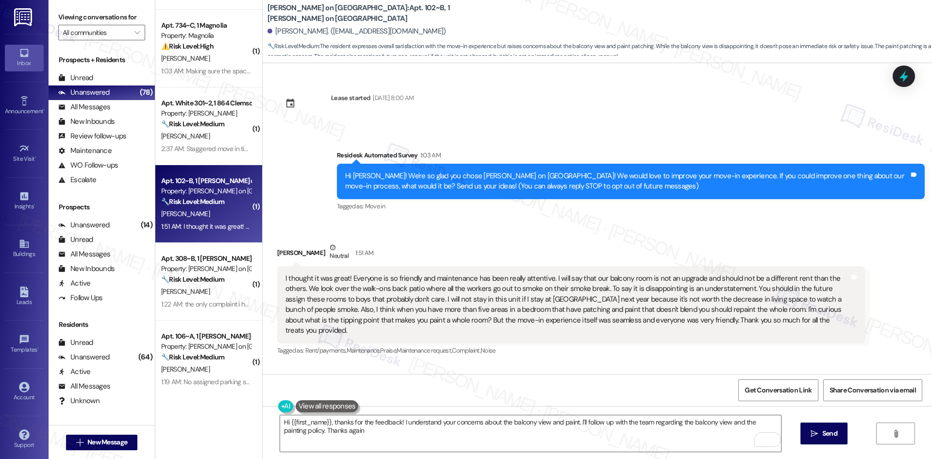
type textarea "Hi {{first_name}}, thanks for the feedback! I understand your concerns about th…"
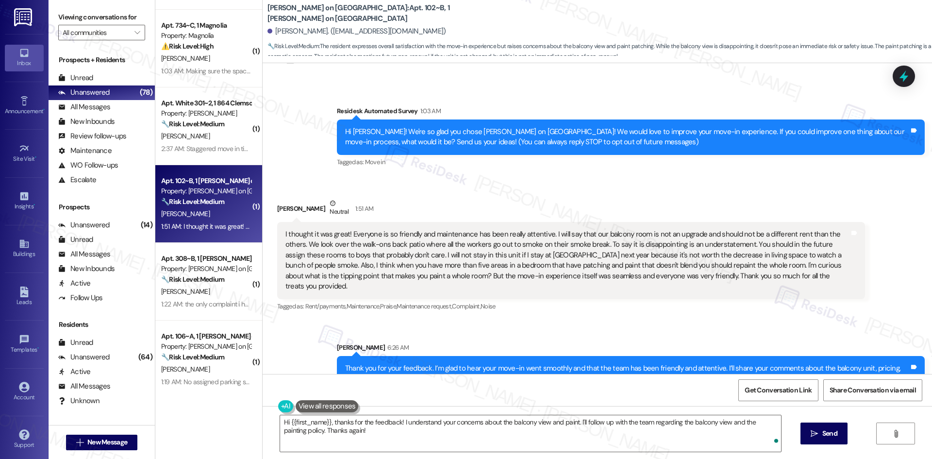
scroll to position [59, 0]
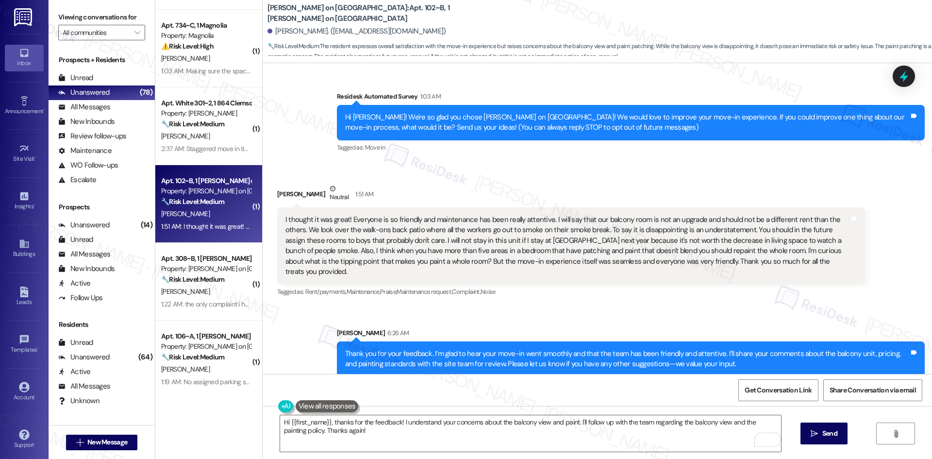
click at [625, 309] on div "Sent via SMS Sarah 6:26 AM Thank you for your feedback. I’m glad to hear your m…" at bounding box center [597, 345] width 669 height 78
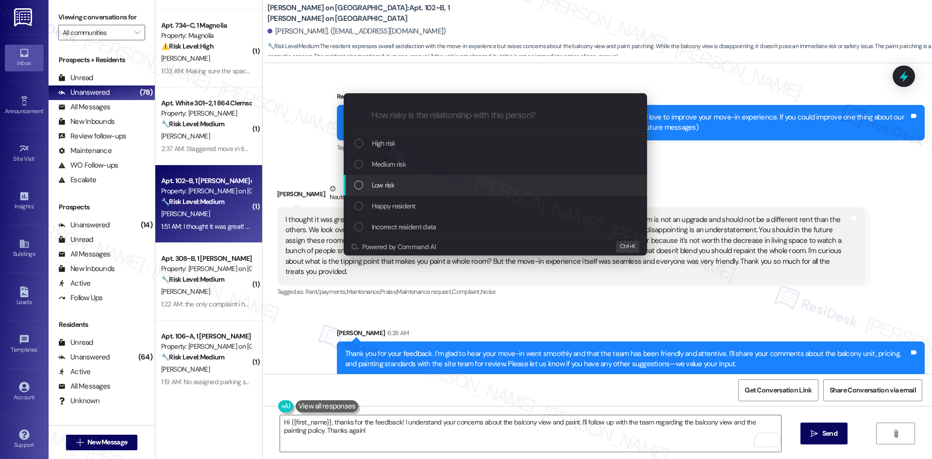
click at [411, 183] on div "Low risk" at bounding box center [496, 185] width 284 height 11
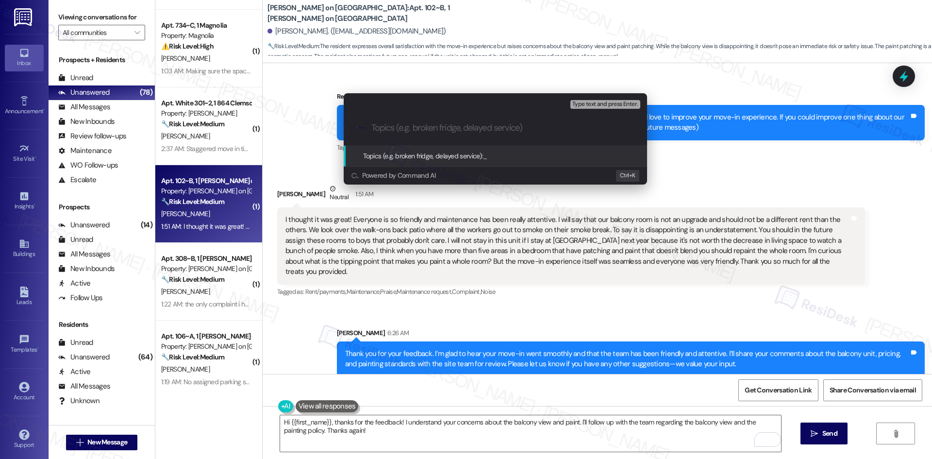
click at [410, 130] on input "Topics (e.g. broken fridge, delayed service)" at bounding box center [502, 128] width 263 height 10
paste input "Move-In Feedback – Balcony Unit & Painting Standards"
type input "Move-In Feedback – Balcony Unit & Painting Standards"
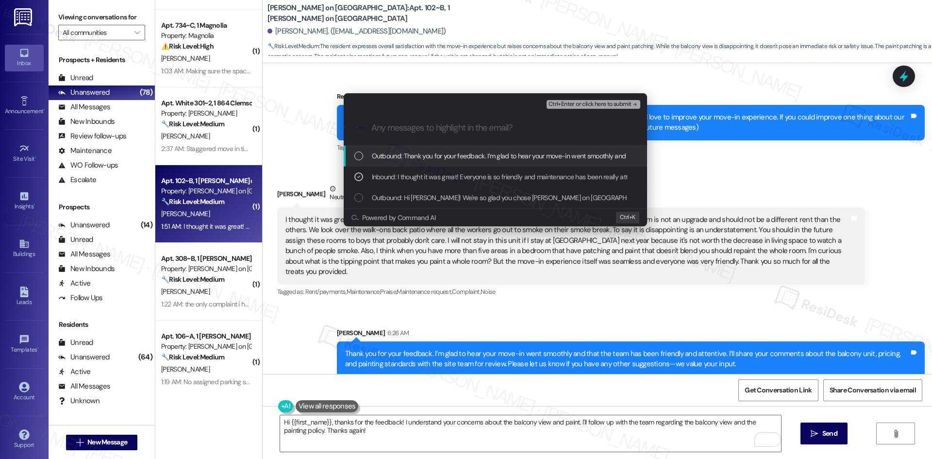
click at [589, 105] on span "Ctrl+Enter or click here to submit" at bounding box center [589, 104] width 83 height 7
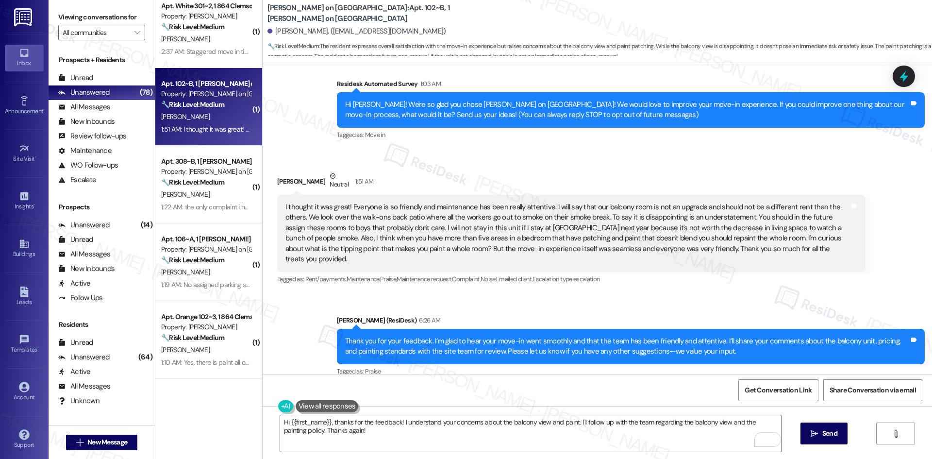
scroll to position [73, 0]
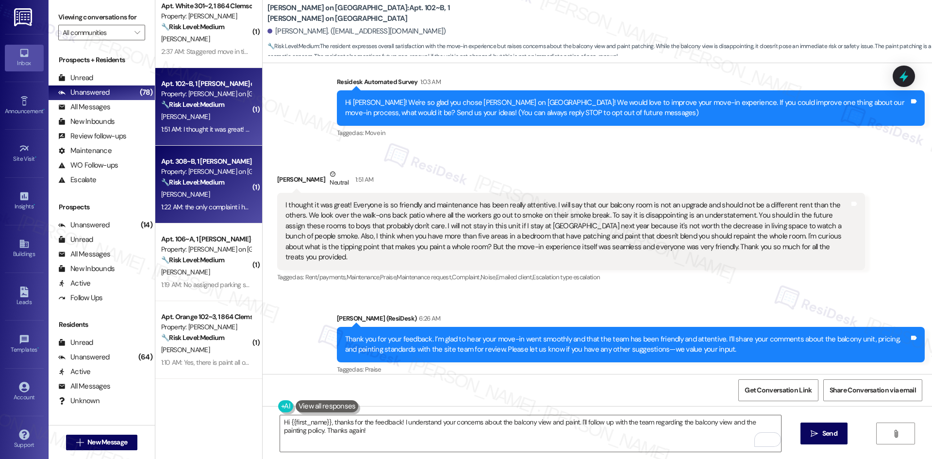
click at [199, 199] on div "M. Armstrong" at bounding box center [206, 194] width 92 height 12
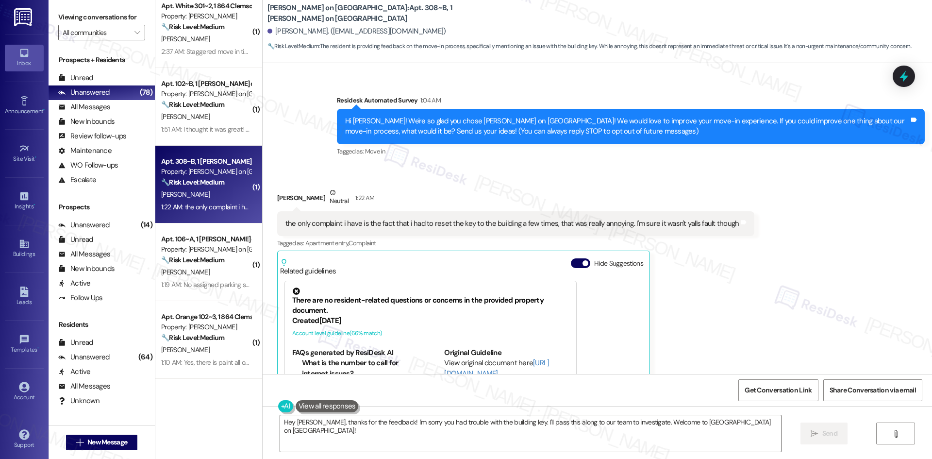
scroll to position [49, 0]
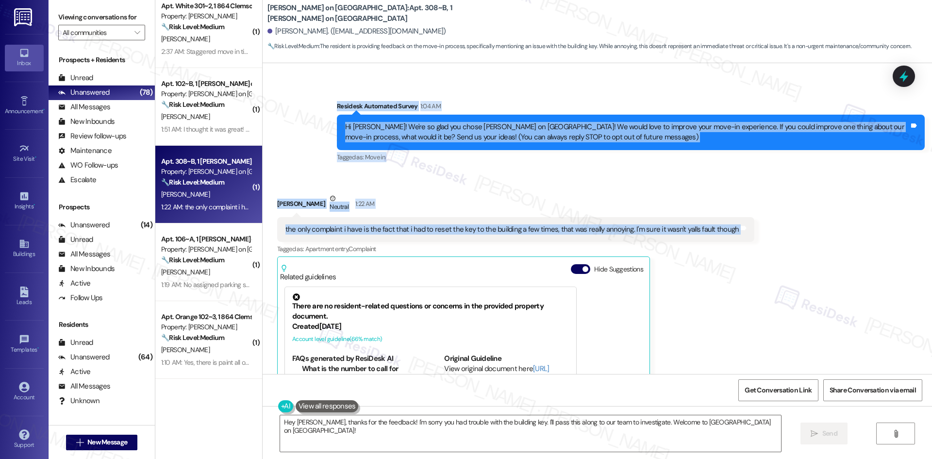
drag, startPoint x: 315, startPoint y: 101, endPoint x: 764, endPoint y: 240, distance: 469.8
click at [764, 240] on div "Lease started Aug 15, 2025 at 8:00 AM Survey, sent via SMS Residesk Automated S…" at bounding box center [597, 218] width 669 height 311
copy div "Residesk Automated Survey 1:04 AM Hi Matt! We're so glad you chose Bixby on Col…"
click at [407, 435] on textarea "Hey Matt, thanks for the feedback! I'm sorry you had trouble with the building …" at bounding box center [530, 433] width 501 height 36
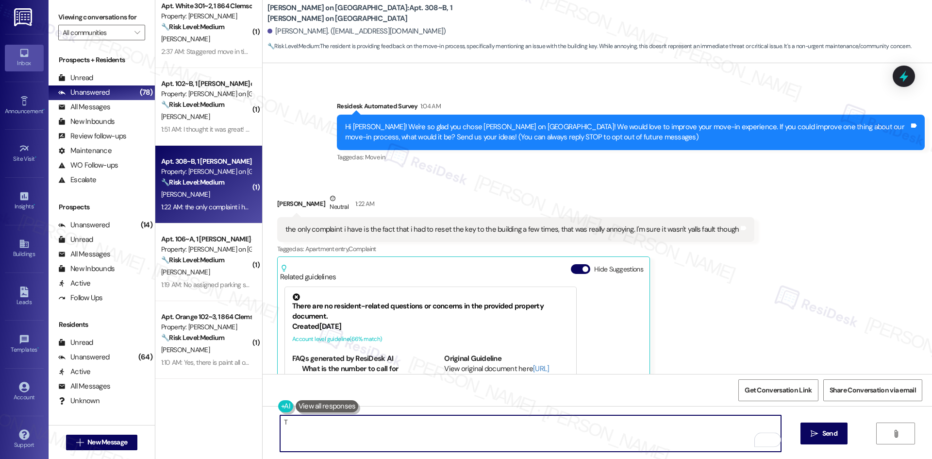
paste textarea "hank you for your feedback. I’m glad to hear everything else went well with you…"
type textarea "Thank you for your feedback. I’m glad to hear everything else went well with yo…"
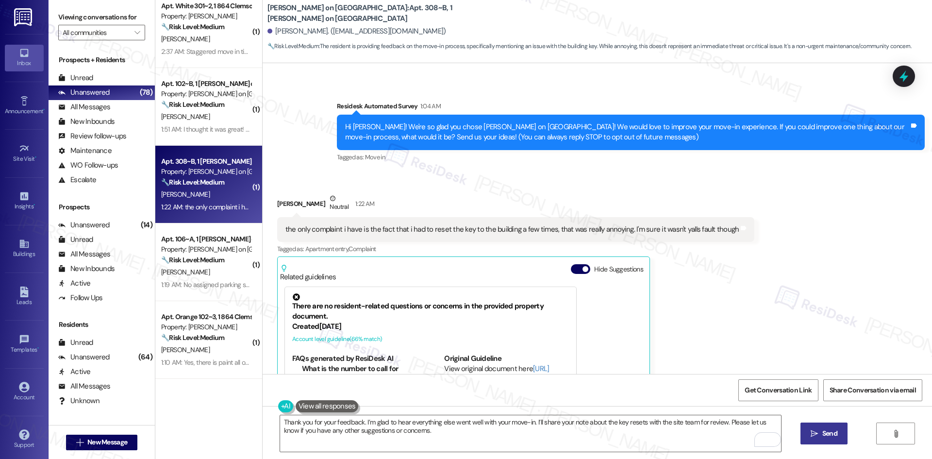
drag, startPoint x: 853, startPoint y: 428, endPoint x: 815, endPoint y: 433, distance: 39.1
click at [822, 433] on div "Thank you for your feedback. I’m glad to hear everything else went well with yo…" at bounding box center [597, 442] width 669 height 73
click at [811, 435] on icon "" at bounding box center [813, 433] width 7 height 8
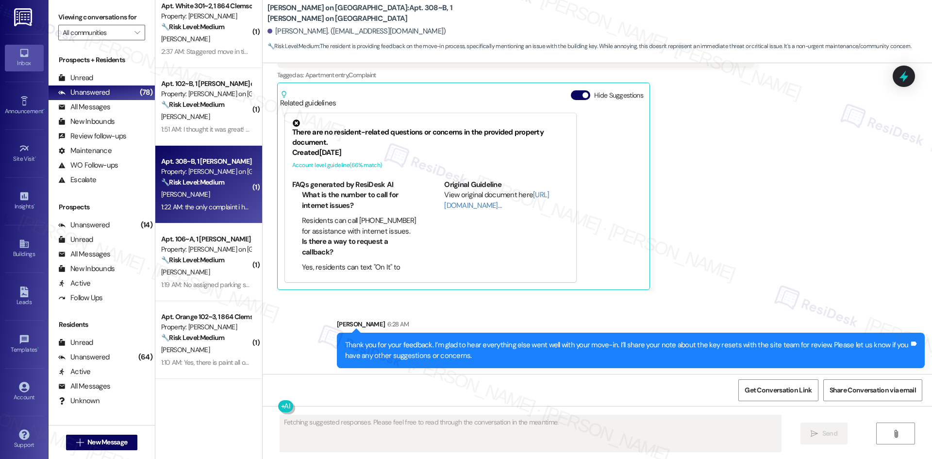
scroll to position [225, 0]
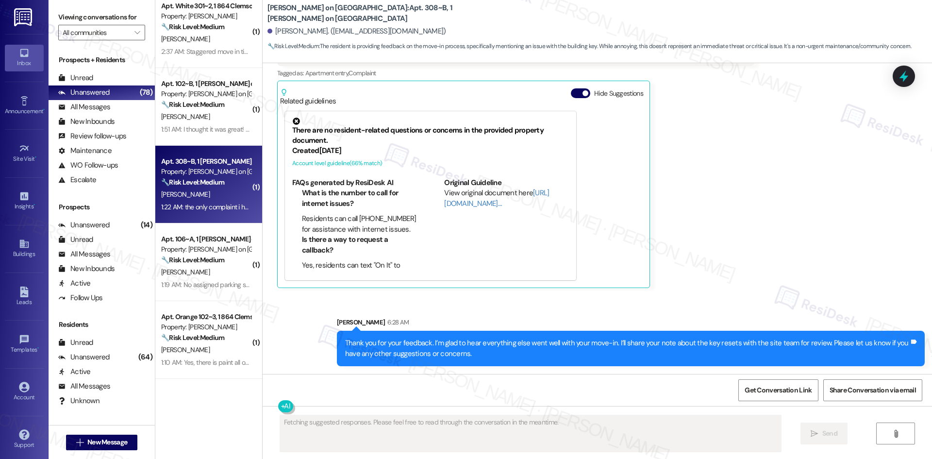
click at [763, 272] on div "Received via SMS Matt Armstrong Neutral 1:22 AM the only complaint i have is th…" at bounding box center [597, 145] width 669 height 299
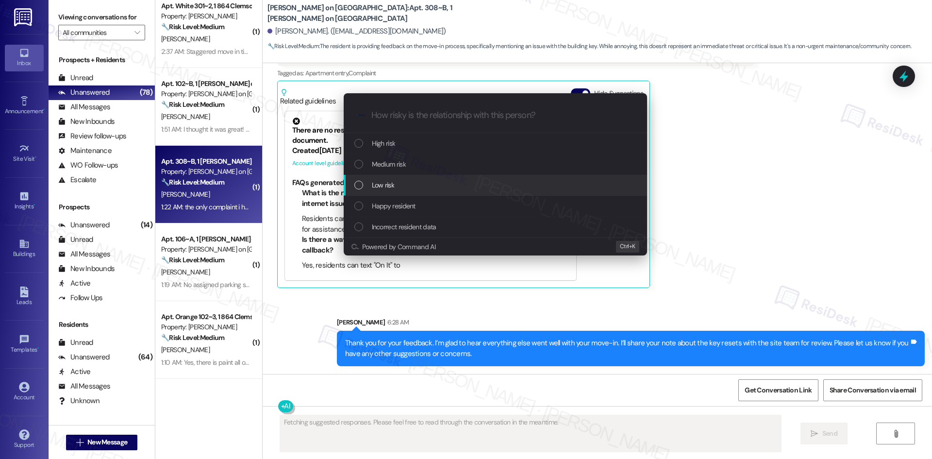
click at [392, 181] on span "Low risk" at bounding box center [383, 185] width 22 height 11
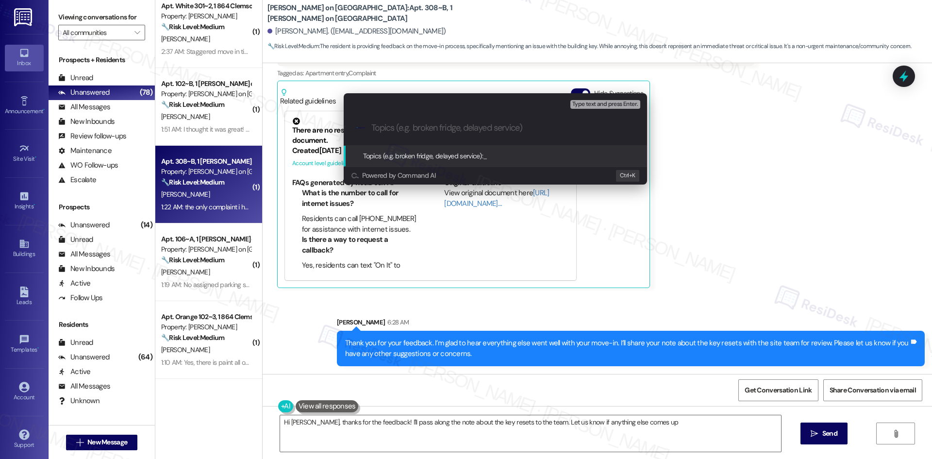
type textarea "Hi Matt, thanks for the feedback! I'll pass along the note about the key resets…"
click at [455, 126] on input "Topics (e.g. broken fridge, delayed service)" at bounding box center [502, 128] width 263 height 10
paste input "Move-In Feedback – Key Reset Issue"
type input "Move-In Feedback – Key Reset Issue"
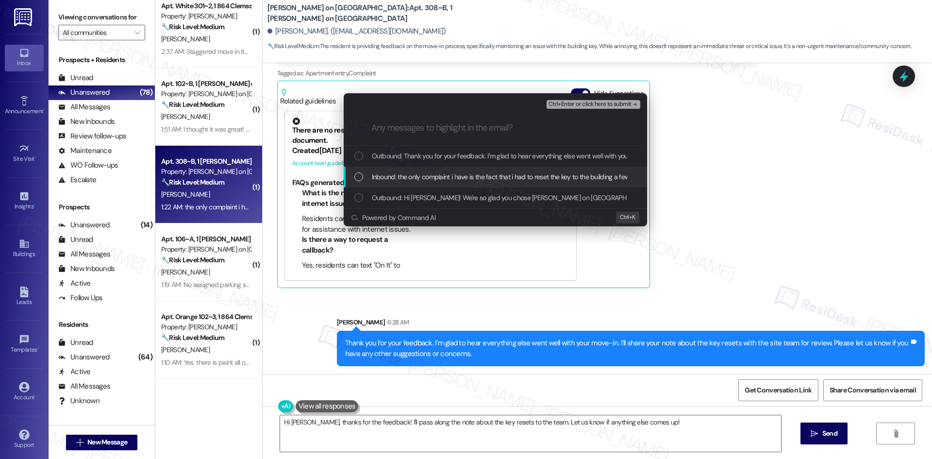
drag, startPoint x: 454, startPoint y: 177, endPoint x: 531, endPoint y: 168, distance: 78.2
click at [454, 178] on span "Inbound: the only complaint i have is the fact that i had to reset the key to t…" at bounding box center [593, 176] width 443 height 11
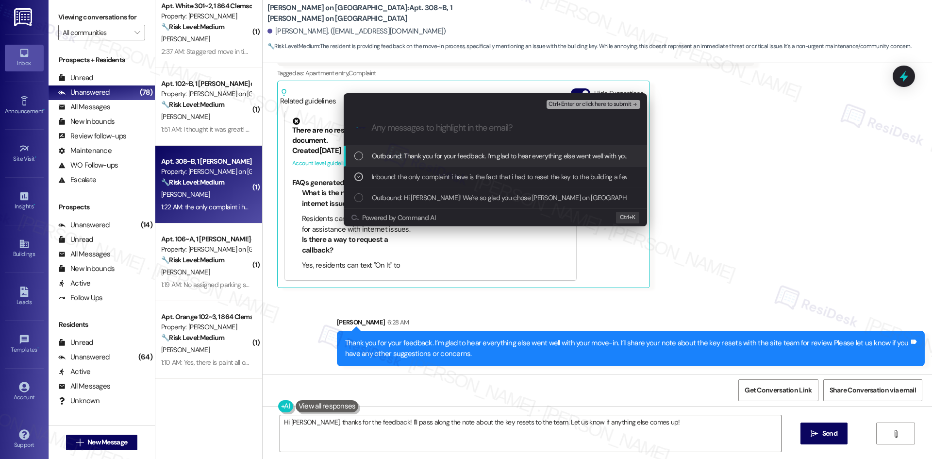
click at [619, 103] on span "Ctrl+Enter or click here to submit" at bounding box center [589, 104] width 83 height 7
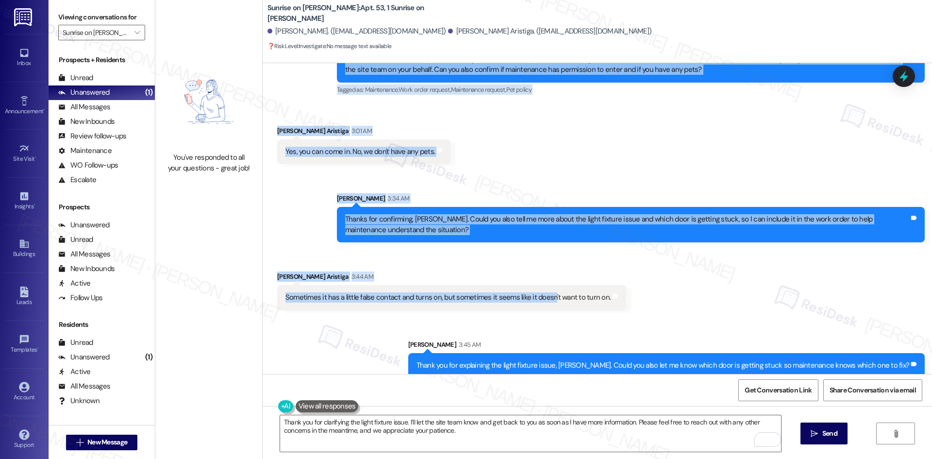
scroll to position [1482, 0]
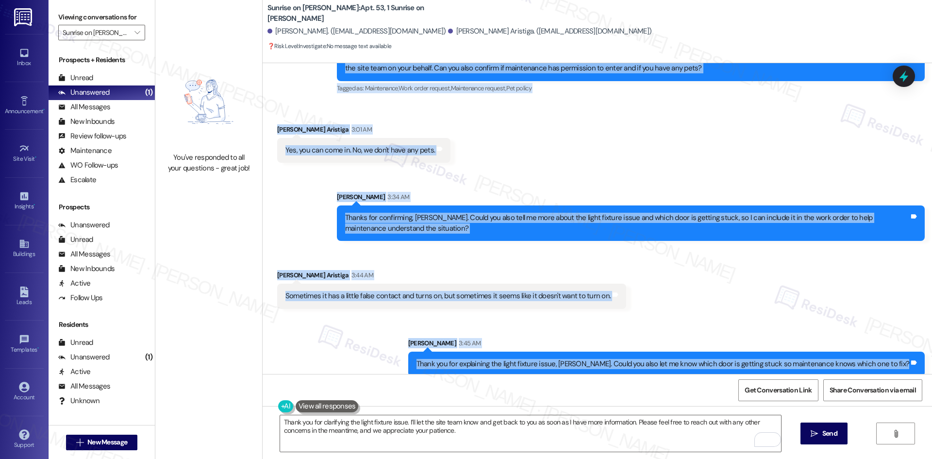
drag, startPoint x: 265, startPoint y: 185, endPoint x: 924, endPoint y: 357, distance: 680.9
click at [926, 363] on div "Lease started [DATE] 8:00 AM Survey, sent via SMS Residesk Automated Survey [DA…" at bounding box center [597, 218] width 669 height 311
copy div "Lore Ipsumd Sitametc Adi 28, 9216 el 3:38 SE Doe, T incid utla etdo ma aliq en …"
click at [548, 184] on div "Sent via SMS [PERSON_NAME] 3:34 AM Thanks for confirming, [PERSON_NAME]. Could …" at bounding box center [630, 216] width 602 height 64
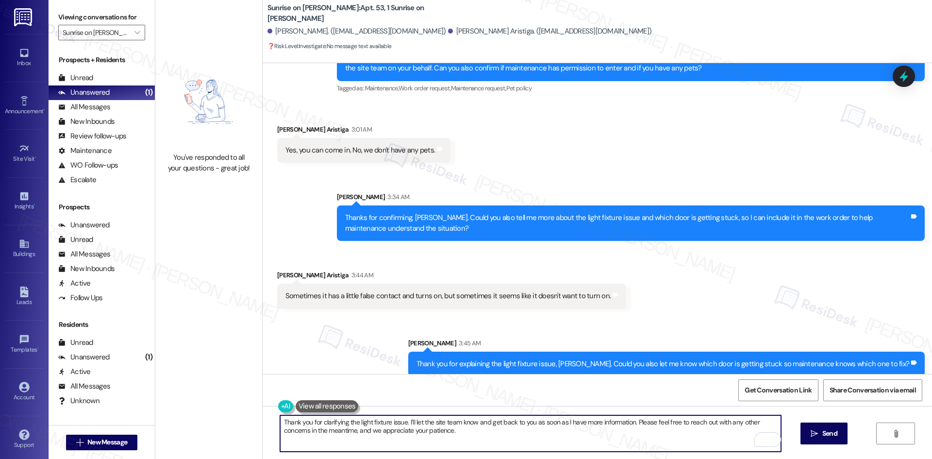
click at [500, 431] on textarea "Thank you for clarifying the light fixture issue. I’ll let the site team know a…" at bounding box center [530, 433] width 501 height 36
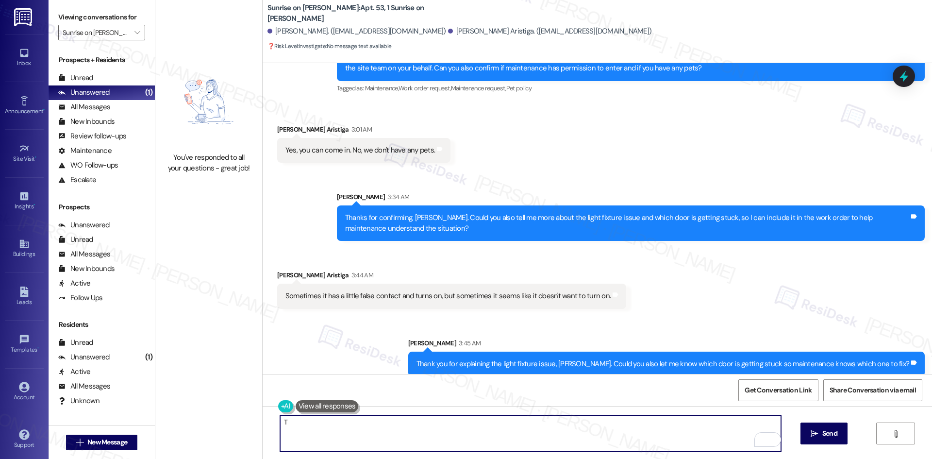
paste textarea "[PERSON_NAME] you again for clarifying the light fixture issue. I’ll go ahead a…"
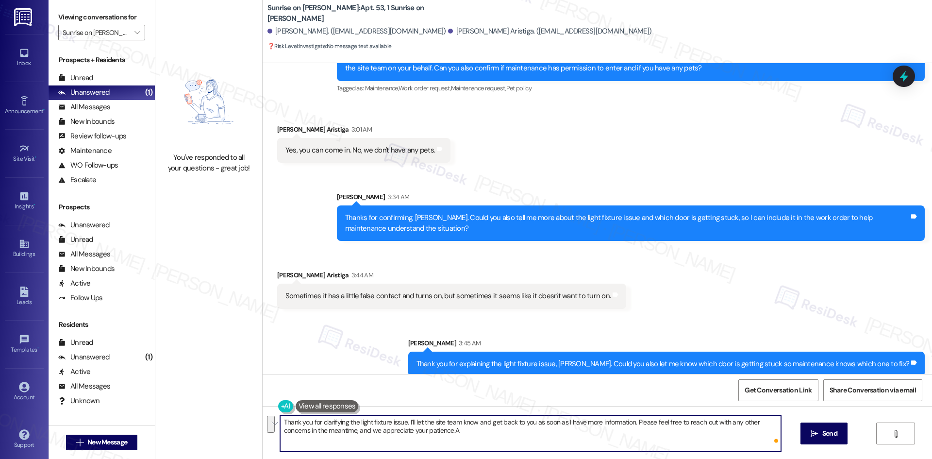
click at [521, 438] on textarea "Thank you for clarifying the light fixture issue. I’ll let the site team know a…" at bounding box center [530, 433] width 501 height 36
click at [508, 441] on textarea "Thank you for clarifying the light fixture issue. I’ll let the site team know a…" at bounding box center [530, 433] width 501 height 36
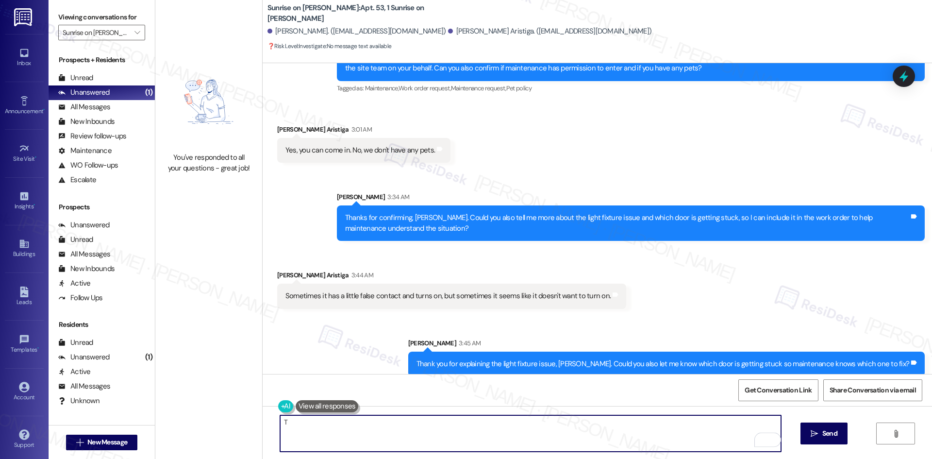
paste textarea "[PERSON_NAME] you again for clarifying the light fixture issue. I’ll go ahead a…"
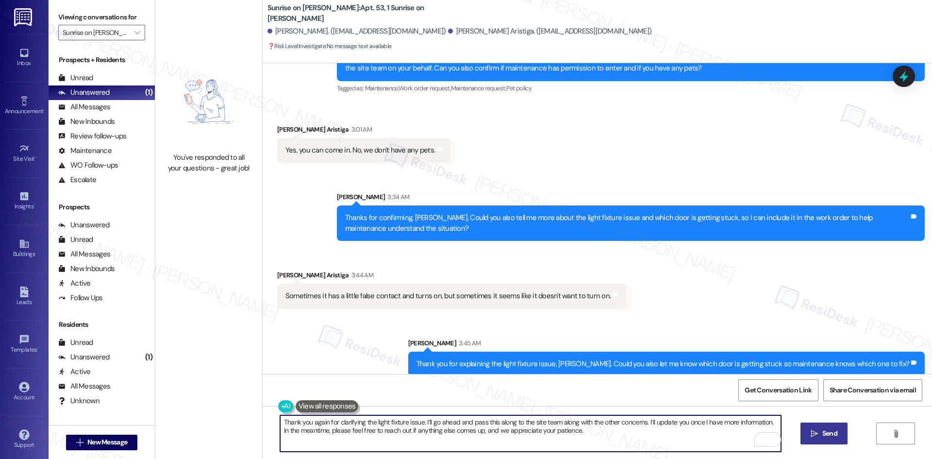
type textarea "Thank you again for clarifying the light fixture issue. I’ll go ahead and pass …"
click at [826, 434] on span "Send" at bounding box center [829, 433] width 15 height 10
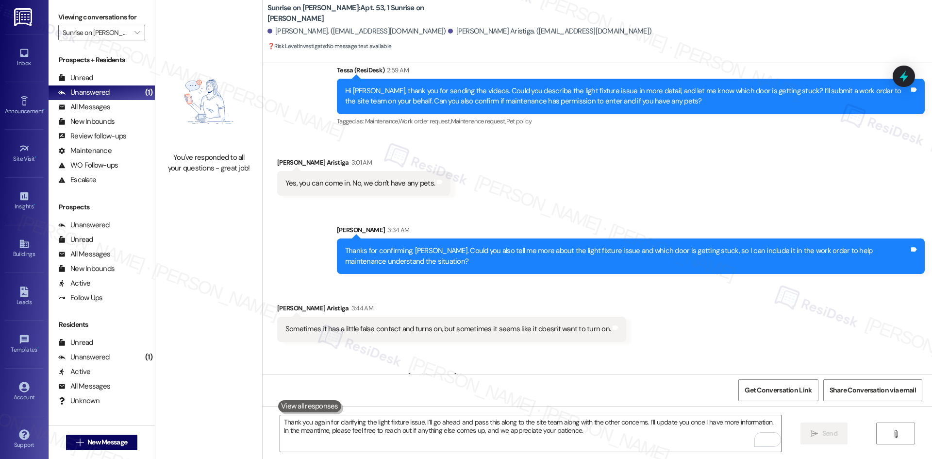
scroll to position [1559, 0]
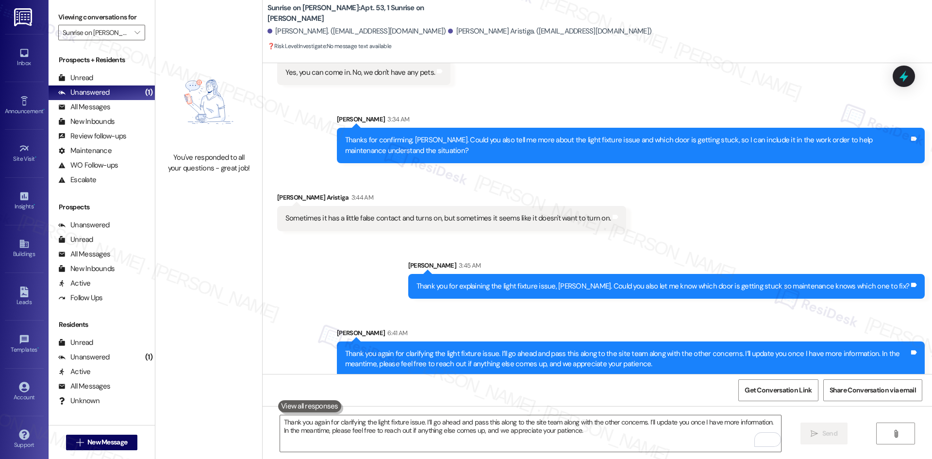
click at [774, 253] on div "Sent via SMS [PERSON_NAME] 3:45 AM Thank you for explaining the light fixture i…" at bounding box center [666, 279] width 531 height 53
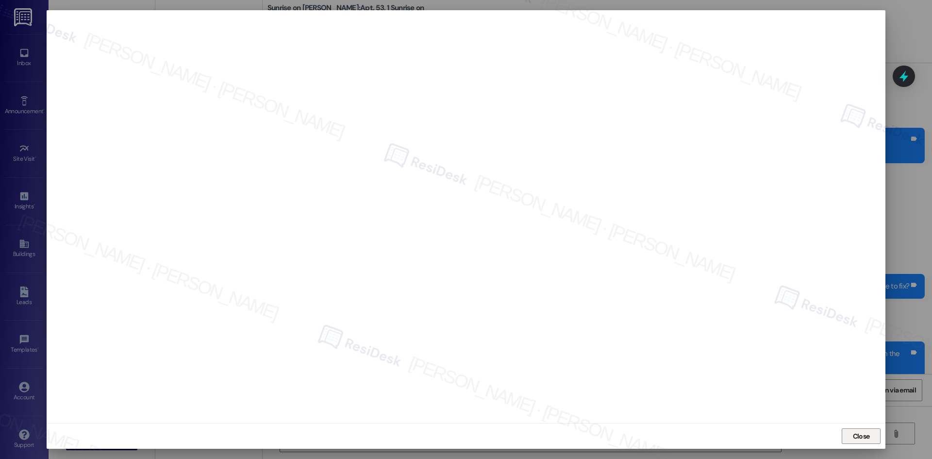
click at [860, 440] on span "Close" at bounding box center [861, 436] width 17 height 10
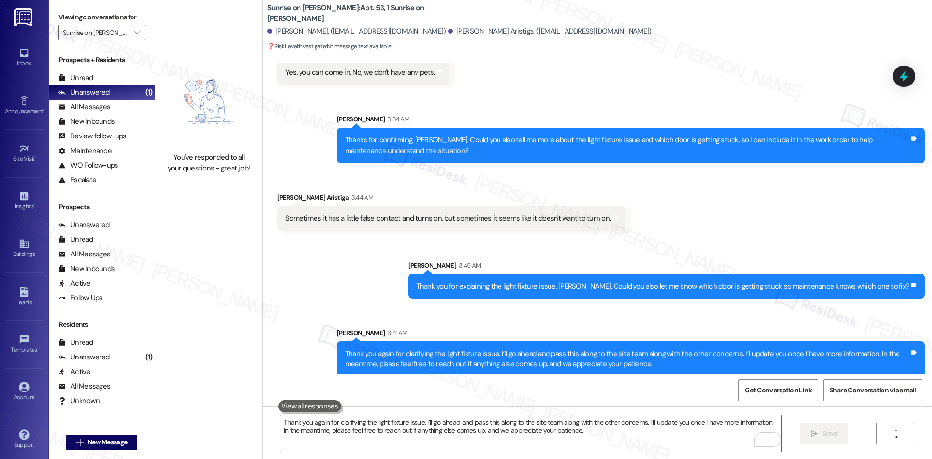
click at [711, 253] on div "Sent via SMS Sarah 3:45 AM Thank you for explaining the light fixture issue, Ze…" at bounding box center [666, 279] width 531 height 53
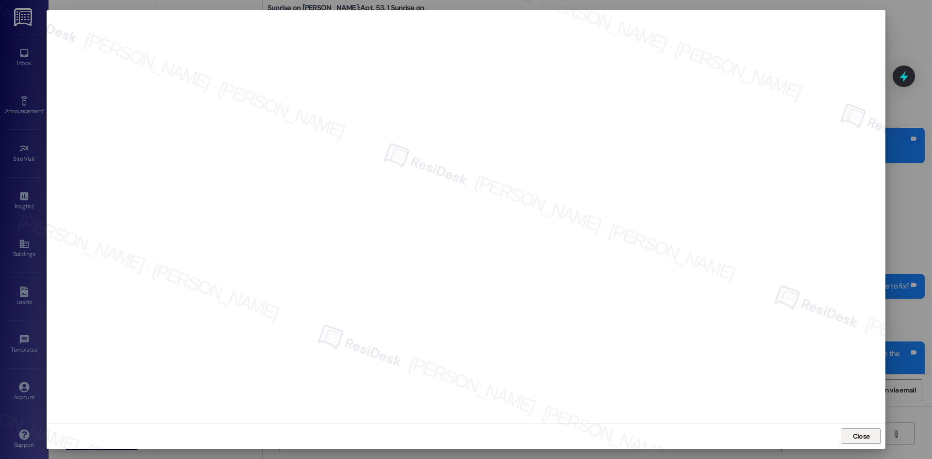
click at [854, 432] on span "Close" at bounding box center [861, 436] width 17 height 10
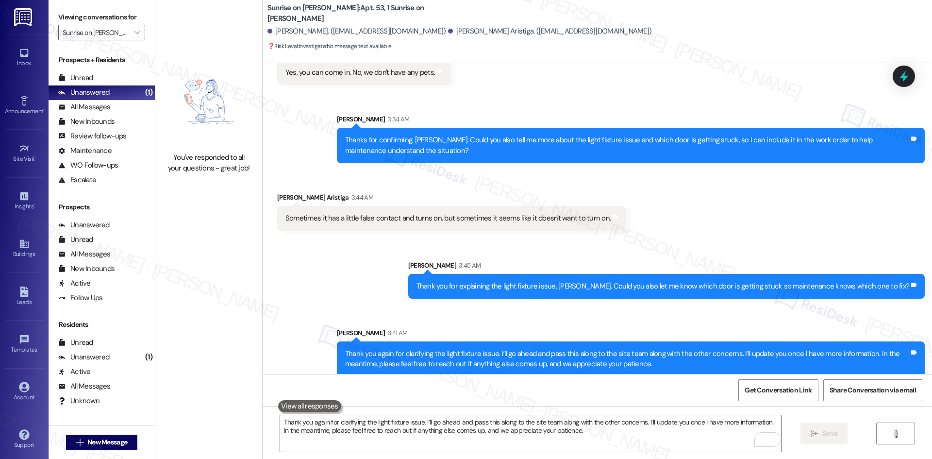
click at [353, 270] on div "Sent via SMS Sarah 3:45 AM Thank you for explaining the light fixture issue, Ze…" at bounding box center [597, 311] width 669 height 146
click at [749, 223] on div "Received via SMS Zeus Moreno Aristiga 3:44 AM Sometimes it has a little false c…" at bounding box center [597, 203] width 669 height 67
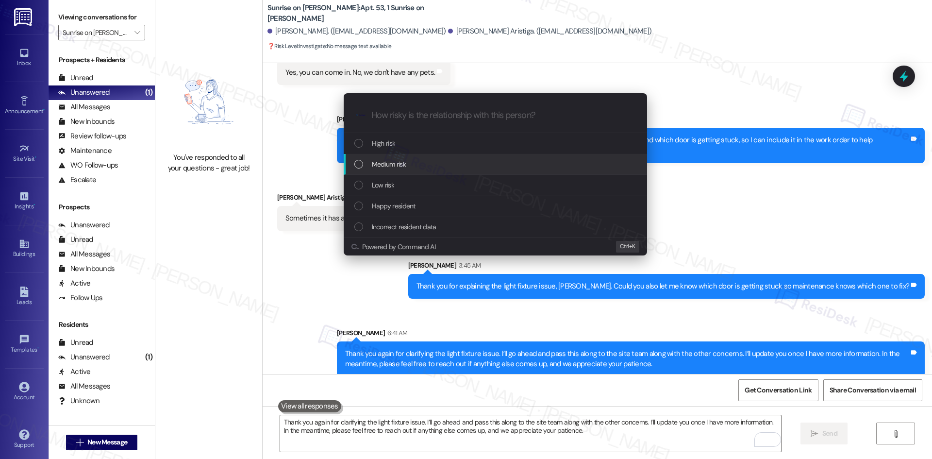
click at [476, 156] on div "Medium risk" at bounding box center [495, 164] width 303 height 21
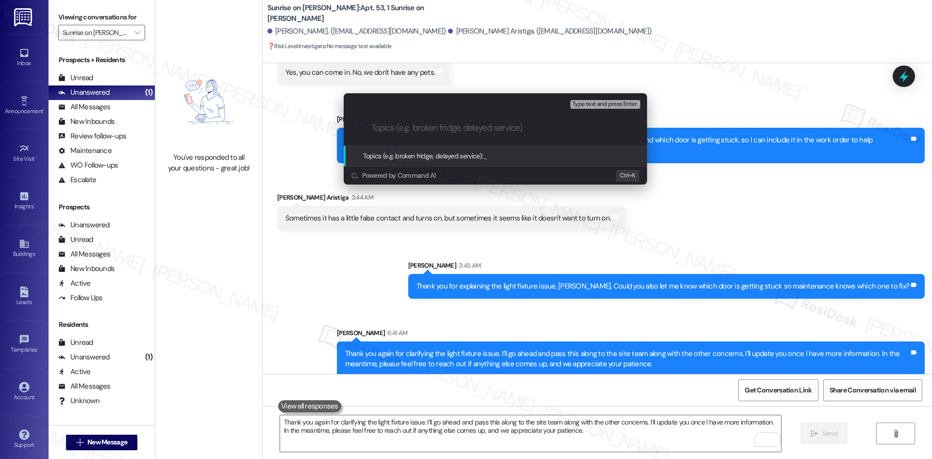
click at [431, 128] on input "Topics (e.g. broken fridge, delayed service)" at bounding box center [502, 128] width 263 height 10
paste input "Tow Truck Refund & Home Repairs – Light Fixture #7834762, Door #7834765"
type input "Tow Truck Refund & Home Repairs – Light Fixture #7834762, Door #7834765"
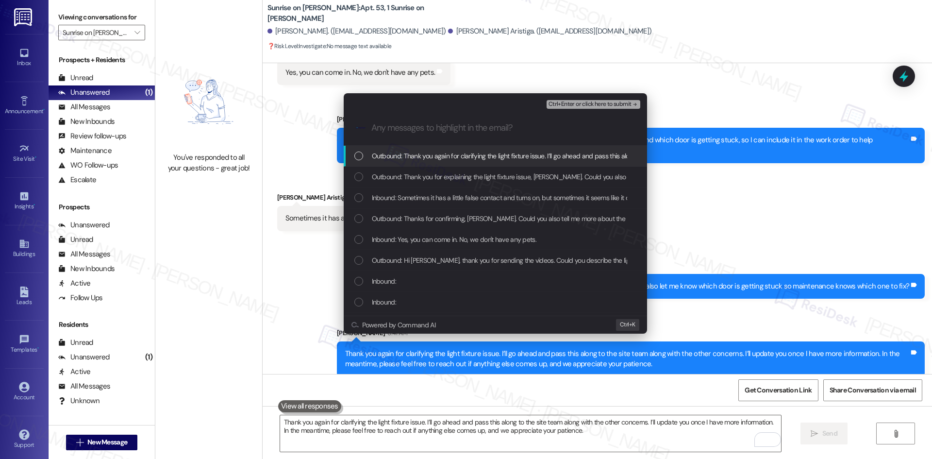
scroll to position [0, 0]
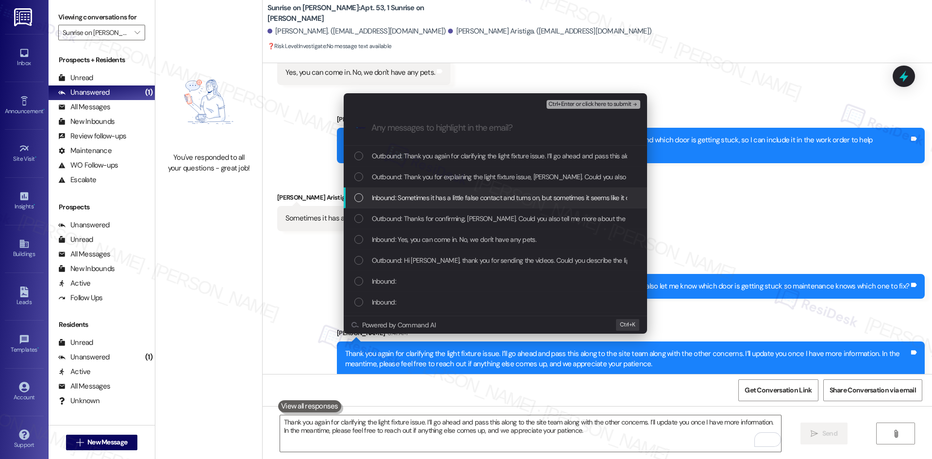
click at [493, 199] on span "Inbound: Sometimes it has a little false contact and turns on, but sometimes it…" at bounding box center [531, 197] width 319 height 11
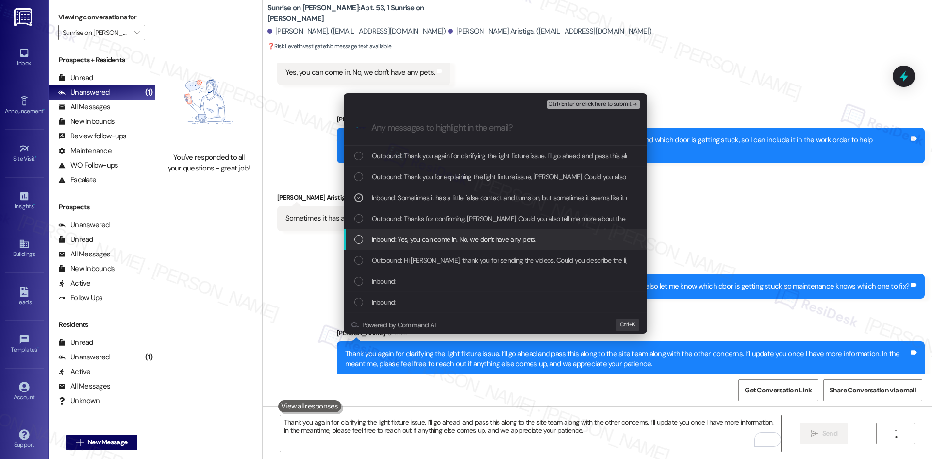
click at [489, 239] on span "Inbound: Yes, you can come in. No, we don't have any pets." at bounding box center [454, 239] width 164 height 11
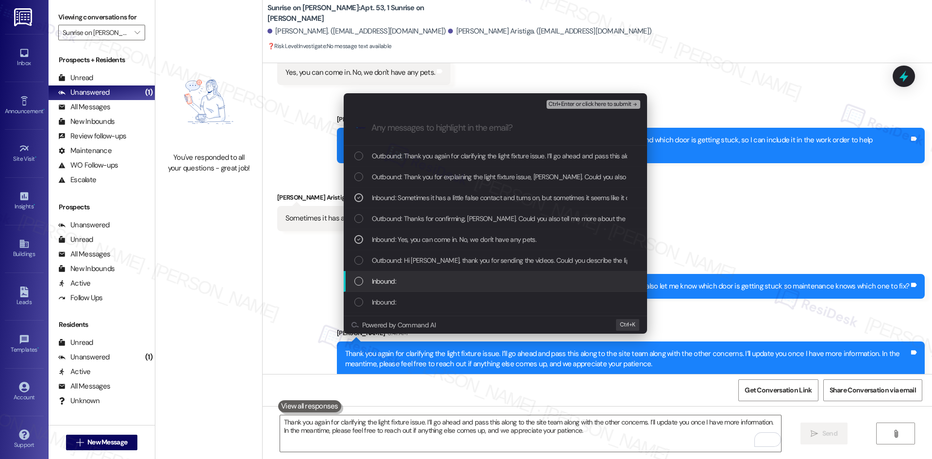
click at [466, 279] on div "Inbound:" at bounding box center [496, 281] width 284 height 11
drag, startPoint x: 458, startPoint y: 291, endPoint x: 454, endPoint y: 300, distance: 10.0
click at [457, 296] on div "Outbound: Thank you again for clarifying the light fixture issue. I’ll go ahead…" at bounding box center [495, 323] width 303 height 355
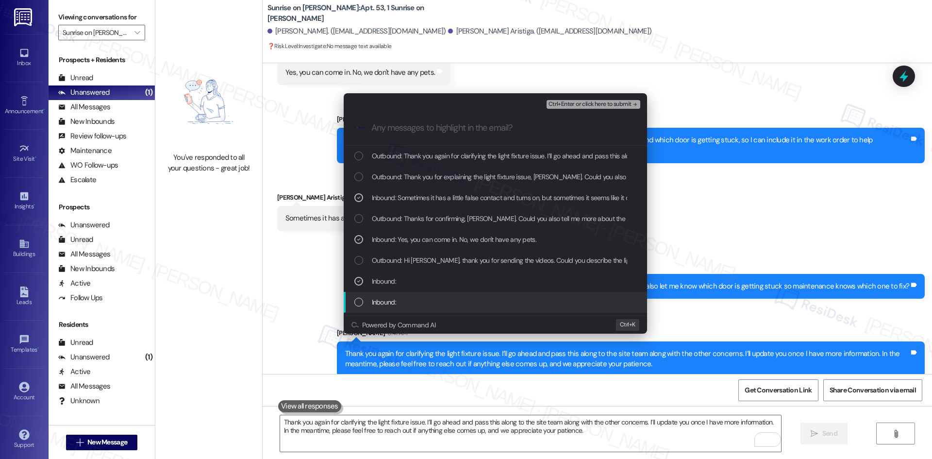
click at [455, 301] on div "Inbound:" at bounding box center [496, 301] width 284 height 11
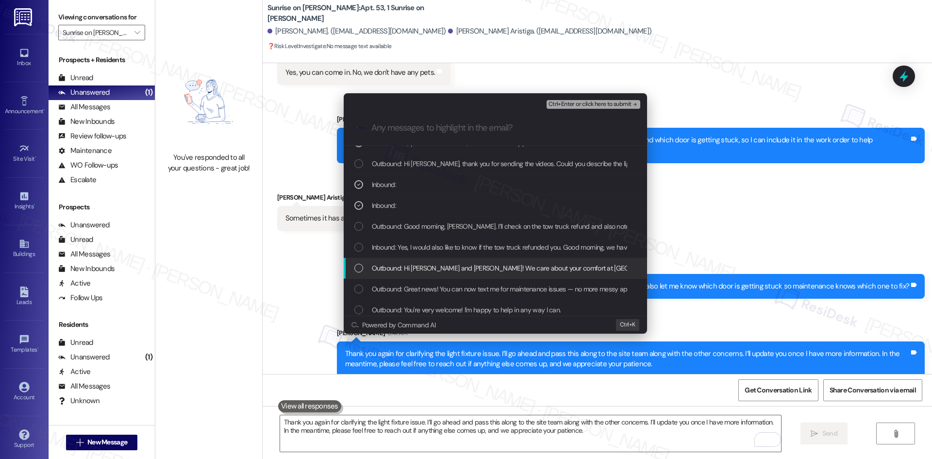
scroll to position [97, 0]
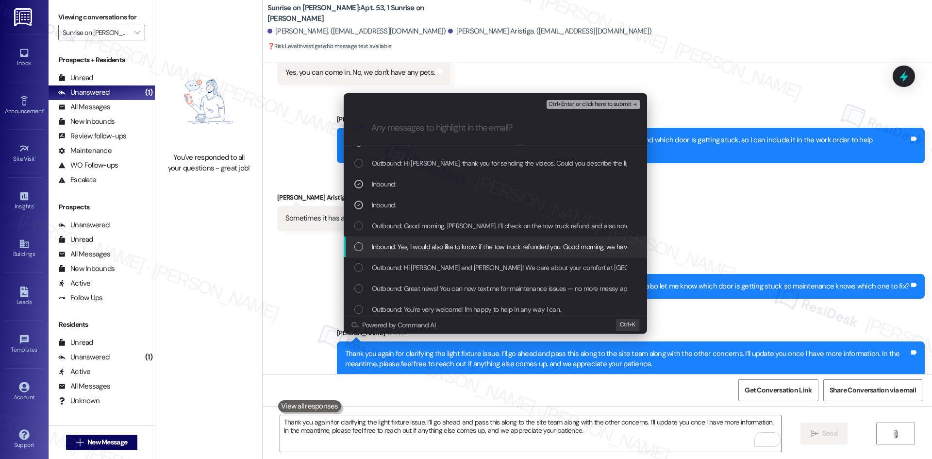
click at [473, 249] on span "Inbound: Yes, I would also like to know if the tow truck refunded you. Good mor…" at bounding box center [554, 246] width 365 height 11
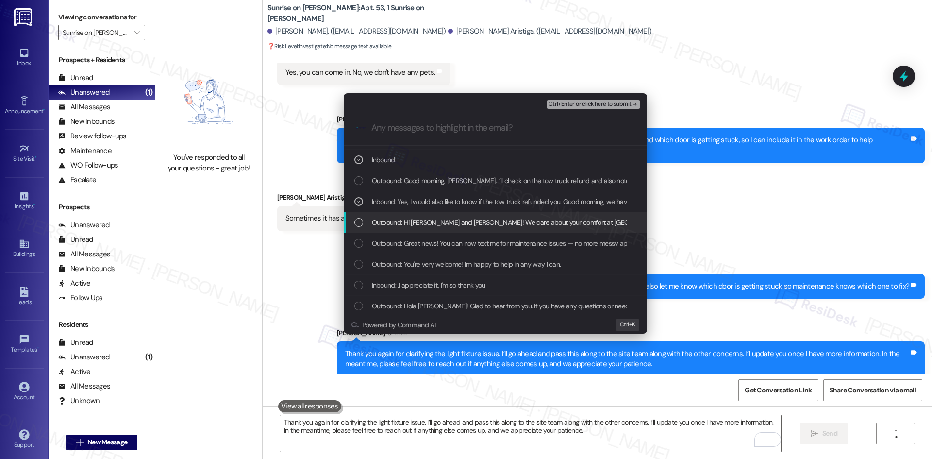
scroll to position [146, 0]
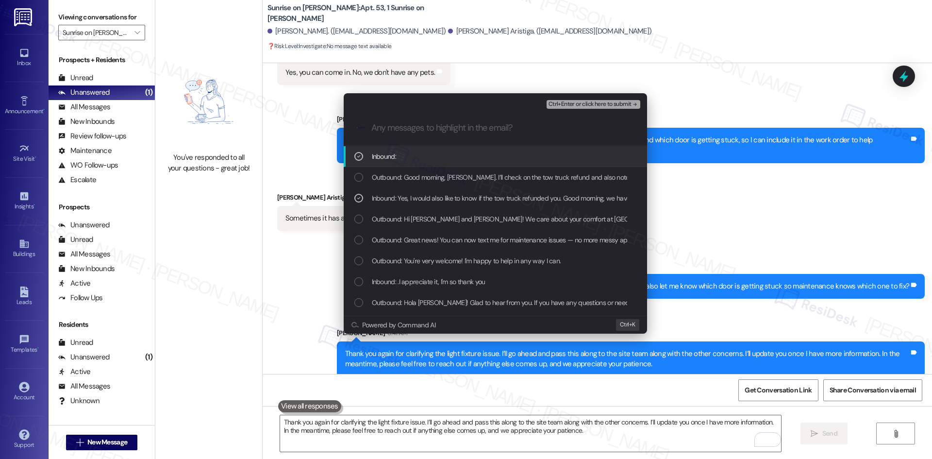
click at [631, 105] on icon "remove-block-ctrl+enter-or click here to submit" at bounding box center [634, 104] width 7 height 7
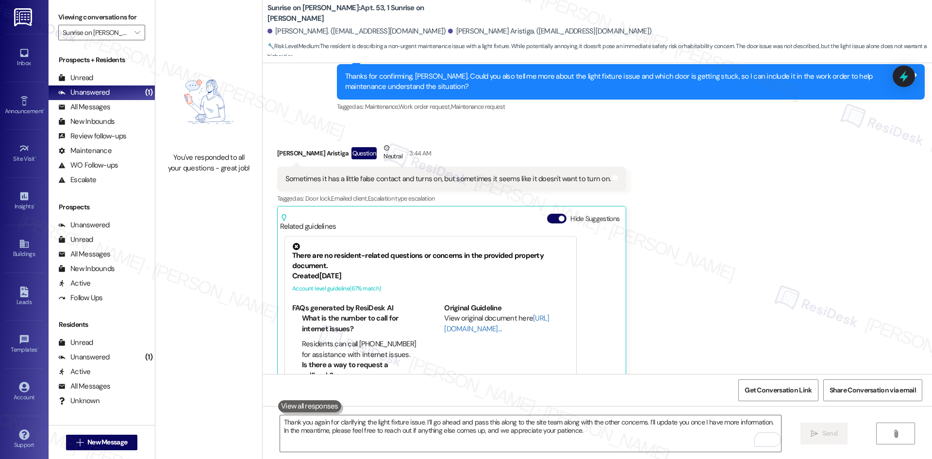
scroll to position [1558, 0]
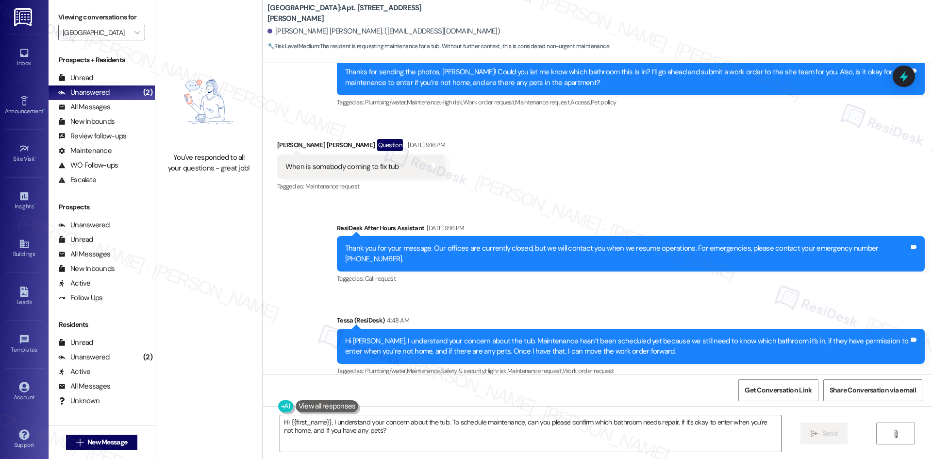
scroll to position [946, 0]
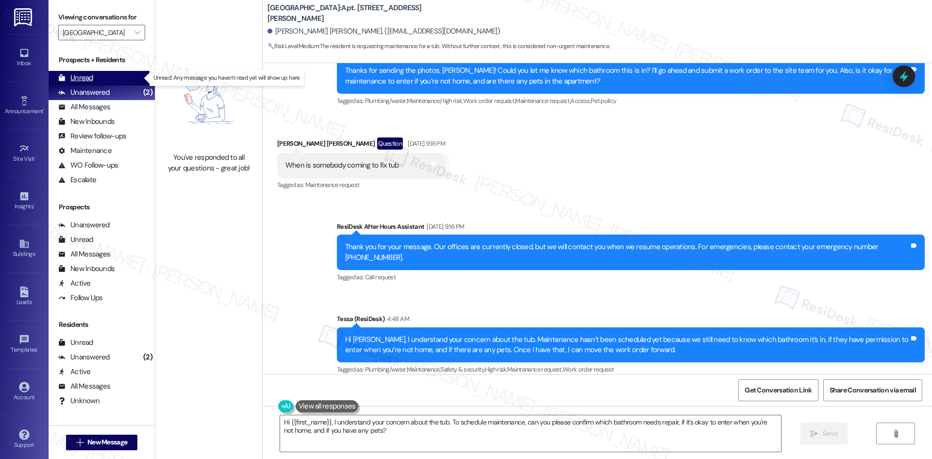
click at [106, 80] on div "Unread (0)" at bounding box center [102, 78] width 106 height 15
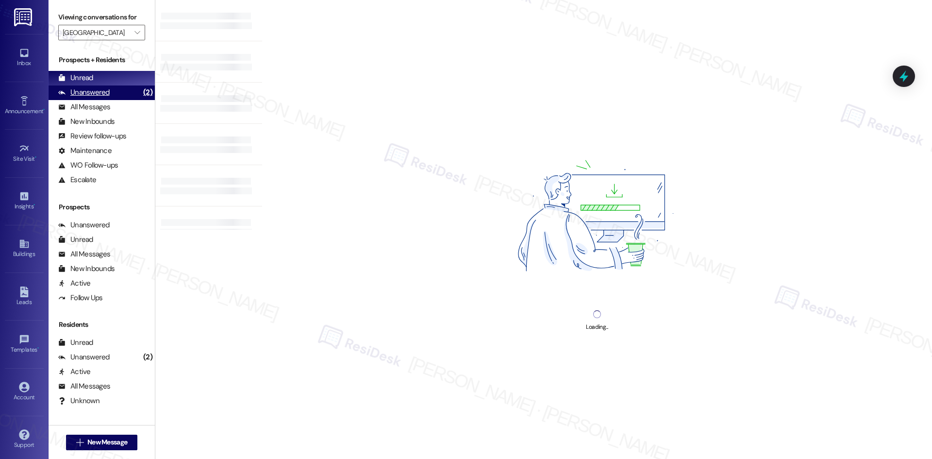
click at [107, 89] on div "Unanswered" at bounding box center [83, 92] width 51 height 10
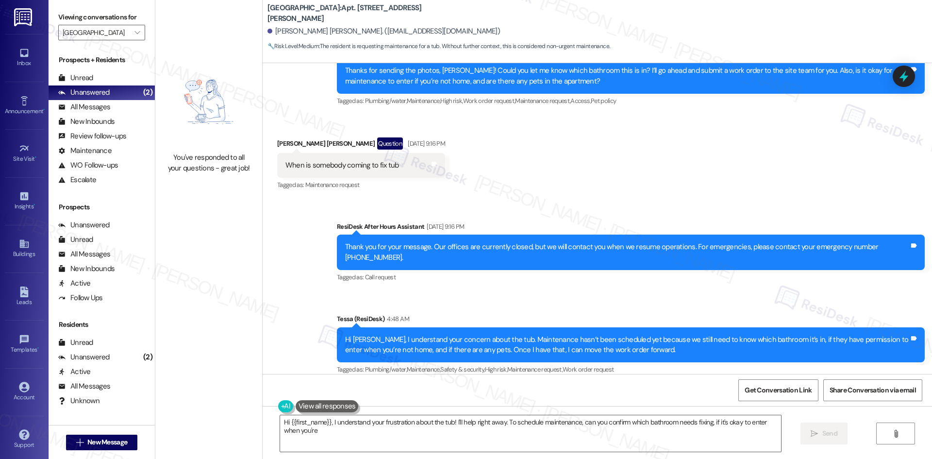
type textarea "Hi {{first_name}}, I understand your frustration about the tub! I'll help right…"
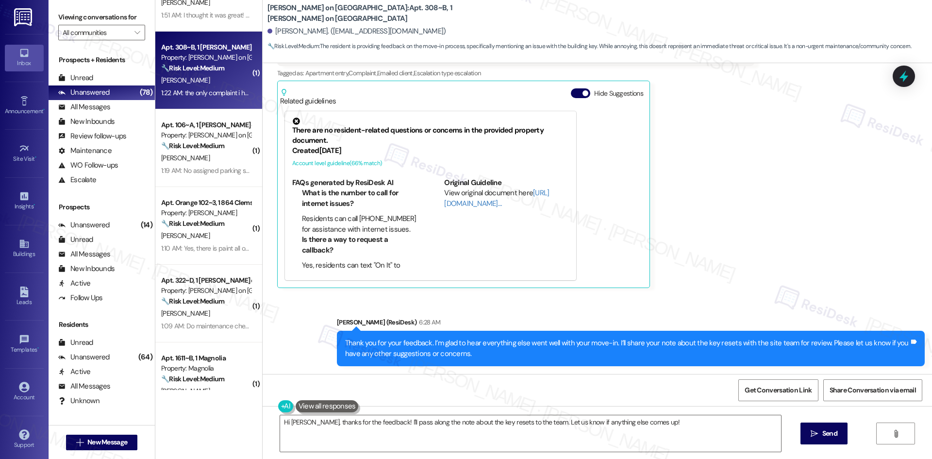
scroll to position [388, 0]
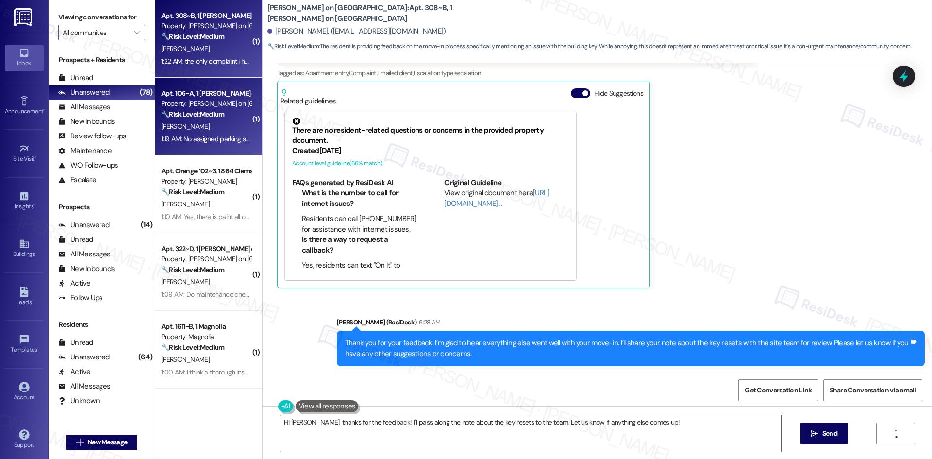
click at [215, 125] on div "[PERSON_NAME]" at bounding box center [206, 126] width 92 height 12
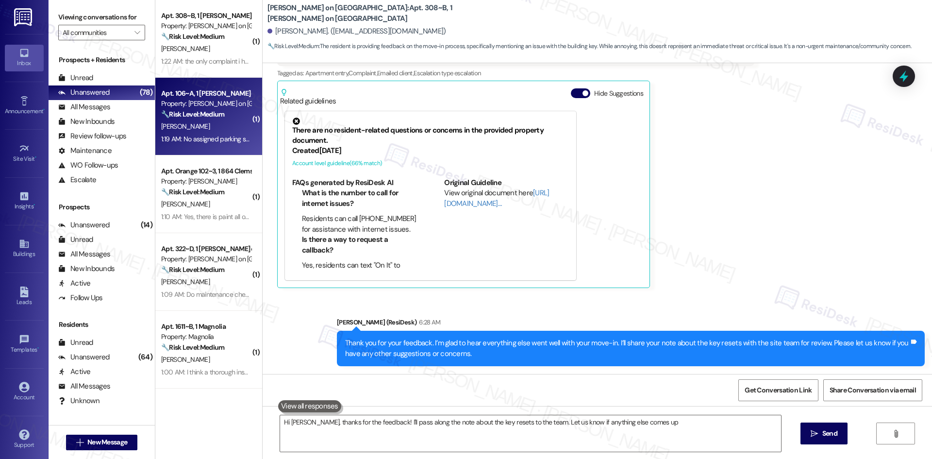
type textarea "Hi [PERSON_NAME], thanks for the feedback! I'll pass along the note about the k…"
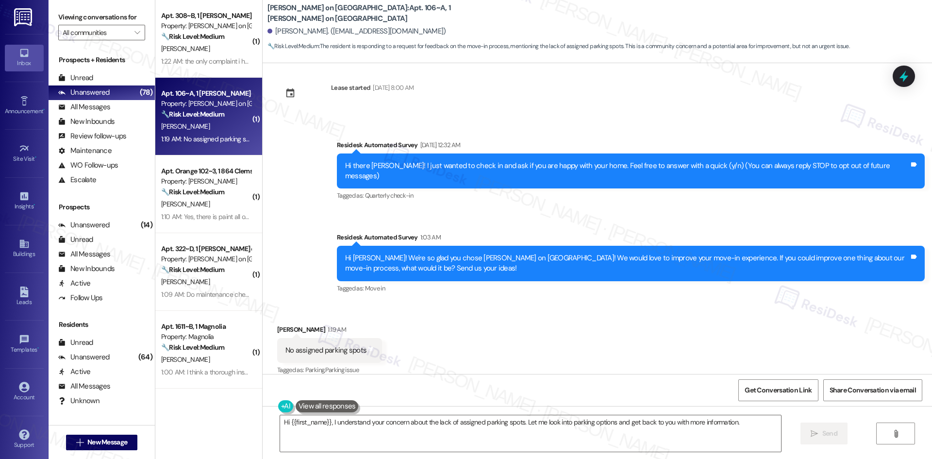
scroll to position [100, 0]
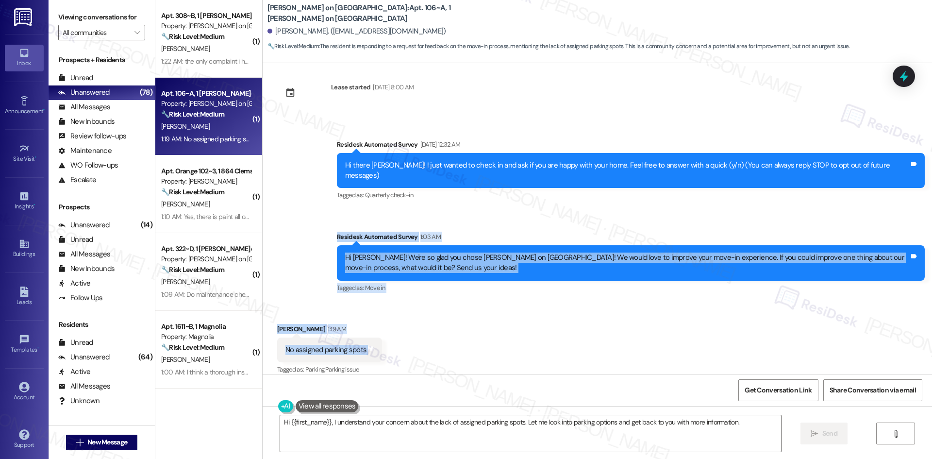
drag, startPoint x: 295, startPoint y: 220, endPoint x: 438, endPoint y: 349, distance: 192.0
click at [438, 349] on div "Collections Status [DATE] 2:39 PM [PERSON_NAME] has an outstanding balance of $…" at bounding box center [597, 218] width 669 height 311
copy div "Residesk Automated Survey 1:03 AM Hi [PERSON_NAME]! We're so glad you chose [PE…"
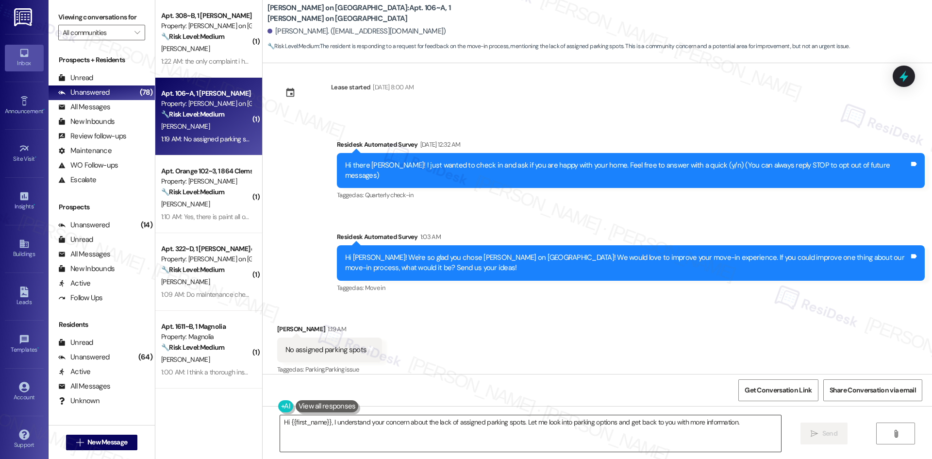
click at [467, 434] on textarea "Hi {{first_name}}, I understand your concern about the lack of assigned parking…" at bounding box center [530, 433] width 501 height 36
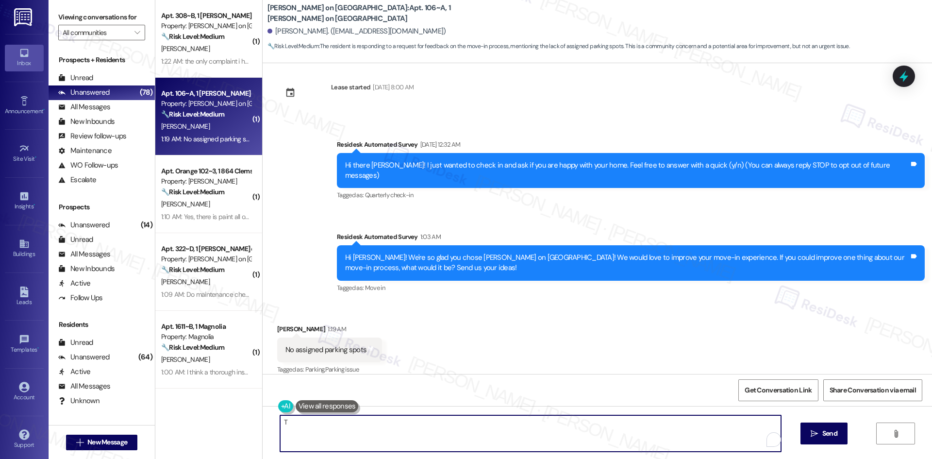
paste textarea "[PERSON_NAME] you for sharing your feedback. I’ll pass along your note about as…"
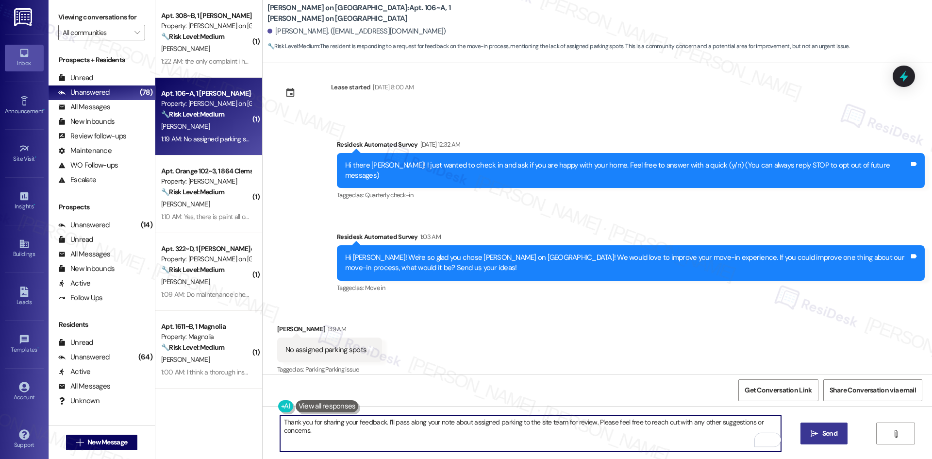
type textarea "Thank you for sharing your feedback. I’ll pass along your note about assigned p…"
click at [829, 437] on span "Send" at bounding box center [829, 433] width 15 height 10
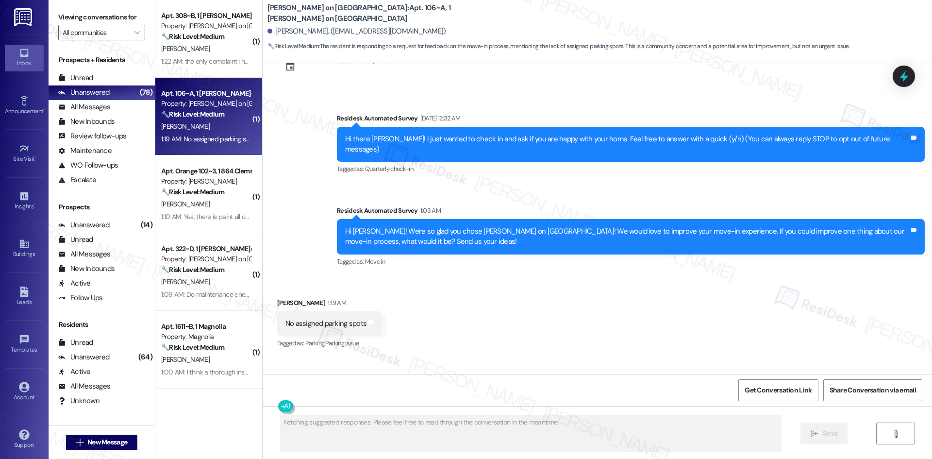
scroll to position [168, 0]
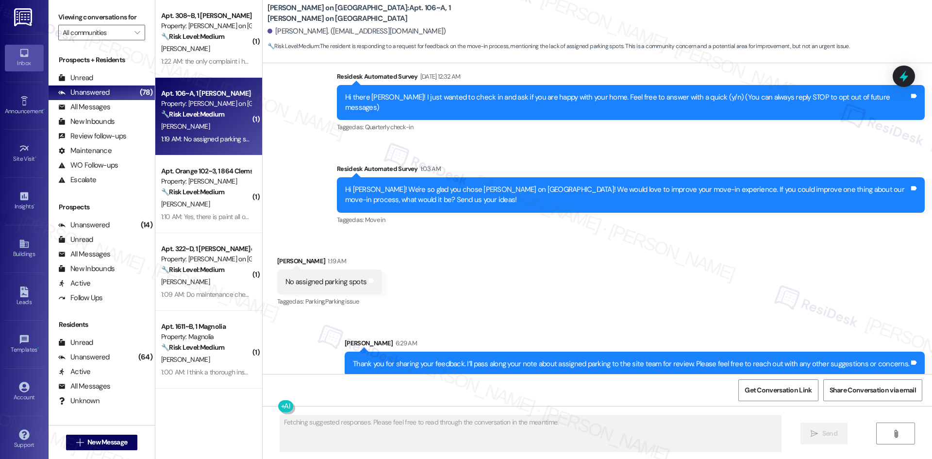
click at [606, 300] on div "Received via SMS [PERSON_NAME] 1:19 AM No assigned parking spots Tags and notes…" at bounding box center [597, 275] width 669 height 82
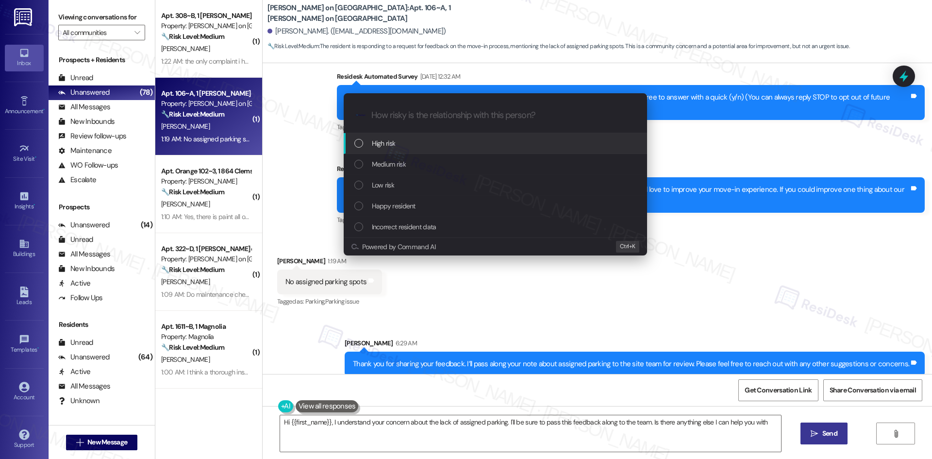
type textarea "Hi {{first_name}}, I understand your concern about the lack of assigned parking…"
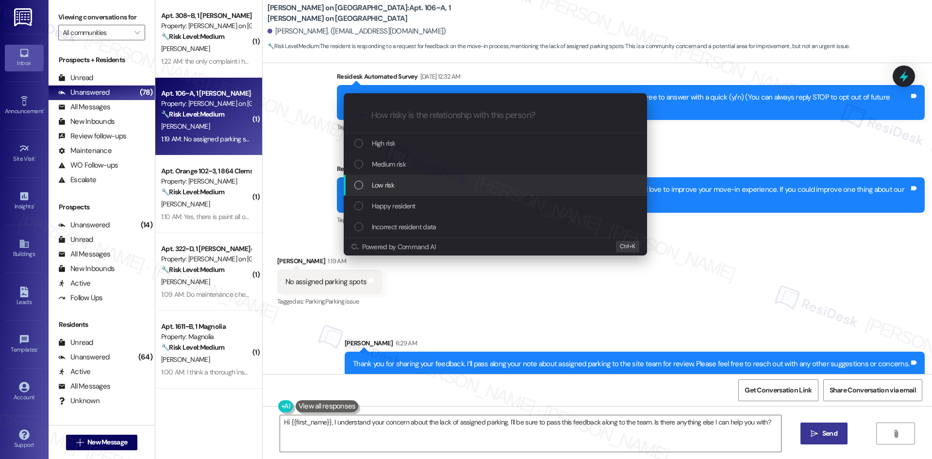
click at [439, 182] on div "Low risk" at bounding box center [496, 185] width 284 height 11
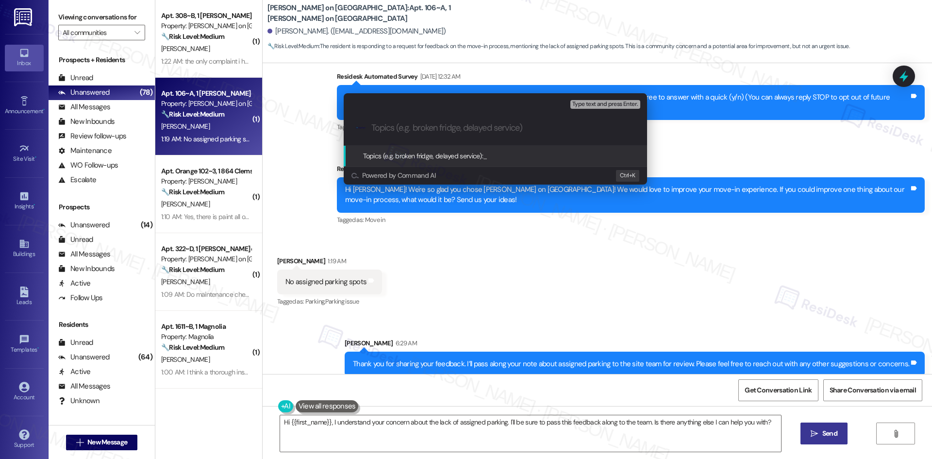
click at [444, 119] on div ".cls-1{fill:#0a055f;}.cls-2{fill:#0cc4c4;} resideskLogoBlueOrange" at bounding box center [495, 128] width 303 height 34
click at [445, 128] on input "Topics (e.g. broken fridge, delayed service)" at bounding box center [502, 128] width 263 height 10
paste input "Move-In Feedback – Parking Request"
type input "Move-In Feedback – Parking Request"
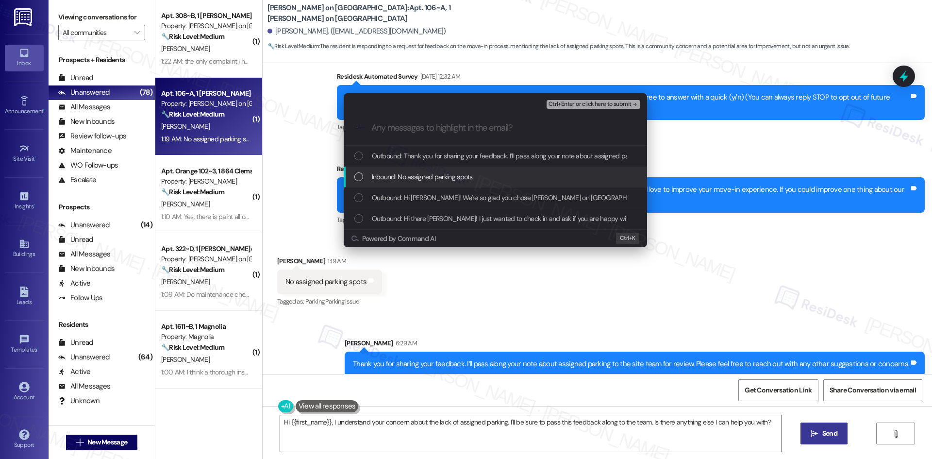
click at [464, 176] on span "Inbound: No assigned parking spots" at bounding box center [422, 176] width 101 height 11
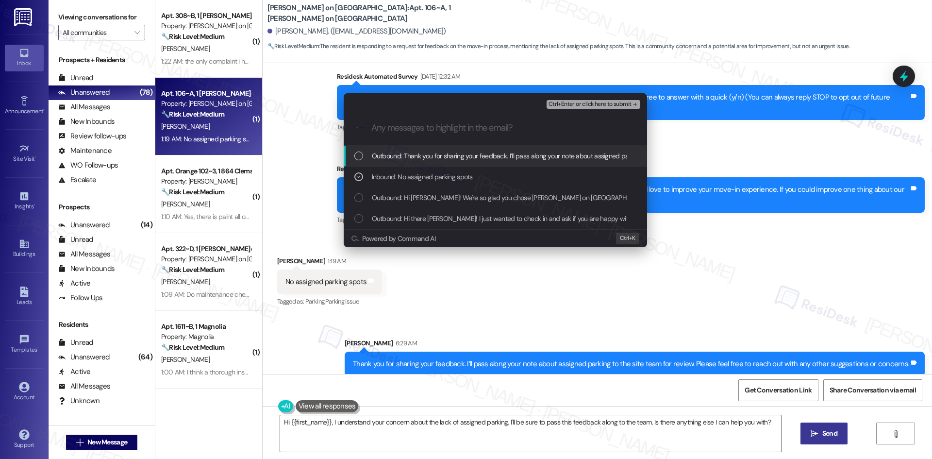
click at [607, 101] on span "Ctrl+Enter or click here to submit" at bounding box center [589, 104] width 83 height 7
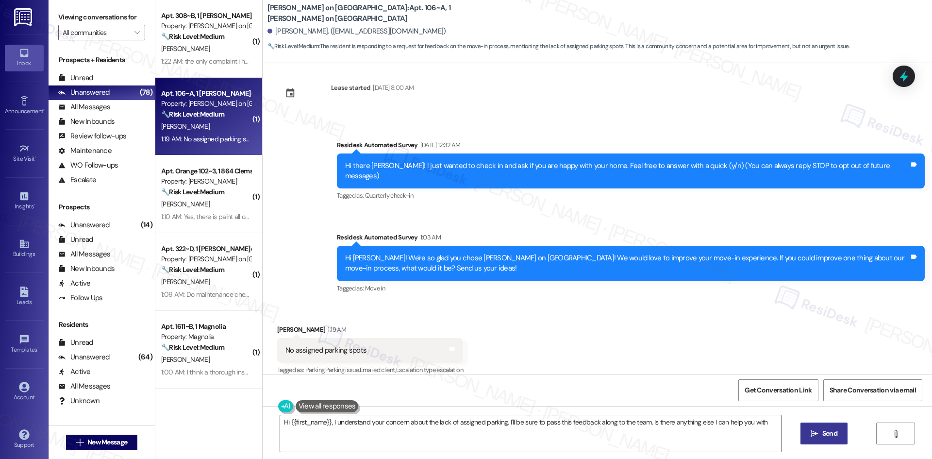
type textarea "Hi {{first_name}}, I understand your concern about the lack of assigned parking…"
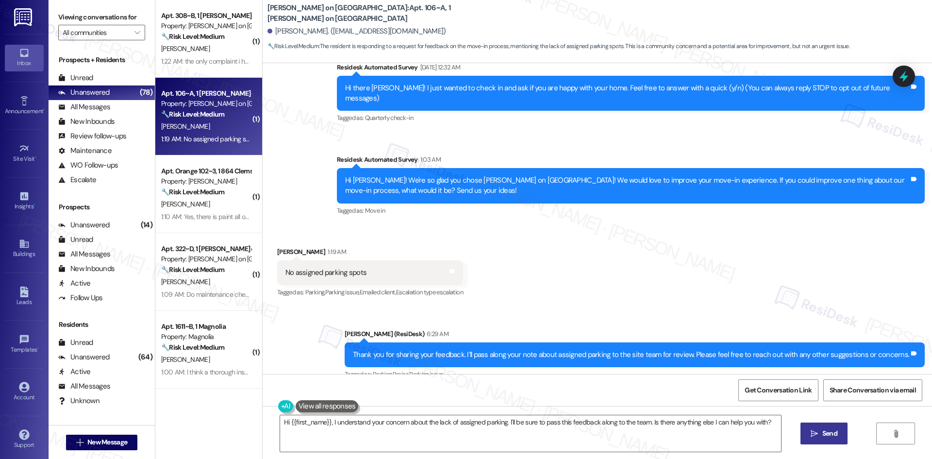
scroll to position [182, 0]
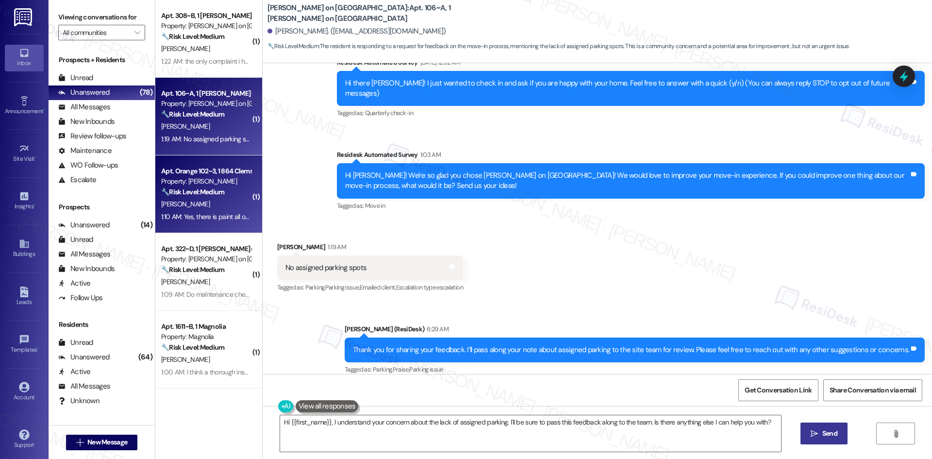
click at [205, 221] on div "1:10 AM: Yes, there is paint all over our floors and that would be our biggest …" at bounding box center [206, 217] width 92 height 12
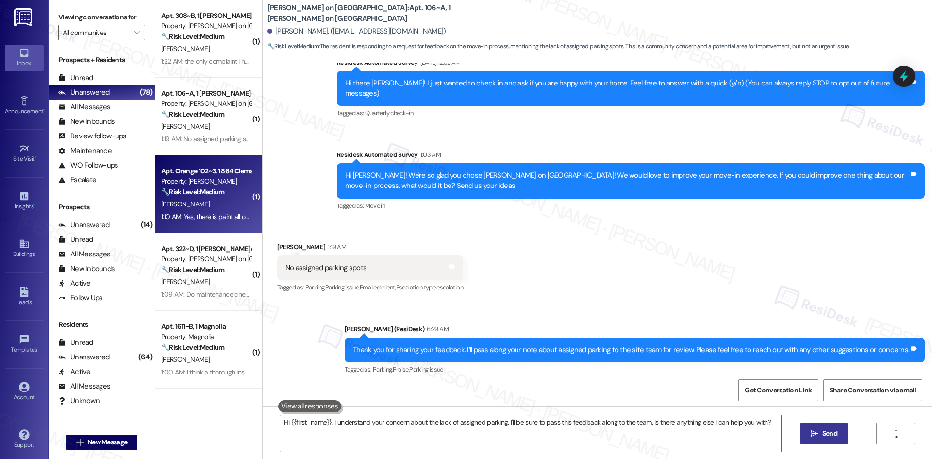
scroll to position [0, 0]
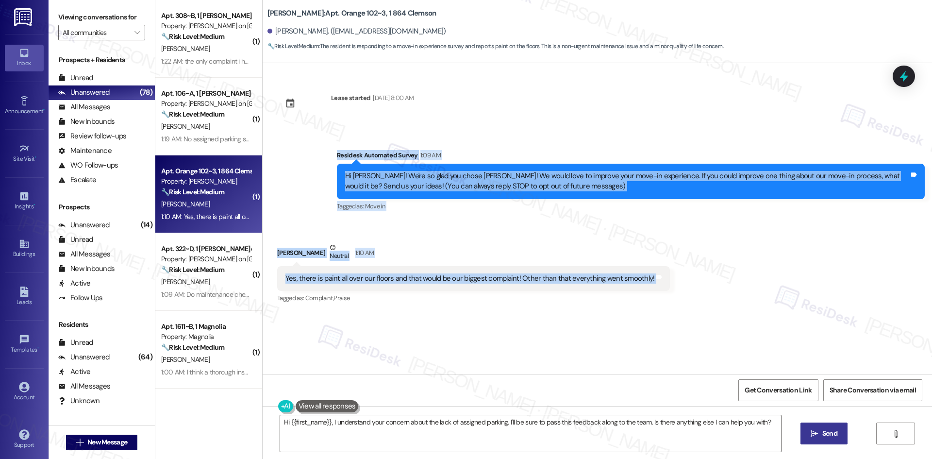
drag, startPoint x: 395, startPoint y: 164, endPoint x: 719, endPoint y: 269, distance: 340.5
click at [719, 269] on div "Lease started [DATE] 8:00 AM Survey, sent via SMS Residesk Automated Survey 1:0…" at bounding box center [597, 218] width 669 height 311
copy div "Residesk Automated Survey 1:09 AM Hi [PERSON_NAME]! We're so glad you chose [PE…"
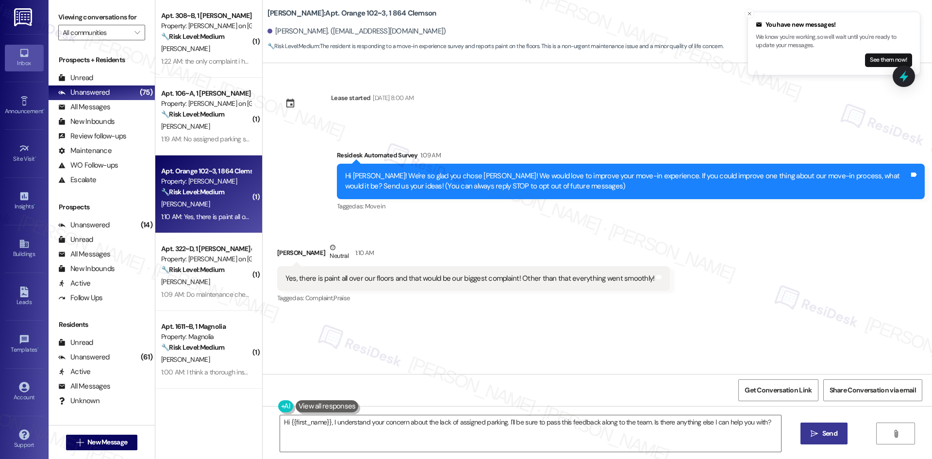
click at [566, 332] on div "Lease started [DATE] 8:00 AM Survey, sent via SMS Residesk Automated Survey 1:0…" at bounding box center [597, 218] width 669 height 311
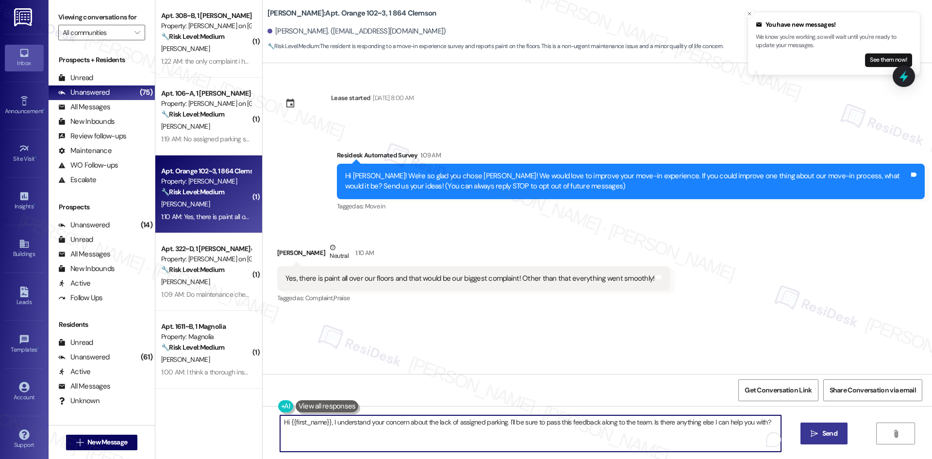
click at [421, 422] on textarea "Hi {{first_name}}, I understand your concern about the lack of assigned parking…" at bounding box center [530, 433] width 501 height 36
paste textarea "[PERSON_NAME] you for sharing your feedback, and I’m sorry about the paint on t…"
type textarea "Thank you for sharing your feedback, and I’m sorry about the paint on the floor…"
click at [435, 425] on textarea "Thank you for sharing your feedback, and I’m sorry about the paint on the floor…" at bounding box center [530, 433] width 501 height 36
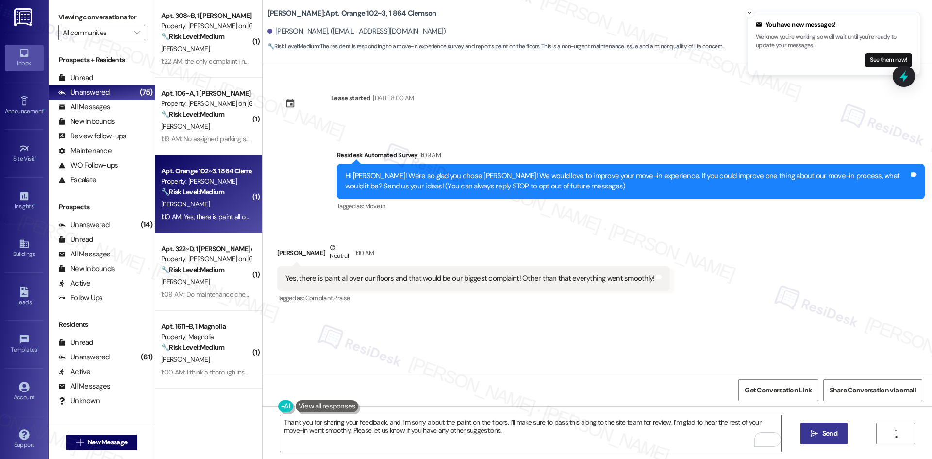
click at [829, 437] on span "Send" at bounding box center [829, 433] width 15 height 10
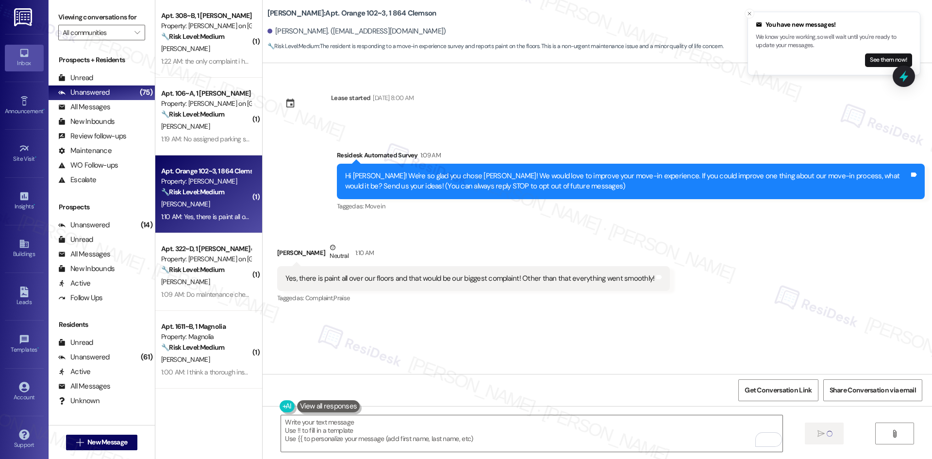
type textarea "Fetching suggested responses. Please feel free to read through the conversation…"
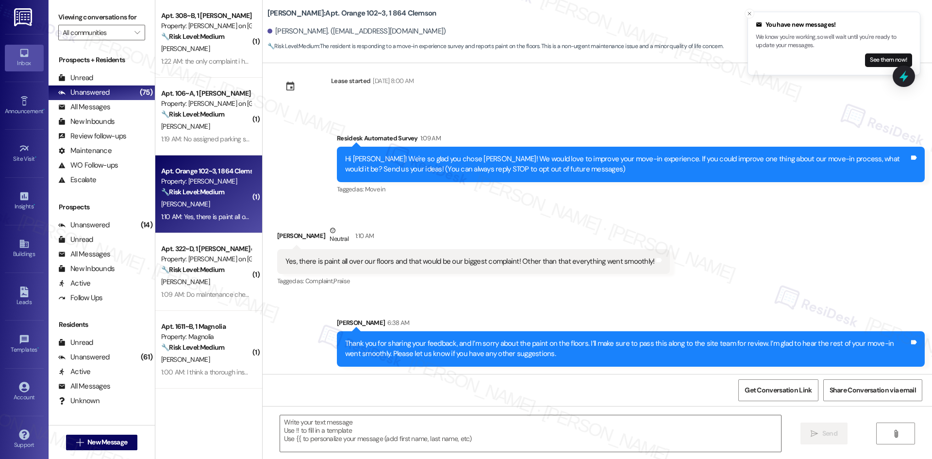
scroll to position [17, 0]
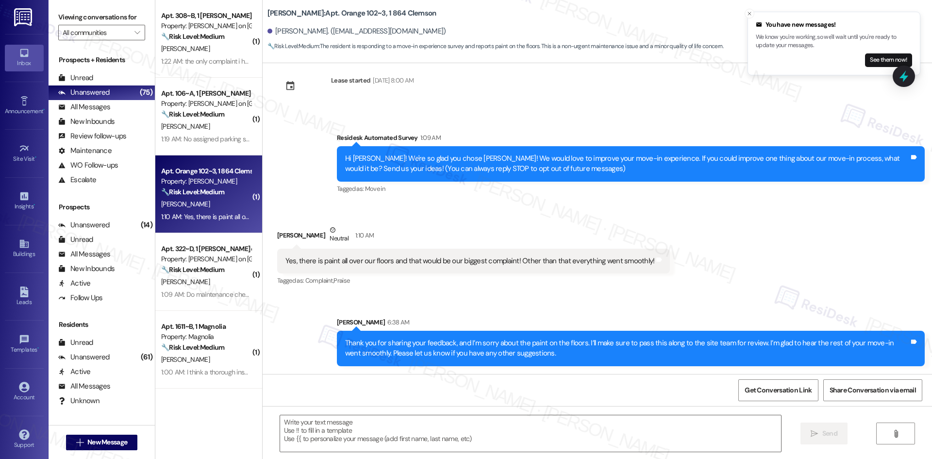
click at [640, 306] on div "Sent via SMS Sarah 6:38 AM Thank you for sharing your feedback, and I’m sorry a…" at bounding box center [597, 334] width 669 height 78
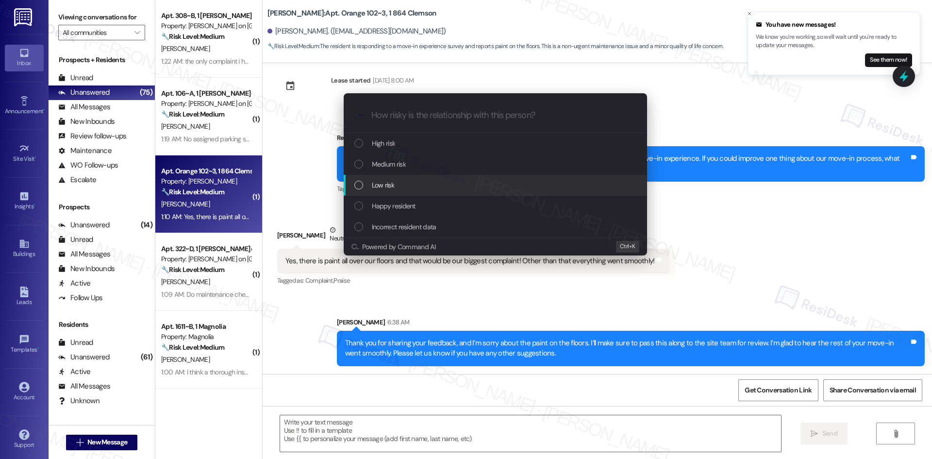
click at [421, 179] on div "Low risk" at bounding box center [495, 185] width 303 height 21
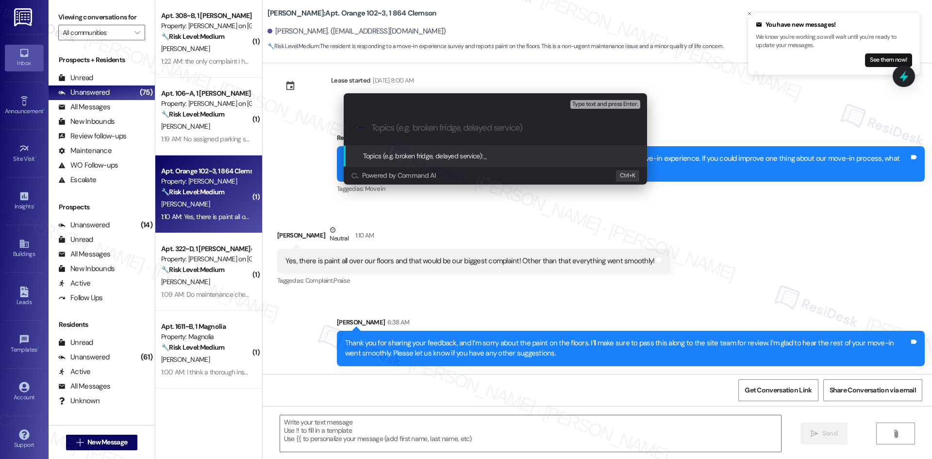
click at [409, 127] on input "Topics (e.g. broken fridge, delayed service)" at bounding box center [502, 128] width 263 height 10
paste input "Move-In Feedback – Paint on Floors"
type input "Move-In Feedback – Paint on Floors"
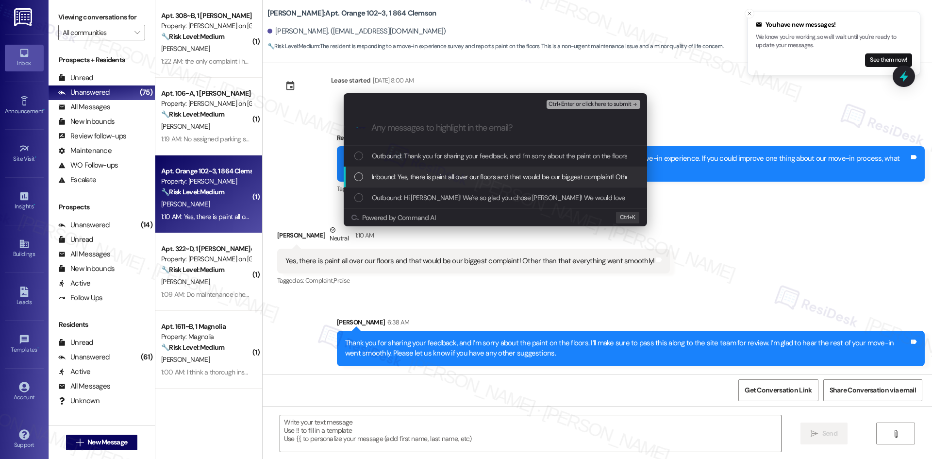
click at [437, 175] on span "Inbound: Yes, there is paint all over our floors and that would be our biggest …" at bounding box center [553, 176] width 363 height 11
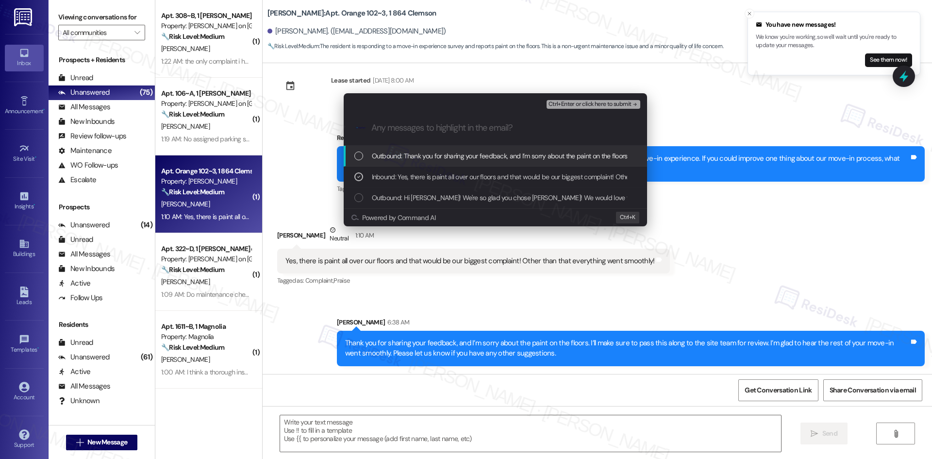
click at [629, 101] on span "Ctrl+Enter or click here to submit" at bounding box center [589, 104] width 83 height 7
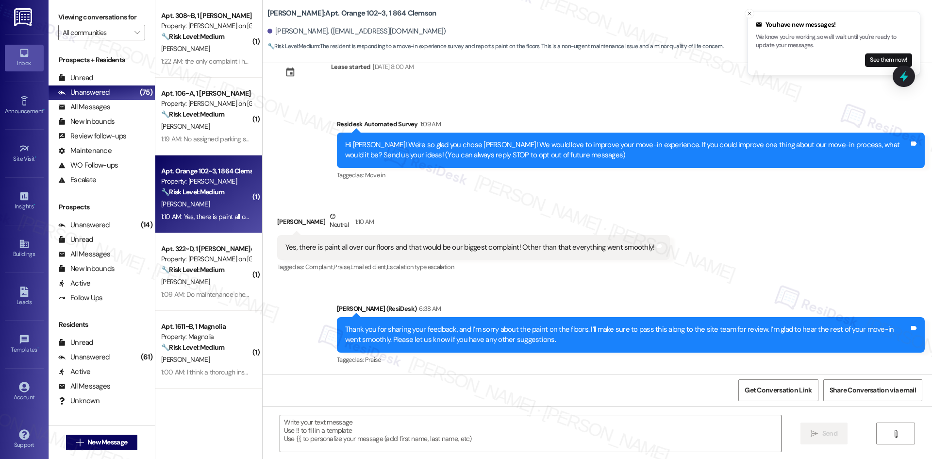
scroll to position [32, 0]
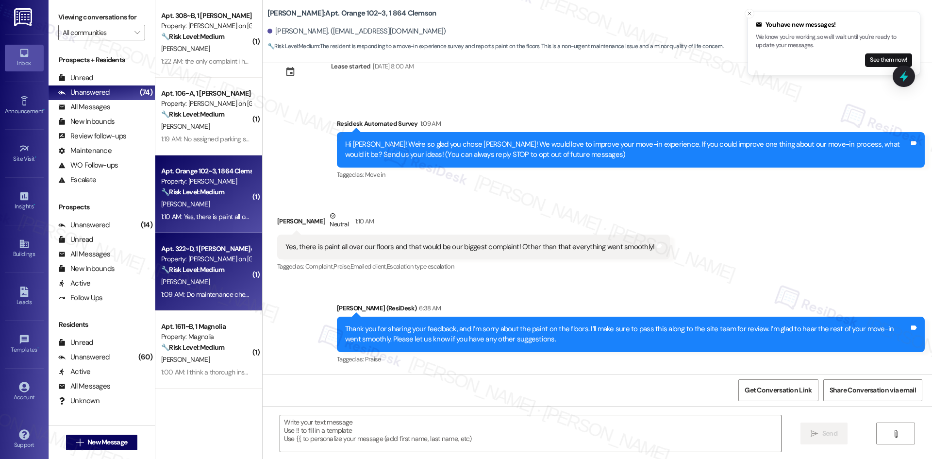
click at [203, 272] on strong "🔧 Risk Level: Medium" at bounding box center [192, 269] width 63 height 9
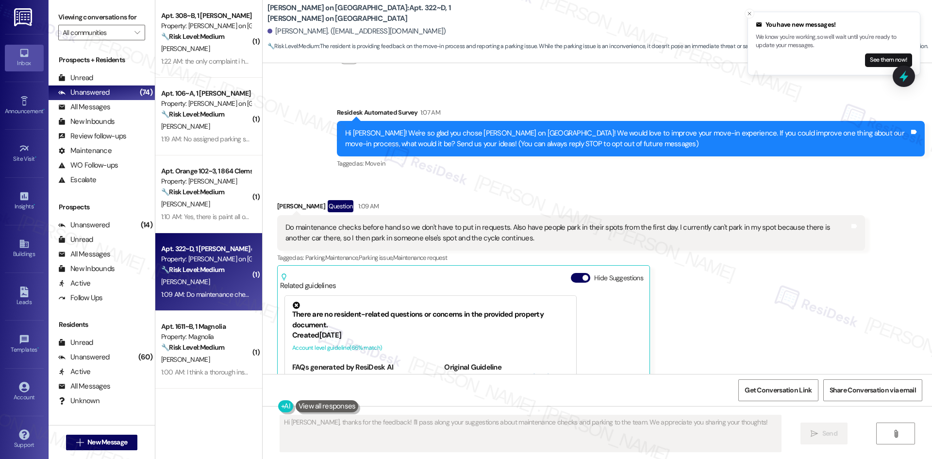
scroll to position [22, 0]
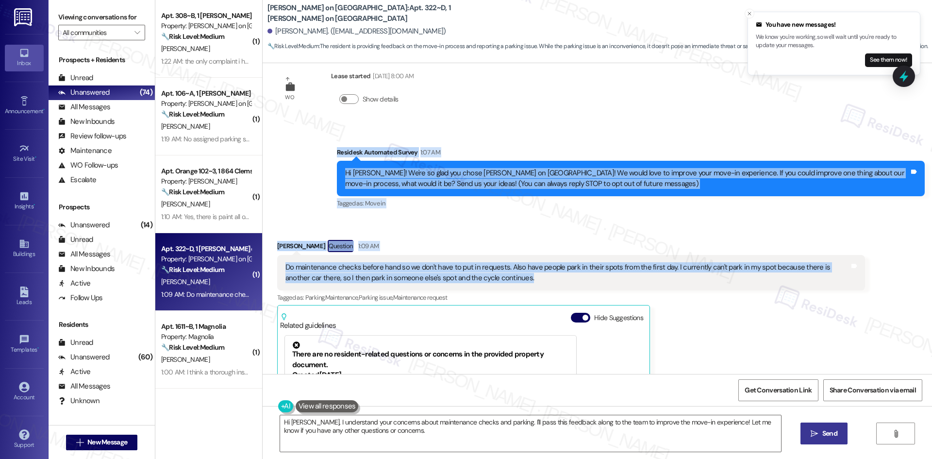
drag, startPoint x: 350, startPoint y: 173, endPoint x: 516, endPoint y: 281, distance: 198.5
click at [516, 281] on div "WO Lease started Aug 15, 2025 at 8:00 AM Show details Survey, sent via SMS Resi…" at bounding box center [597, 218] width 669 height 311
copy div "Residesk Automated Survey 1:07 AM Hi Anna! We're so glad you chose Bixby on Col…"
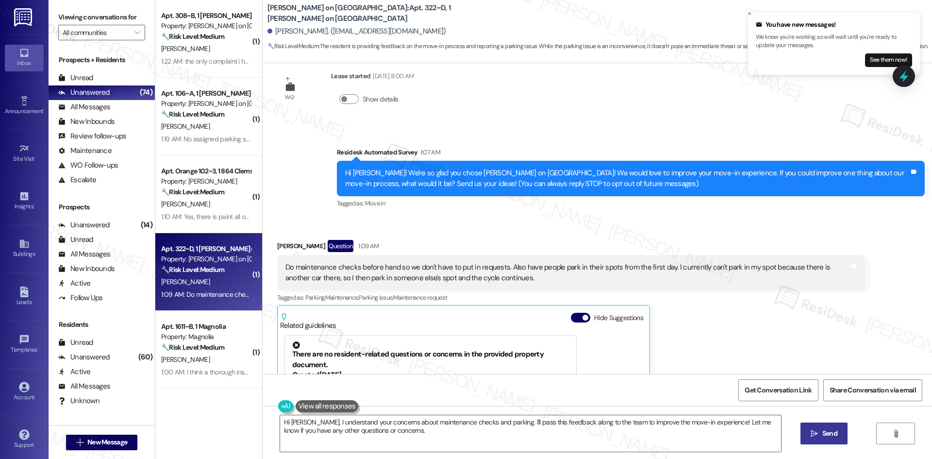
click at [497, 115] on div "WO Lease started Aug 15, 2025 at 8:00 AM Show details Survey, sent via SMS Resi…" at bounding box center [597, 218] width 669 height 311
click at [459, 430] on textarea "Hi Anna, I understand your concerns about maintenance checks and parking. I'll …" at bounding box center [530, 433] width 501 height 36
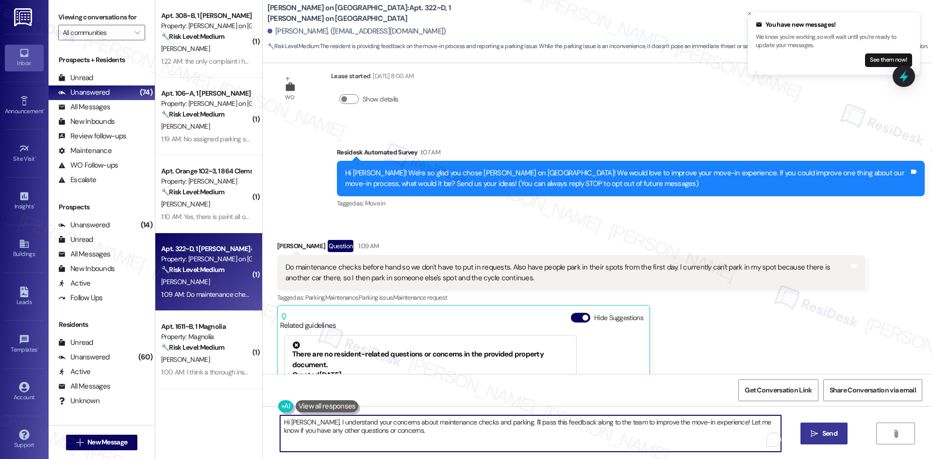
paste textarea "Thank you for sharing your feedback, Anna! I’m sorry to hear about the parking …"
type textarea "Thank you for sharing your feedback, Anna! I’m sorry to hear about the parking …"
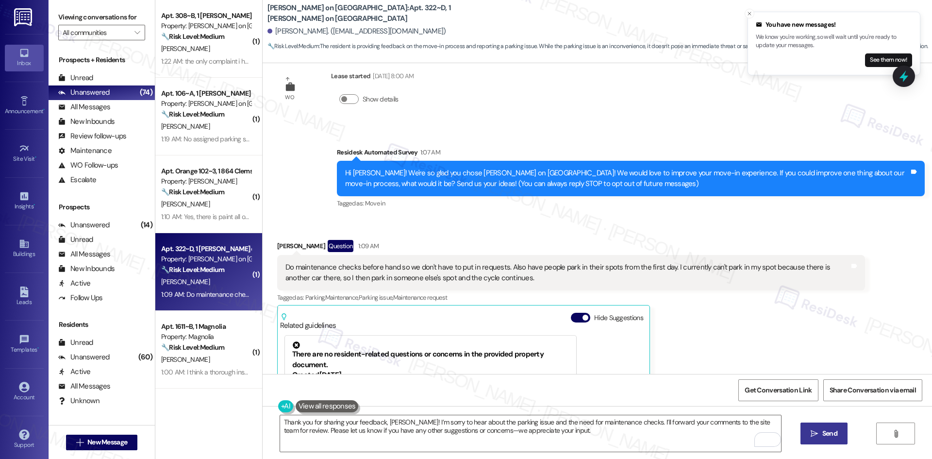
click at [833, 433] on span "Send" at bounding box center [829, 433] width 15 height 10
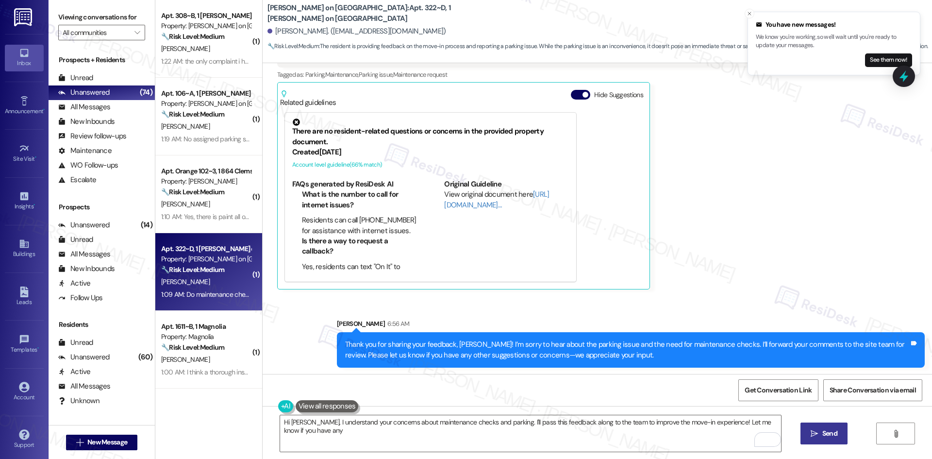
scroll to position [246, 0]
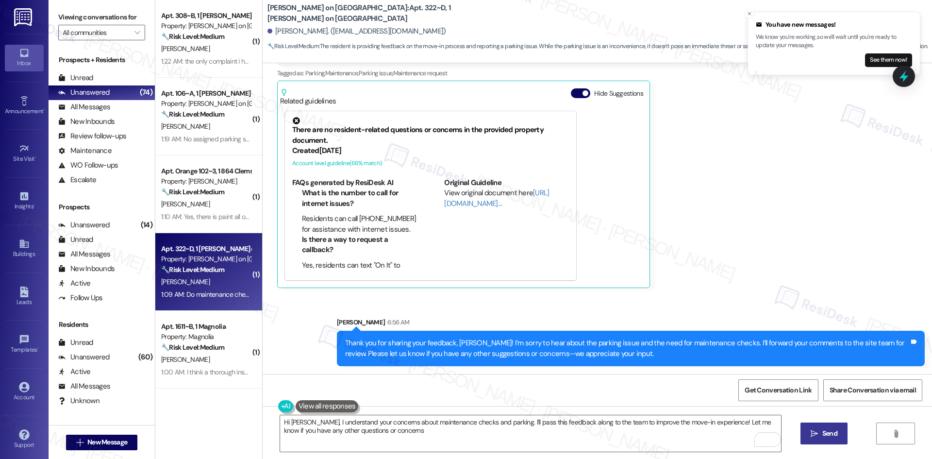
type textarea "Hi Anna, I understand your concerns about maintenance checks and parking. I'll …"
click at [699, 270] on div "Anna Wilson Question 1:09 AM Do maintenance checks before hand so we don't have…" at bounding box center [571, 152] width 588 height 273
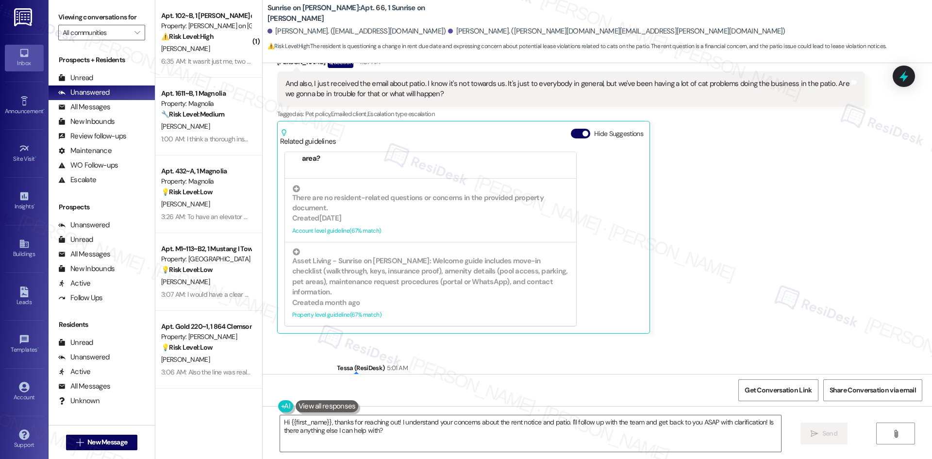
scroll to position [7383, 0]
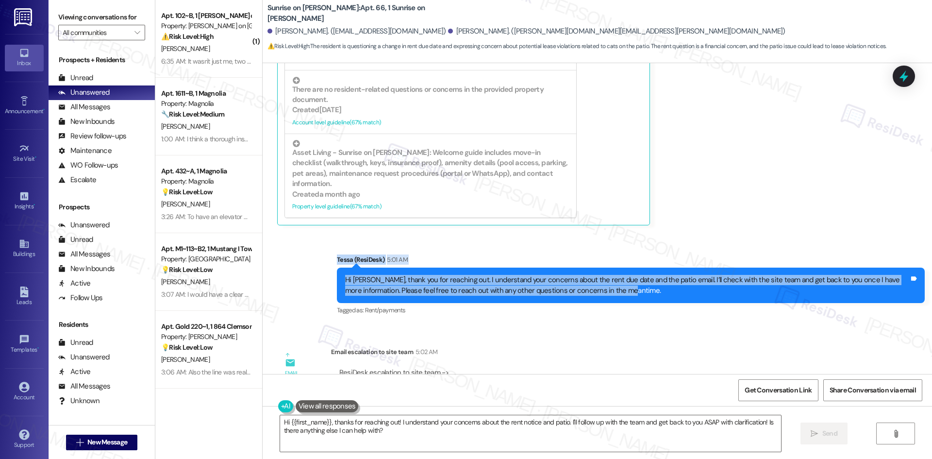
drag, startPoint x: 385, startPoint y: 215, endPoint x: 615, endPoint y: 240, distance: 231.3
click at [615, 247] on div "Sent via SMS Tessa (ResiDesk) 5:01 AM Hi [PERSON_NAME], thank you for reaching …" at bounding box center [630, 286] width 602 height 78
copy div "[PERSON_NAME] (ResiDesk) 5:01 AM Hi [PERSON_NAME], thank you for reaching out. …"
click at [708, 232] on div "Sent via SMS Tessa (ResiDesk) 5:01 AM Hi Daniel, thank you for reaching out. I …" at bounding box center [597, 278] width 669 height 92
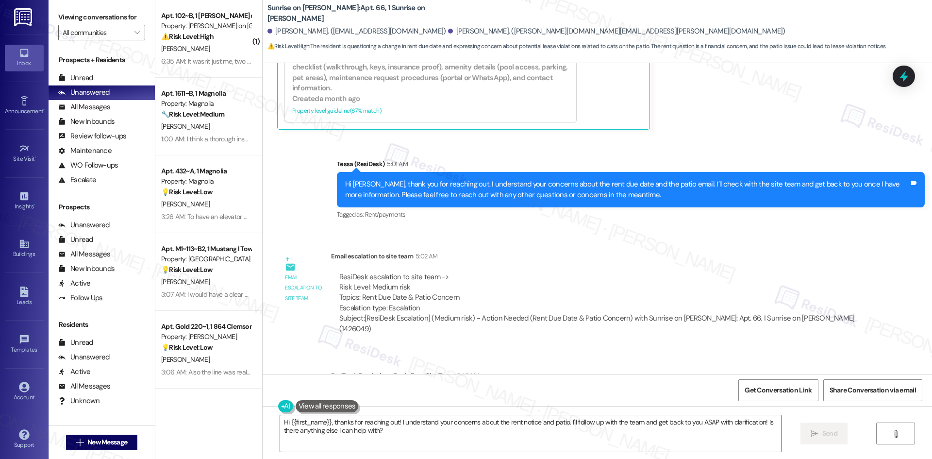
scroll to position [7480, 0]
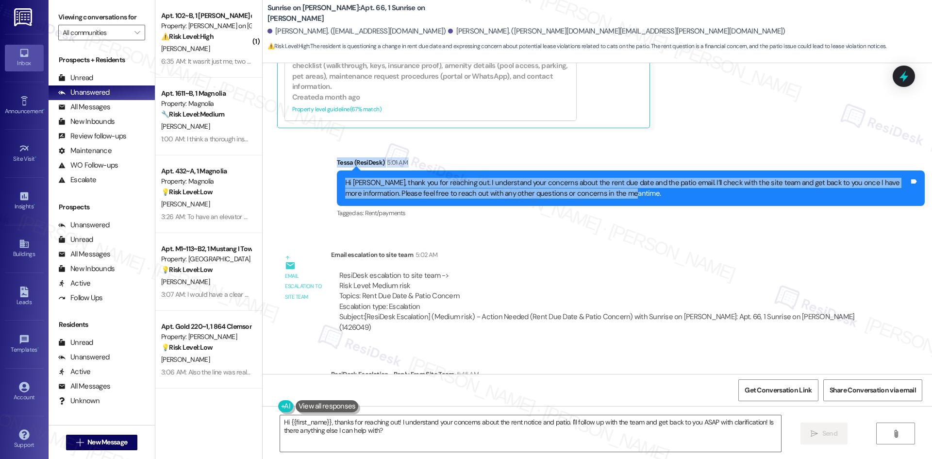
drag, startPoint x: 389, startPoint y: 111, endPoint x: 662, endPoint y: 206, distance: 289.1
click at [659, 152] on div "Sent via SMS Tessa (ResiDesk) 5:01 AM Hi Daniel, thank you for reaching out. I …" at bounding box center [597, 181] width 669 height 92
copy div "Tessa (ResiDesk) 5:01 AM Hi Daniel, thank you for reaching out. I understand yo…"
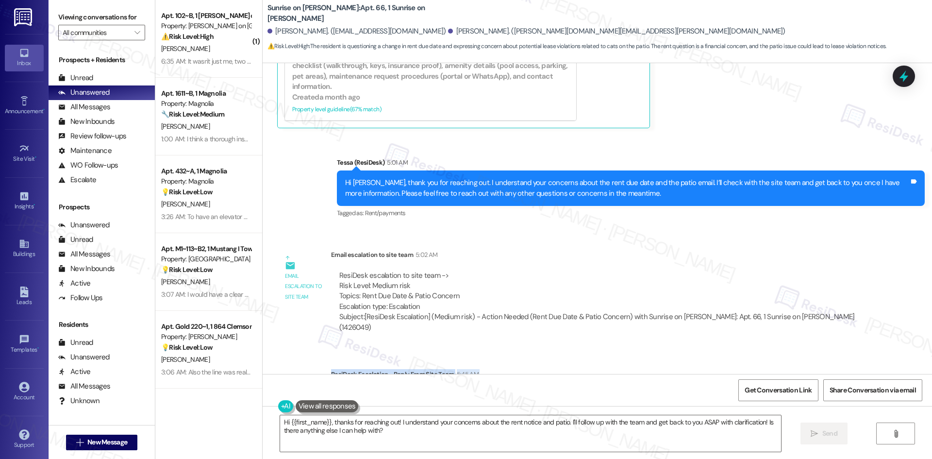
drag, startPoint x: 324, startPoint y: 311, endPoint x: 420, endPoint y: 332, distance: 98.9
click at [420, 369] on div "ResiDesk Escalation - Reply From Site Team 5:45 AM ResiDesk escalation reply ->…" at bounding box center [598, 398] width 534 height 59
copy div "ResiDesk Escalation - Reply From Site Team 5:45 AM ResiDesk escalation reply ->"
click at [600, 249] on div "Email escalation to site team 5:02 AM" at bounding box center [598, 256] width 534 height 14
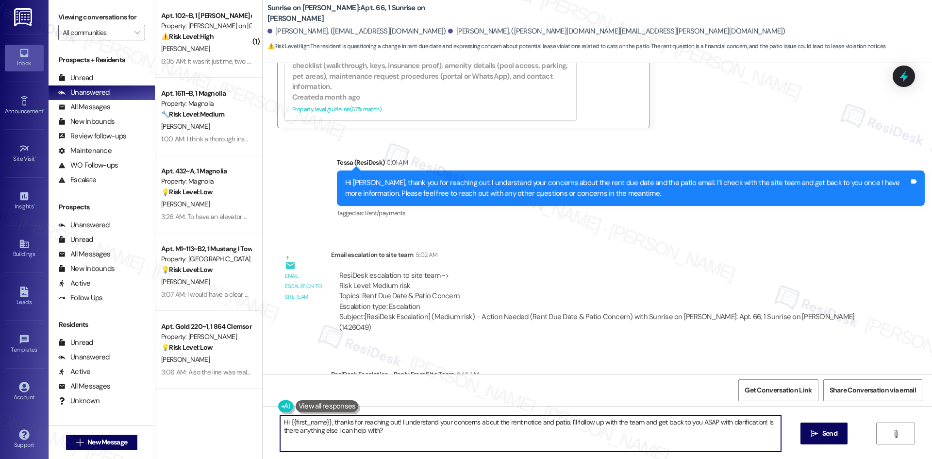
click at [399, 431] on textarea "Hi {{first_name}}, thanks for reaching out! I understand your concerns about th…" at bounding box center [530, 433] width 501 height 36
paste textarea "Daniel, thanks for your patience. The team confirmed—if you get a balance lette…"
click at [527, 428] on textarea "Hi [PERSON_NAME], thanks for your patience. The team confirmed—if you get a bal…" at bounding box center [530, 433] width 501 height 36
type textarea "Hi [PERSON_NAME], thanks for your patience. The team confirmed—if you get a bal…"
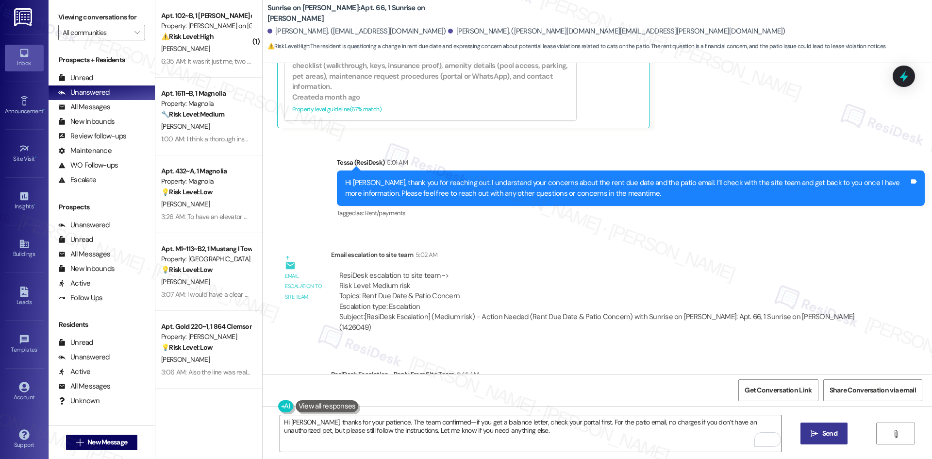
click at [814, 435] on icon "" at bounding box center [813, 433] width 7 height 8
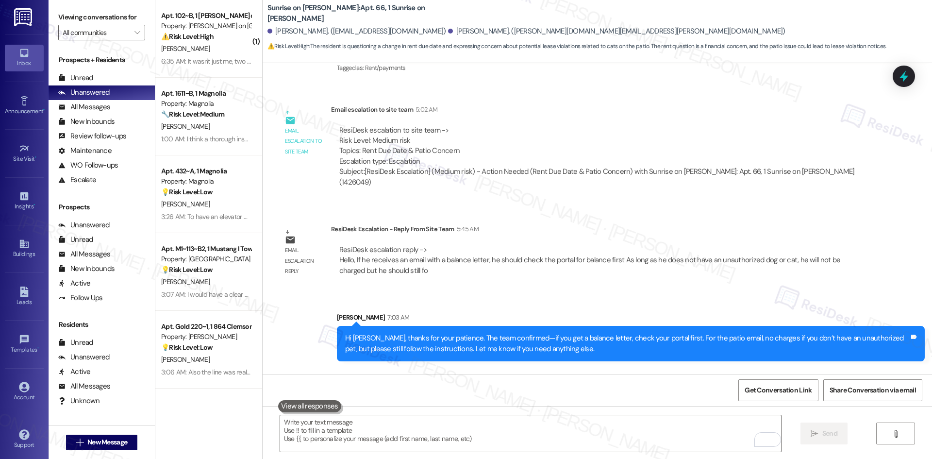
scroll to position [7625, 0]
click at [463, 368] on div "Received via SMS Daniel Hernandez 7:04 AM Okay thank you for the update Tags an…" at bounding box center [597, 401] width 669 height 67
drag, startPoint x: 265, startPoint y: 330, endPoint x: 401, endPoint y: 354, distance: 138.0
click at [401, 368] on div "Received via SMS Daniel Hernandez 7:04 AM Okay thank you for the update Tags an…" at bounding box center [597, 401] width 669 height 67
copy div "Daniel Hernandez 7:04 AM Okay thank you for the update Tags and notes"
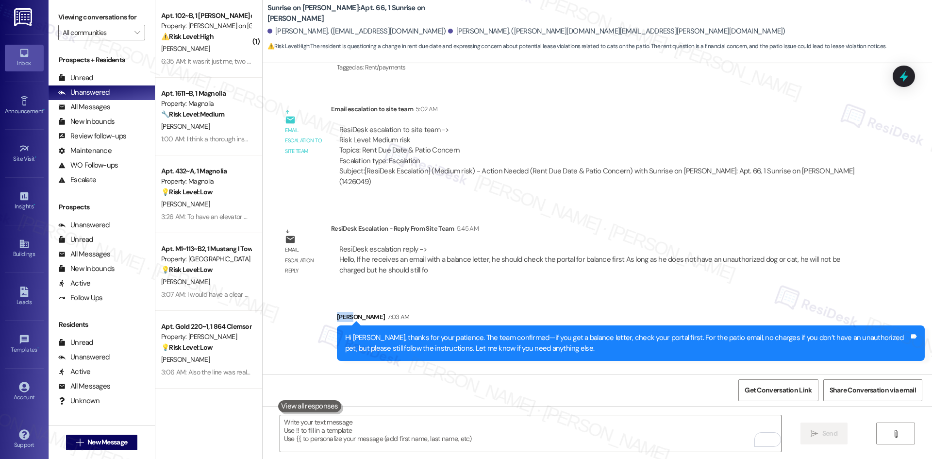
click at [429, 227] on div "Lease started Mar 11, 2025 at 8:00 AM Survey, sent via SMS Residesk Automated S…" at bounding box center [597, 218] width 669 height 311
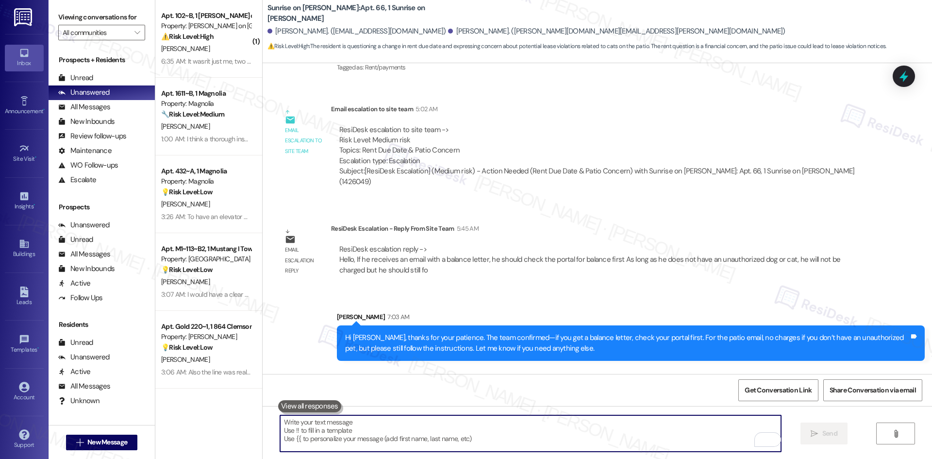
click at [364, 428] on textarea "To enrich screen reader interactions, please activate Accessibility in Grammarl…" at bounding box center [530, 433] width 501 height 36
paste textarea "Thanks, [PERSON_NAME]. Let us know if you need anything else."
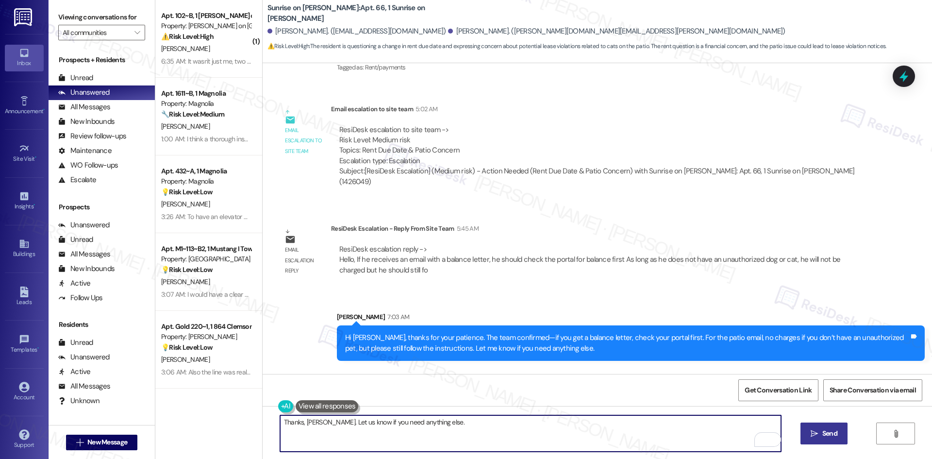
type textarea "Thanks, [PERSON_NAME]. Let us know if you need anything else."
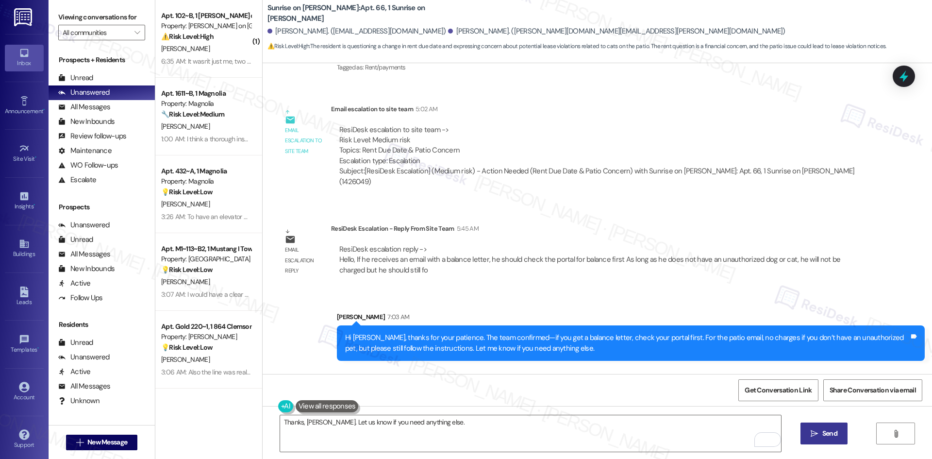
click at [825, 437] on span "Send" at bounding box center [829, 433] width 15 height 10
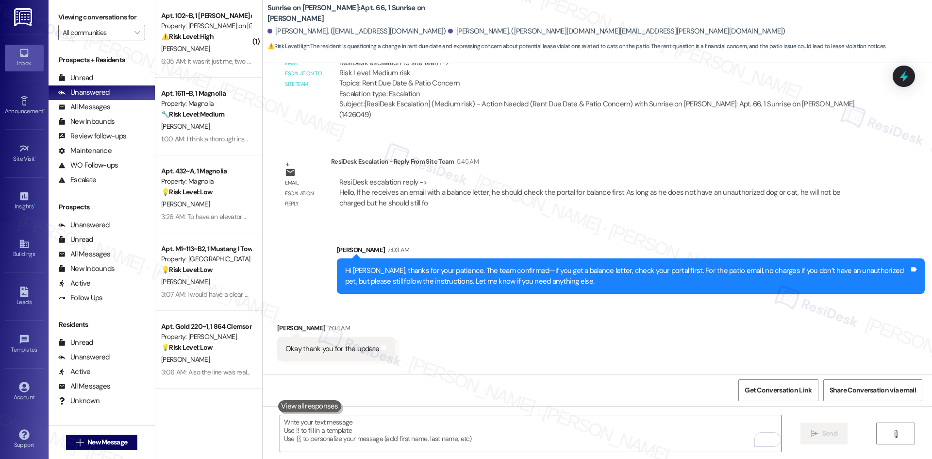
scroll to position [7693, 0]
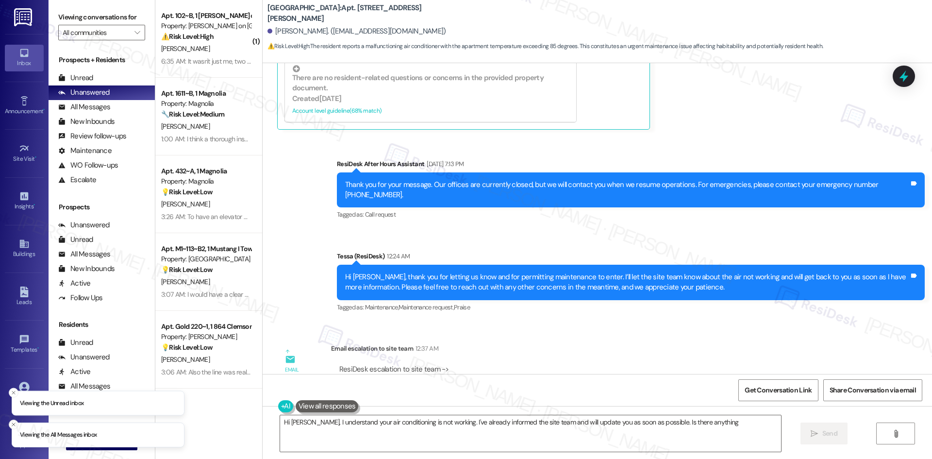
scroll to position [1016, 0]
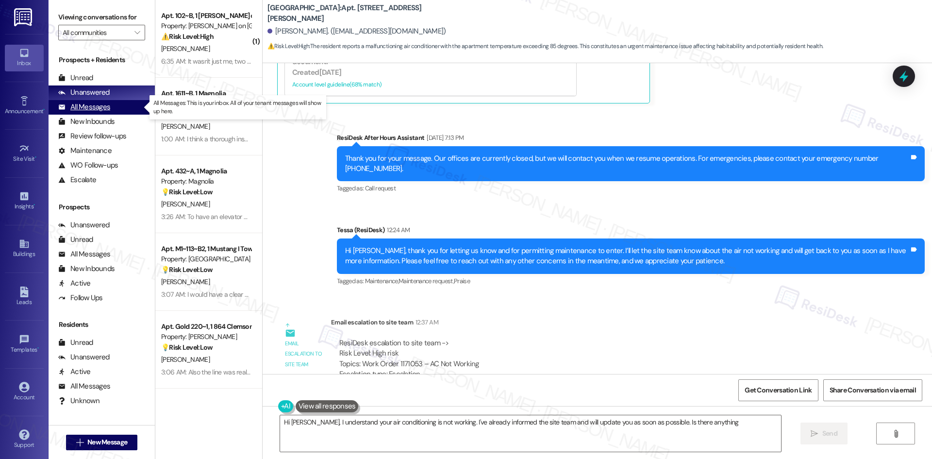
click at [92, 109] on div "All Messages" at bounding box center [84, 107] width 52 height 10
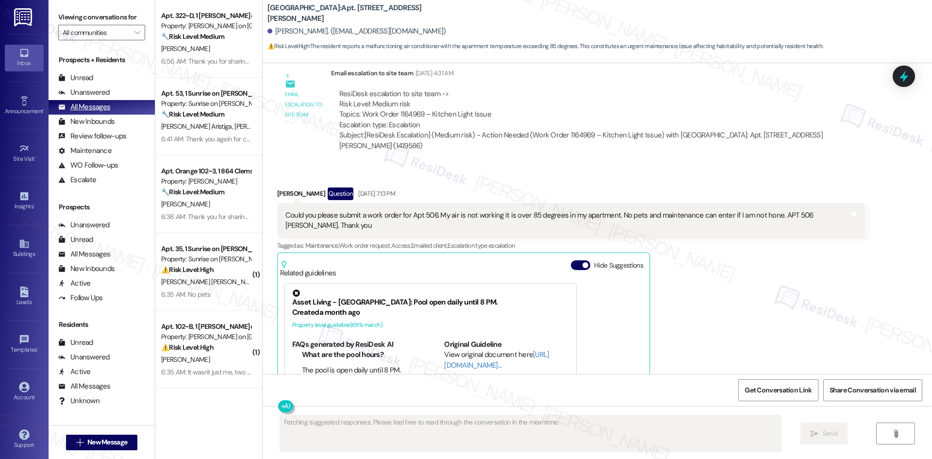
scroll to position [732, 0]
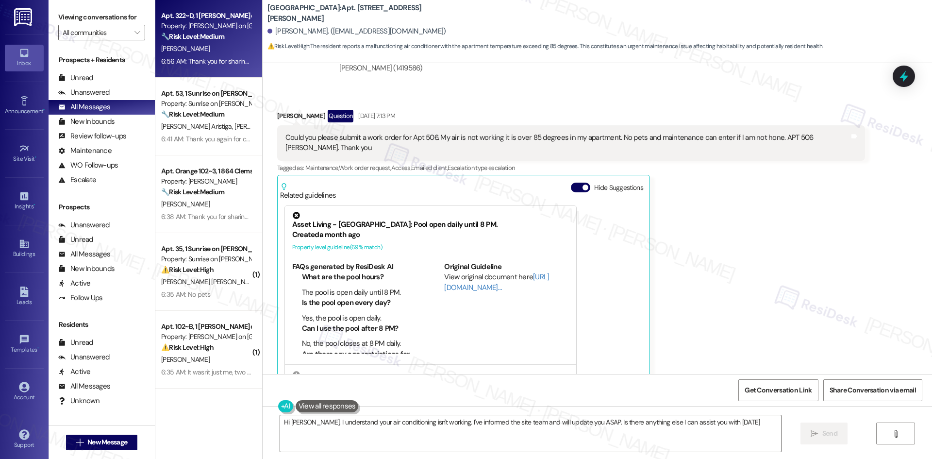
type textarea "Hi Pamela, I understand your air conditioning isn't working. I've informed the …"
click at [222, 31] on div "Property: [PERSON_NAME] on [GEOGRAPHIC_DATA]" at bounding box center [206, 26] width 90 height 10
type textarea "Fetching suggested responses. Please feel free to read through the conversation…"
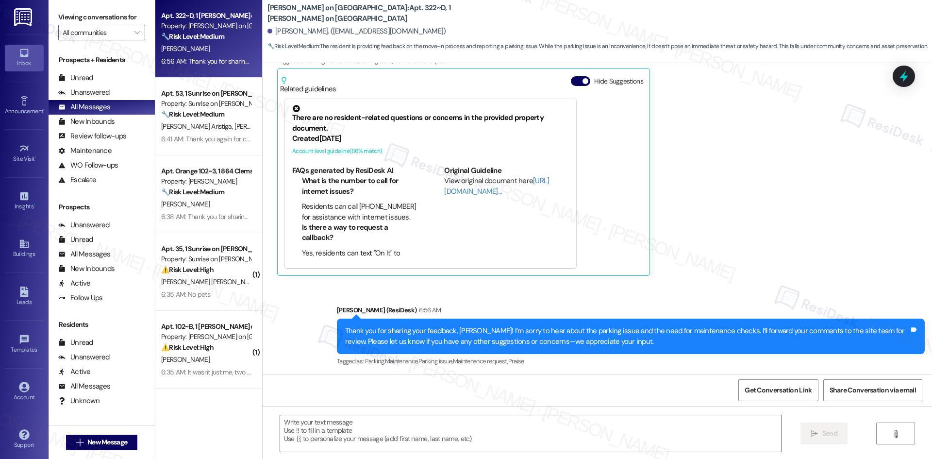
scroll to position [261, 0]
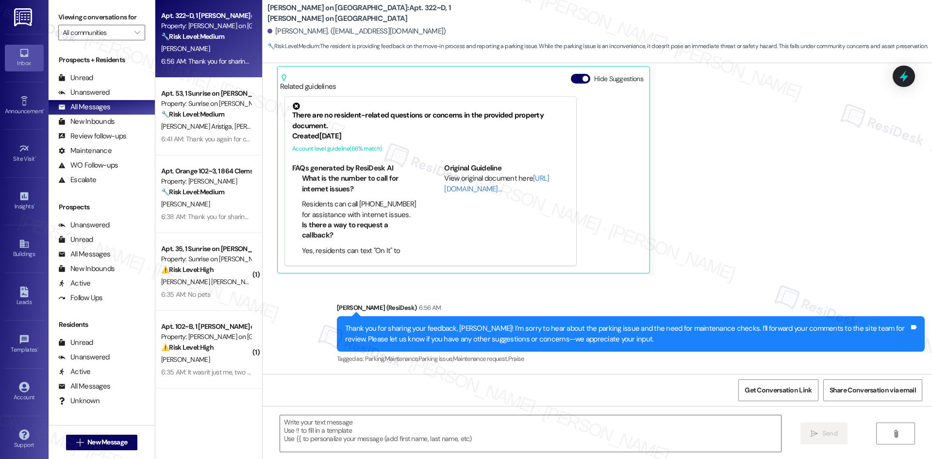
click at [716, 253] on div "Anna Wilson Question 1:09 AM Do maintenance checks before hand so we don't have…" at bounding box center [571, 137] width 588 height 273
click at [711, 246] on div "Anna Wilson Question 1:09 AM Do maintenance checks before hand so we don't have…" at bounding box center [571, 137] width 588 height 273
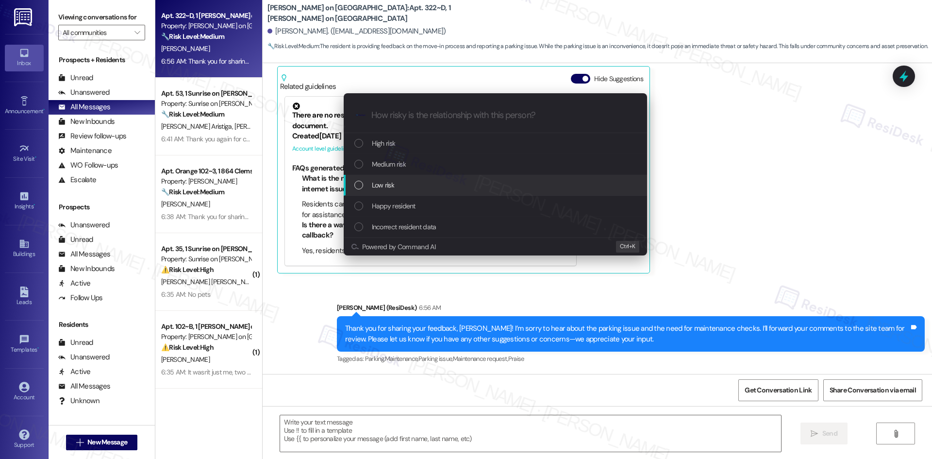
click at [371, 187] on div "Low risk" at bounding box center [496, 185] width 284 height 11
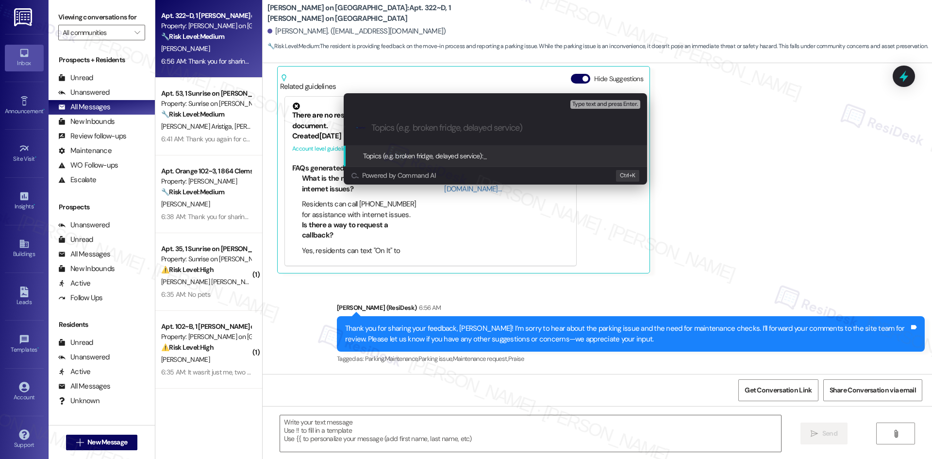
click at [412, 134] on div ".cls-1{fill:#0a055f;}.cls-2{fill:#0cc4c4;} resideskLogoBlueOrange" at bounding box center [495, 128] width 303 height 34
click at [406, 128] on input "Topics (e.g. broken fridge, delayed service)" at bounding box center [502, 128] width 263 height 10
paste input "Move-in Feedback – Maintenance Checks & Parking Concerns"
type input "Move-in Feedback – Maintenance Checks & Parking Concerns"
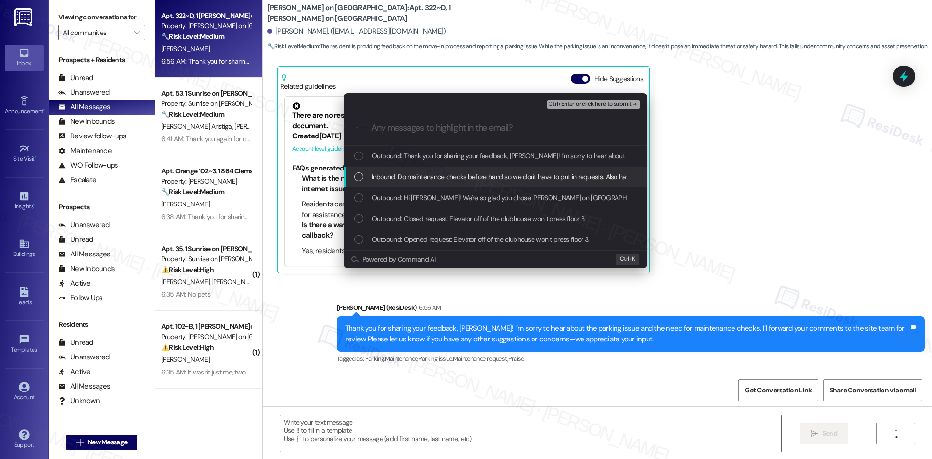
click at [393, 178] on span "Inbound: Do maintenance checks before hand so we don't have to put in requests.…" at bounding box center [746, 176] width 749 height 11
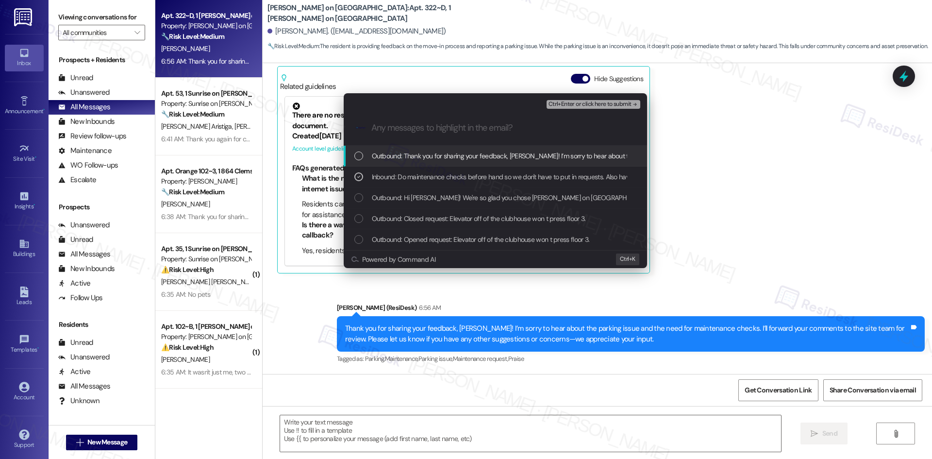
click at [618, 105] on span "Ctrl+Enter or click here to submit" at bounding box center [589, 104] width 83 height 7
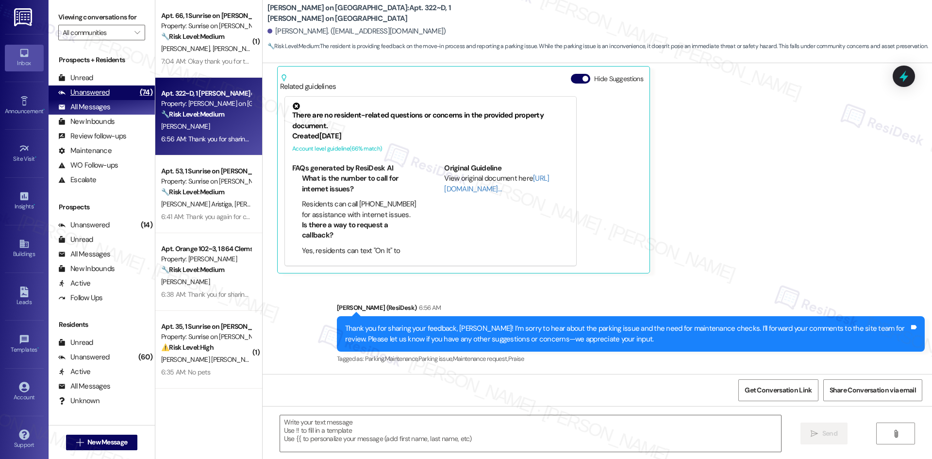
click at [95, 94] on div "Unanswered" at bounding box center [83, 92] width 51 height 10
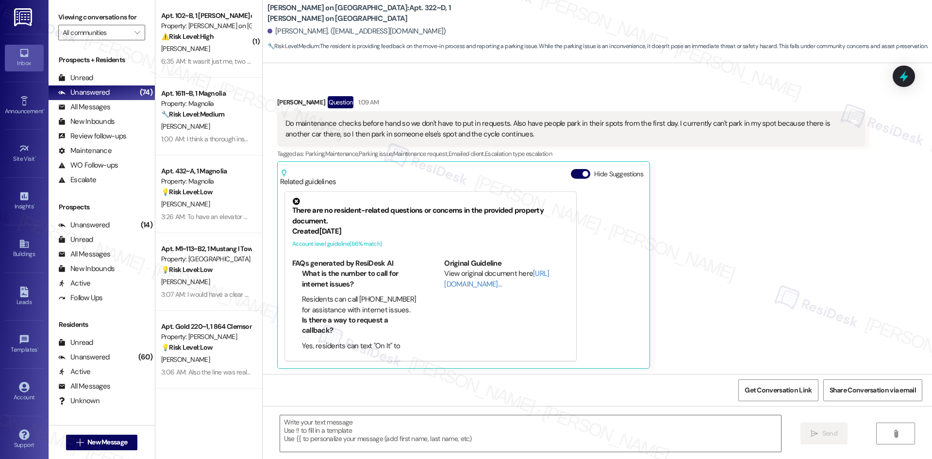
type textarea "Fetching suggested responses. Please feel free to read through the conversation…"
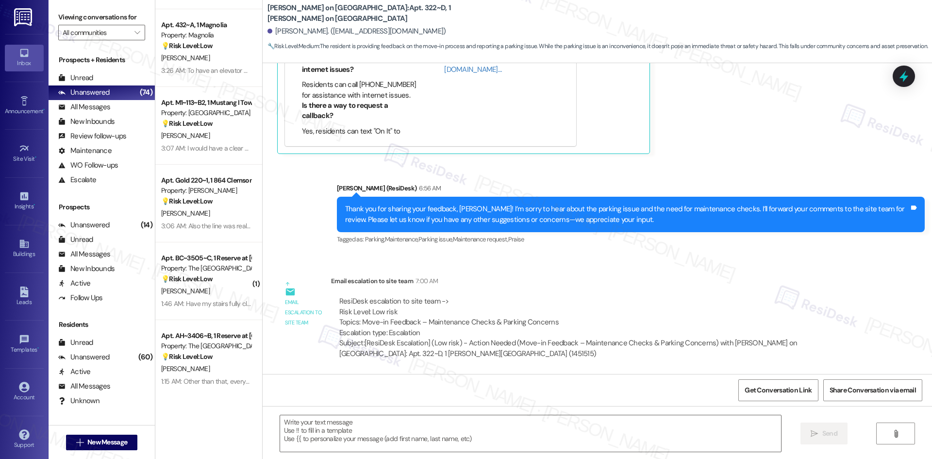
scroll to position [0, 0]
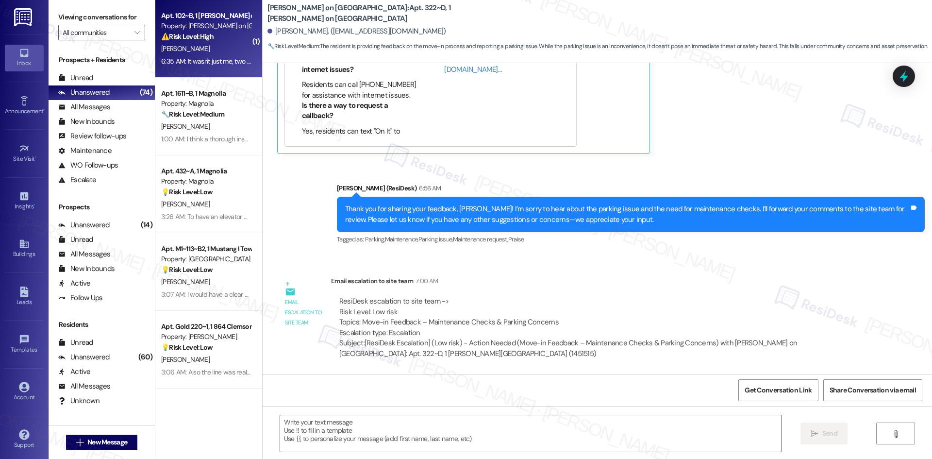
click at [190, 48] on div "M. Sharkey" at bounding box center [206, 49] width 92 height 12
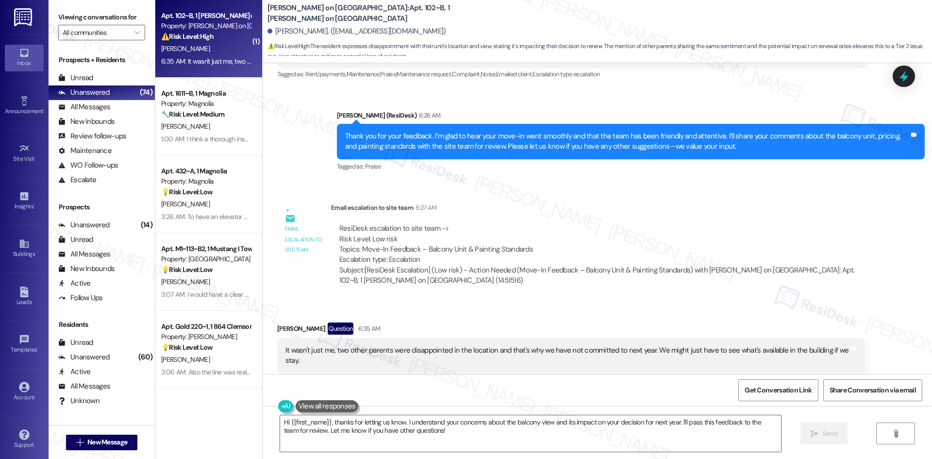
scroll to position [277, 0]
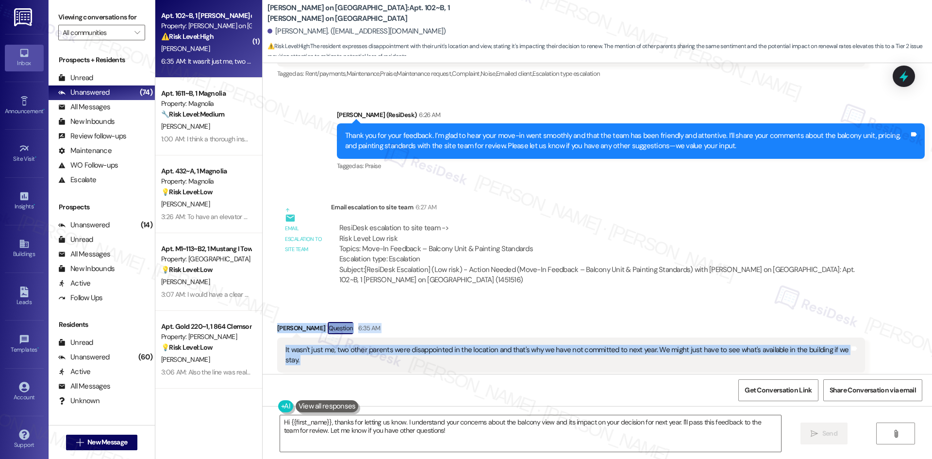
drag, startPoint x: 270, startPoint y: 309, endPoint x: 870, endPoint y: 347, distance: 600.4
click at [870, 347] on div "Received via SMS Megan Sharkey Question 6:35 AM It wasn't just me, two other pa…" at bounding box center [597, 347] width 669 height 94
copy div "Megan Sharkey Question 6:35 AM It wasn't just me, two other parents were disapp…"
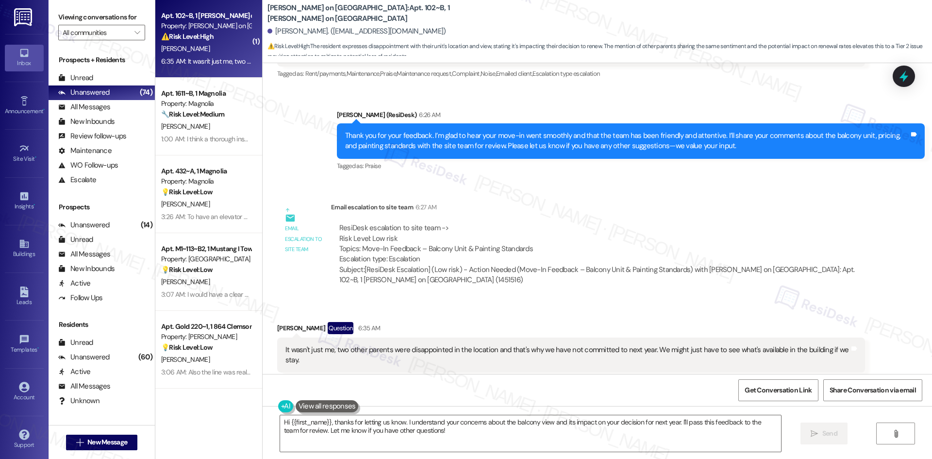
drag, startPoint x: 505, startPoint y: 270, endPoint x: 497, endPoint y: 269, distance: 7.8
click at [505, 270] on div "Subject: [ResiDesk Escalation] (Low risk) - Action Needed (Move-In Feedback – B…" at bounding box center [597, 274] width 517 height 21
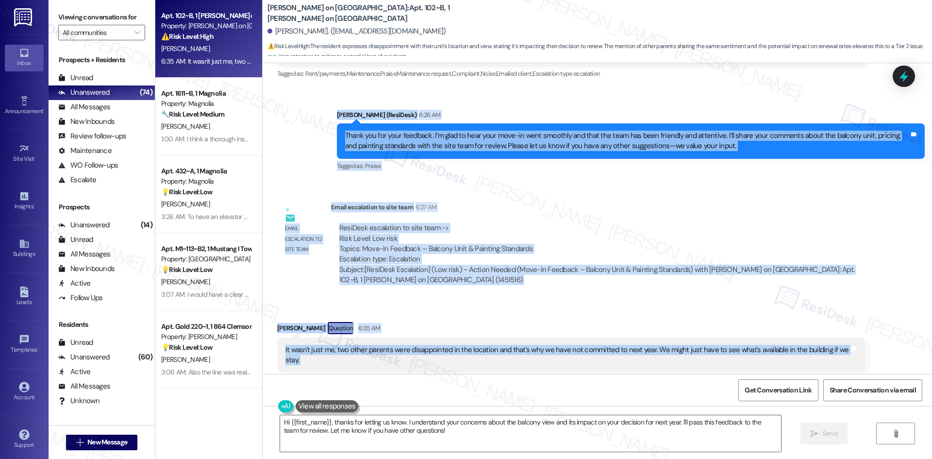
drag, startPoint x: 320, startPoint y: 244, endPoint x: 875, endPoint y: 340, distance: 563.3
click at [875, 340] on div "Lease started Aug 15, 2025 at 8:00 AM Survey, sent via SMS Residesk Automated S…" at bounding box center [597, 218] width 669 height 311
copy div "Sarah (ResiDesk) 6:26 AM Thank you for your feedback. I’m glad to hear your mov…"
click at [443, 425] on textarea "Hi {{first_name}}, thanks for letting us know. I understand your concerns about…" at bounding box center [530, 433] width 501 height 36
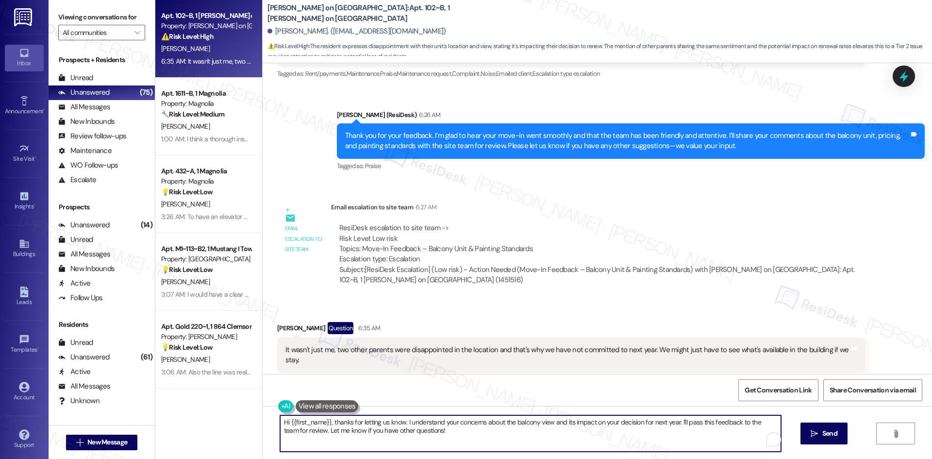
paste textarea "Thanks for sharing that context."
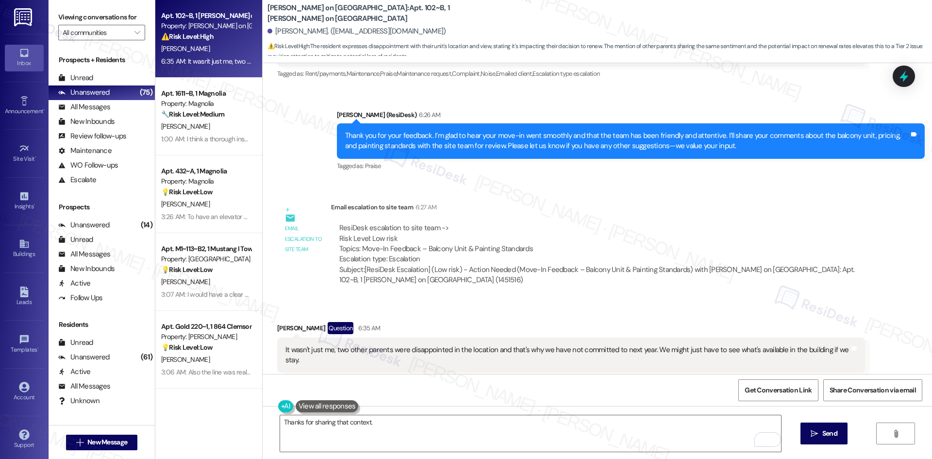
click at [655, 215] on div "ResiDesk escalation to site team -> Risk Level: Low risk Topics: Move-In Feedba…" at bounding box center [598, 253] width 534 height 77
click at [533, 223] on div "ResiDesk escalation to site team -> Risk Level: Low risk Topics: Move-In Feedba…" at bounding box center [597, 244] width 517 height 42
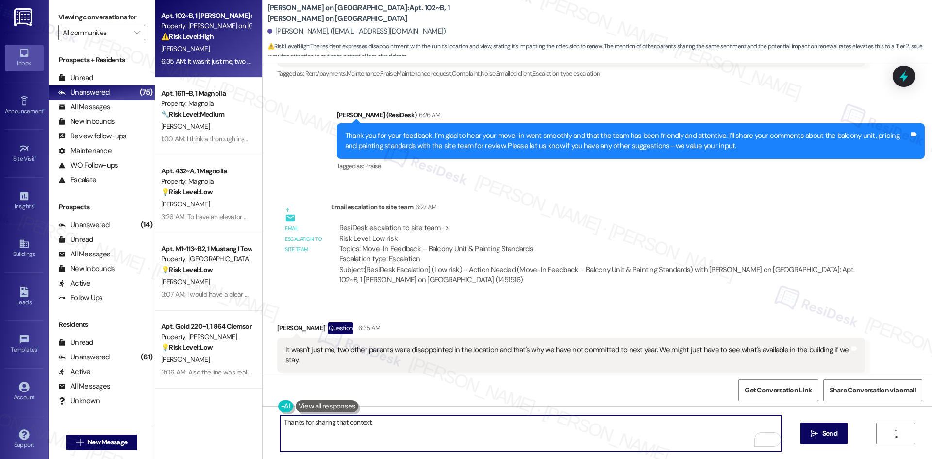
click at [391, 424] on textarea "Thanks for sharing that context." at bounding box center [530, 433] width 501 height 36
paste textarea "you for sharing that. We appreciate your openness and value your feedback."
type textarea "Thank you for sharing that. We appreciate your openness and value your feedback."
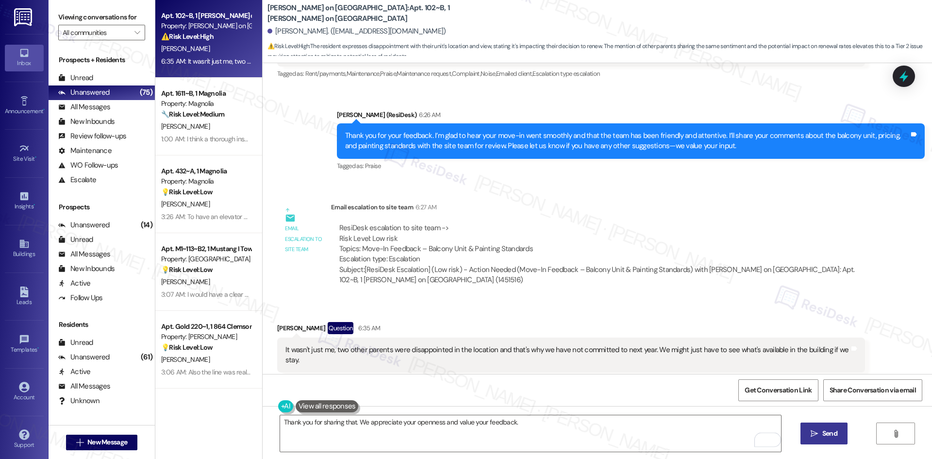
click at [808, 427] on button " Send" at bounding box center [823, 433] width 47 height 22
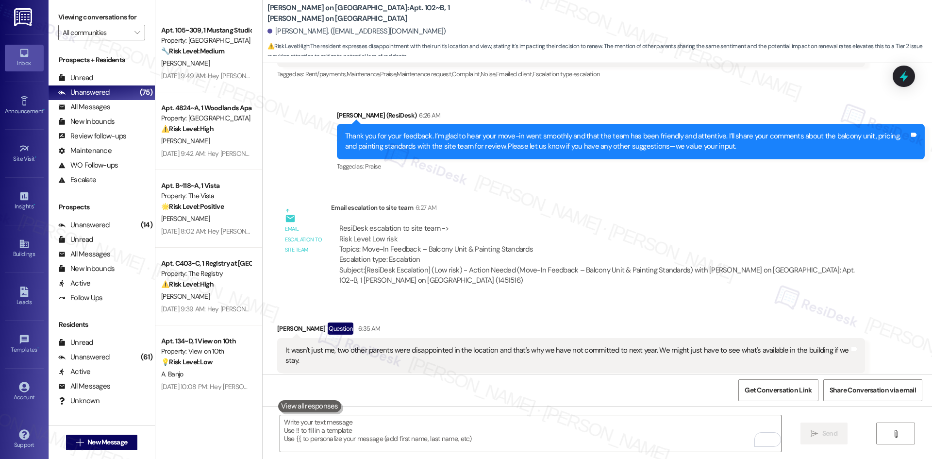
scroll to position [3492, 0]
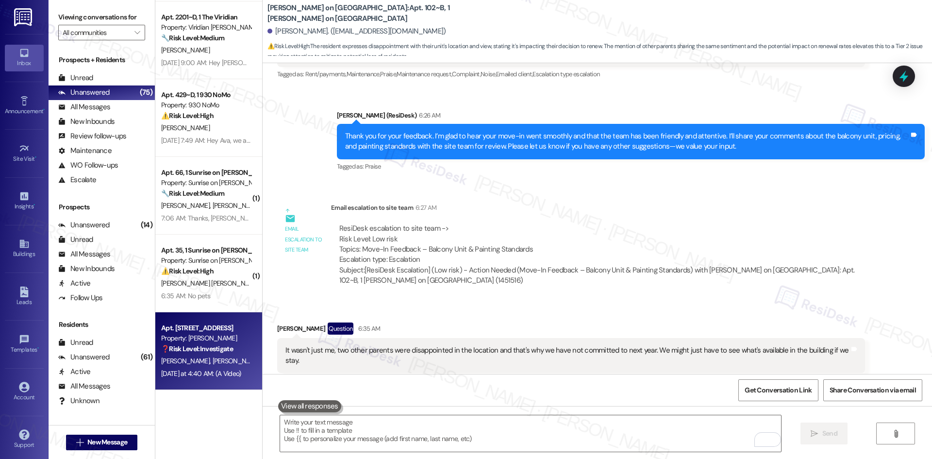
click at [209, 315] on div "Apt. 13205, 12330 Research Road Property: Brea Frisco ❓ Risk Level: Investigate…" at bounding box center [208, 351] width 107 height 78
type textarea "Fetching suggested responses. Please feel free to read through the conversation…"
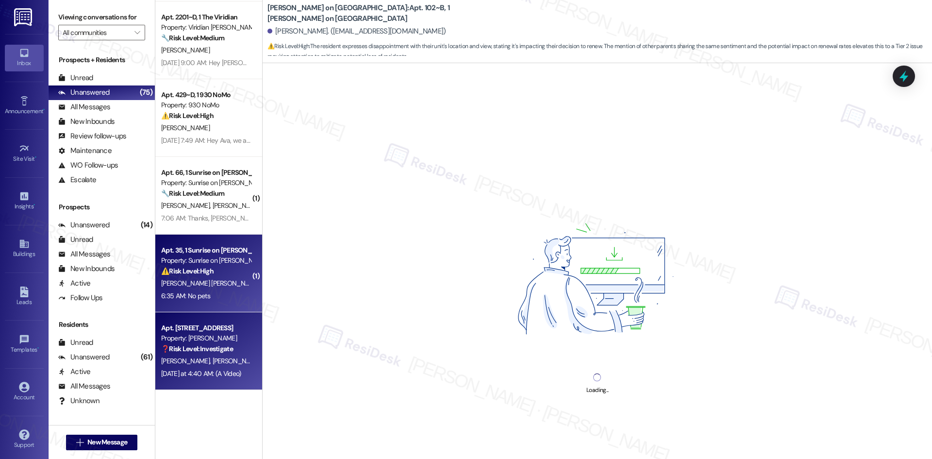
click at [211, 300] on div "6:35 AM: No pets 6:35 AM: No pets" at bounding box center [206, 296] width 92 height 12
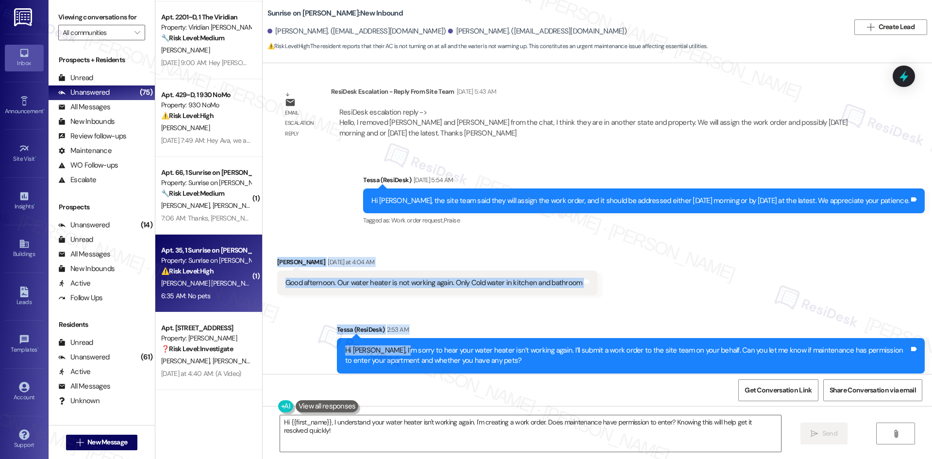
scroll to position [2029, 0]
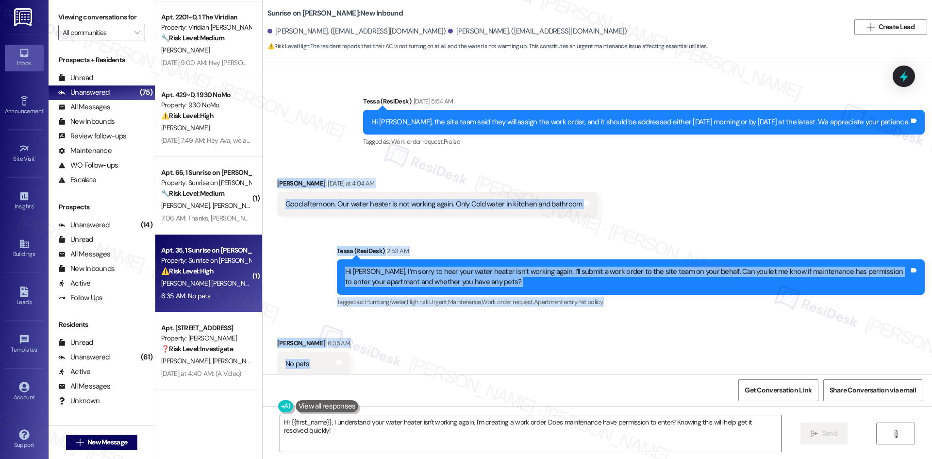
drag, startPoint x: 264, startPoint y: 263, endPoint x: 329, endPoint y: 353, distance: 110.9
click at [329, 353] on div "Survey, sent via SMS Residesk Automated Survey Jul 24, 2025 at 12:30 AM Hi Jasm…" at bounding box center [597, 218] width 669 height 311
copy div "Jasmin Tafoya Yesterday at 4:04 AM Good afternoon. Our water heater is not work…"
click at [459, 224] on div "Sent via SMS Tessa (ResiDesk) 2:53 AM Hi Jasmin, I’m sorry to hear your water h…" at bounding box center [597, 270] width 669 height 92
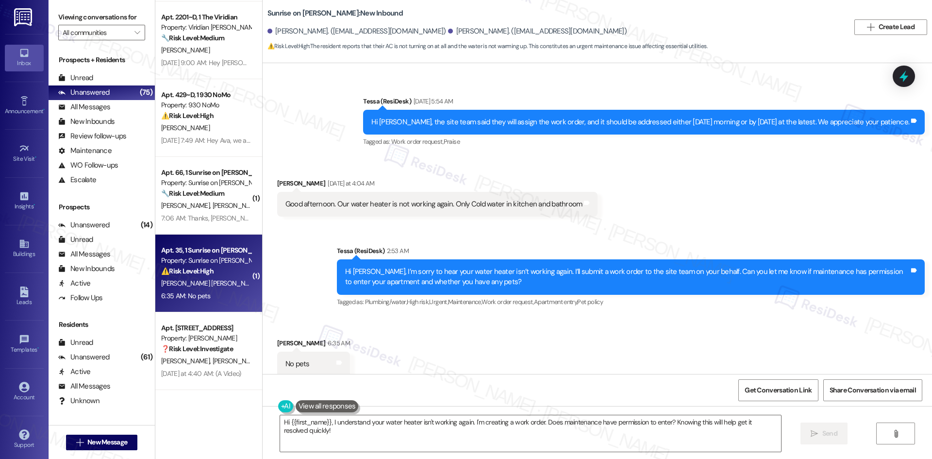
click at [427, 347] on div "Received via SMS Jasmin Tafoya 6:35 AM No pets Tags and notes" at bounding box center [597, 349] width 669 height 67
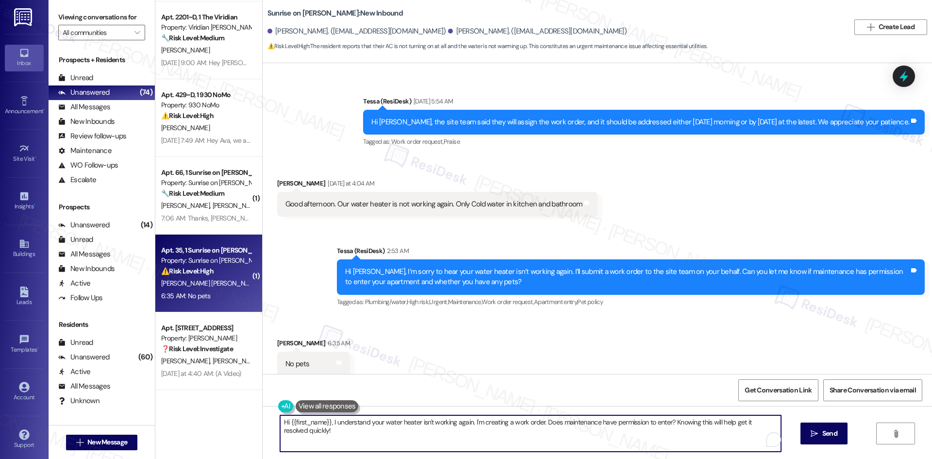
click at [405, 432] on textarea "Hi {{first_name}}, I understand your water heater isn't working again. I'm crea…" at bounding box center [530, 433] width 501 height 36
click at [485, 425] on textarea "Hi {{first_name}}, I understand your water heater isn't working again. I'm crea…" at bounding box center [530, 433] width 501 height 36
paste textarea "hank you for confirming. I’ll notify the site team about the water heater and g…"
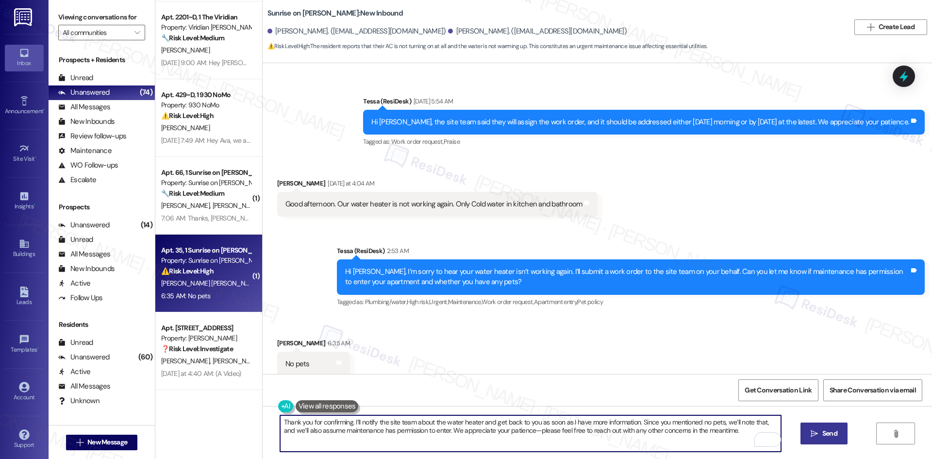
type textarea "Thank you for confirming. I’ll notify the site team about the water heater and …"
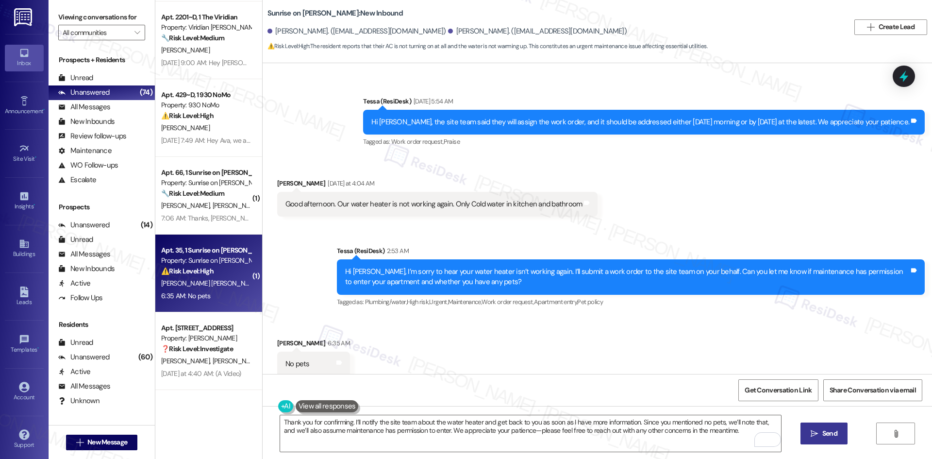
click at [832, 433] on span "Send" at bounding box center [829, 433] width 15 height 10
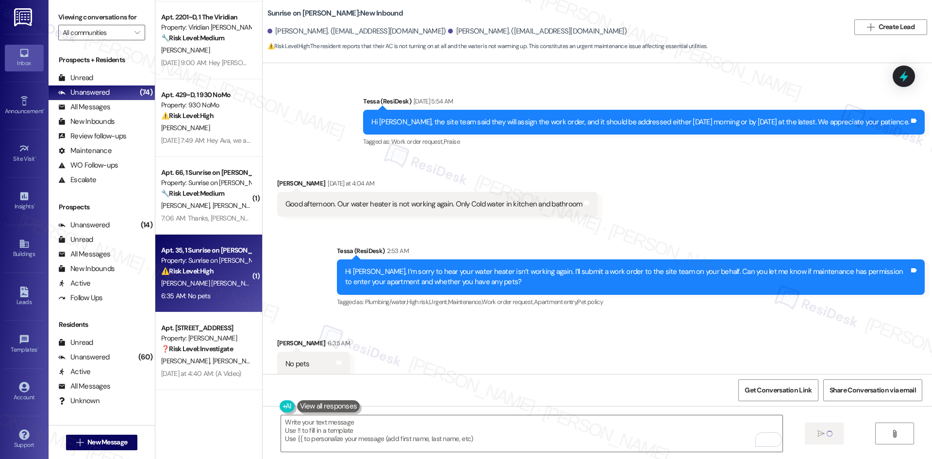
scroll to position [2028, 0]
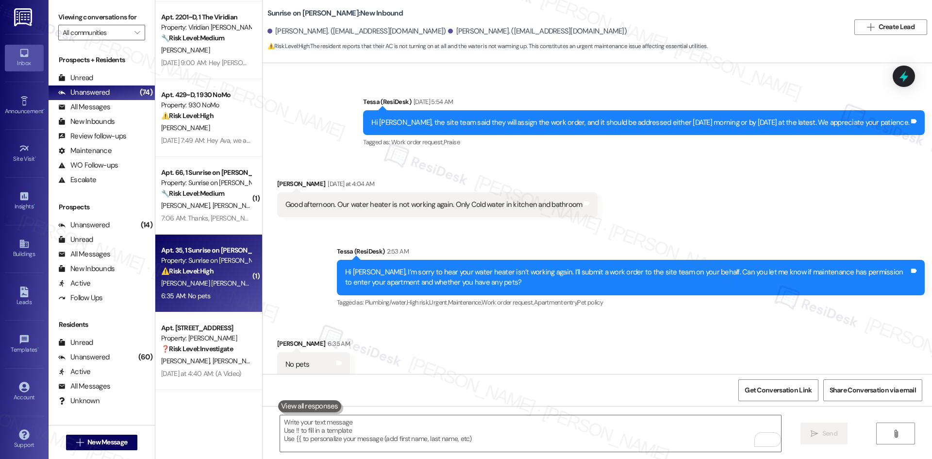
click at [591, 202] on div "Received via SMS Jasmin Tafoya Yesterday at 4:04 AM Good afternoon. Our water h…" at bounding box center [597, 190] width 669 height 67
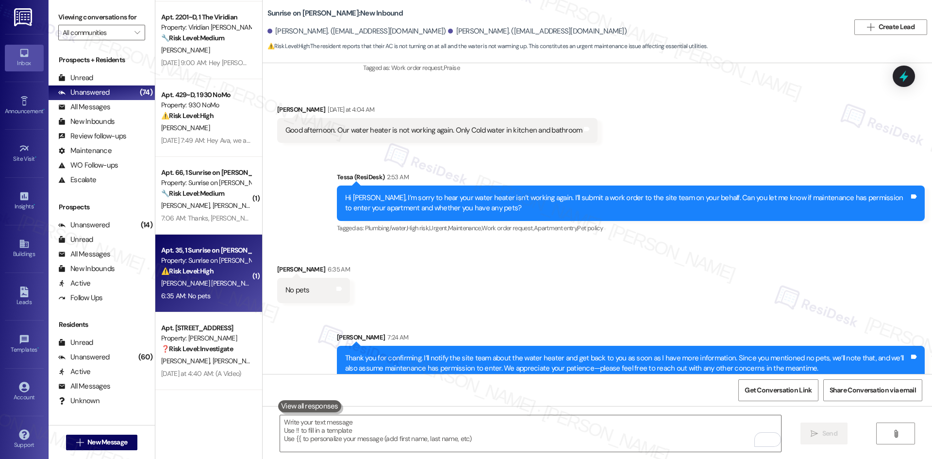
scroll to position [2107, 0]
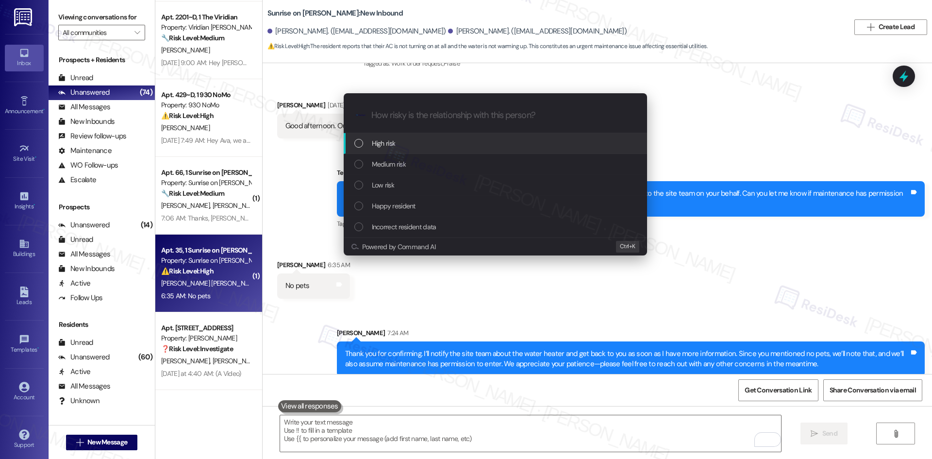
click at [502, 149] on div "High risk" at bounding box center [495, 143] width 303 height 21
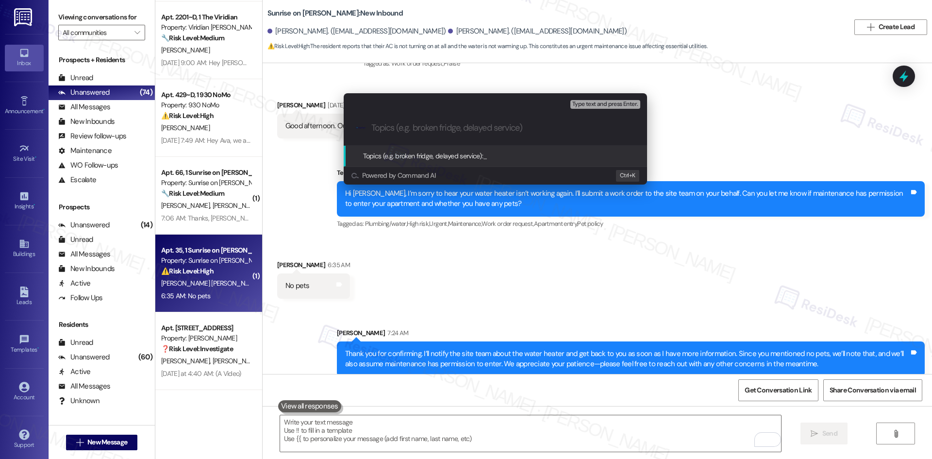
click at [610, 283] on div "Escalate Conversation High risk Topics (e.g. broken fridge, delayed service) An…" at bounding box center [466, 229] width 932 height 459
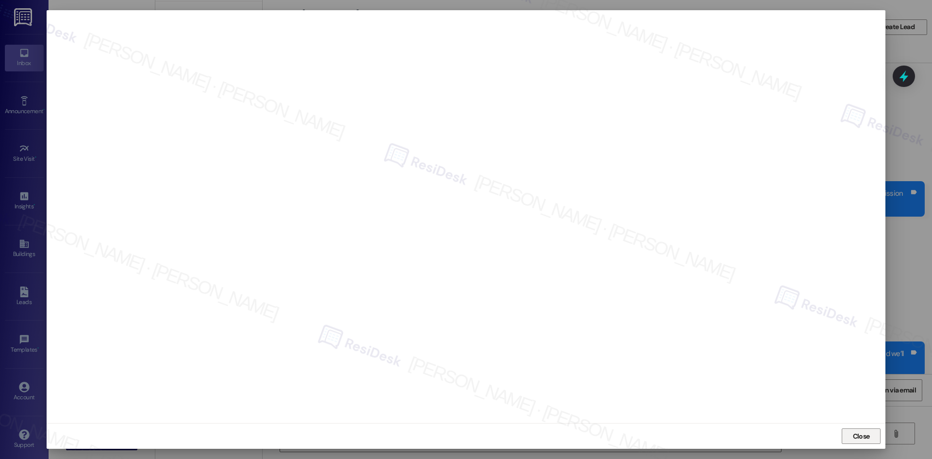
click at [861, 429] on span "Close" at bounding box center [861, 435] width 21 height 15
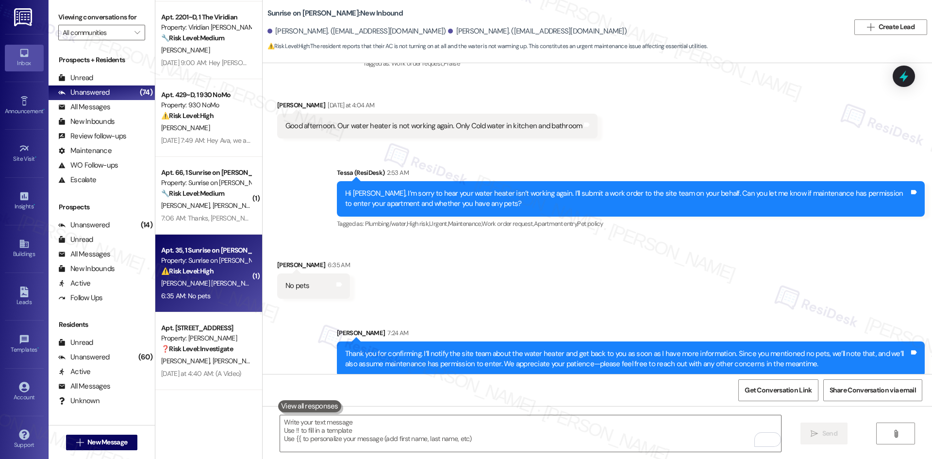
click at [399, 261] on div "Received via SMS Jasmin Tafoya 6:35 AM No pets Tags and notes" at bounding box center [597, 271] width 669 height 67
click at [501, 429] on textarea "To enrich screen reader interactions, please activate Accessibility in Grammarl…" at bounding box center [530, 433] width 501 height 36
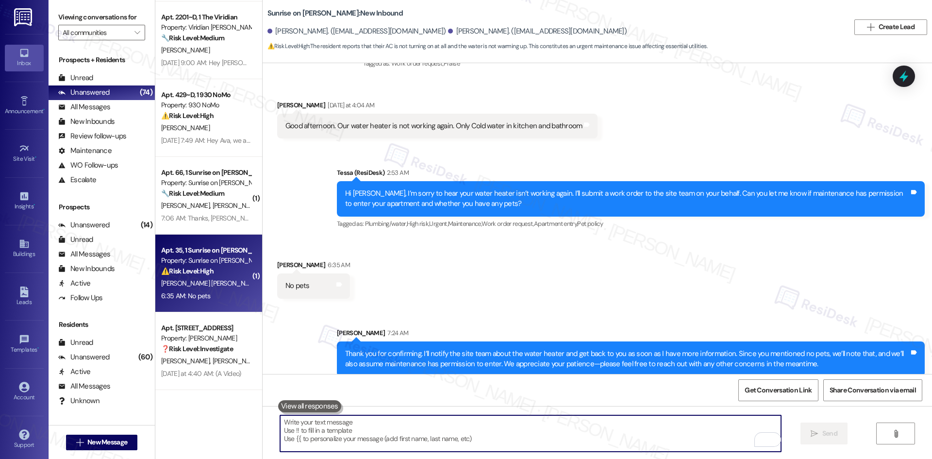
paste textarea "I see work order 7826635 is in place for your water heater. I’ll follow up with…"
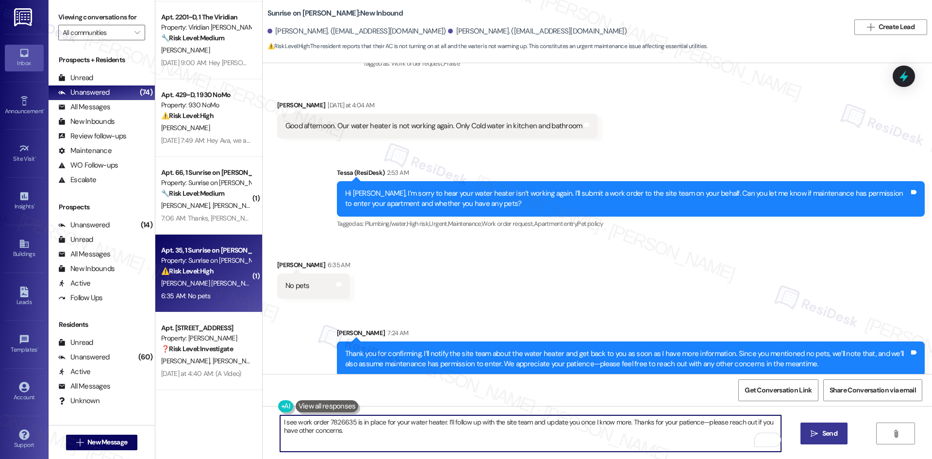
type textarea "I see work order 7826635 is in place for your water heater. I’ll follow up with…"
click at [813, 433] on icon "" at bounding box center [813, 433] width 7 height 8
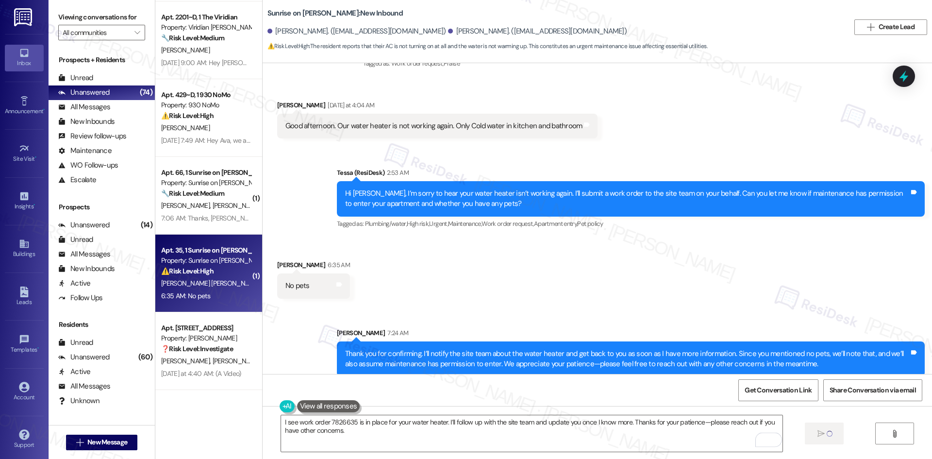
click at [593, 274] on div "Received via SMS Jasmin Tafoya 6:35 AM No pets Tags and notes" at bounding box center [597, 271] width 669 height 67
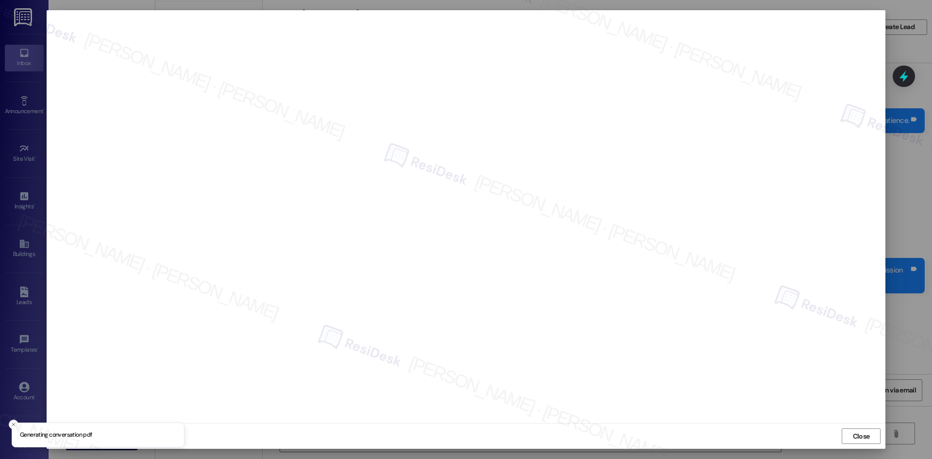
scroll to position [2028, 0]
click at [864, 438] on span "Close" at bounding box center [861, 436] width 17 height 10
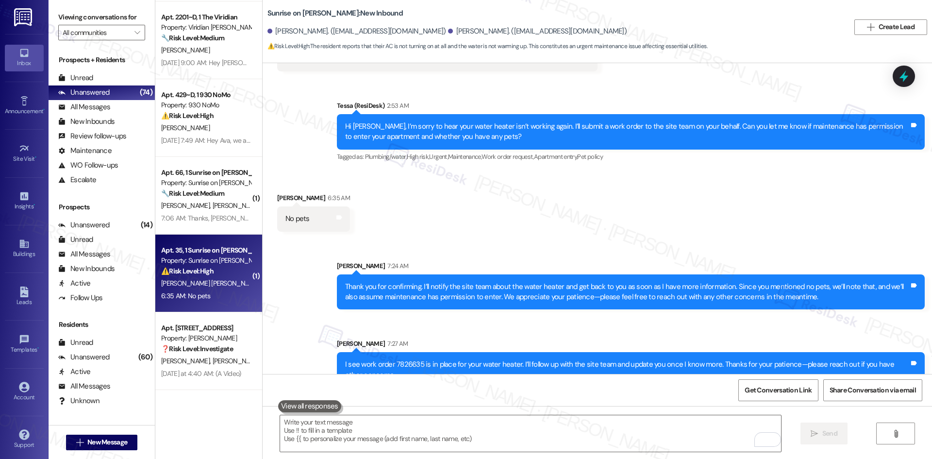
scroll to position [2185, 0]
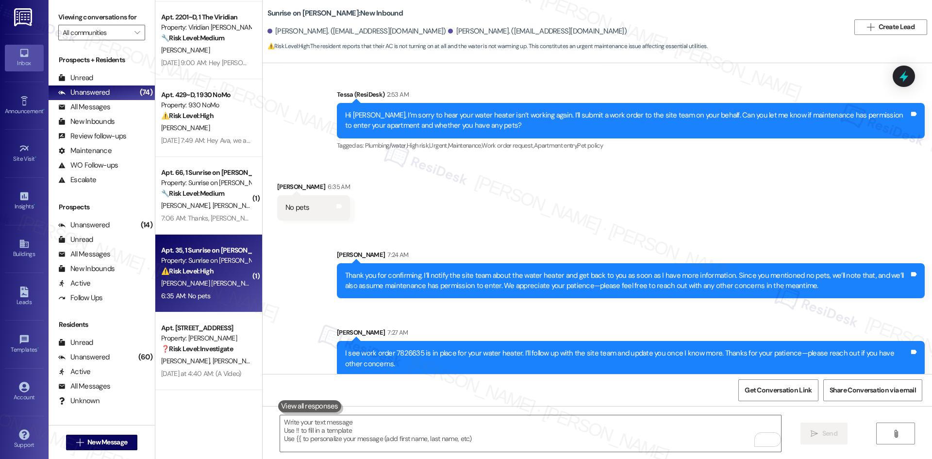
click at [672, 229] on div "Sent via SMS Sarah 7:24 AM Thank you for confirming. I’ll notify the site team …" at bounding box center [597, 306] width 669 height 156
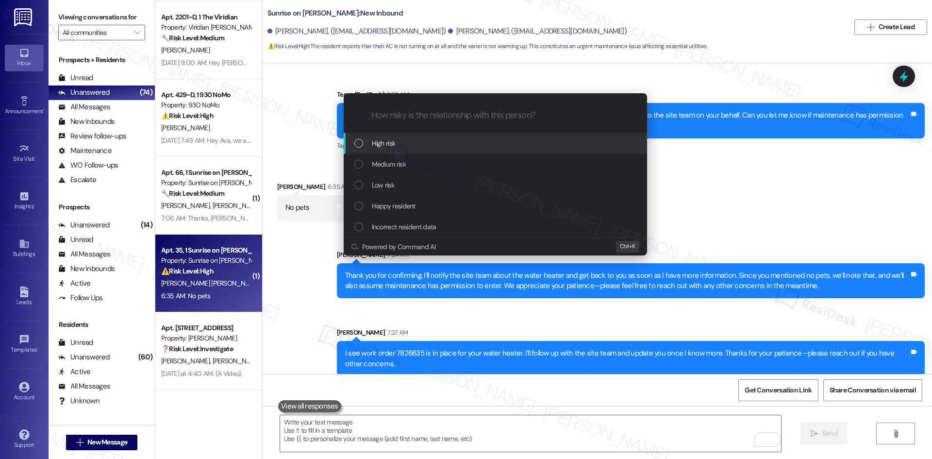
click at [479, 147] on div "High risk" at bounding box center [496, 143] width 284 height 11
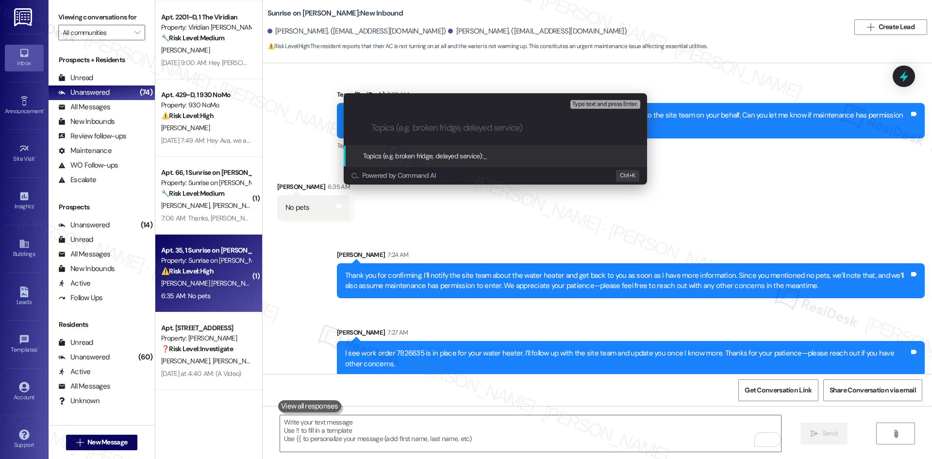
click at [479, 147] on div "Topics (e.g. broken fridge, delayed service): _" at bounding box center [495, 156] width 303 height 21
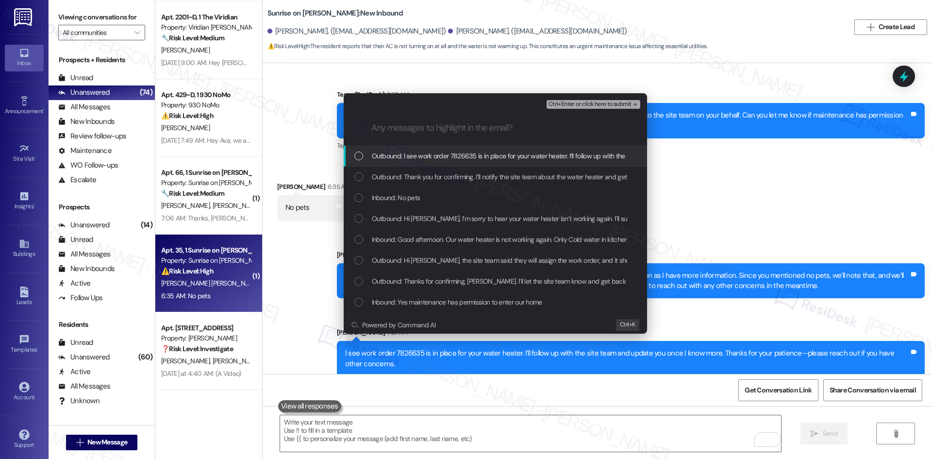
click at [693, 183] on div "Escalate Conversation High risk Any messages to highlight in the email? Ctrl+En…" at bounding box center [466, 229] width 932 height 459
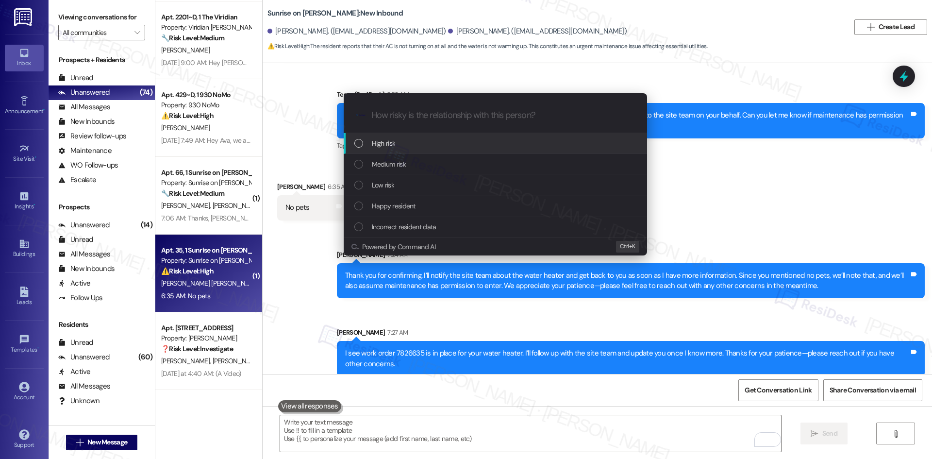
click at [441, 145] on div "High risk" at bounding box center [496, 143] width 284 height 11
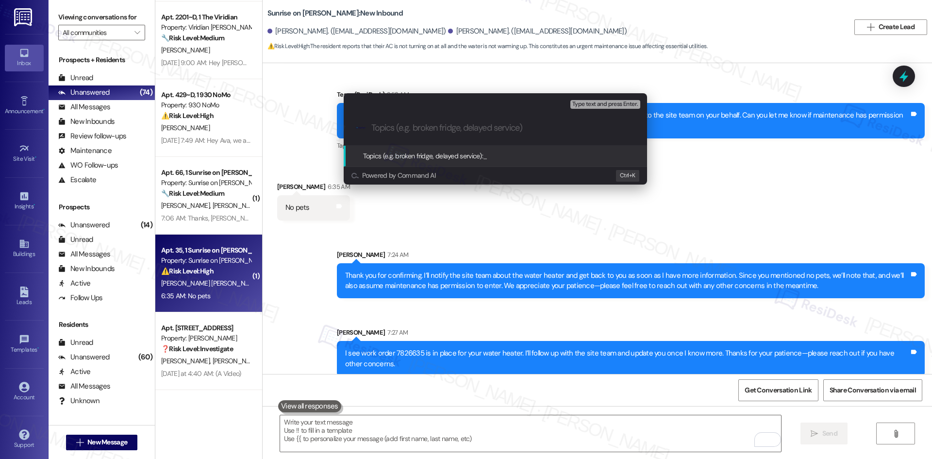
click at [443, 125] on input "Topics (e.g. broken fridge, delayed service)" at bounding box center [502, 128] width 263 height 10
paste input "Work Order 7826635 – Water Heater Not Working"
click at [509, 126] on input "Work Order 7826635 – Water Heater Not Working" at bounding box center [499, 128] width 256 height 10
type input "Work Order 7826635 – Water Heater Still Not Working"
drag, startPoint x: 594, startPoint y: 125, endPoint x: 314, endPoint y: 125, distance: 280.0
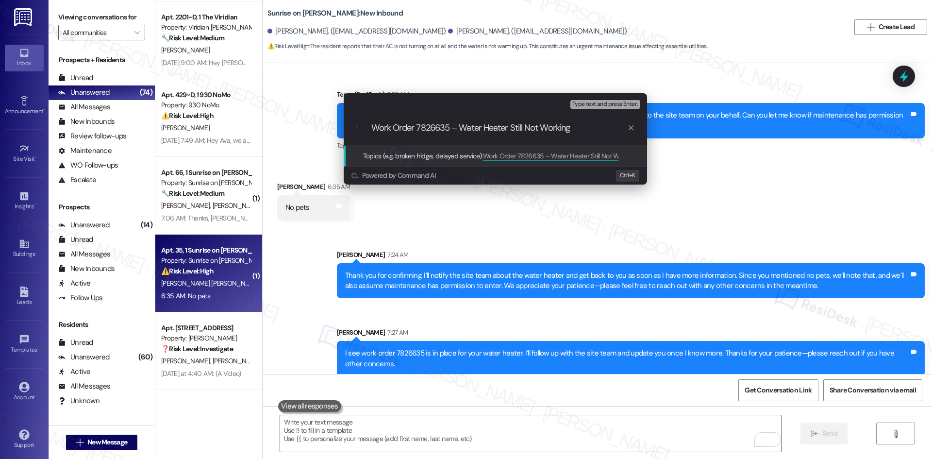
click at [314, 125] on div "Escalate Conversation High risk Topics (e.g. broken fridge, delayed service) An…" at bounding box center [466, 229] width 932 height 459
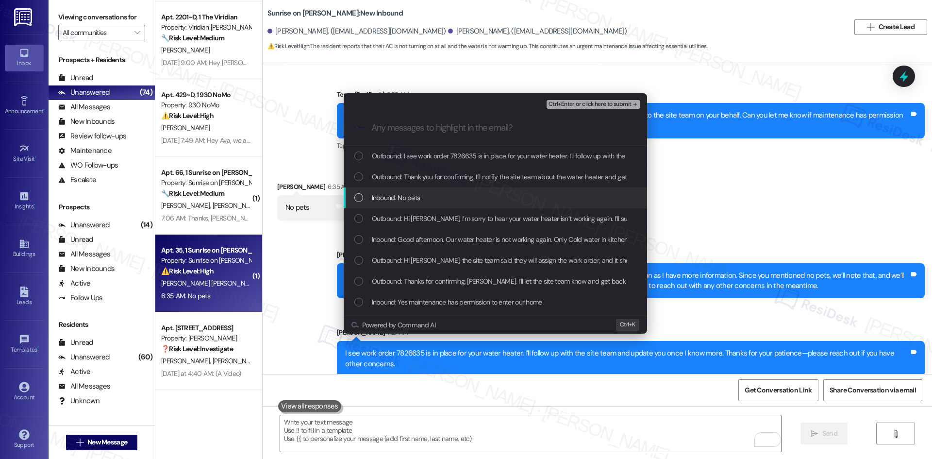
click at [412, 196] on span "Inbound: No pets" at bounding box center [396, 197] width 49 height 11
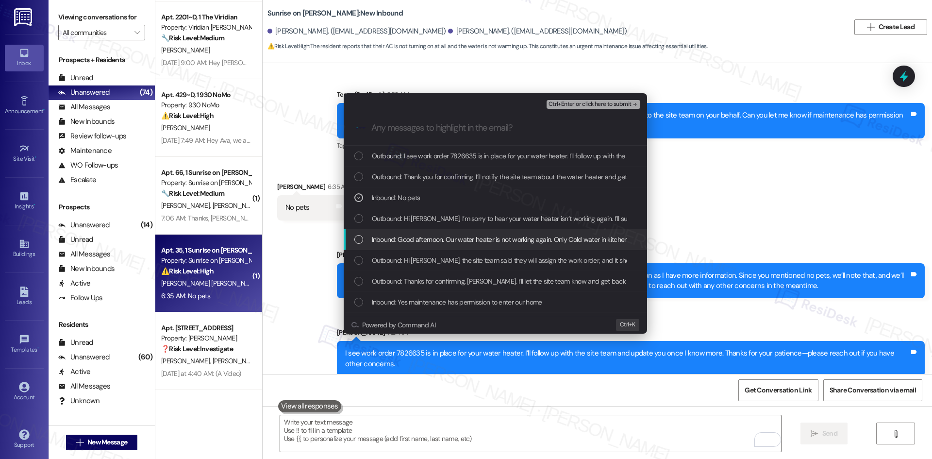
click at [502, 236] on span "Inbound: Good afternoon. Our water heater is not working again. Only Cold water…" at bounding box center [521, 239] width 298 height 11
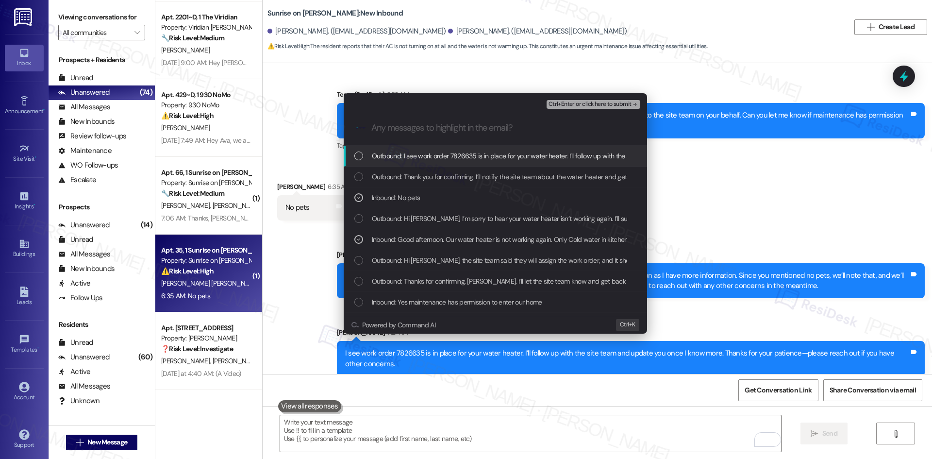
click at [685, 216] on div "Escalate Conversation High risk Work Order 7826635 – Water Heater Still Not Wor…" at bounding box center [466, 229] width 932 height 459
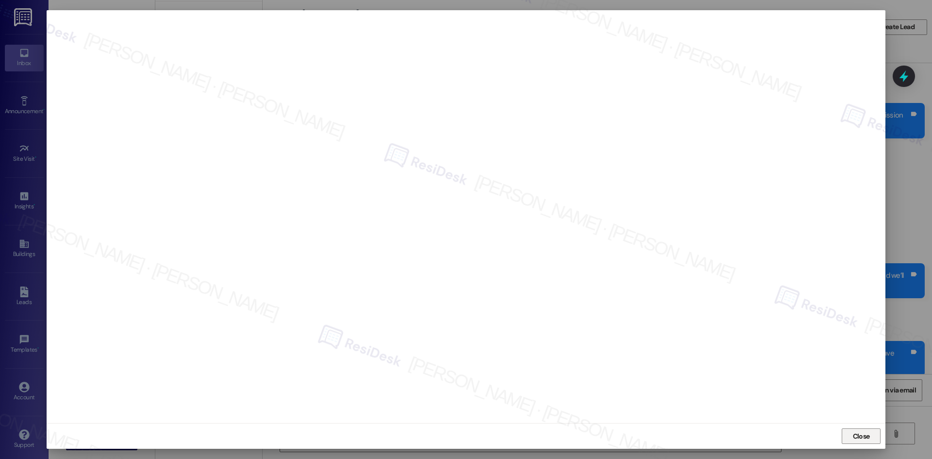
click at [854, 434] on span "Close" at bounding box center [861, 436] width 17 height 10
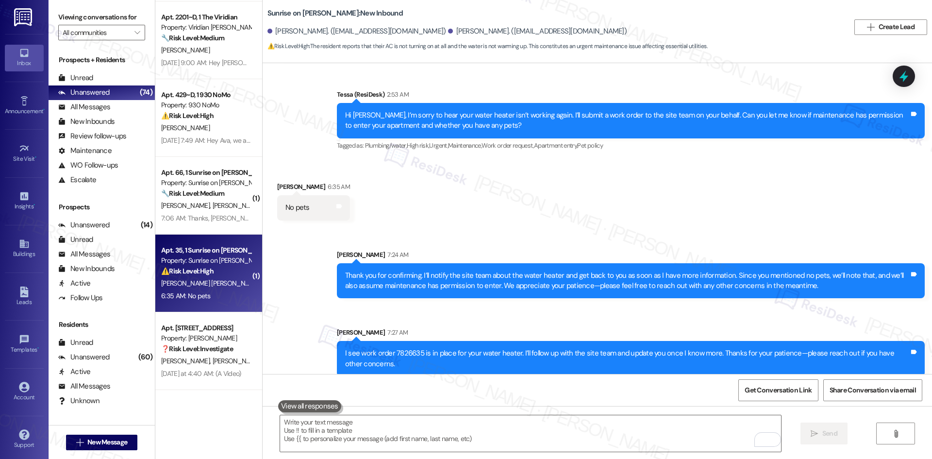
click at [625, 213] on div "Received via SMS Jasmin Tafoya 6:35 AM No pets Tags and notes" at bounding box center [597, 193] width 669 height 67
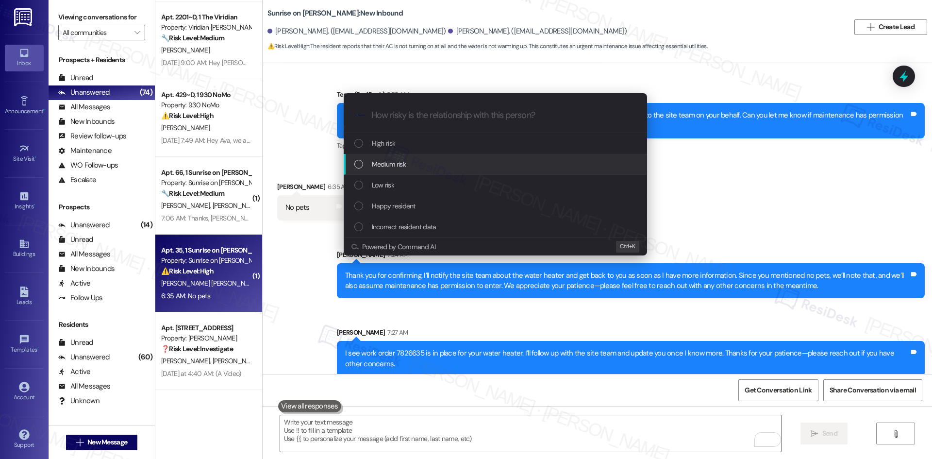
click at [477, 156] on div "Medium risk" at bounding box center [495, 164] width 303 height 21
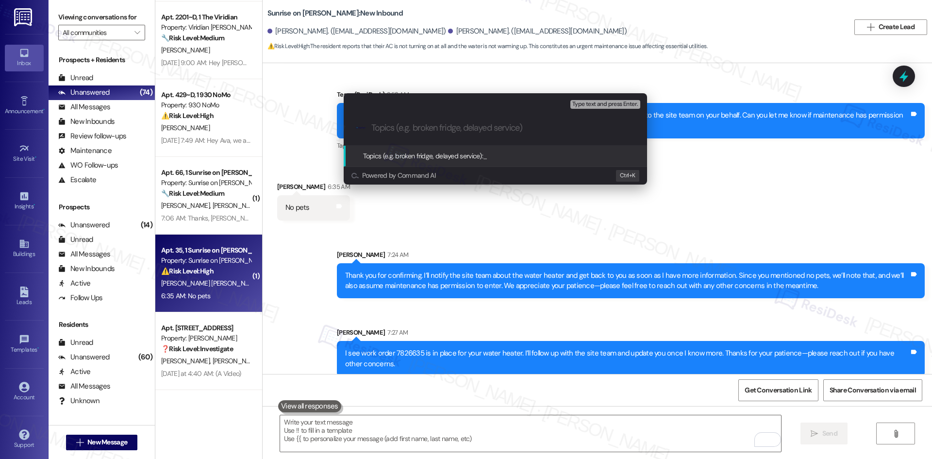
click at [419, 129] on input "Topics (e.g. broken fridge, delayed service)" at bounding box center [502, 128] width 263 height 10
paste input "Work Order 7826635 – Water Heater Not Working"
click at [509, 127] on input "Work Order 7826635 – Water Heater Not Working" at bounding box center [499, 128] width 256 height 10
type input "Work Order 7826635 – Water Heater Still Not Working"
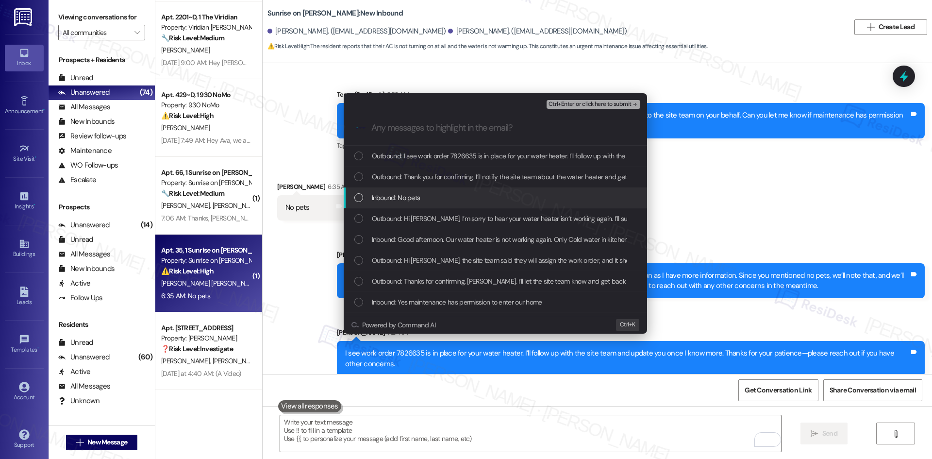
click at [443, 197] on div "Inbound: No pets" at bounding box center [496, 197] width 284 height 11
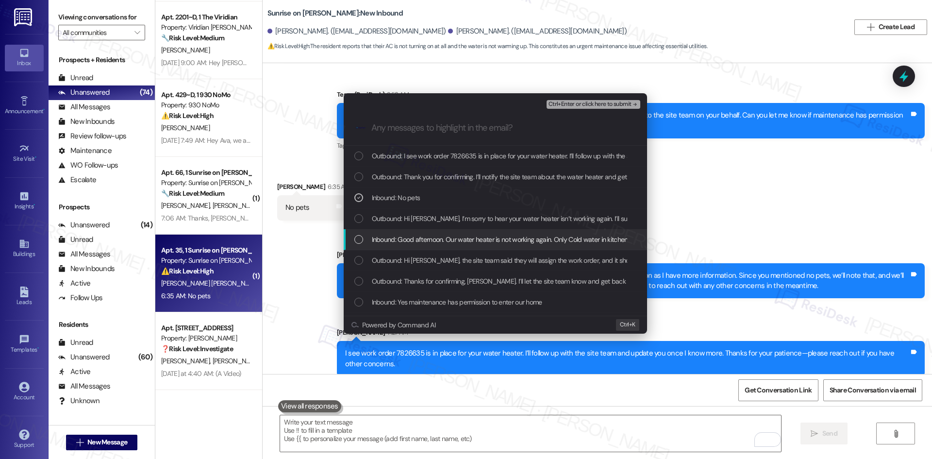
click at [468, 240] on span "Inbound: Good afternoon. Our water heater is not working again. Only Cold water…" at bounding box center [521, 239] width 298 height 11
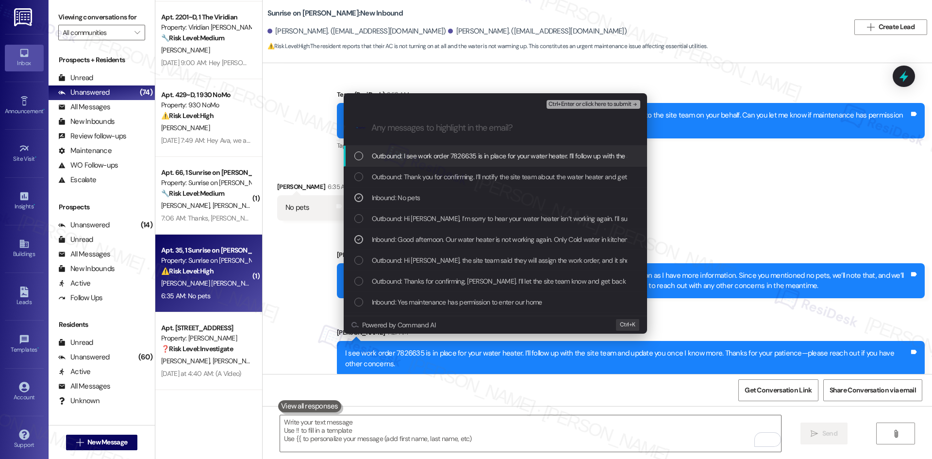
click at [619, 104] on span "Ctrl+Enter or click here to submit" at bounding box center [589, 104] width 83 height 7
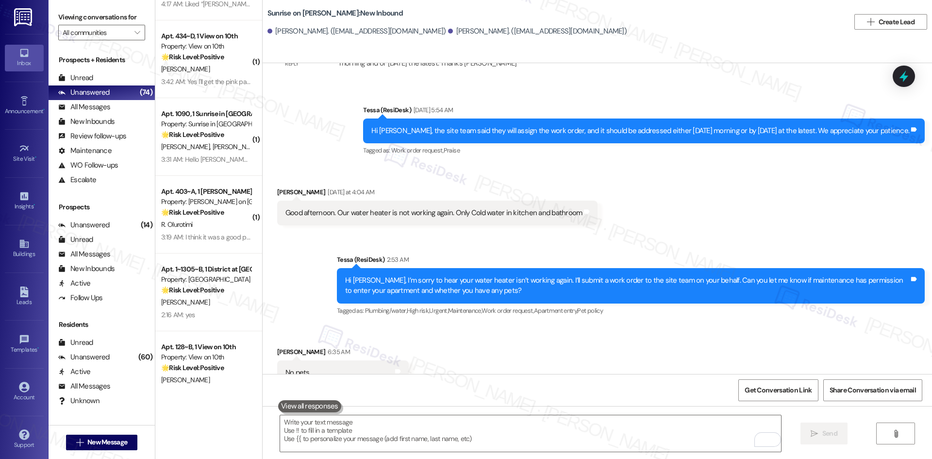
scroll to position [1212, 0]
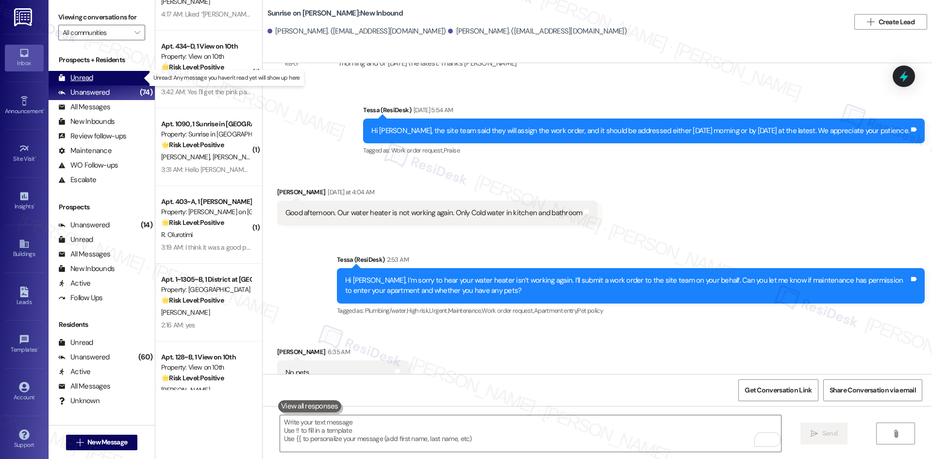
click at [84, 82] on div "Unread" at bounding box center [75, 78] width 35 height 10
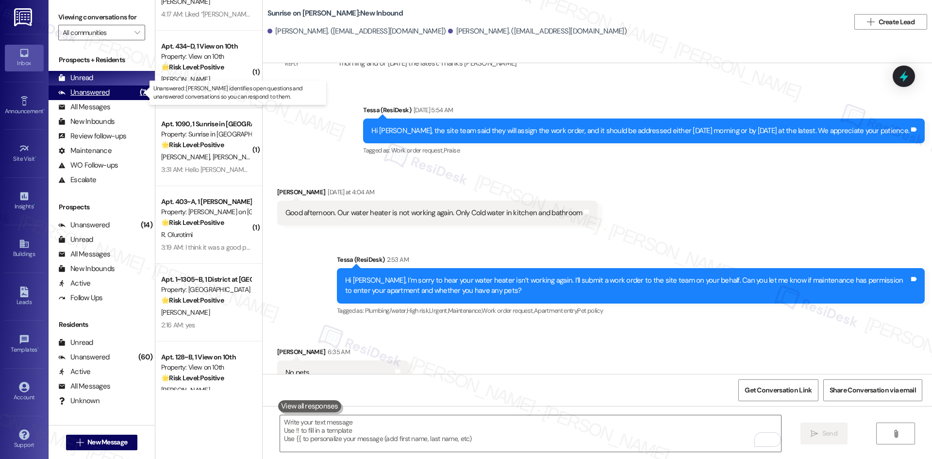
click at [94, 93] on div "Unanswered" at bounding box center [83, 92] width 51 height 10
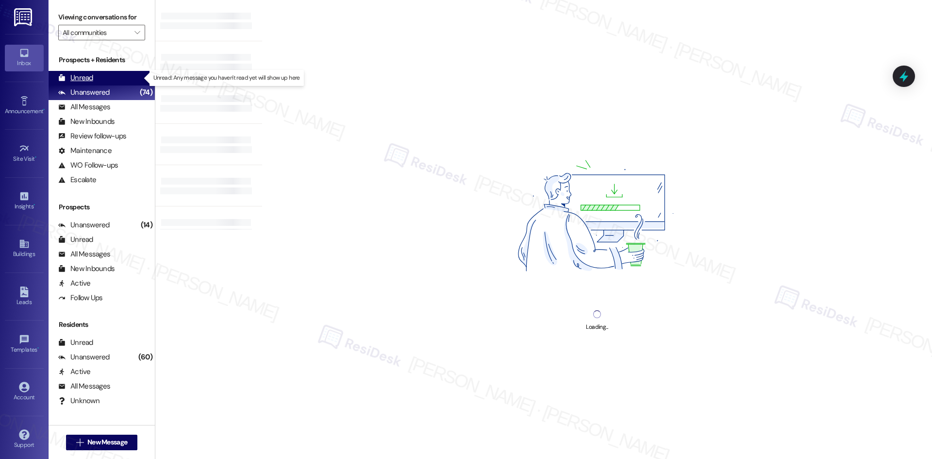
click at [92, 81] on div "Unread" at bounding box center [75, 78] width 35 height 10
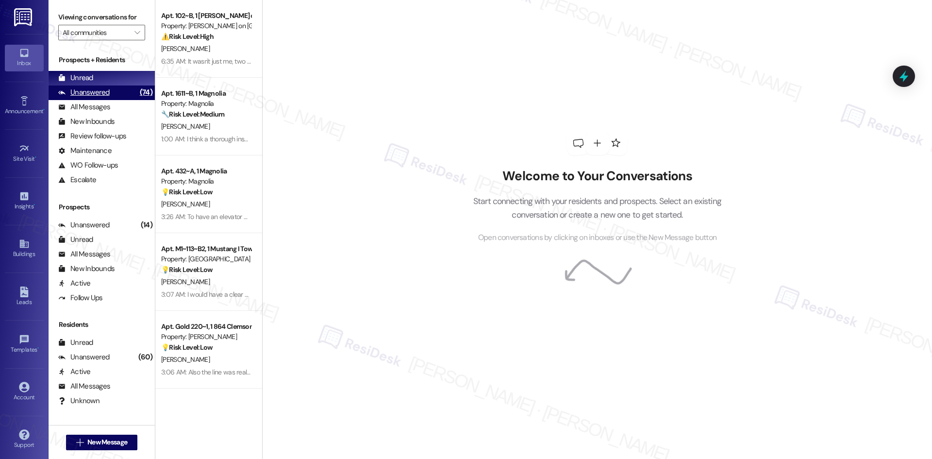
click at [95, 93] on div "Unanswered" at bounding box center [83, 92] width 51 height 10
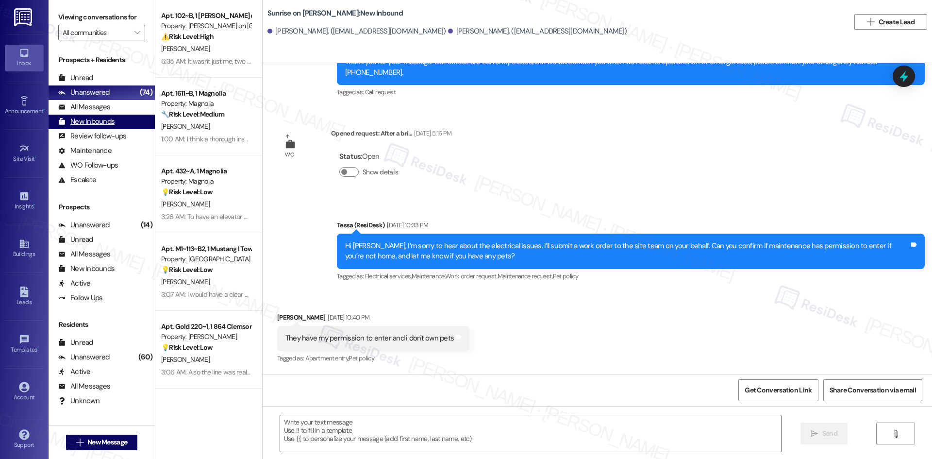
scroll to position [1215, 0]
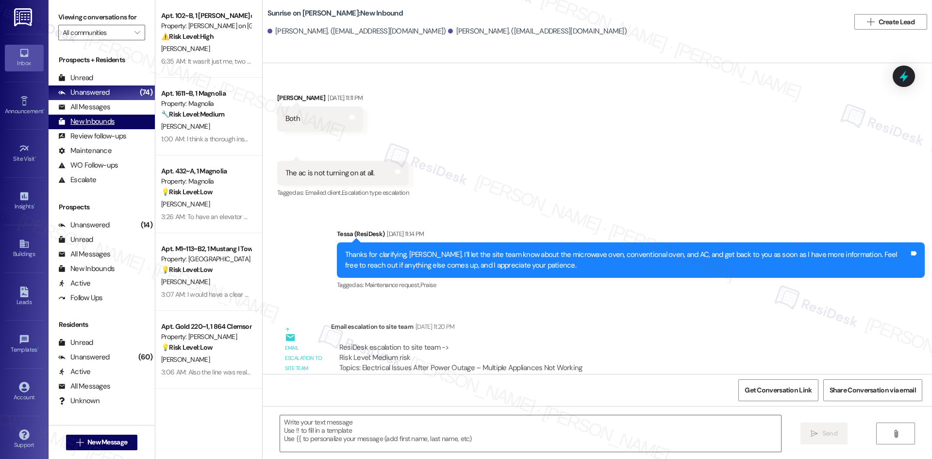
type textarea "Fetching suggested responses. Please feel free to read through the conversation…"
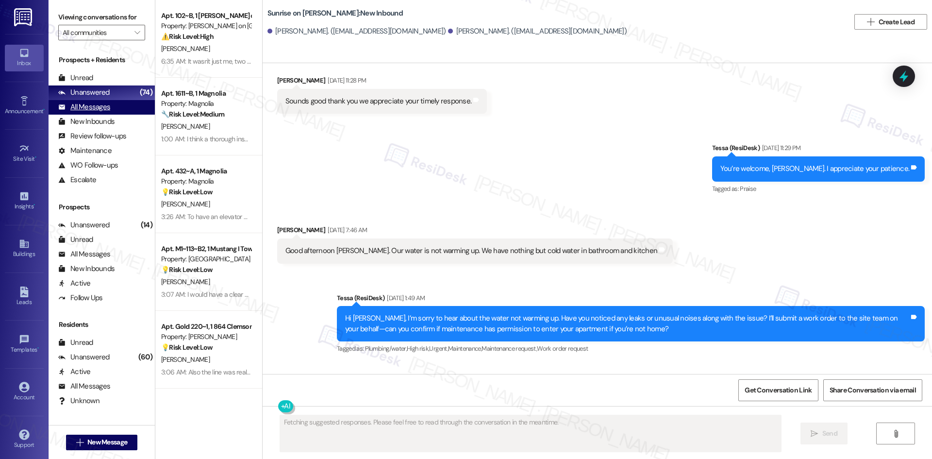
scroll to position [0, 0]
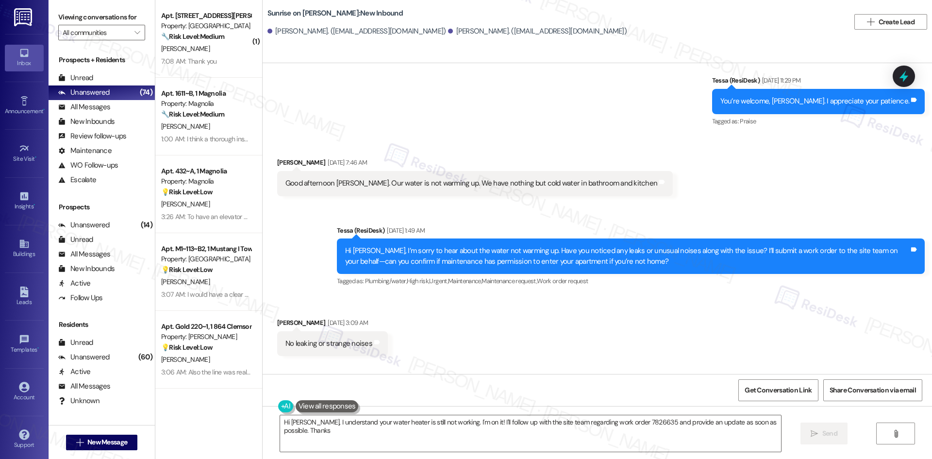
type textarea "Hi Jasmin, I understand your water heater is still not working. I'm on it! I'll…"
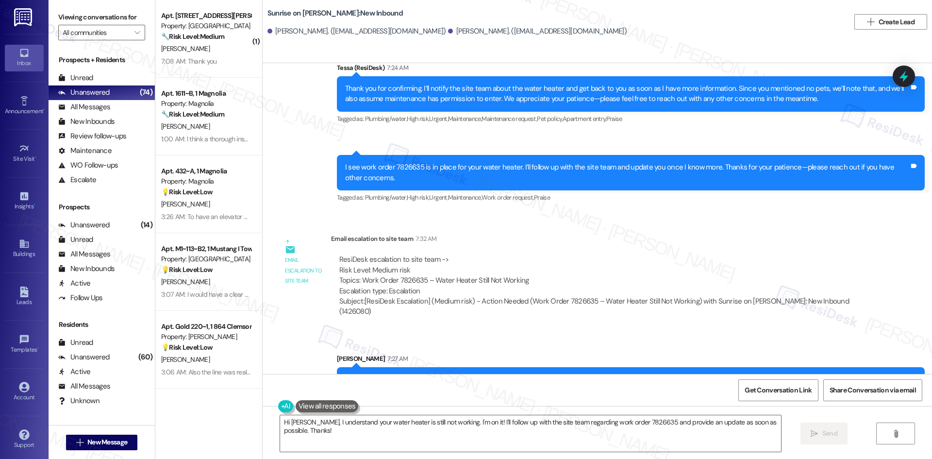
scroll to position [2401, 0]
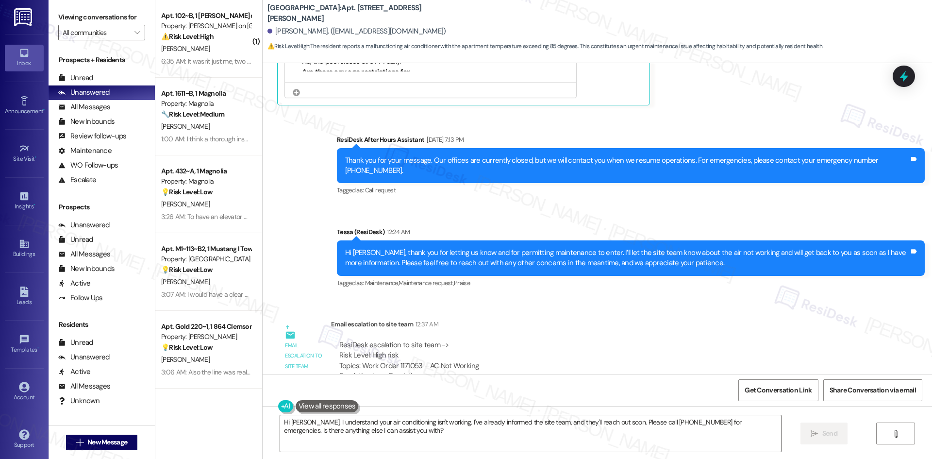
scroll to position [1016, 0]
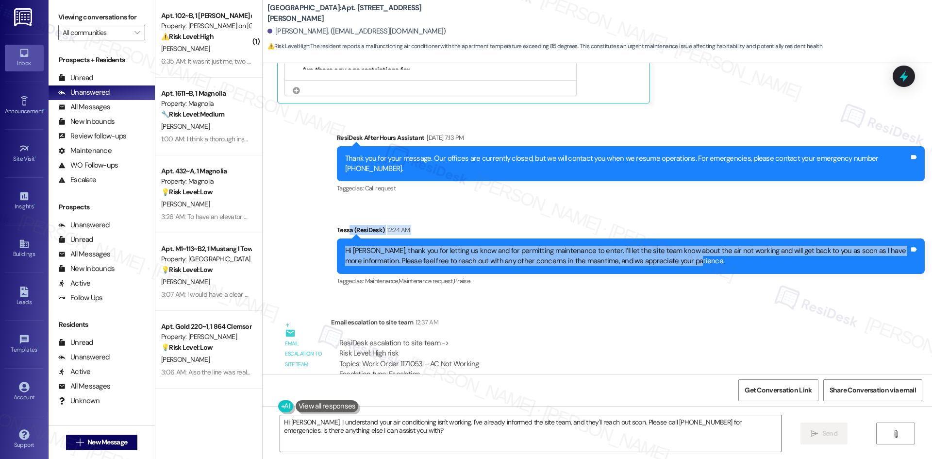
drag, startPoint x: 344, startPoint y: 188, endPoint x: 735, endPoint y: 231, distance: 393.4
click at [735, 231] on div "Sent via SMS Tessa (ResiDesk) 12:24 AM Hi [PERSON_NAME], thank you for letting …" at bounding box center [630, 256] width 602 height 78
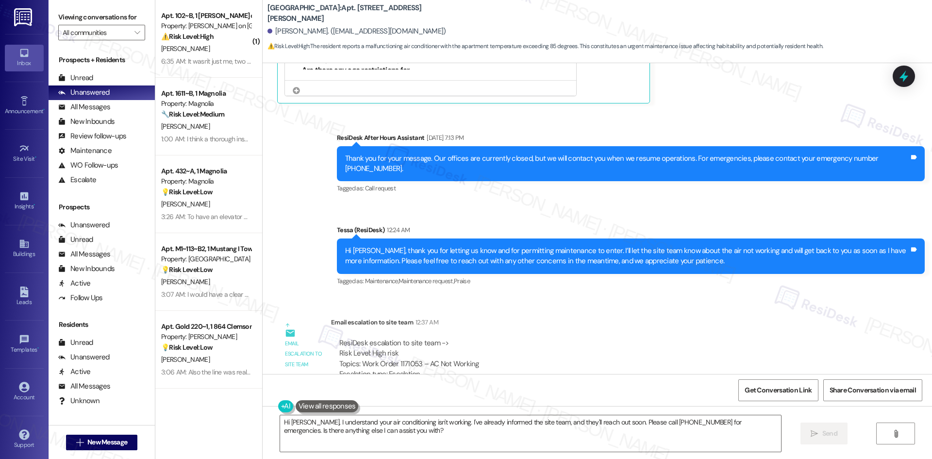
click at [319, 193] on div "Sent via SMS ResiDesk After Hours Assistant [DATE] 7:13 PM Thank you for your m…" at bounding box center [597, 203] width 669 height 184
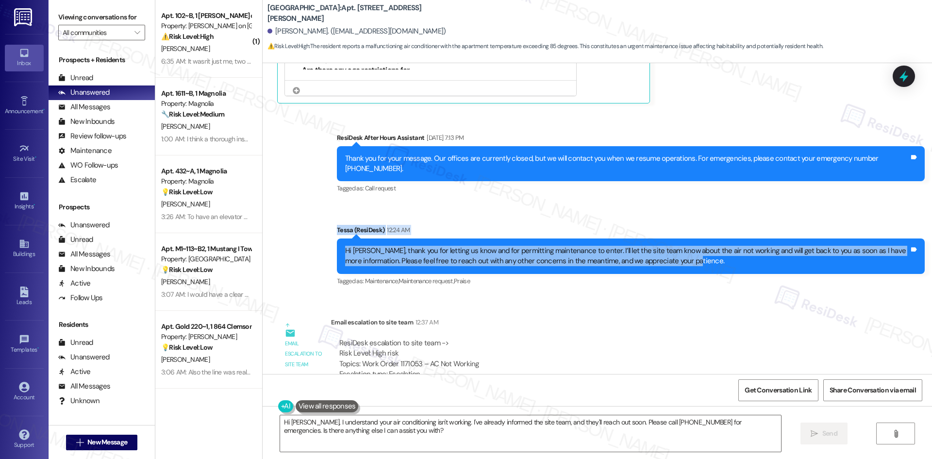
drag, startPoint x: 342, startPoint y: 197, endPoint x: 777, endPoint y: 239, distance: 437.8
click at [777, 239] on div "Sent via SMS ResiDesk After Hours Assistant [DATE] 7:13 PM Thank you for your m…" at bounding box center [597, 203] width 669 height 184
copy div "[PERSON_NAME] (ResiDesk) 12:24 AM Hi [PERSON_NAME], thank you for letting us kn…"
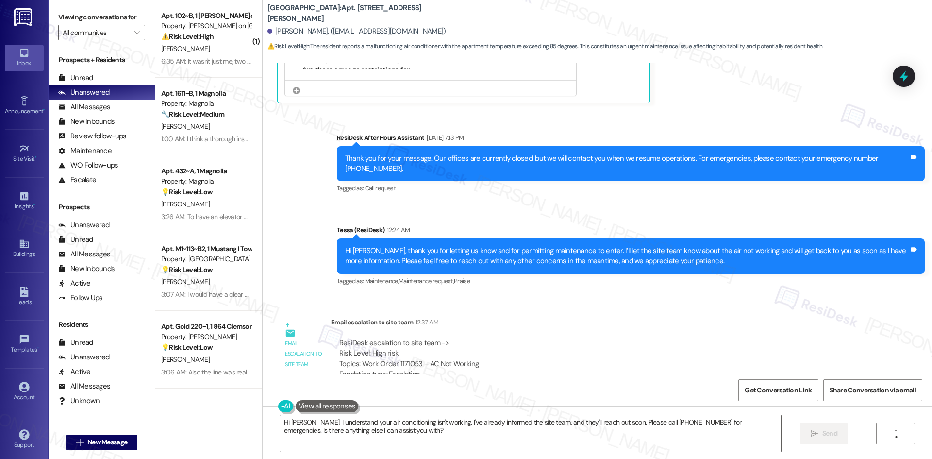
click at [607, 178] on div "Sent via SMS ResiDesk After Hours Assistant [DATE] 7:13 PM Thank you for your m…" at bounding box center [597, 203] width 669 height 184
click at [484, 443] on textarea "Hi [PERSON_NAME], I understand your air conditioning isn't working. I've alread…" at bounding box center [530, 433] width 501 height 36
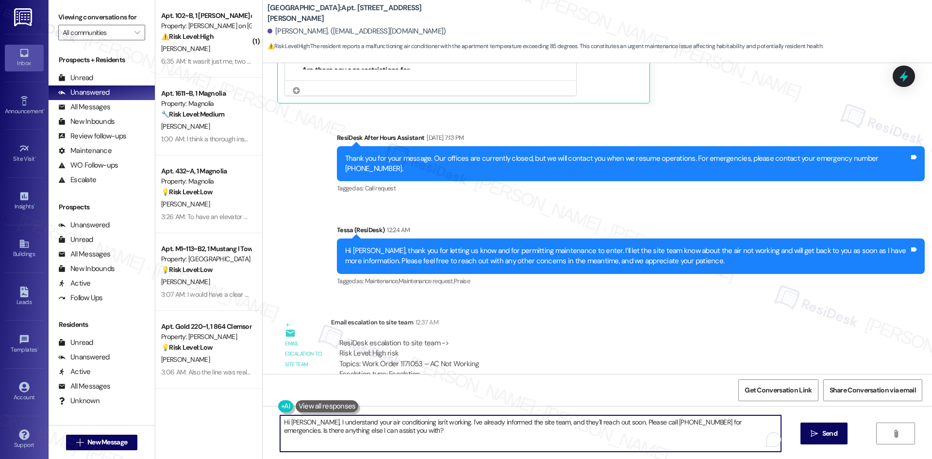
paste textarea "the site team has charged the A/C unit and confirmed it’s now cooling properly.…"
type textarea "Hi [PERSON_NAME], the site team has charged the A/C unit and confirmed it’s now…"
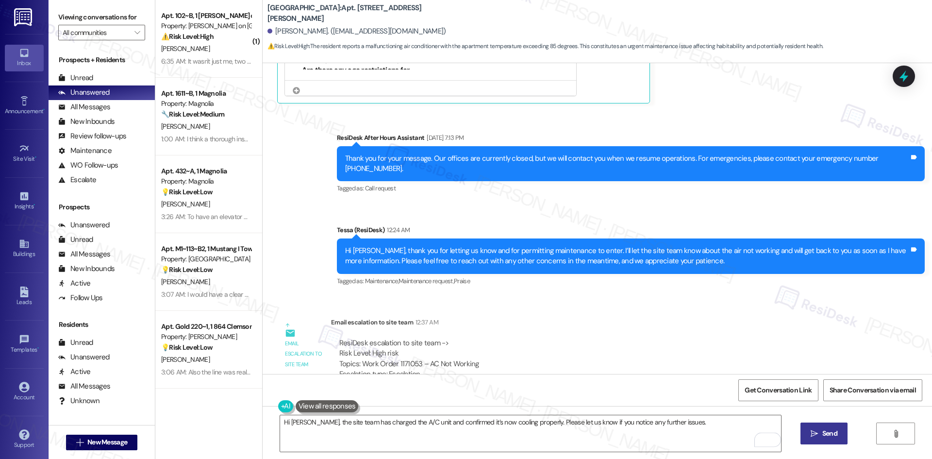
click at [820, 434] on span "Send" at bounding box center [829, 433] width 19 height 10
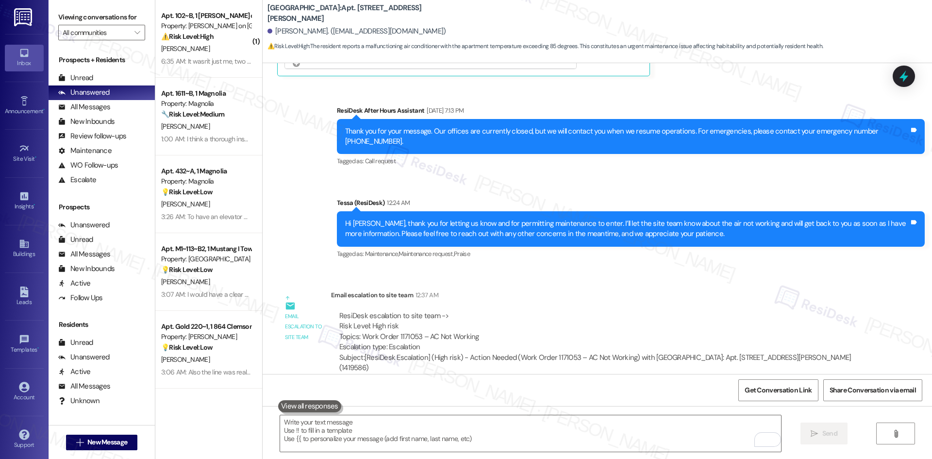
scroll to position [1083, 0]
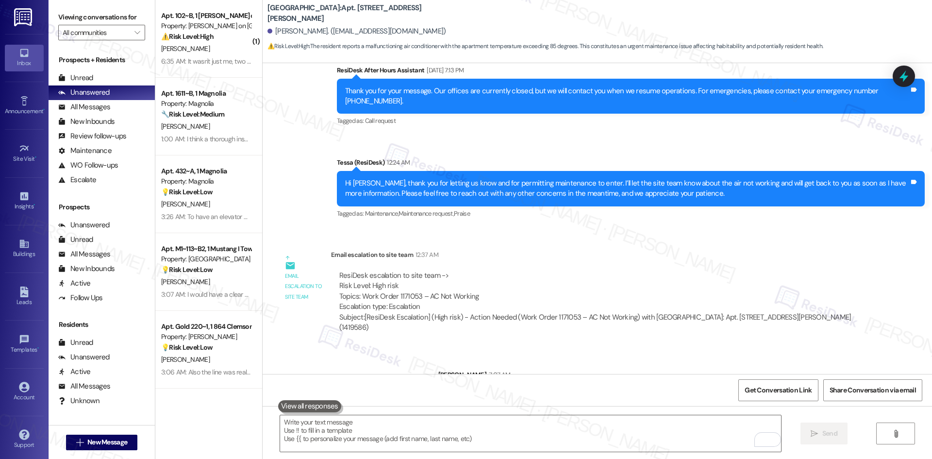
click at [276, 118] on div "Sent via SMS ResiDesk After Hours Assistant [DATE] 7:13 PM Thank you for your m…" at bounding box center [597, 135] width 669 height 184
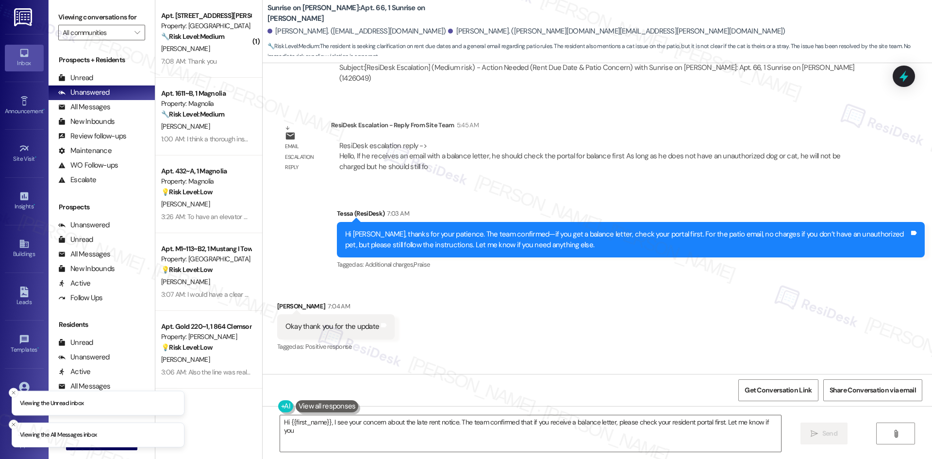
scroll to position [7552, 0]
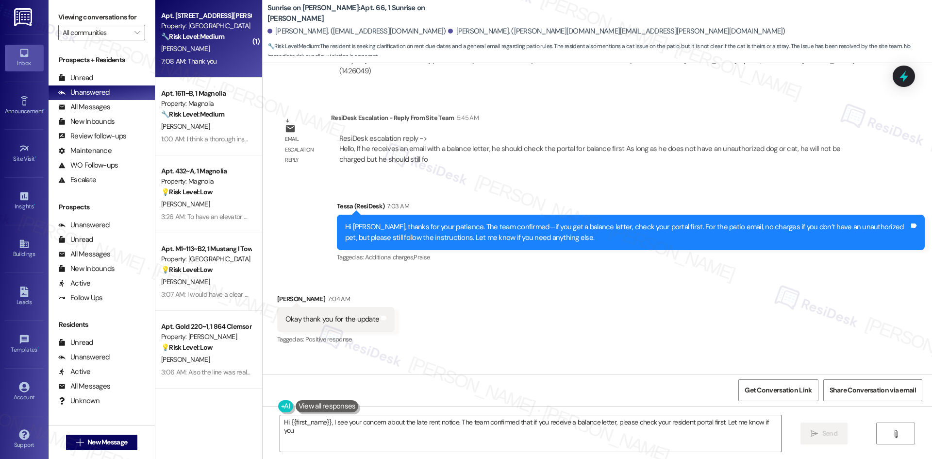
click at [223, 51] on div "[PERSON_NAME]" at bounding box center [206, 49] width 92 height 12
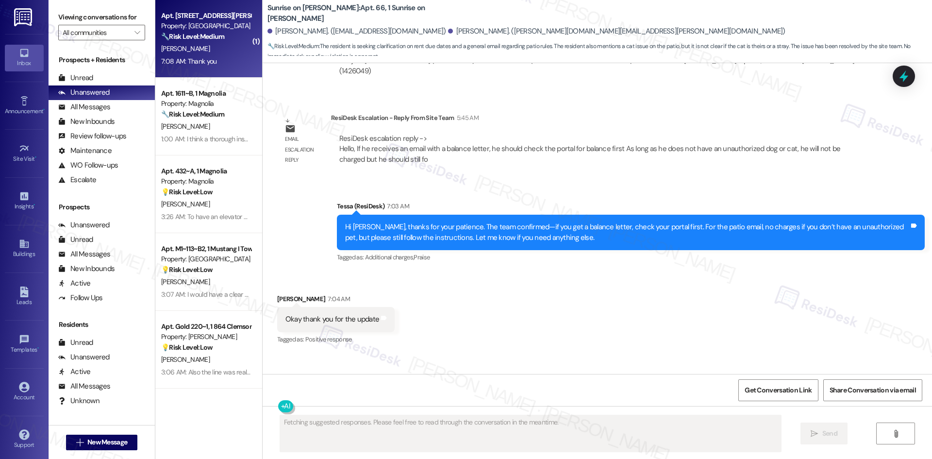
scroll to position [995, 0]
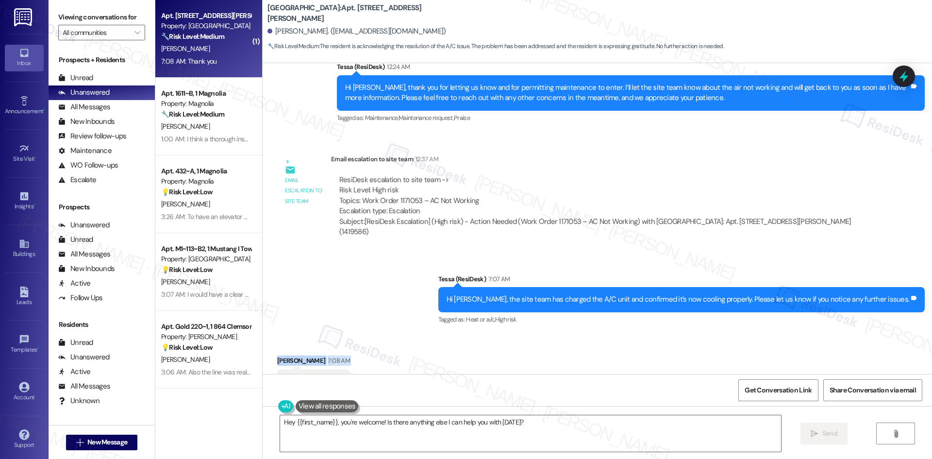
drag, startPoint x: 263, startPoint y: 308, endPoint x: 324, endPoint y: 345, distance: 71.6
click at [324, 348] on div "Received via SMS [PERSON_NAME] 7:08 AM Thank you Tags and notes Tagged as: Prai…" at bounding box center [313, 381] width 87 height 67
copy div "[PERSON_NAME] 7:08 AM Thank you Tags and notes"
click at [464, 252] on div "Sent via SMS Tessa (ResiDesk) 7:07 AM Hi [PERSON_NAME], the site team has charg…" at bounding box center [597, 293] width 669 height 82
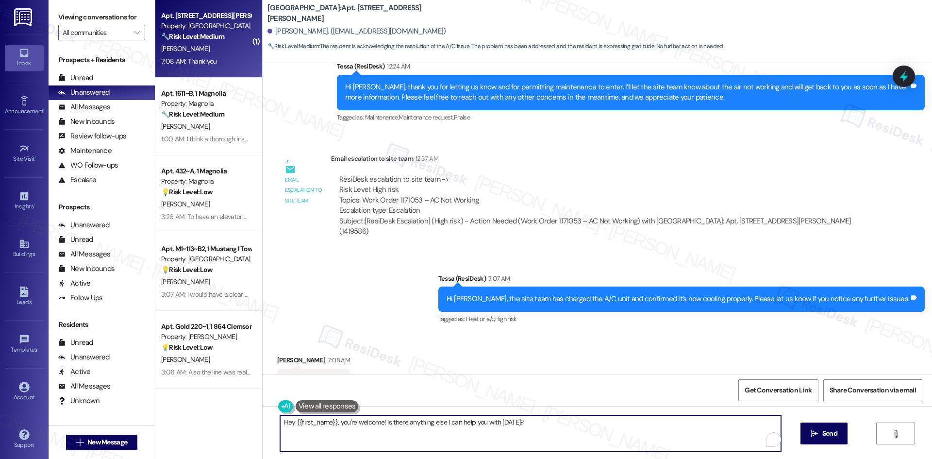
drag, startPoint x: 536, startPoint y: 421, endPoint x: 140, endPoint y: 421, distance: 395.9
click at [140, 421] on div "Viewing conversations for All communities  Prospects + Residents Unread (0) Un…" at bounding box center [490, 229] width 883 height 459
paste textarea "You’re welcome, [PERSON_NAME]. Please let us know if anything else comes up."
drag, startPoint x: 485, startPoint y: 425, endPoint x: 344, endPoint y: 430, distance: 141.3
click at [344, 430] on textarea "You’re welcome, [PERSON_NAME]. Please let us know if anything else comes up." at bounding box center [530, 433] width 501 height 36
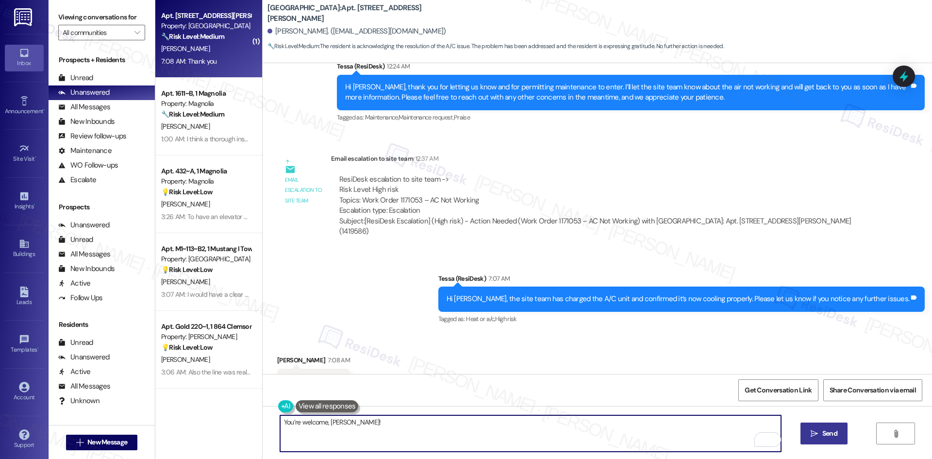
type textarea "You’re welcome, [PERSON_NAME]!"
click at [804, 431] on button " Send" at bounding box center [823, 433] width 47 height 22
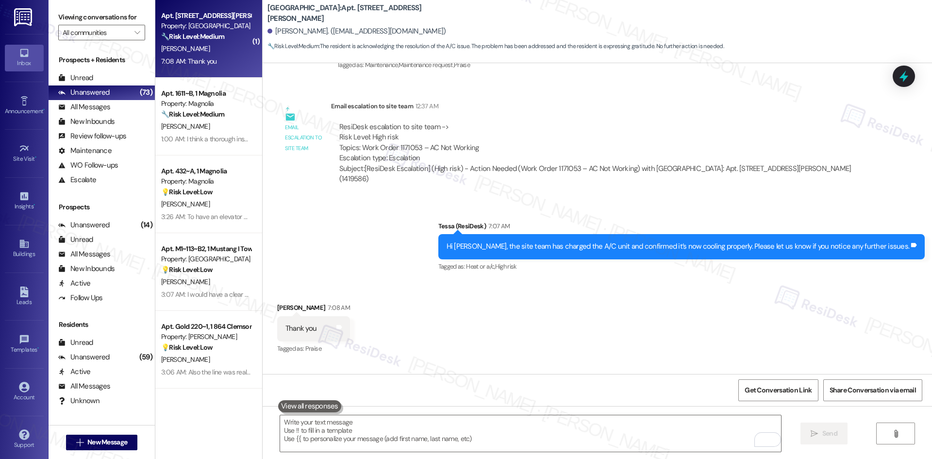
scroll to position [1064, 0]
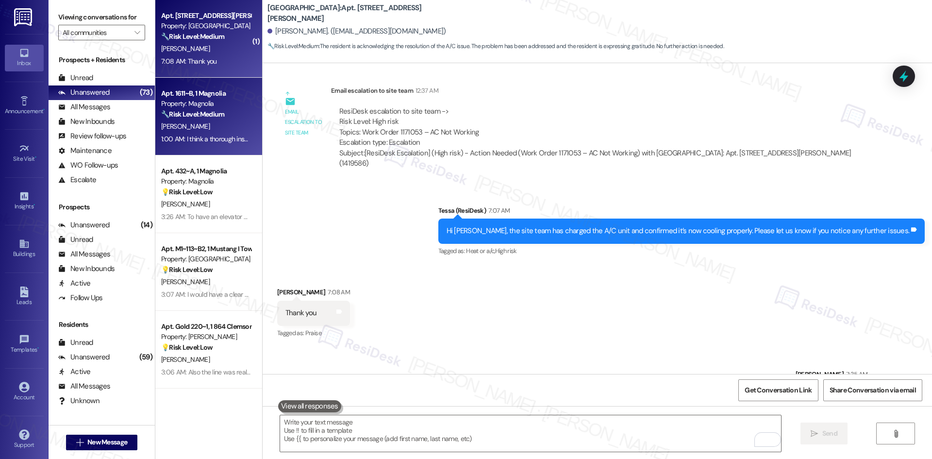
click at [199, 120] on div "[PERSON_NAME]" at bounding box center [206, 126] width 92 height 12
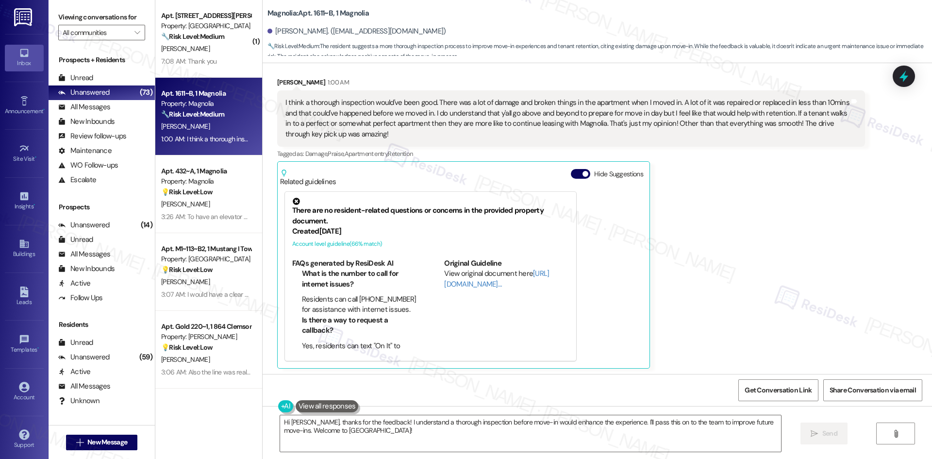
scroll to position [187, 0]
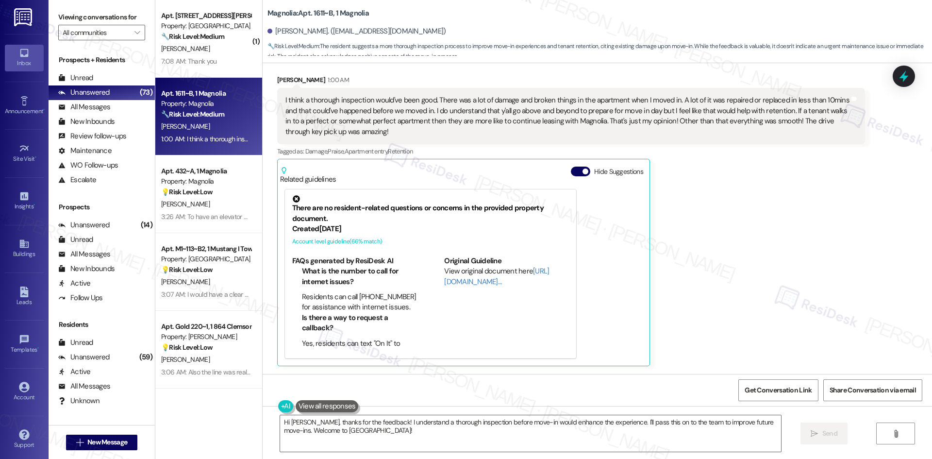
click at [582, 70] on div "Received via SMS [PERSON_NAME] 1:00 AM I think a thorough inspection would've b…" at bounding box center [571, 220] width 602 height 306
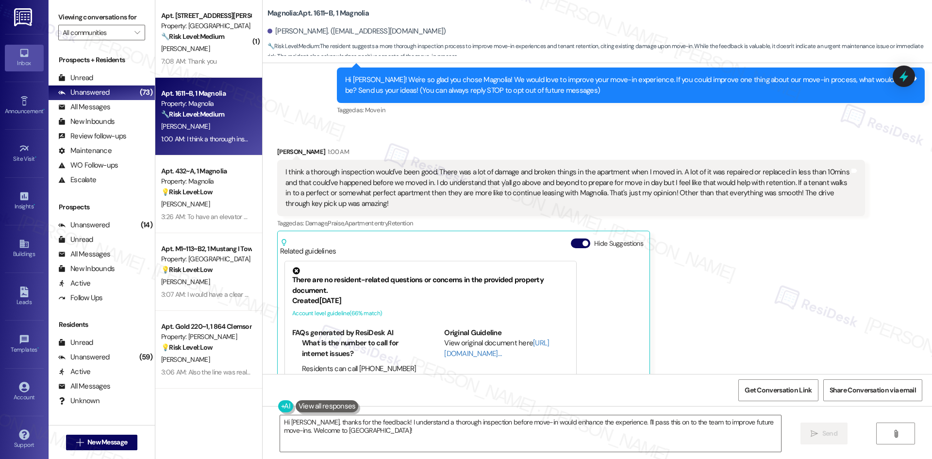
scroll to position [90, 0]
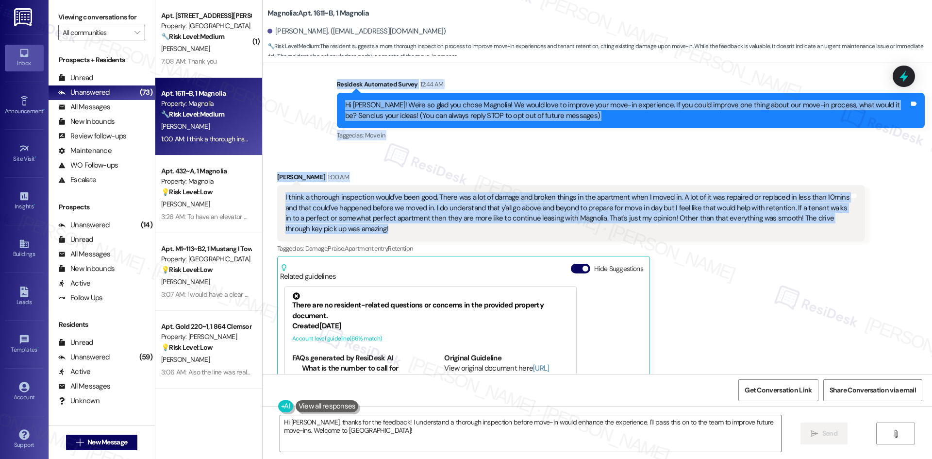
drag, startPoint x: 313, startPoint y: 82, endPoint x: 460, endPoint y: 235, distance: 212.8
click at [460, 235] on div "WO Lease started [DATE] 8:00 AM Show details Survey, sent via SMS Residesk Auto…" at bounding box center [597, 218] width 669 height 311
copy div "Residesk Automated Survey 12:44 AM Hi [PERSON_NAME]! We're so glad you chose Ma…"
click at [410, 170] on div "Received via SMS [PERSON_NAME] 1:00 AM I think a thorough inspection would've b…" at bounding box center [571, 317] width 602 height 306
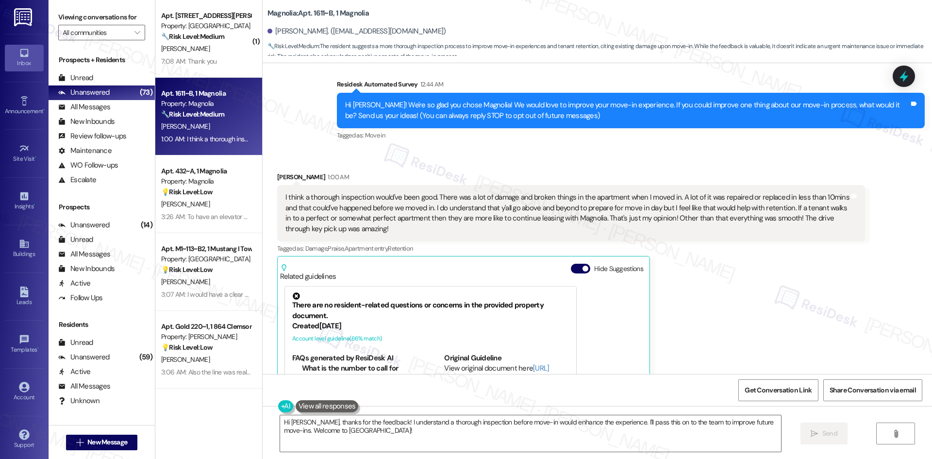
click at [429, 155] on div "Received via SMS [PERSON_NAME] 1:00 AM I think a thorough inspection would've b…" at bounding box center [597, 310] width 669 height 321
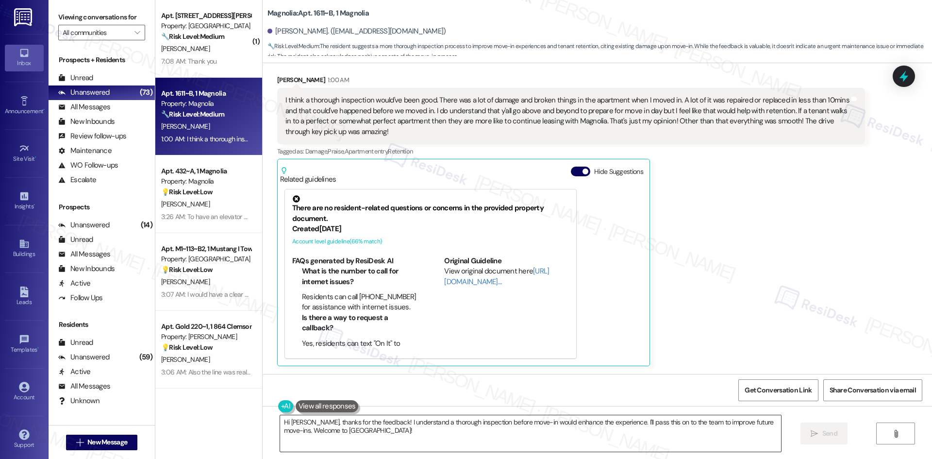
click at [587, 427] on textarea "Hi [PERSON_NAME], thanks for the feedback! I understand a thorough inspection b…" at bounding box center [530, 433] width 501 height 36
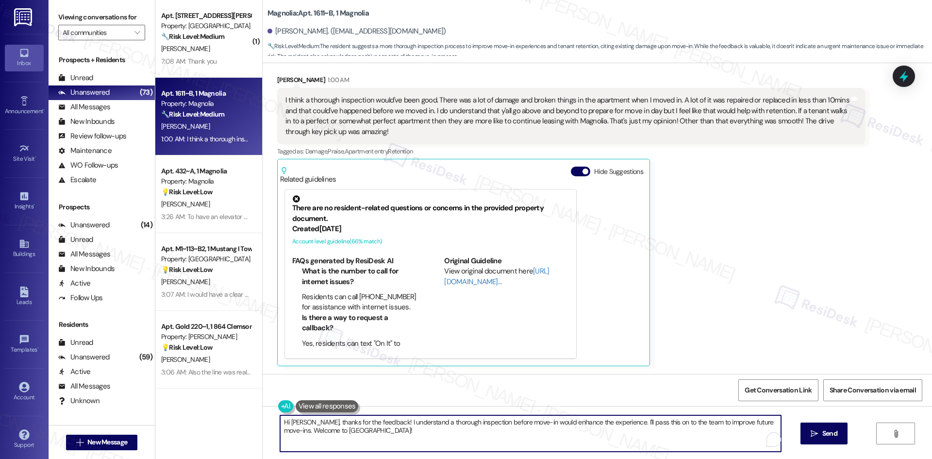
paste textarea "Thanks for your feedback, [PERSON_NAME]. I’m sorry about the damages at move-in…"
type textarea "Thanks for your feedback, [PERSON_NAME]. I’m sorry about the damages at move-in…"
click at [816, 435] on icon "" at bounding box center [813, 433] width 7 height 8
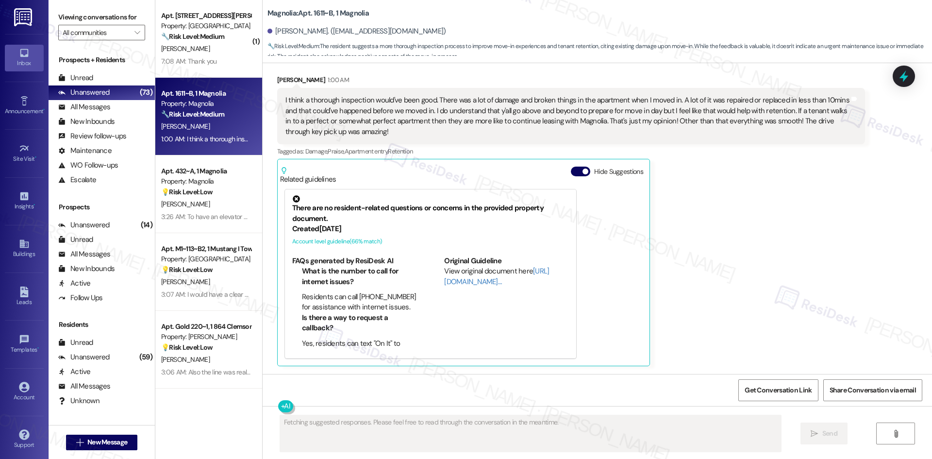
scroll to position [186, 0]
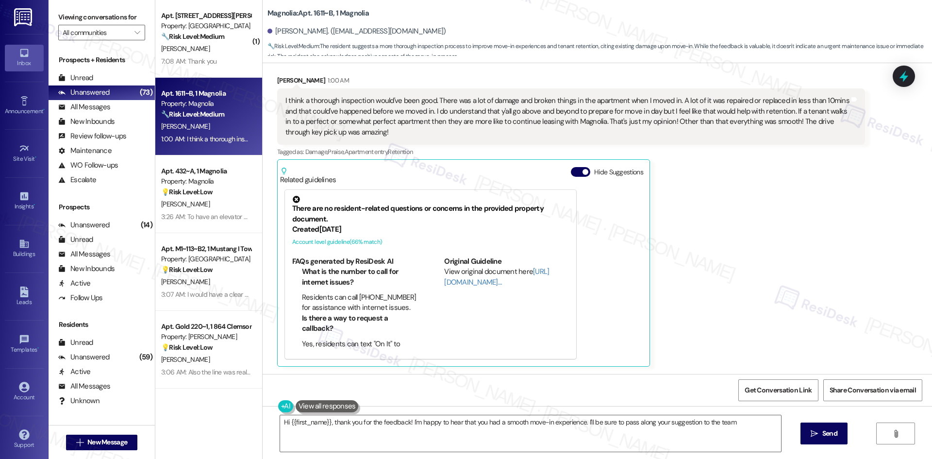
type textarea "Hi {{first_name}}, thank you for the feedback! I'm happy to hear that you had a…"
click at [721, 198] on div "[PERSON_NAME] 1:00 AM I think a thorough inspection would've been good. There w…" at bounding box center [571, 221] width 588 height 292
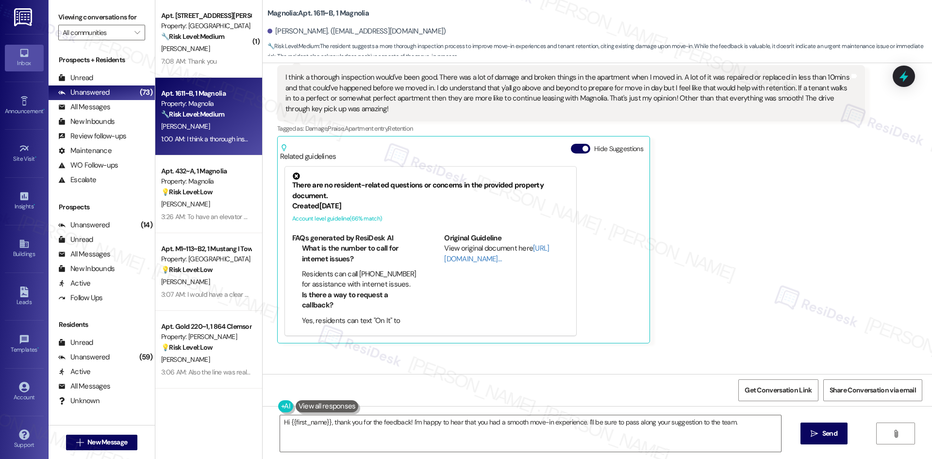
scroll to position [265, 0]
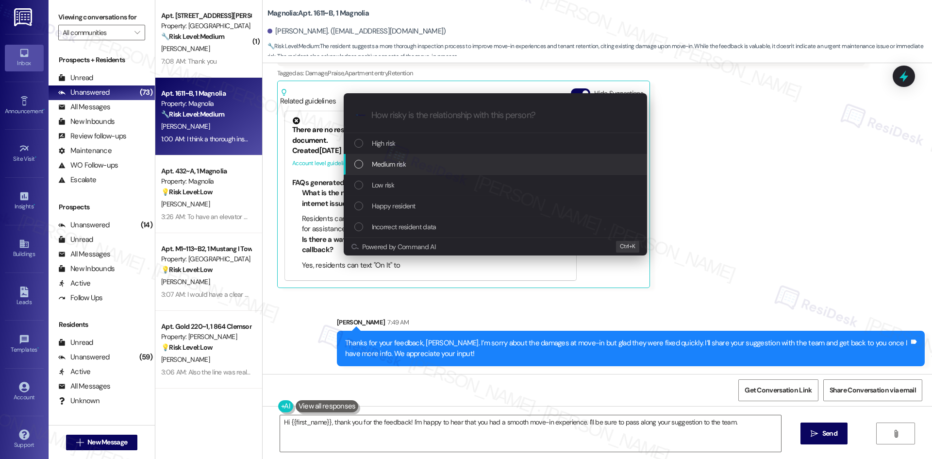
click at [392, 168] on span "Medium risk" at bounding box center [389, 164] width 34 height 11
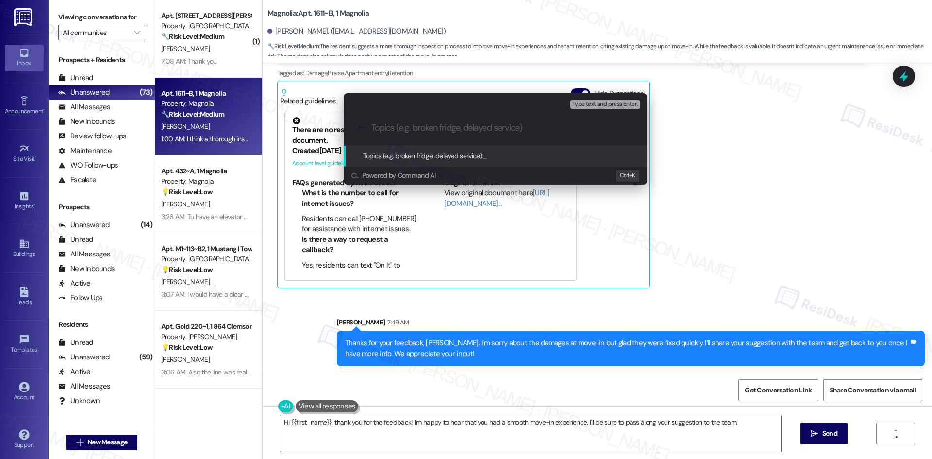
click at [397, 129] on input "Topics (e.g. broken fridge, delayed service)" at bounding box center [502, 128] width 263 height 10
paste input "Move-In Feedback – Inspection & Repairs at [GEOGRAPHIC_DATA]"
type input "Move-In Feedback – Inspection & Repairs at [GEOGRAPHIC_DATA]"
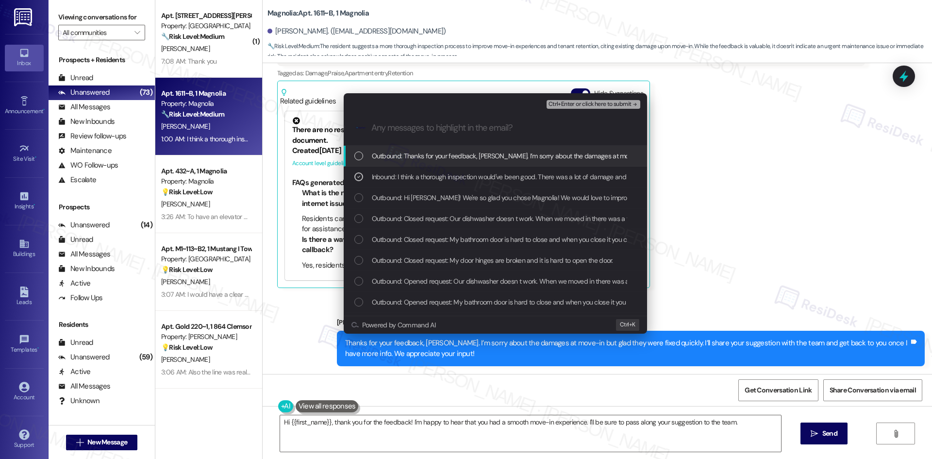
click at [597, 104] on span "Ctrl+Enter or click here to submit" at bounding box center [589, 104] width 83 height 7
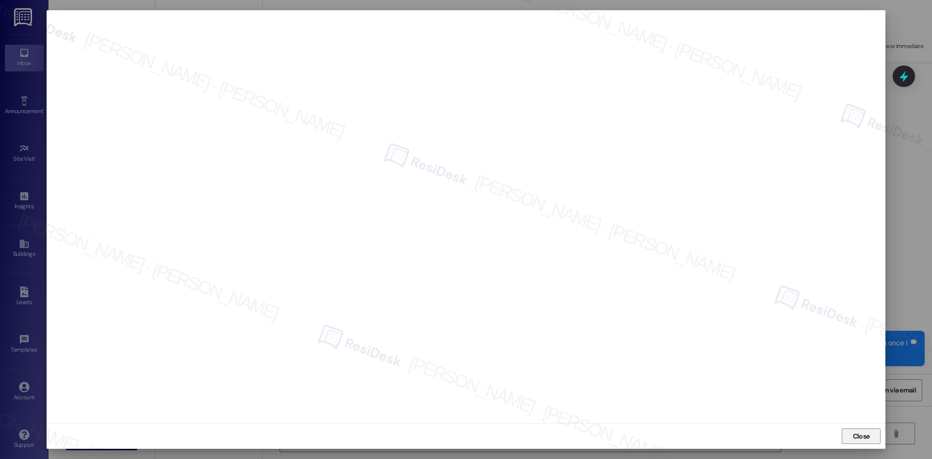
click at [872, 438] on button "Close" at bounding box center [860, 436] width 39 height 16
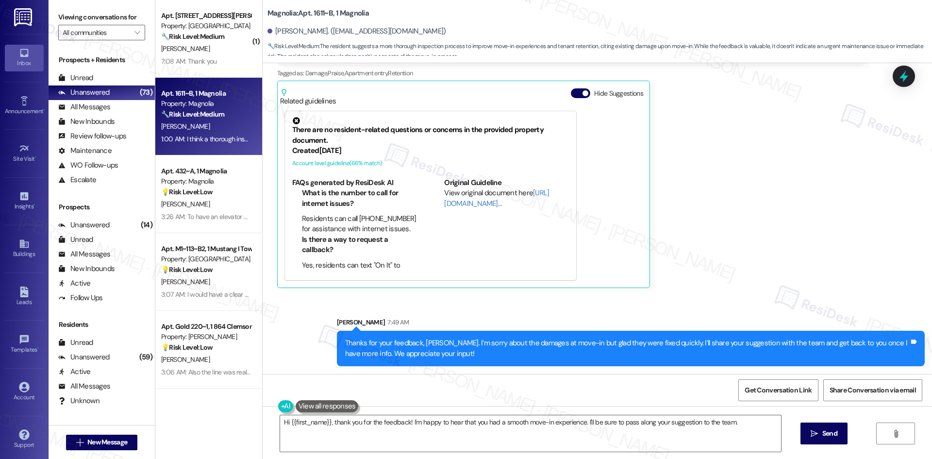
click at [815, 282] on div "[PERSON_NAME] 1:00 AM I think a thorough inspection would've been good. There w…" at bounding box center [571, 143] width 588 height 292
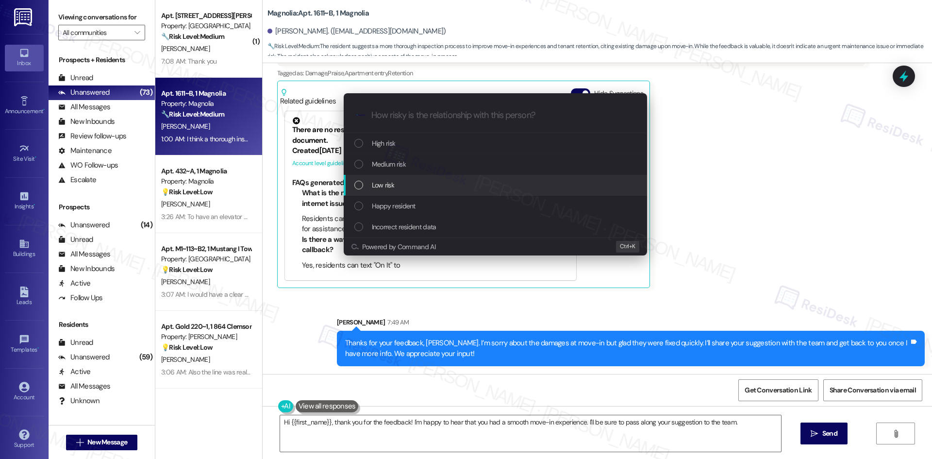
click at [410, 185] on div "Low risk" at bounding box center [496, 185] width 284 height 11
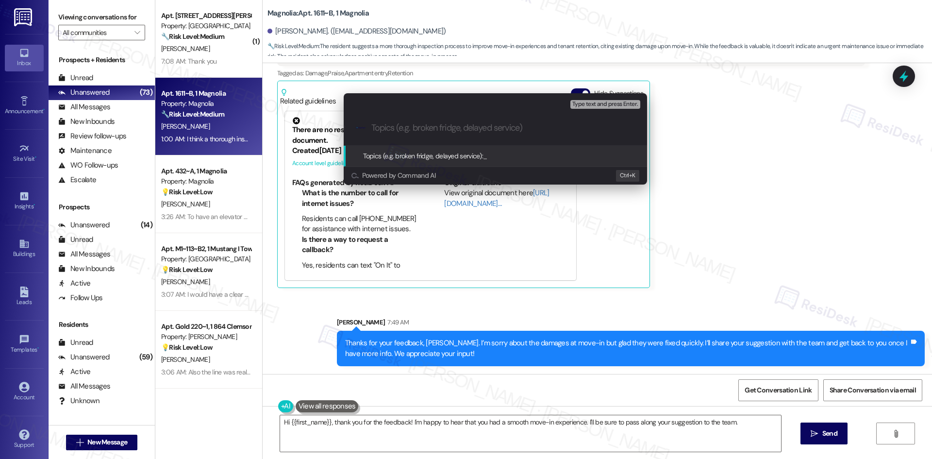
click at [409, 127] on input "Topics (e.g. broken fridge, delayed service)" at bounding box center [502, 128] width 263 height 10
paste input "Move-In Feedback – Inspection & Repairs at [GEOGRAPHIC_DATA]"
type input "Move-In Feedback – Inspection & Repairs at [GEOGRAPHIC_DATA]"
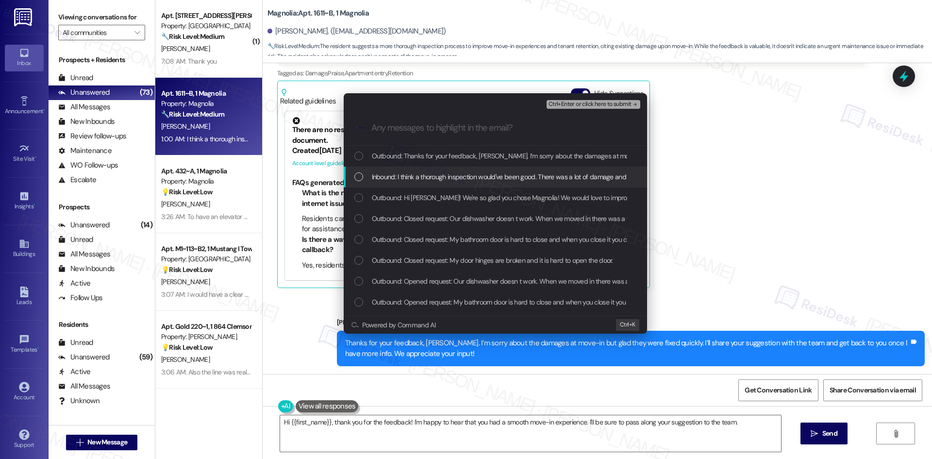
click at [775, 188] on div "Escalate Conversation Low risk Move-In Feedback – Inspection & Repairs at Magno…" at bounding box center [466, 229] width 932 height 459
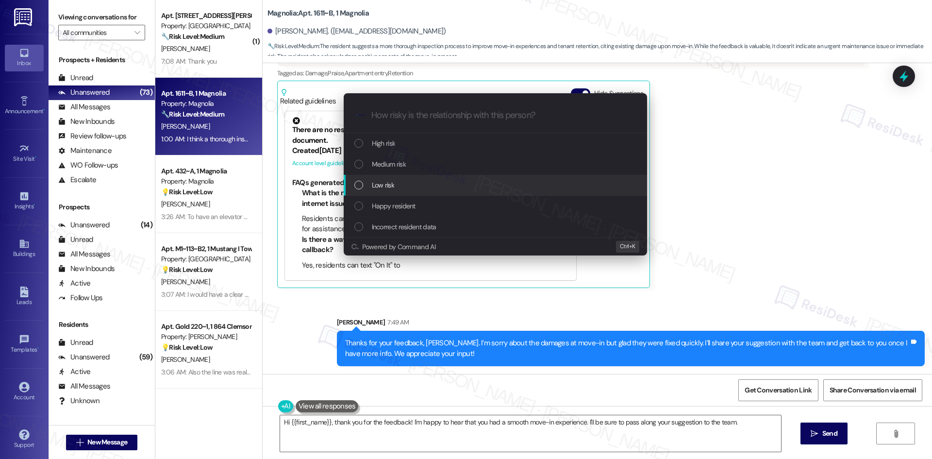
click at [395, 180] on div "Low risk" at bounding box center [496, 185] width 284 height 11
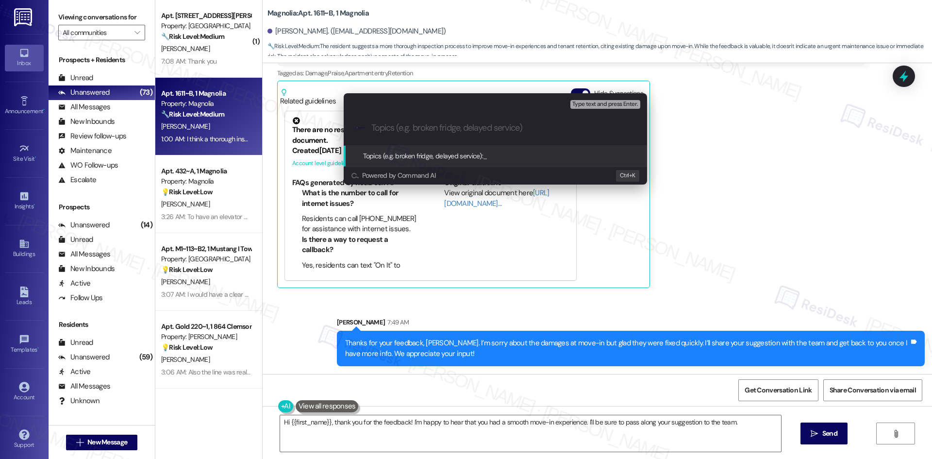
paste input "Move-In Feedback – Inspection & Repairs at [GEOGRAPHIC_DATA]"
type input "Move-In Feedback – Inspection & Repairs at [GEOGRAPHIC_DATA]"
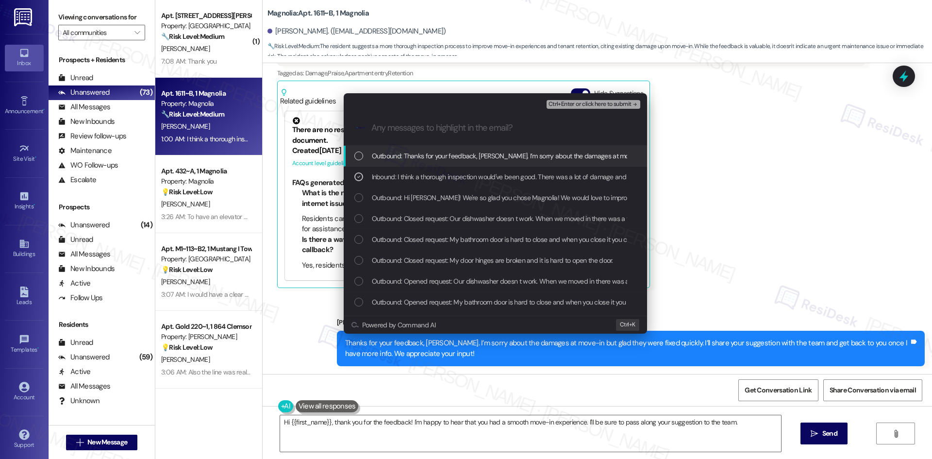
click at [613, 105] on span "Ctrl+Enter or click here to submit" at bounding box center [589, 104] width 83 height 7
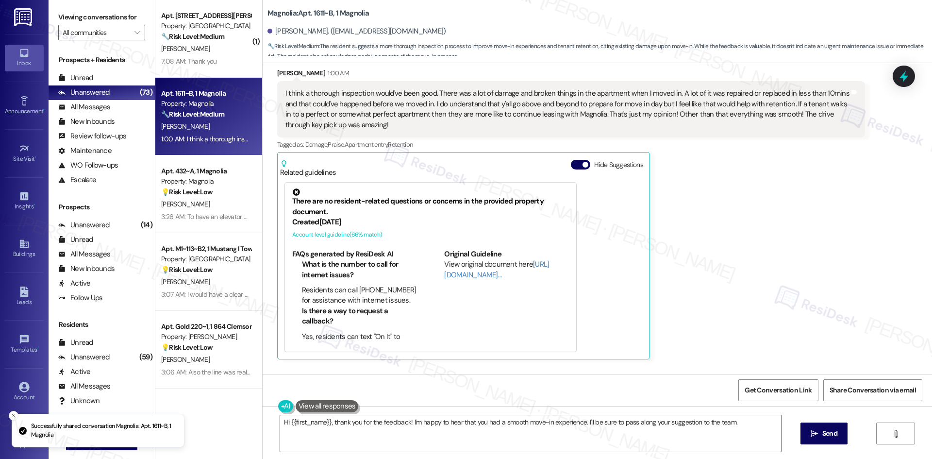
scroll to position [186, 0]
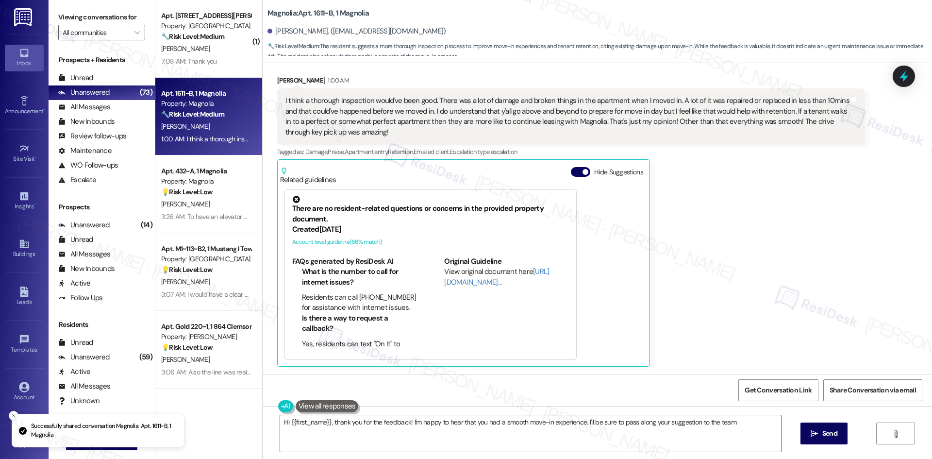
type textarea "Hi {{first_name}}, thank you for the feedback! I'm happy to hear that you had a…"
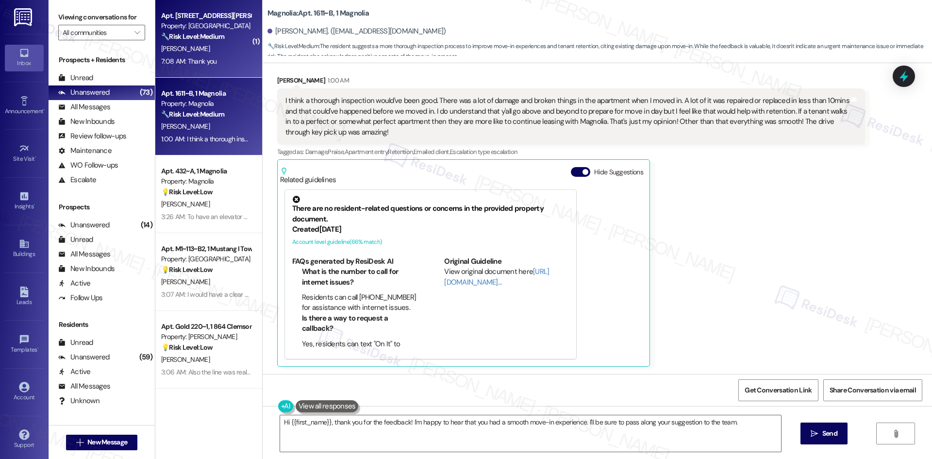
click at [214, 56] on div "7:08 AM: Thank you 7:08 AM: Thank you" at bounding box center [206, 61] width 92 height 12
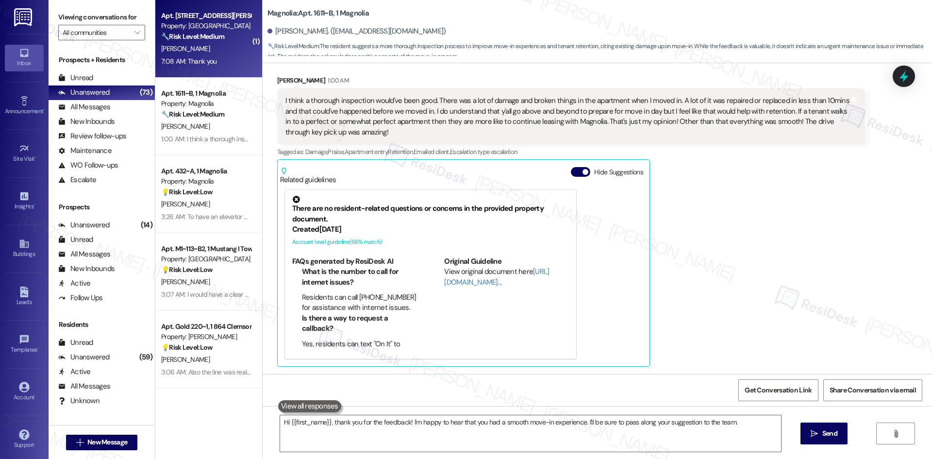
type textarea "Fetching suggested responses. Please feel free to read through the conversation…"
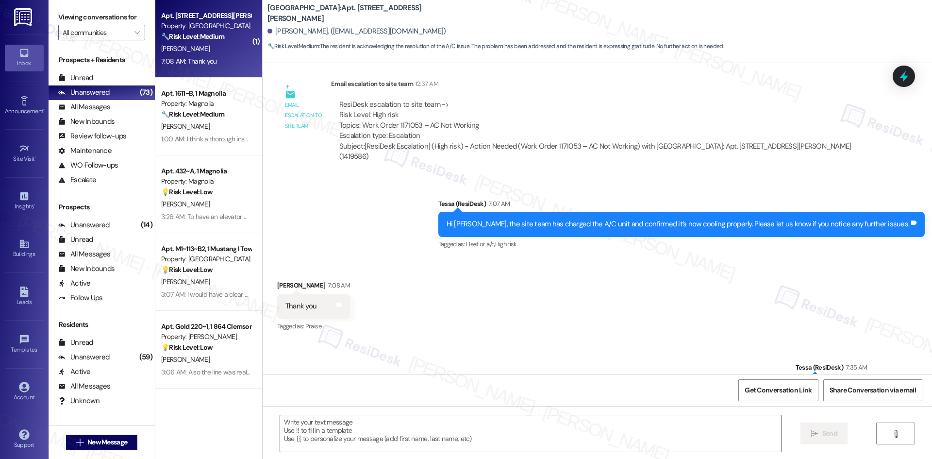
scroll to position [1078, 0]
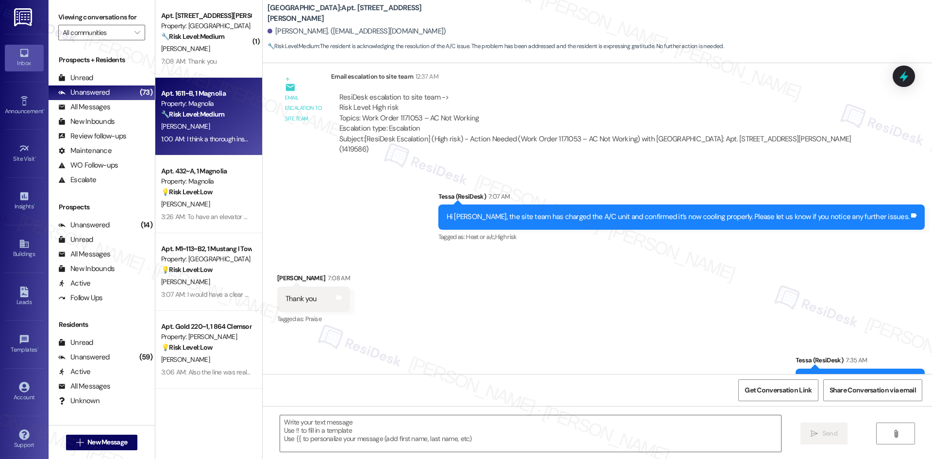
type textarea "Fetching suggested responses. Please feel free to read through the conversation…"
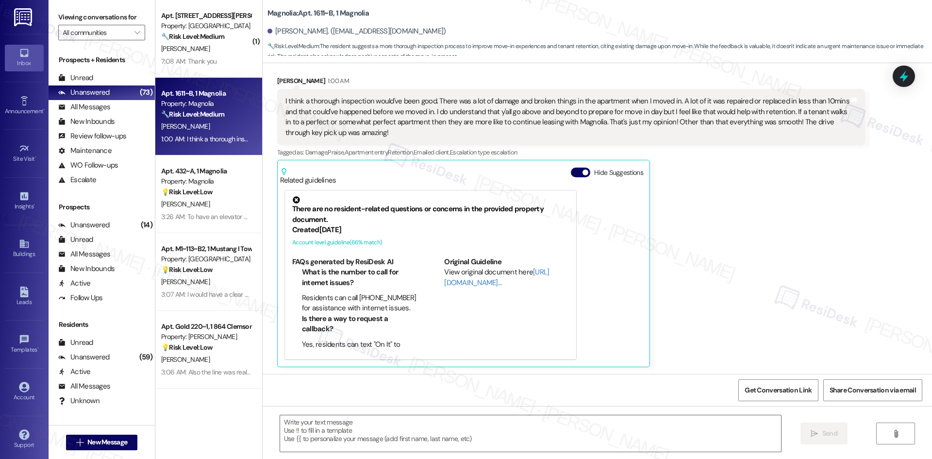
type textarea "Fetching suggested responses. Please feel free to read through the conversation…"
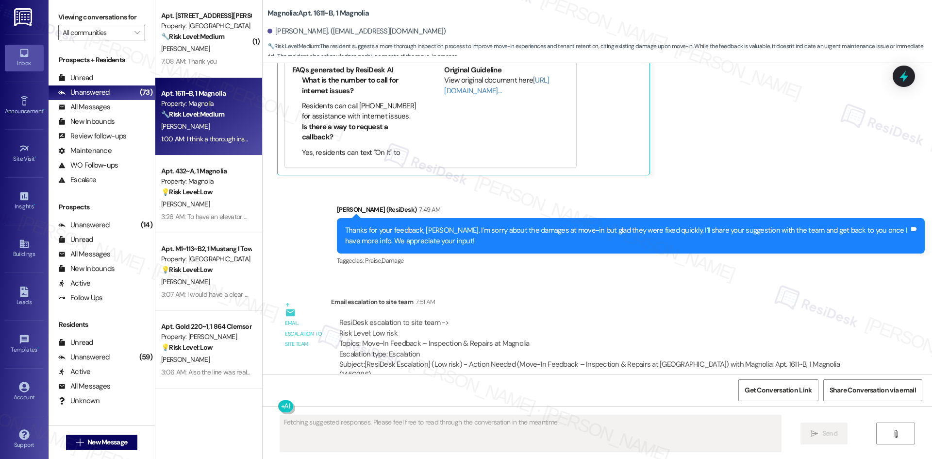
scroll to position [388, 0]
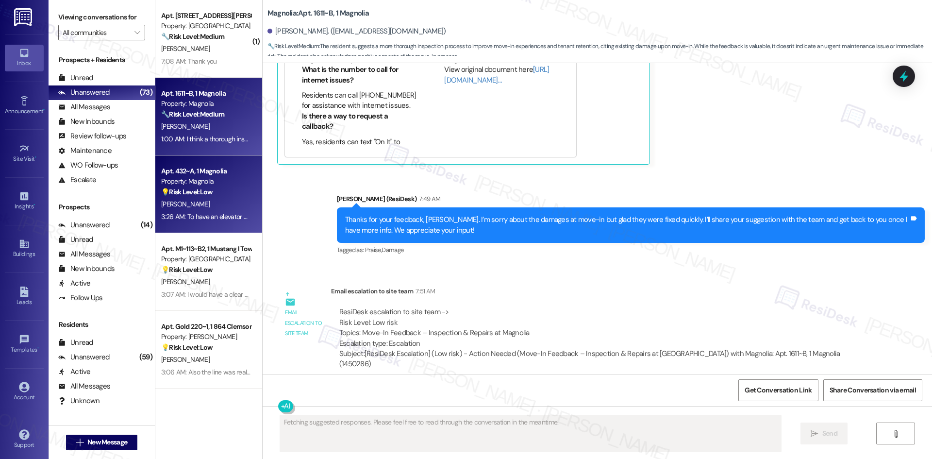
click at [180, 208] on span "[PERSON_NAME]" at bounding box center [185, 203] width 49 height 9
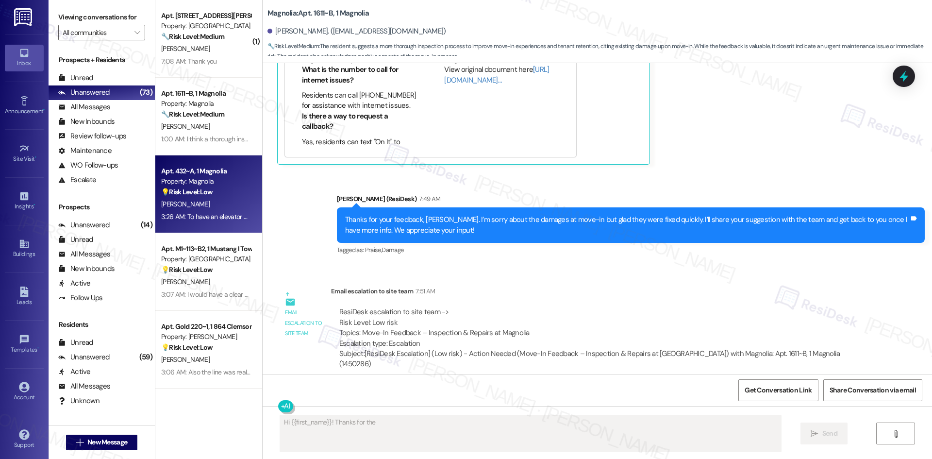
scroll to position [0, 0]
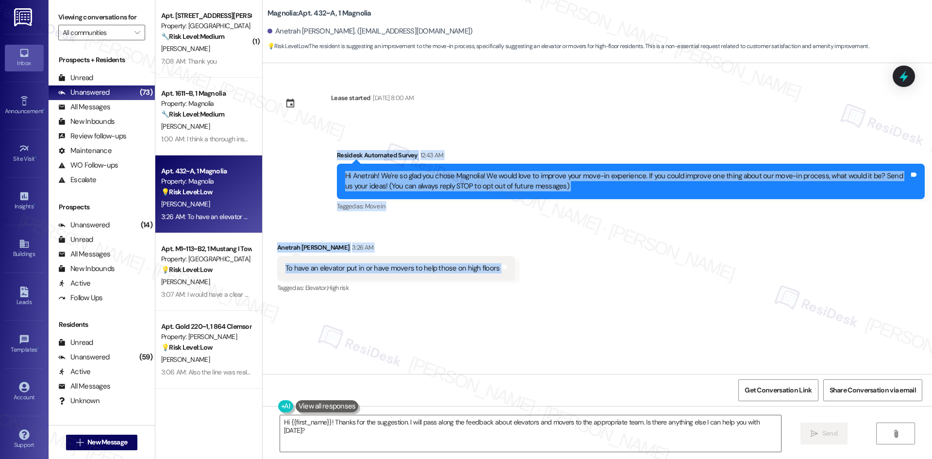
drag, startPoint x: 310, startPoint y: 141, endPoint x: 551, endPoint y: 268, distance: 272.6
click at [551, 268] on div "Lease started Aug 15, 2025 at 8:00 AM Survey, sent via SMS Residesk Automated S…" at bounding box center [597, 218] width 669 height 311
copy div "Residesk Automated Survey 12:43 AM Hi Anetrah! We're so glad you chose Magnolia…"
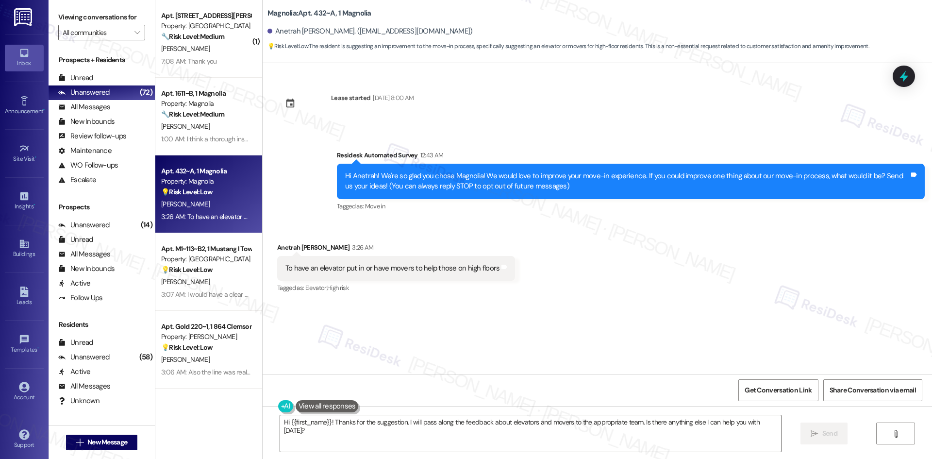
click at [558, 288] on div "Received via SMS Anetrah [PERSON_NAME] 3:26 AM To have an elevator put in or ha…" at bounding box center [597, 261] width 669 height 82
click at [553, 141] on div "Survey, sent via SMS Residesk Automated Survey 12:43 AM Hi Anetrah! We're so gl…" at bounding box center [597, 174] width 669 height 92
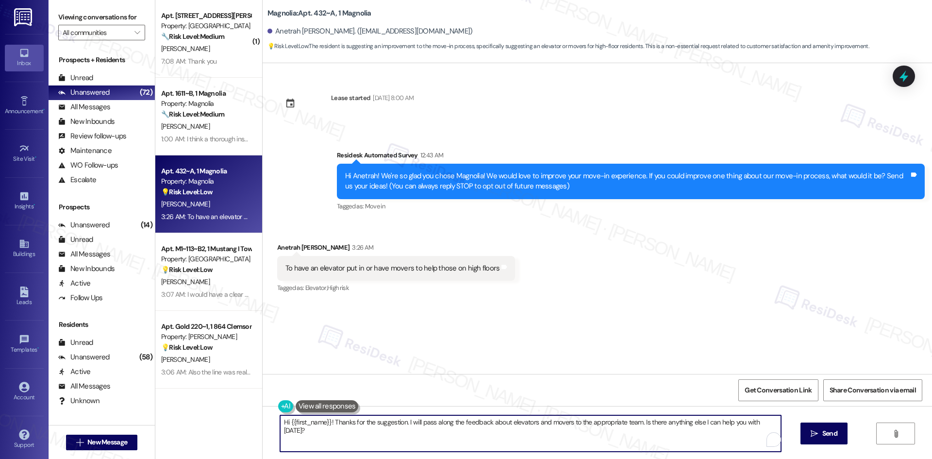
click at [463, 424] on textarea "Hi {{first_name}}! Thanks for the suggestion. I will pass along the feedback ab…" at bounding box center [530, 433] width 501 height 36
paste textarea "Thank you for sharing your feedback, Anetrah. We appreciate your suggestion abo…"
type textarea "Thank you for sharing your feedback, Anetrah. We appreciate your suggestion abo…"
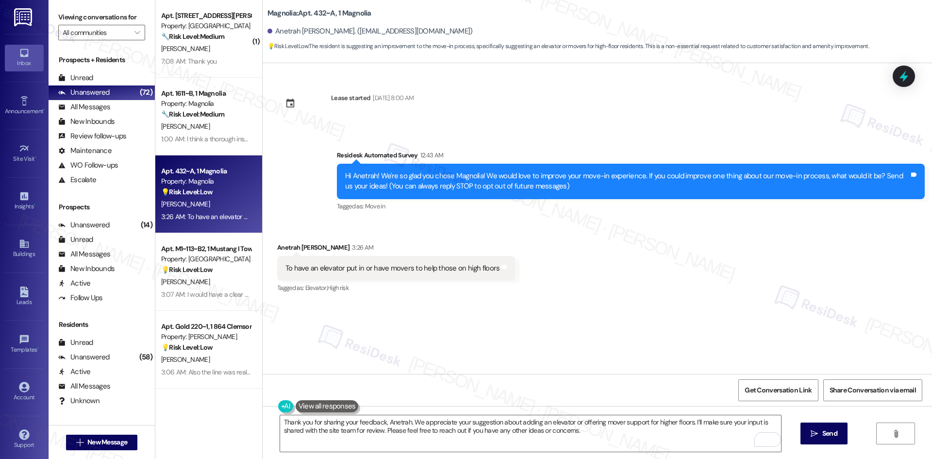
drag, startPoint x: 855, startPoint y: 439, endPoint x: 847, endPoint y: 439, distance: 8.2
click at [847, 439] on div "Thank you for sharing your feedback, Anetrah. We appreciate your suggestion abo…" at bounding box center [597, 442] width 669 height 73
click at [827, 438] on span "Send" at bounding box center [829, 433] width 15 height 10
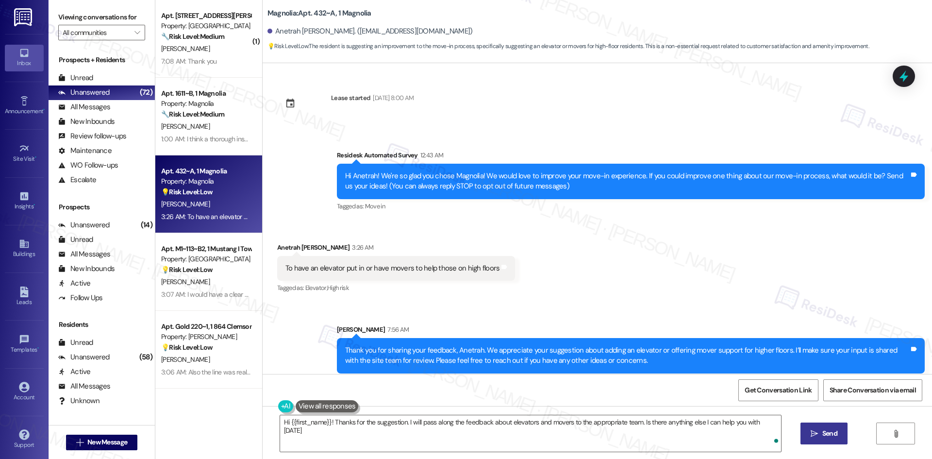
type textarea "Hi {{first_name}}! Thanks for the suggestion. I will pass along the feedback ab…"
click at [651, 303] on div "Sent via SMS Sarah 7:56 AM Thank you for sharing your feedback, Anetrah. We app…" at bounding box center [597, 341] width 669 height 78
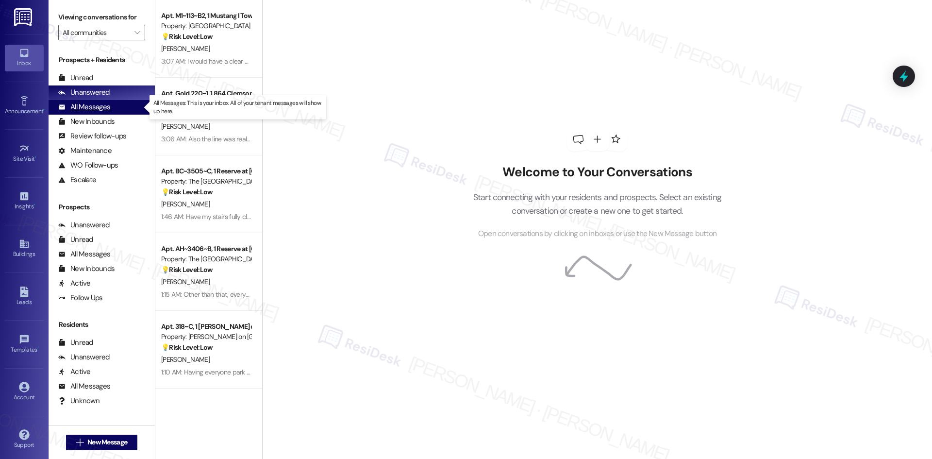
click at [110, 110] on div "All Messages (undefined)" at bounding box center [102, 107] width 106 height 15
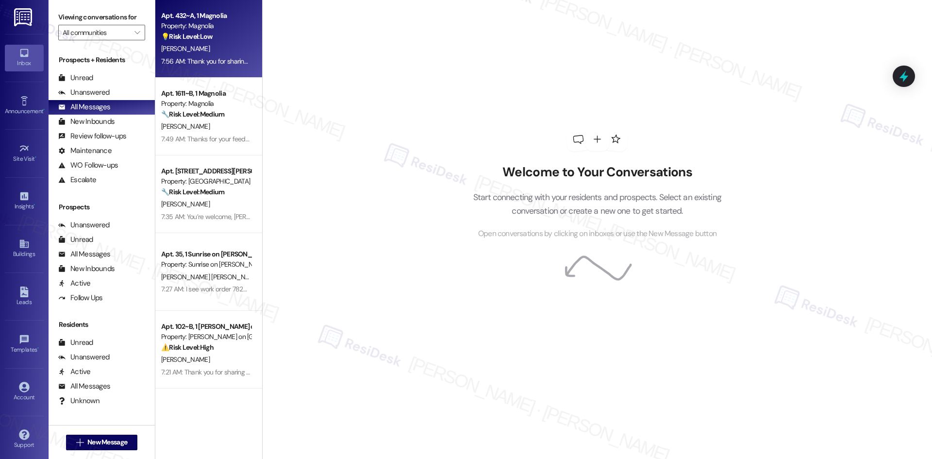
click at [194, 54] on div "[PERSON_NAME]" at bounding box center [206, 49] width 92 height 12
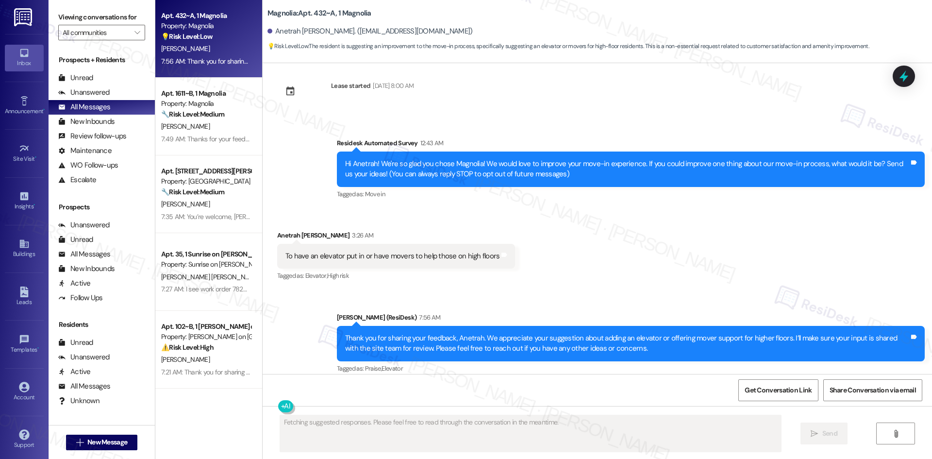
scroll to position [21, 0]
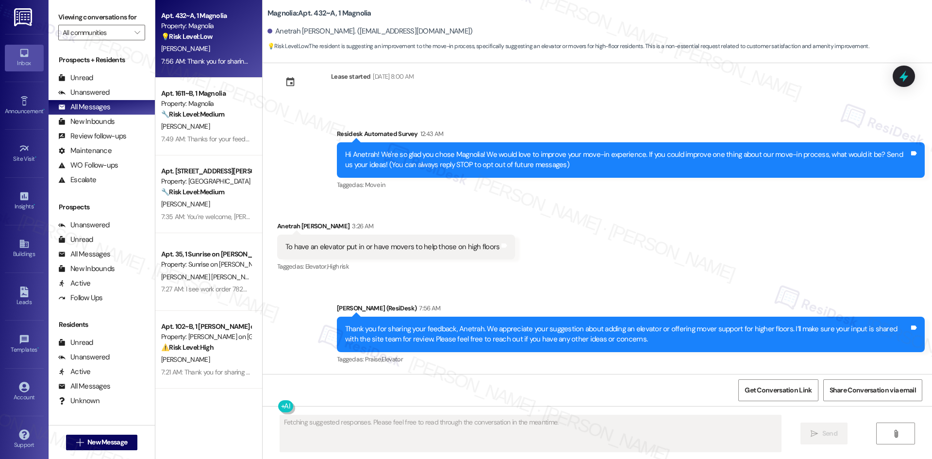
click at [656, 253] on div "Received via SMS Anetrah [PERSON_NAME] 3:26 AM To have an elevator put in or ha…" at bounding box center [597, 240] width 669 height 82
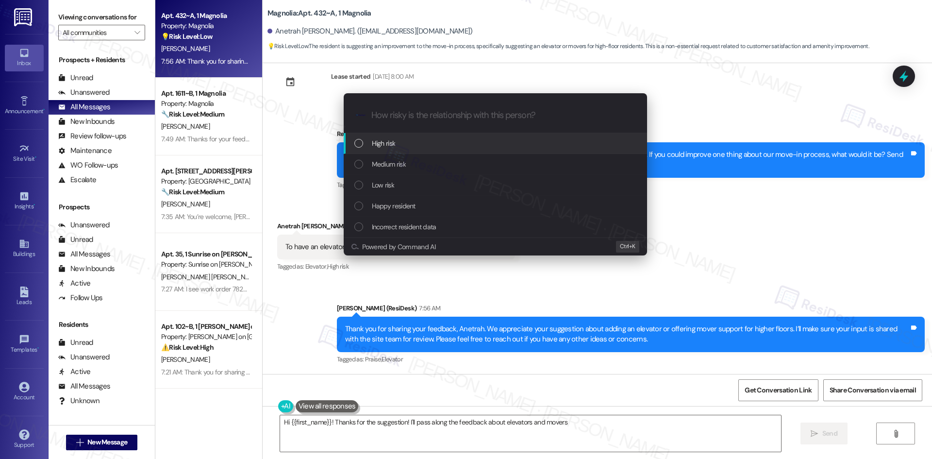
click at [415, 185] on div "Low risk" at bounding box center [496, 185] width 284 height 11
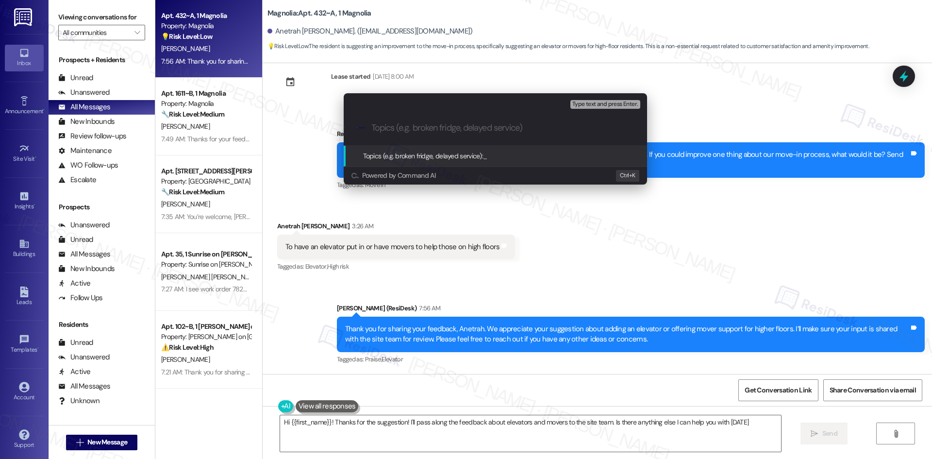
type textarea "Hi {{first_name}}! Thanks for the suggestion! I'll pass along the feedback abou…"
click at [686, 287] on div "Escalate Conversation Low risk Topics (e.g. broken fridge, delayed service) Any…" at bounding box center [466, 229] width 932 height 459
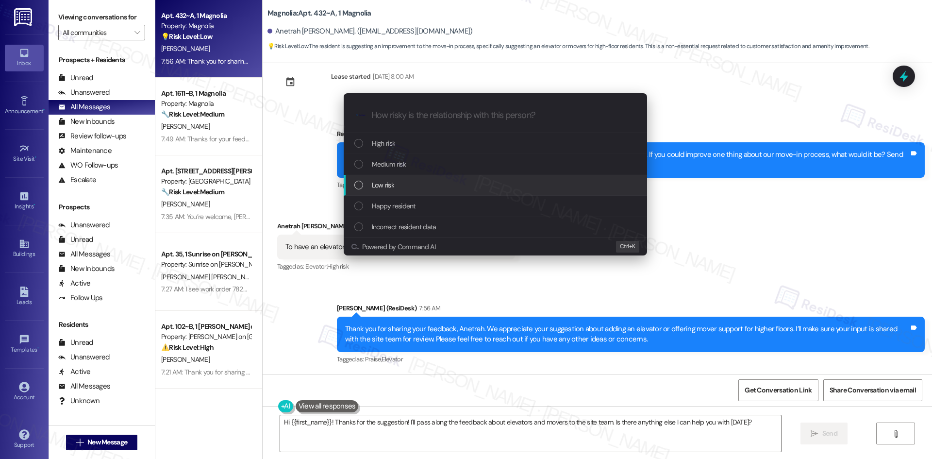
drag, startPoint x: 383, startPoint y: 185, endPoint x: 451, endPoint y: 194, distance: 68.5
click at [384, 185] on span "Low risk" at bounding box center [383, 185] width 22 height 11
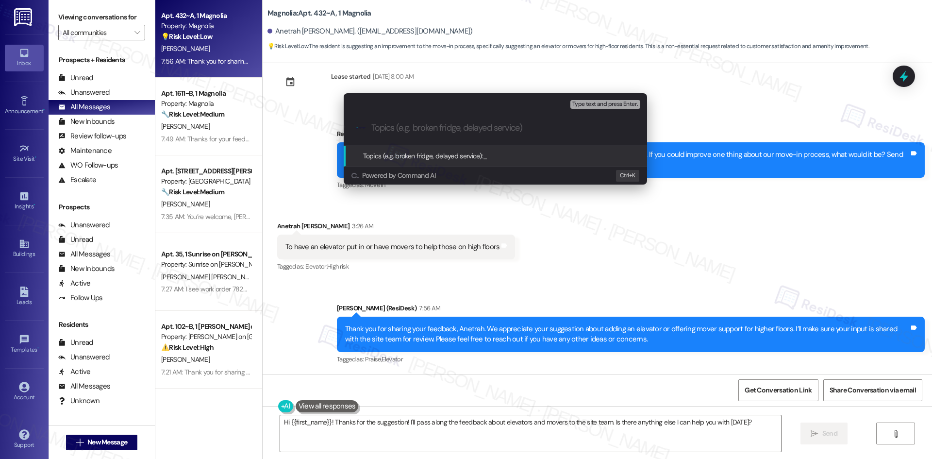
click at [410, 132] on input "Topics (e.g. broken fridge, delayed service)" at bounding box center [502, 128] width 263 height 10
click at [409, 125] on input "Topics (e.g. broken fridge, delayed service)" at bounding box center [502, 128] width 263 height 10
paste input "Move-In Feedback – Accessibility & Moving Support"
type input "Move-In Feedback – Accessibility & Moving Support"
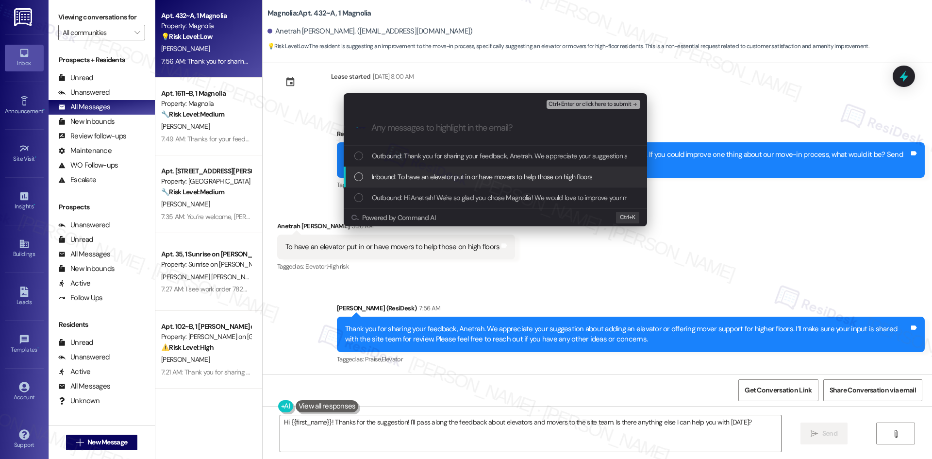
drag, startPoint x: 438, startPoint y: 178, endPoint x: 439, endPoint y: 172, distance: 5.9
click at [440, 177] on span "Inbound: To have an elevator put in or have movers to help those on high floors" at bounding box center [482, 176] width 221 height 11
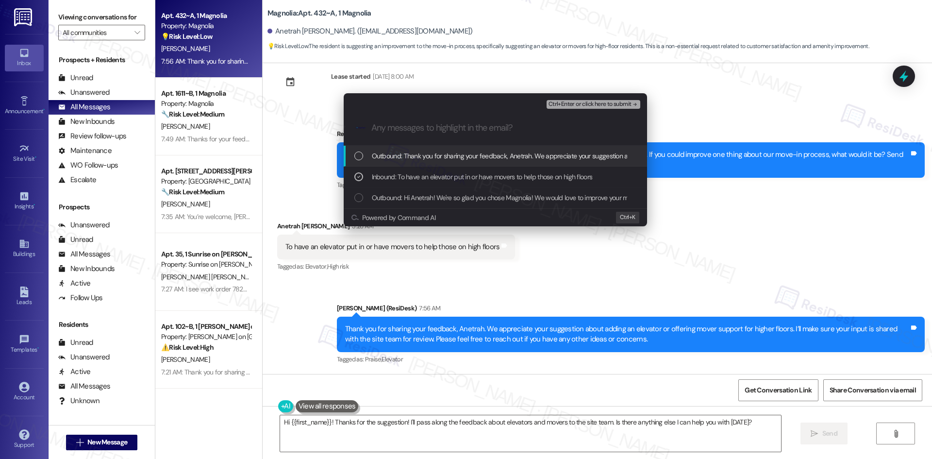
click at [619, 102] on span "Ctrl+Enter or click here to submit" at bounding box center [589, 104] width 83 height 7
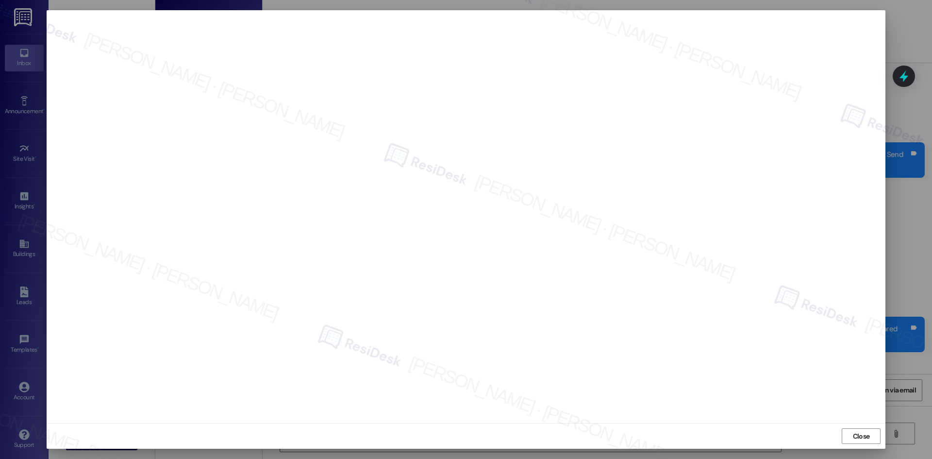
scroll to position [0, 0]
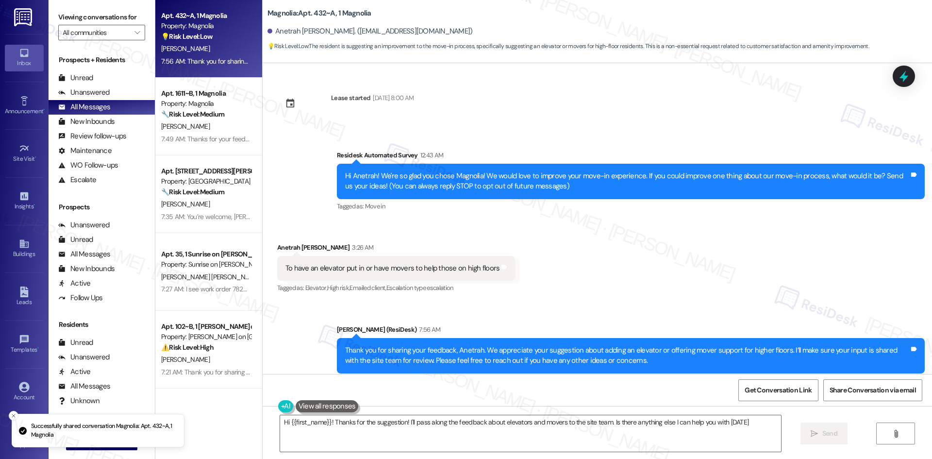
type textarea "Hi {{first_name}}! Thanks for the suggestion! I'll pass along the feedback abou…"
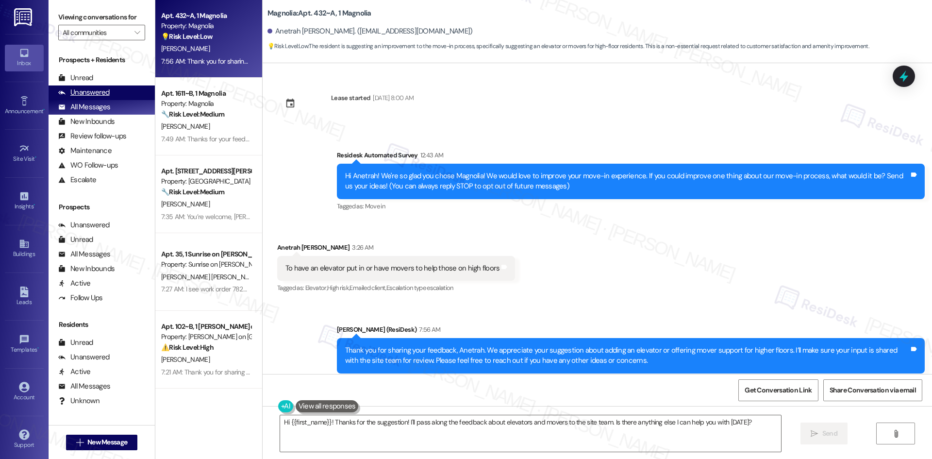
click at [109, 95] on div "Unanswered (0)" at bounding box center [102, 92] width 106 height 15
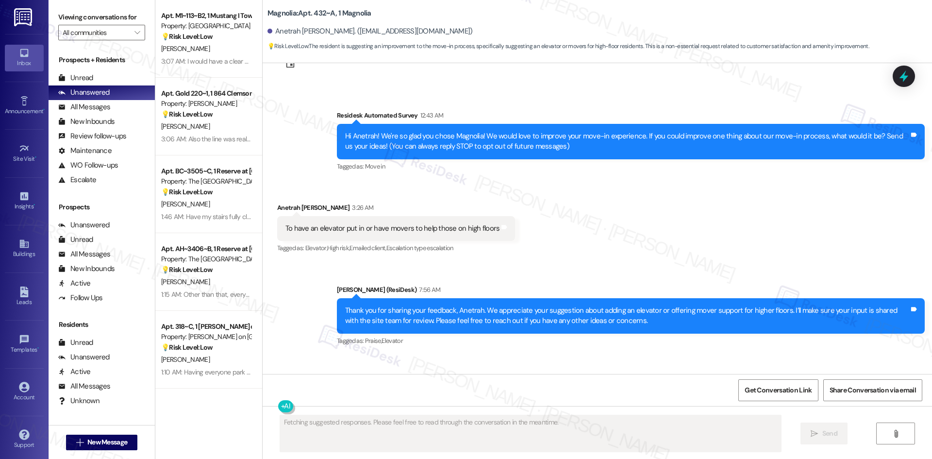
scroll to position [131, 0]
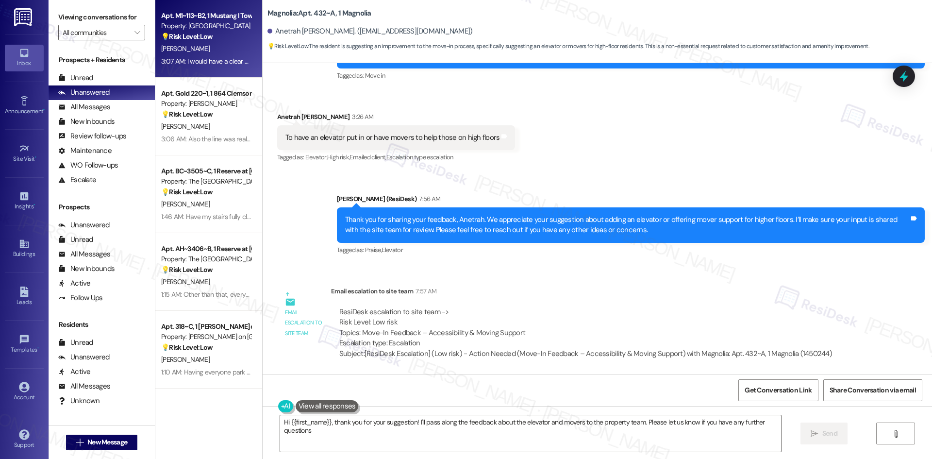
type textarea "Hi {{first_name}}, thank you for your suggestion! I'll pass along the feedback …"
click at [208, 46] on div "A. Sabella" at bounding box center [206, 49] width 92 height 12
type textarea "Fetching suggested responses. Please feel free to read through the conversation…"
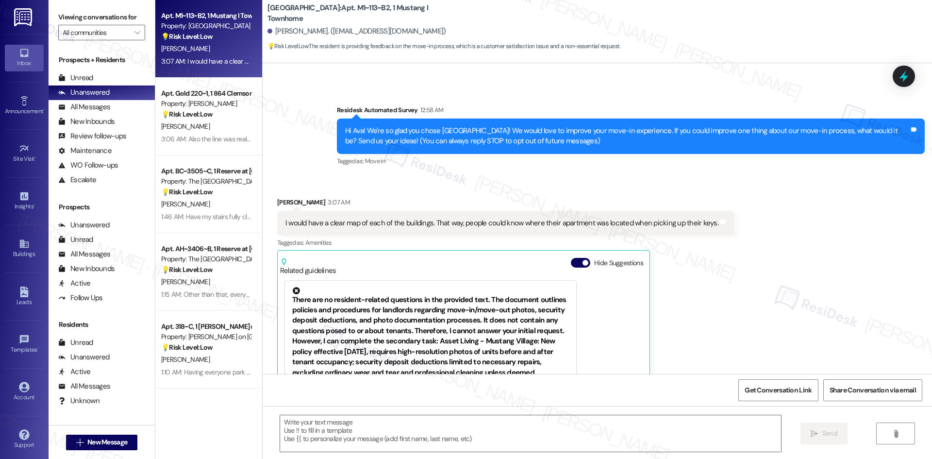
scroll to position [44, 0]
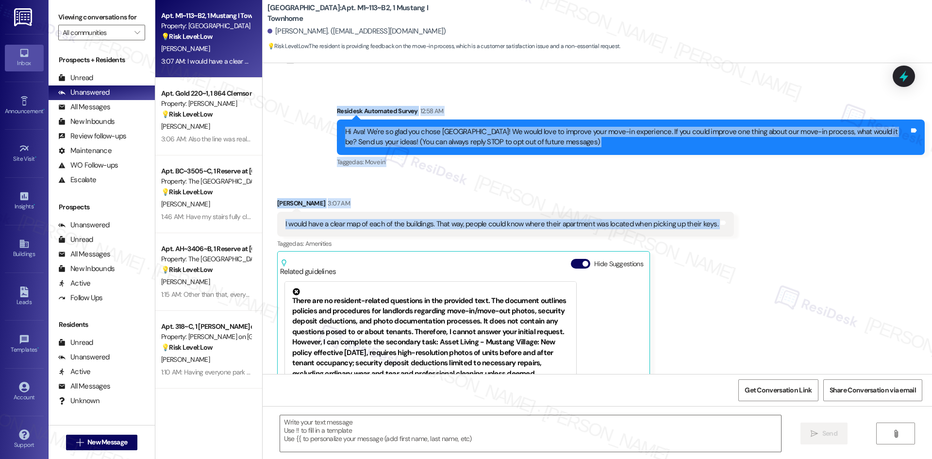
drag, startPoint x: 309, startPoint y: 100, endPoint x: 759, endPoint y: 225, distance: 467.7
click at [759, 225] on div "Lease started Aug 16, 2024 at 8:00 AM Survey, sent via SMS Residesk Automated S…" at bounding box center [597, 218] width 669 height 311
copy div "Residesk Automated Survey 12:58 AM Hi Ava! We're so glad you chose Mustang Vill…"
click at [485, 427] on textarea at bounding box center [530, 433] width 501 height 36
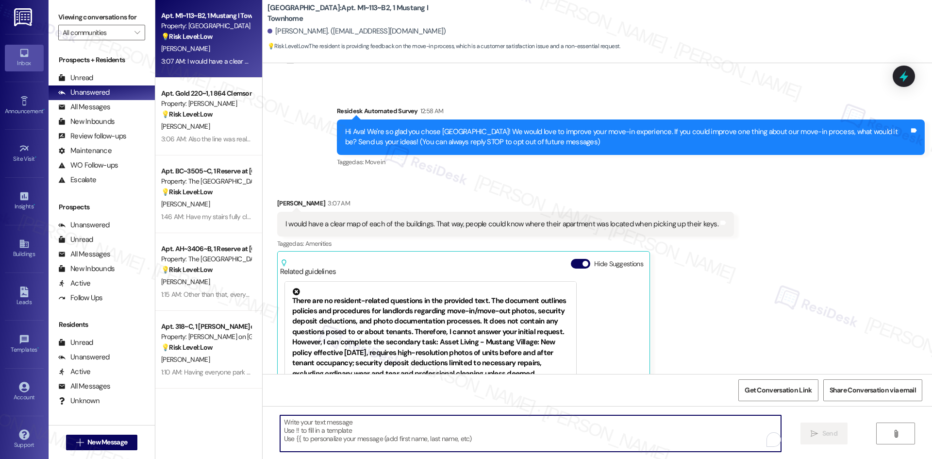
paste textarea "Thank you for your feedback, Ava. A clear map of the buildings is a very helpfu…"
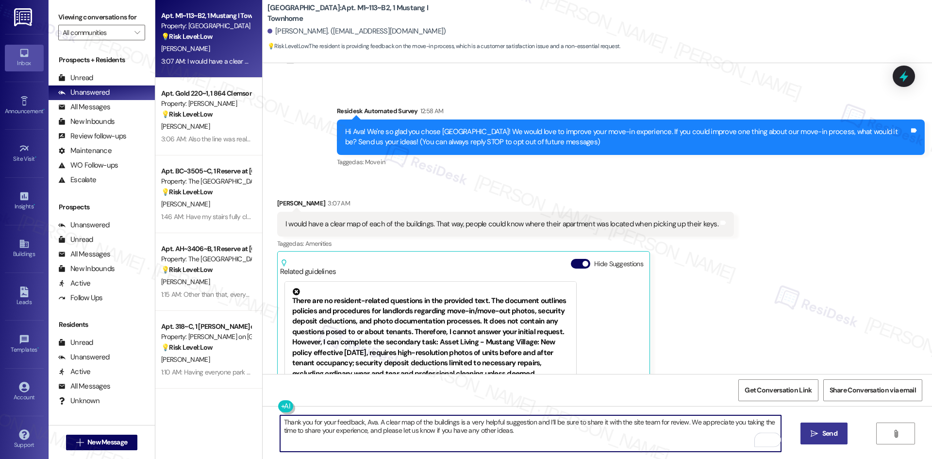
type textarea "Thank you for your feedback, Ava. A clear map of the buildings is a very helpfu…"
click at [815, 436] on icon "" at bounding box center [813, 433] width 7 height 8
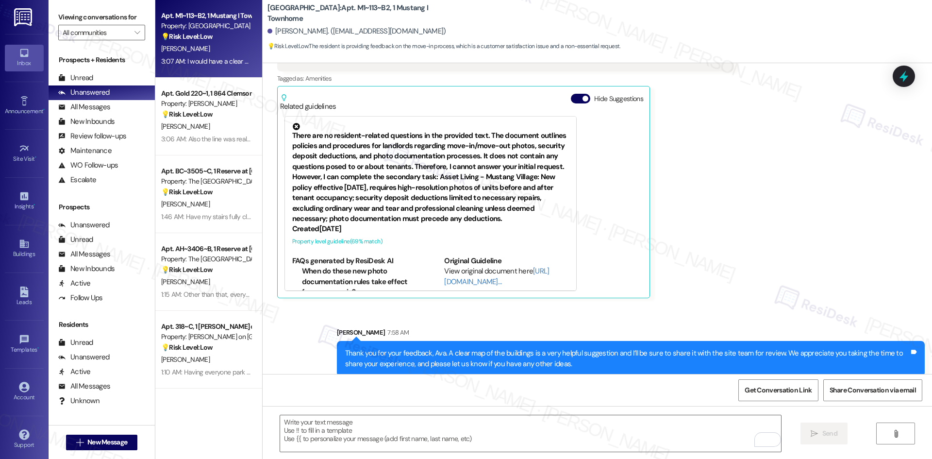
scroll to position [219, 0]
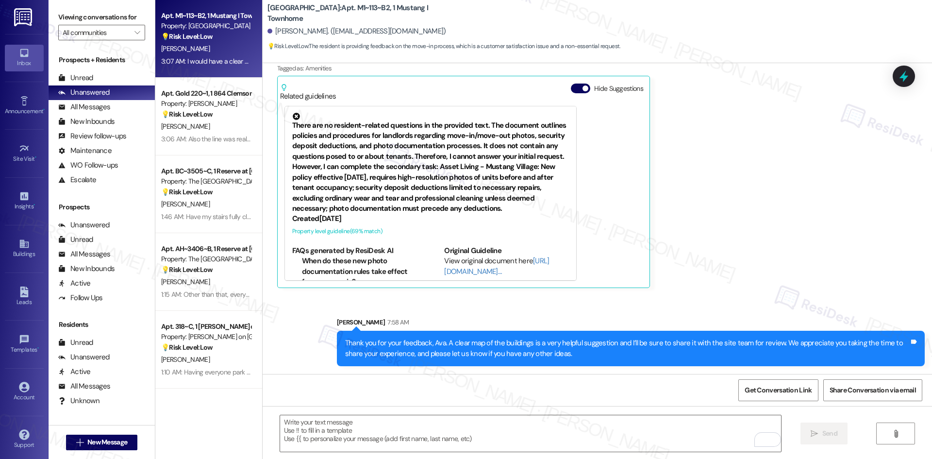
click at [727, 259] on div "Received via SMS Ava Sabella 3:07 AM I would have a clear map of each of the bu…" at bounding box center [597, 148] width 669 height 294
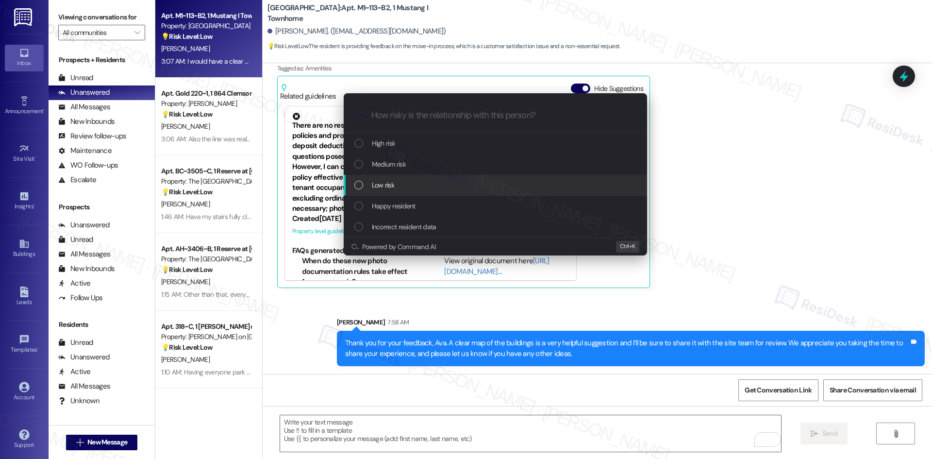
click at [422, 184] on div "Low risk" at bounding box center [496, 185] width 284 height 11
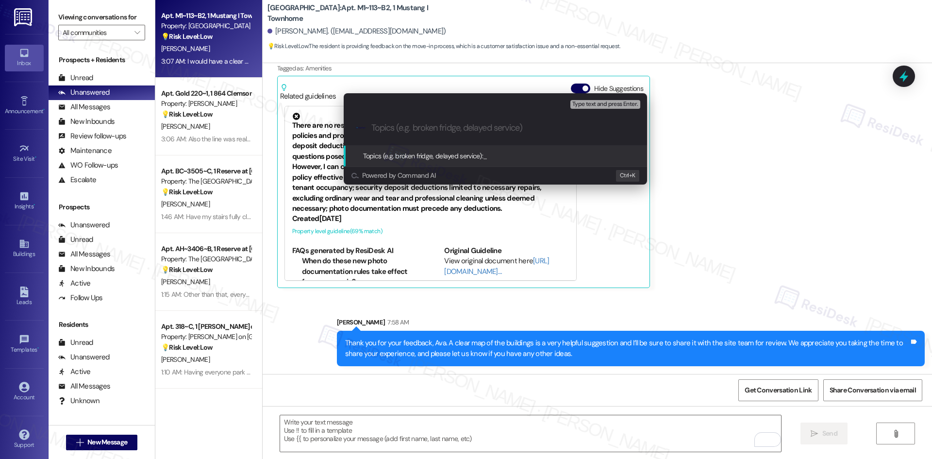
click at [415, 125] on input "Topics (e.g. broken fridge, delayed service)" at bounding box center [502, 128] width 263 height 10
paste input "Move-In Feedback – Building Map Clarity"
type input "Move-In Feedback – Building Map Clarity"
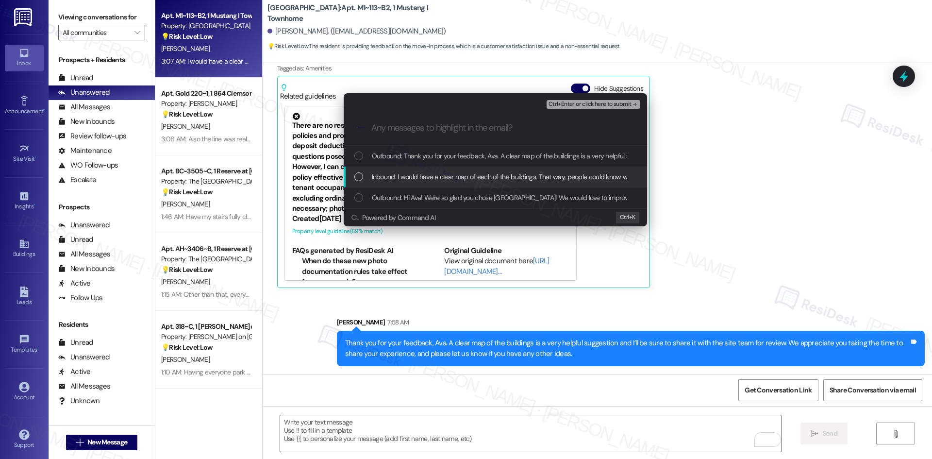
click at [436, 173] on div "Inbound: I would have a clear map of each of the buildings. That way, people co…" at bounding box center [495, 176] width 303 height 21
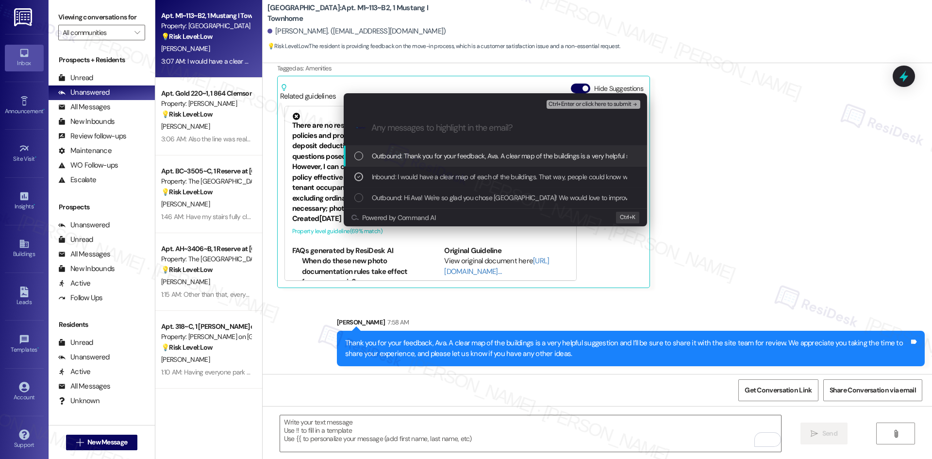
click at [616, 102] on span "Ctrl+Enter or click here to submit" at bounding box center [589, 104] width 83 height 7
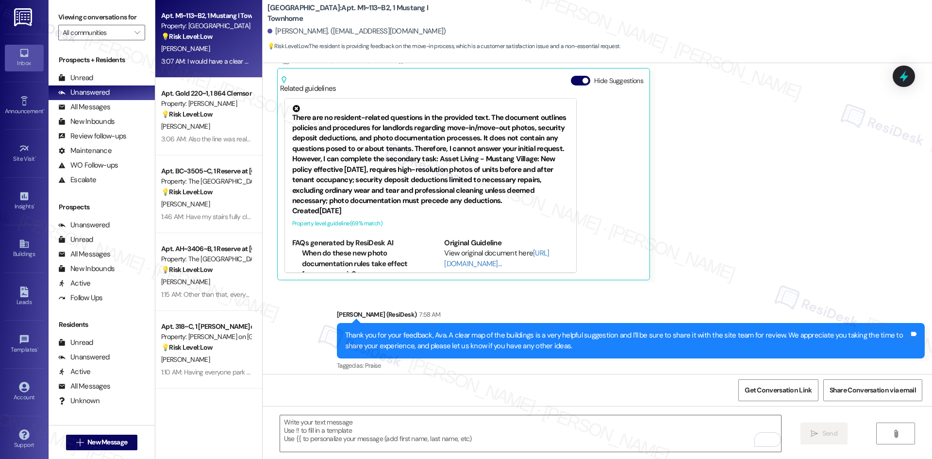
scroll to position [233, 0]
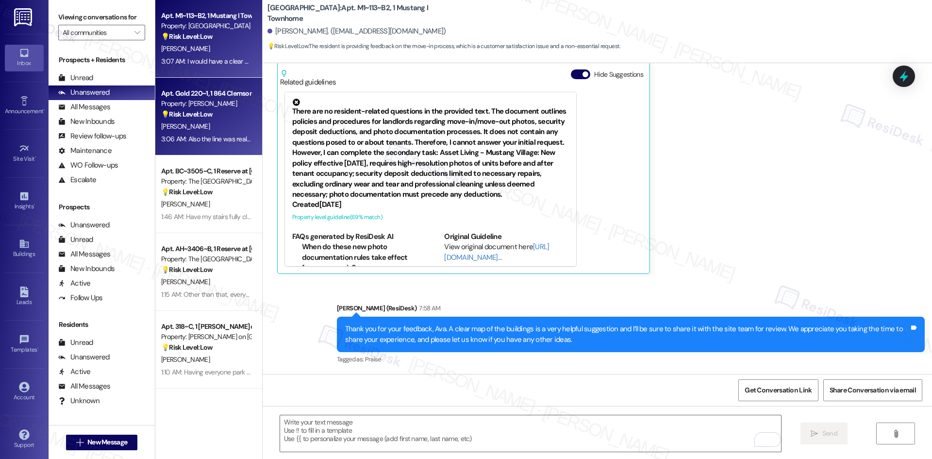
click at [208, 117] on div "💡 Risk Level: Low The resident is providing feedback on the move-in process, sp…" at bounding box center [206, 114] width 90 height 10
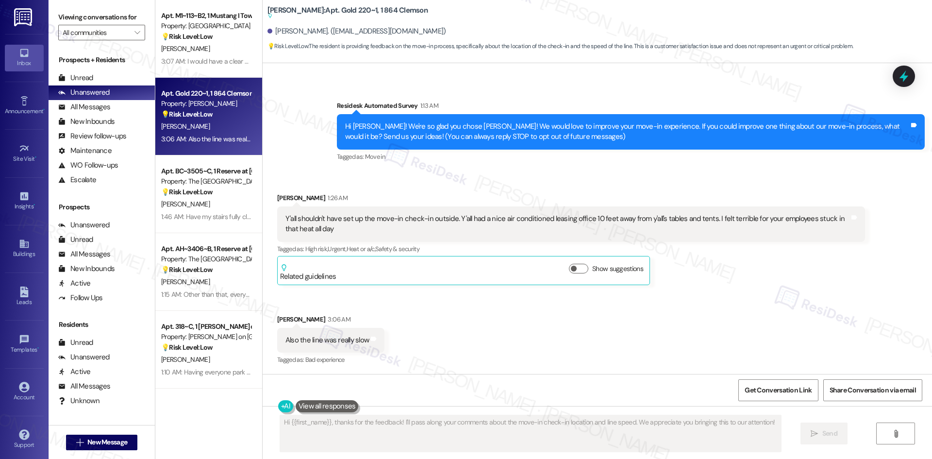
scroll to position [50, 0]
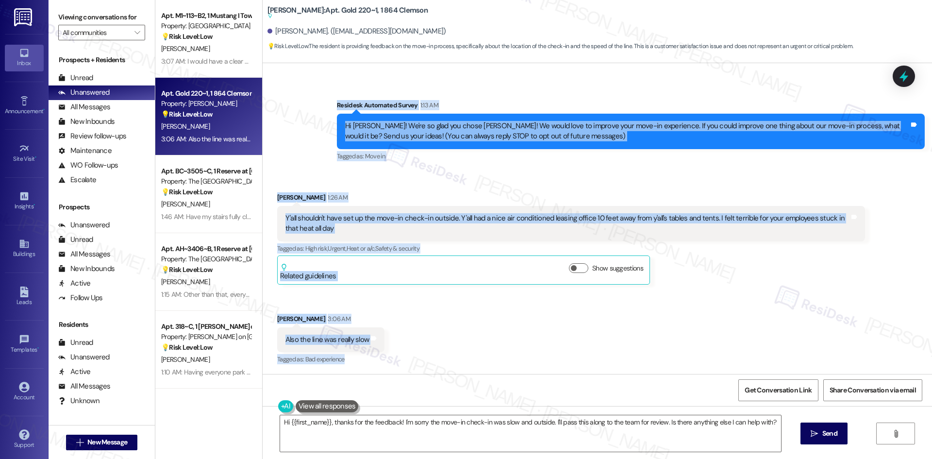
drag, startPoint x: 313, startPoint y: 95, endPoint x: 422, endPoint y: 355, distance: 282.5
click at [422, 355] on div "Lease started Aug 15, 2025 at 8:00 AM Survey, sent via SMS Residesk Automated S…" at bounding box center [597, 218] width 669 height 311
copy div "Residesk Automated Survey 1:13 AM Hi Christopher! We're so glad you chose Tiger…"
click at [418, 345] on div "Received via SMS Christopher Nelson 1:26 AM Y'all shouldn't have set up the mov…" at bounding box center [597, 271] width 669 height 203
drag, startPoint x: 307, startPoint y: 102, endPoint x: 411, endPoint y: 347, distance: 265.9
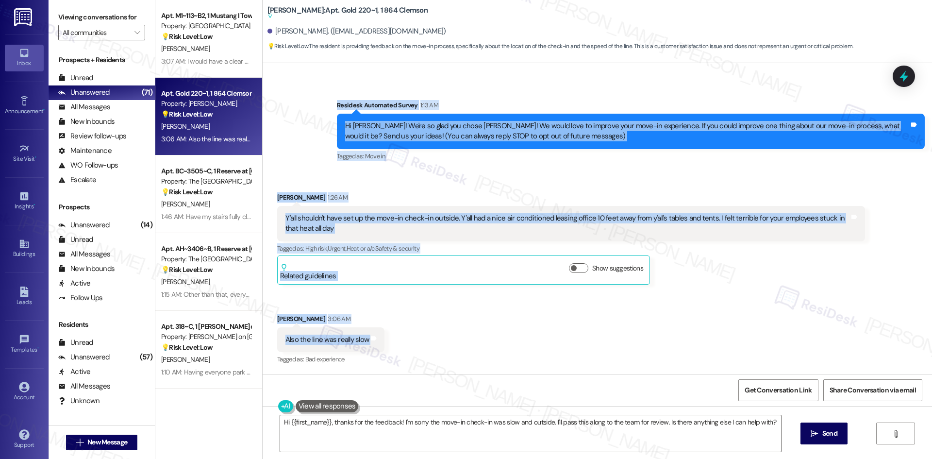
click at [411, 347] on div "Lease started Aug 15, 2025 at 8:00 AM Survey, sent via SMS Residesk Automated S…" at bounding box center [597, 218] width 669 height 311
copy div "Residesk Automated Survey 1:13 AM Hi Christopher! We're so glad you chose Tiger…"
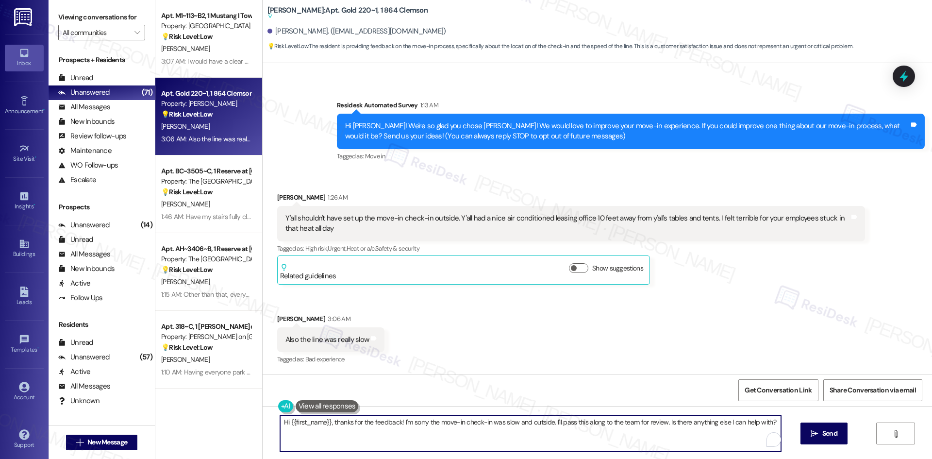
click at [456, 437] on textarea "Hi {{first_name}}, thanks for the feedback! I'm sorry the move-in check-in was …" at bounding box center [530, 433] width 501 height 36
paste textarea "Thank you for sharing your feedback, Christopher. I’m sorry to hear about the c…"
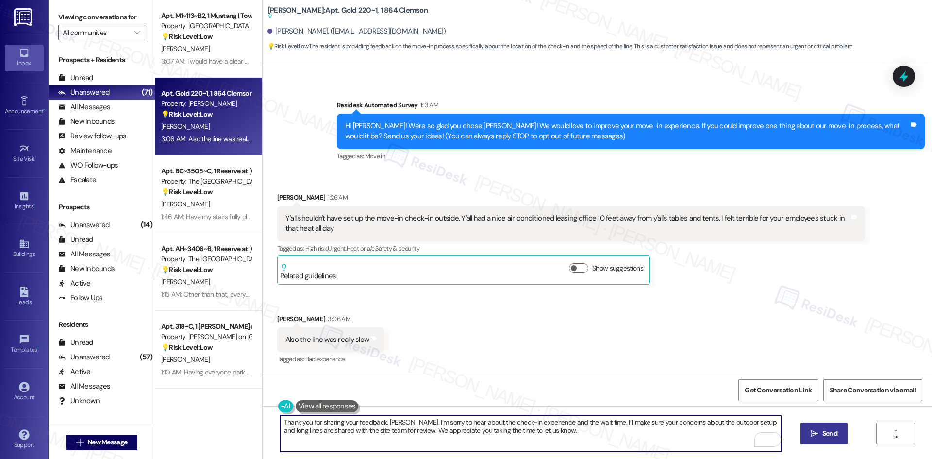
type textarea "Thank you for sharing your feedback, Christopher. I’m sorry to hear about the c…"
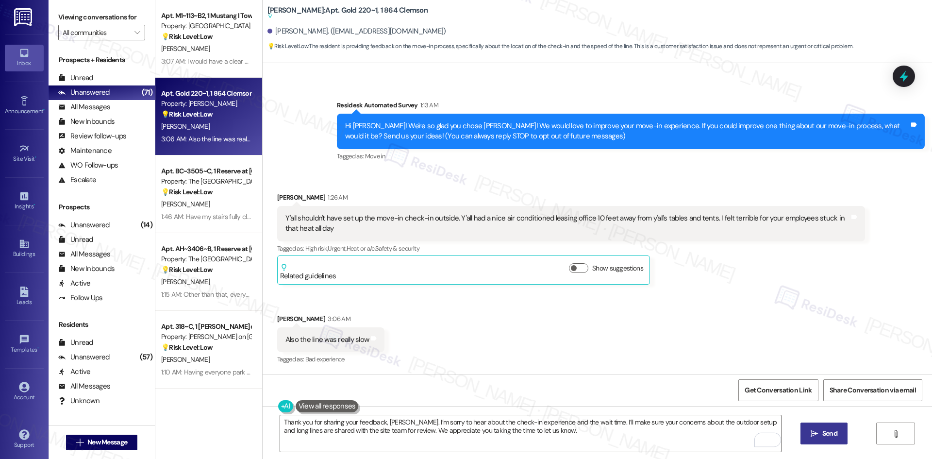
click at [818, 429] on span " Send" at bounding box center [823, 433] width 31 height 10
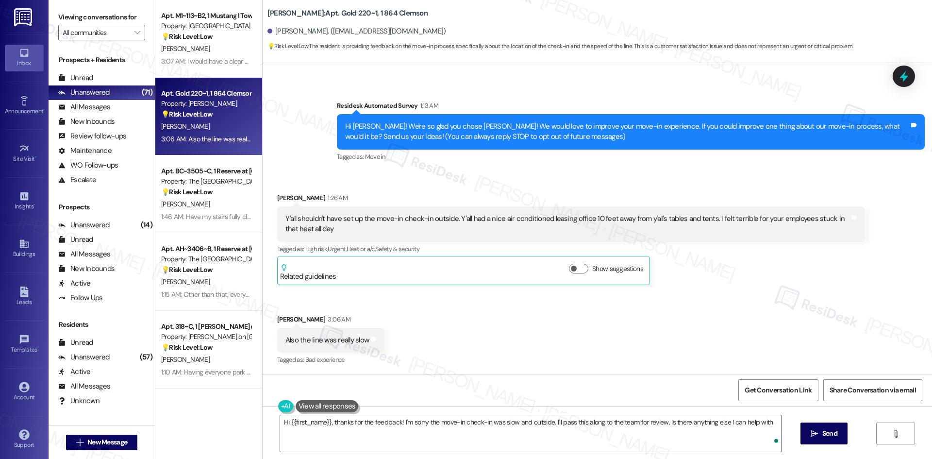
type textarea "Hi {{first_name}}, thanks for the feedback! I'm sorry the move-in check-in was …"
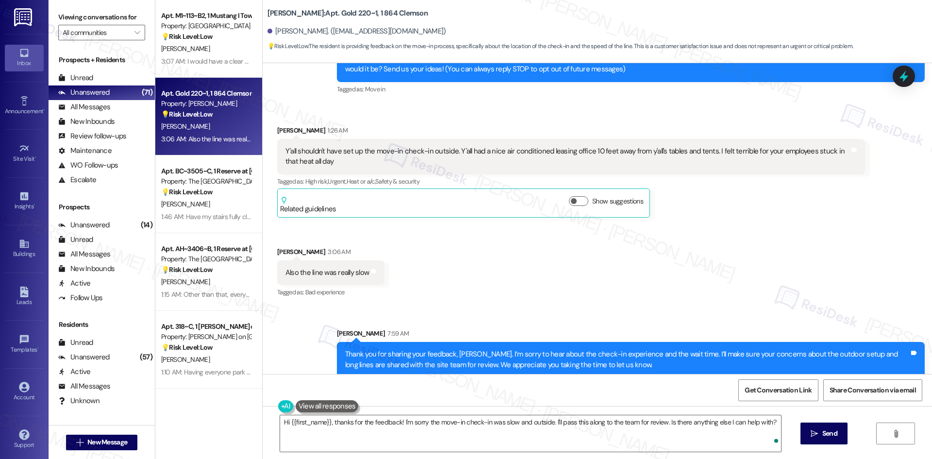
scroll to position [128, 0]
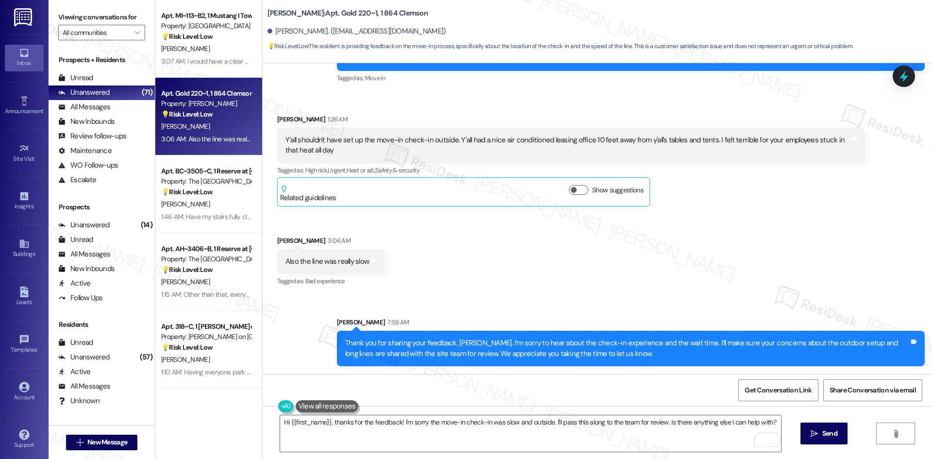
click at [661, 278] on div "Received via SMS Christopher Nelson 1:26 AM Y'all shouldn't have set up the mov…" at bounding box center [597, 193] width 669 height 203
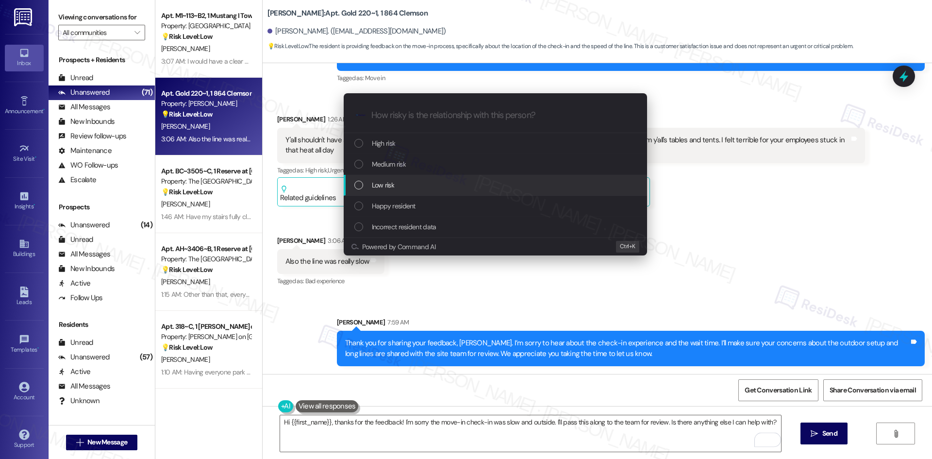
click at [420, 188] on div "Low risk" at bounding box center [496, 185] width 284 height 11
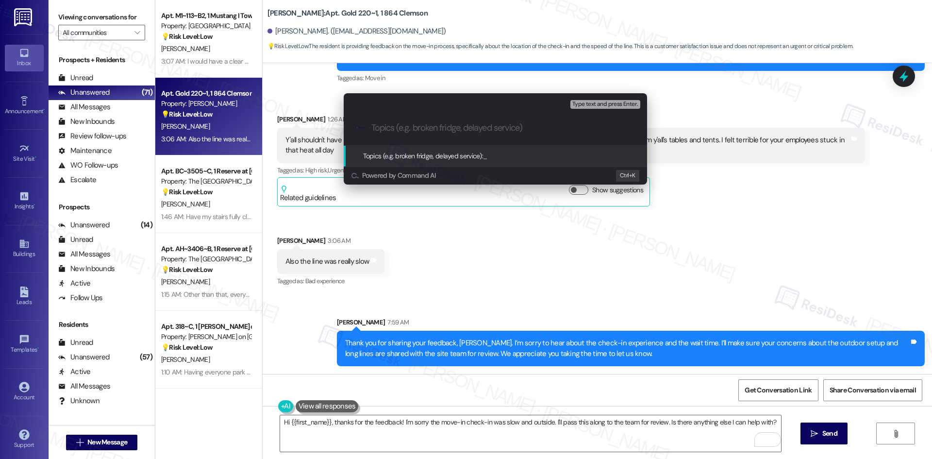
click at [403, 126] on input "Topics (e.g. broken fridge, delayed service)" at bounding box center [502, 128] width 263 height 10
paste input "Move-In Feedback – Outdoor Check-In & Wait Time"
type input "Move-In Feedback – Outdoor Check-In & Wait Time"
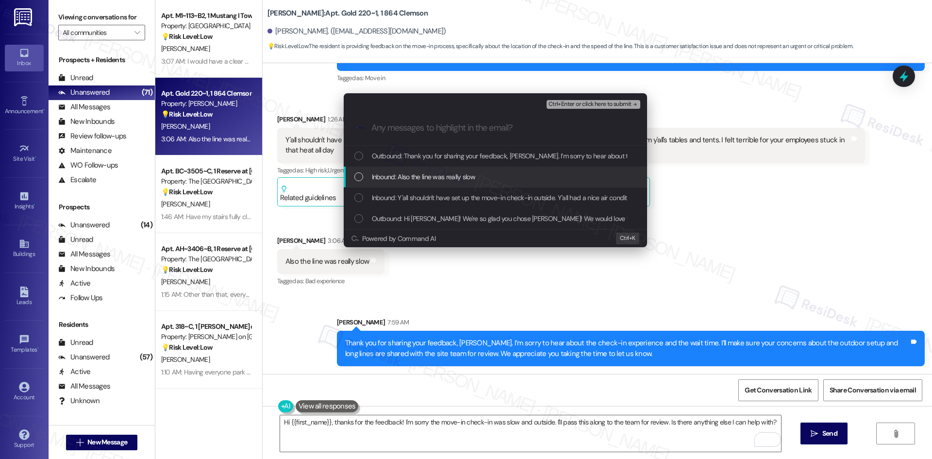
click at [419, 176] on span "Inbound: Also the line was really slow" at bounding box center [423, 176] width 103 height 11
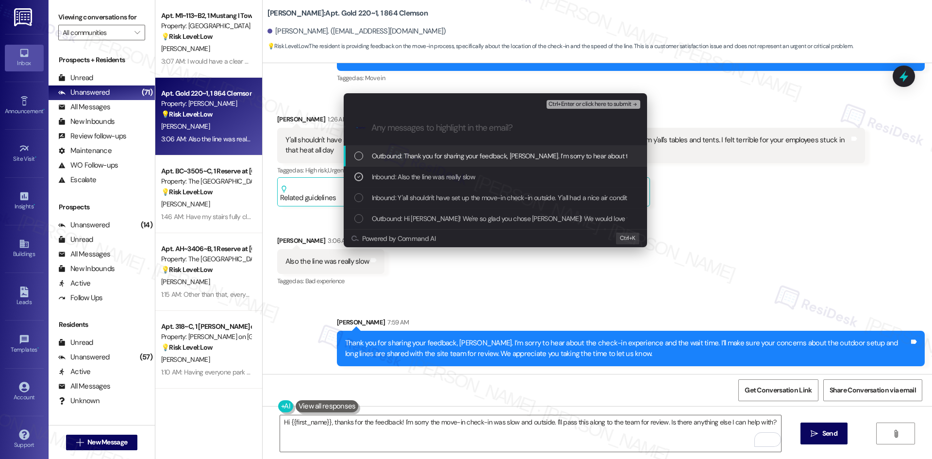
click at [614, 102] on span "Ctrl+Enter or click here to submit" at bounding box center [589, 104] width 83 height 7
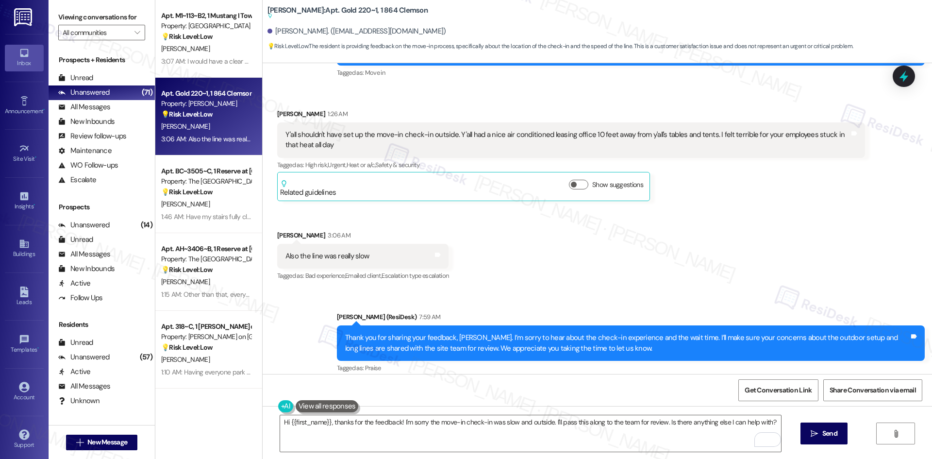
scroll to position [143, 0]
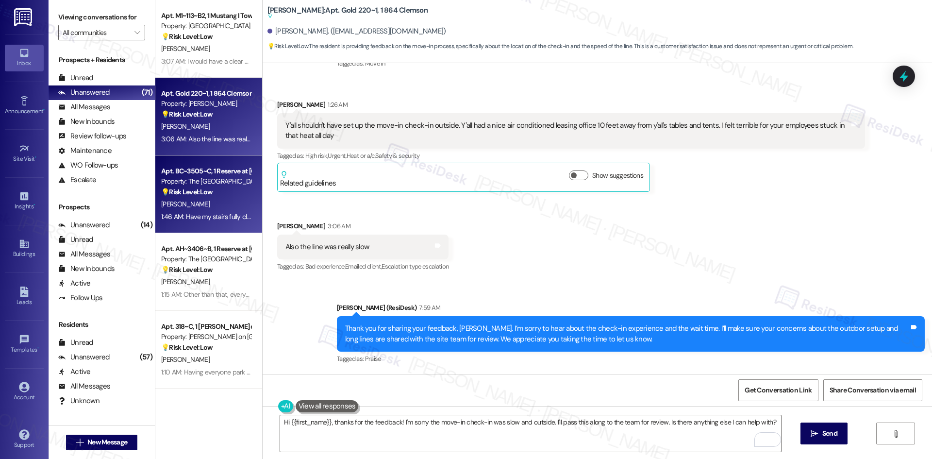
click at [189, 196] on div "💡 Risk Level: Low The resident is requesting a cosmetic enhancement (stair clea…" at bounding box center [206, 192] width 90 height 10
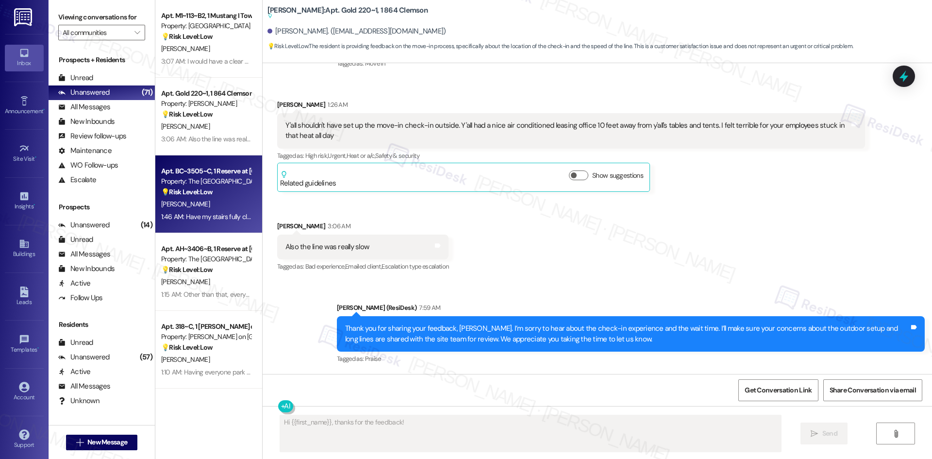
scroll to position [0, 0]
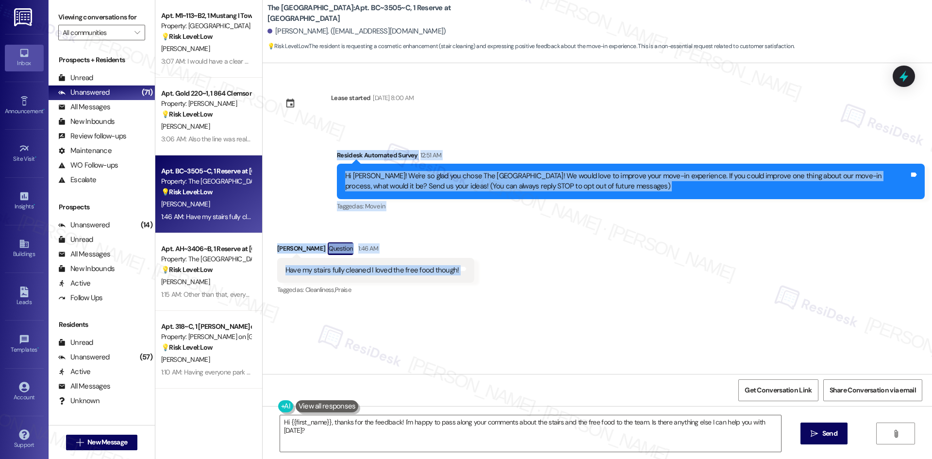
drag, startPoint x: 307, startPoint y: 146, endPoint x: 483, endPoint y: 270, distance: 215.1
click at [483, 270] on div "Lease started Aug 15, 2025 at 8:00 AM Survey, sent via SMS Residesk Automated S…" at bounding box center [597, 218] width 669 height 311
copy div "Residesk Automated Survey 12:51 AM Hi Ariana! We're so glad you chose The Reser…"
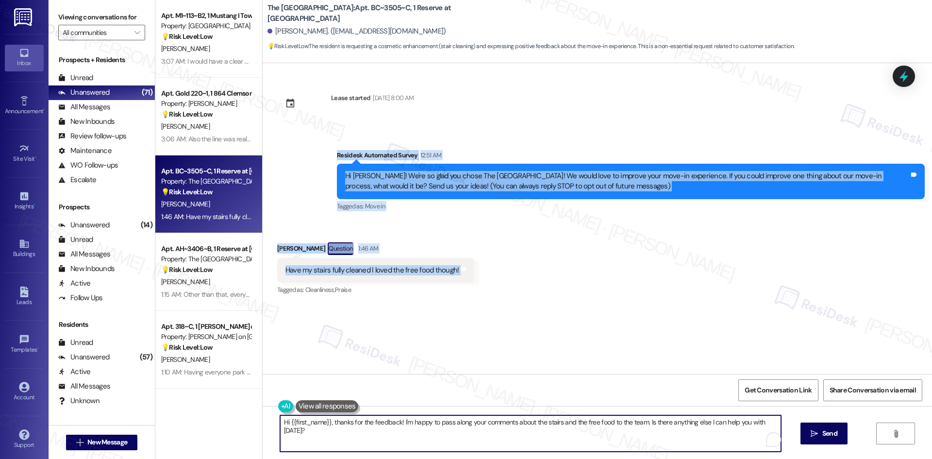
click at [465, 444] on textarea "Hi {{first_name}}, thanks for the feedback! I'm happy to pass along your commen…" at bounding box center [530, 433] width 501 height 36
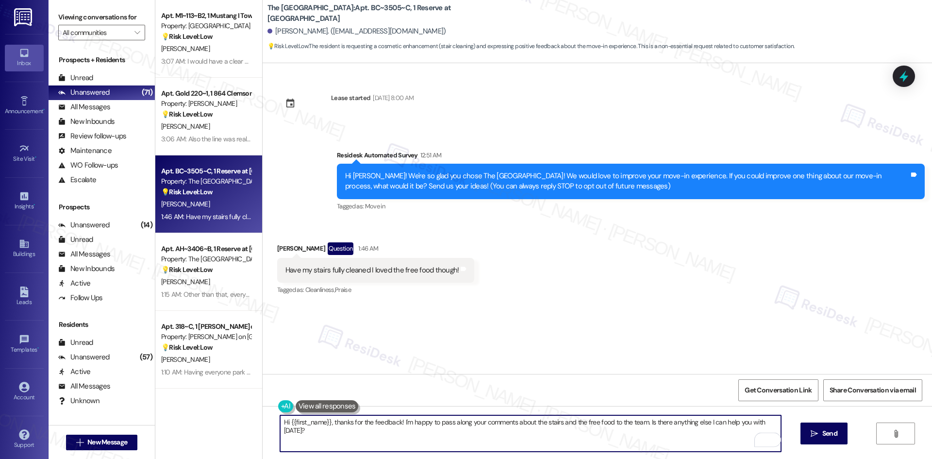
click at [454, 436] on textarea "Hi {{first_name}}, thanks for the feedback! I'm happy to pass along your commen…" at bounding box center [530, 433] width 501 height 36
paste textarea "Thank you for your feedback, Ariana. I’m glad you enjoyed the free food! I’ll p…"
click at [426, 438] on textarea "Thank you for your feedback, Ariana. I’m glad you enjoyed the free food! I’ll p…" at bounding box center [530, 433] width 501 height 36
type textarea "Thank you for your feedback, Ariana. I’m glad you enjoyed the free food! I’ll p…"
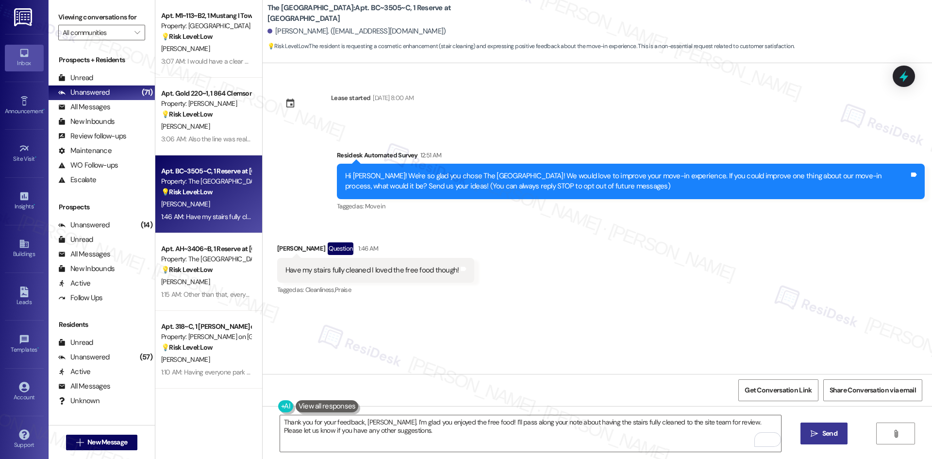
click at [839, 439] on button " Send" at bounding box center [823, 433] width 47 height 22
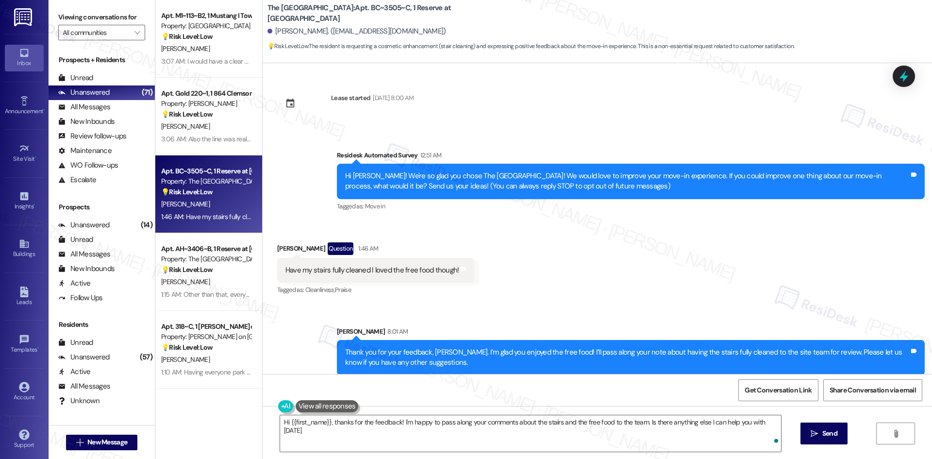
type textarea "Hi {{first_name}}, thanks for the feedback! I'm happy to pass along your commen…"
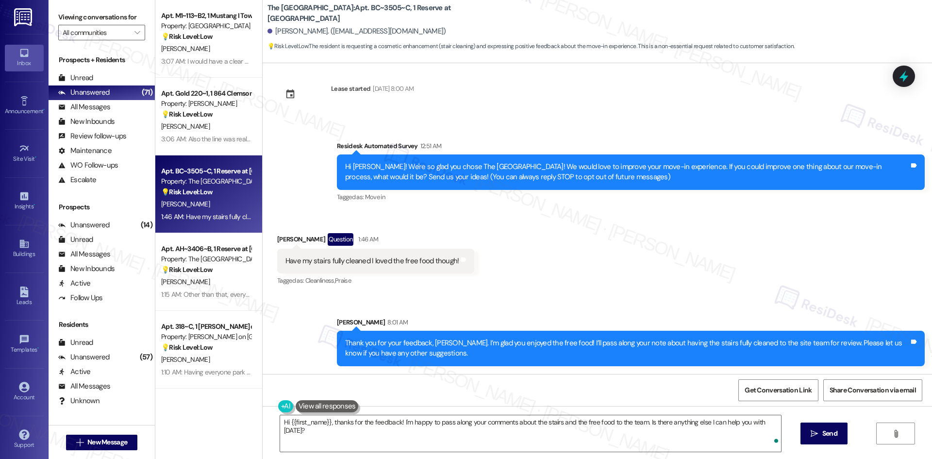
click at [629, 267] on div "Received via SMS Ariana Ferrier Question 1:46 AM Have my stairs fully cleaned I…" at bounding box center [597, 253] width 669 height 84
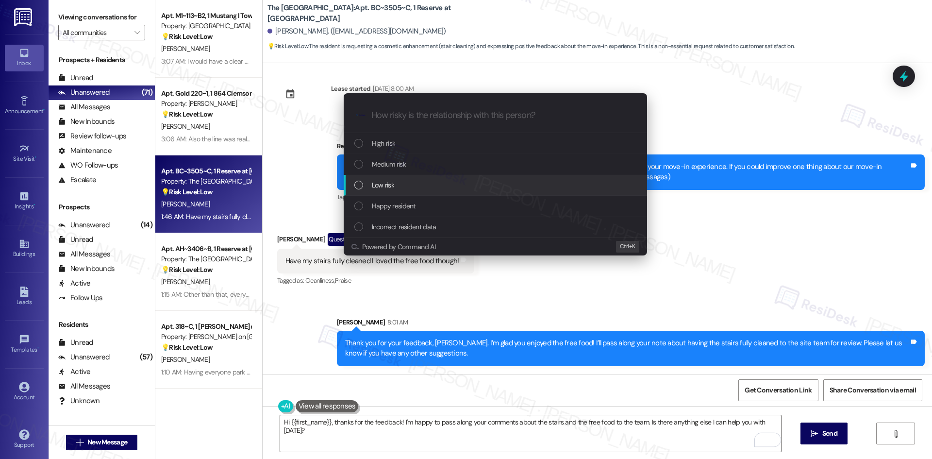
click at [457, 186] on div "Low risk" at bounding box center [496, 185] width 284 height 11
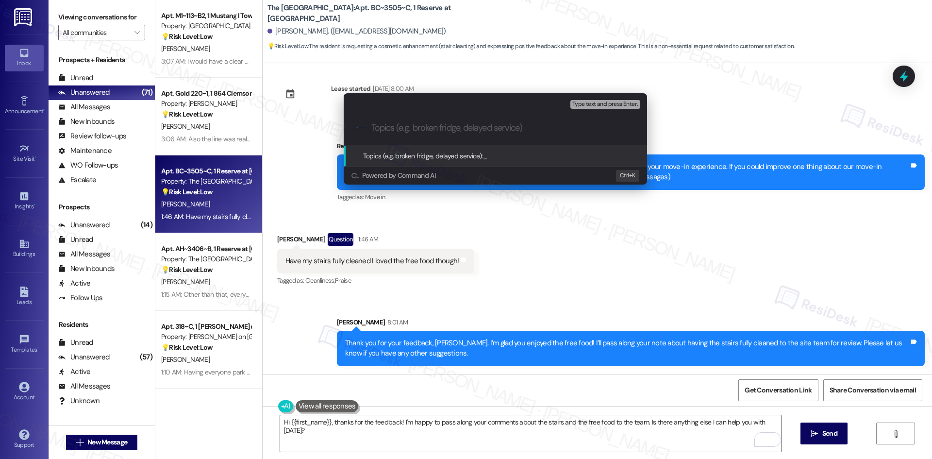
click at [391, 123] on input "Topics (e.g. broken fridge, delayed service)" at bounding box center [502, 128] width 263 height 10
paste input "Move-In Feedback – Stairwell Cleaning"
type input "Move-In Feedback – Stairwell Cleaning"
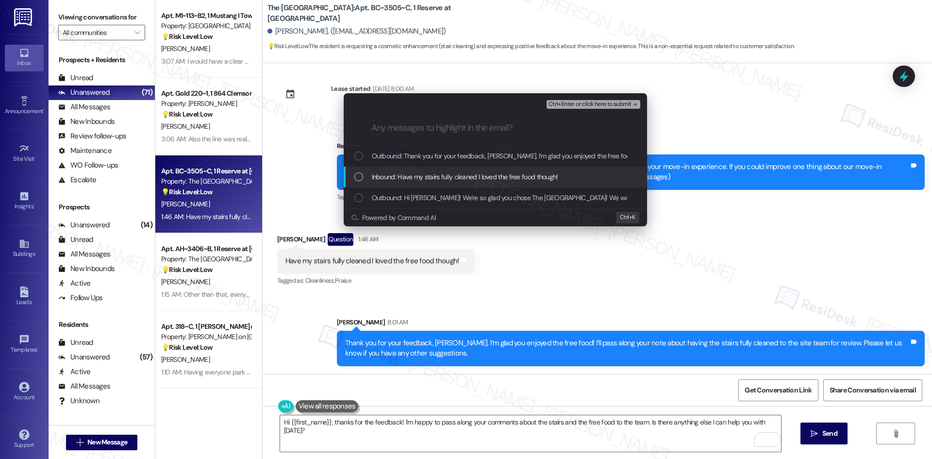
click at [411, 180] on span "Inbound: Have my stairs fully cleaned I loved the free food though!" at bounding box center [465, 176] width 186 height 11
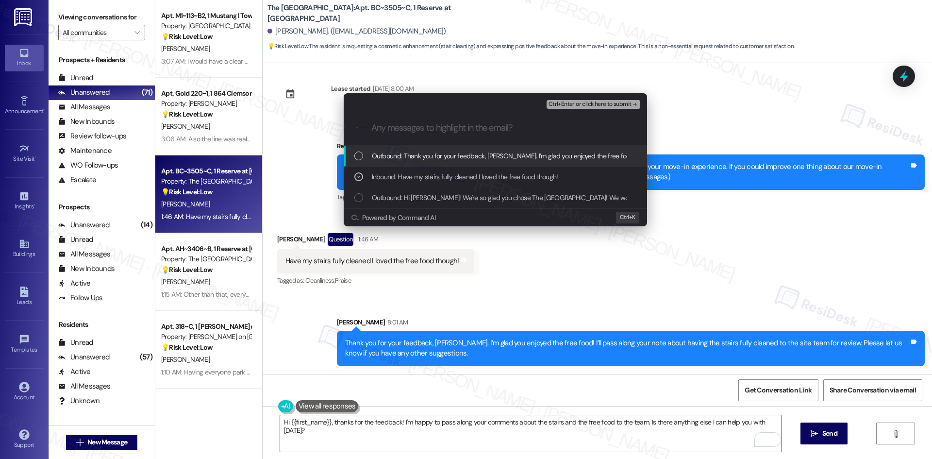
click at [609, 101] on span "Ctrl+Enter or click here to submit" at bounding box center [589, 104] width 83 height 7
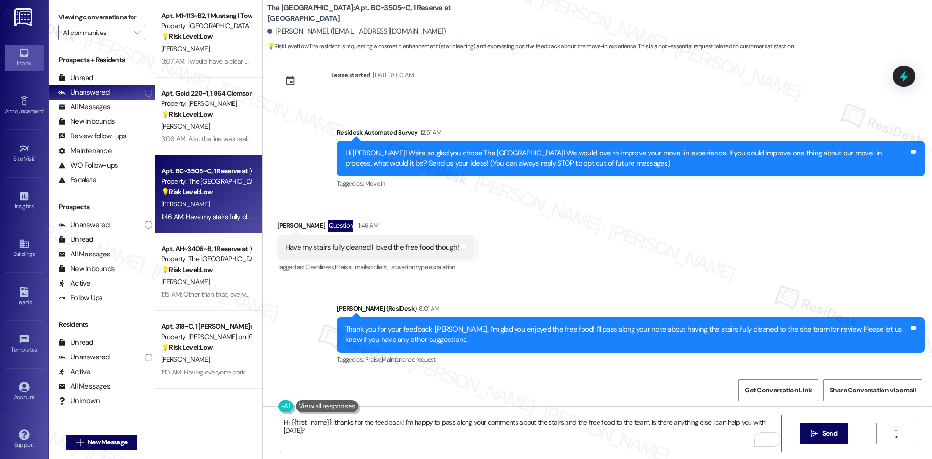
scroll to position [23, 0]
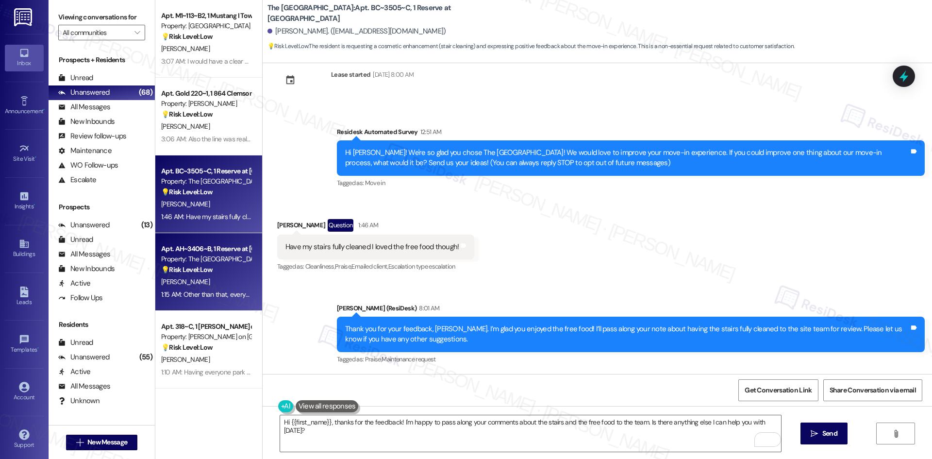
click at [209, 262] on div "Property: The Reserve College Station" at bounding box center [206, 259] width 90 height 10
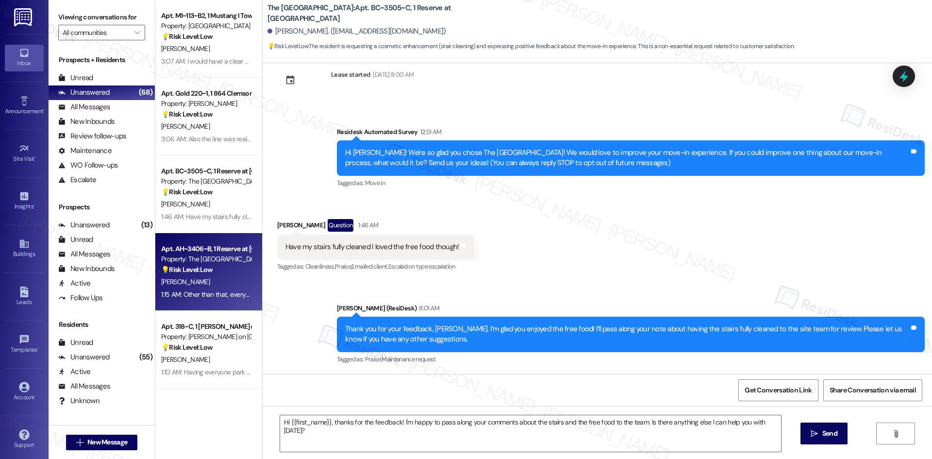
type textarea "Fetching suggested responses. Please feel free to read through the conversation…"
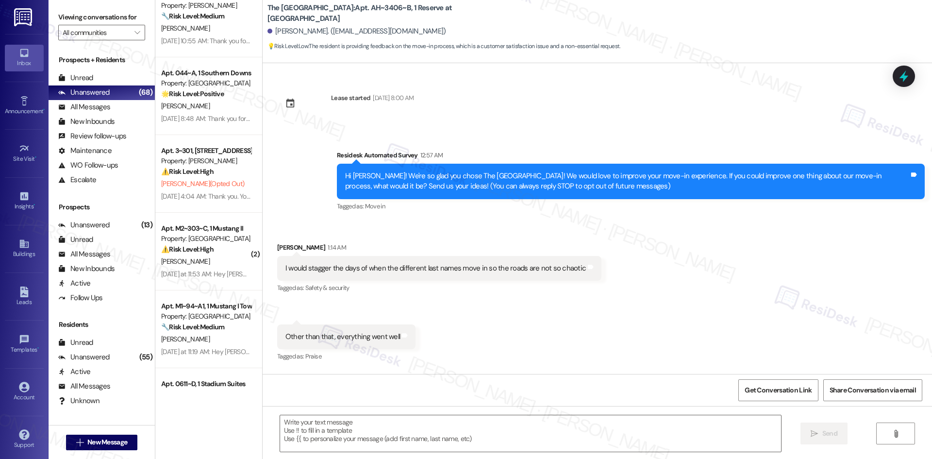
scroll to position [2183, 0]
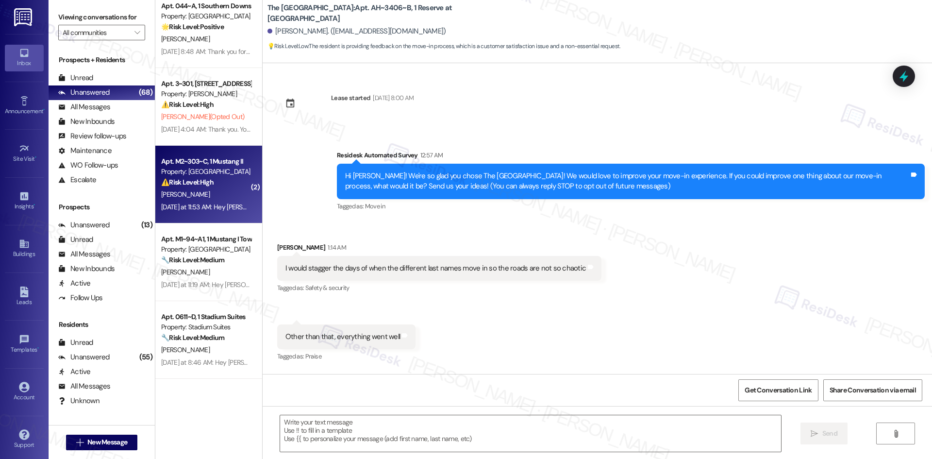
click at [197, 201] on div "Yesterday at 11:53 AM: Hey Sean, we appreciate your text! We'll be back at 11AM…" at bounding box center [206, 207] width 92 height 12
type textarea "Fetching suggested responses. Please feel free to read through the conversation…"
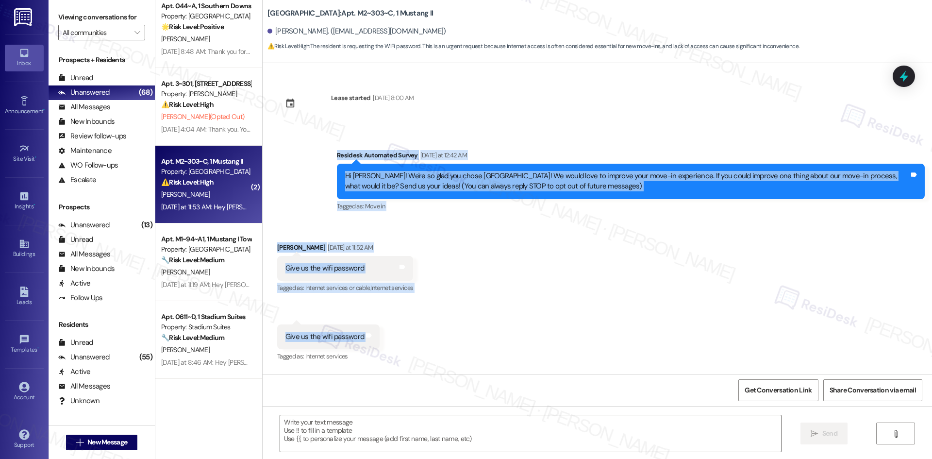
drag, startPoint x: 319, startPoint y: 147, endPoint x: 406, endPoint y: 340, distance: 211.1
click at [406, 340] on div "Lease started Aug 15, 2025 at 8:00 AM Survey, sent via SMS Residesk Automated S…" at bounding box center [597, 218] width 669 height 311
copy div "Residesk Automated Survey Yesterday at 12:42 AM Hi Sean! We're so glad you chos…"
click at [488, 133] on div "Survey, sent via SMS Residesk Automated Survey Yesterday at 12:42 AM Hi Sean! W…" at bounding box center [597, 174] width 669 height 92
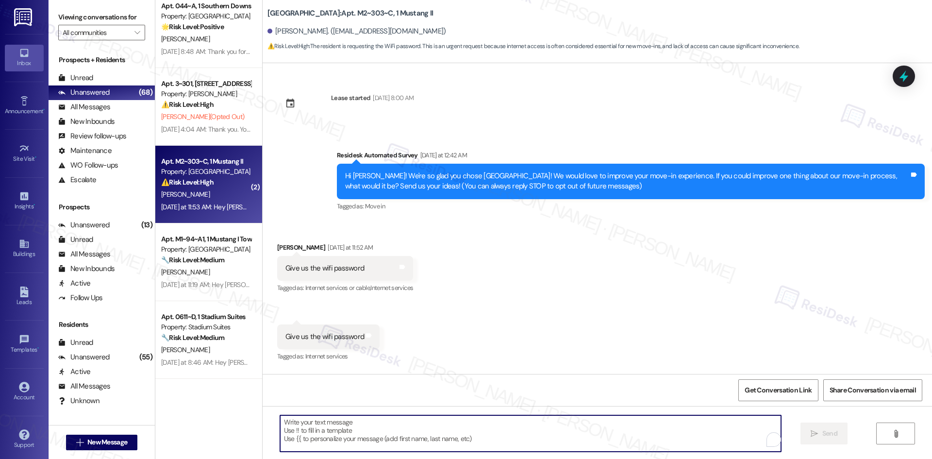
click at [410, 431] on textarea "To enrich screen reader interactions, please activate Accessibility in Grammarl…" at bounding box center [530, 433] width 501 height 36
paste textarea "Thanks for sharing that, Sean. I’ll check with the site team regarding the Wi-F…"
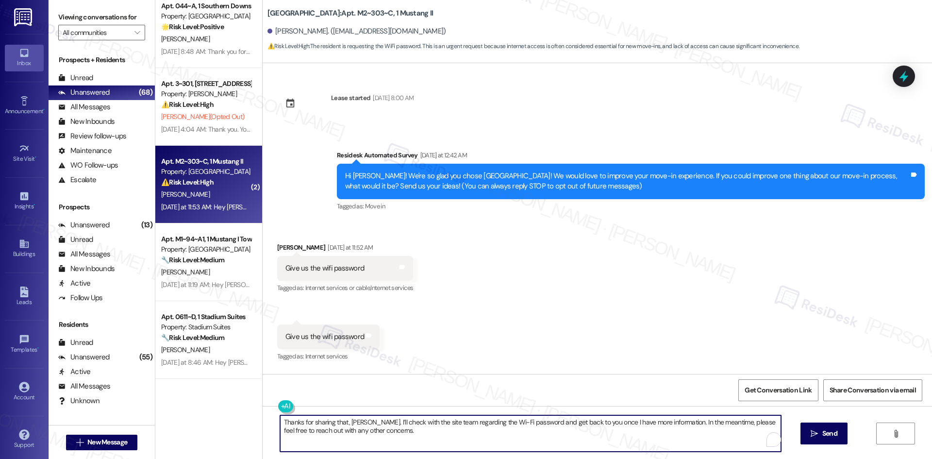
paste textarea "Thanks for sharing that, Sean. I’ll check with the site team regarding the Wi-F…"
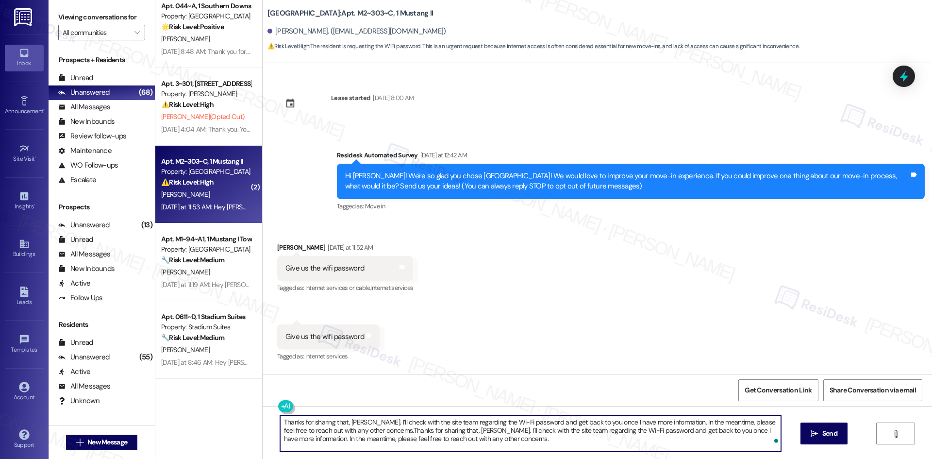
paste textarea "To enrich screen reader interactions, please activate Accessibility in Grammarl…"
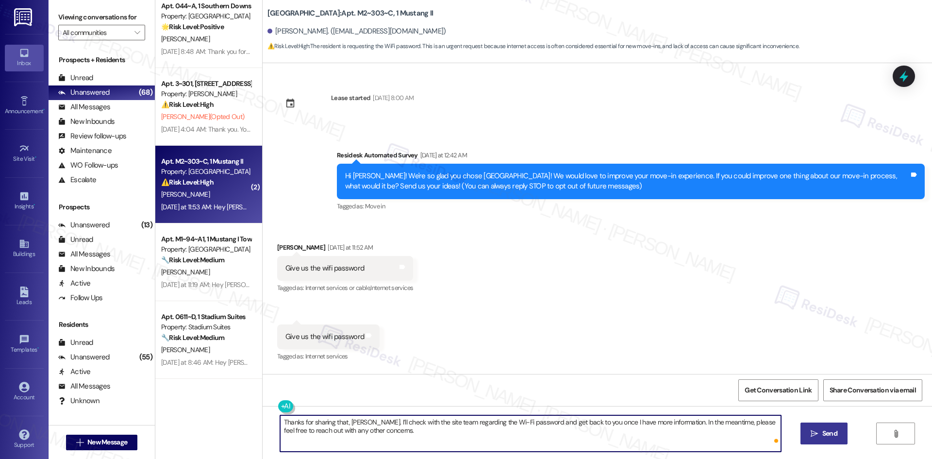
type textarea "Thanks for sharing that, Sean. I’ll check with the site team regarding the Wi-F…"
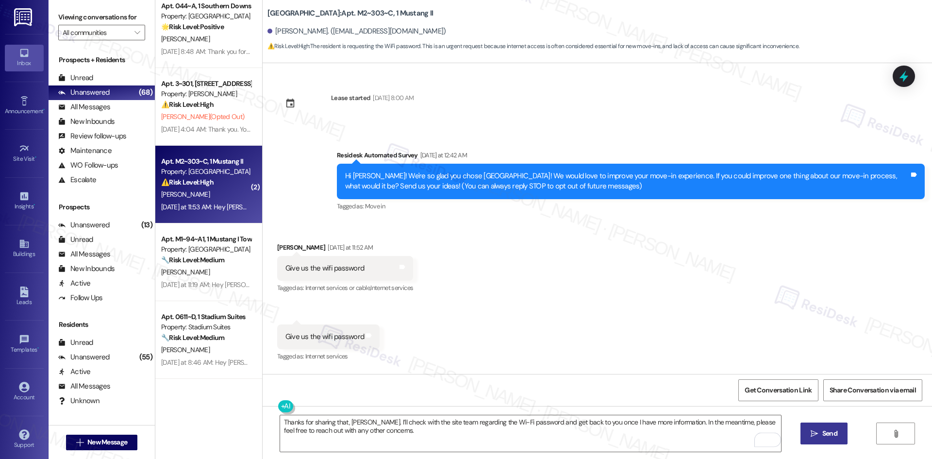
click at [811, 442] on button " Send" at bounding box center [823, 433] width 47 height 22
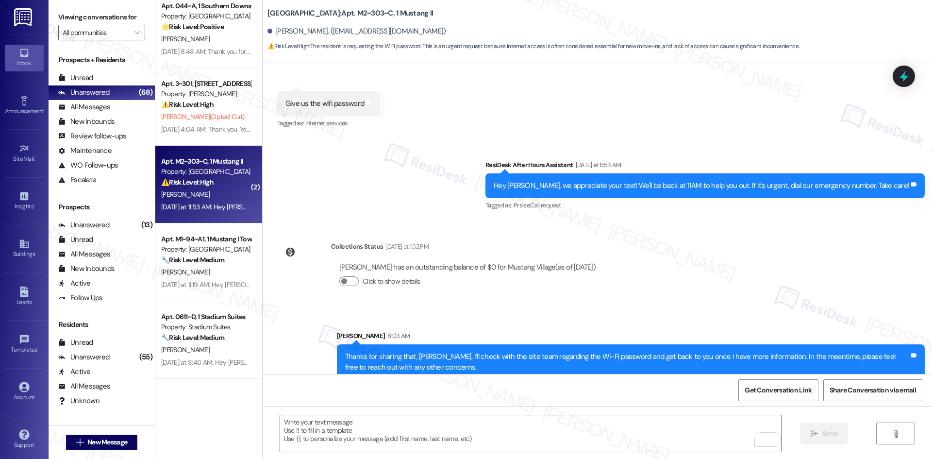
scroll to position [246, 0]
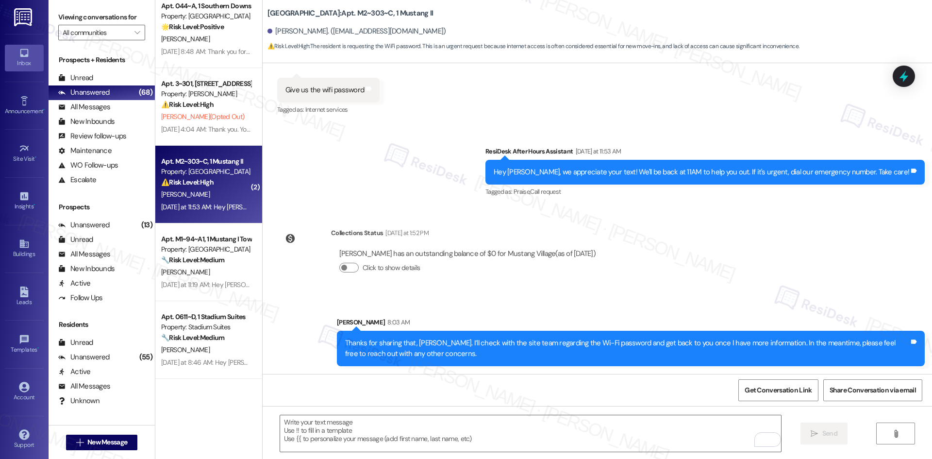
click at [682, 292] on div "Lease started Aug 15, 2025 at 8:00 AM Survey, sent via SMS Residesk Automated S…" at bounding box center [597, 218] width 669 height 311
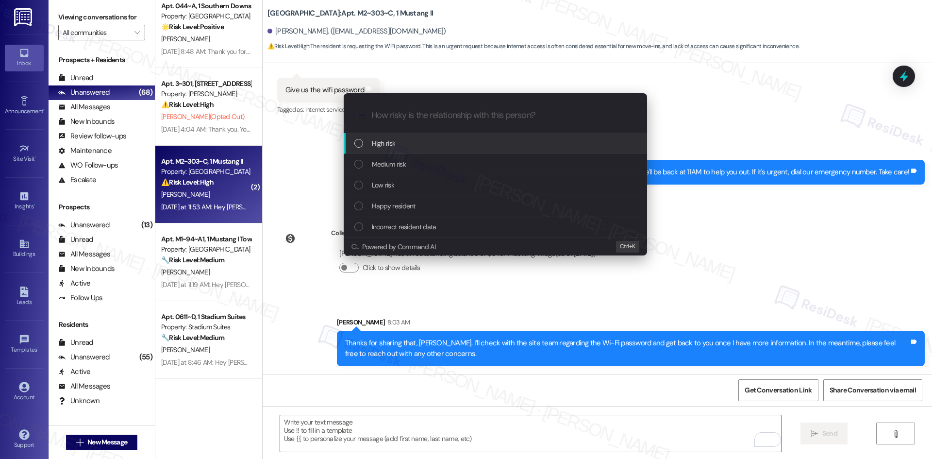
drag, startPoint x: 426, startPoint y: 166, endPoint x: 423, endPoint y: 149, distance: 17.7
click at [423, 150] on div "High risk Medium risk Low risk Happy resident Incorrect resident data" at bounding box center [495, 185] width 303 height 104
click at [423, 146] on div "High risk" at bounding box center [496, 143] width 284 height 11
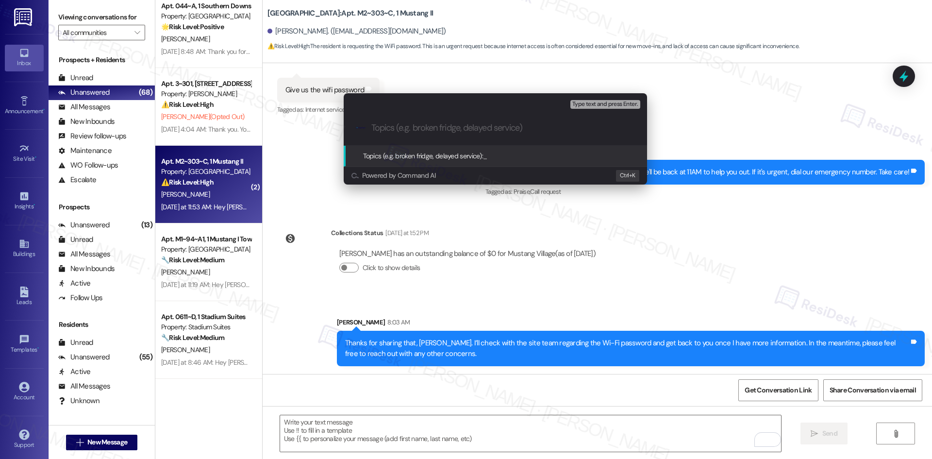
click at [635, 299] on div "Escalate Conversation High risk Topics (e.g. broken fridge, delayed service) An…" at bounding box center [466, 229] width 932 height 459
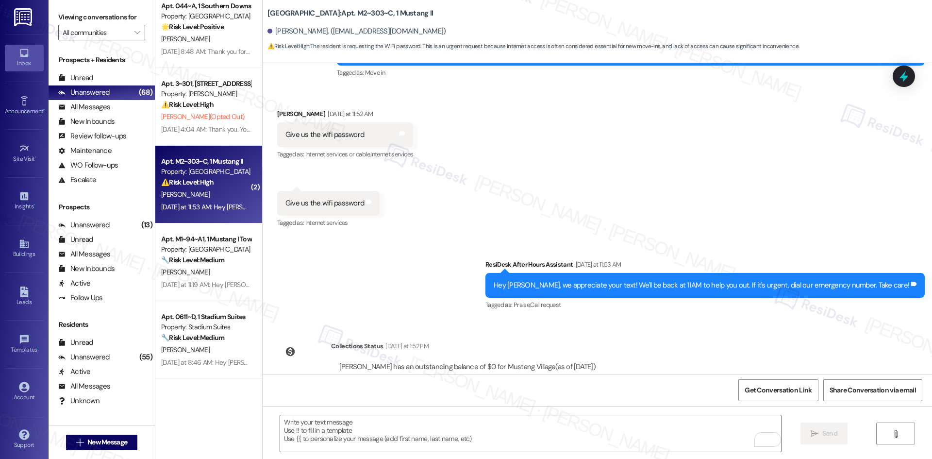
scroll to position [52, 0]
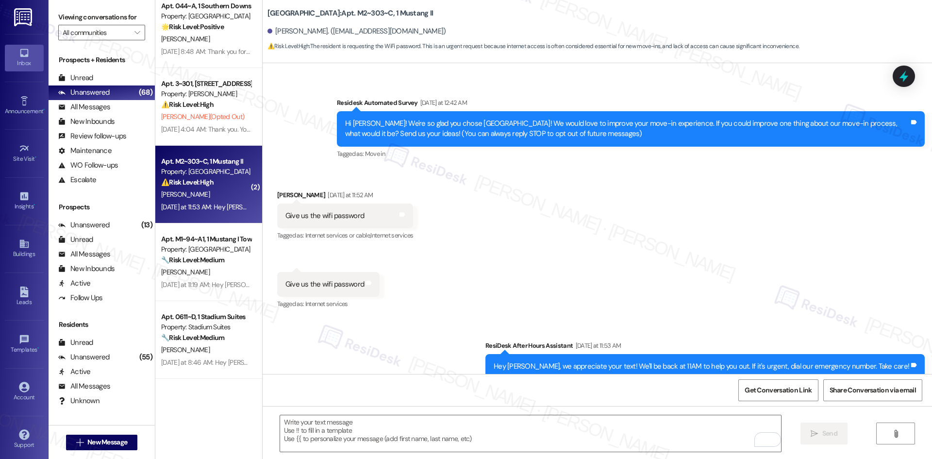
click at [543, 287] on div "Received via SMS Sean Peck Yesterday at 11:52 AM Give us the wifi password Tags…" at bounding box center [597, 243] width 669 height 150
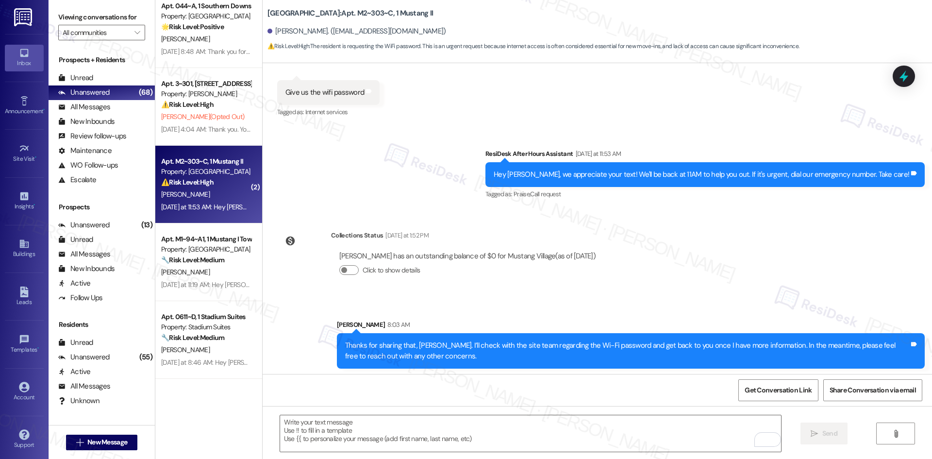
scroll to position [246, 0]
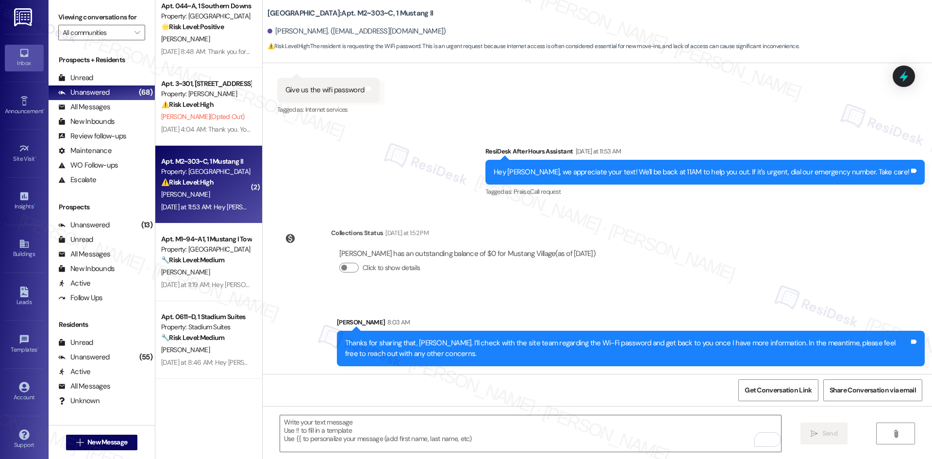
click at [604, 264] on div "Lease started Aug 15, 2025 at 8:00 AM Survey, sent via SMS Residesk Automated S…" at bounding box center [597, 218] width 669 height 311
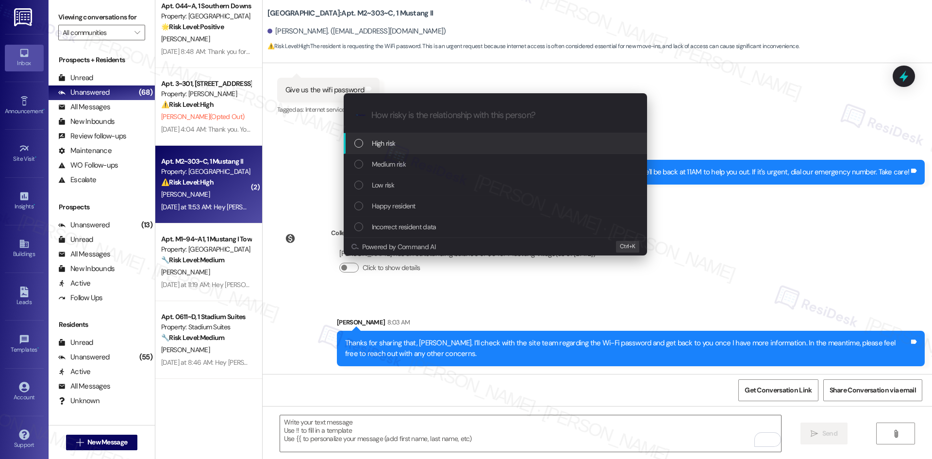
click at [427, 144] on div "High risk" at bounding box center [496, 143] width 284 height 11
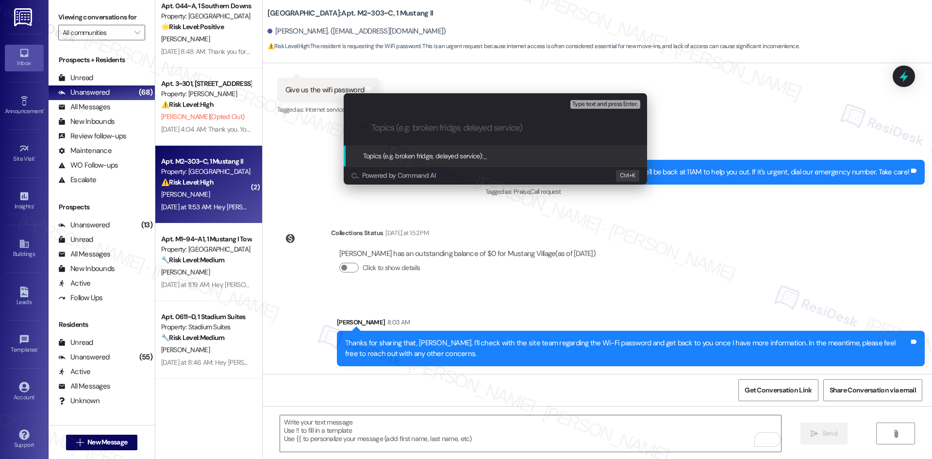
click at [395, 129] on input "Topics (e.g. broken fridge, delayed service)" at bounding box center [502, 128] width 263 height 10
paste input "Move-In Feedback – Wi-Fi Access"
type input "Move-In Feedback – Wi-Fi Access"
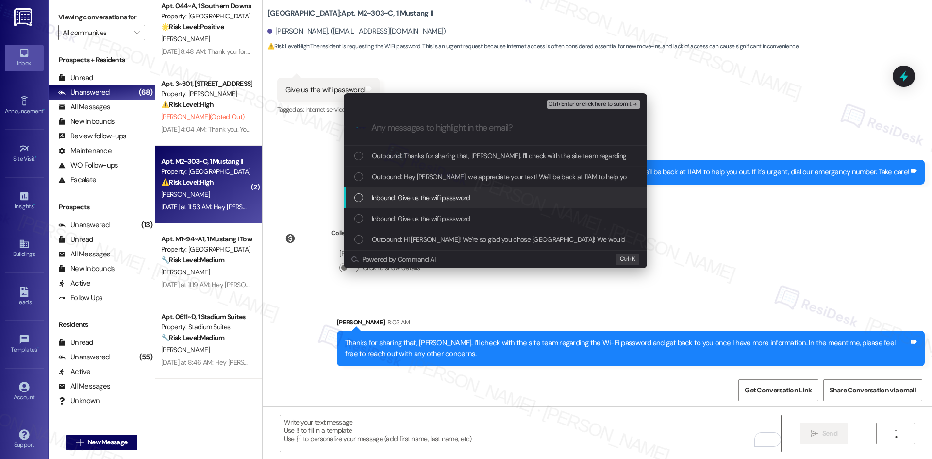
click at [434, 198] on span "Inbound: Give us the wifi password" at bounding box center [421, 197] width 98 height 11
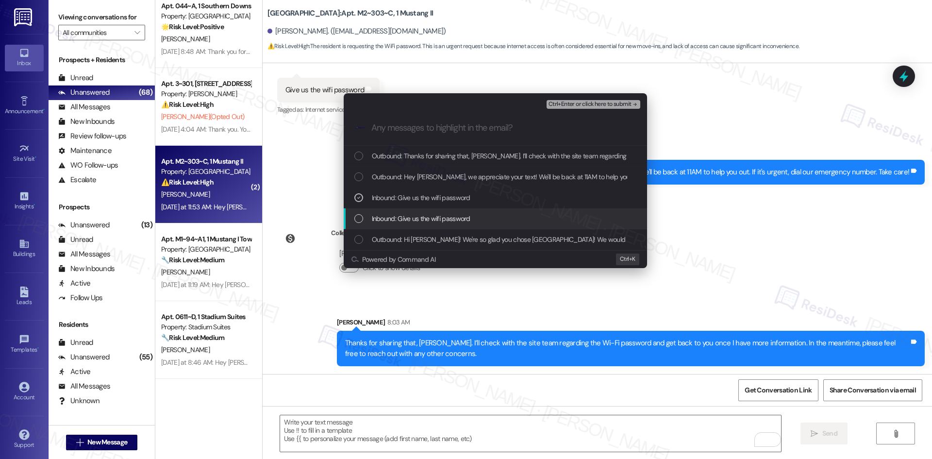
click at [436, 220] on span "Inbound: Give us the wifi password" at bounding box center [421, 218] width 98 height 11
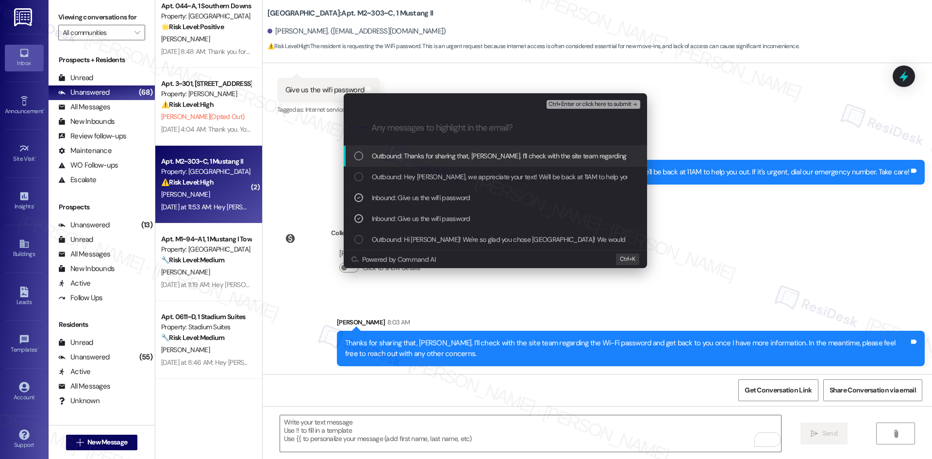
click at [607, 108] on button "Ctrl+Enter or click here to submit" at bounding box center [593, 104] width 94 height 9
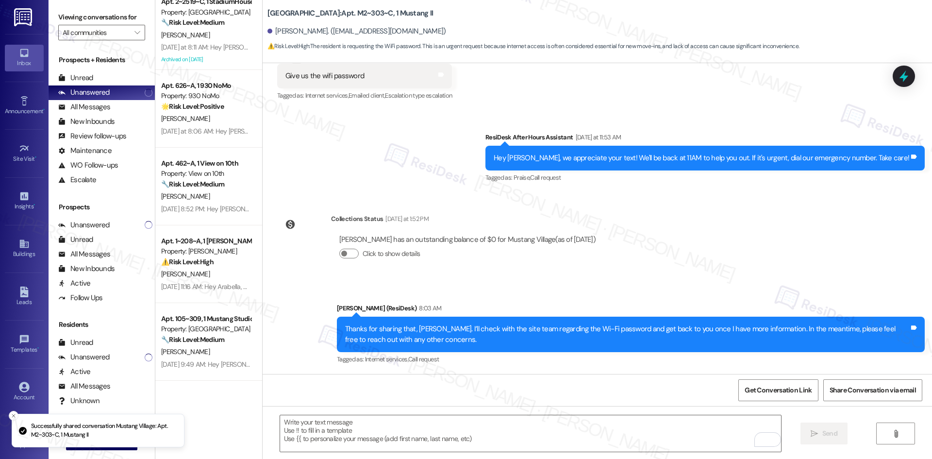
scroll to position [2766, 0]
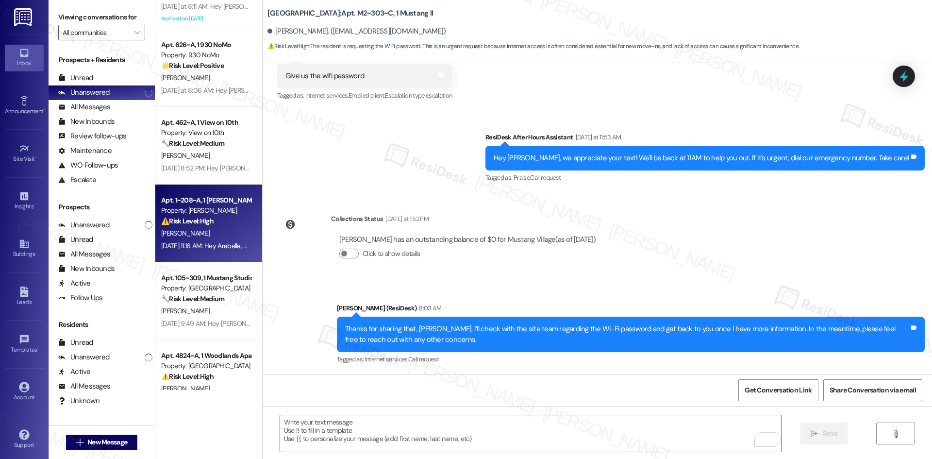
click at [220, 228] on div "[PERSON_NAME]" at bounding box center [206, 233] width 92 height 12
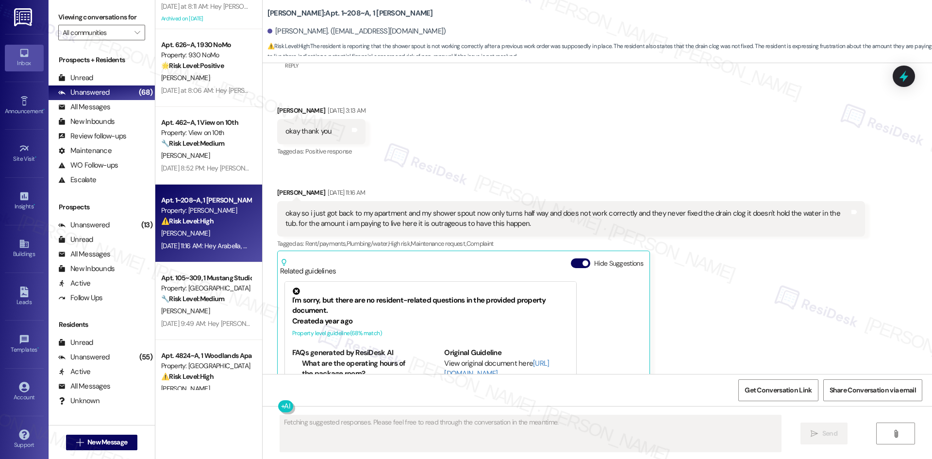
scroll to position [1266, 0]
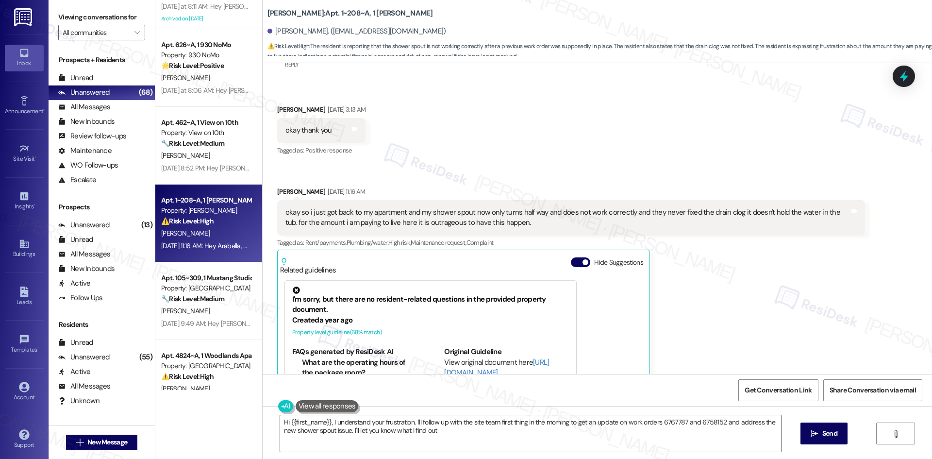
type textarea "Hi {{first_name}}, I understand your frustration. I'll follow up with the site …"
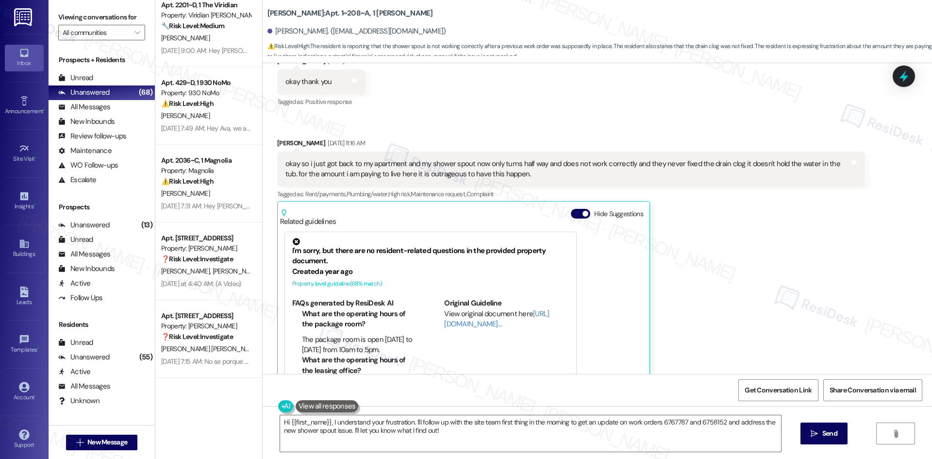
scroll to position [3492, 0]
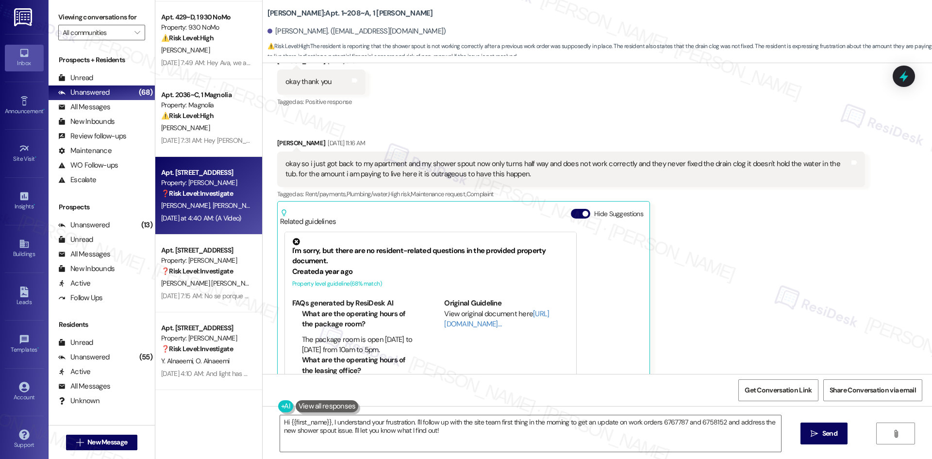
click at [211, 211] on div "K. Carrillo S. Cantillo" at bounding box center [206, 205] width 92 height 12
type textarea "Fetching suggested responses. Please feel free to read through the conversation…"
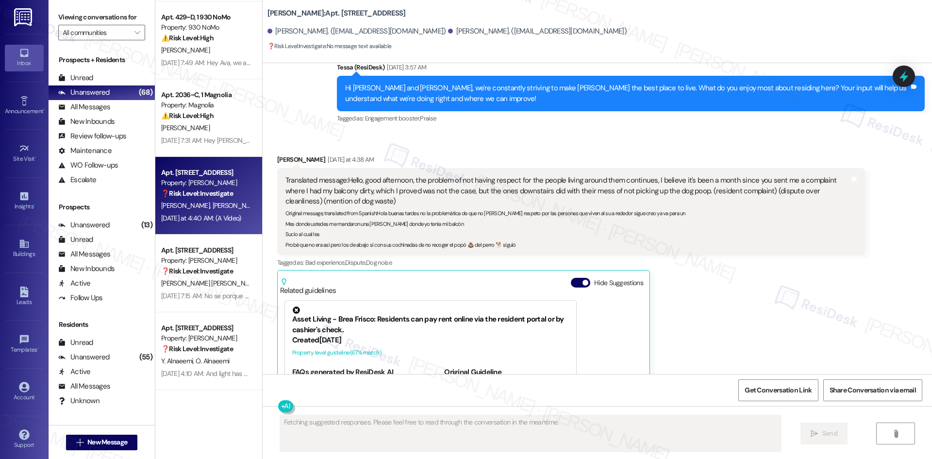
scroll to position [5055, 0]
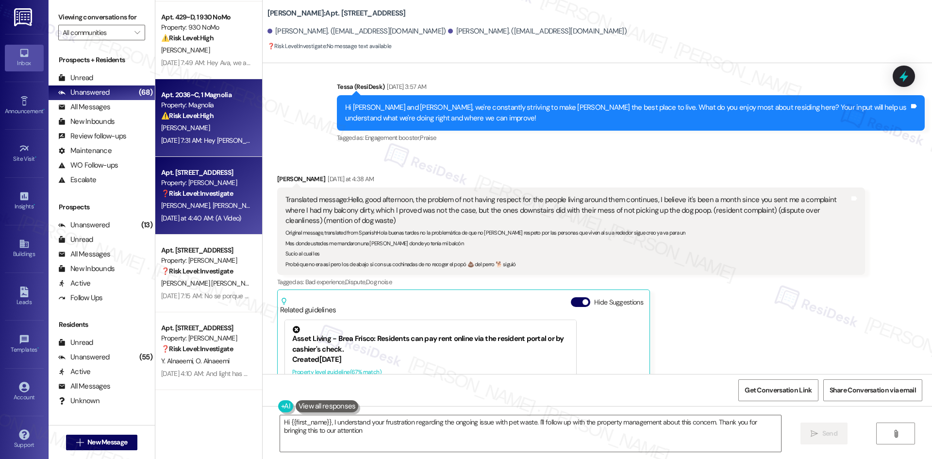
type textarea "Hi {{first_name}}, I understand your frustration regarding the ongoing issue wi…"
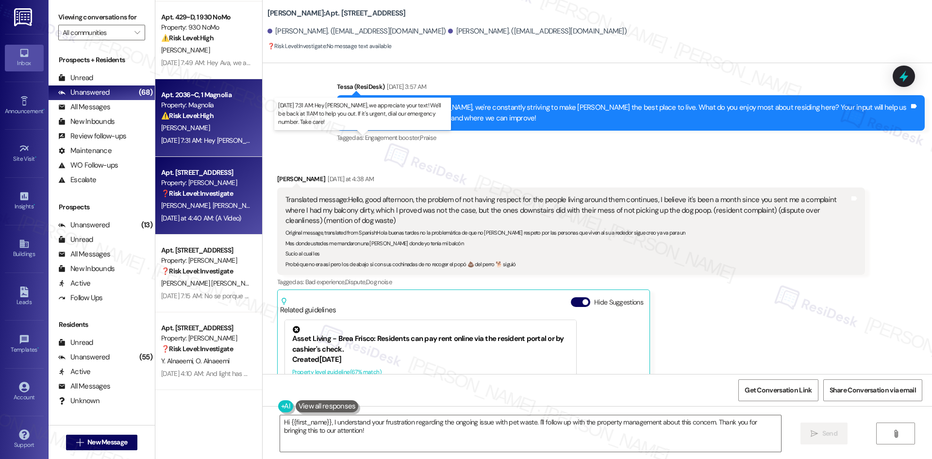
click at [208, 138] on div "Aug 19, 2025 at 7:31 AM: Hey Valerie, we appreciate your text! We'll be back at…" at bounding box center [374, 140] width 427 height 9
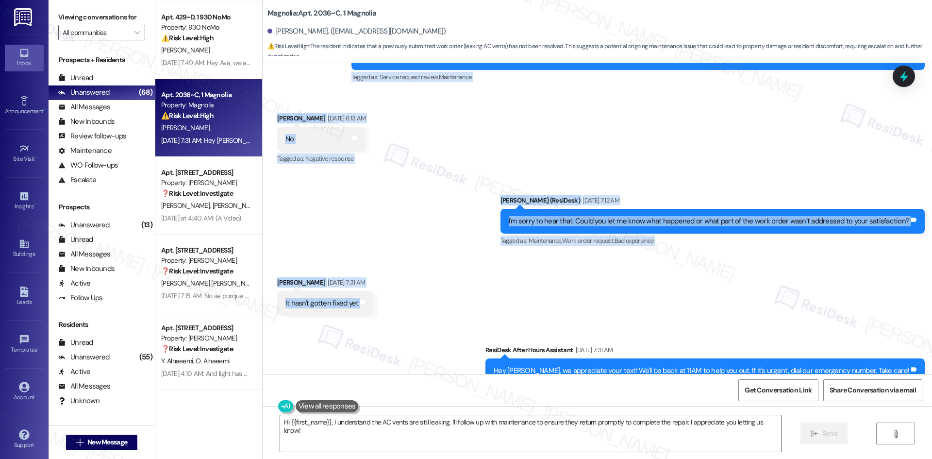
scroll to position [369, 0]
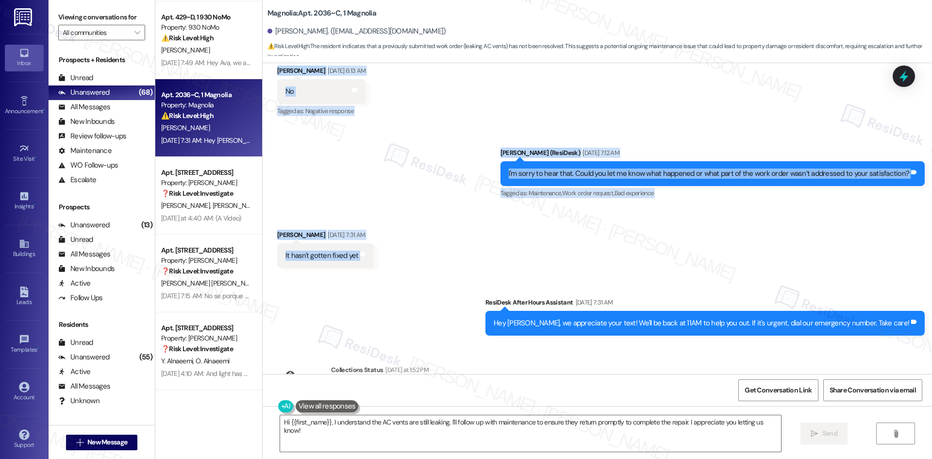
drag, startPoint x: 415, startPoint y: 139, endPoint x: 415, endPoint y: 242, distance: 102.9
click at [415, 242] on div "WO Opened request: The front d... Aug 26, 2024 at 5:52 PM Status : Completed Sh…" at bounding box center [597, 218] width 669 height 311
copy div "Residesk Automated Survey Aug 19, 2025 at 12:40 AM Hi Valerie! I'm checking in …"
drag, startPoint x: 489, startPoint y: 195, endPoint x: 493, endPoint y: 205, distance: 11.1
click at [490, 196] on div "Sent via SMS Sarah (ResiDesk) Aug 19, 2025 at 7:12 AM I'm sorry to hear that. C…" at bounding box center [597, 167] width 669 height 82
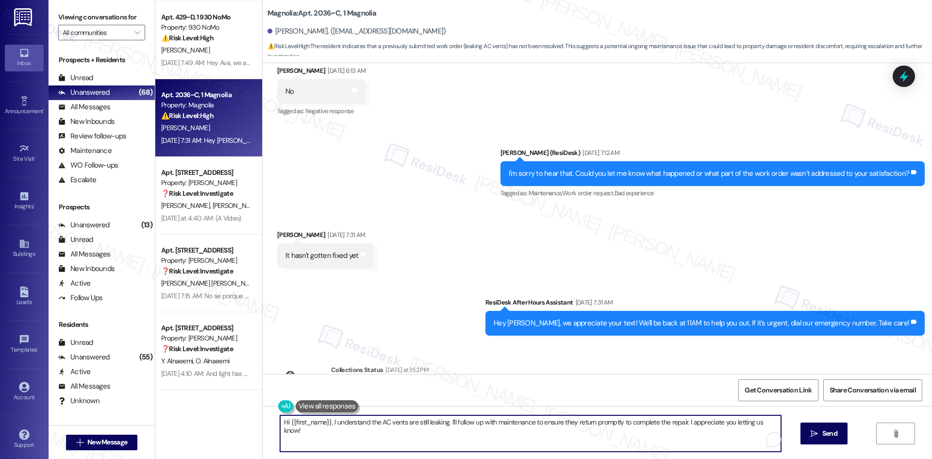
click at [464, 425] on textarea "Hi {{first_name}}, I understand the AC vents are still leaking. I'll follow up …" at bounding box center [530, 433] width 501 height 36
paste textarea "Thanks for letting me know, [PERSON_NAME]. I’ll check in with the site team abo…"
type textarea "Thanks for letting me know, [PERSON_NAME]. I’ll check in with the site team abo…"
click at [822, 434] on span "Send" at bounding box center [829, 433] width 15 height 10
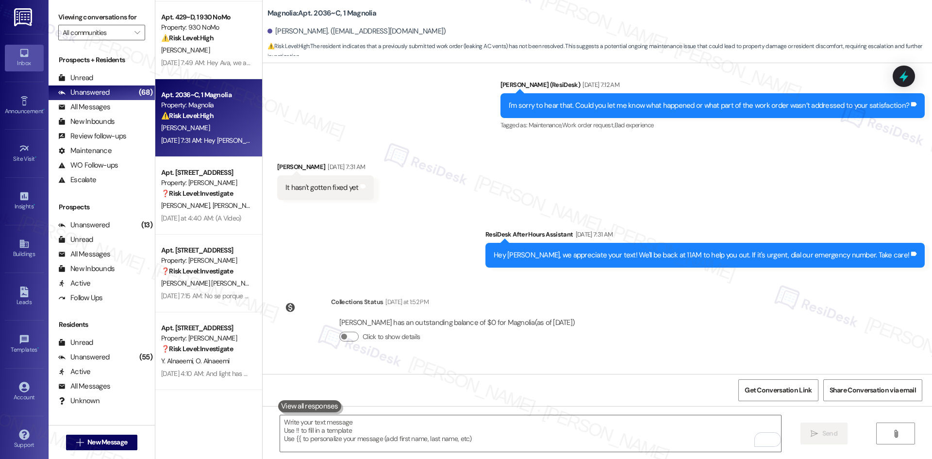
scroll to position [495, 0]
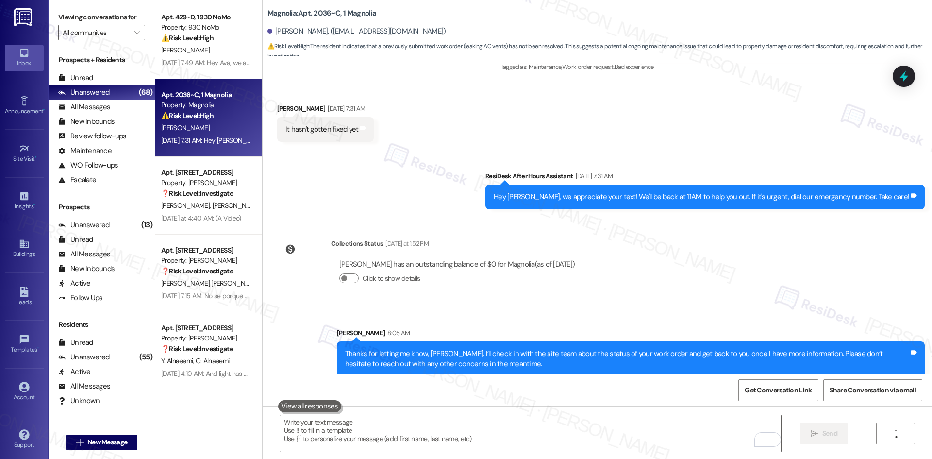
click at [599, 320] on div "Sent via SMS Sarah 8:05 AM Thanks for letting me know, Valerie. I’ll check in w…" at bounding box center [630, 352] width 602 height 64
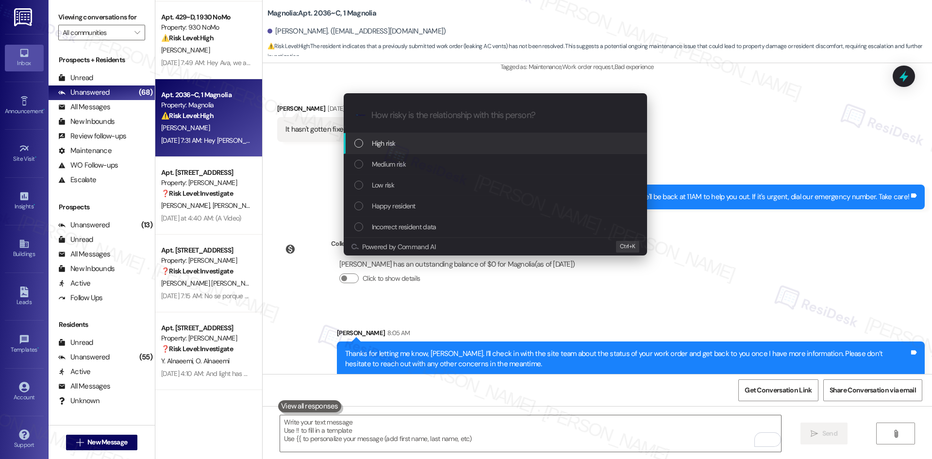
click at [749, 140] on div "Escalate Conversation How risky is the relationship with this person? Topics (e…" at bounding box center [466, 229] width 932 height 459
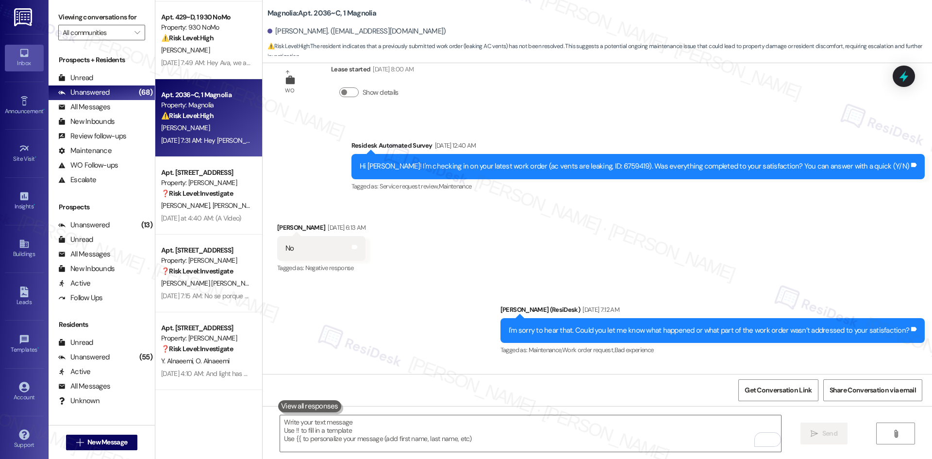
scroll to position [156, 0]
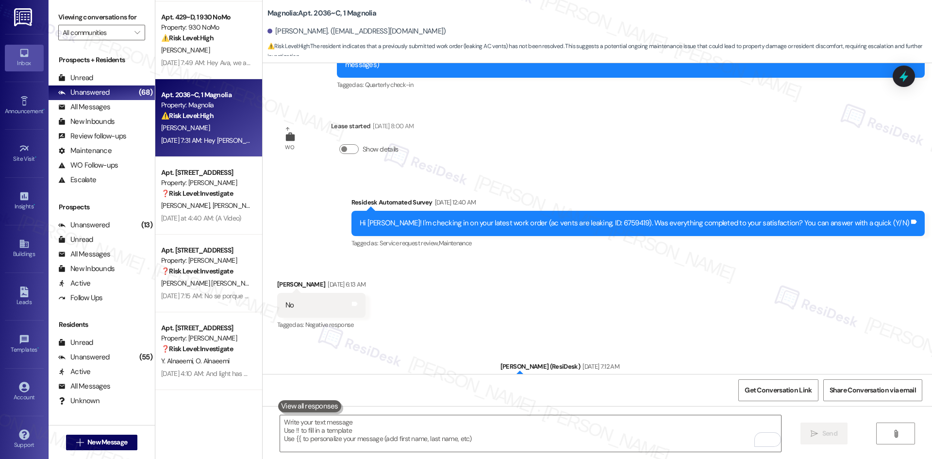
click at [612, 268] on div "Received via SMS Valerie Moran Aug 19, 2025 at 6:13 AM No Tags and notes Tagged…" at bounding box center [597, 298] width 669 height 82
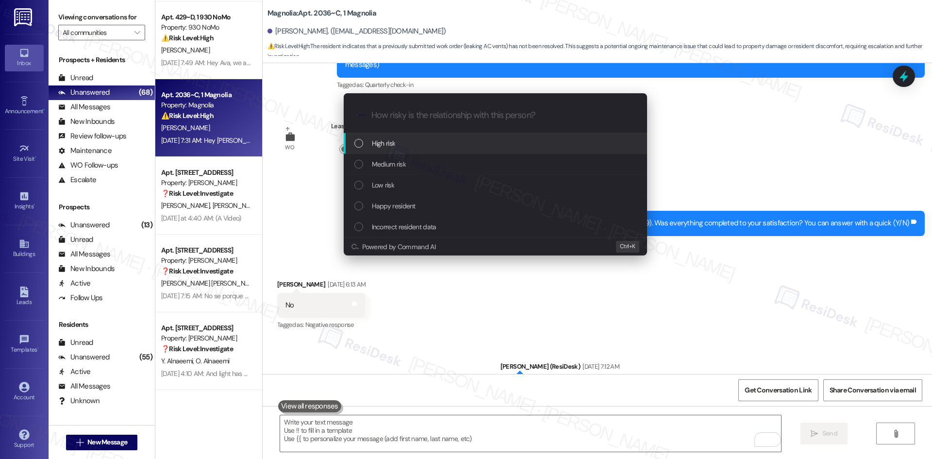
click at [421, 148] on div "High risk" at bounding box center [496, 143] width 284 height 11
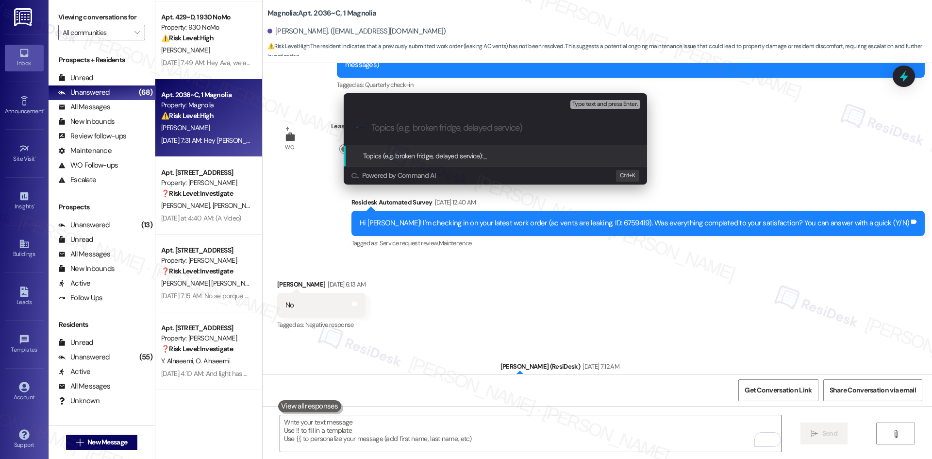
click at [422, 127] on input "Topics (e.g. broken fridge, delayed service)" at bounding box center [502, 128] width 263 height 10
paste input "Work Order Follow-Up – AC Vents Leaking (ID: 6759419)"
type input "Work Order Follow-Up – AC Vents Leaking (ID: 6759419)"
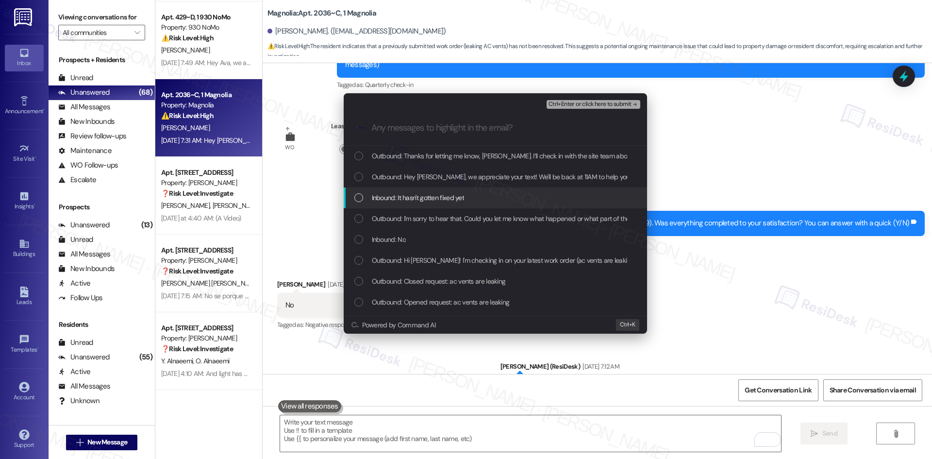
click at [438, 196] on span "Inbound: It hasn't gotten fixed yet" at bounding box center [418, 197] width 93 height 11
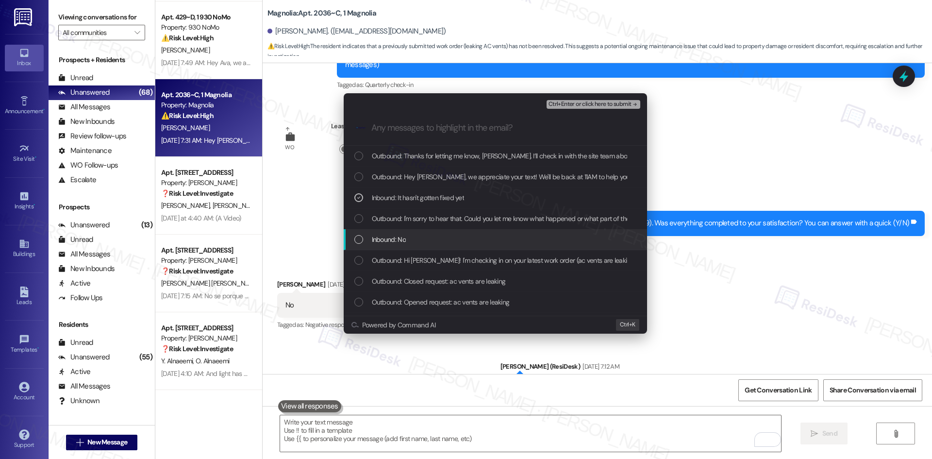
click at [436, 237] on div "Inbound: No" at bounding box center [496, 239] width 284 height 11
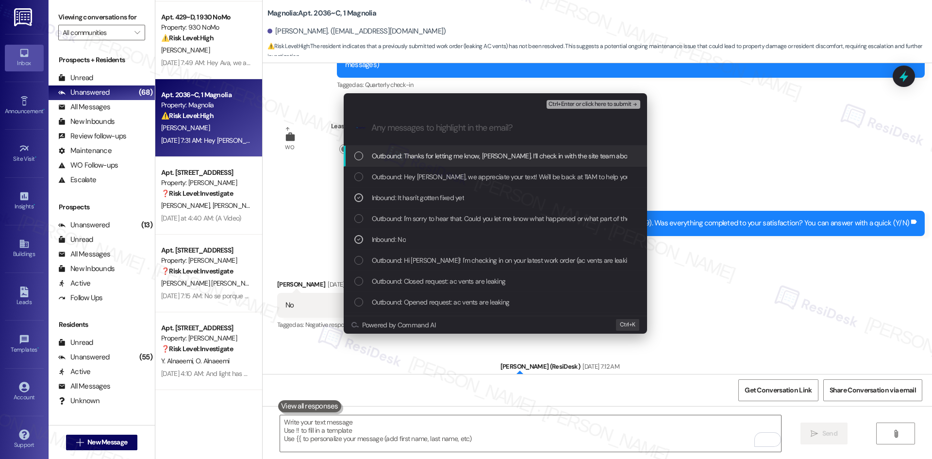
click at [595, 102] on span "Ctrl+Enter or click here to submit" at bounding box center [589, 104] width 83 height 7
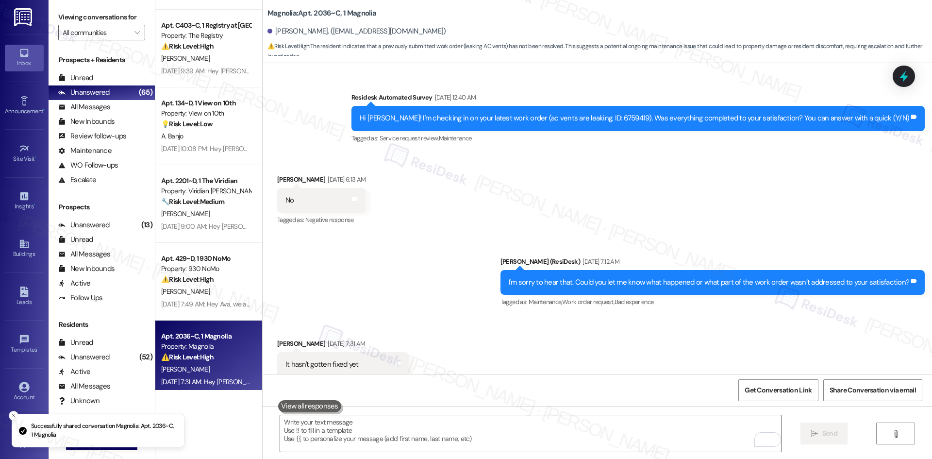
scroll to position [3249, 0]
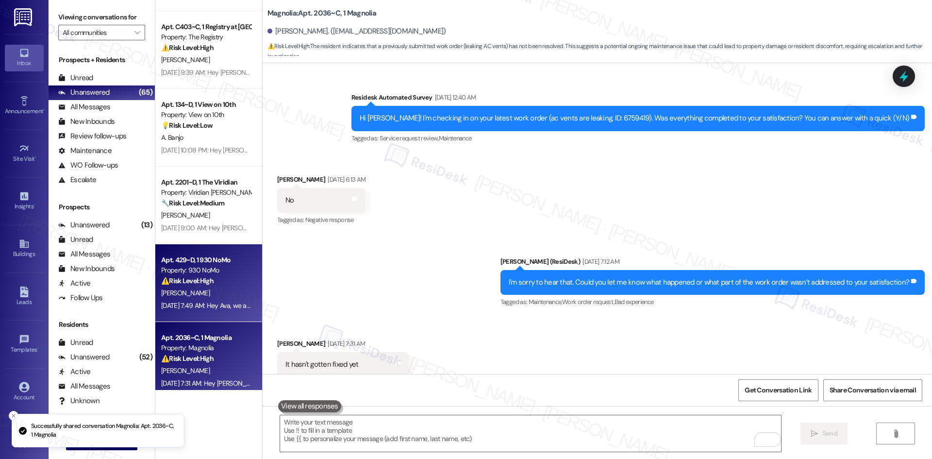
click at [196, 289] on div "[PERSON_NAME]" at bounding box center [206, 293] width 92 height 12
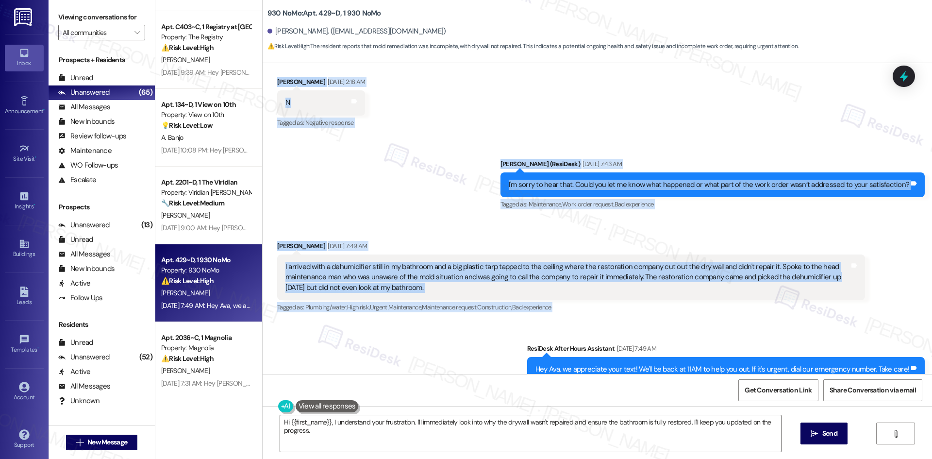
scroll to position [395, 0]
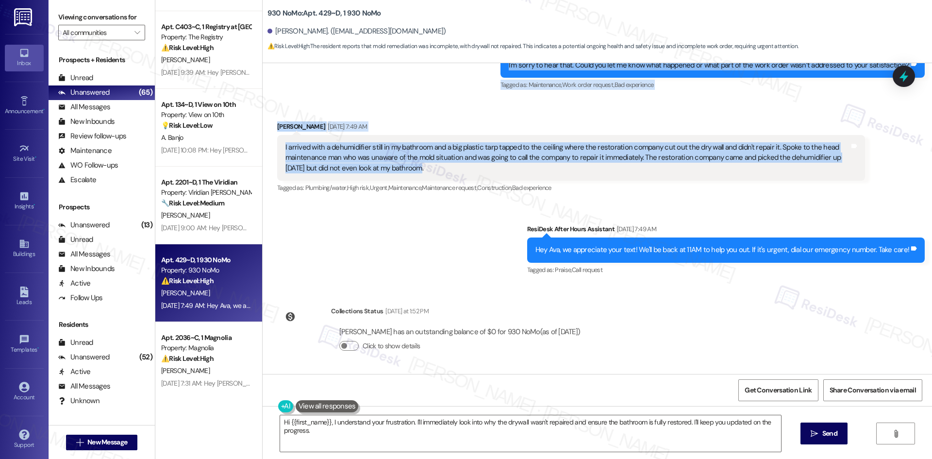
drag, startPoint x: 308, startPoint y: 199, endPoint x: 436, endPoint y: 168, distance: 131.8
click at [436, 168] on div "WO Opened request: Sink is clo... [DATE] 3:58 PM Status : Completed Show detail…" at bounding box center [597, 218] width 669 height 311
copy div "Loremips Dolorsita Consec Adi 17, 4024 el 79:51 SE Do Eiu! T'i utlabore et do m…"
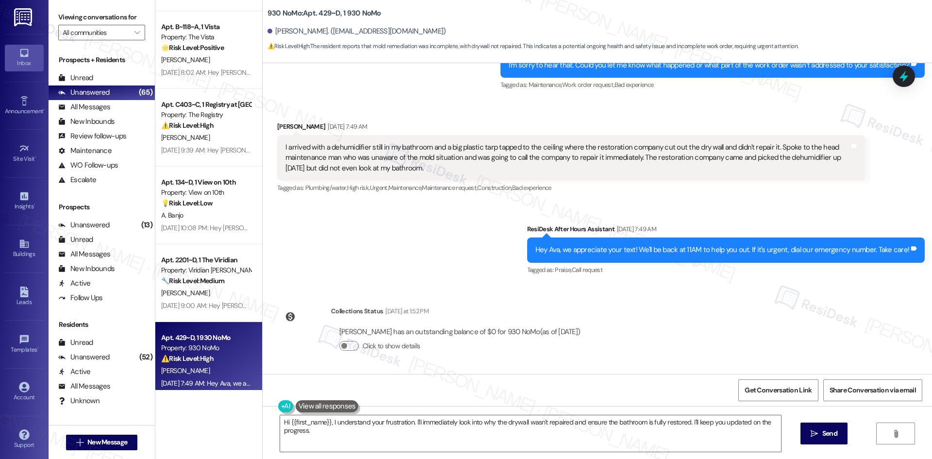
click at [416, 232] on div "Sent via SMS ResiDesk After Hours Assistant [DATE] 7:49 AM Hey Ava, we apprecia…" at bounding box center [597, 243] width 669 height 82
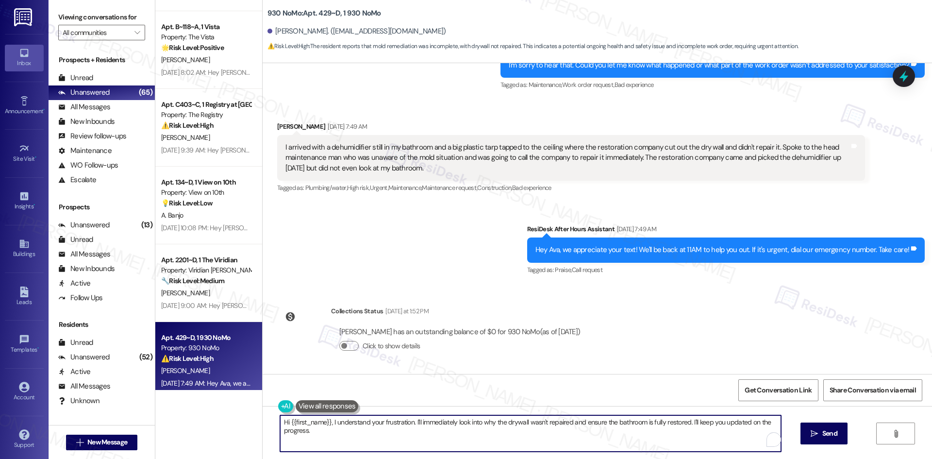
click at [417, 431] on textarea "Hi {{first_name}}, I understand your frustration. I'll immediately look into wh…" at bounding box center [530, 433] width 501 height 36
paste textarea "[PERSON_NAME] you for explaining the situation. I’ll inform the site team about…"
type textarea "Thank you for explaining the situation. I’ll inform the site team about the unr…"
click at [808, 437] on span " Send" at bounding box center [823, 433] width 31 height 10
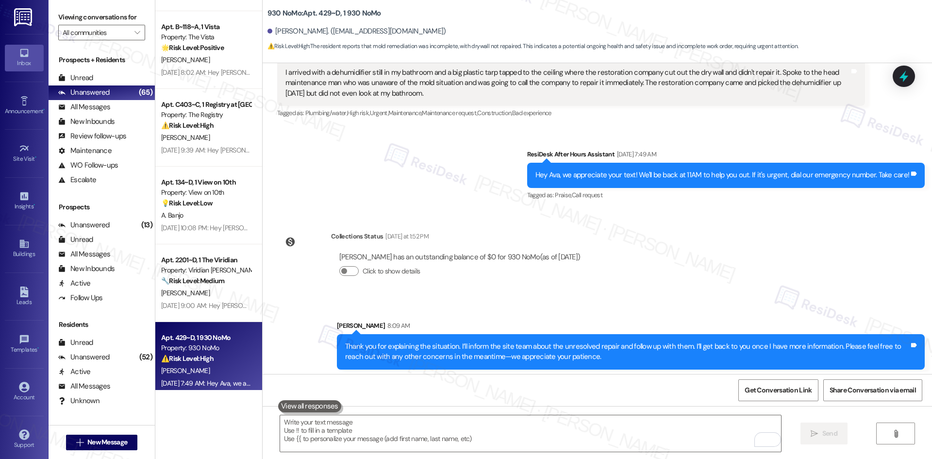
scroll to position [474, 0]
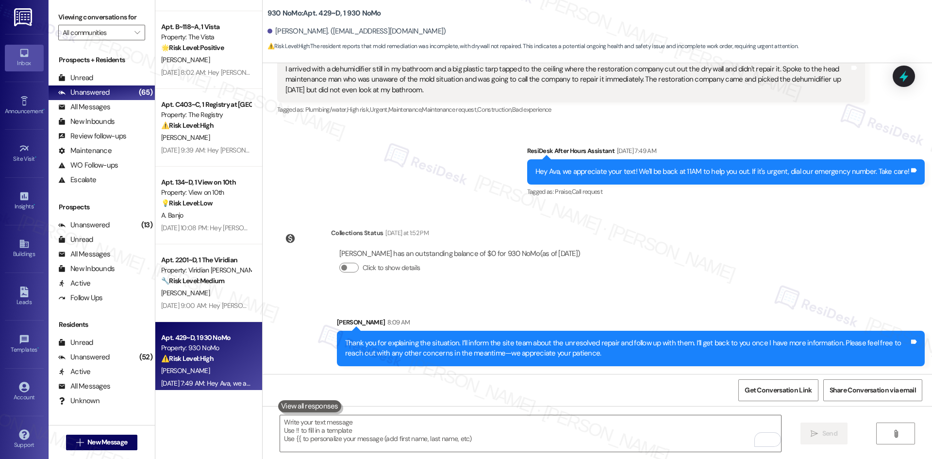
click at [586, 278] on div "Collections Status [DATE] at 1:52 PM [PERSON_NAME] has an outstanding balance o…" at bounding box center [433, 257] width 326 height 75
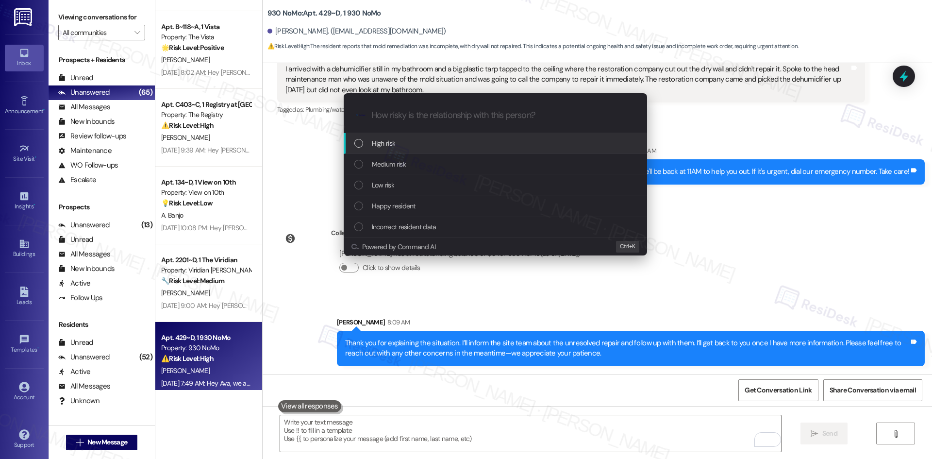
click at [431, 147] on div "High risk" at bounding box center [496, 143] width 284 height 11
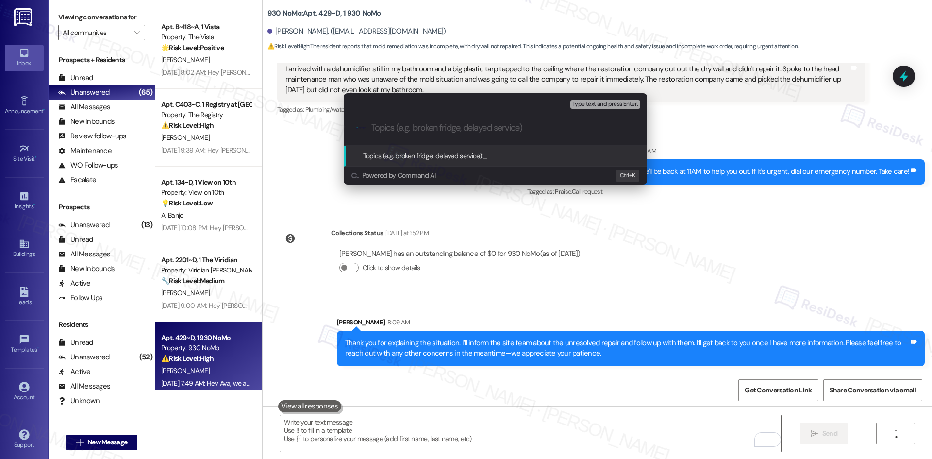
click at [773, 279] on div "Escalate Conversation High risk Topics (e.g. broken fridge, delayed service) An…" at bounding box center [466, 229] width 932 height 459
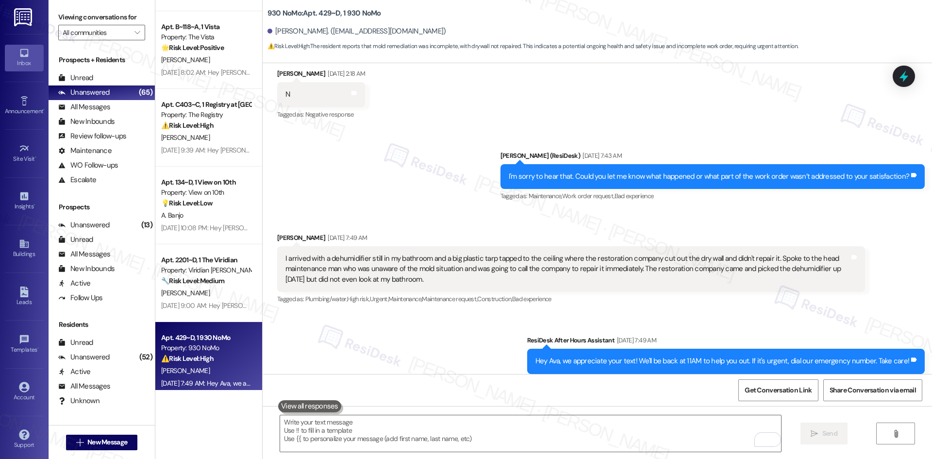
scroll to position [279, 0]
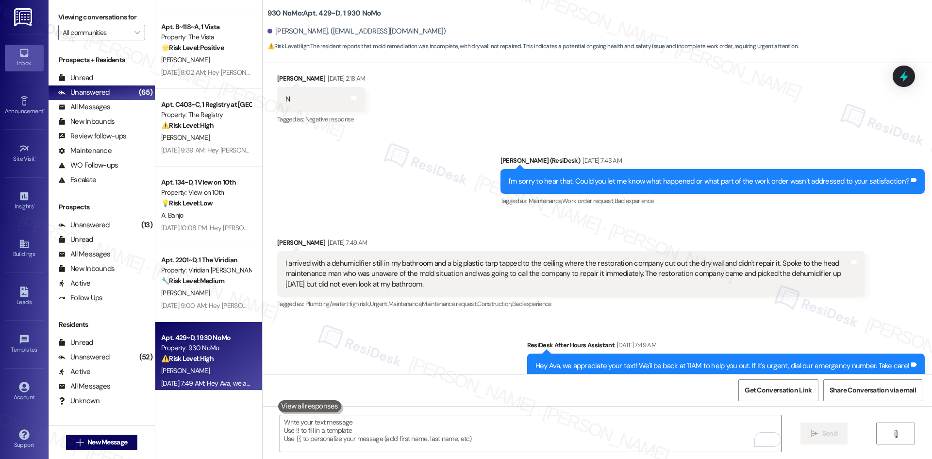
click at [614, 310] on div "Tagged as: Plumbing/water , Click to highlight conversations about Plumbing/wat…" at bounding box center [571, 303] width 588 height 14
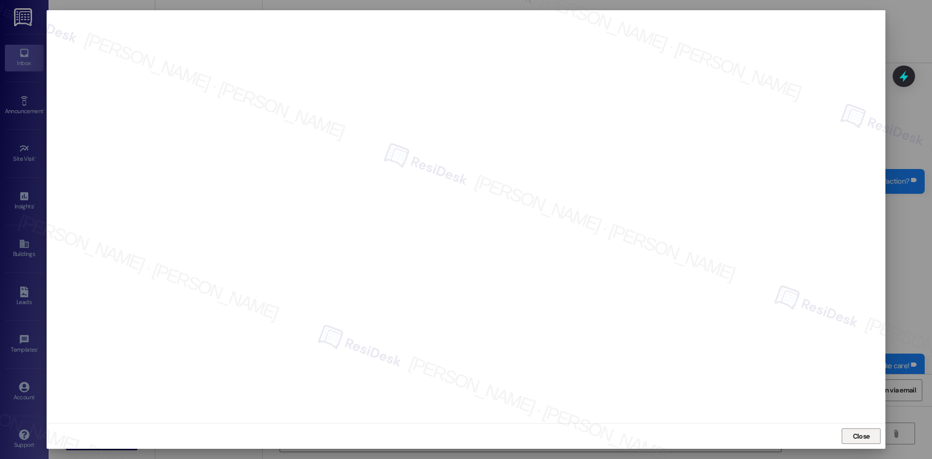
click at [865, 443] on span "Close" at bounding box center [861, 435] width 21 height 15
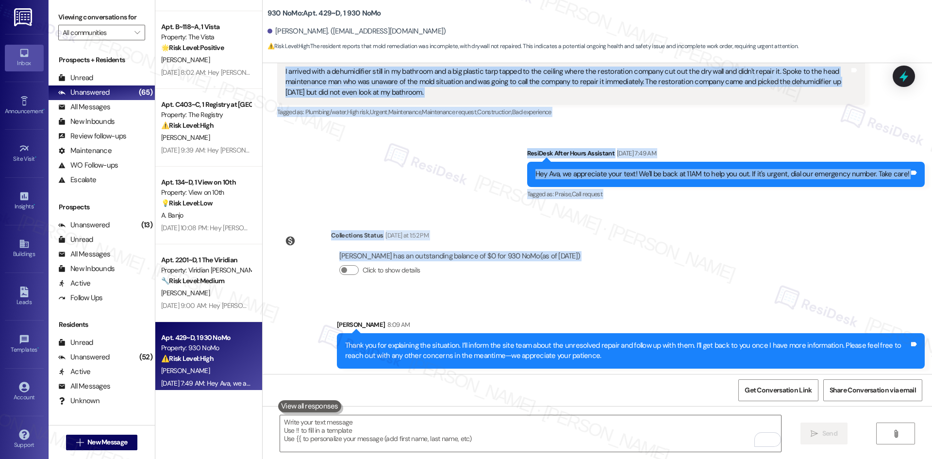
scroll to position [474, 0]
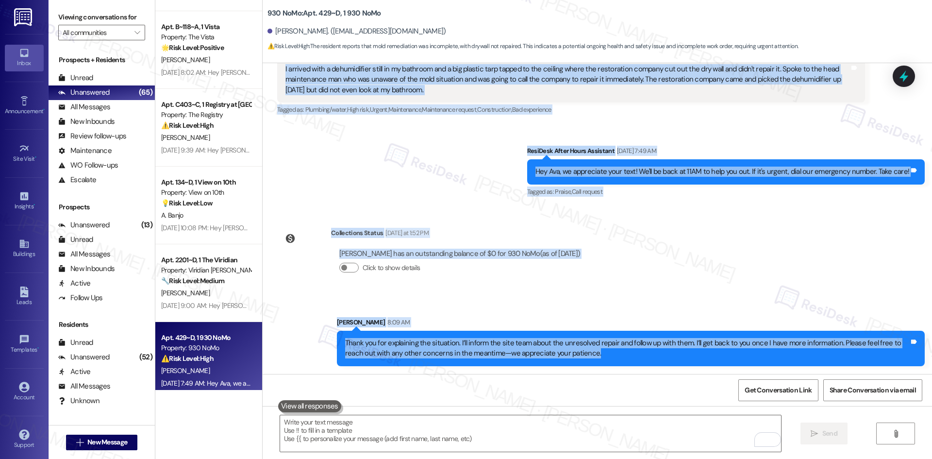
drag, startPoint x: 322, startPoint y: 124, endPoint x: 593, endPoint y: 354, distance: 356.3
click at [593, 354] on div "WO Opened request: Sink is clo... [DATE] 3:58 PM Status : Completed Show detail…" at bounding box center [597, 218] width 669 height 311
copy div "Loremips Dolorsita Consec Adi 17, 4024 el 79:51 SE Do Eiu! T'i utlabore et do m…"
click at [656, 278] on div "WO Opened request: Sink is clo... [DATE] 3:58 PM Status : Completed Show detail…" at bounding box center [597, 218] width 669 height 311
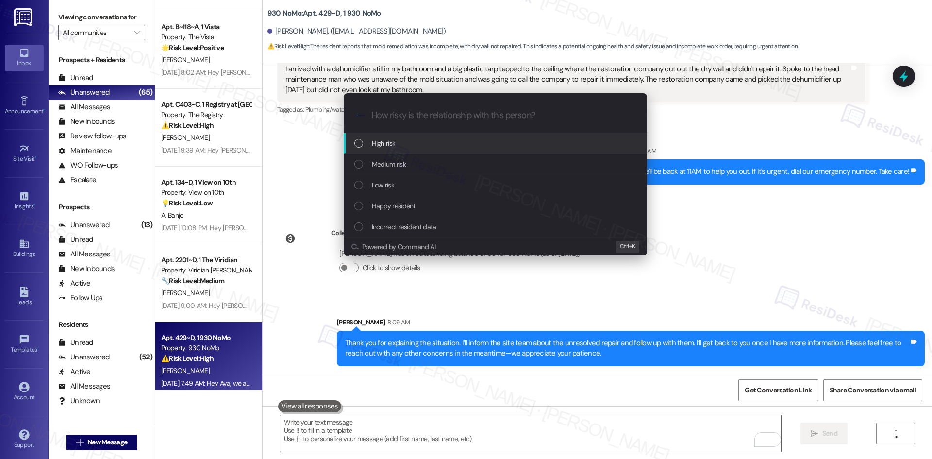
click at [434, 145] on div "High risk" at bounding box center [496, 143] width 284 height 11
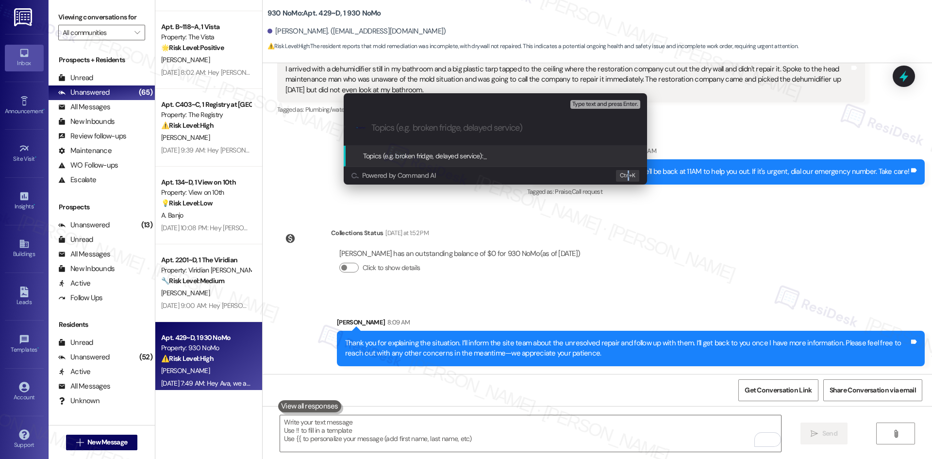
click at [629, 239] on div "Escalate Conversation High risk Topics (e.g. broken fridge, delayed service) An…" at bounding box center [466, 229] width 932 height 459
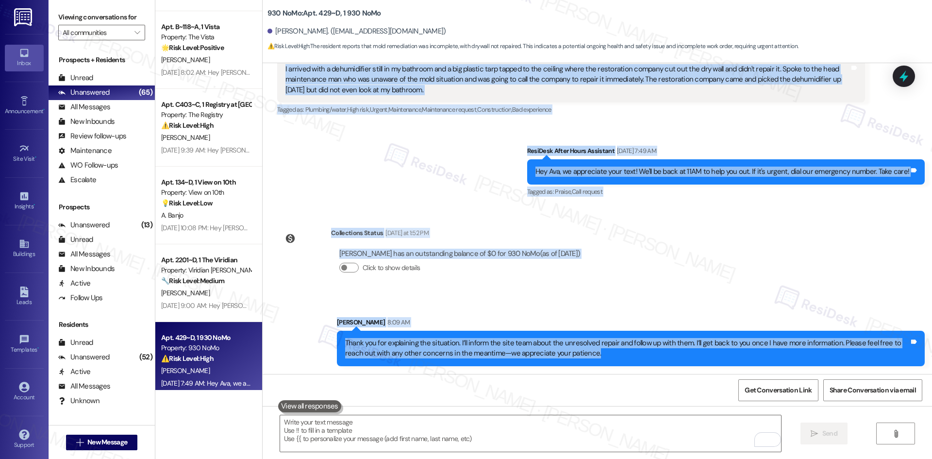
drag, startPoint x: 317, startPoint y: 177, endPoint x: 603, endPoint y: 356, distance: 337.2
click at [603, 356] on div "WO Opened request: Sink is clo... [DATE] 3:58 PM Status : Completed Show detail…" at bounding box center [597, 218] width 669 height 311
copy div "Loremips Dolorsita Consec Adi 17, 4024 el 79:51 SE Do Eiu! T'i utlabore et do m…"
click at [505, 219] on div "WO Opened request: Sink is clo... [DATE] 3:58 PM Status : Completed Show detail…" at bounding box center [597, 218] width 669 height 311
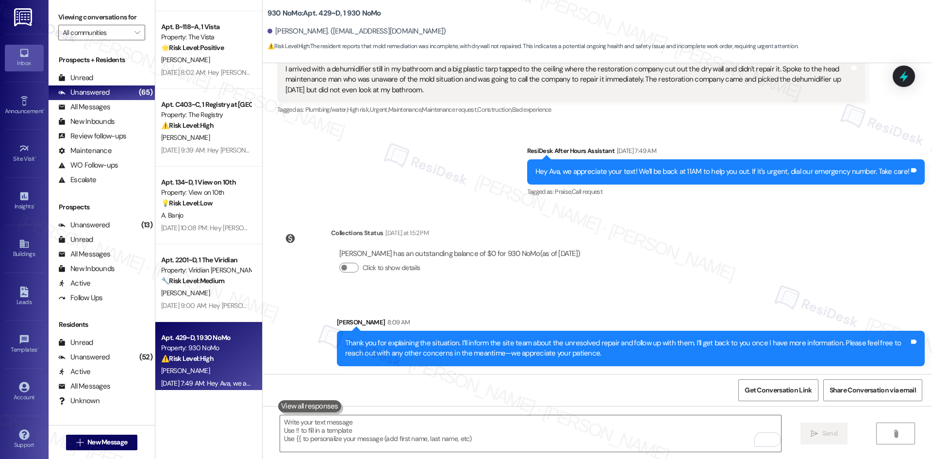
click at [595, 293] on div "WO Opened request: Sink is clo... [DATE] 3:58 PM Status : Completed Show detail…" at bounding box center [597, 218] width 669 height 311
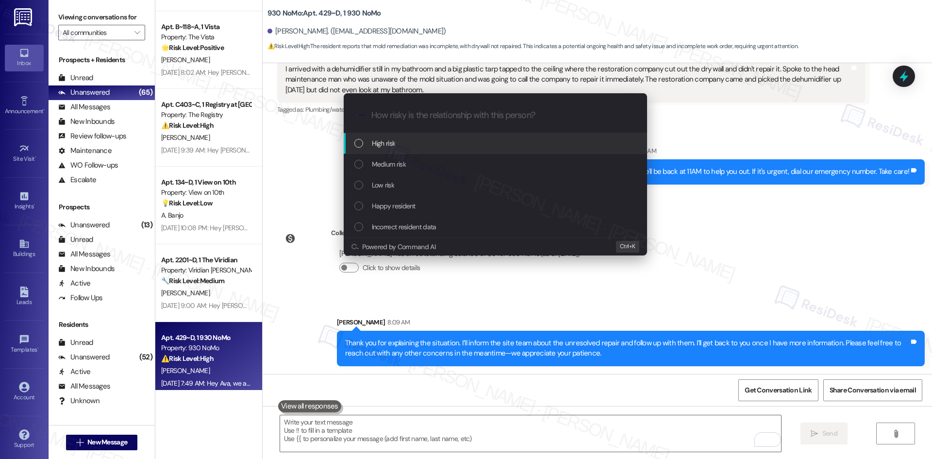
click at [380, 140] on span "High risk" at bounding box center [384, 143] width 24 height 11
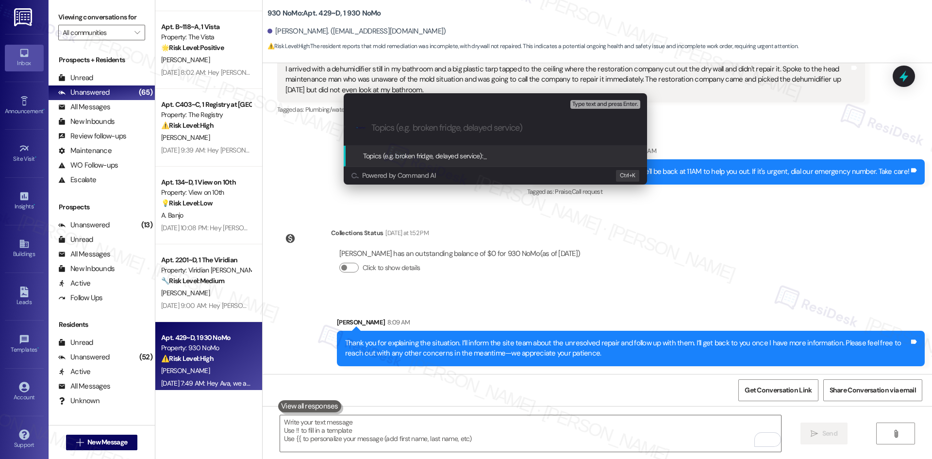
click at [399, 130] on input "Topics (e.g. broken fridge, delayed service)" at bounding box center [502, 128] width 263 height 10
paste input "Work Order Follow-Up – Bathroom Repair (ID: 6759041)"
type input "Work Order Follow-Up – Bathroom Repair (ID: 6759041)"
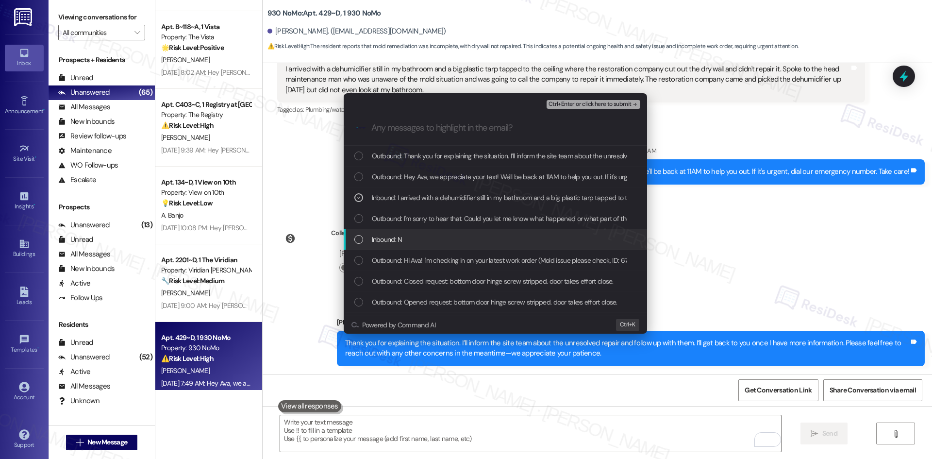
click at [447, 240] on div "Inbound: N" at bounding box center [496, 239] width 284 height 11
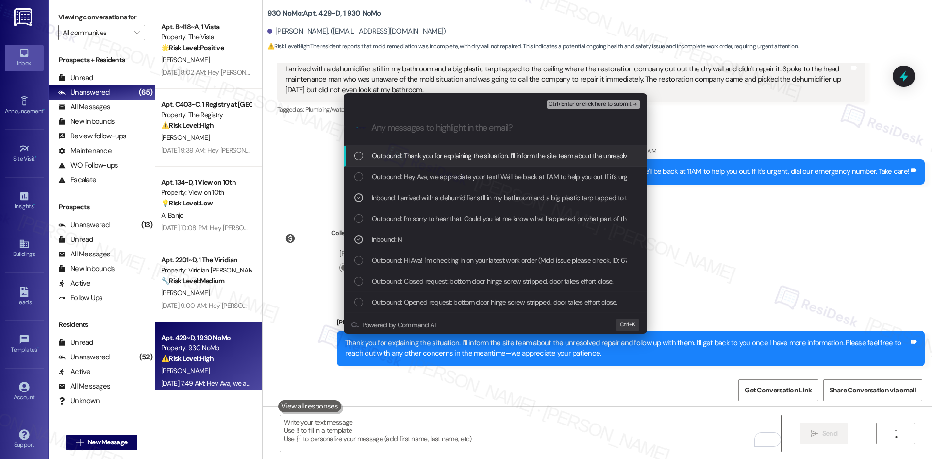
click at [623, 103] on span "Ctrl+Enter or click here to submit" at bounding box center [589, 104] width 83 height 7
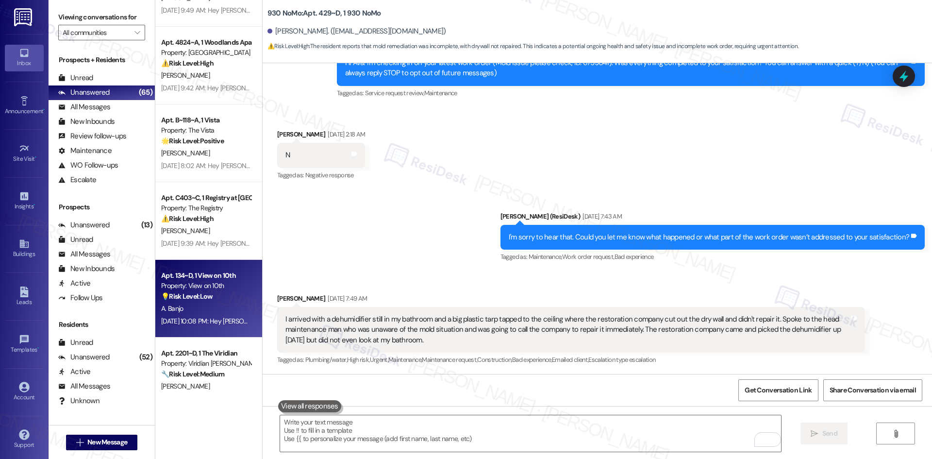
scroll to position [3152, 0]
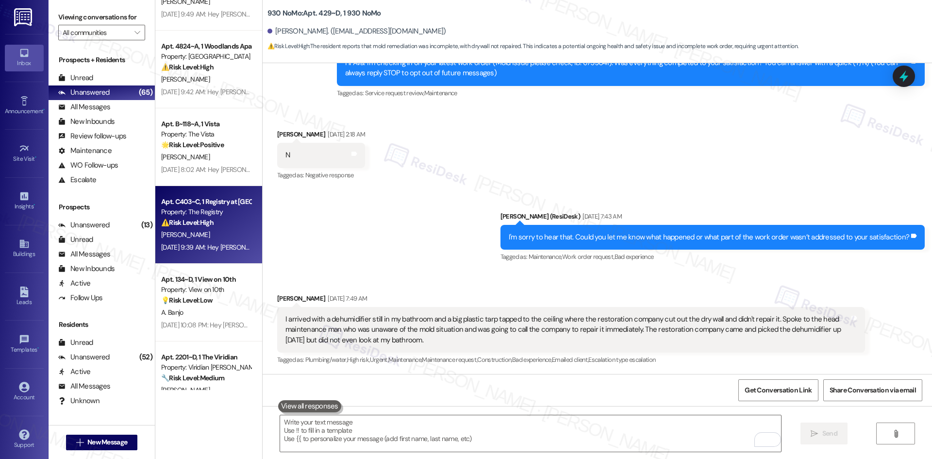
click at [209, 230] on div "[PERSON_NAME]" at bounding box center [206, 235] width 92 height 12
type textarea "Fetching suggested responses. Please feel free to read through the conversation…"
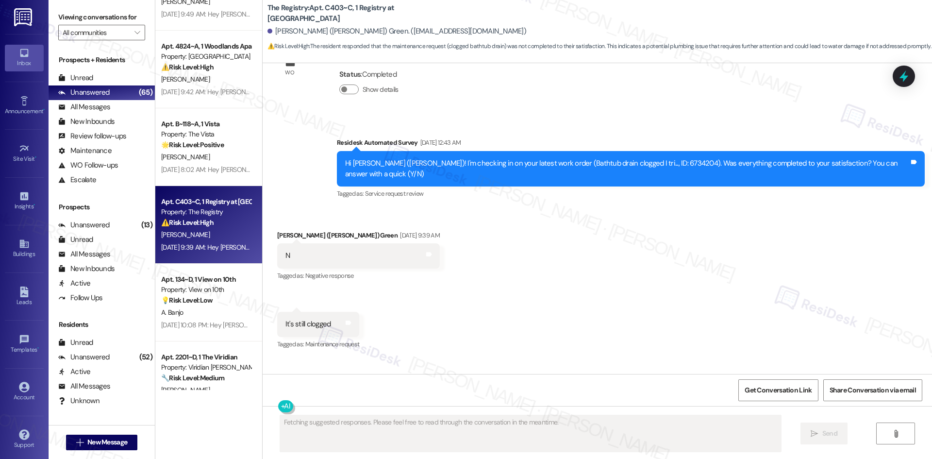
scroll to position [551, 0]
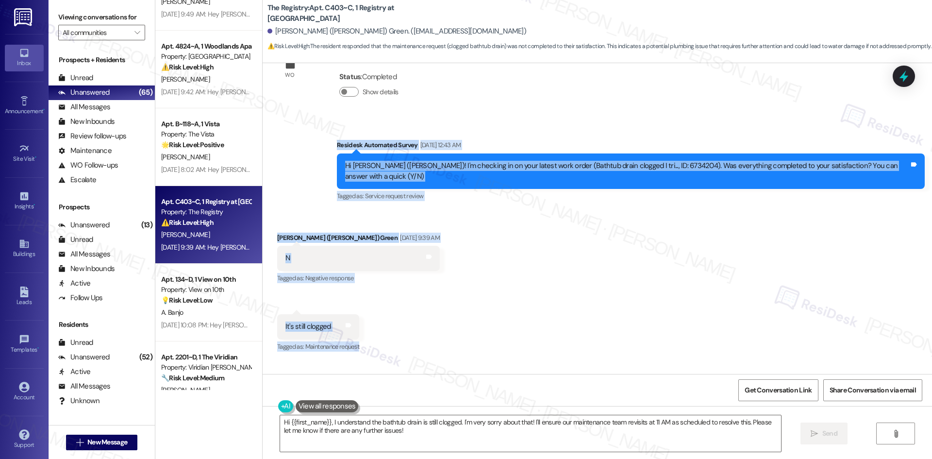
drag, startPoint x: 329, startPoint y: 127, endPoint x: 400, endPoint y: 320, distance: 205.1
click at [400, 320] on div "WO Opened request: My sink wat... [DATE] 6:13 AM Status : Completed Show detail…" at bounding box center [597, 218] width 669 height 311
copy div "Residesk Automated Survey [DATE] 12:43 AM Hi [PERSON_NAME] ([PERSON_NAME])! I'm…"
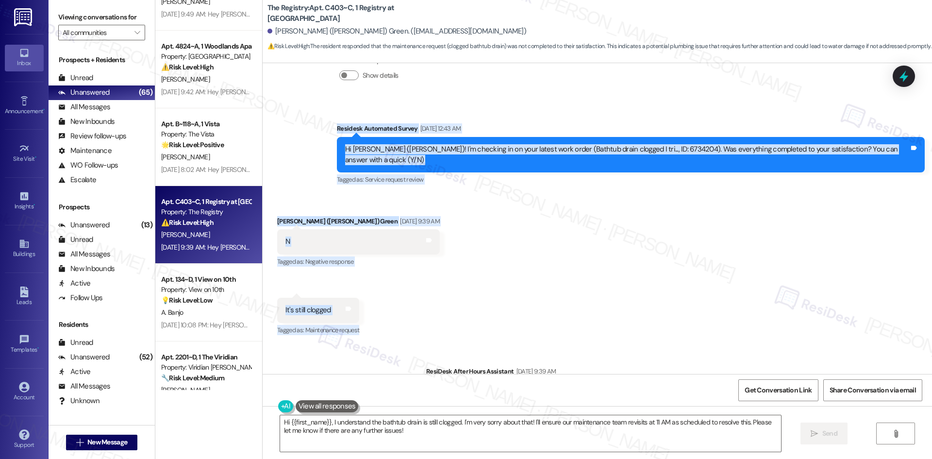
scroll to position [600, 0]
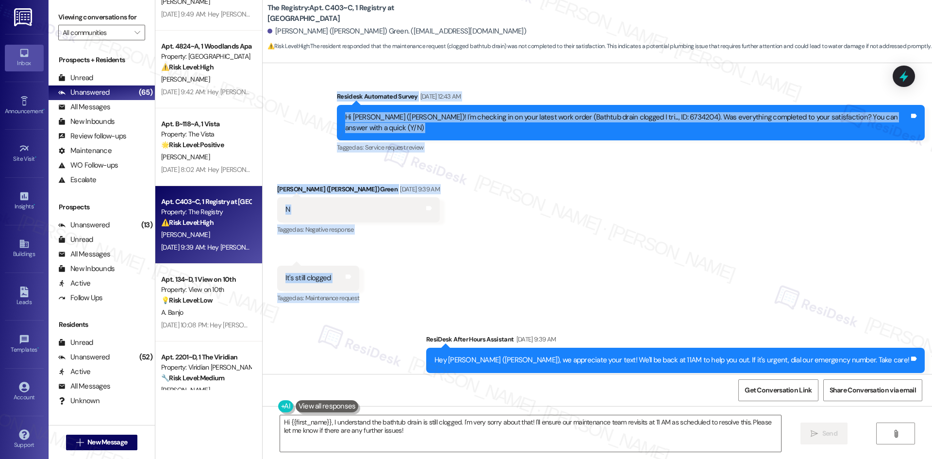
click at [457, 210] on div "Received via SMS [PERSON_NAME] ([PERSON_NAME]) Green [DATE] 9:39 AM N Tags and …" at bounding box center [597, 237] width 669 height 150
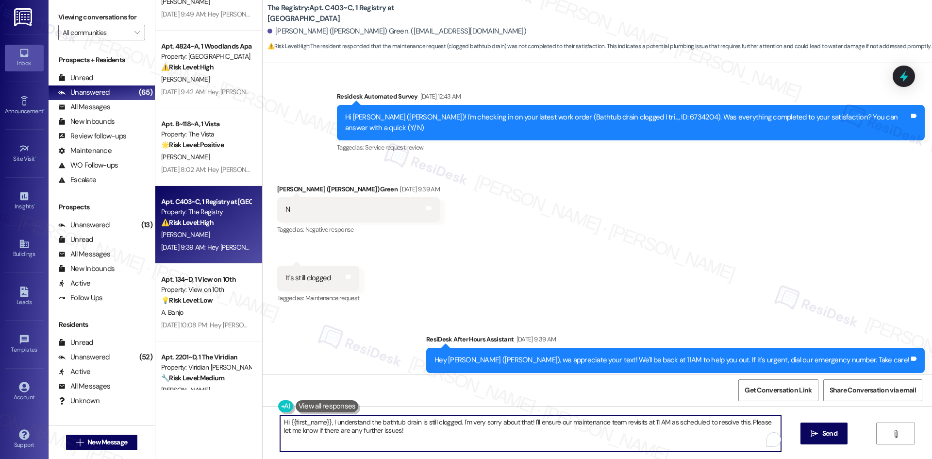
click at [428, 437] on textarea "Hi {{first_name}}, I understand the bathtub drain is still clogged. I'm very so…" at bounding box center [530, 433] width 501 height 36
paste textarea "Thanks for letting me know, [PERSON_NAME]. I’ll inform the site team that the d…"
type textarea "Thanks for letting me know, [PERSON_NAME]. I’ll inform the site team that the d…"
click at [822, 433] on span "Send" at bounding box center [829, 433] width 15 height 10
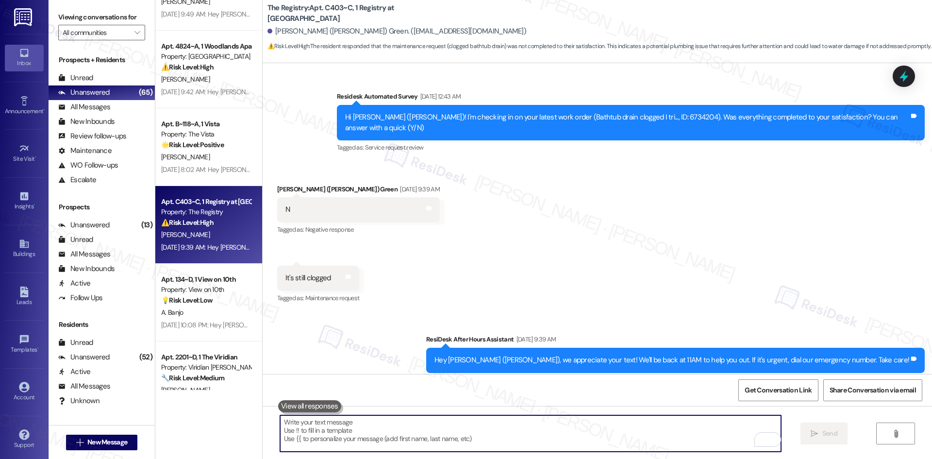
click at [440, 431] on textarea "To enrich screen reader interactions, please activate Accessibility in Grammarl…" at bounding box center [530, 433] width 501 height 36
paste textarea "Thanks for letting me know, [PERSON_NAME]. I’ll inform the site team that the d…"
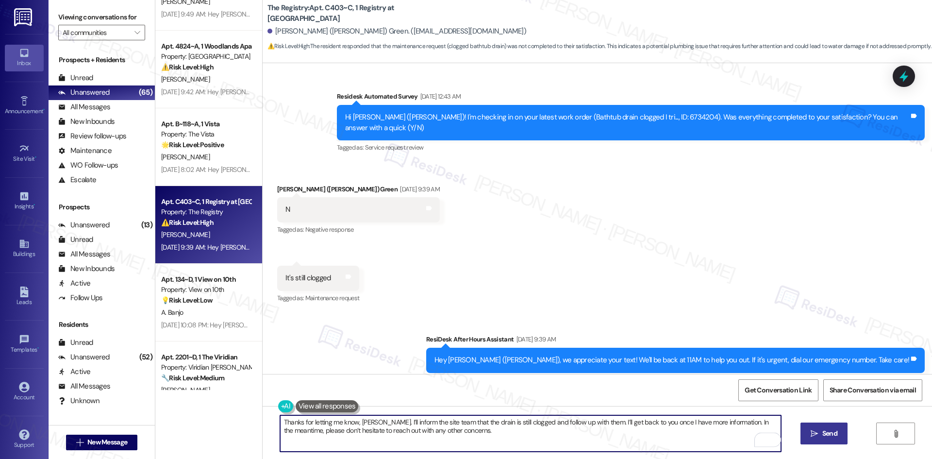
type textarea "Thanks for letting me know, [PERSON_NAME]. I’ll inform the site team that the d…"
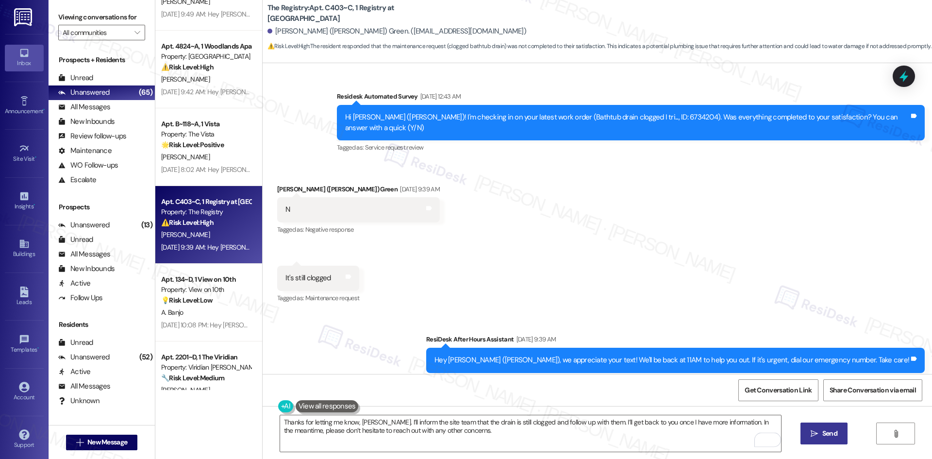
click at [814, 435] on icon "" at bounding box center [813, 433] width 7 height 8
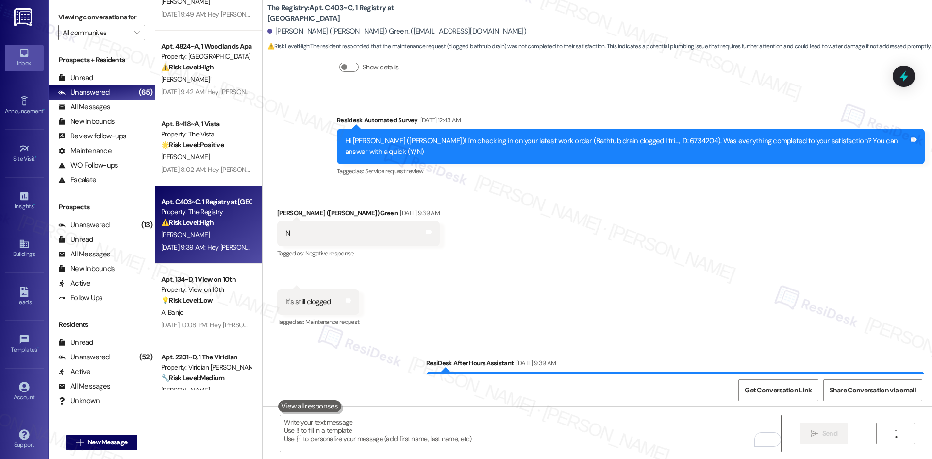
scroll to position [678, 0]
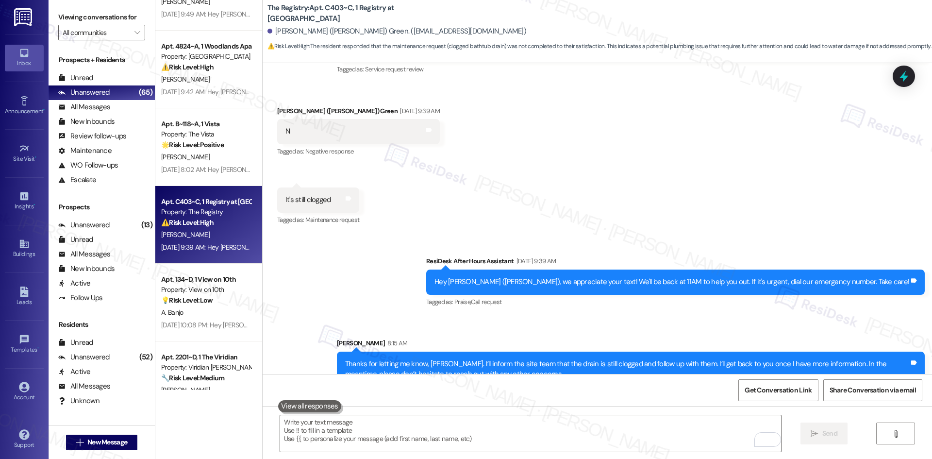
click at [446, 265] on div "Sent via SMS ResiDesk After Hours Assistant [DATE] 9:39 AM Hey [PERSON_NAME] ([…" at bounding box center [597, 314] width 669 height 160
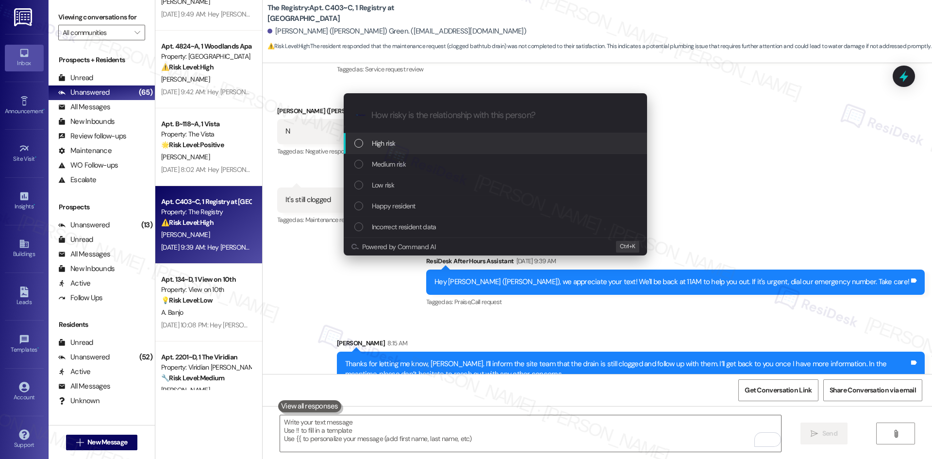
click at [410, 147] on div "High risk" at bounding box center [496, 143] width 284 height 11
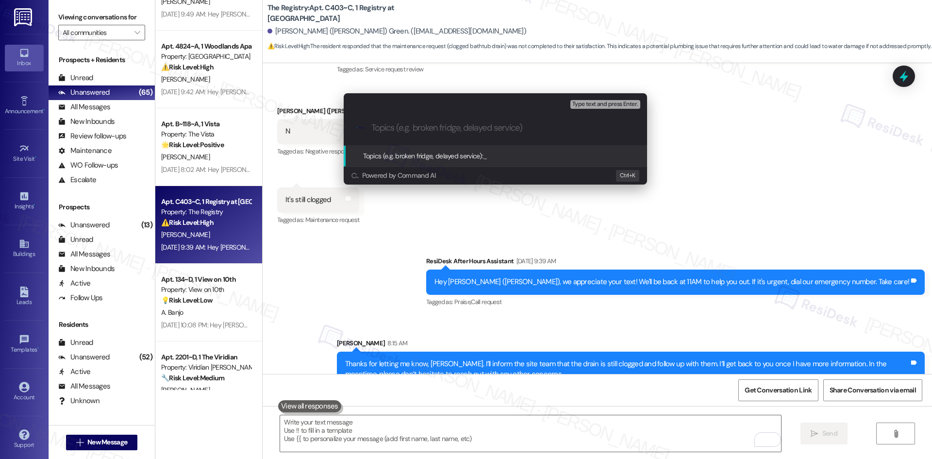
click at [423, 123] on input "Topics (e.g. broken fridge, delayed service)" at bounding box center [502, 128] width 263 height 10
paste input "Work Order Follow-Up – Bathtub Drain (ID: 6734204)"
type input "Work Order Follow-Up – Bathtub Drain (ID: 6734204)"
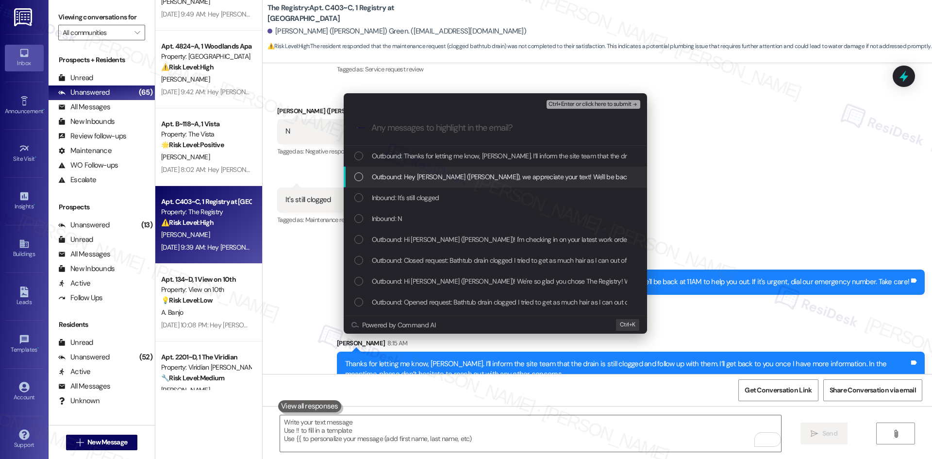
click at [438, 177] on span "Outbound: Hey [PERSON_NAME] ([PERSON_NAME]), we appreciate your text! We'll be …" at bounding box center [607, 176] width 470 height 11
click at [417, 178] on span "Outbound: Hey [PERSON_NAME] ([PERSON_NAME]), we appreciate your text! We'll be …" at bounding box center [607, 176] width 470 height 11
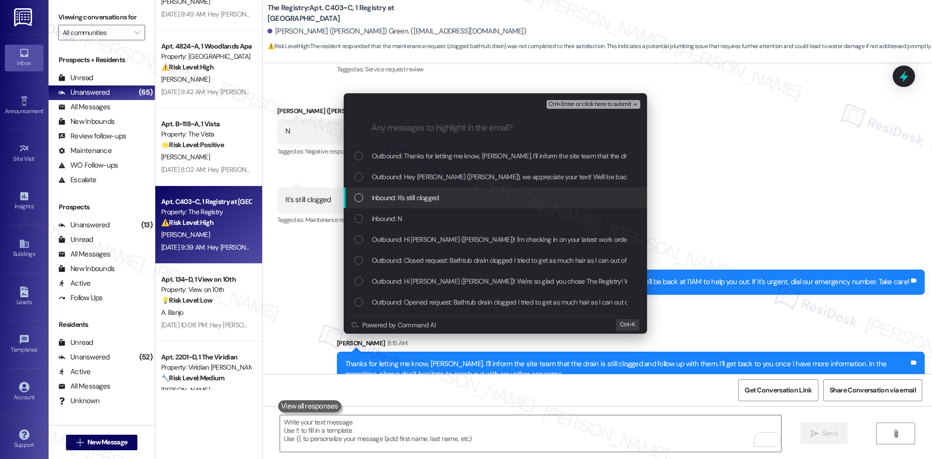
click at [417, 200] on span "Inbound: It's still clogged" at bounding box center [405, 197] width 67 height 11
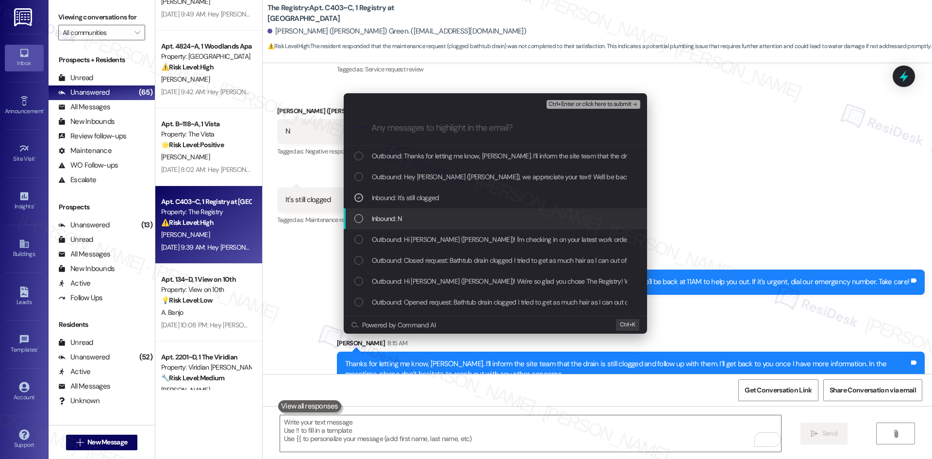
click at [414, 214] on div "Inbound: N" at bounding box center [496, 218] width 284 height 11
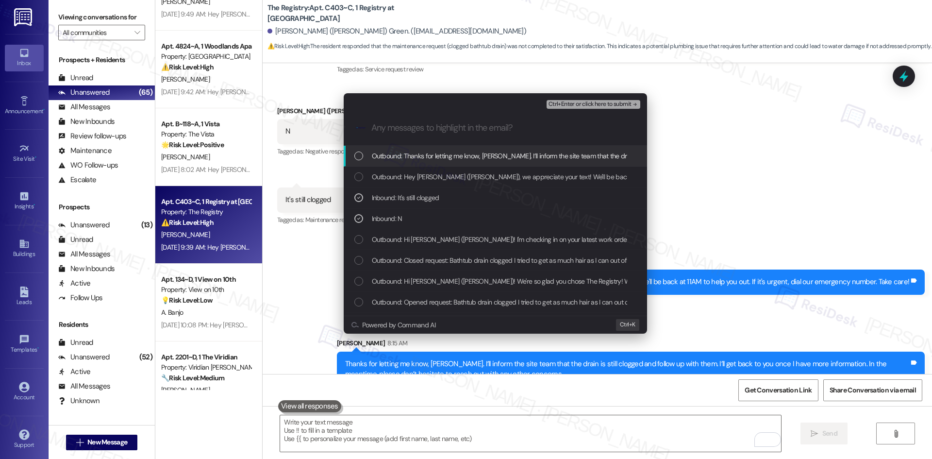
click at [599, 103] on span "Ctrl+Enter or click here to submit" at bounding box center [589, 104] width 83 height 7
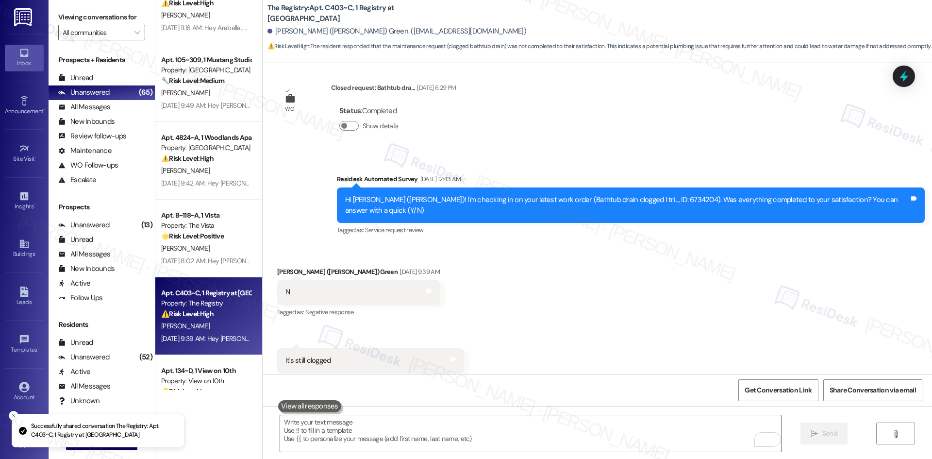
scroll to position [3055, 0]
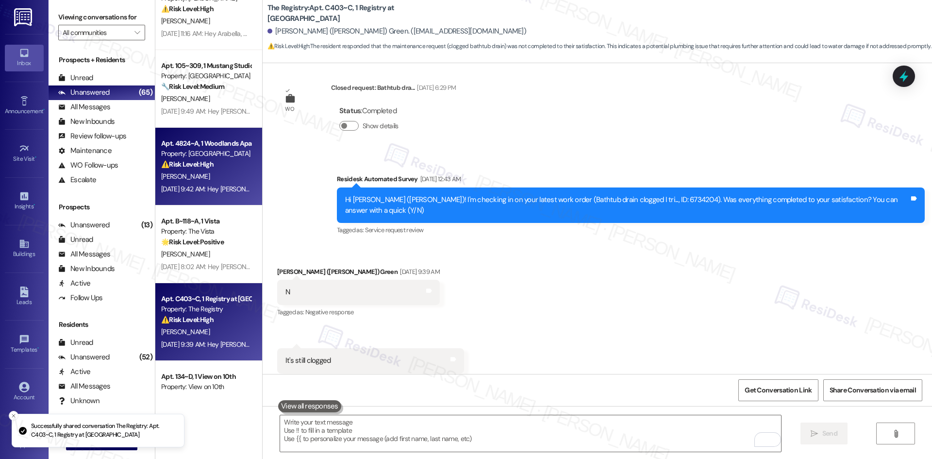
click at [216, 183] on div "[DATE] 9:42 AM: Hey [PERSON_NAME], we appreciate your text! We'll be back at 11…" at bounding box center [206, 189] width 92 height 12
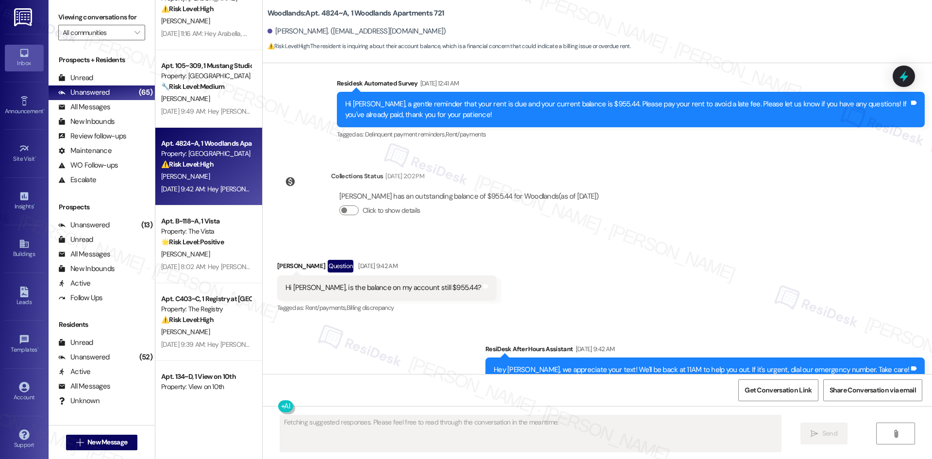
scroll to position [4803, 0]
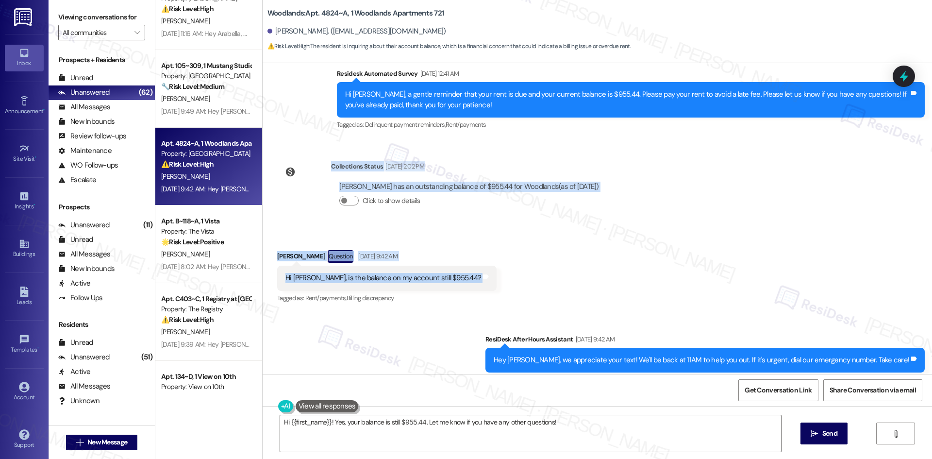
drag, startPoint x: 307, startPoint y: 146, endPoint x: 476, endPoint y: 263, distance: 205.5
click at [476, 263] on div "Survey, sent via SMS Residesk Automated Survey [DATE] 1:02 AM Hi [PERSON_NAME] …" at bounding box center [597, 218] width 669 height 311
copy div "Collections Status [DATE] 2:02 PM [PERSON_NAME] has an outstanding balance of $…"
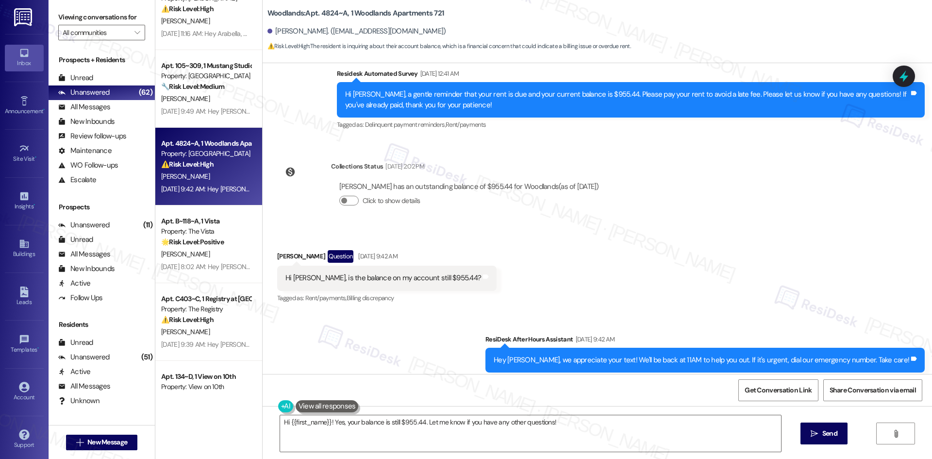
click at [455, 275] on div "Received via SMS [PERSON_NAME] Question [DATE] 9:42 AM Hi [PERSON_NAME], is the…" at bounding box center [387, 277] width 234 height 69
drag, startPoint x: 263, startPoint y: 222, endPoint x: 497, endPoint y: 255, distance: 237.1
click at [497, 255] on div "Received via SMS [PERSON_NAME] Question [DATE] 9:42 AM Hi [PERSON_NAME], is the…" at bounding box center [597, 270] width 669 height 84
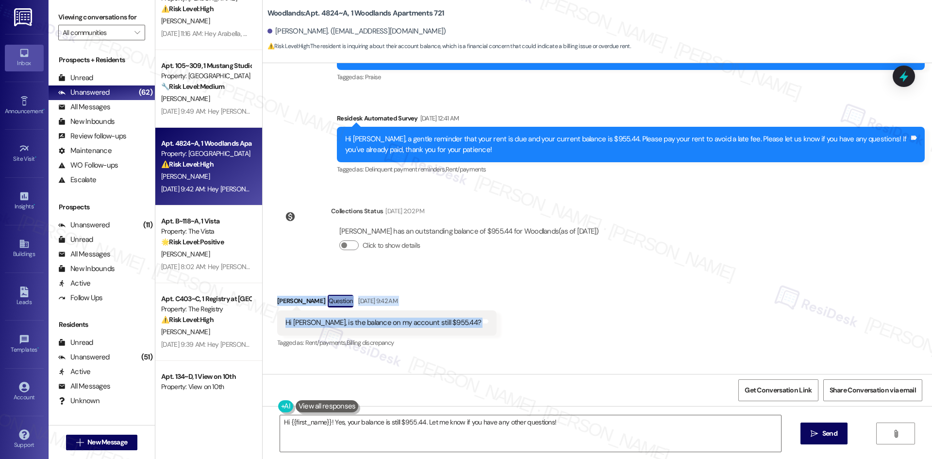
scroll to position [4755, 0]
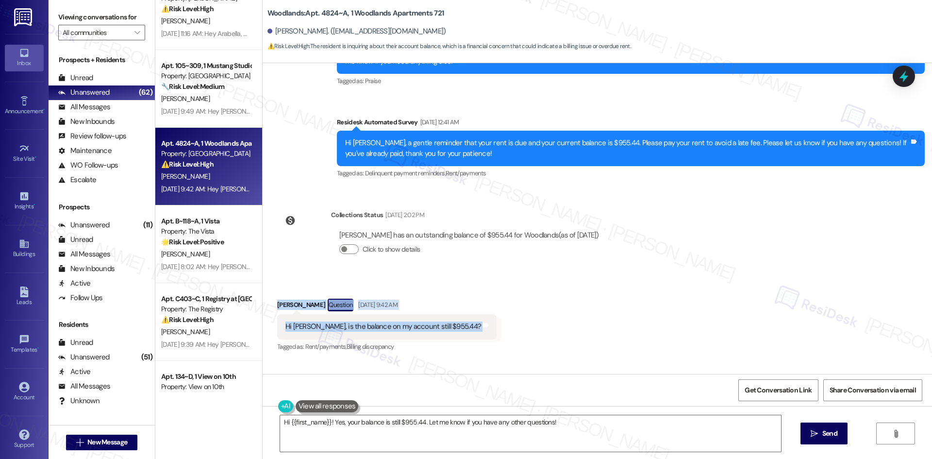
copy div "[PERSON_NAME] Question [DATE] 9:42 AM Hi [PERSON_NAME], is the balance on my ac…"
click at [653, 220] on div "Survey, sent via SMS Residesk Automated Survey [DATE] 1:02 AM Hi [PERSON_NAME] …" at bounding box center [597, 218] width 669 height 311
click at [467, 433] on textarea "Hi {{first_name}}! Yes, your balance is still $955.44. Let me know if you have …" at bounding box center [530, 433] width 501 height 36
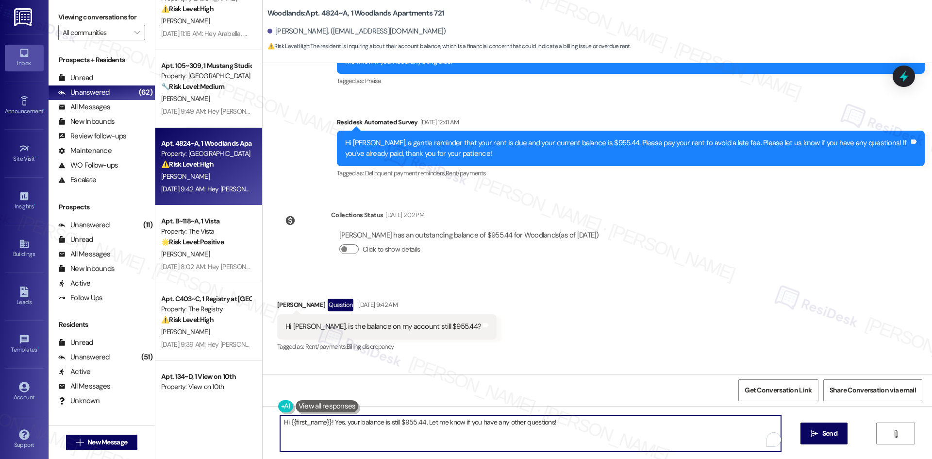
paste textarea "[PERSON_NAME], thanks for reaching out. I’ll check with the site team regarding…"
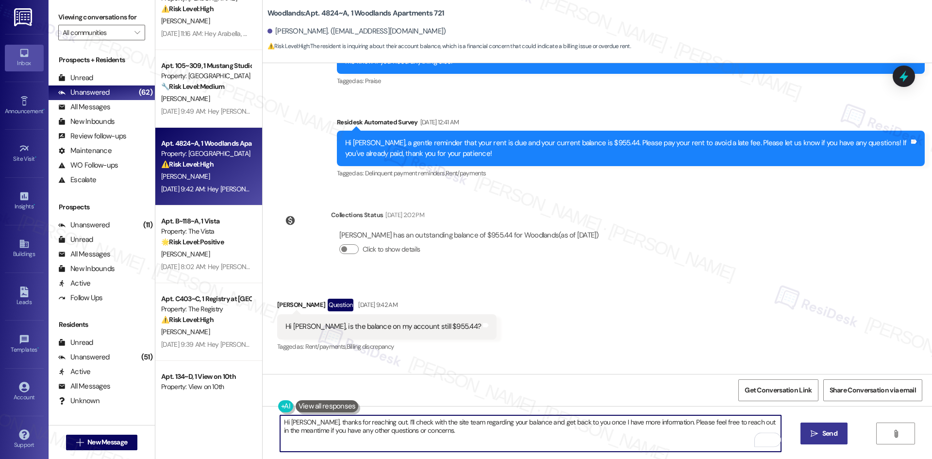
type textarea "Hi [PERSON_NAME], thanks for reaching out. I’ll check with the site team regard…"
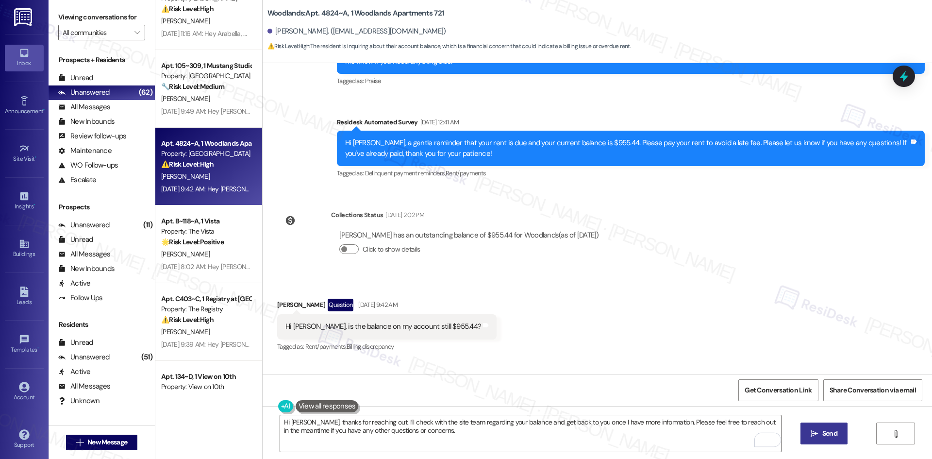
click at [818, 431] on span " Send" at bounding box center [823, 433] width 31 height 10
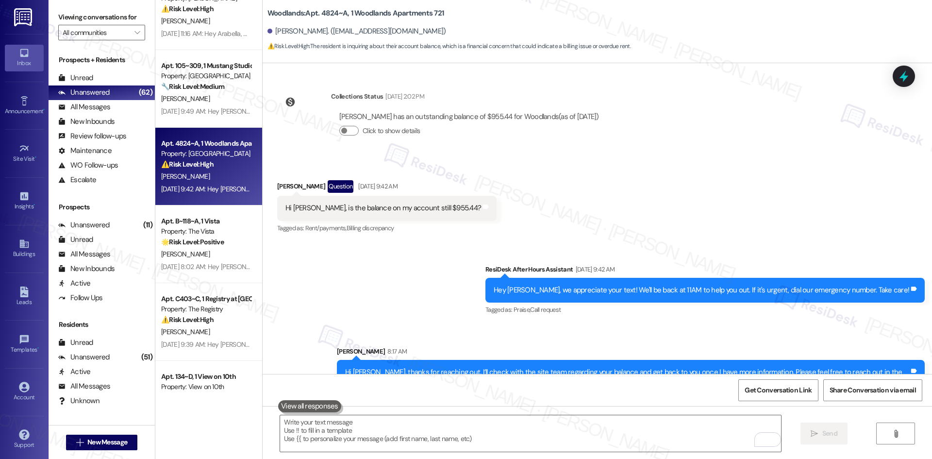
scroll to position [4881, 0]
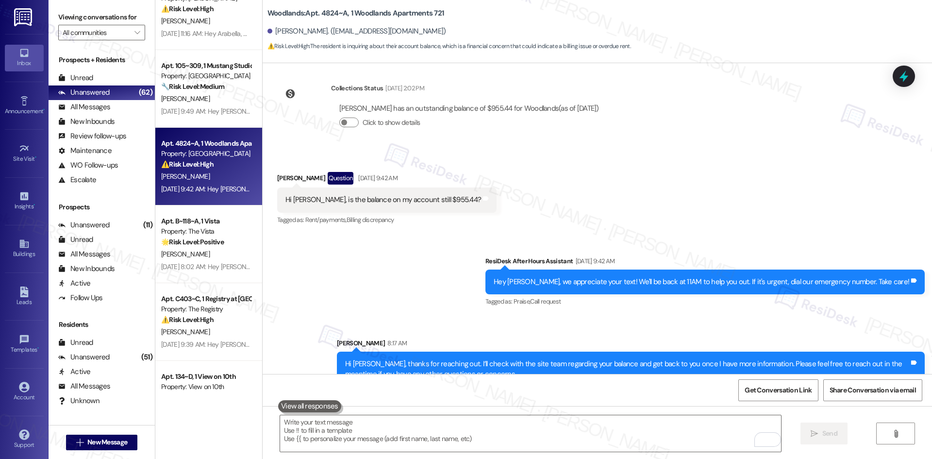
click at [455, 295] on div "Sent via SMS ResiDesk After Hours Assistant [DATE] 9:42 AM Hey [PERSON_NAME], w…" at bounding box center [597, 314] width 669 height 160
click at [444, 433] on textarea "To enrich screen reader interactions, please activate Accessibility in Grammarl…" at bounding box center [530, 433] width 501 height 36
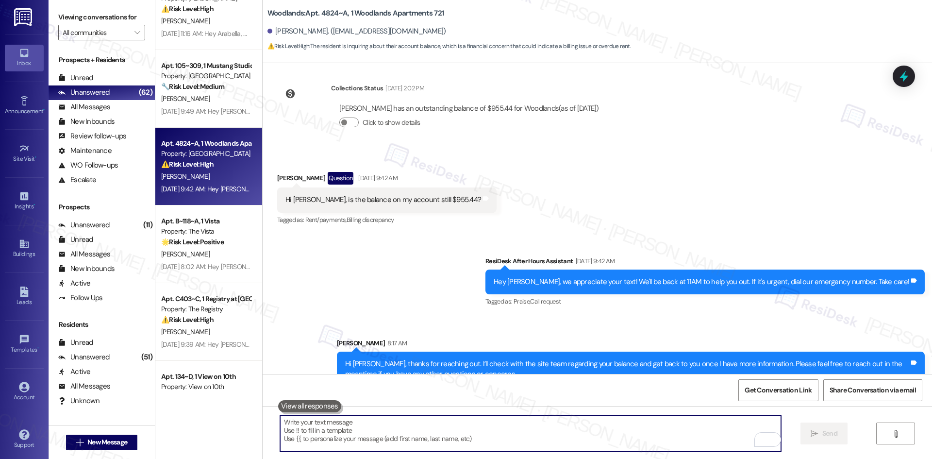
paste textarea "ou may also check your resident portal or call the site office directly for the…"
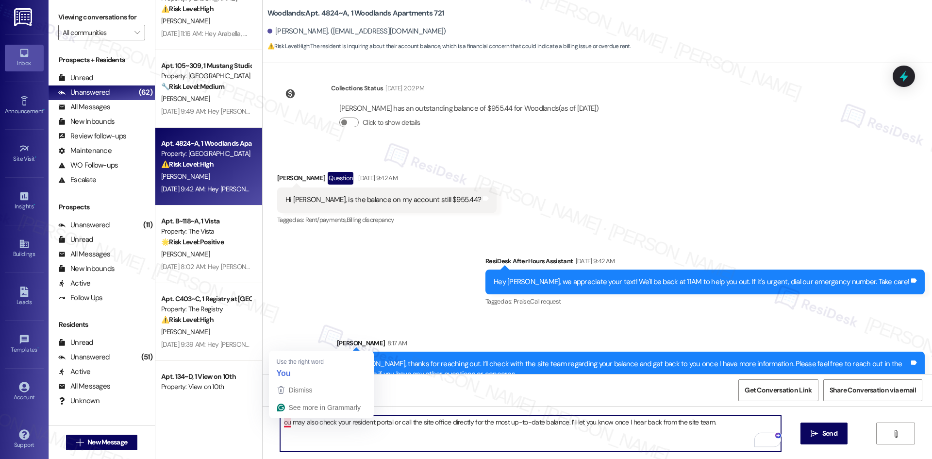
click at [280, 424] on textarea "ou may also check your resident portal or call the site office directly for the…" at bounding box center [530, 433] width 501 height 36
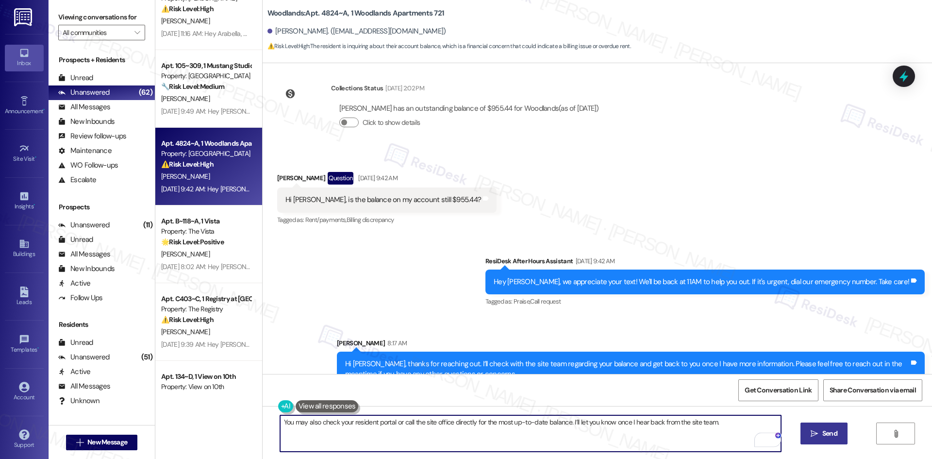
type textarea "You may also check your resident portal or call the site office directly for th…"
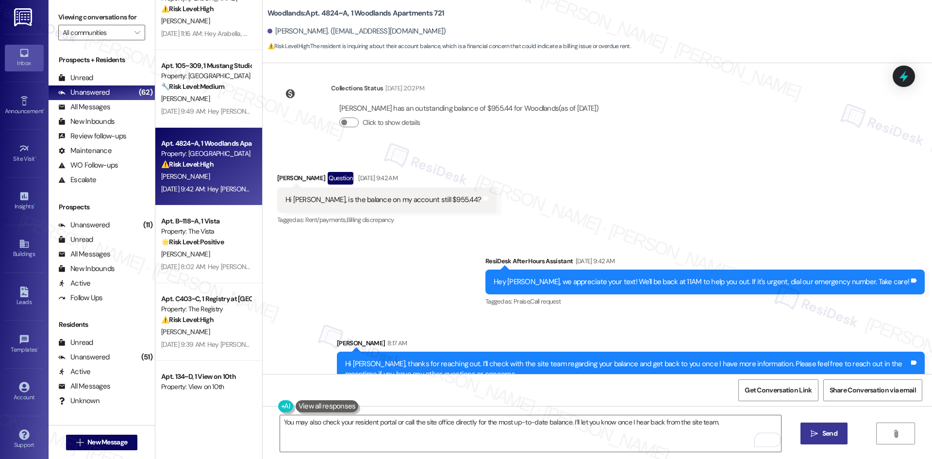
click at [827, 432] on span "Send" at bounding box center [829, 433] width 15 height 10
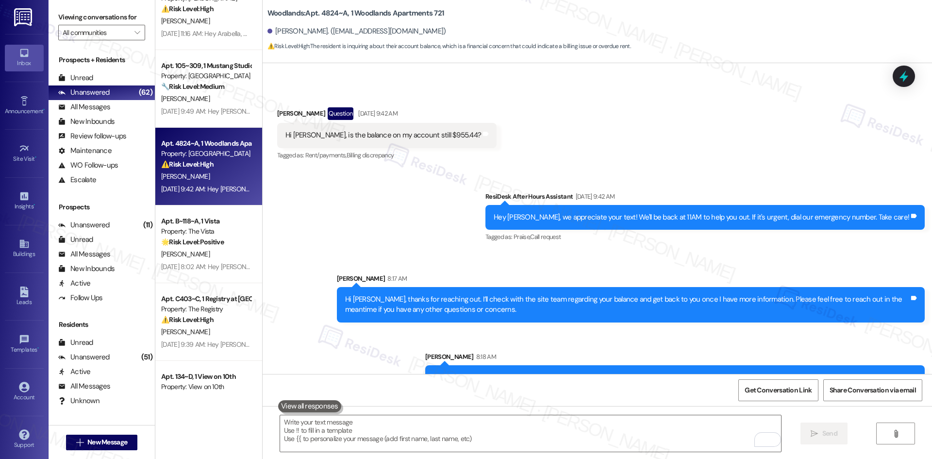
scroll to position [4949, 0]
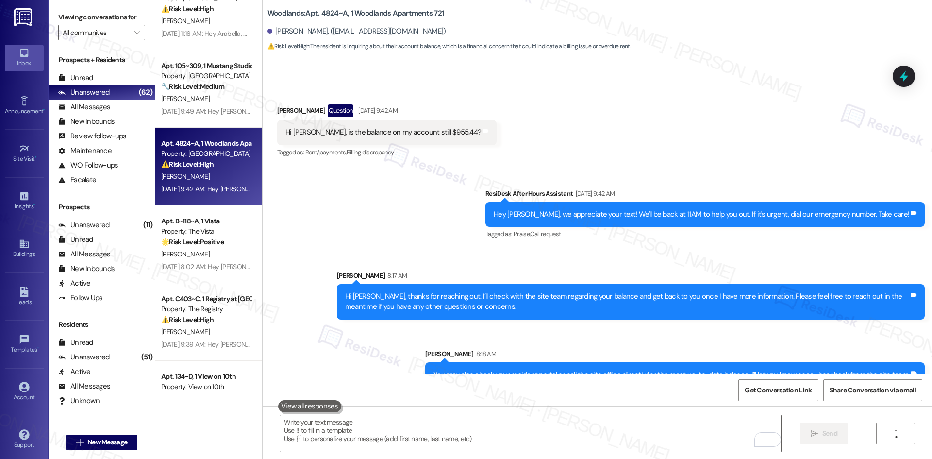
click at [472, 217] on div "Sent via SMS ResiDesk After Hours Assistant [DATE] 9:42 AM Hey [PERSON_NAME], w…" at bounding box center [597, 280] width 669 height 228
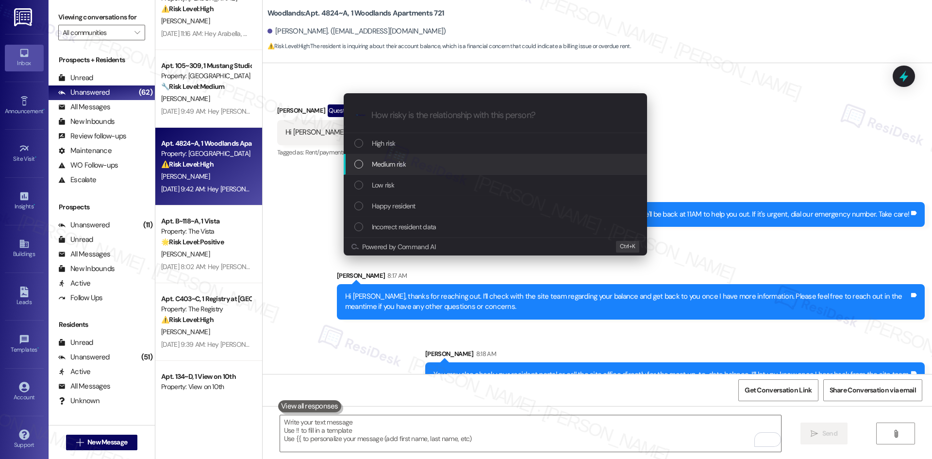
click at [418, 161] on div "Medium risk" at bounding box center [496, 164] width 284 height 11
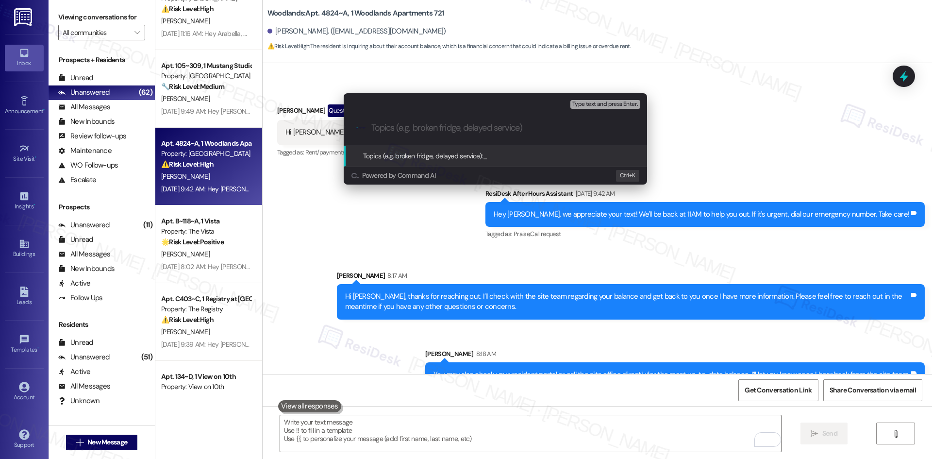
click at [392, 123] on input "Topics (e.g. broken fridge, delayed service)" at bounding box center [502, 128] width 263 height 10
paste input "Balance Inquiry – $955.44"
type input "Balance Inquiry – $955.44"
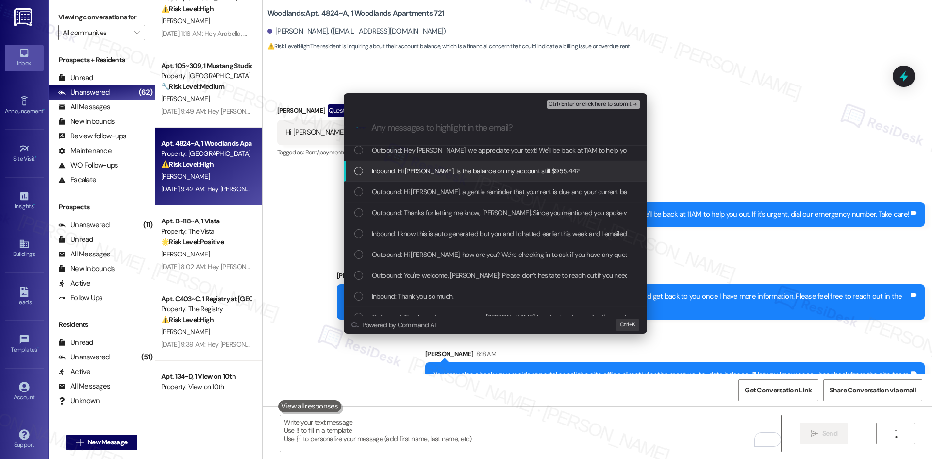
scroll to position [49, 0]
click at [481, 173] on span "Inbound: Hi [PERSON_NAME], is the balance on my account still $955.44?" at bounding box center [476, 169] width 208 height 11
click at [627, 103] on span "Ctrl+Enter or click here to submit" at bounding box center [589, 104] width 83 height 7
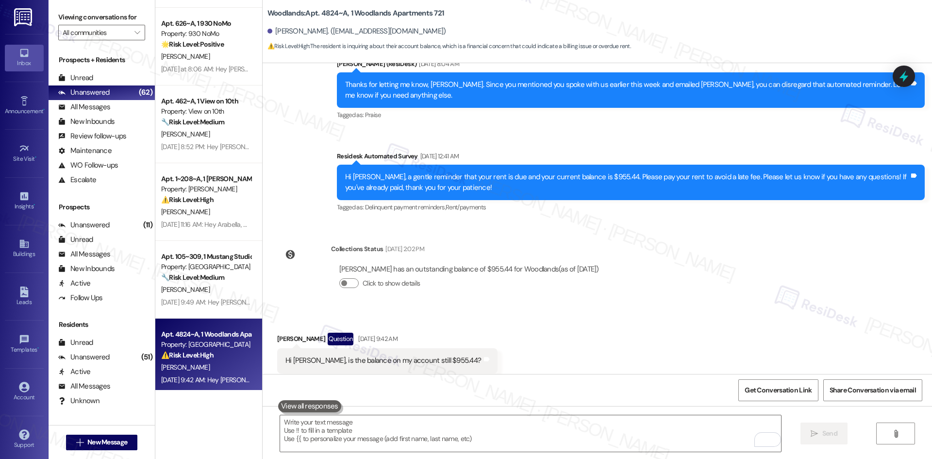
scroll to position [2861, 0]
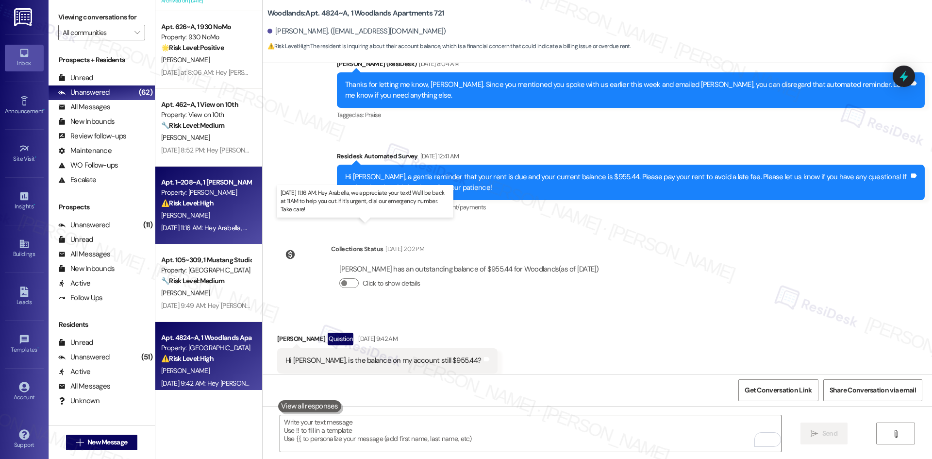
click at [225, 226] on div "[DATE] 11:16 AM: Hey Arabella, we appreciate your text! We'll be back at 11AM t…" at bounding box center [361, 227] width 401 height 9
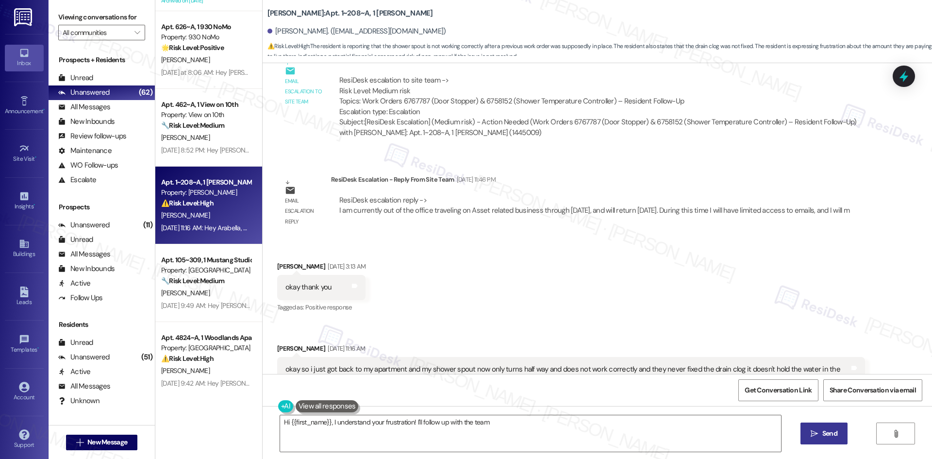
scroll to position [1211, 0]
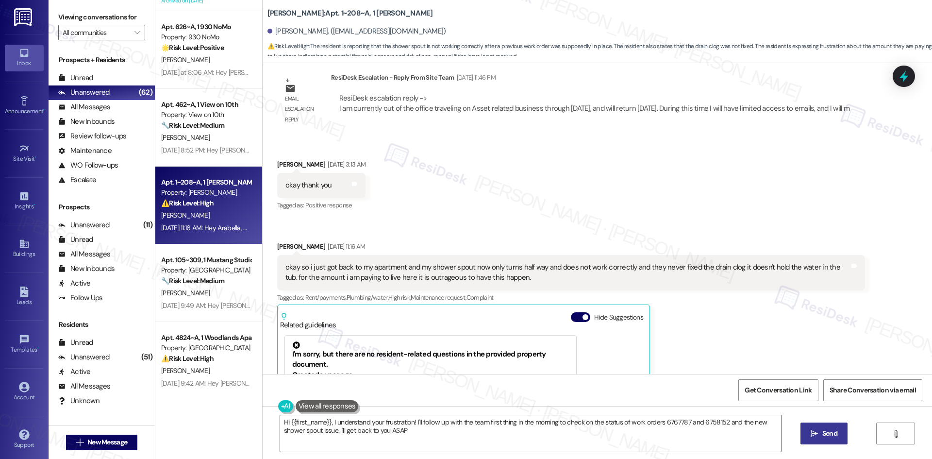
type textarea "Hi {{first_name}}, I understand your frustration! I'll follow up with the team …"
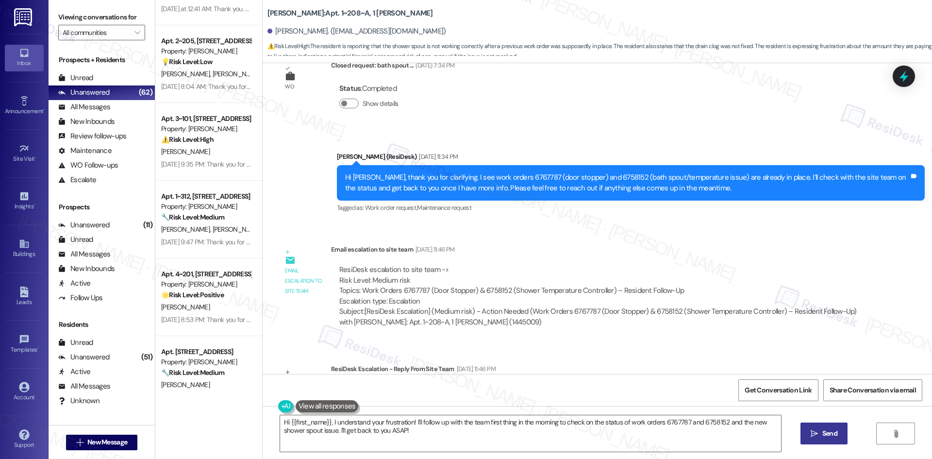
scroll to position [1842, 0]
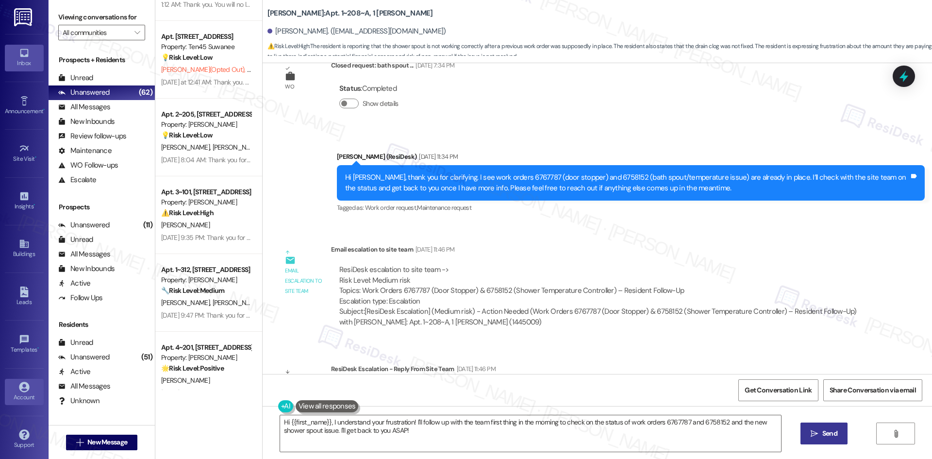
click at [26, 391] on icon at bounding box center [24, 386] width 11 height 11
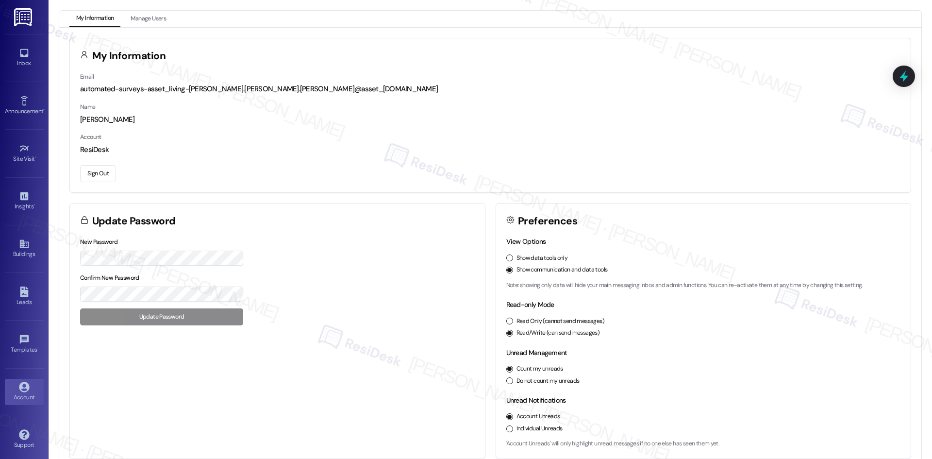
click at [104, 172] on button "Sign Out" at bounding box center [98, 173] width 36 height 17
